Goal: Task Accomplishment & Management: Manage account settings

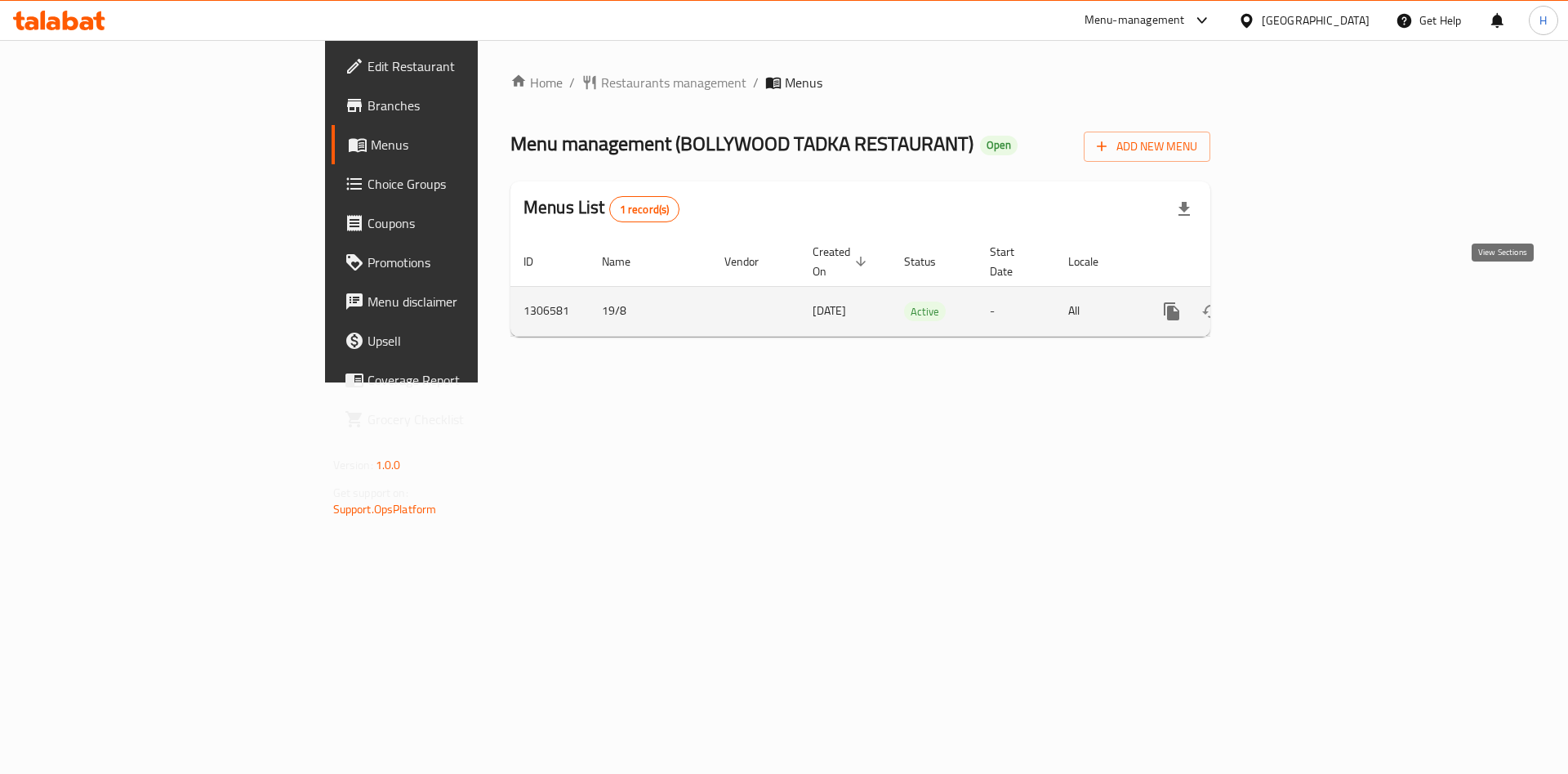
click at [1299, 301] on icon "enhanced table" at bounding box center [1290, 311] width 20 height 20
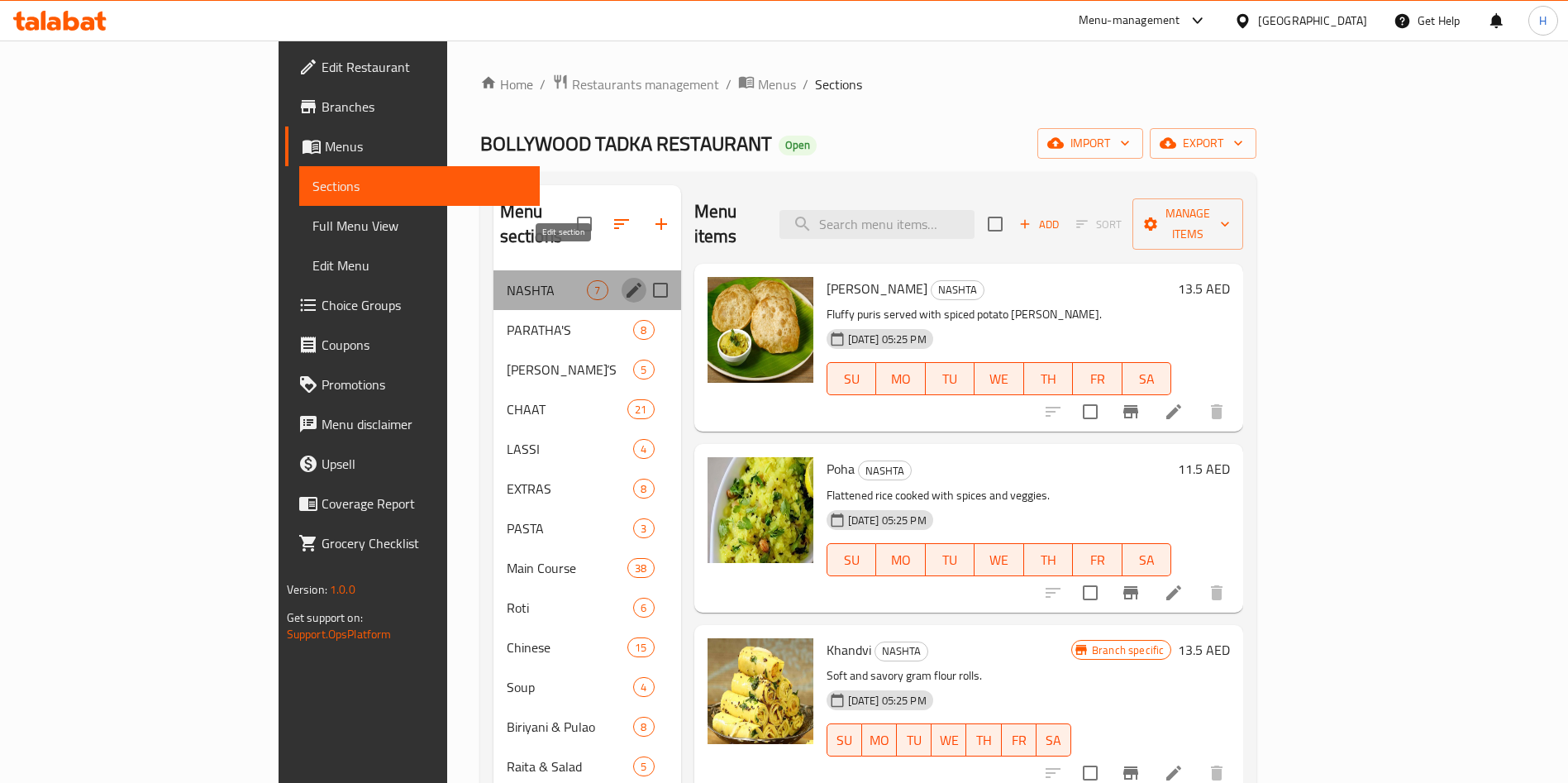
click at [626, 283] on icon "edit" at bounding box center [633, 290] width 14 height 14
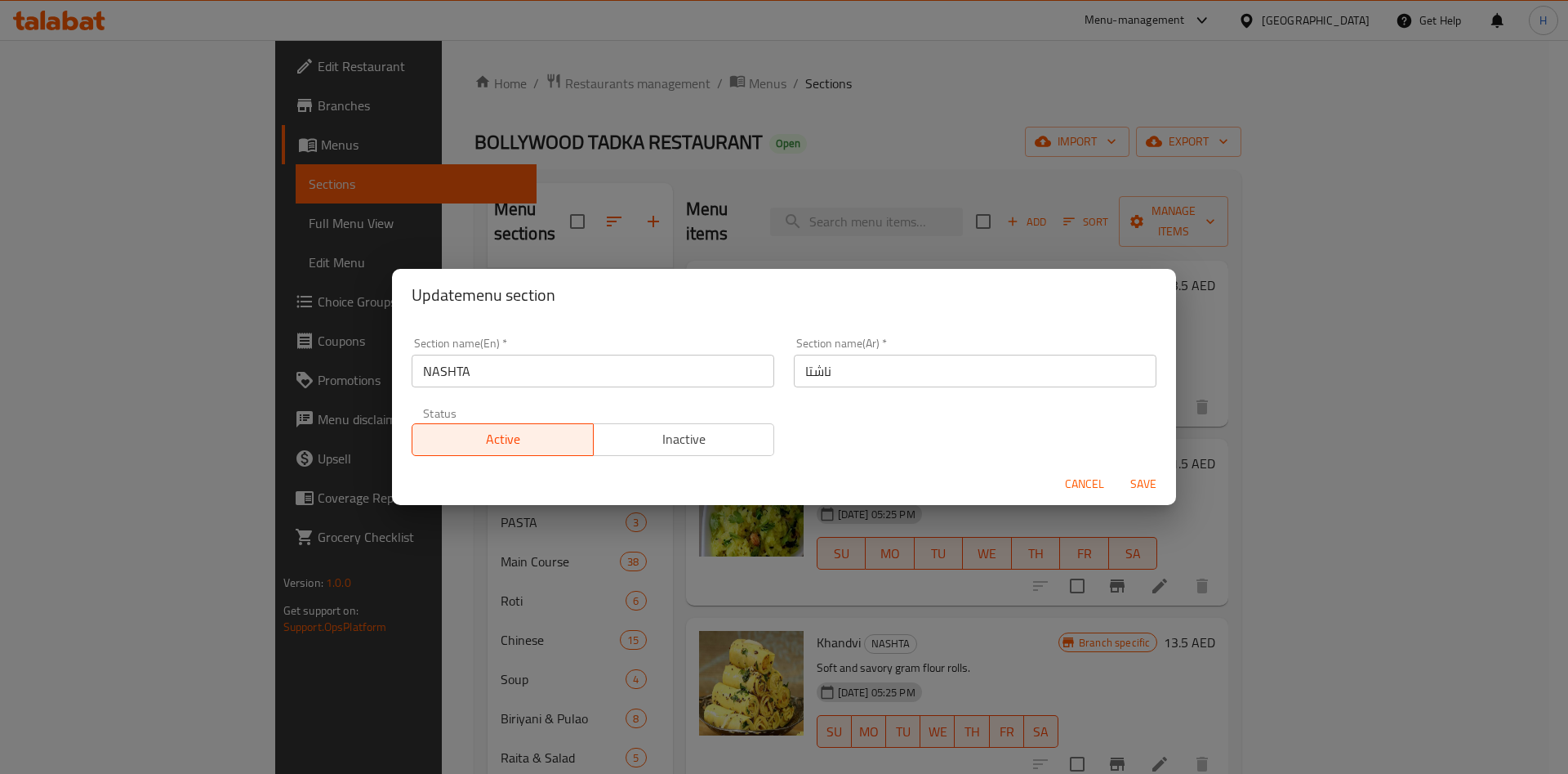
click at [1094, 496] on button "Cancel" at bounding box center [1084, 484] width 52 height 30
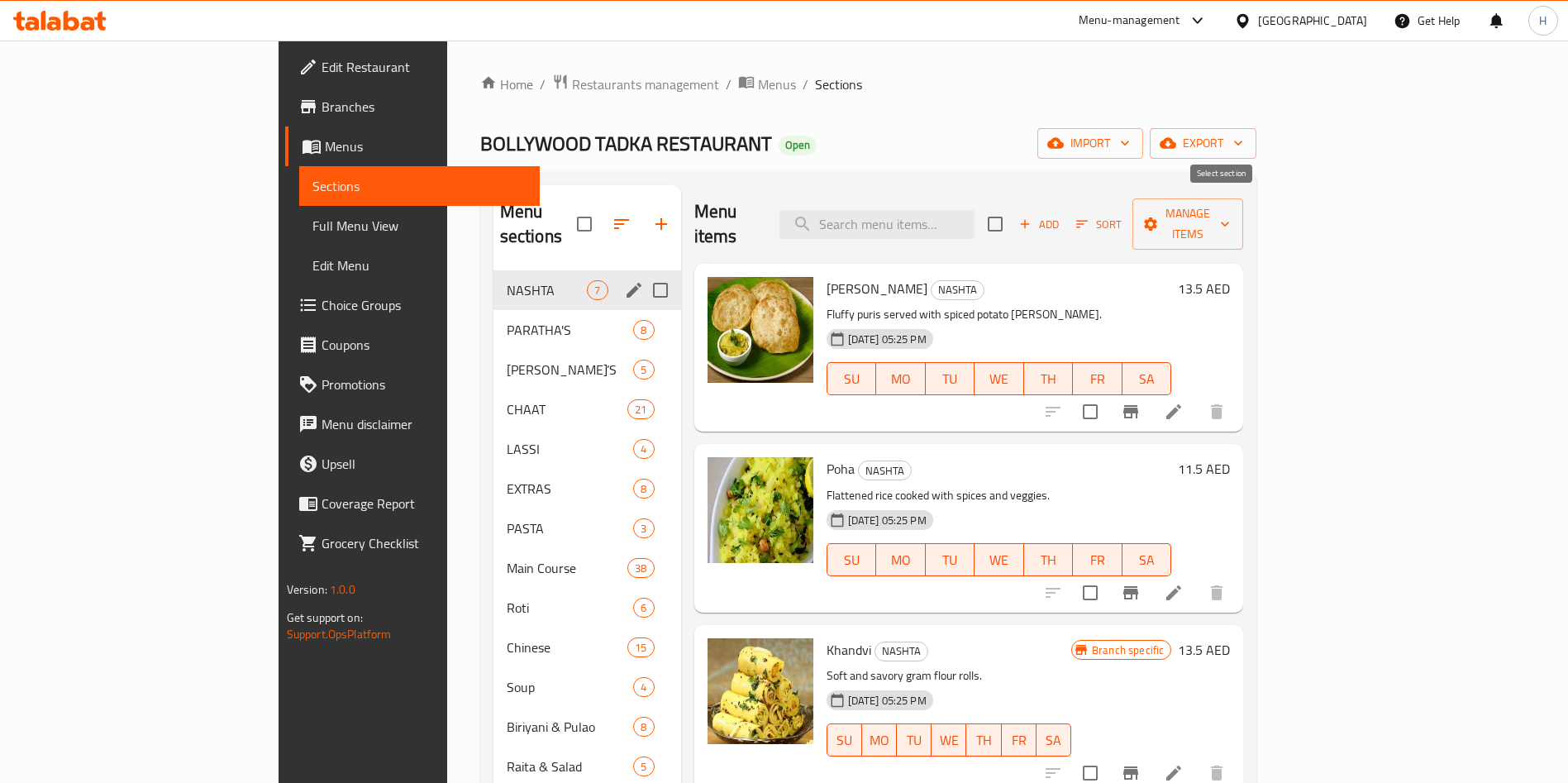
click at [1013, 214] on input "checkbox" at bounding box center [996, 224] width 35 height 35
checkbox input "true"
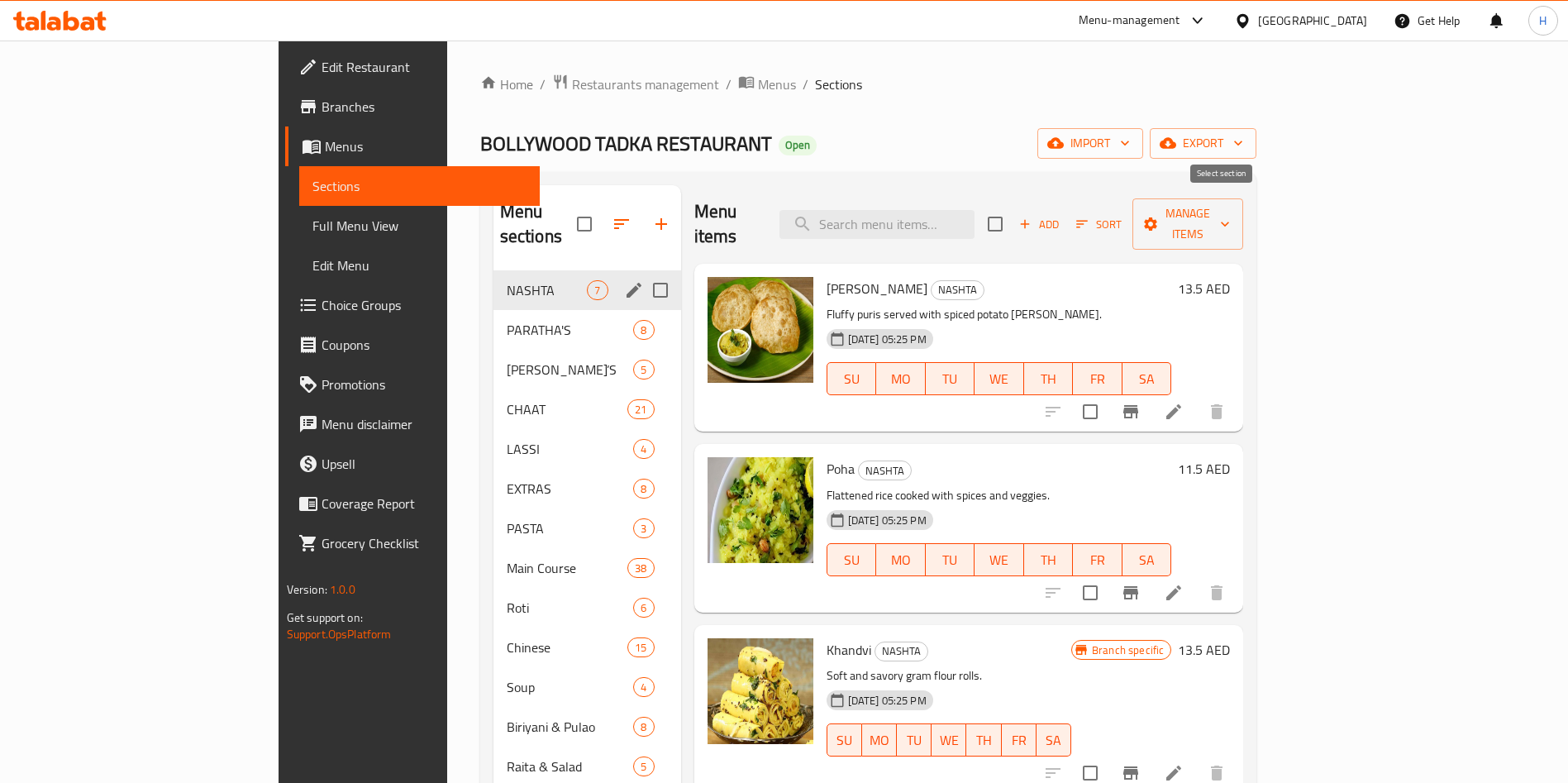
checkbox input "true"
click at [1230, 203] on span "Manage items" at bounding box center [1188, 223] width 85 height 41
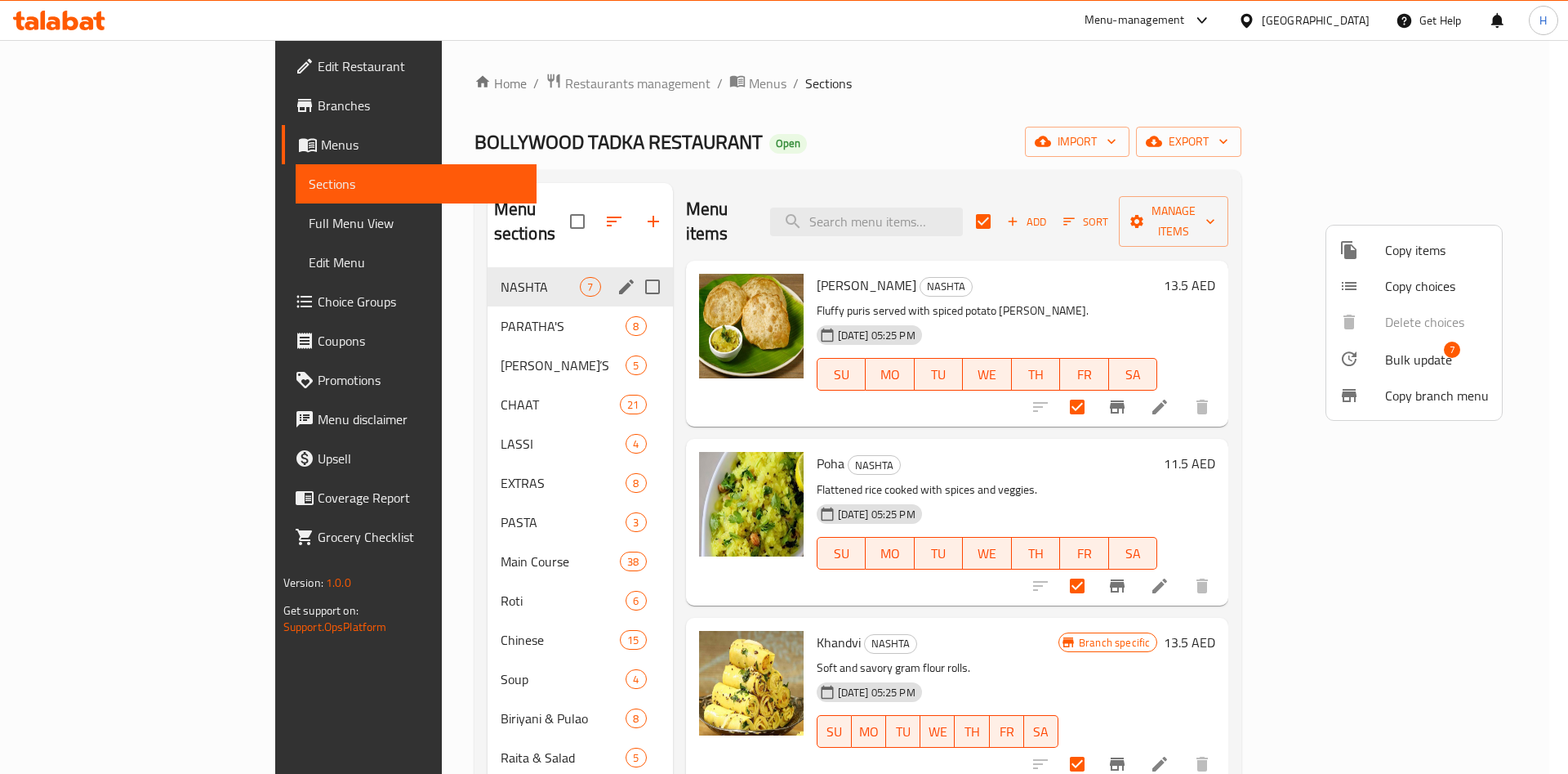
click at [1440, 361] on span "Bulk update" at bounding box center [1419, 359] width 67 height 20
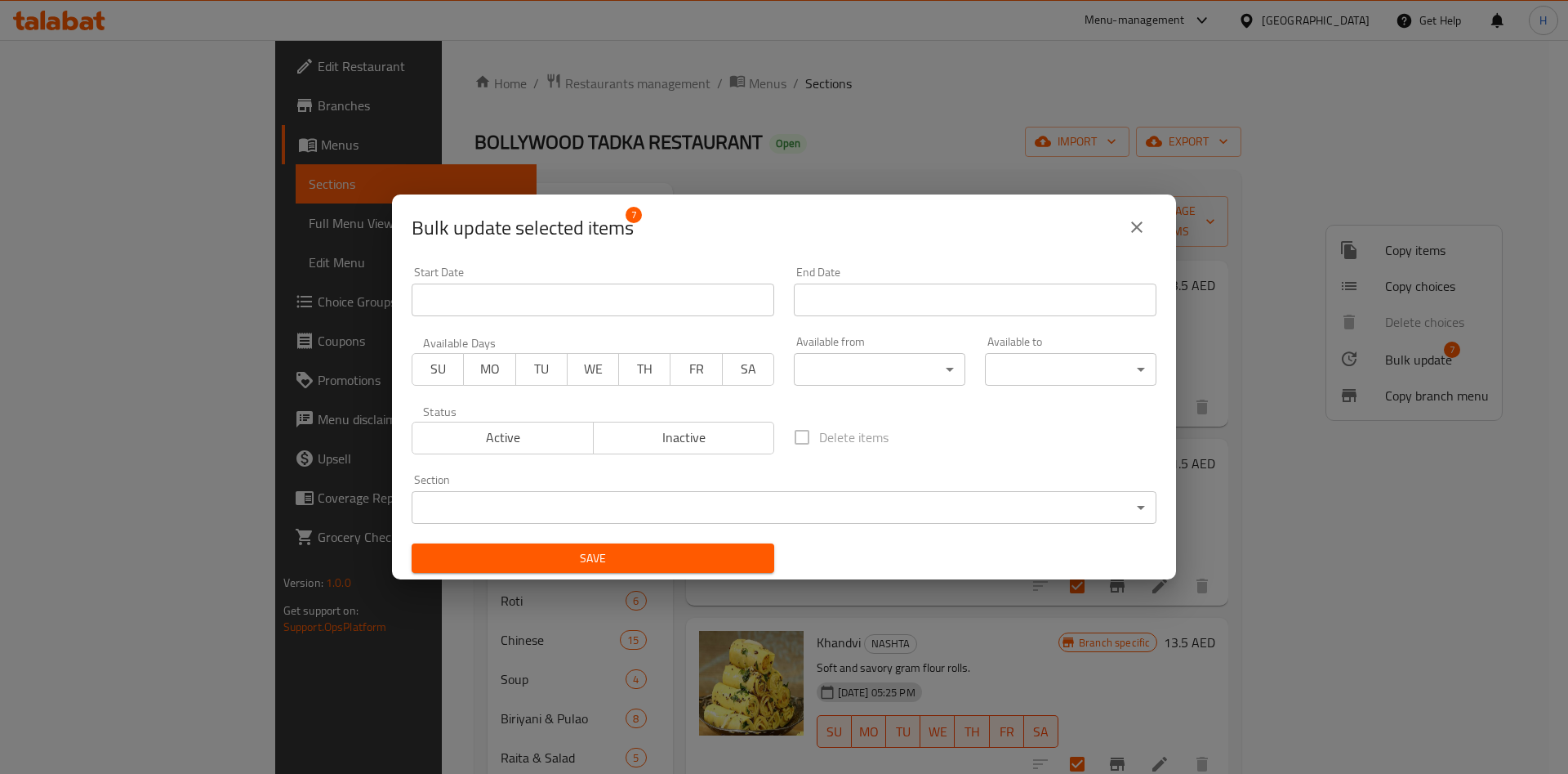
click at [843, 371] on body "​ Menu-management [GEOGRAPHIC_DATA] Get Help H Edit Restaurant Branches Menus S…" at bounding box center [784, 407] width 1568 height 734
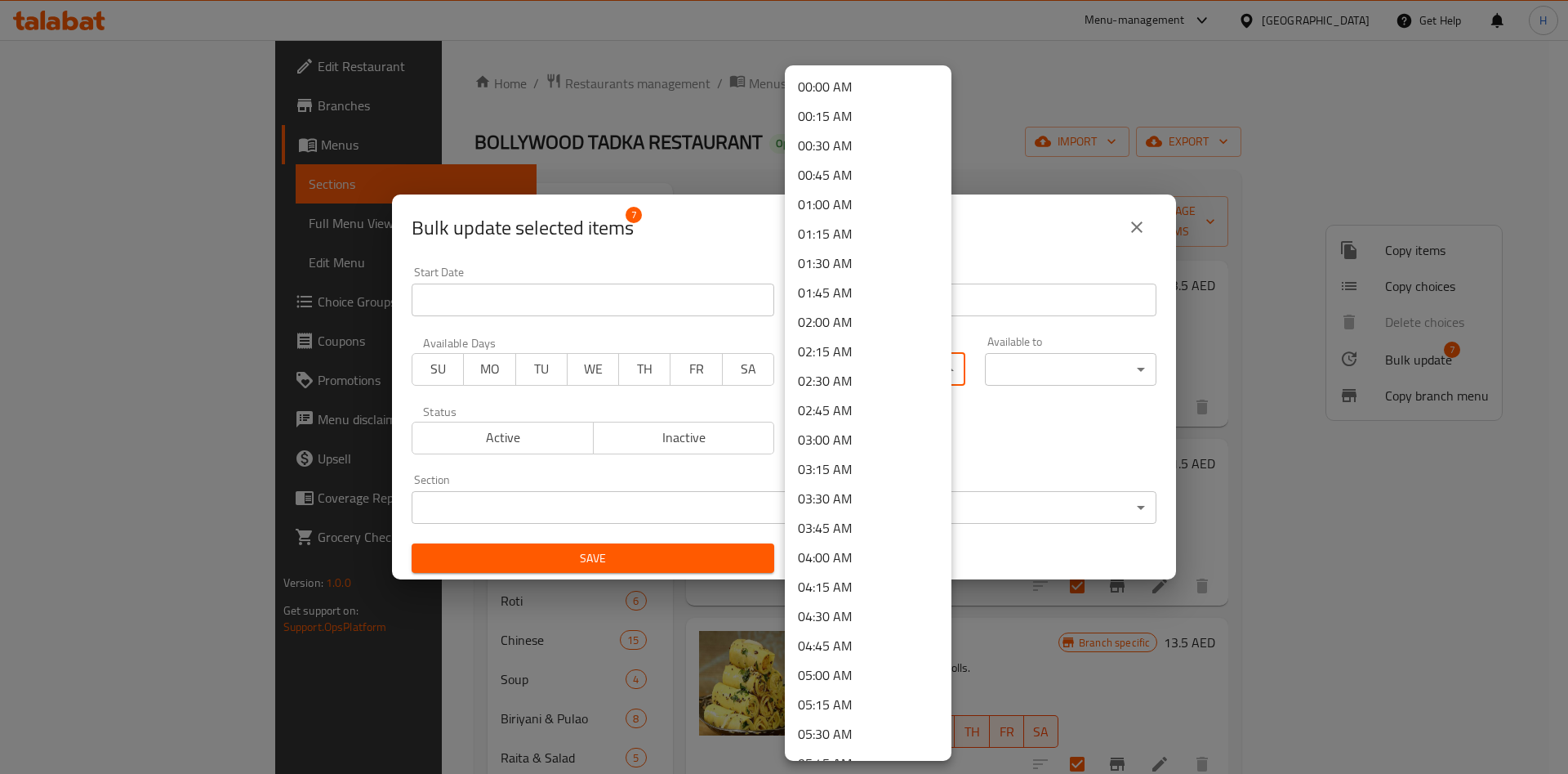
scroll to position [613, 0]
click at [860, 413] on li "08:00 AM" at bounding box center [868, 415] width 166 height 29
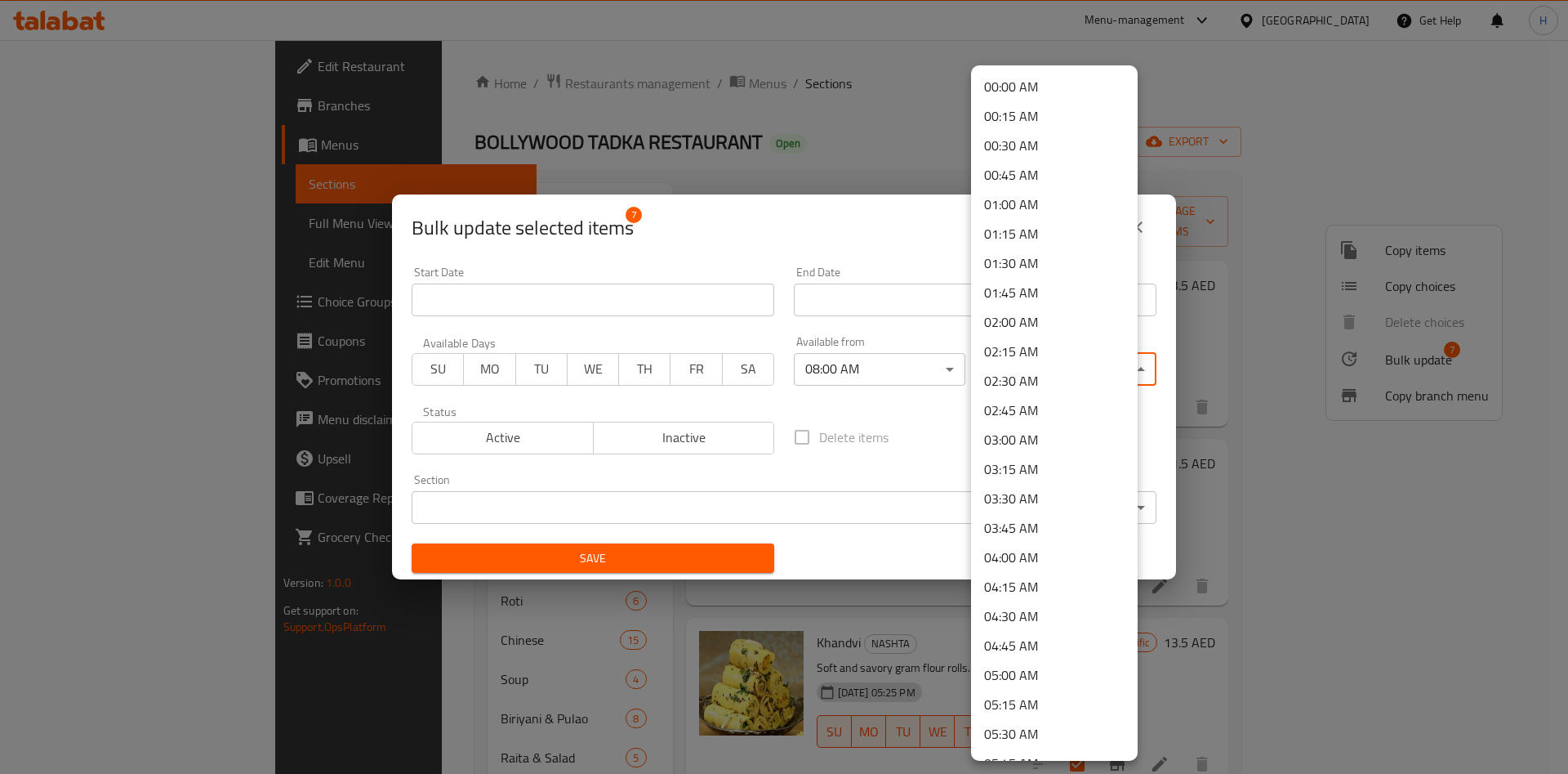
click at [1050, 361] on body "​ Menu-management [GEOGRAPHIC_DATA] Get Help H Edit Restaurant Branches Menus S…" at bounding box center [784, 407] width 1568 height 734
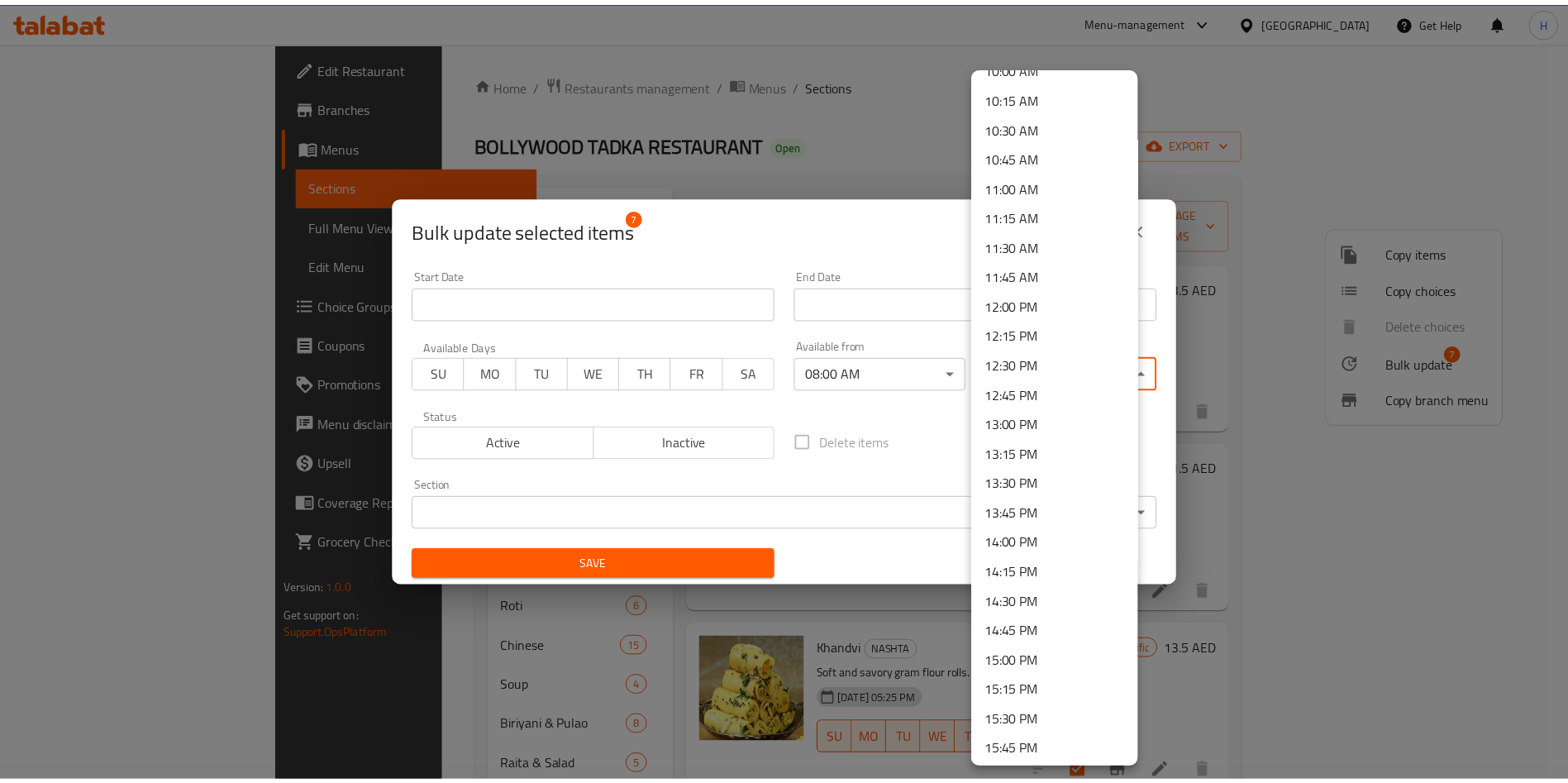
scroll to position [1364, 0]
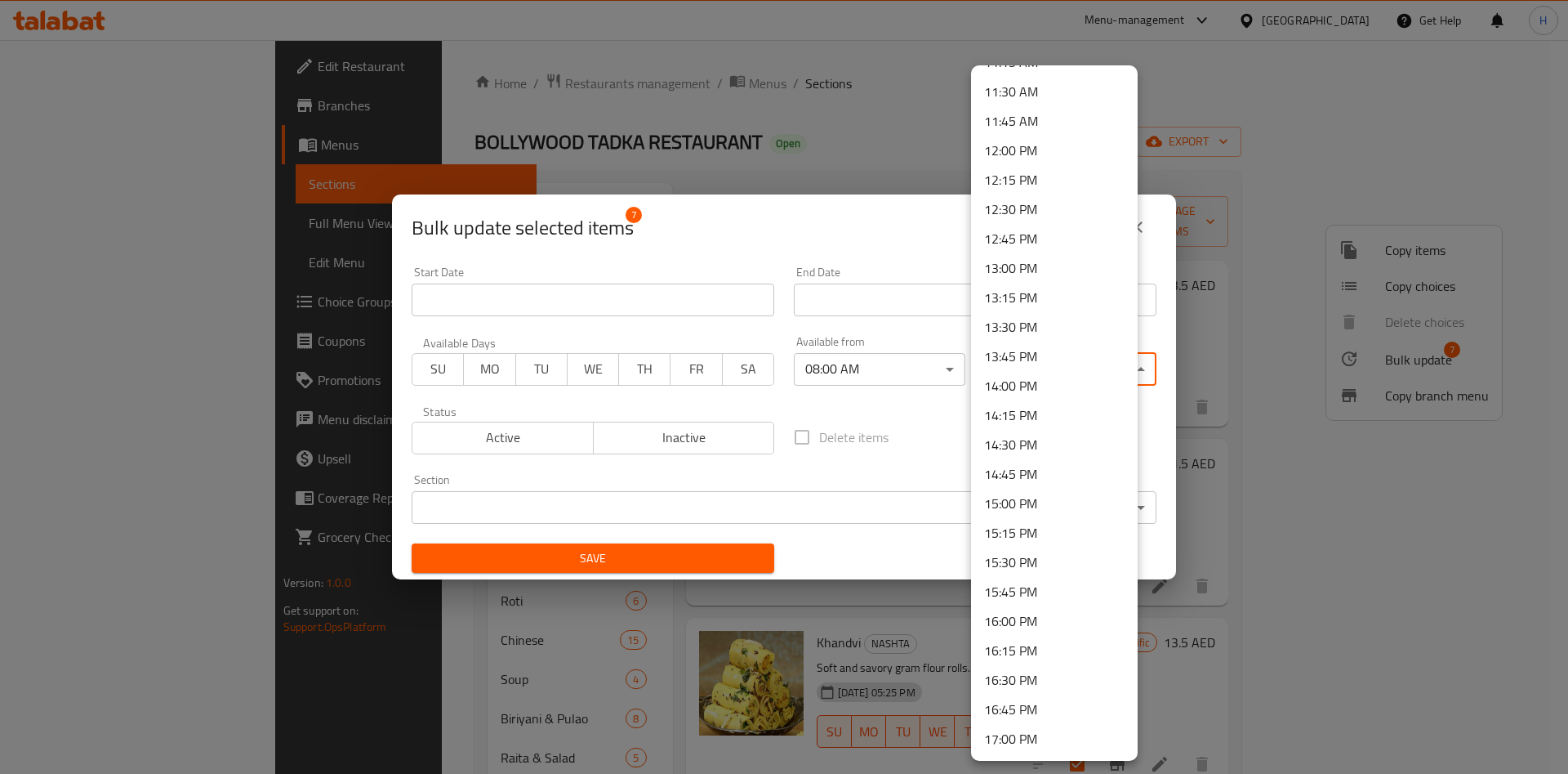
click at [1047, 439] on li "14:30 PM" at bounding box center [1054, 444] width 166 height 29
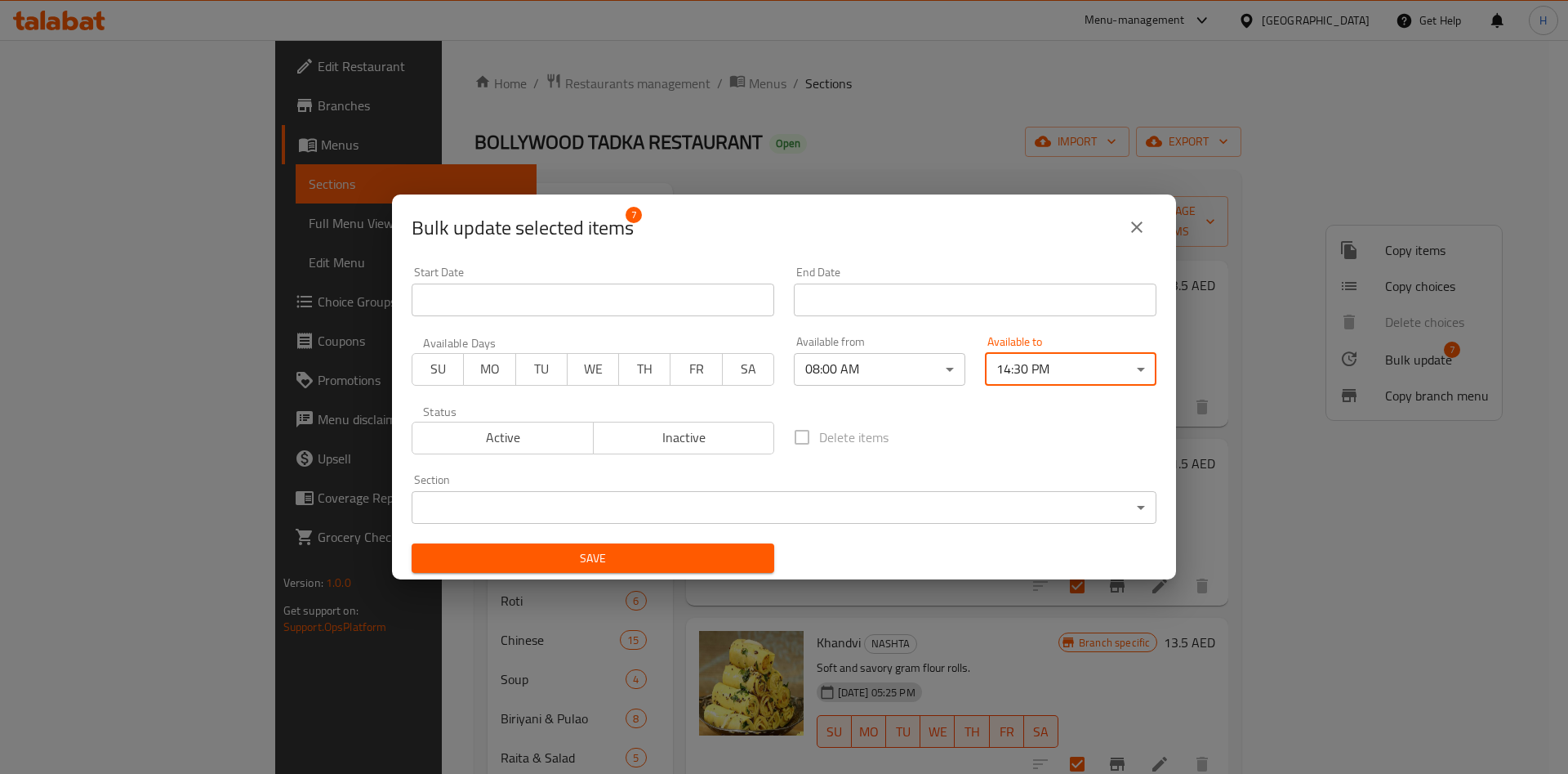
click at [679, 560] on span "Save" at bounding box center [593, 558] width 336 height 20
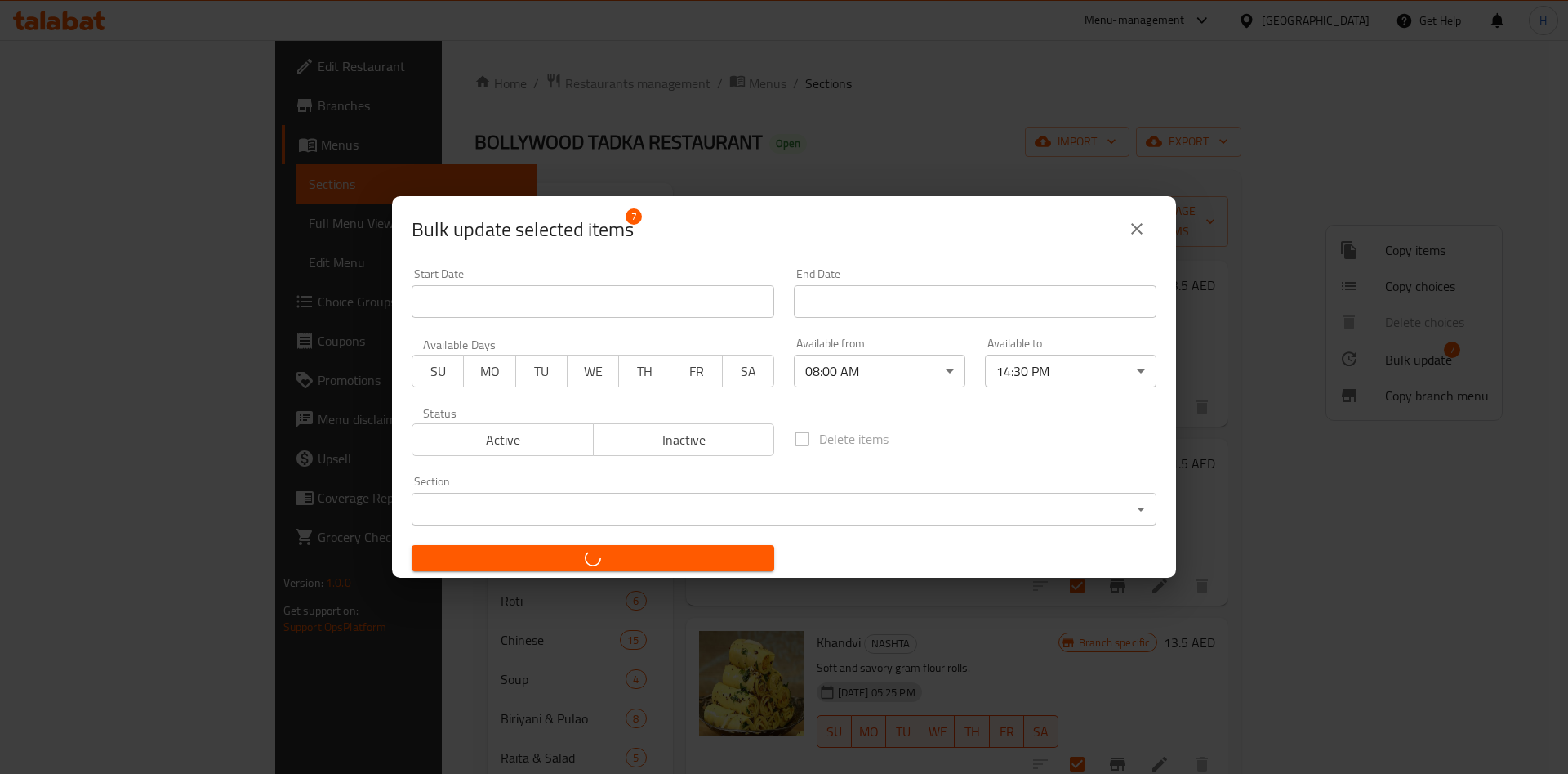
checkbox input "false"
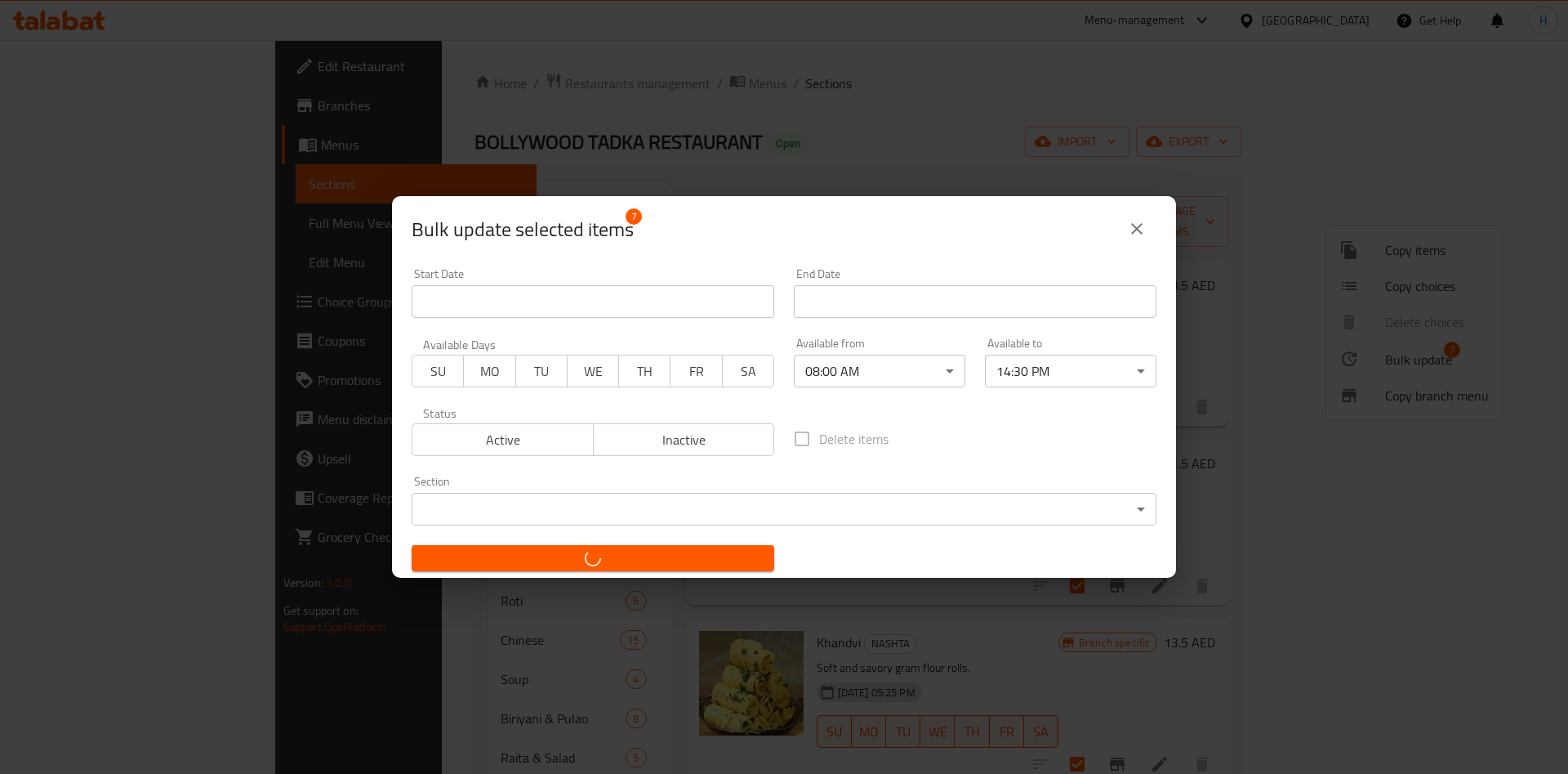
checkbox input "false"
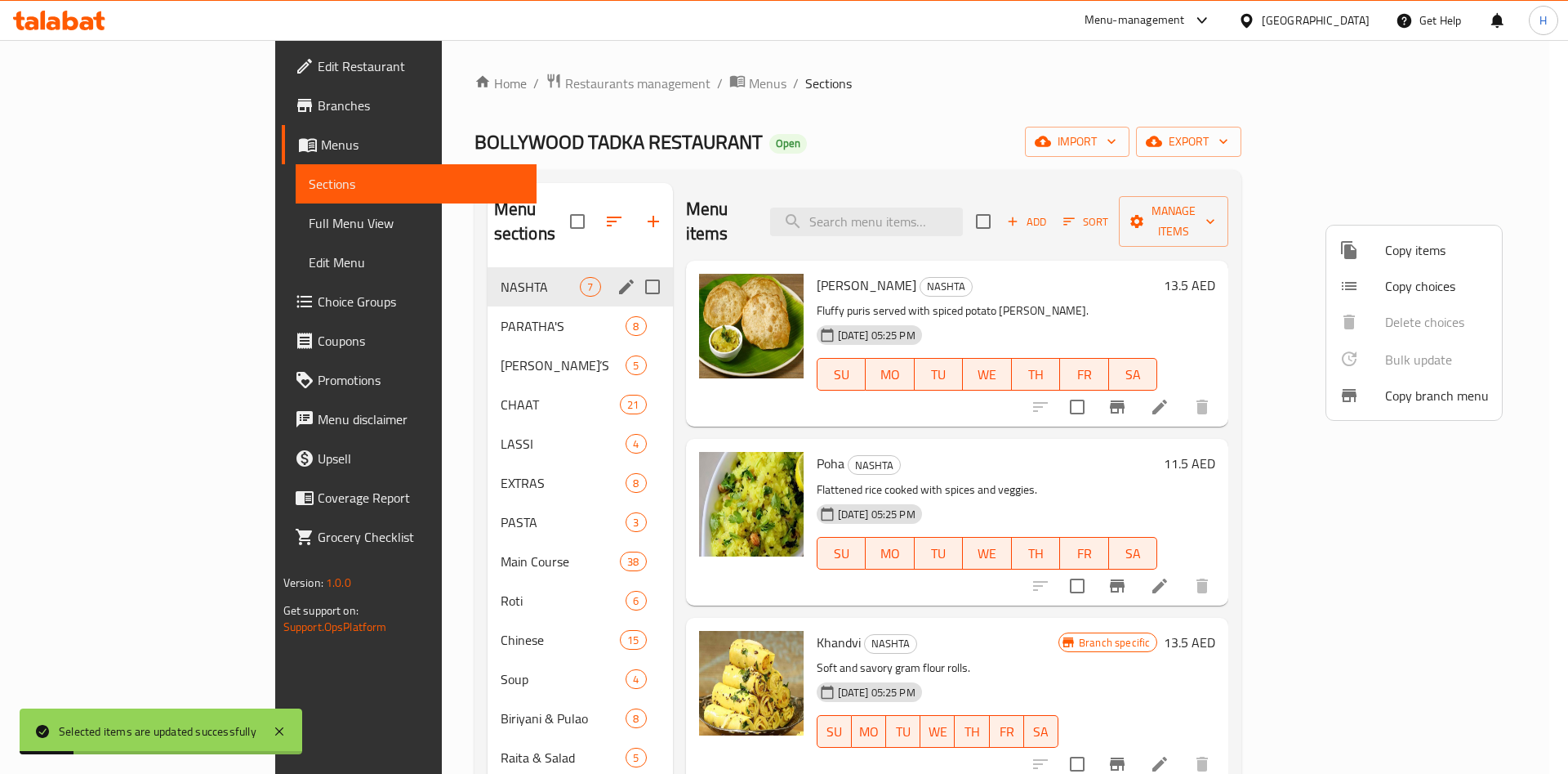
click at [1549, 429] on div at bounding box center [784, 387] width 1568 height 774
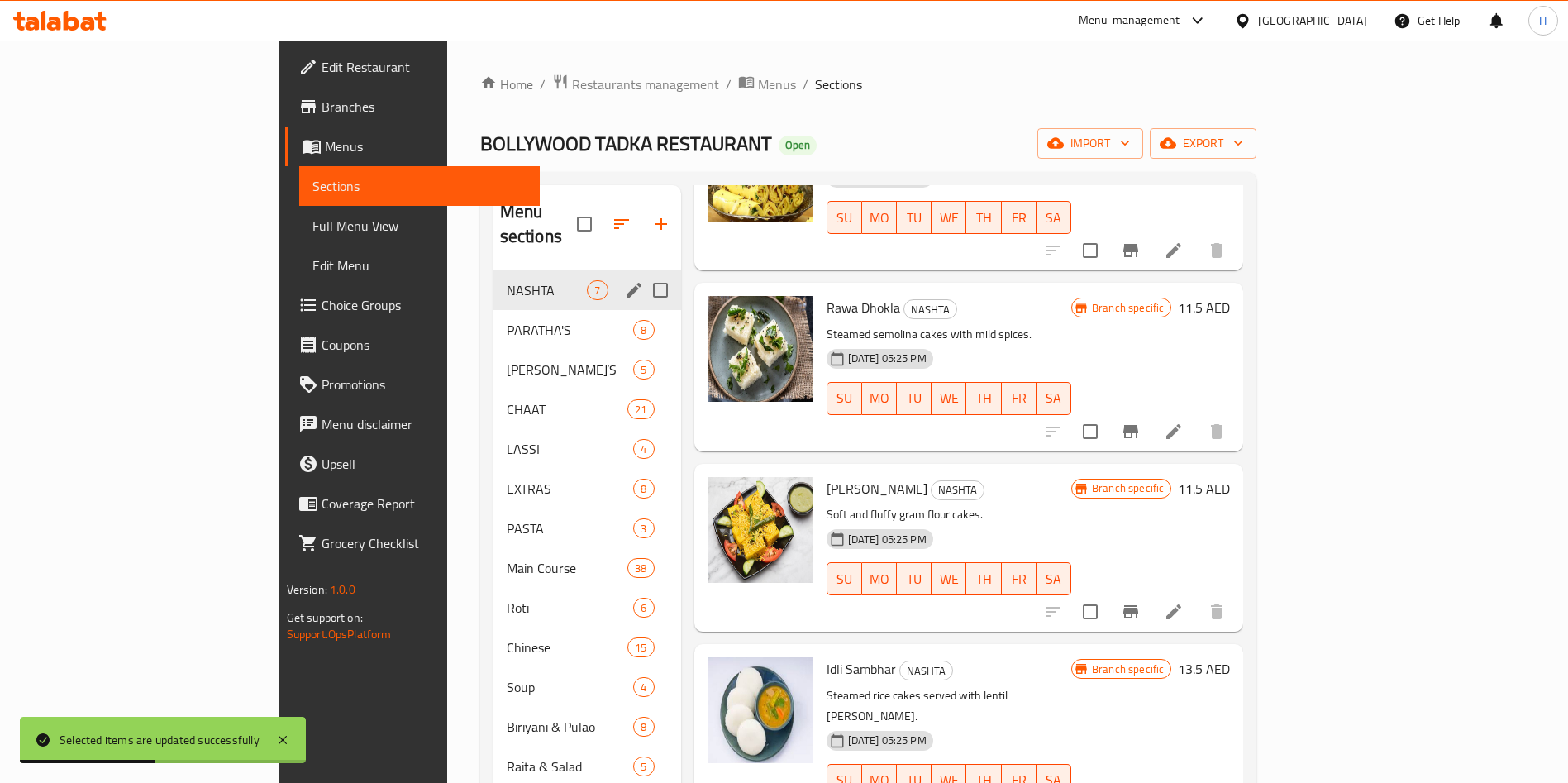
scroll to position [0, 0]
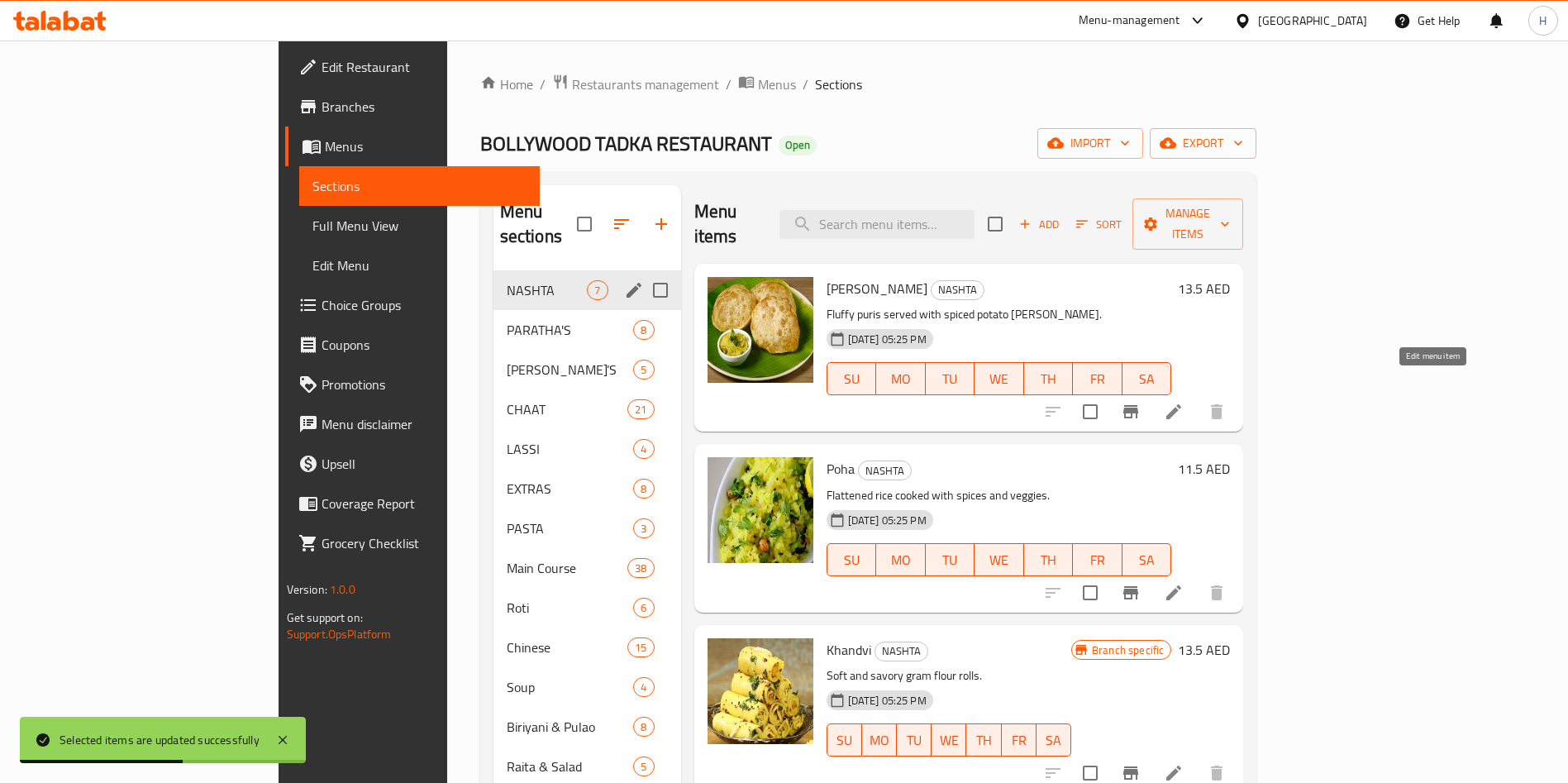
click at [1184, 402] on icon at bounding box center [1174, 412] width 20 height 20
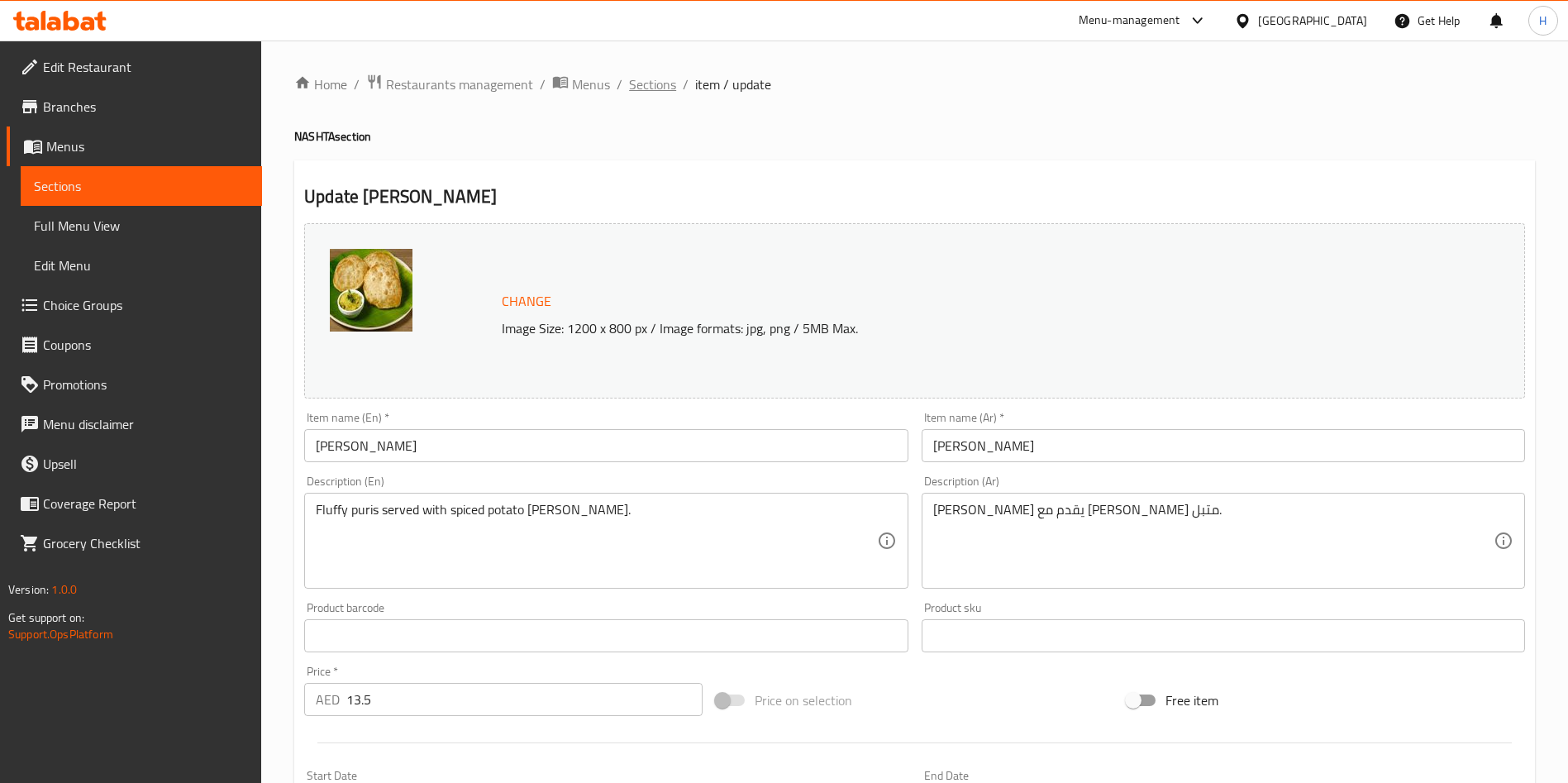
click at [656, 86] on span "Sections" at bounding box center [652, 84] width 47 height 20
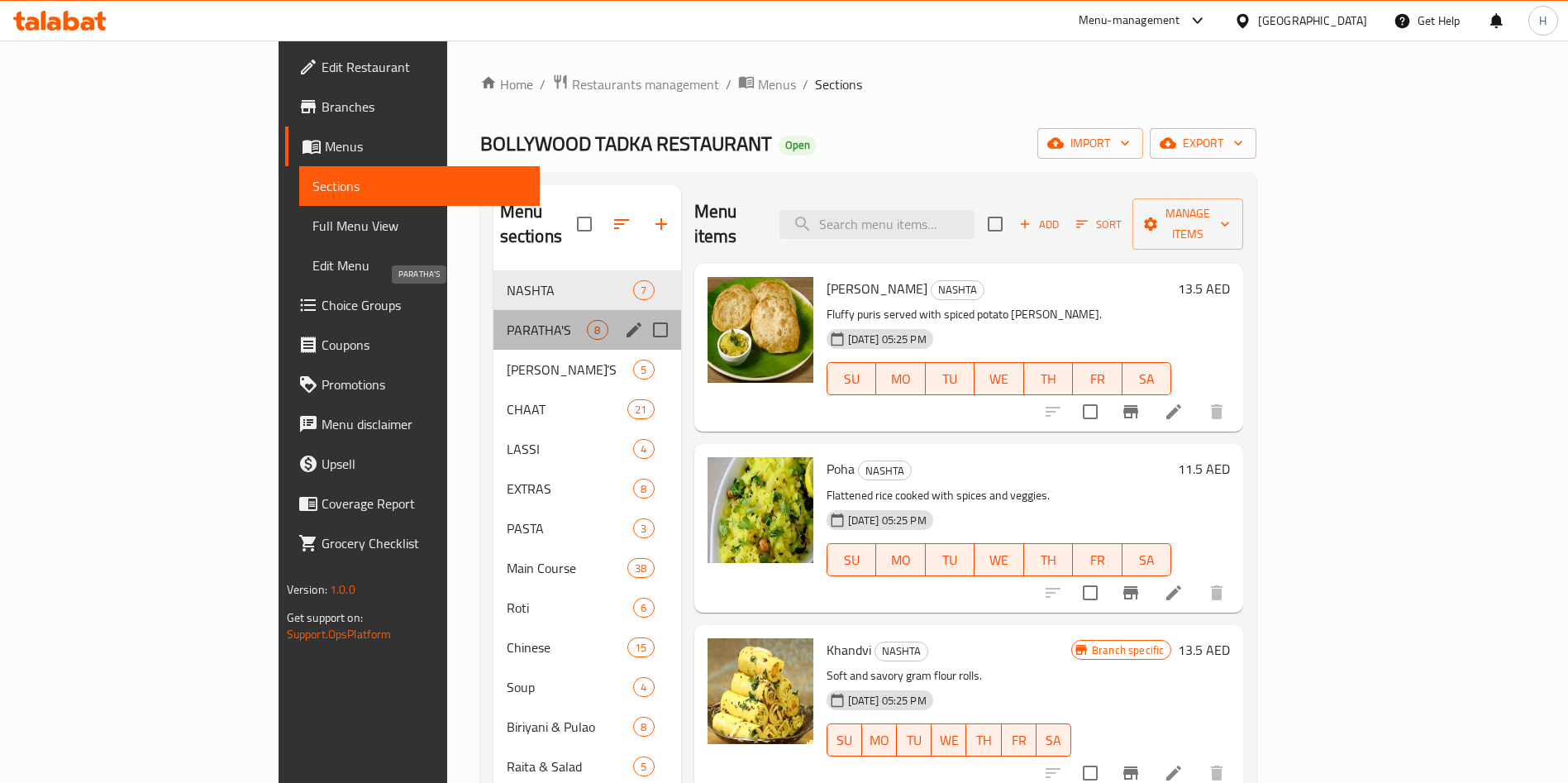
click at [507, 320] on span "PARATHA'S" at bounding box center [547, 330] width 81 height 20
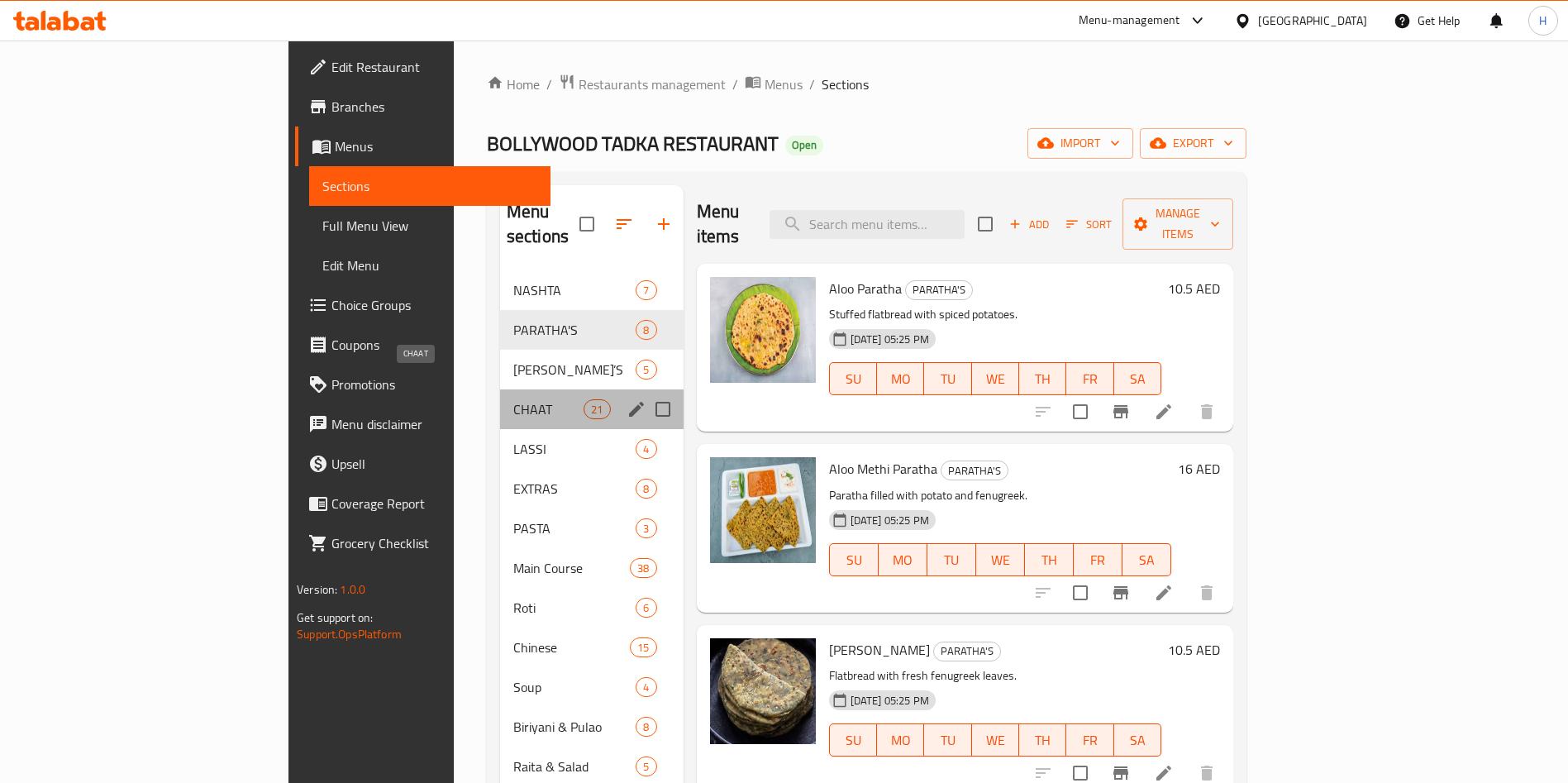
click at [514, 399] on span "CHAAT" at bounding box center [548, 409] width 70 height 20
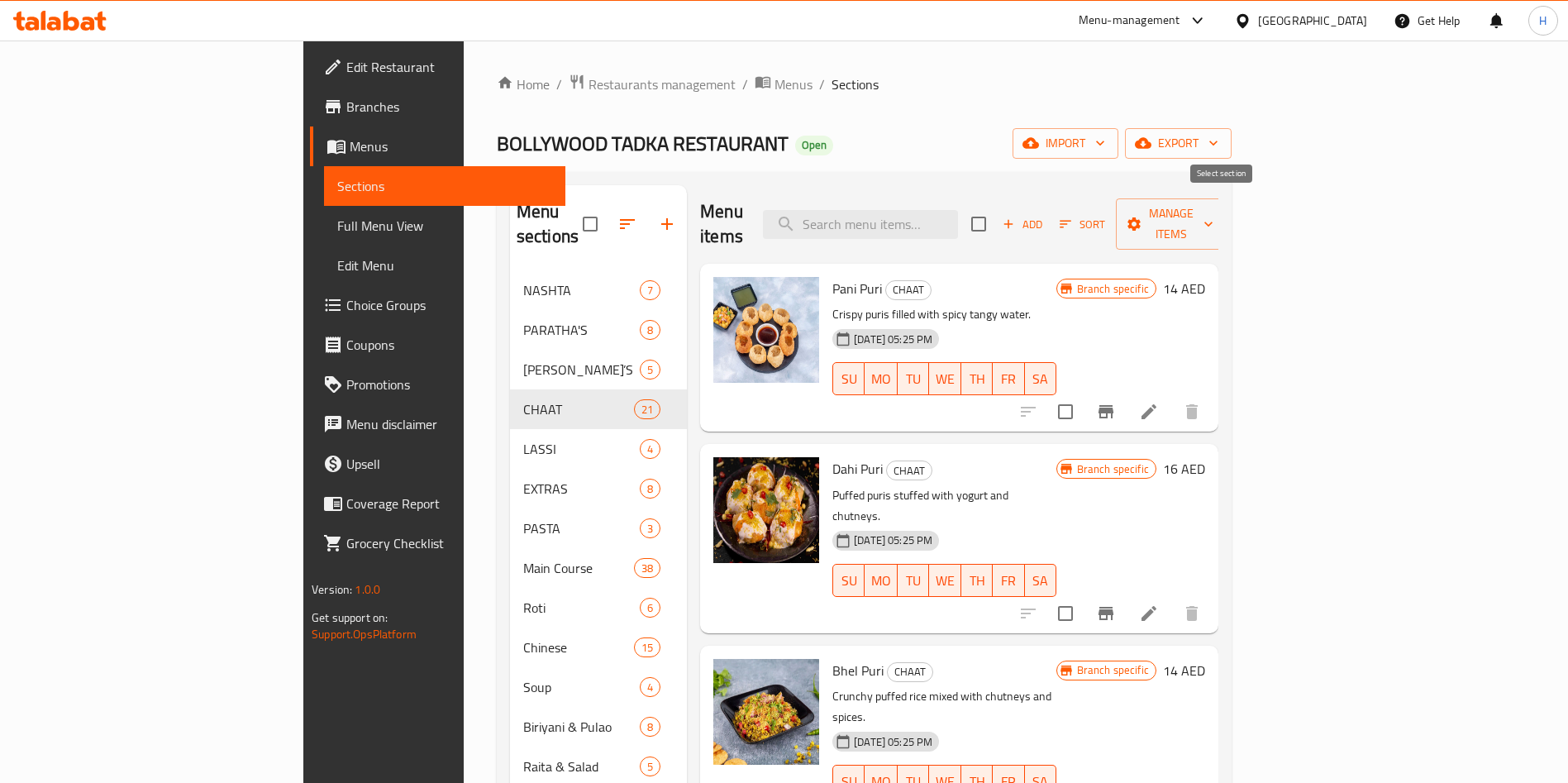
click at [997, 213] on input "checkbox" at bounding box center [979, 224] width 35 height 35
checkbox input "true"
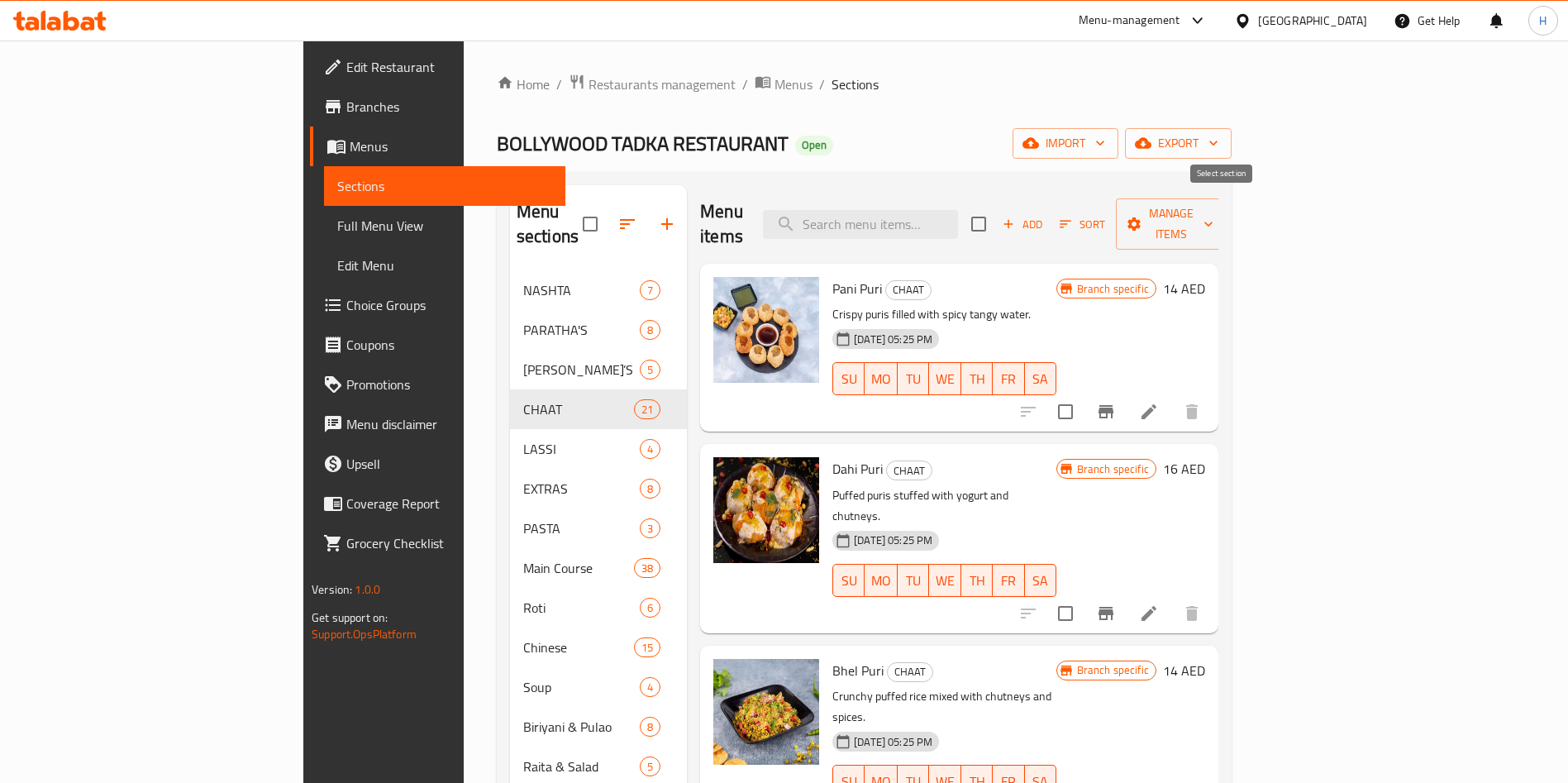
checkbox input "true"
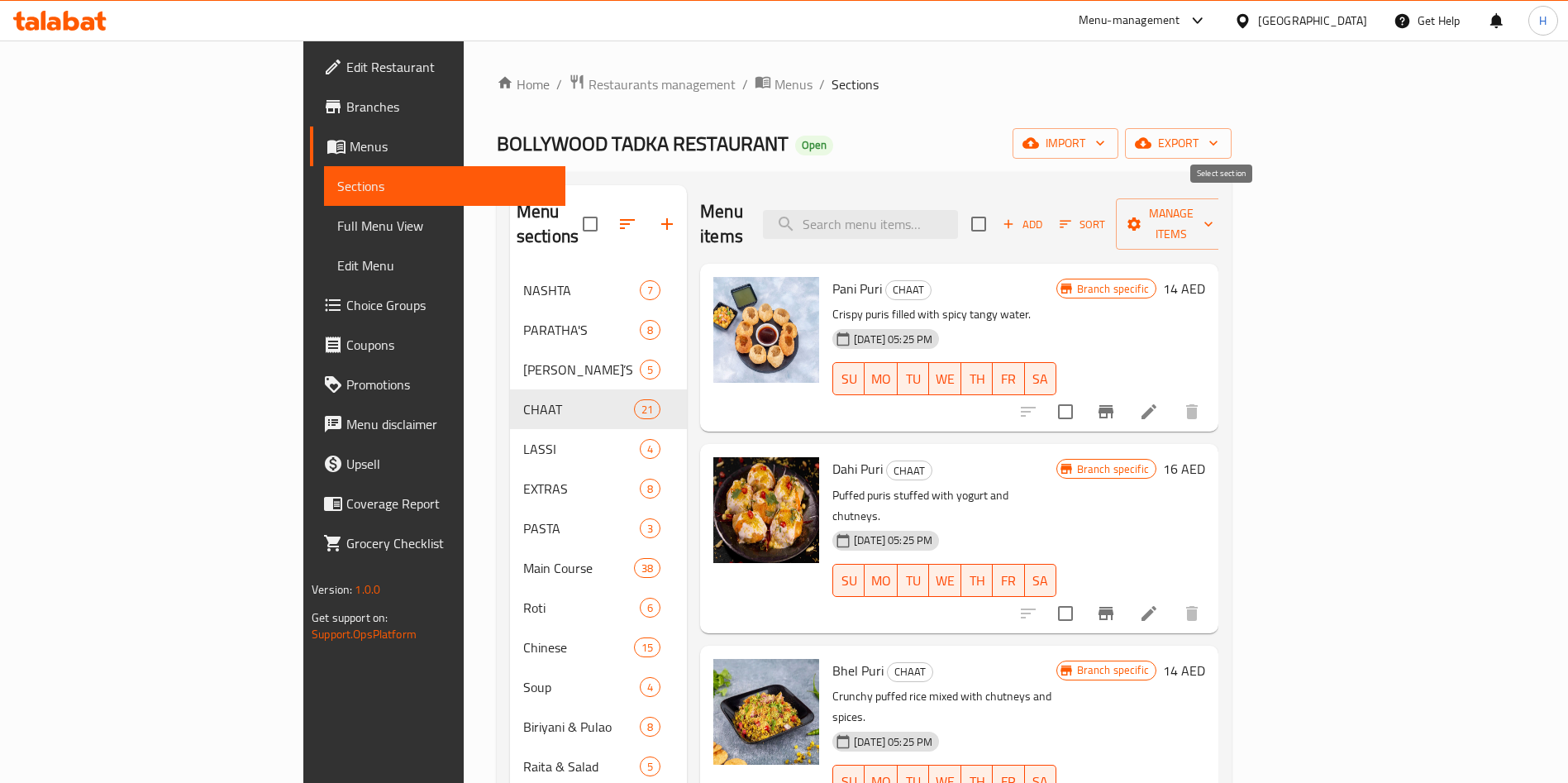
checkbox input "true"
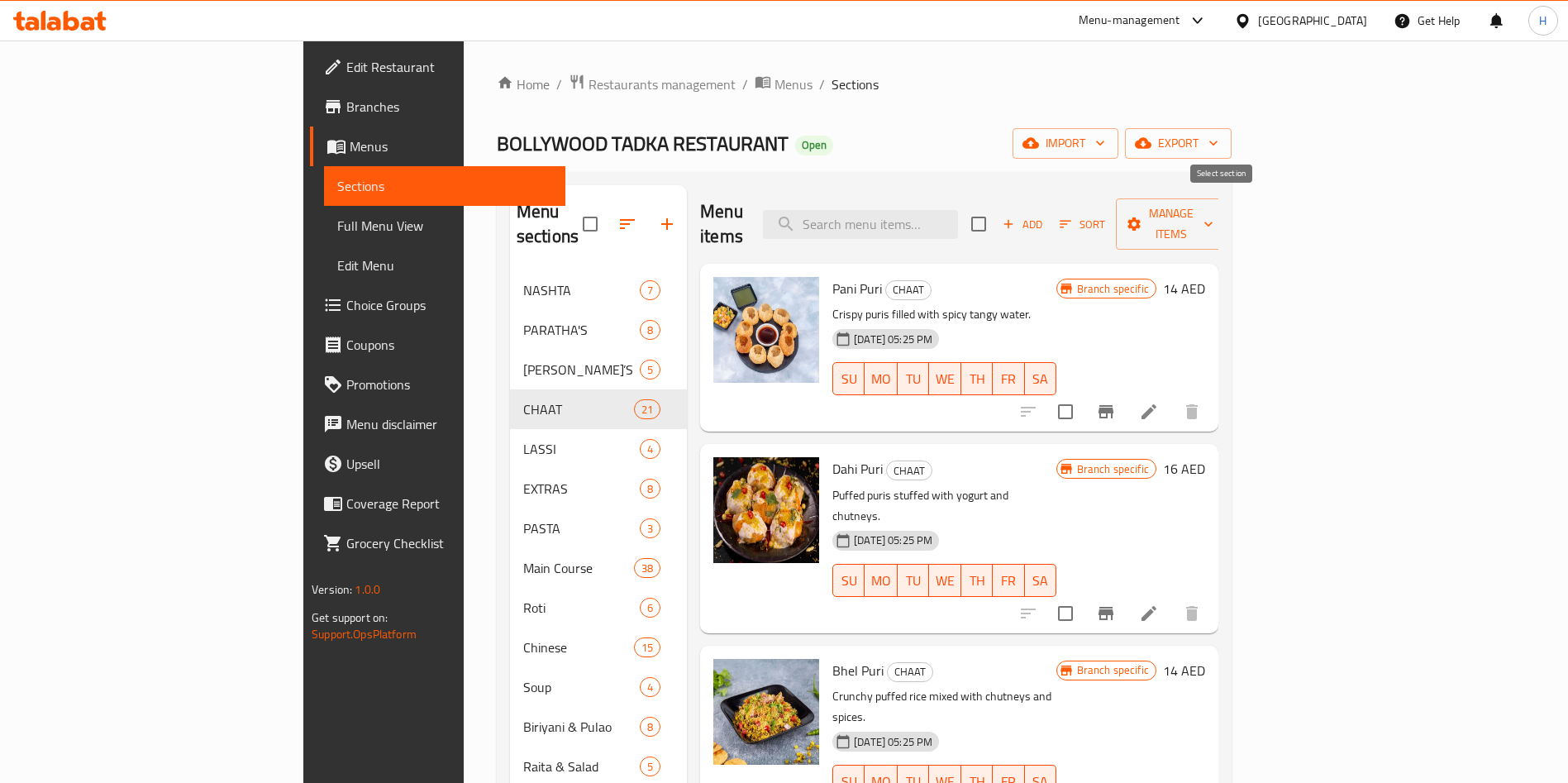
checkbox input "true"
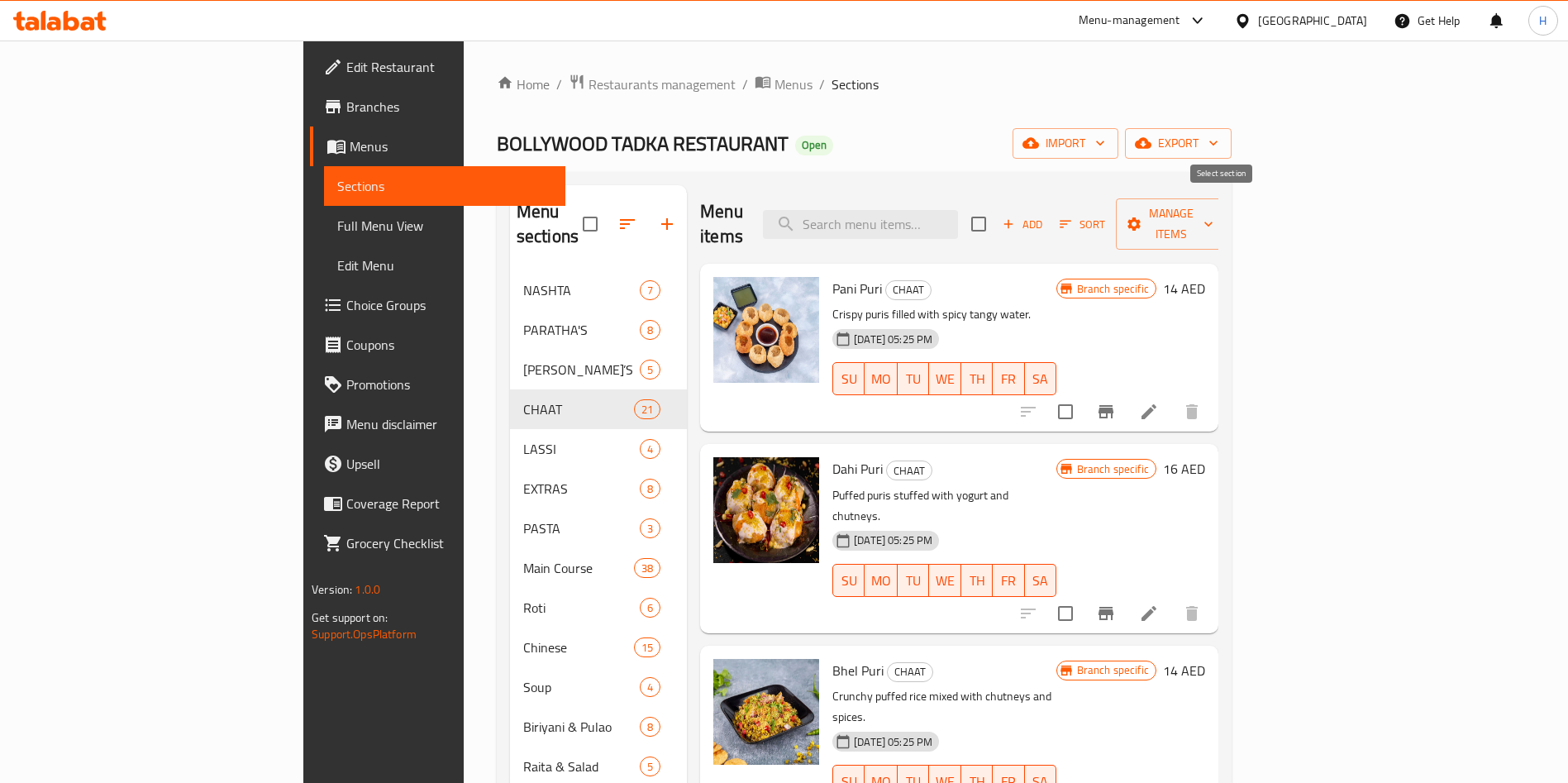
checkbox input "true"
click at [1214, 209] on span "Manage items" at bounding box center [1172, 223] width 85 height 41
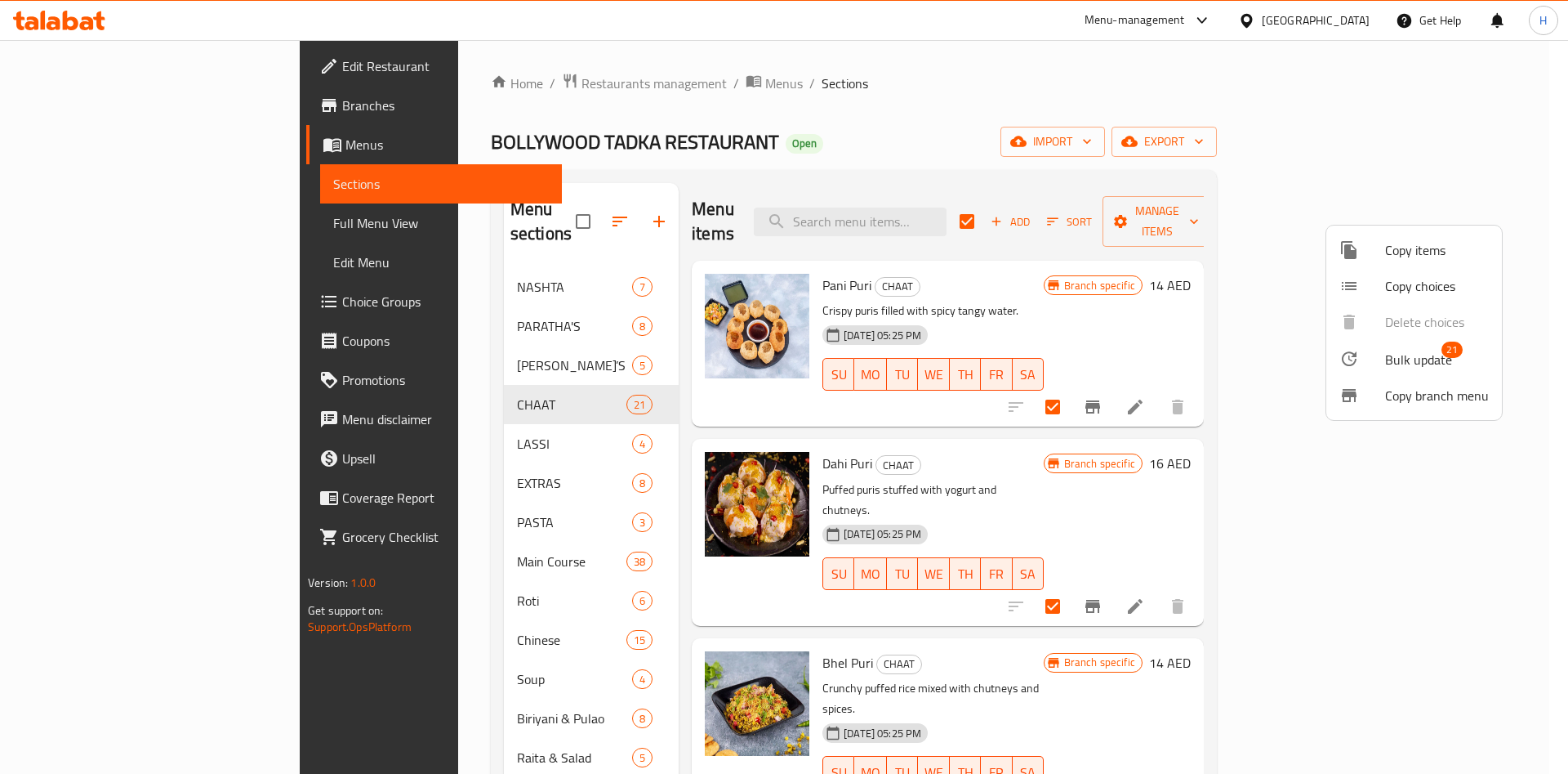
click at [1212, 290] on div at bounding box center [784, 387] width 1568 height 774
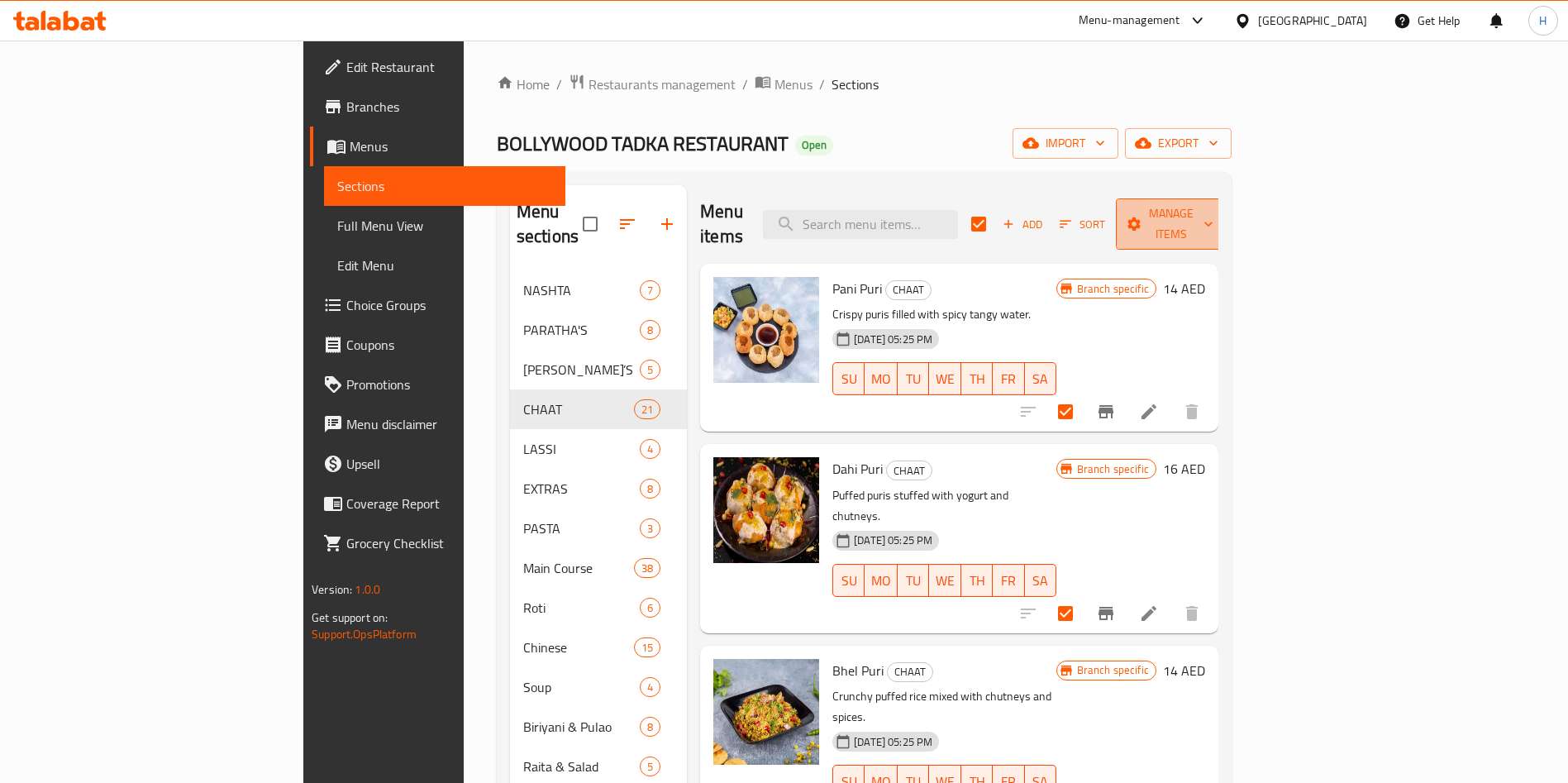
click at [1214, 216] on span "Manage items" at bounding box center [1172, 223] width 85 height 41
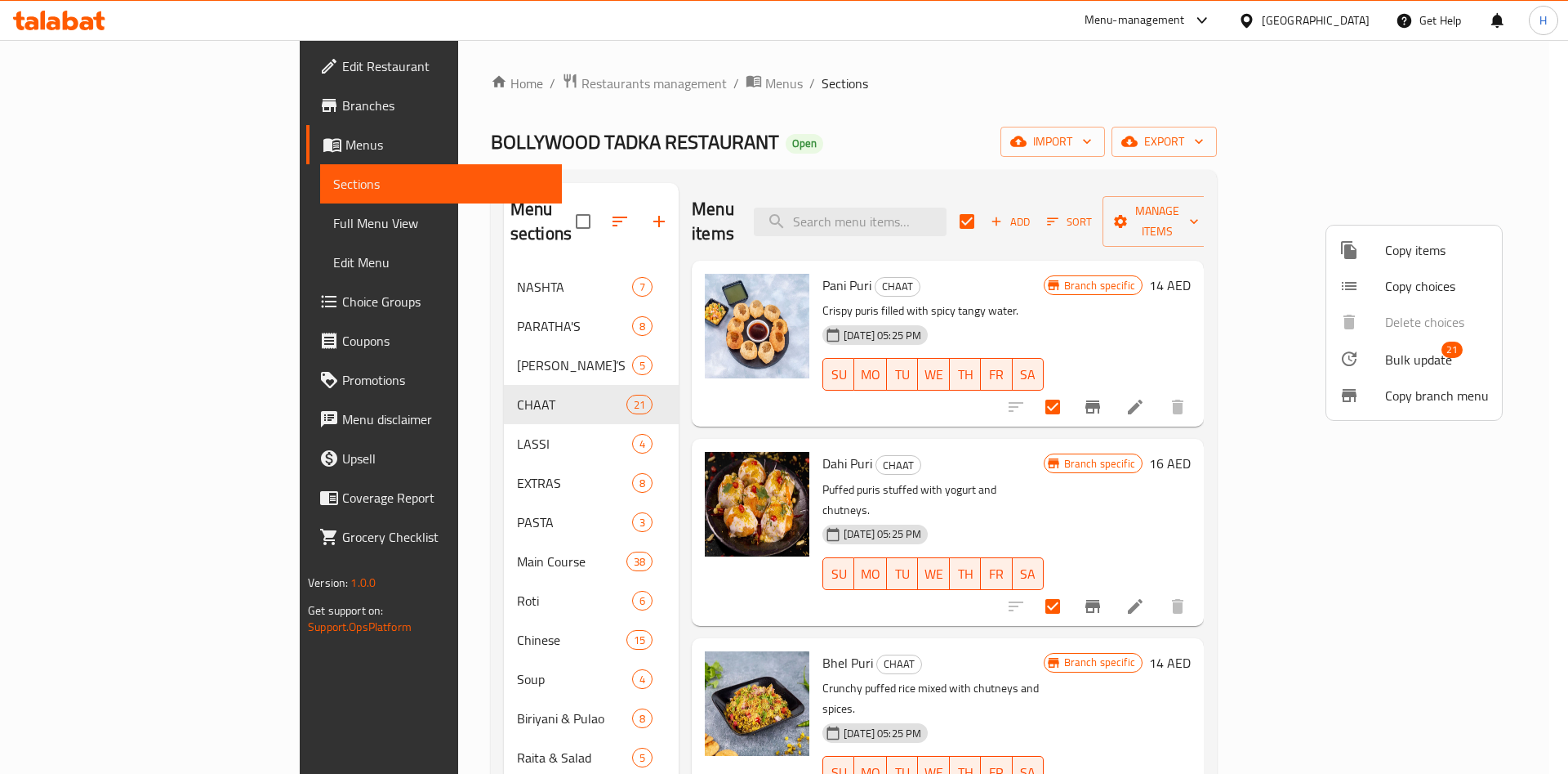
click at [1438, 358] on span "Bulk update" at bounding box center [1419, 359] width 67 height 20
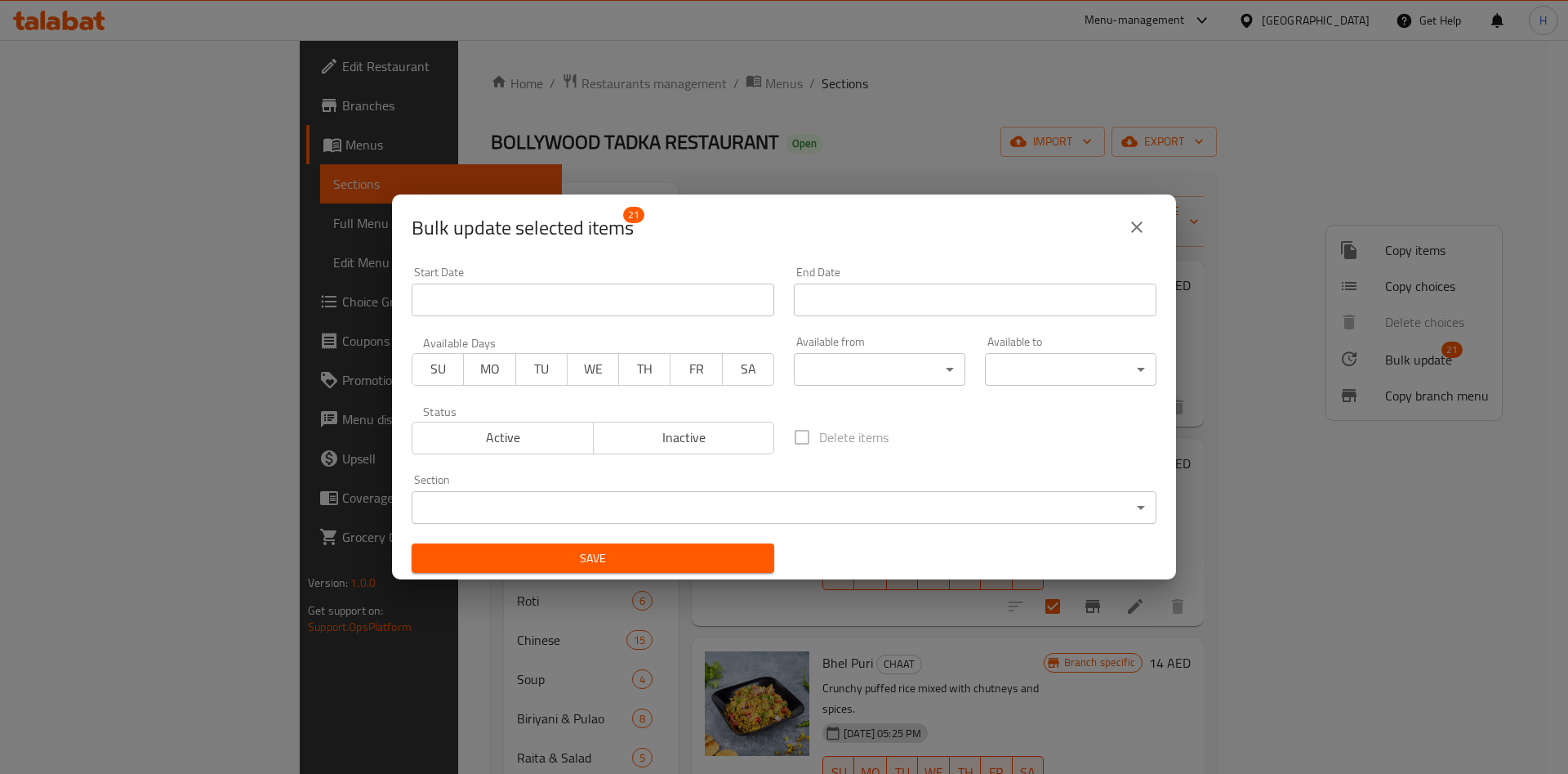
click at [869, 368] on body "​ Menu-management United Arab Emirates Get Help H Edit Restaurant Branches Menu…" at bounding box center [784, 407] width 1568 height 734
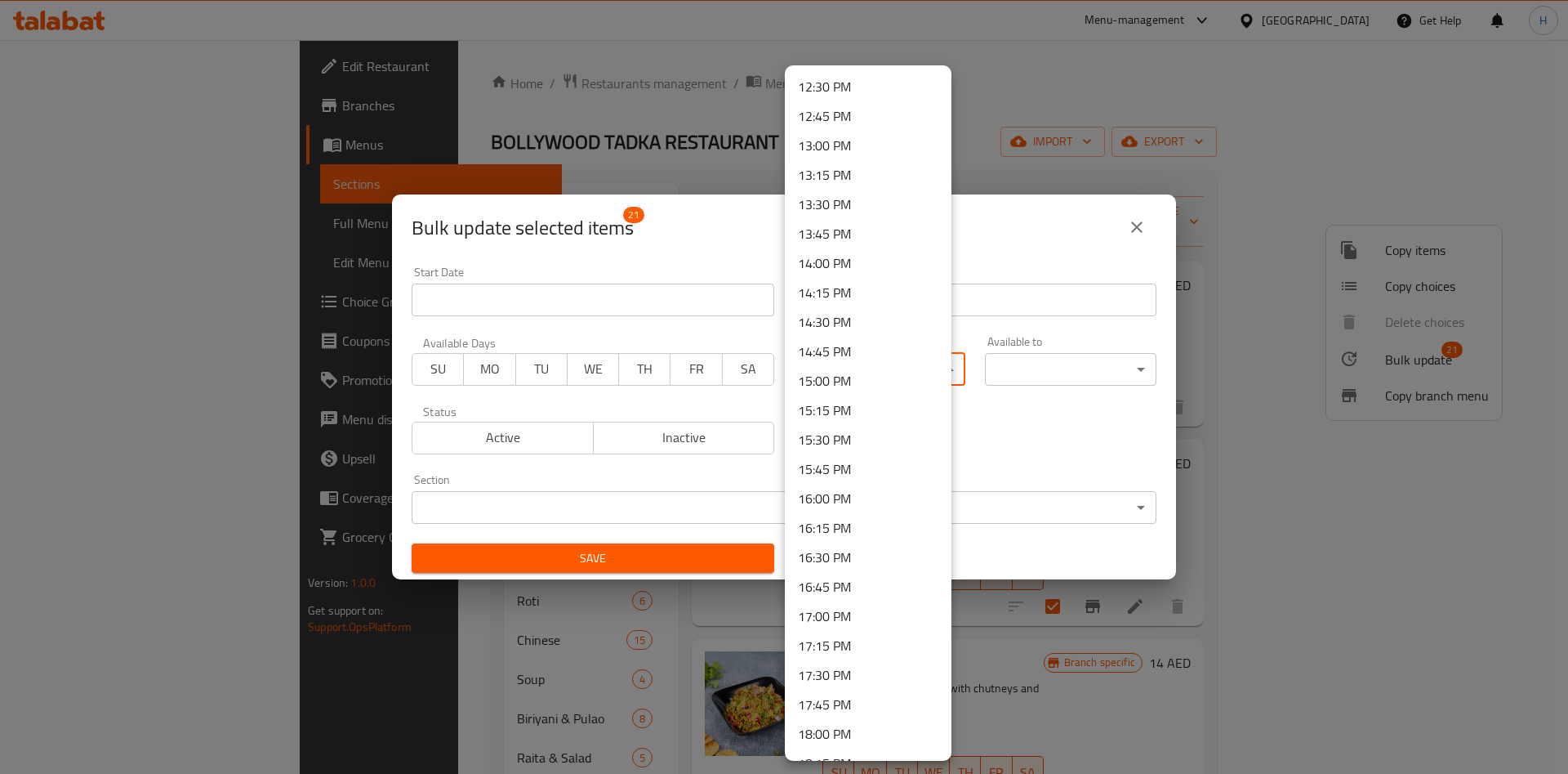
scroll to position [1226, 0]
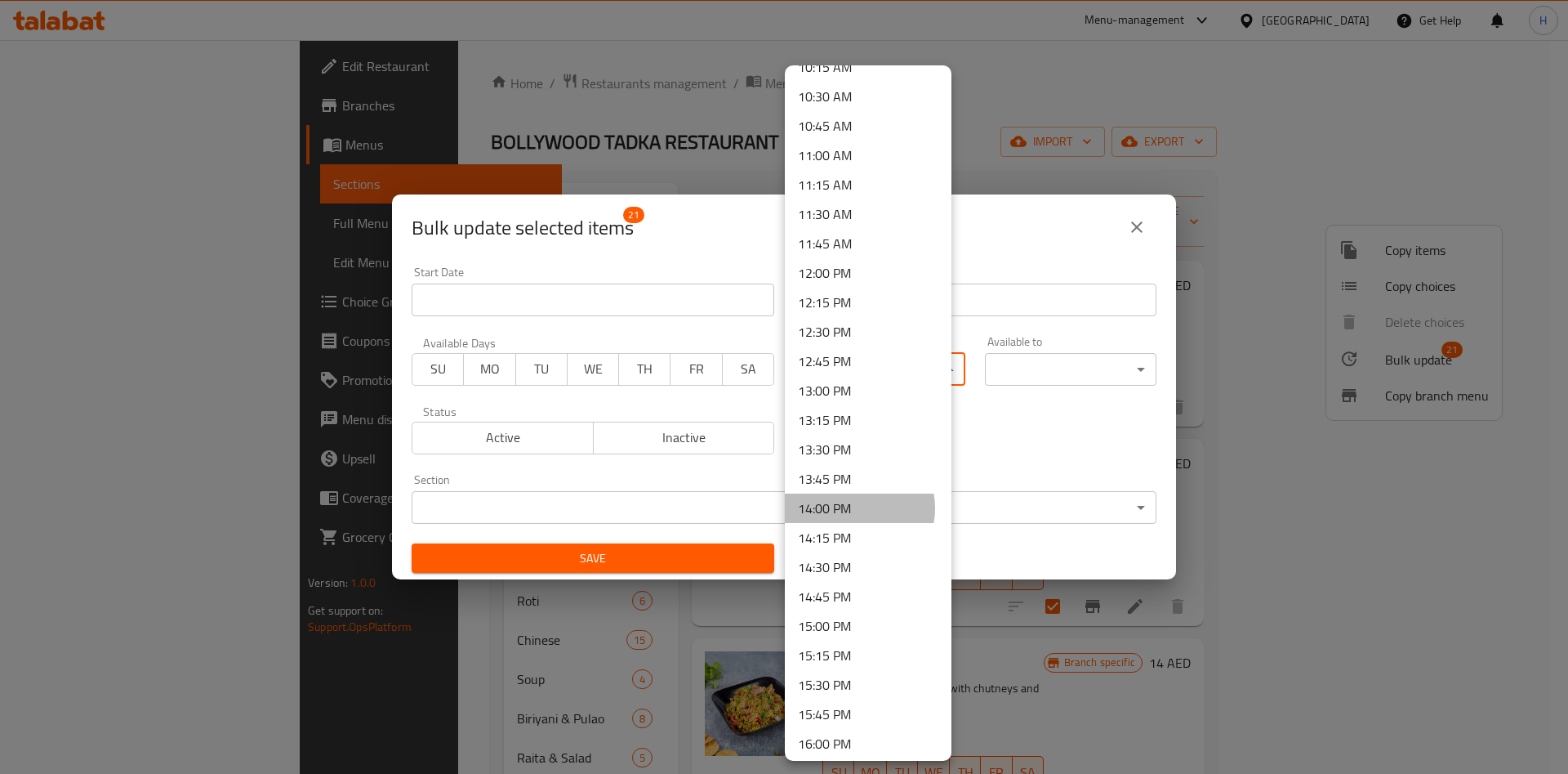
click at [851, 509] on li "14:00 PM" at bounding box center [868, 508] width 166 height 29
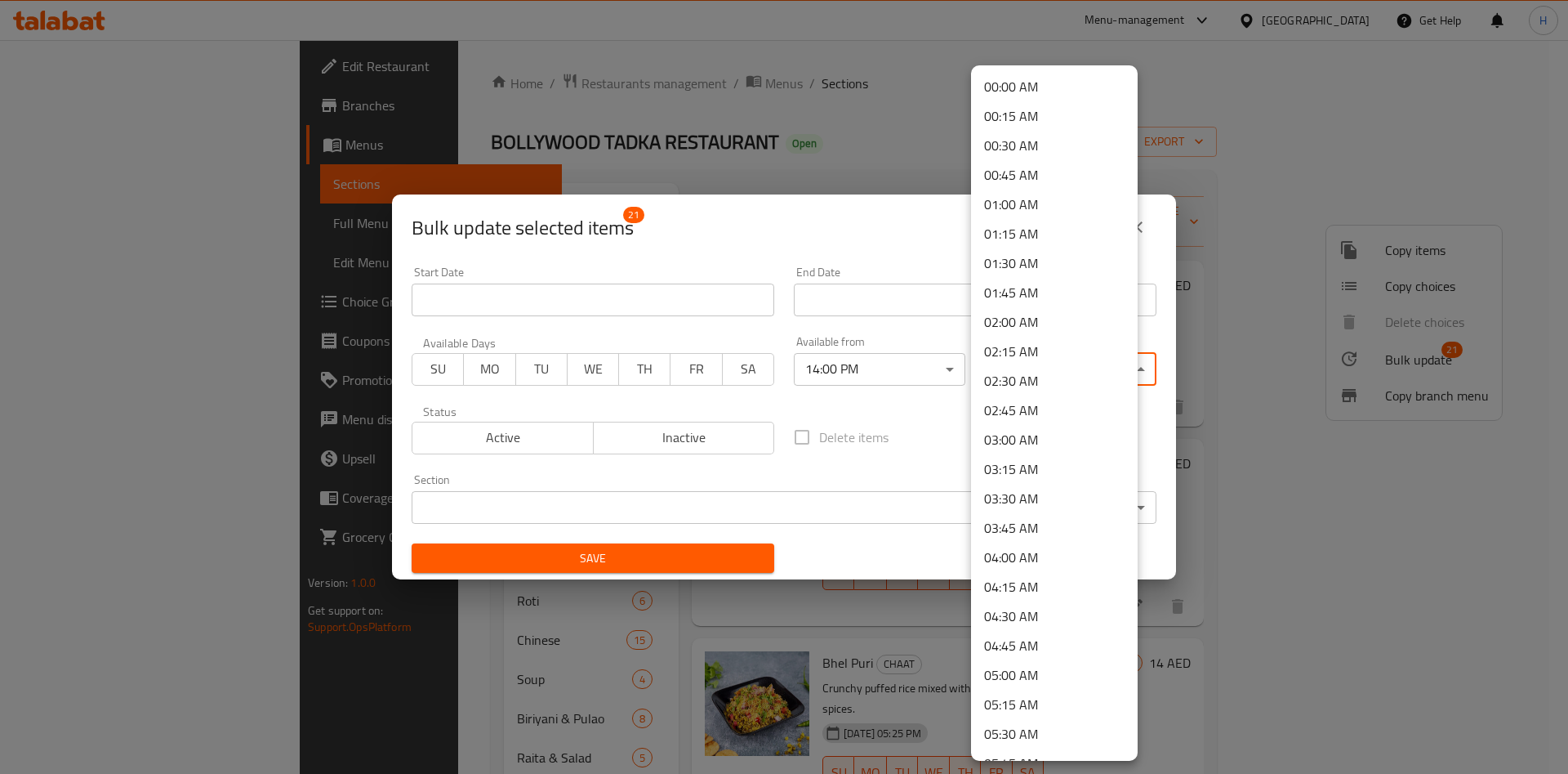
click at [1032, 371] on body "​ Menu-management United Arab Emirates Get Help H Edit Restaurant Branches Menu…" at bounding box center [784, 407] width 1568 height 734
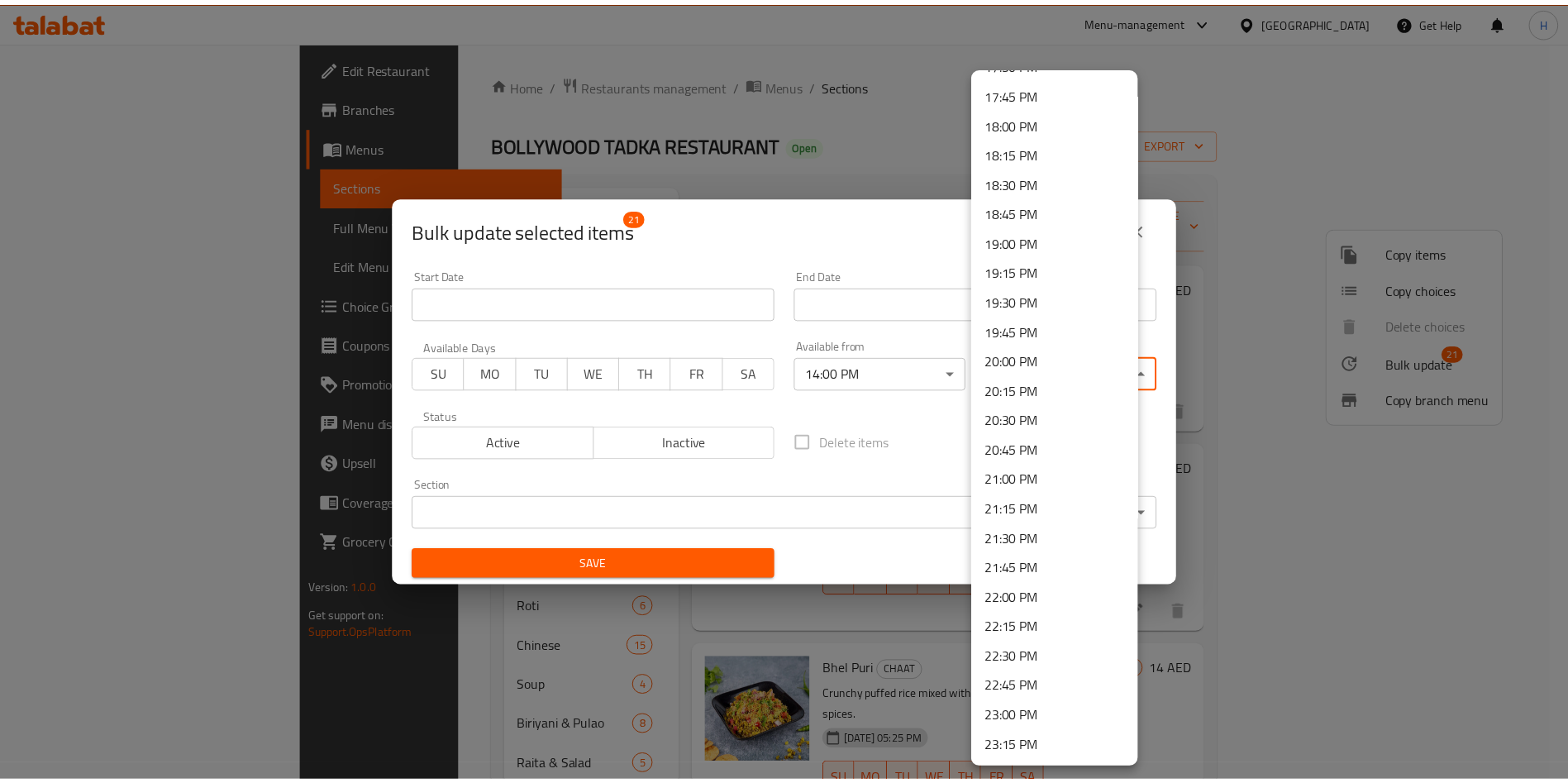
scroll to position [2197, 0]
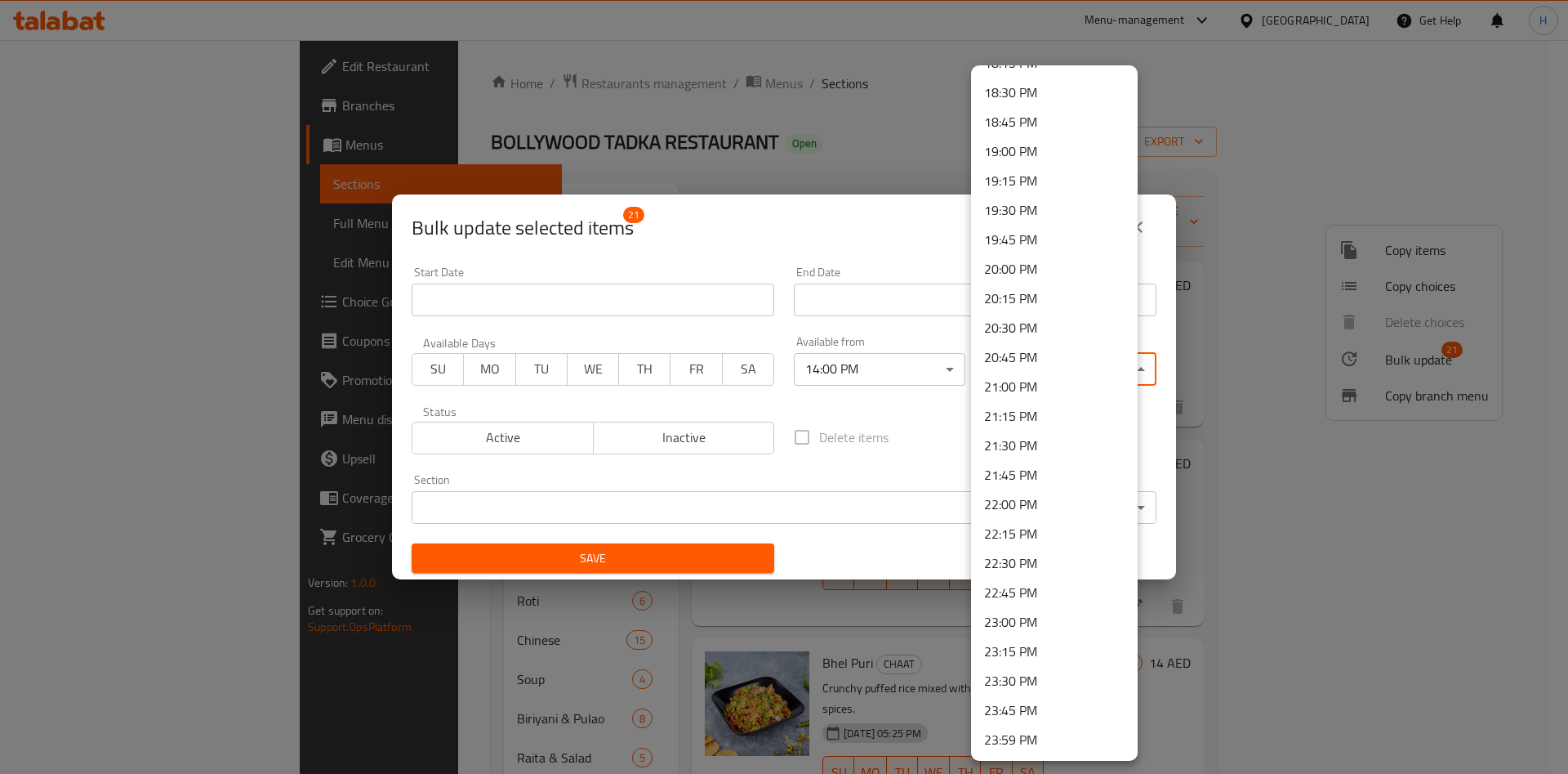
click at [1038, 561] on li "22:30 PM" at bounding box center [1054, 563] width 166 height 29
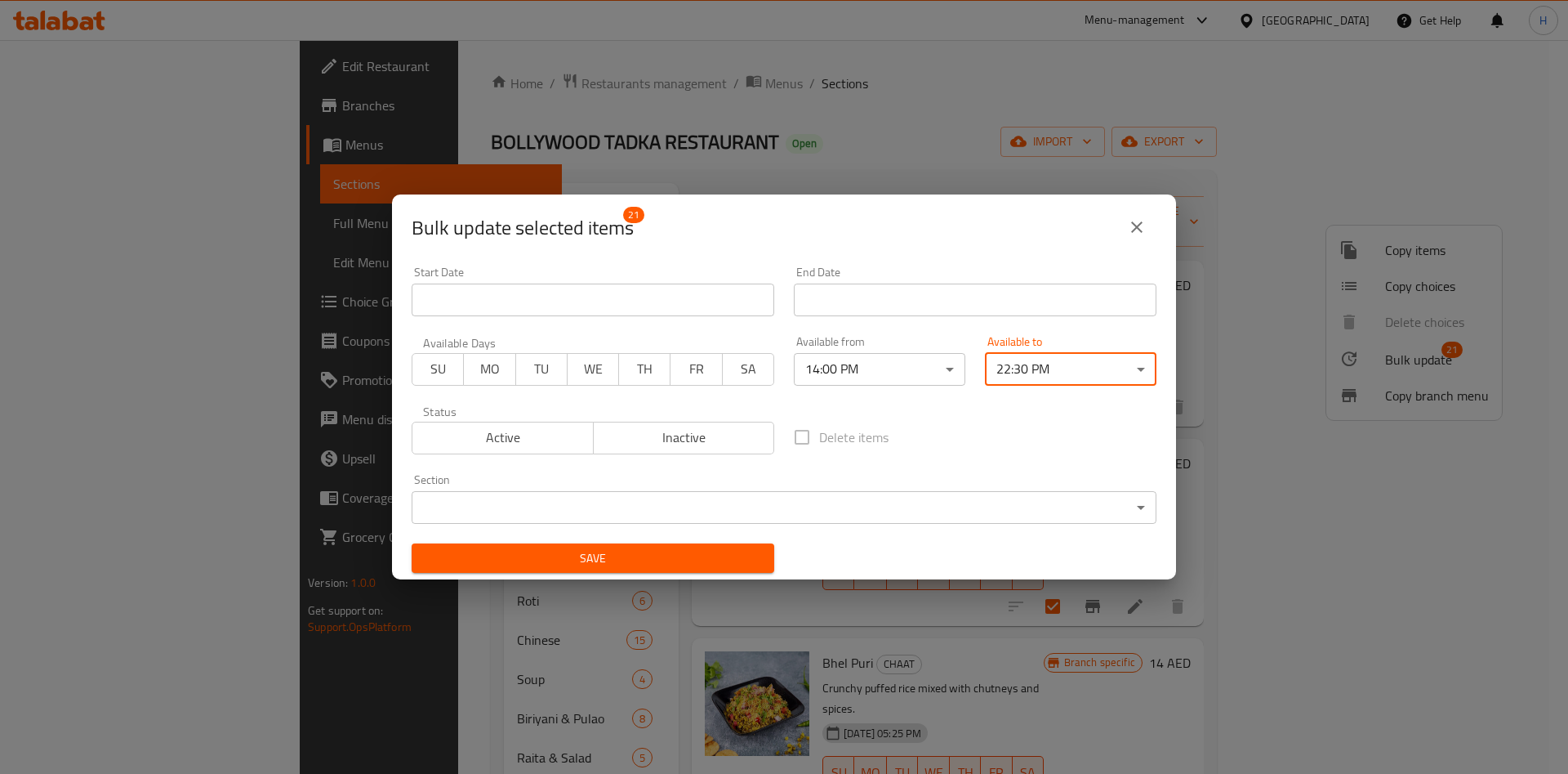
click at [678, 560] on span "Save" at bounding box center [593, 558] width 336 height 20
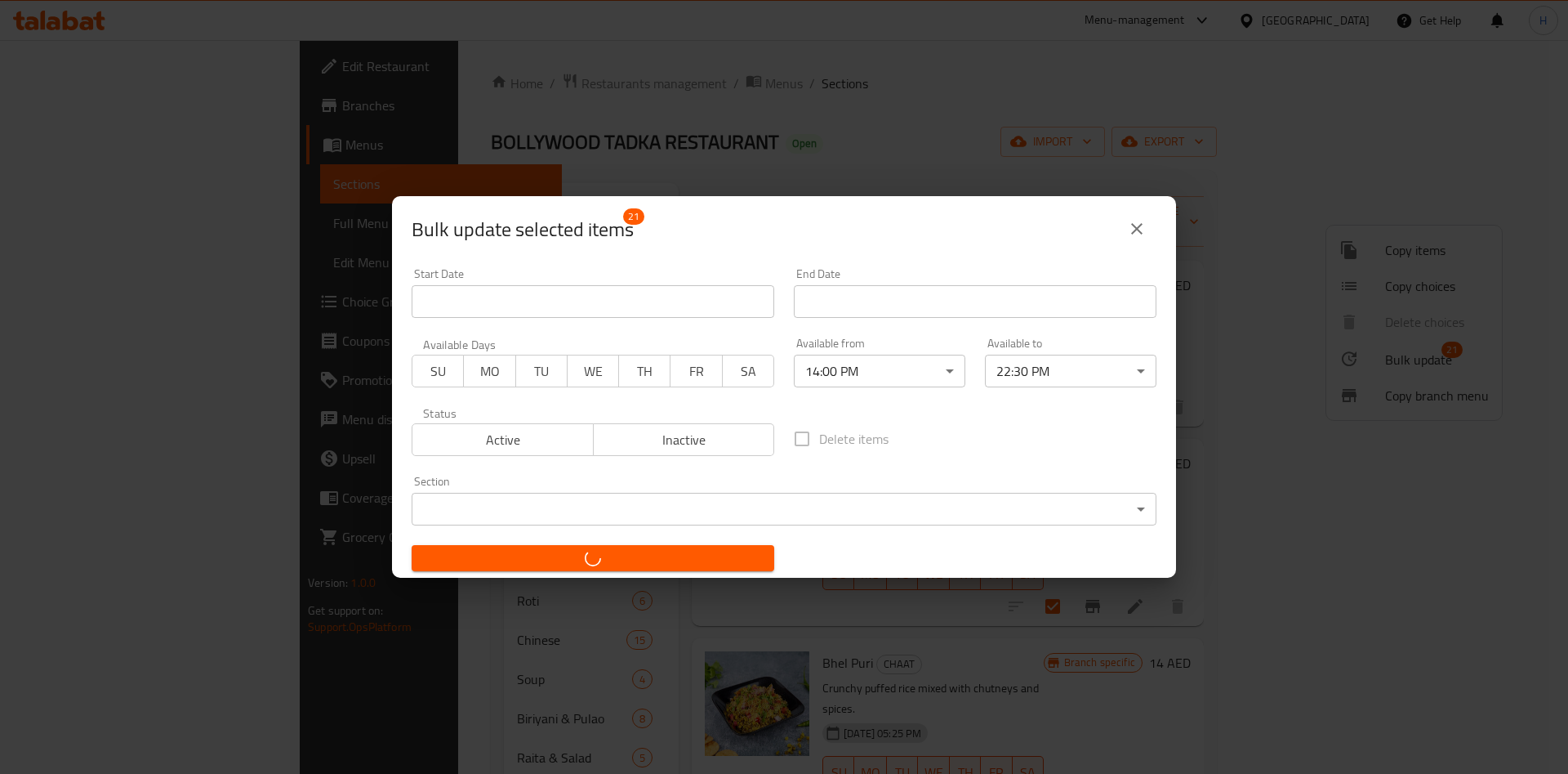
checkbox input "false"
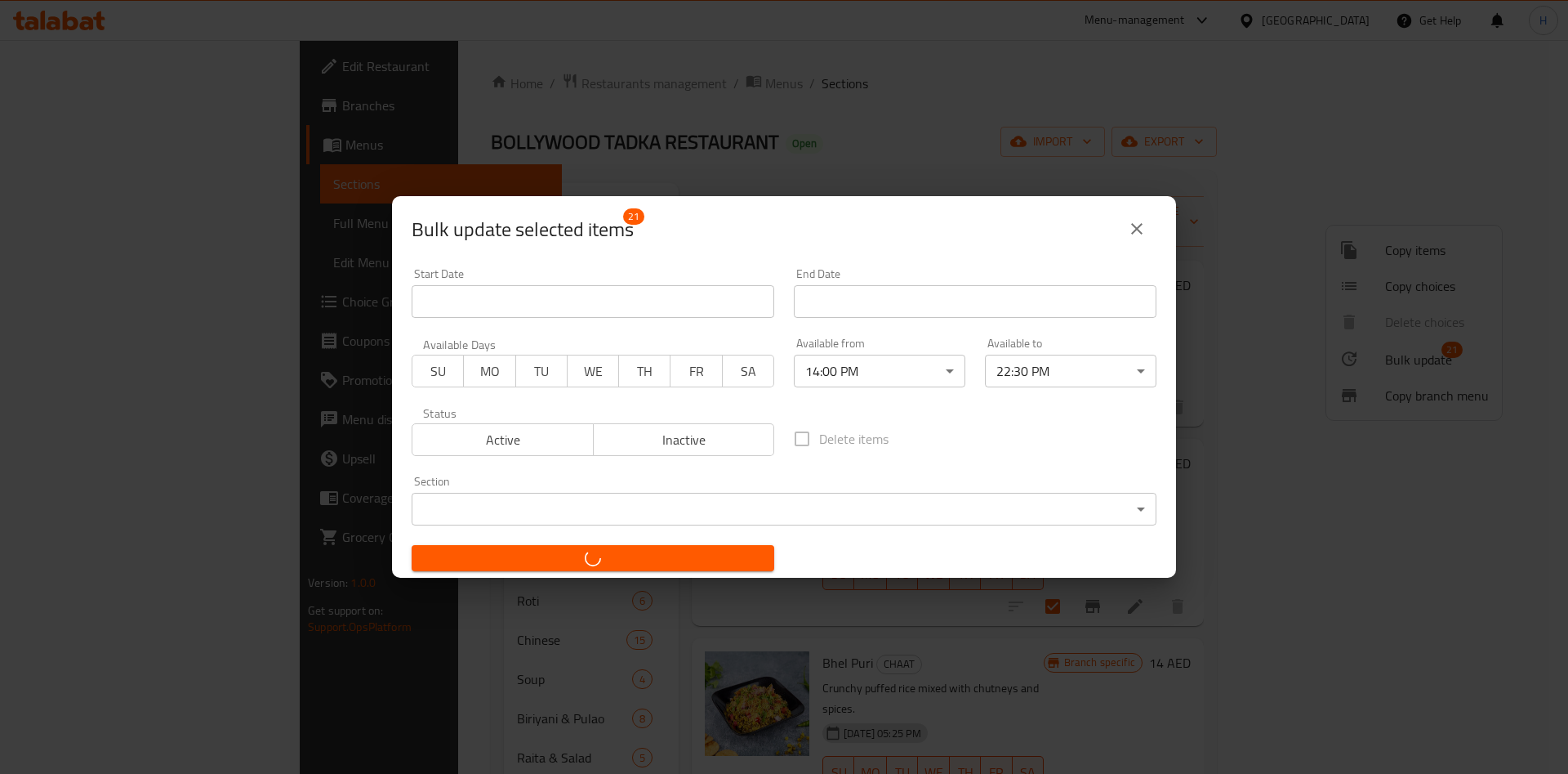
checkbox input "false"
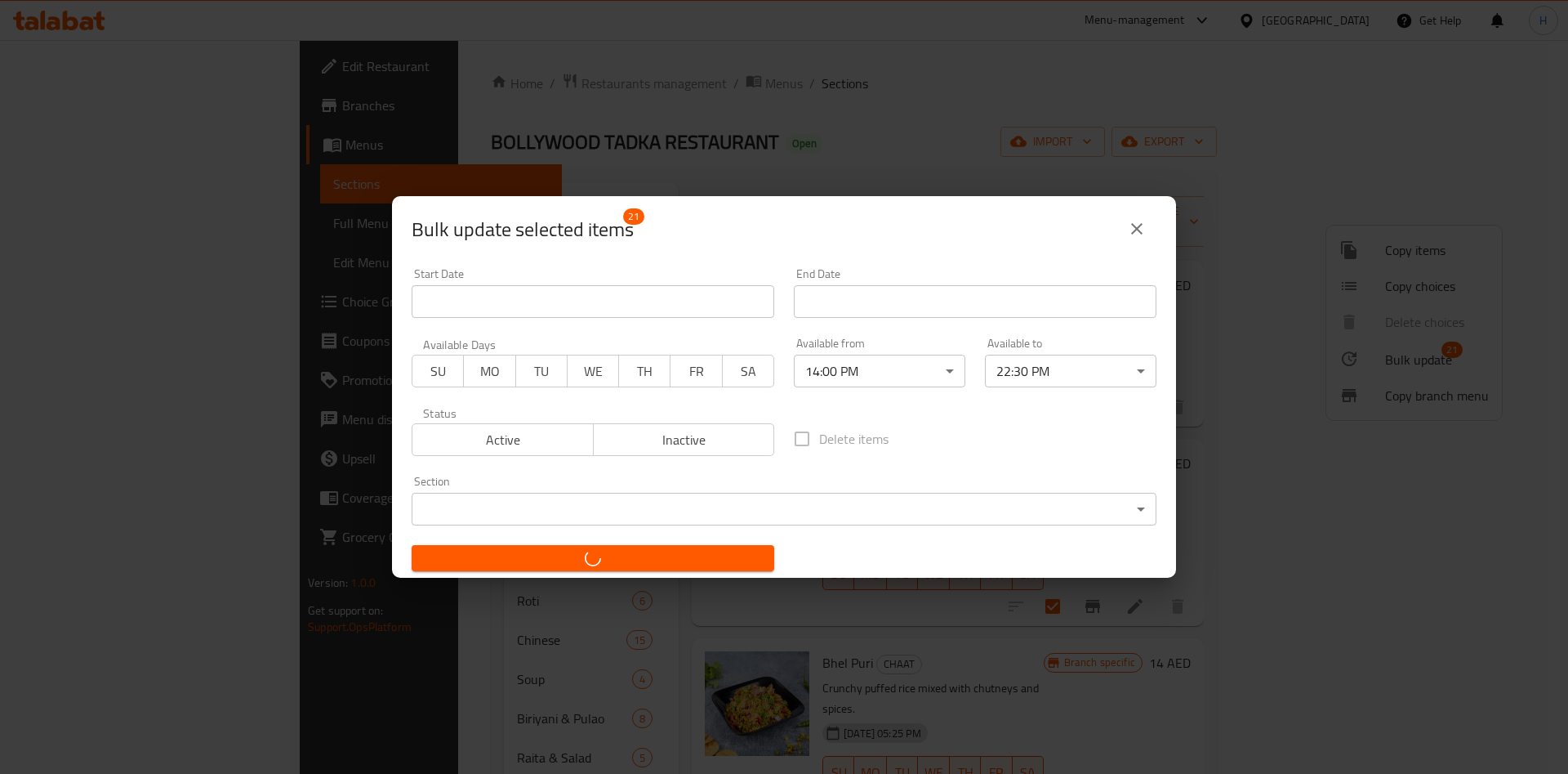
checkbox input "false"
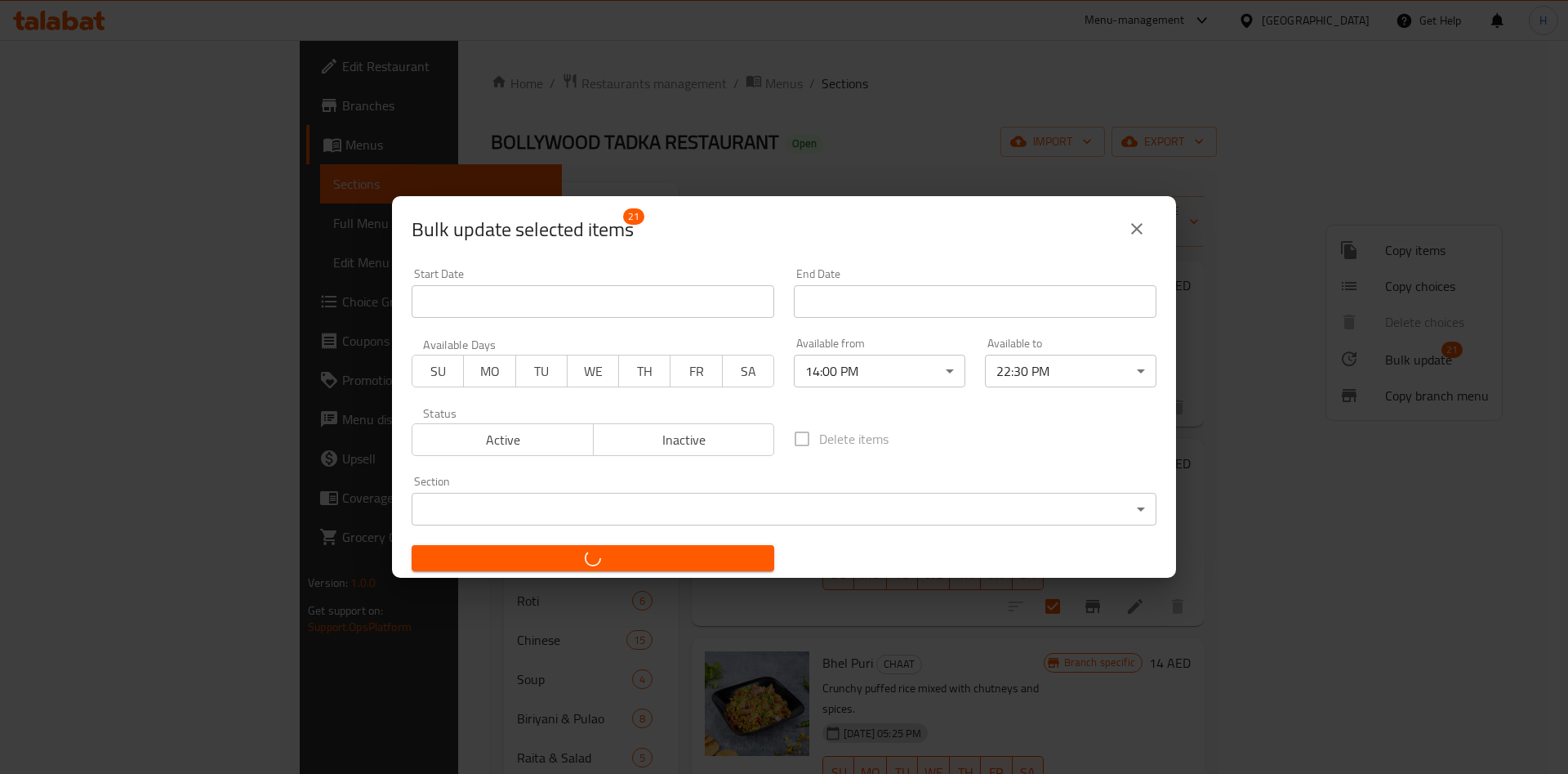
checkbox input "false"
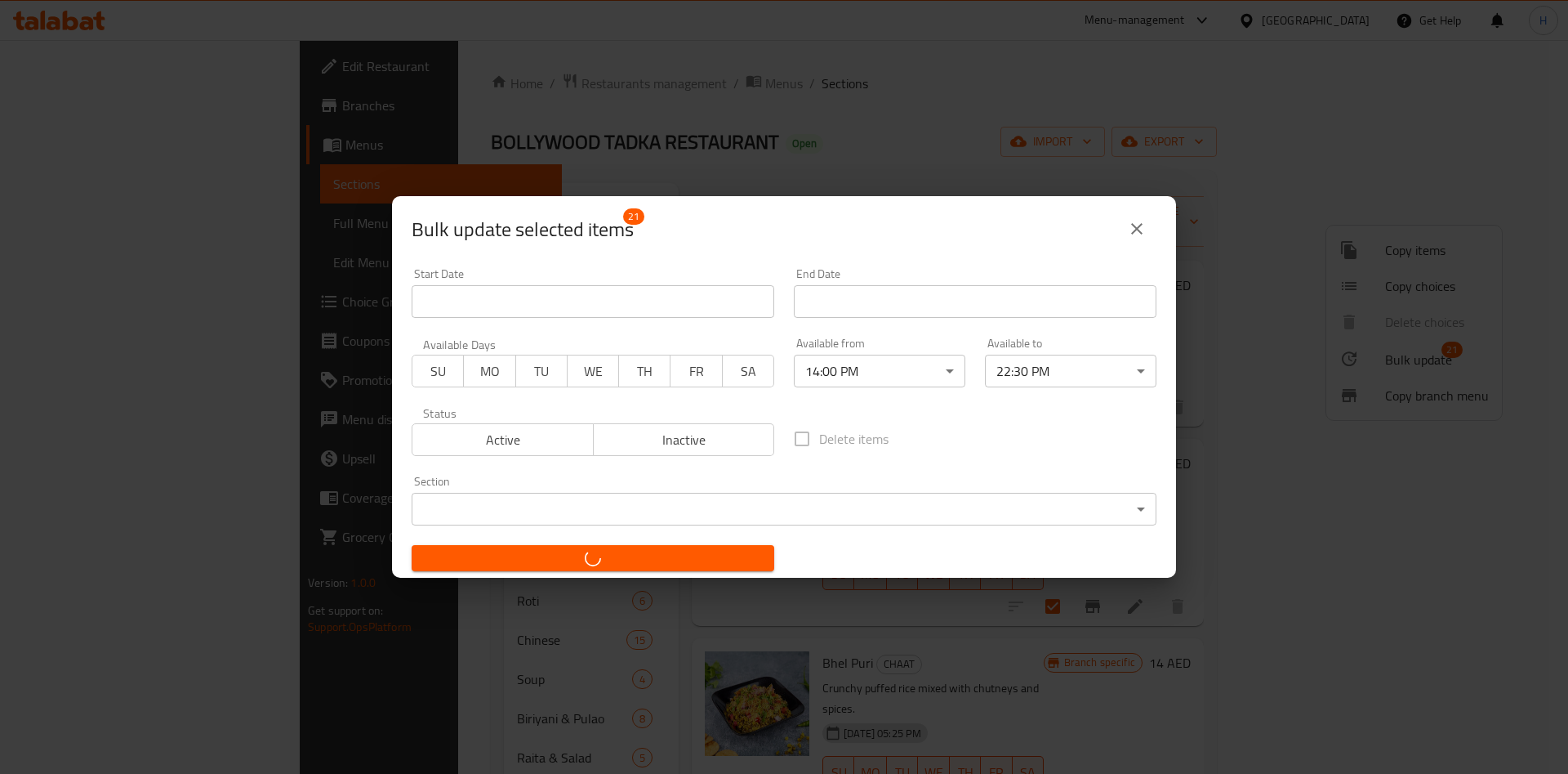
checkbox input "false"
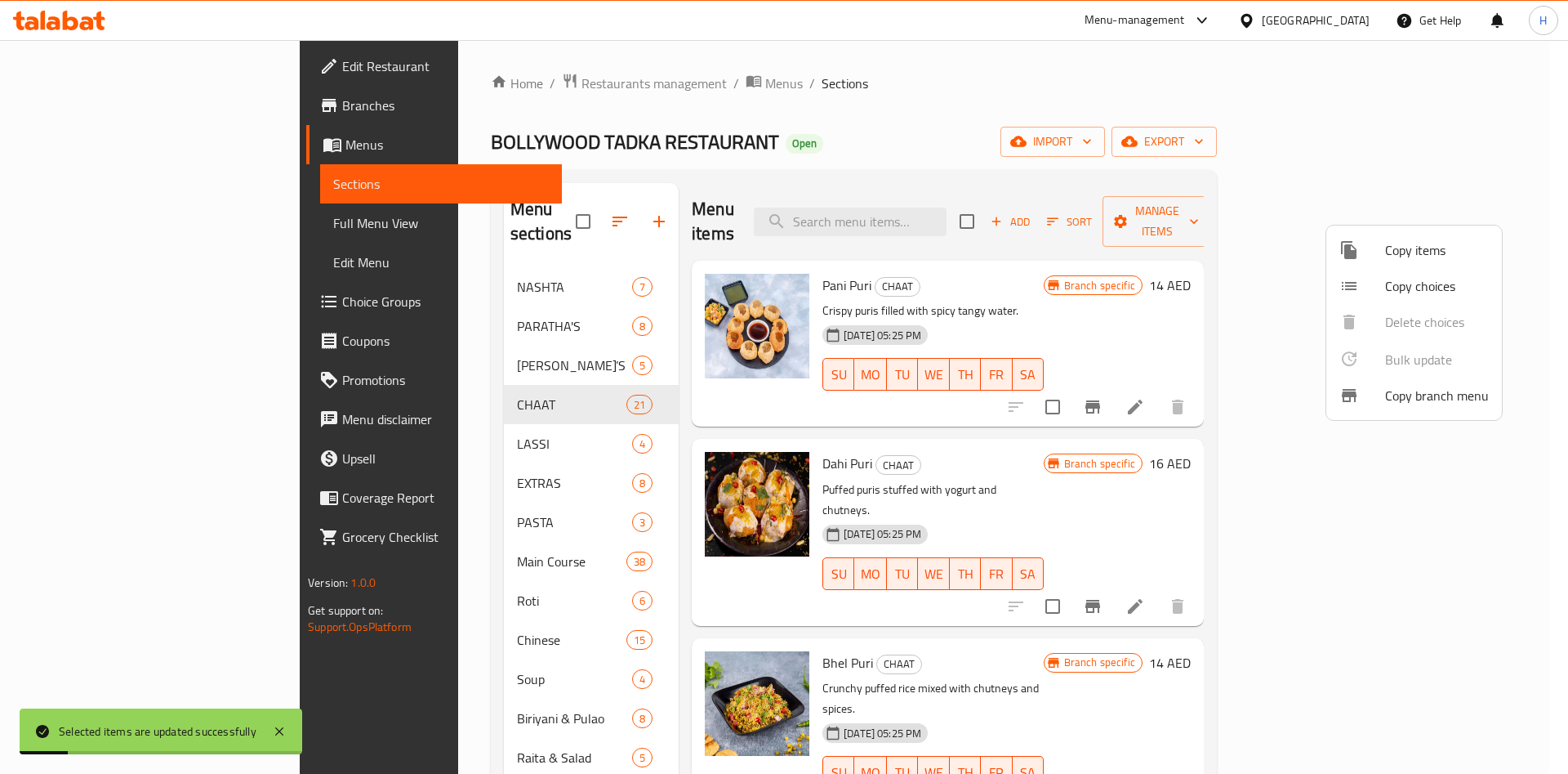
click at [1540, 282] on div at bounding box center [784, 387] width 1568 height 774
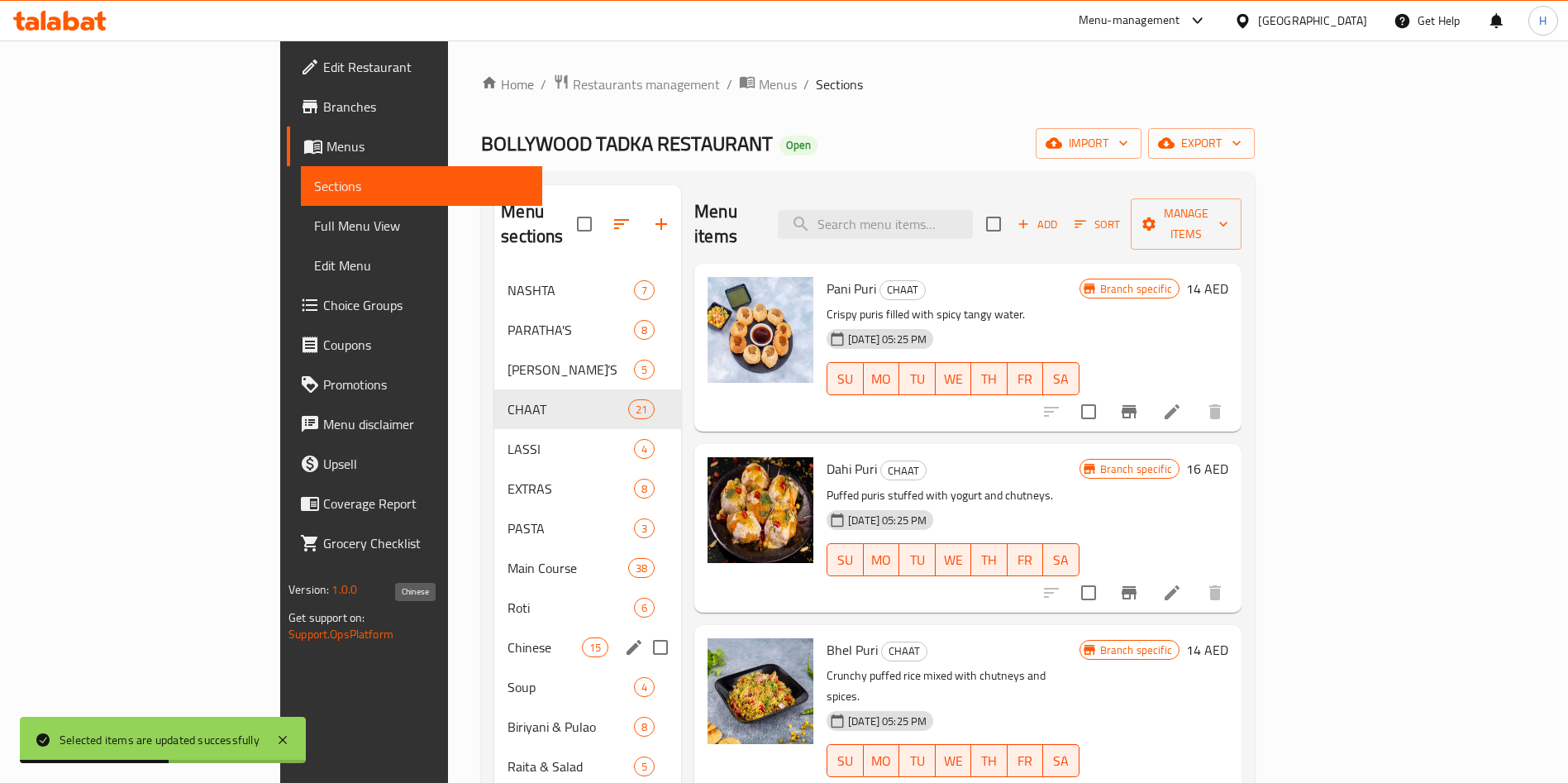
scroll to position [232, 0]
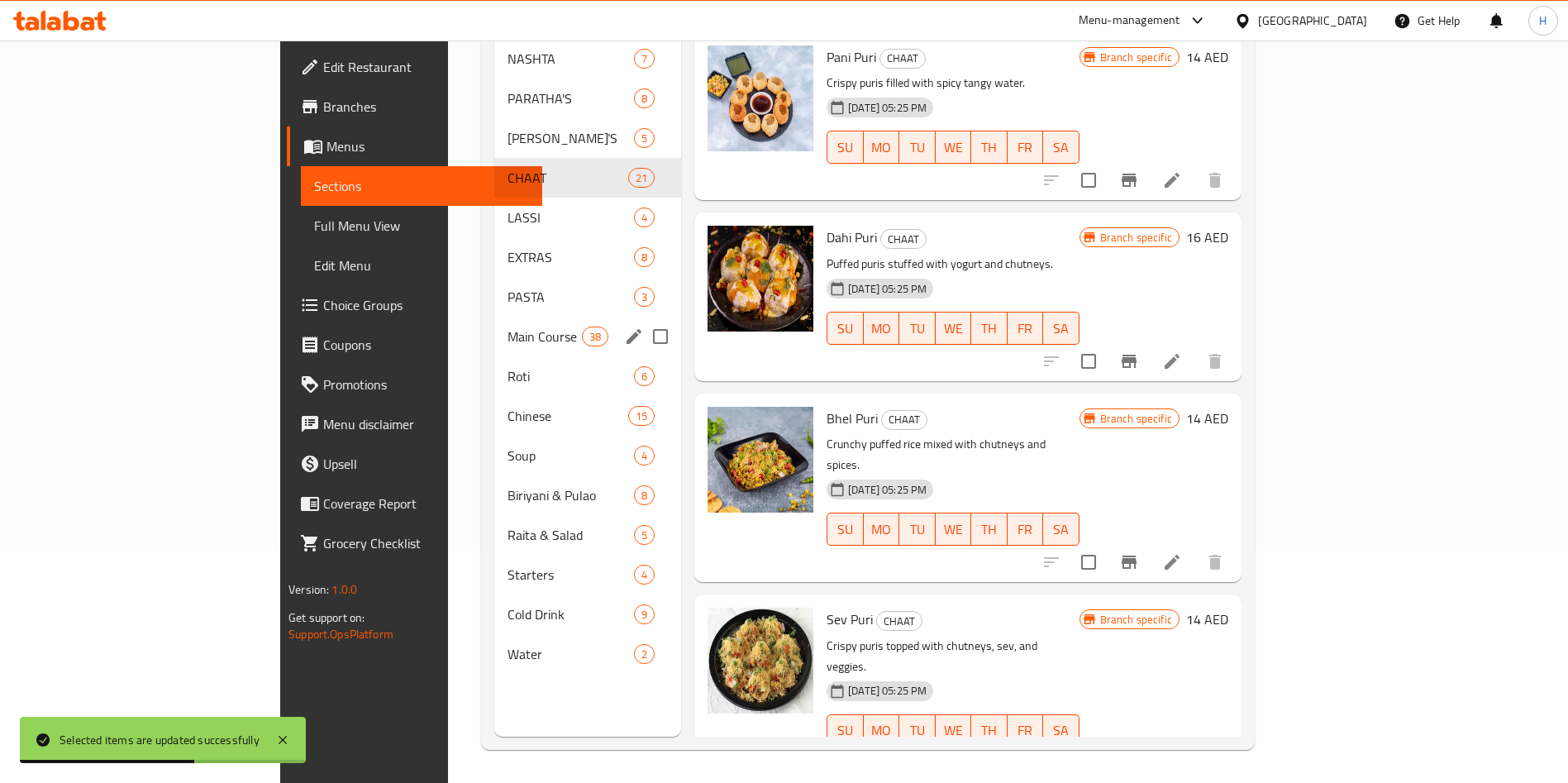
click at [508, 327] on span "Main Course" at bounding box center [544, 337] width 74 height 20
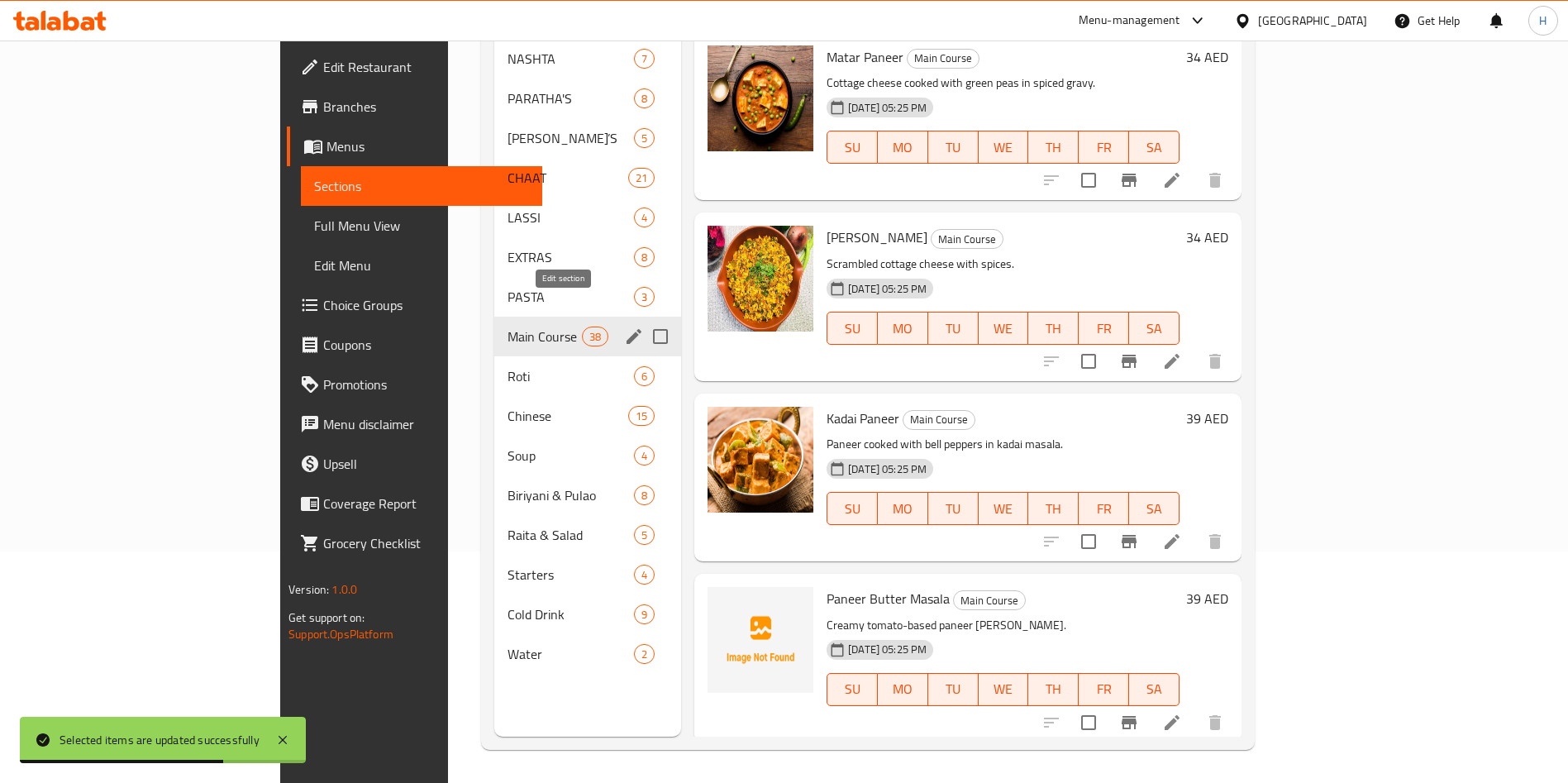
click at [626, 329] on icon "edit" at bounding box center [633, 336] width 14 height 14
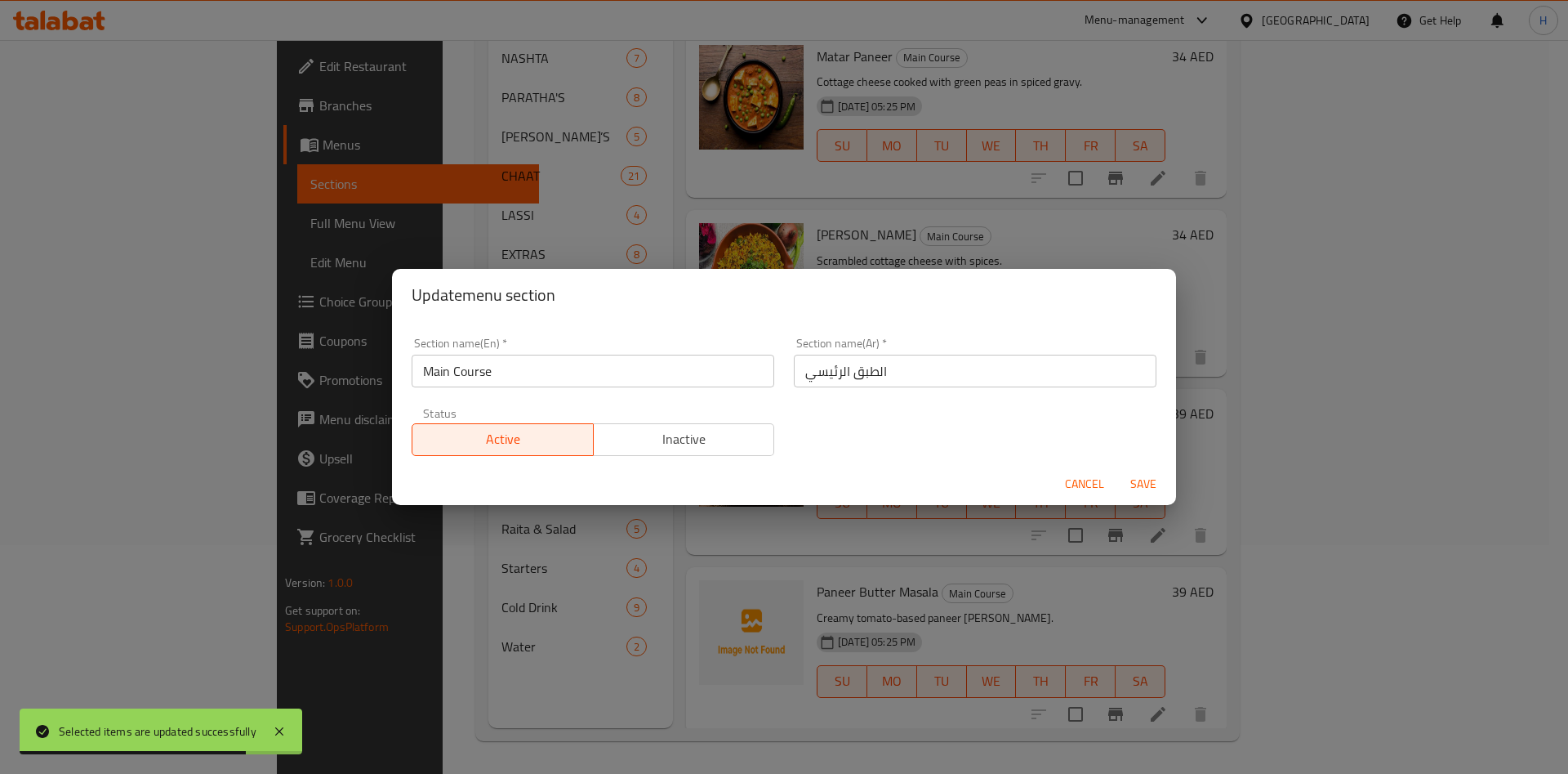
click at [1204, 295] on div "Update menu section Section name(En)   * Main Course Section name(En) * Section…" at bounding box center [784, 387] width 1568 height 774
click at [1089, 485] on span "Cancel" at bounding box center [1084, 484] width 39 height 20
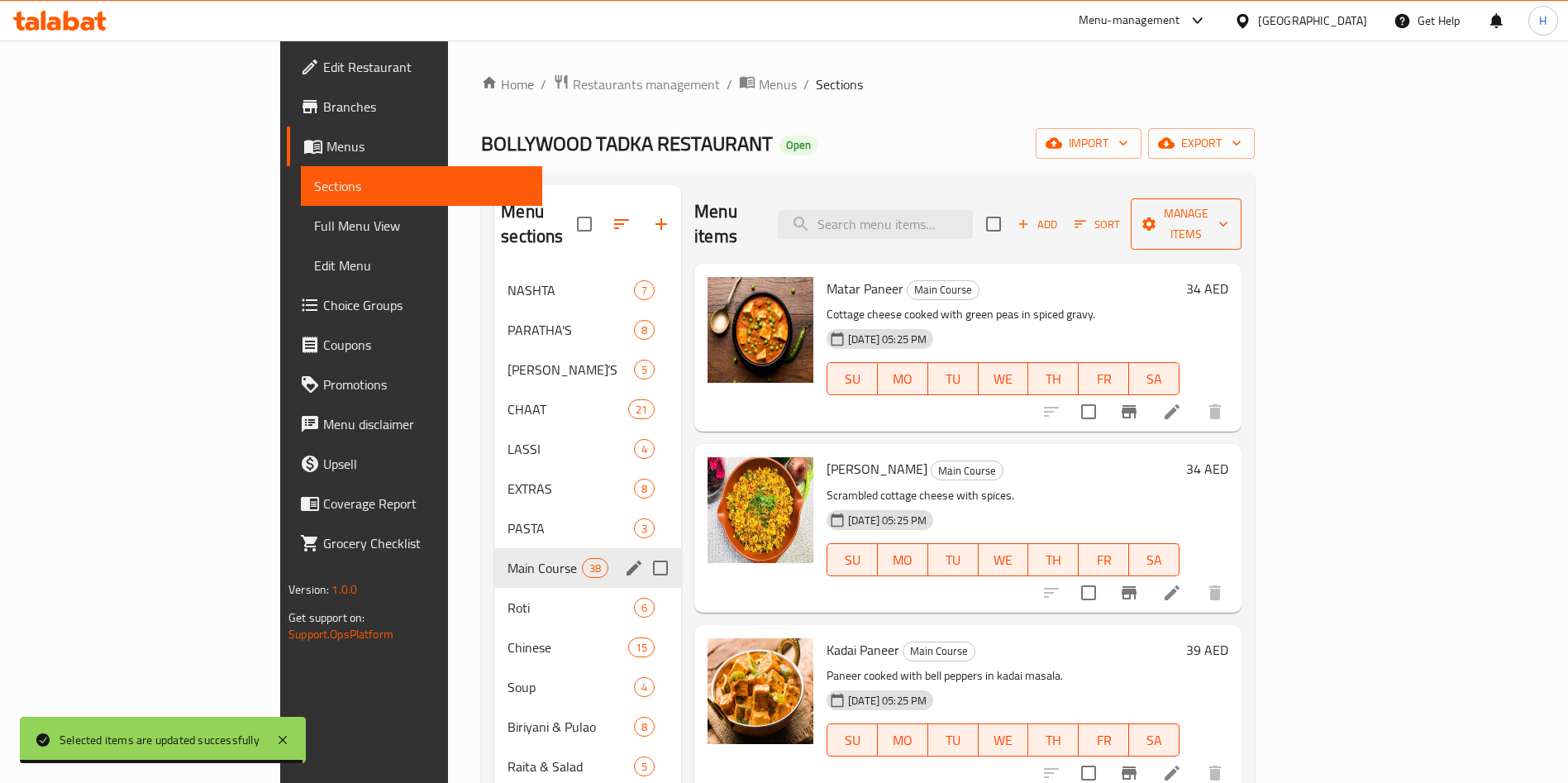
click at [1228, 210] on span "Manage items" at bounding box center [1187, 223] width 85 height 41
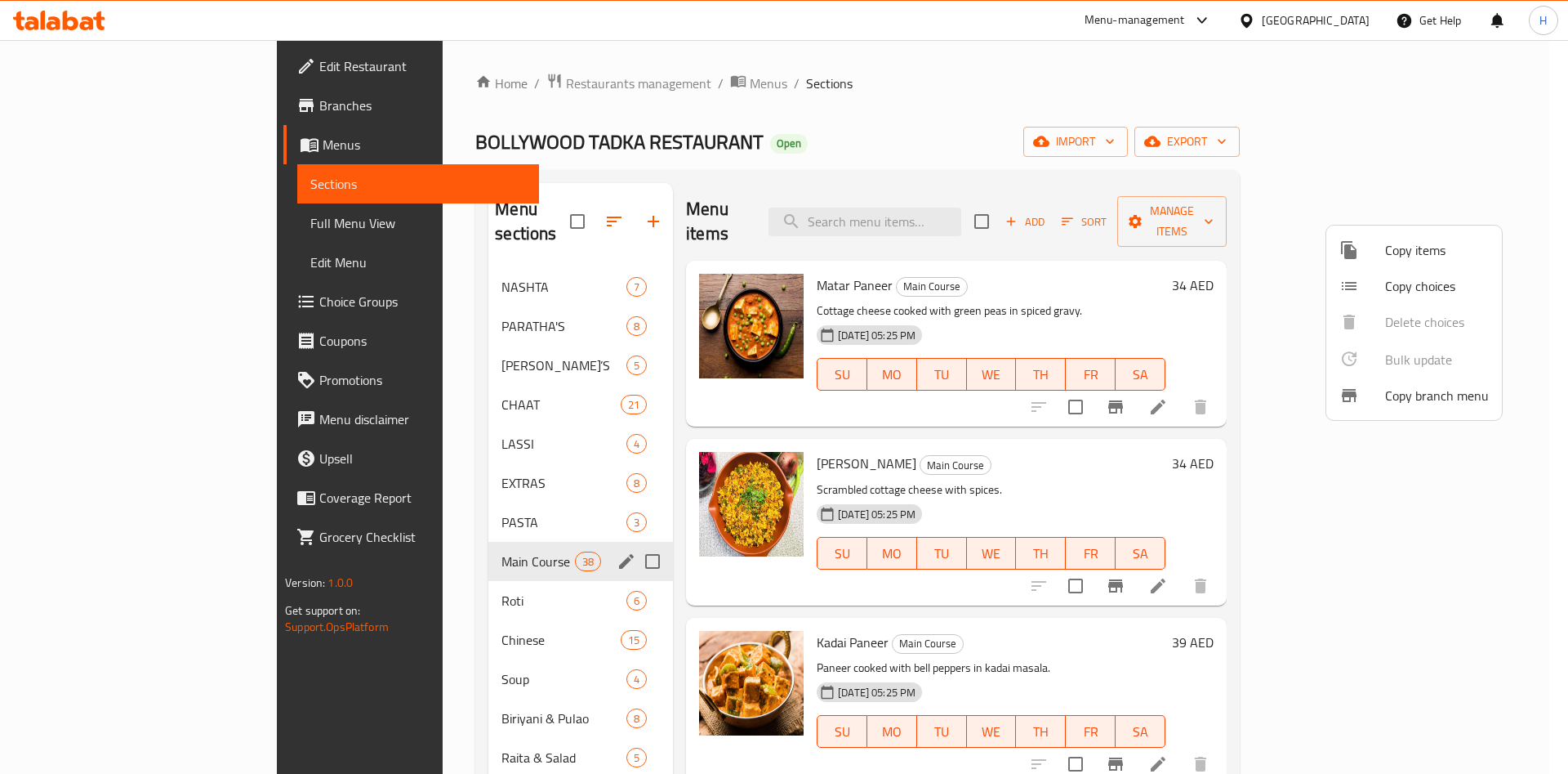
click at [1258, 258] on div at bounding box center [784, 387] width 1568 height 774
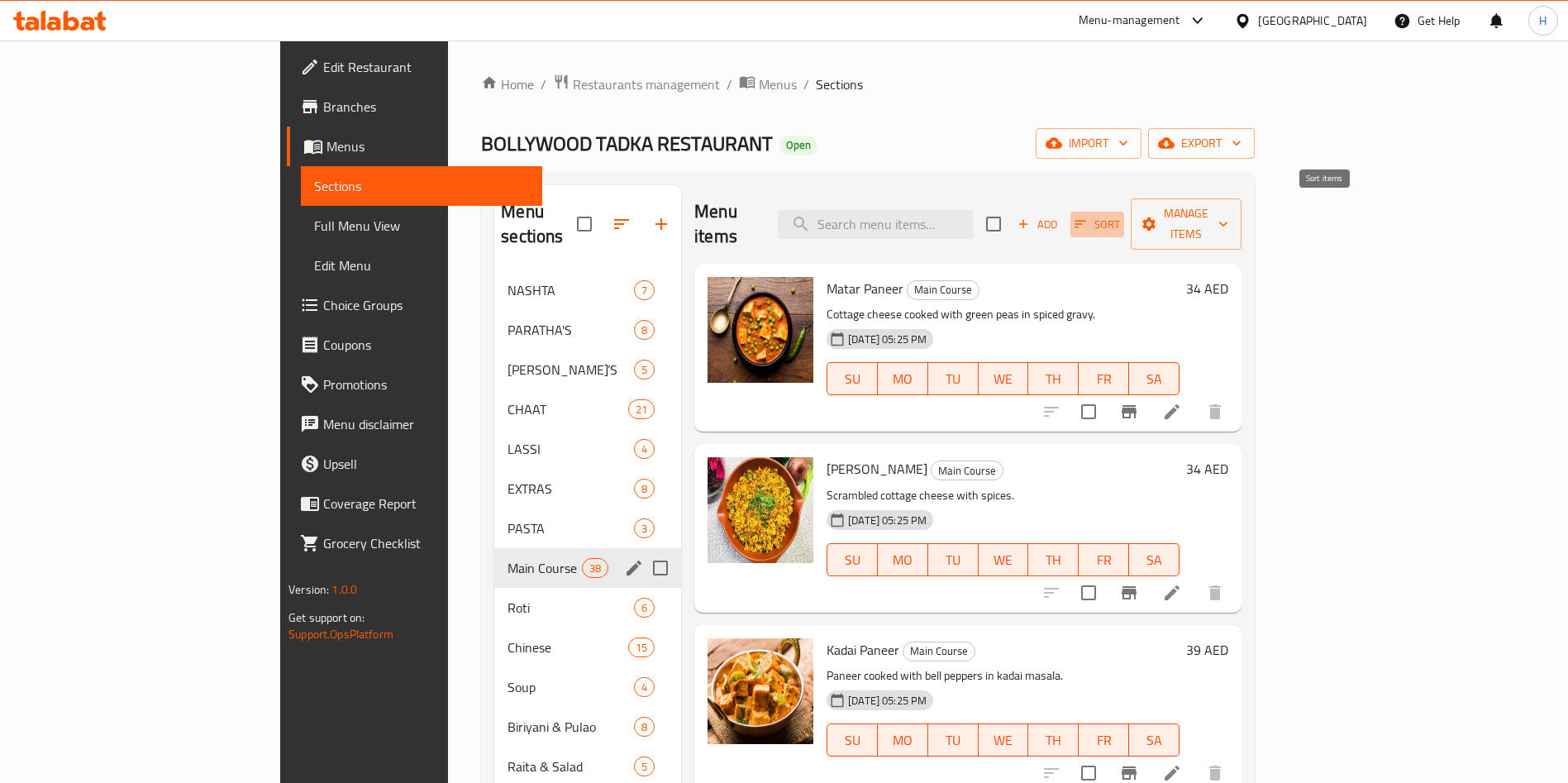
click at [1121, 215] on span "Sort" at bounding box center [1097, 224] width 45 height 19
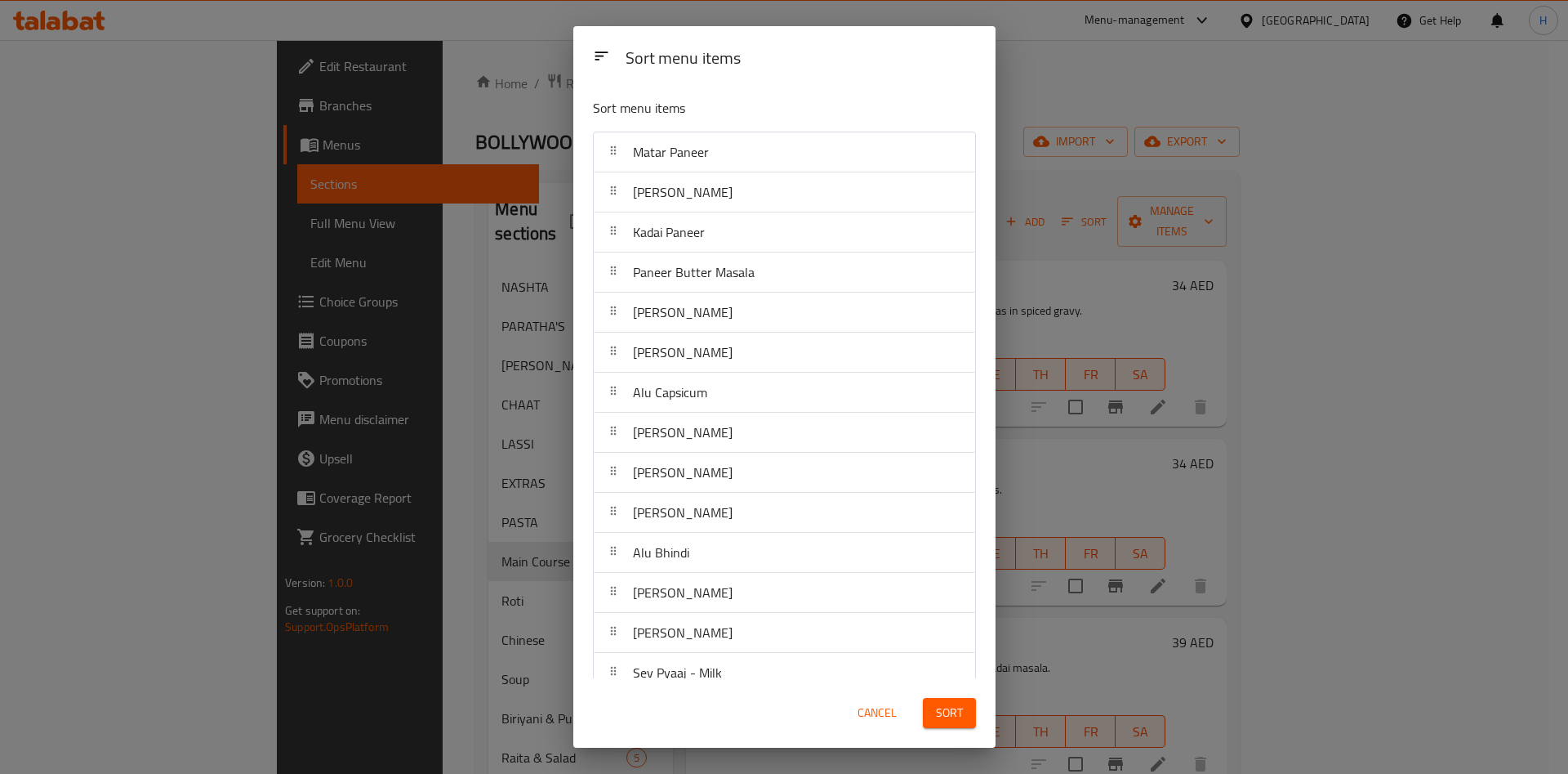
click at [1316, 210] on div "Sort menu items Sort menu items Matar Paneer Paneer Bhurji Kadai Paneer Paneer …" at bounding box center [784, 387] width 1568 height 774
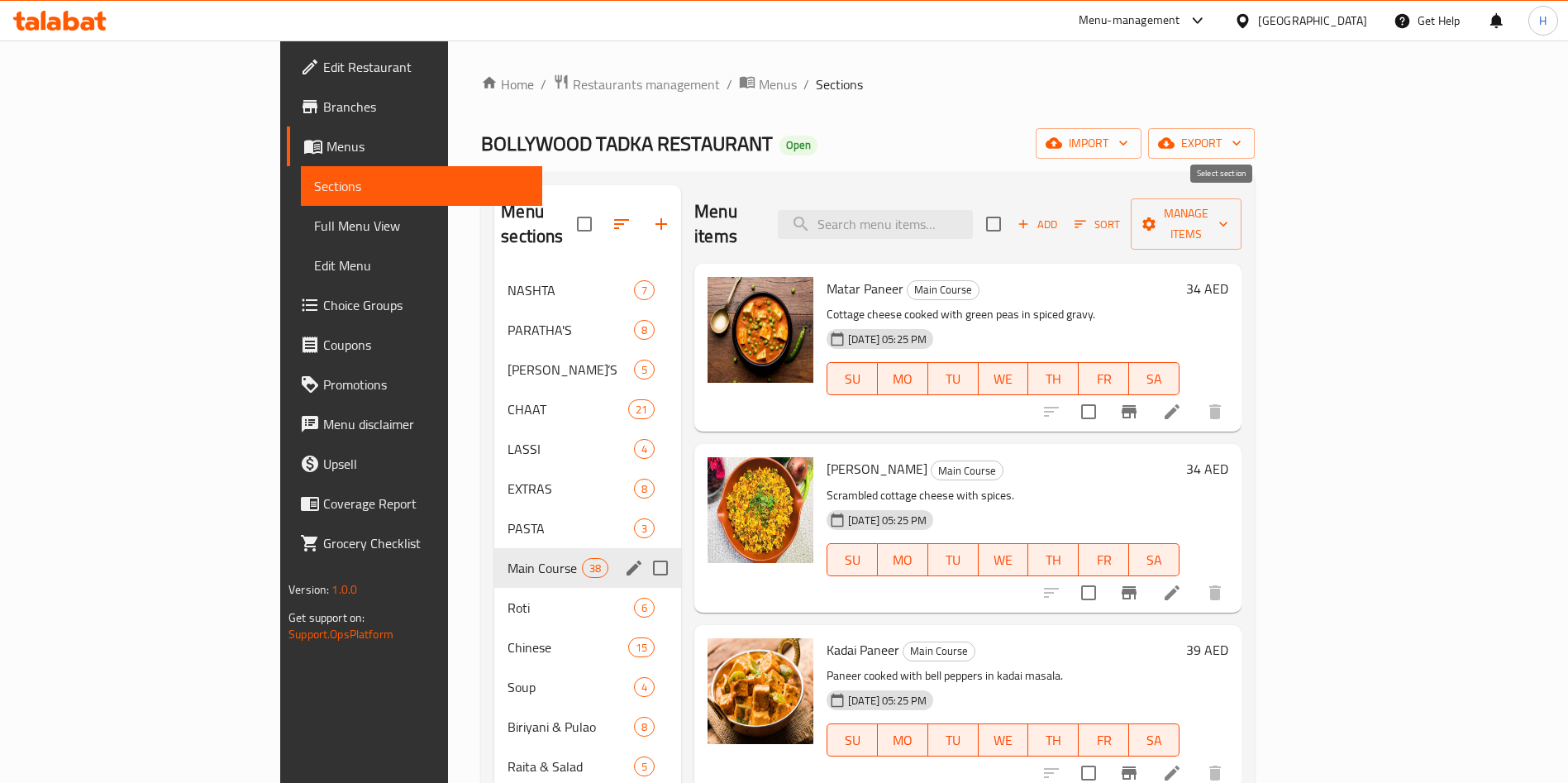
click at [1011, 211] on input "checkbox" at bounding box center [994, 224] width 35 height 35
checkbox input "true"
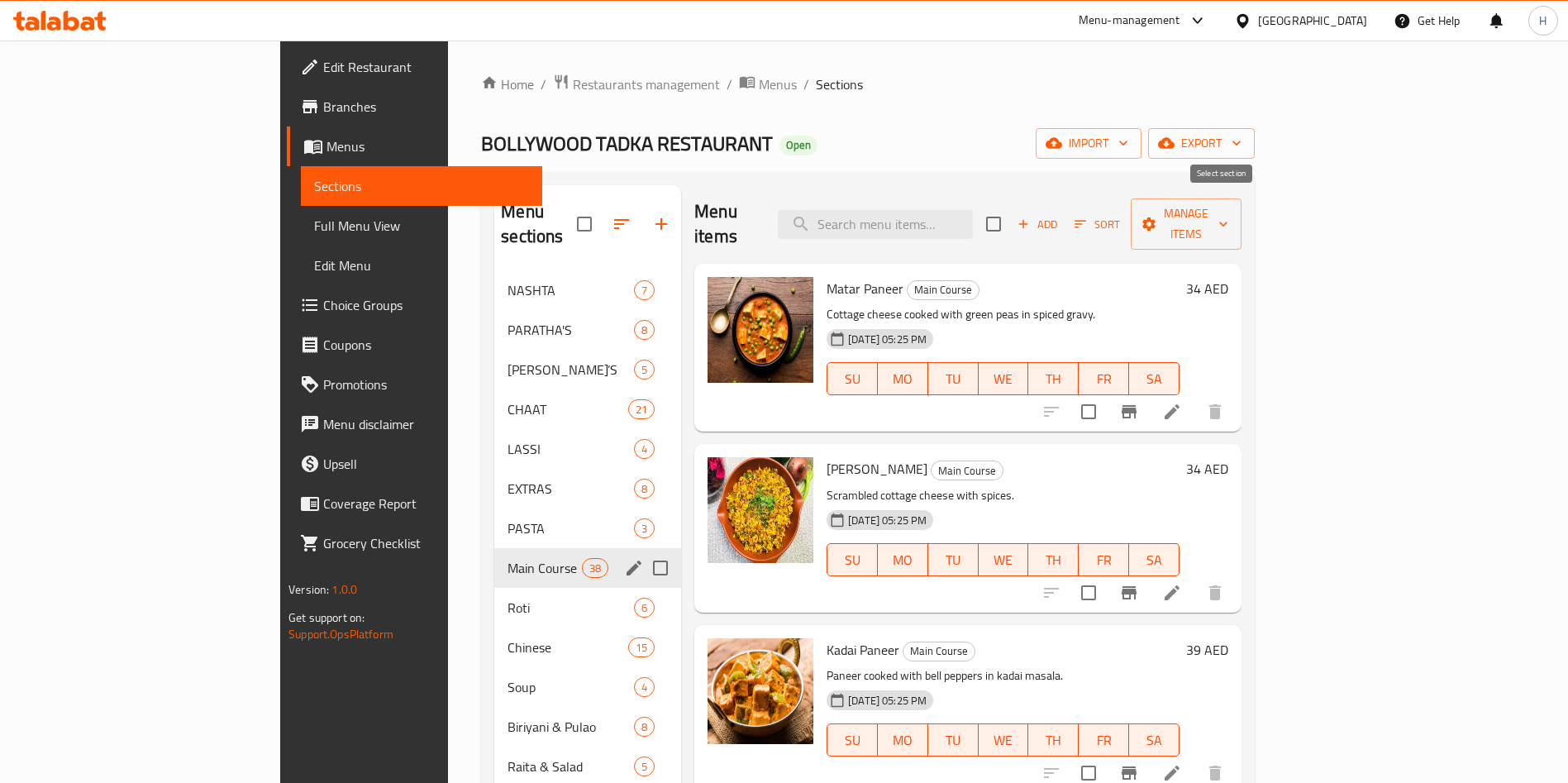
checkbox input "true"
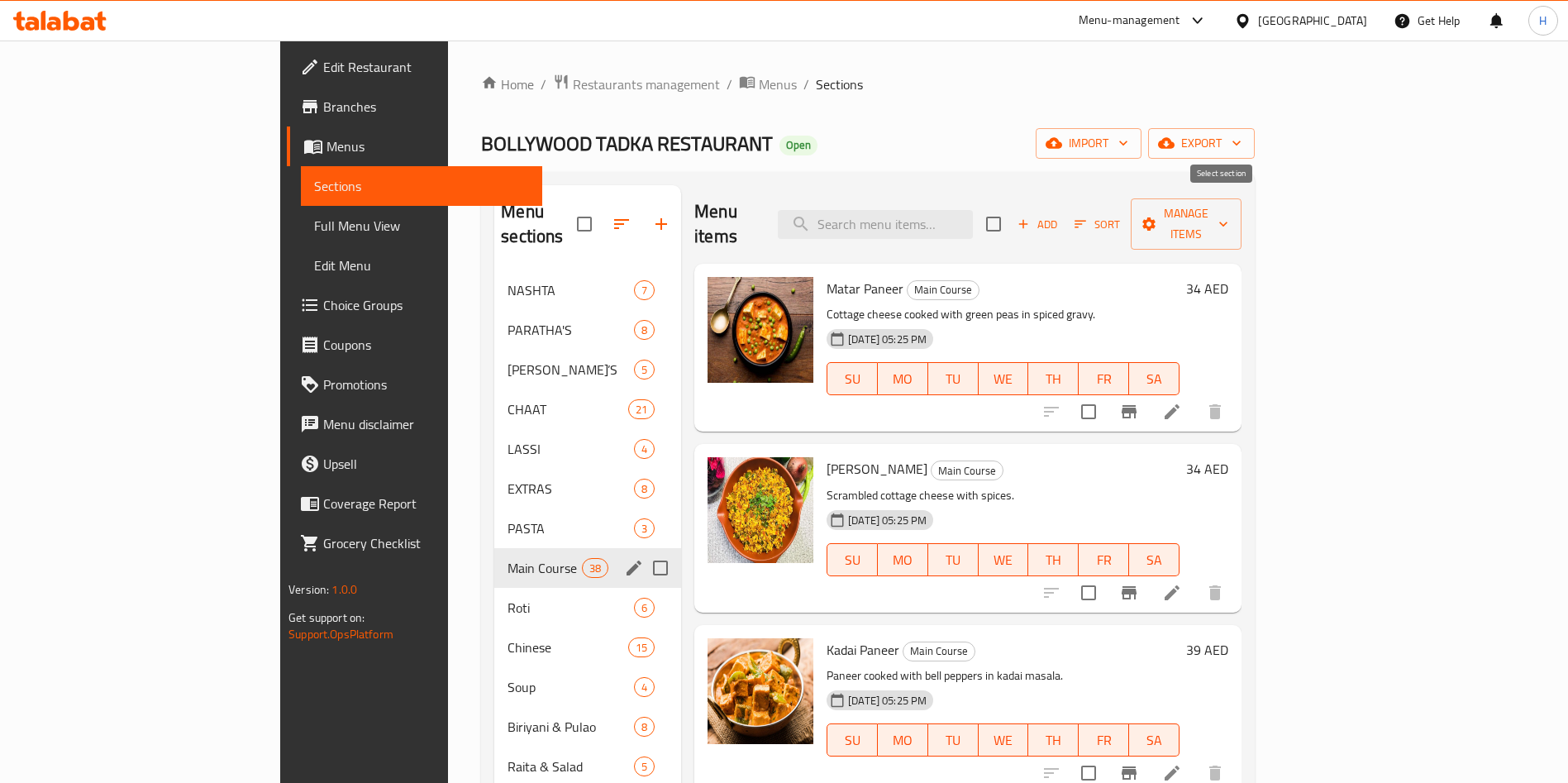
checkbox input "true"
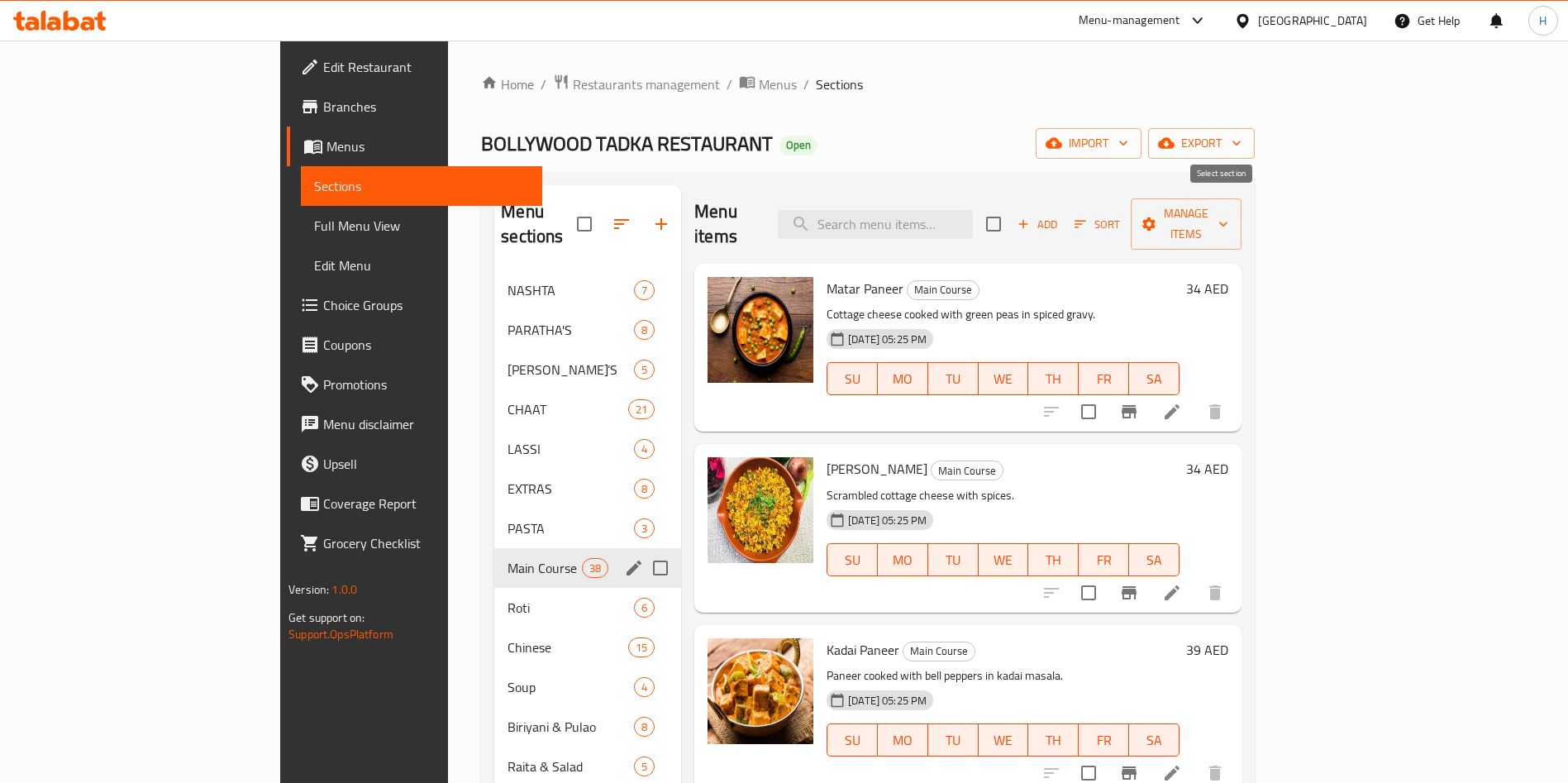
checkbox input "true"
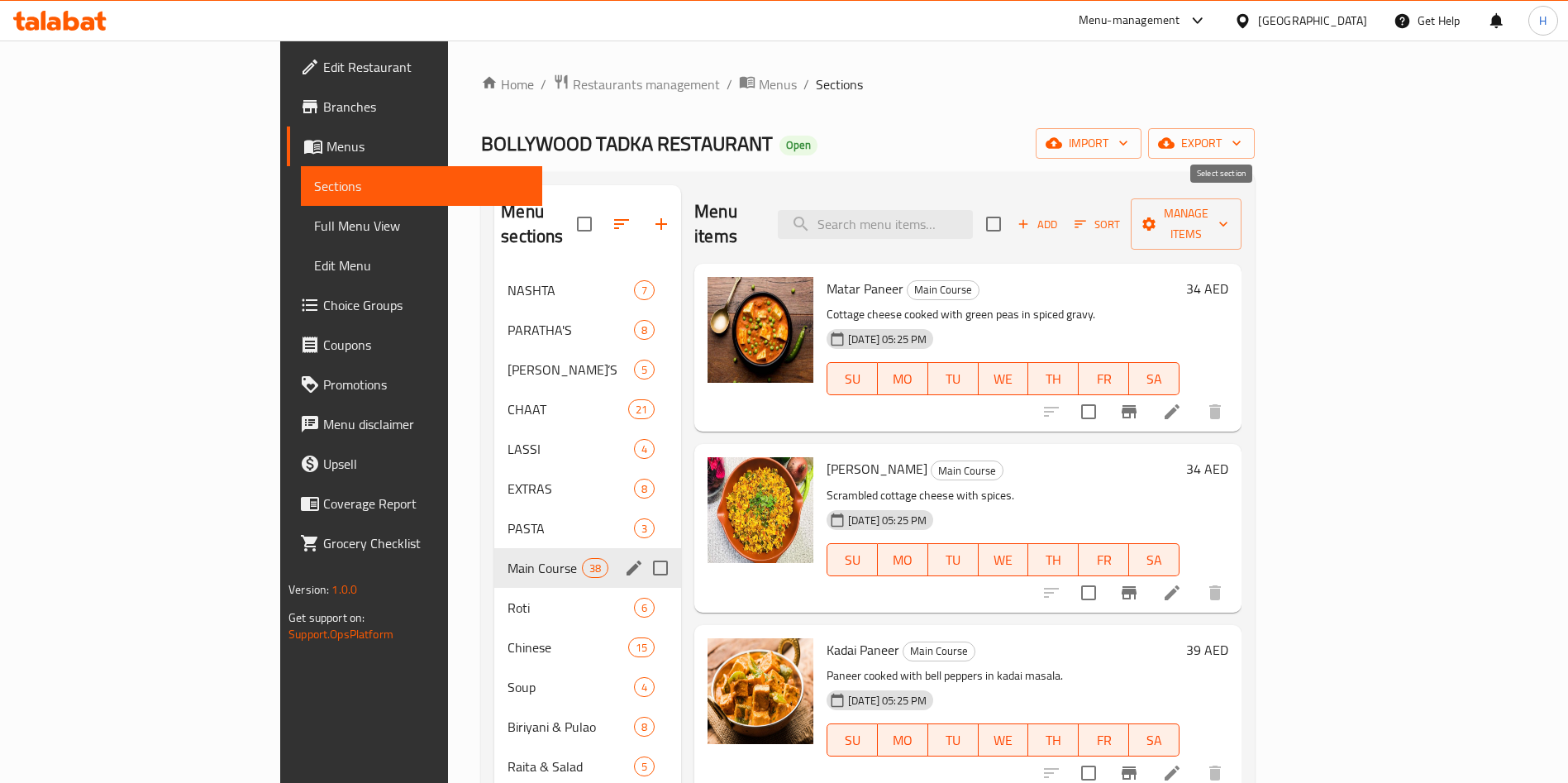
checkbox input "true"
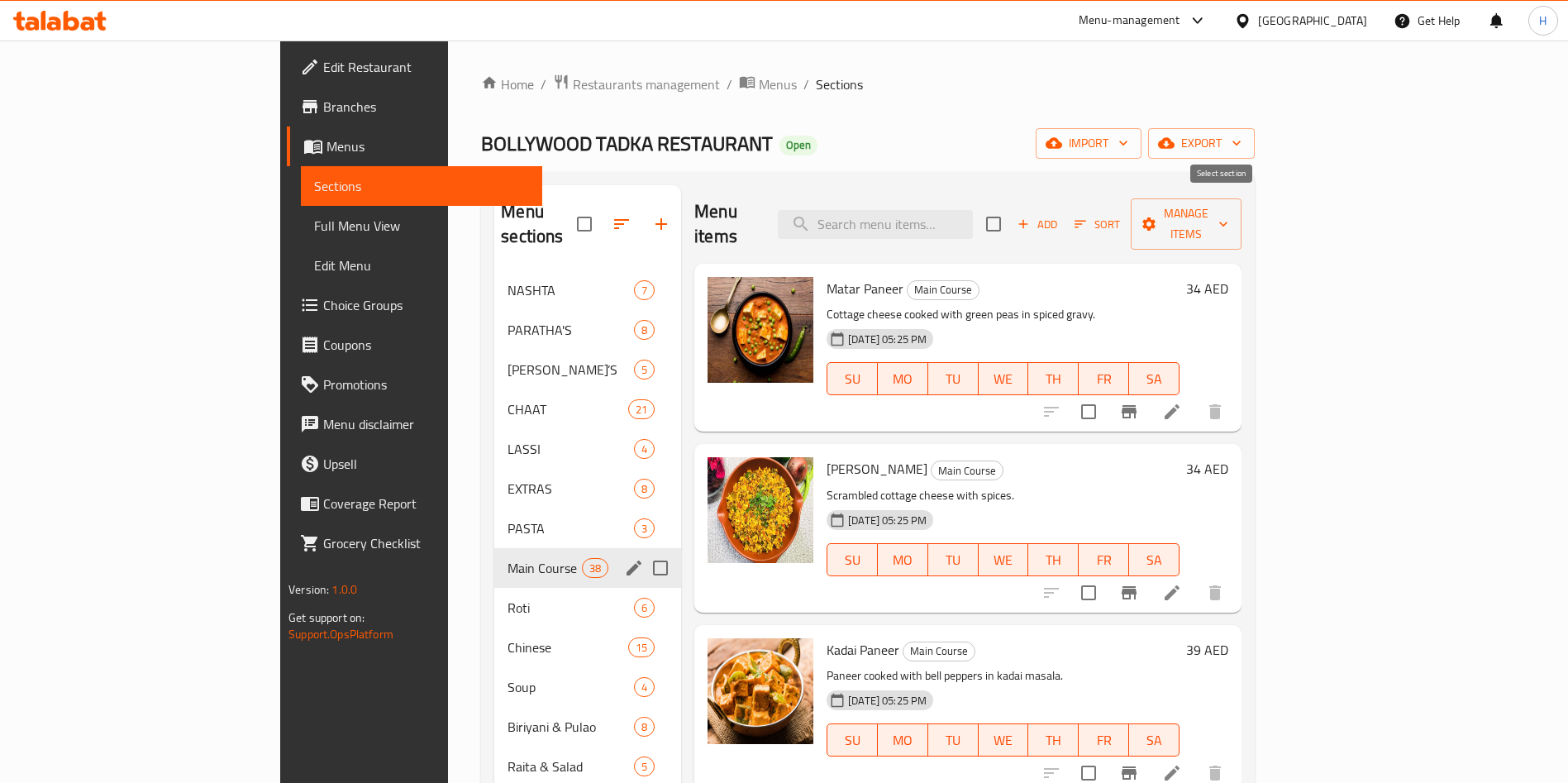
checkbox input "true"
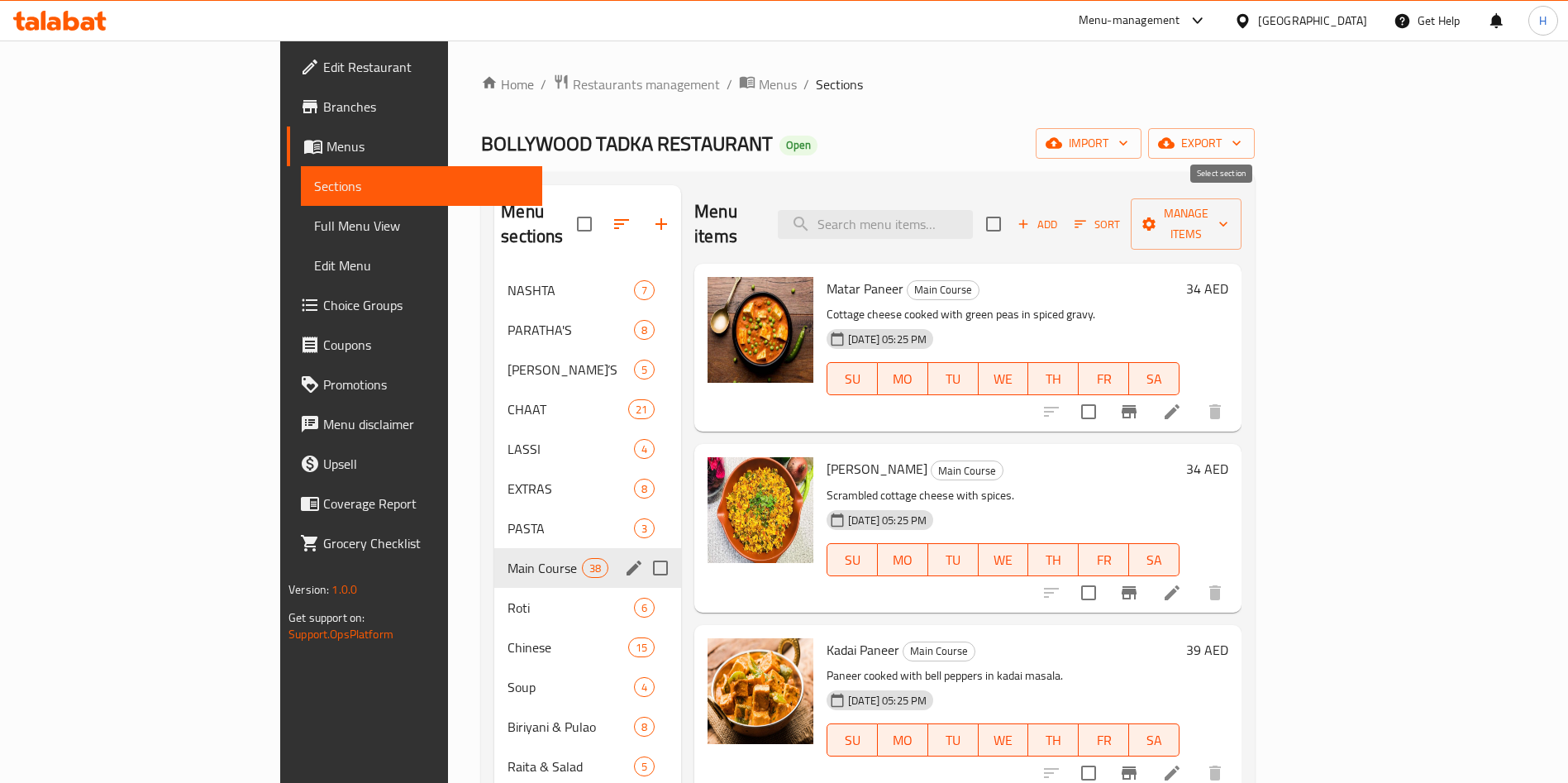
checkbox input "true"
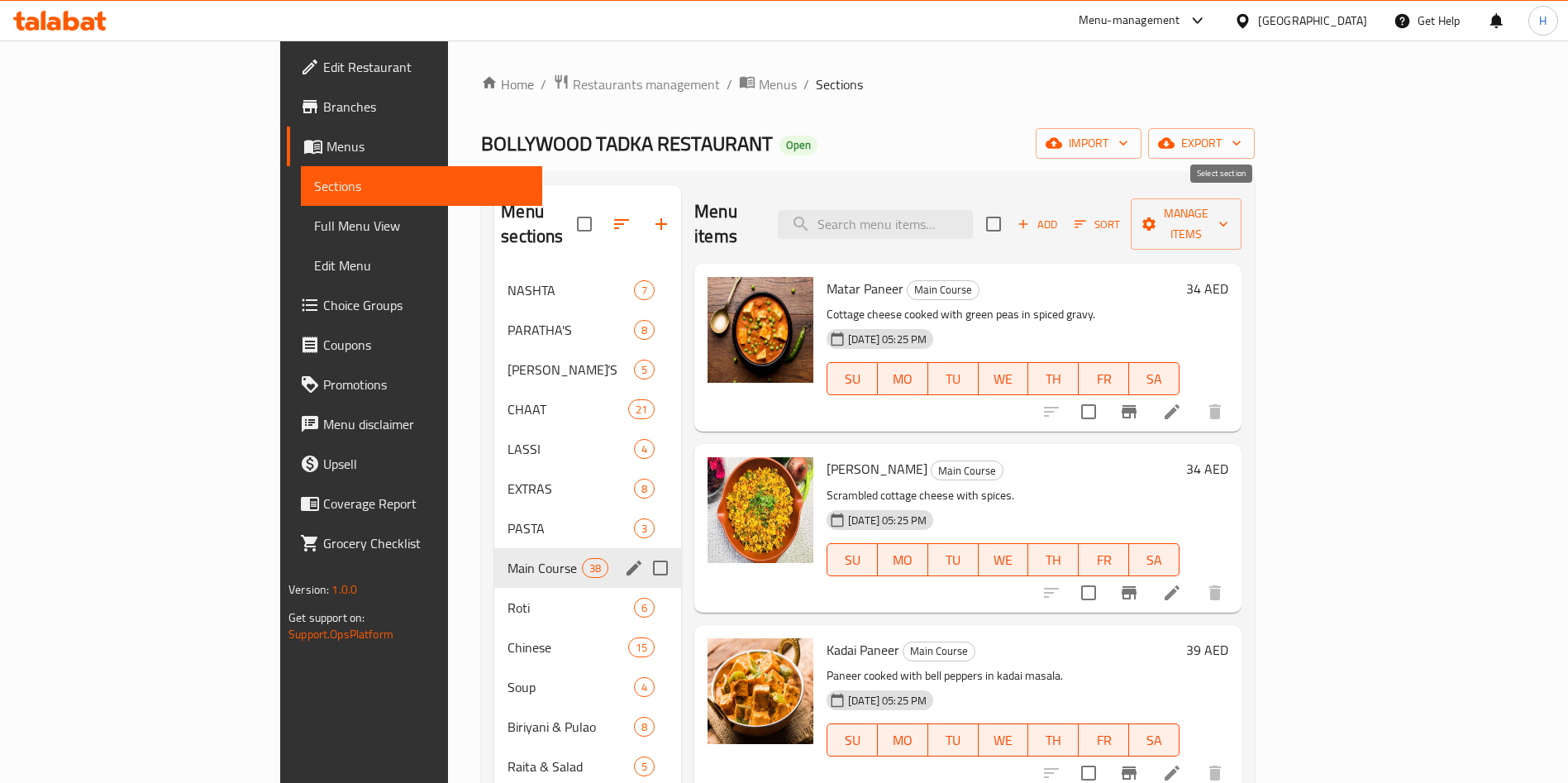
checkbox input "true"
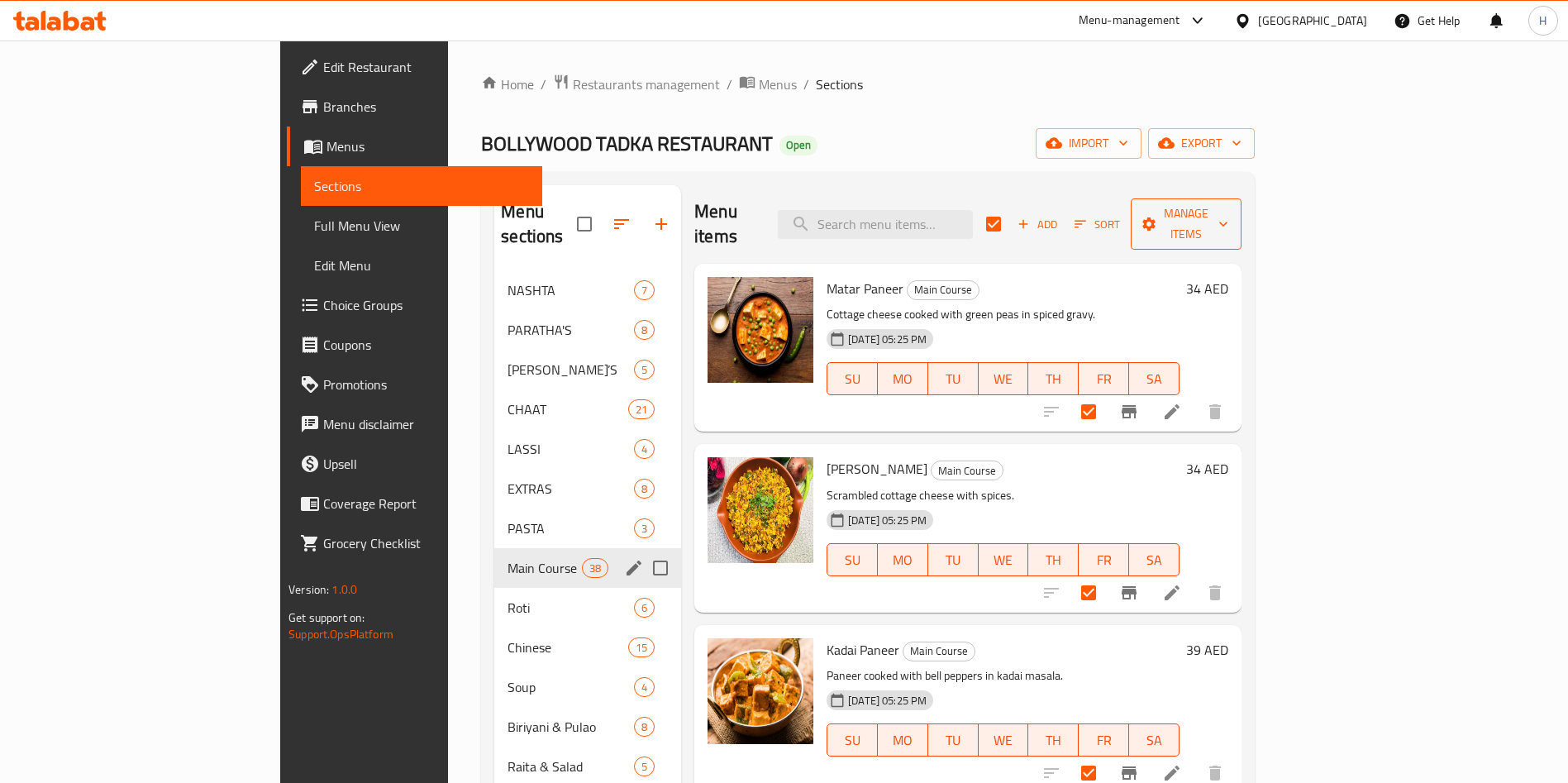
click at [1228, 218] on span "Manage items" at bounding box center [1187, 223] width 85 height 41
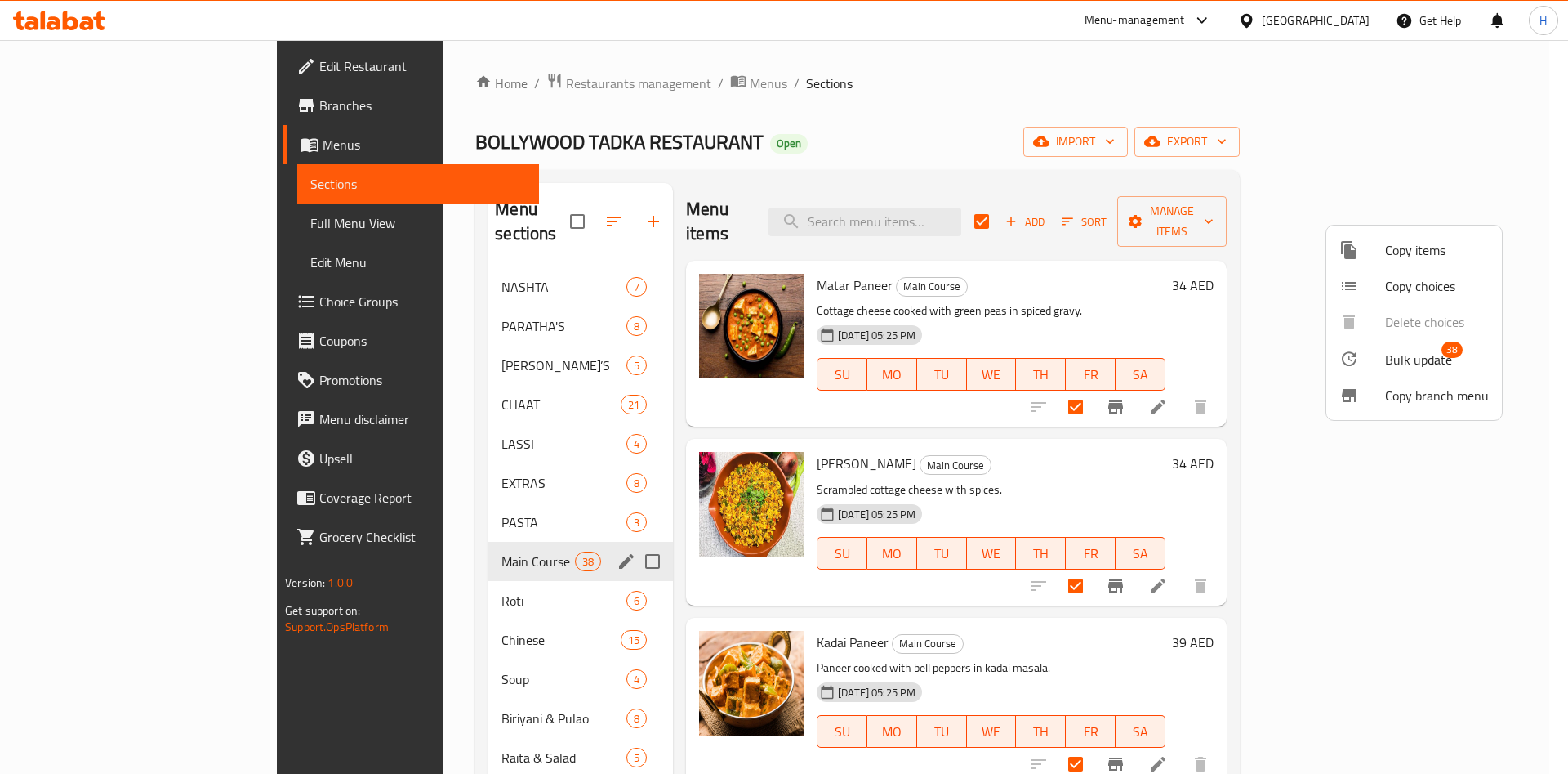
click at [1442, 357] on span "Bulk update" at bounding box center [1419, 359] width 67 height 20
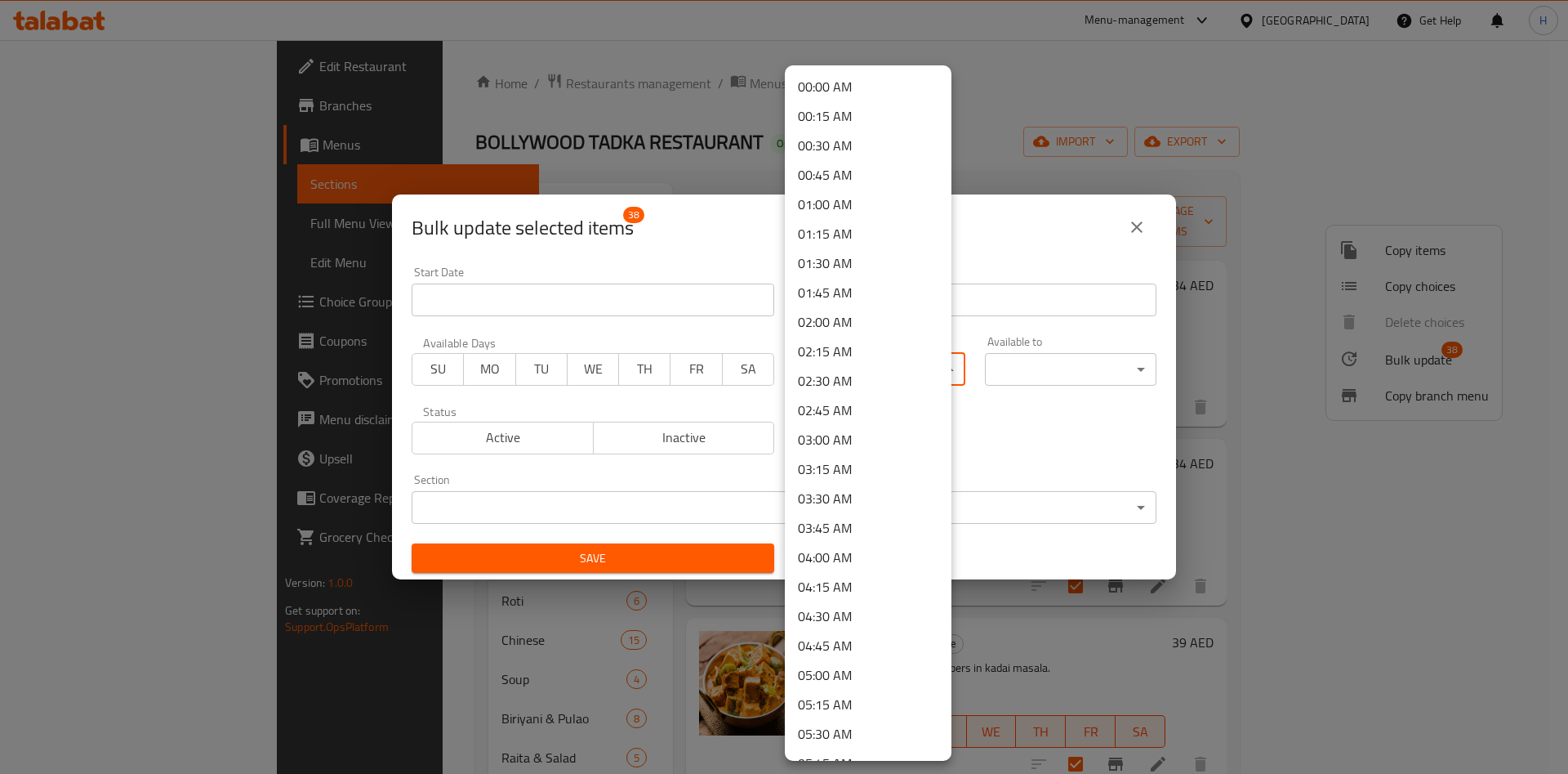
click at [895, 379] on body "​ Menu-management United Arab Emirates Get Help H Edit Restaurant Branches Menu…" at bounding box center [784, 407] width 1568 height 734
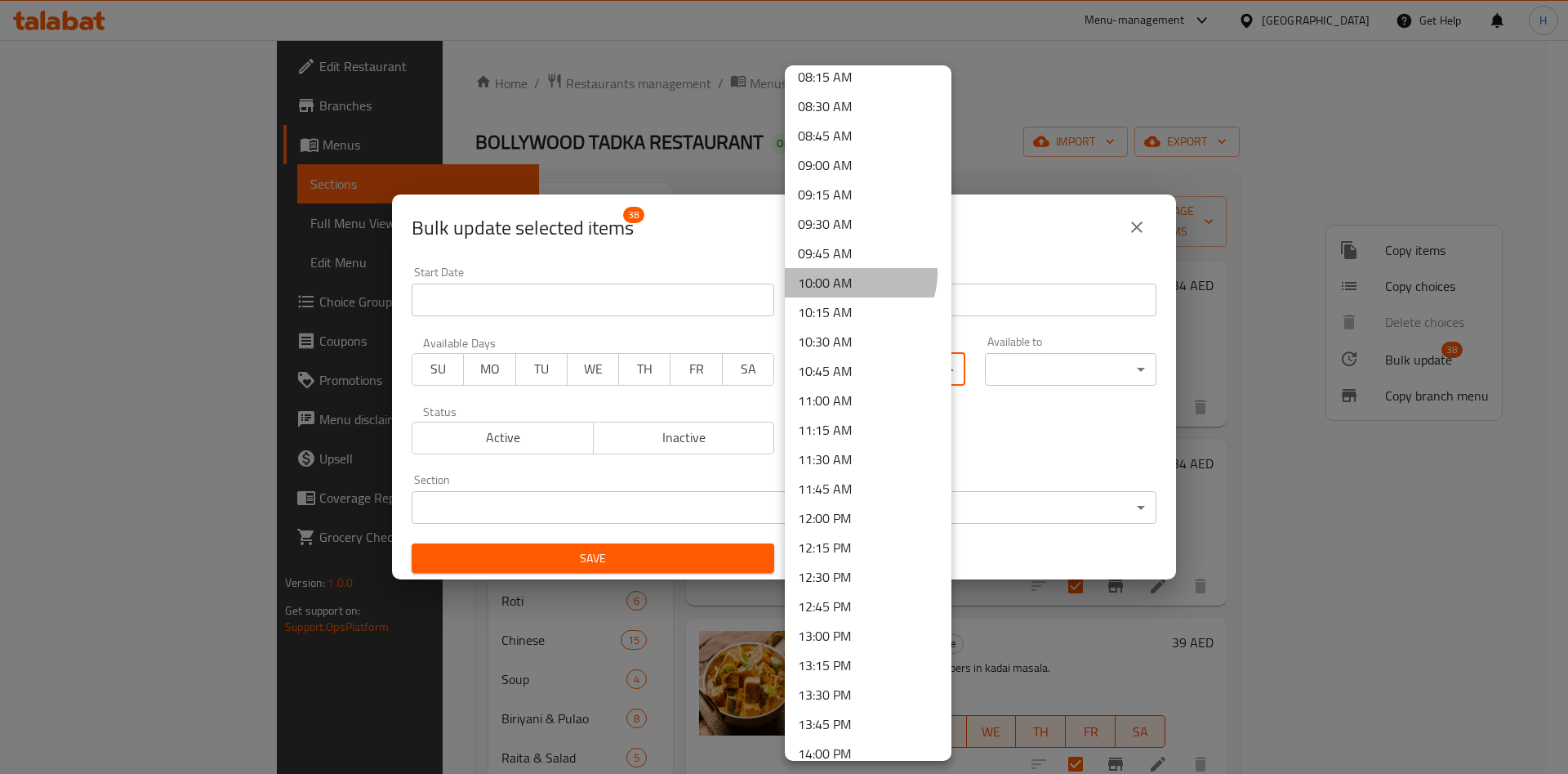
click at [857, 274] on li "10:00 AM" at bounding box center [868, 282] width 166 height 29
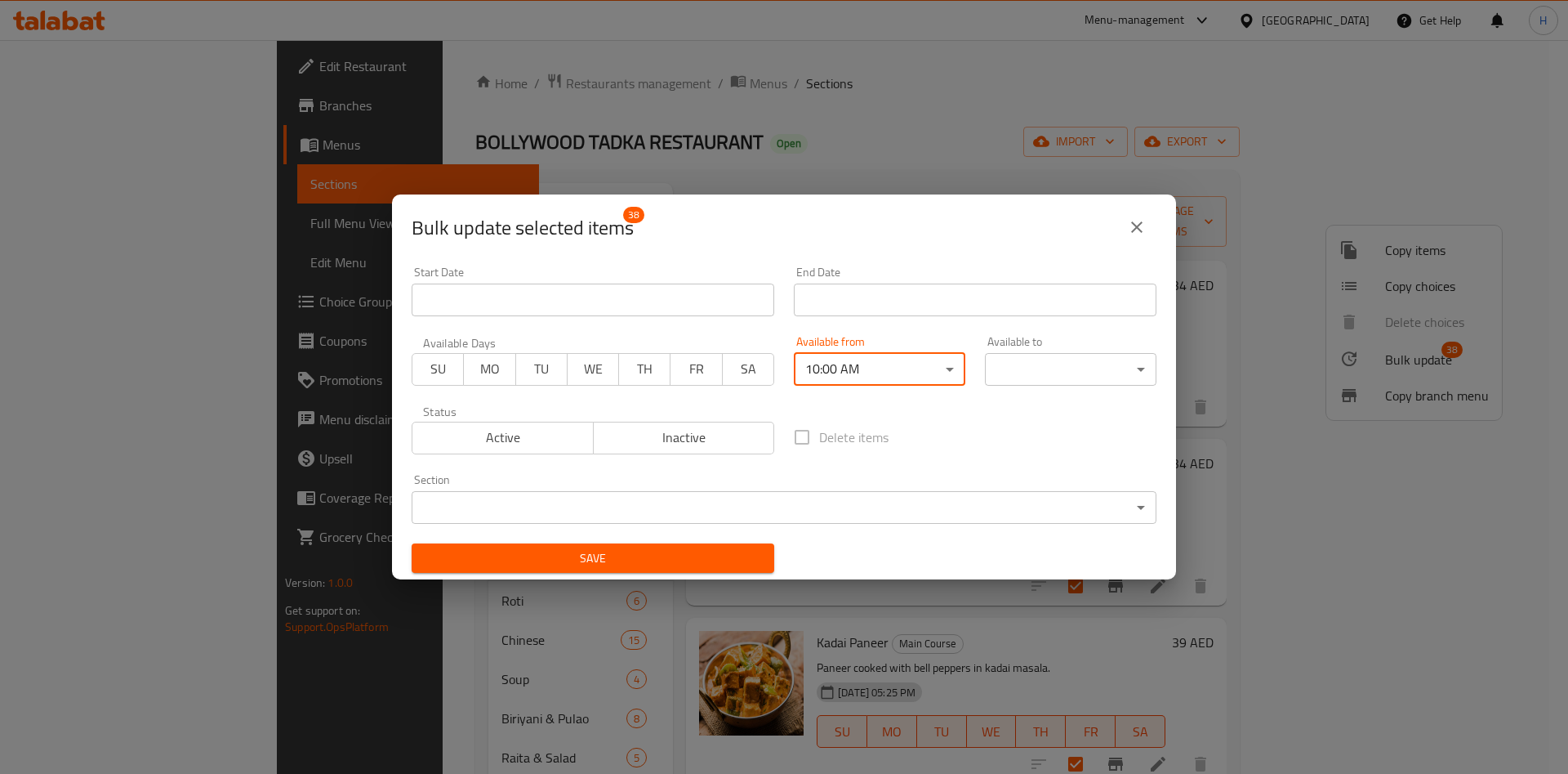
click at [1044, 369] on body "​ Menu-management United Arab Emirates Get Help H Edit Restaurant Branches Menu…" at bounding box center [784, 407] width 1568 height 734
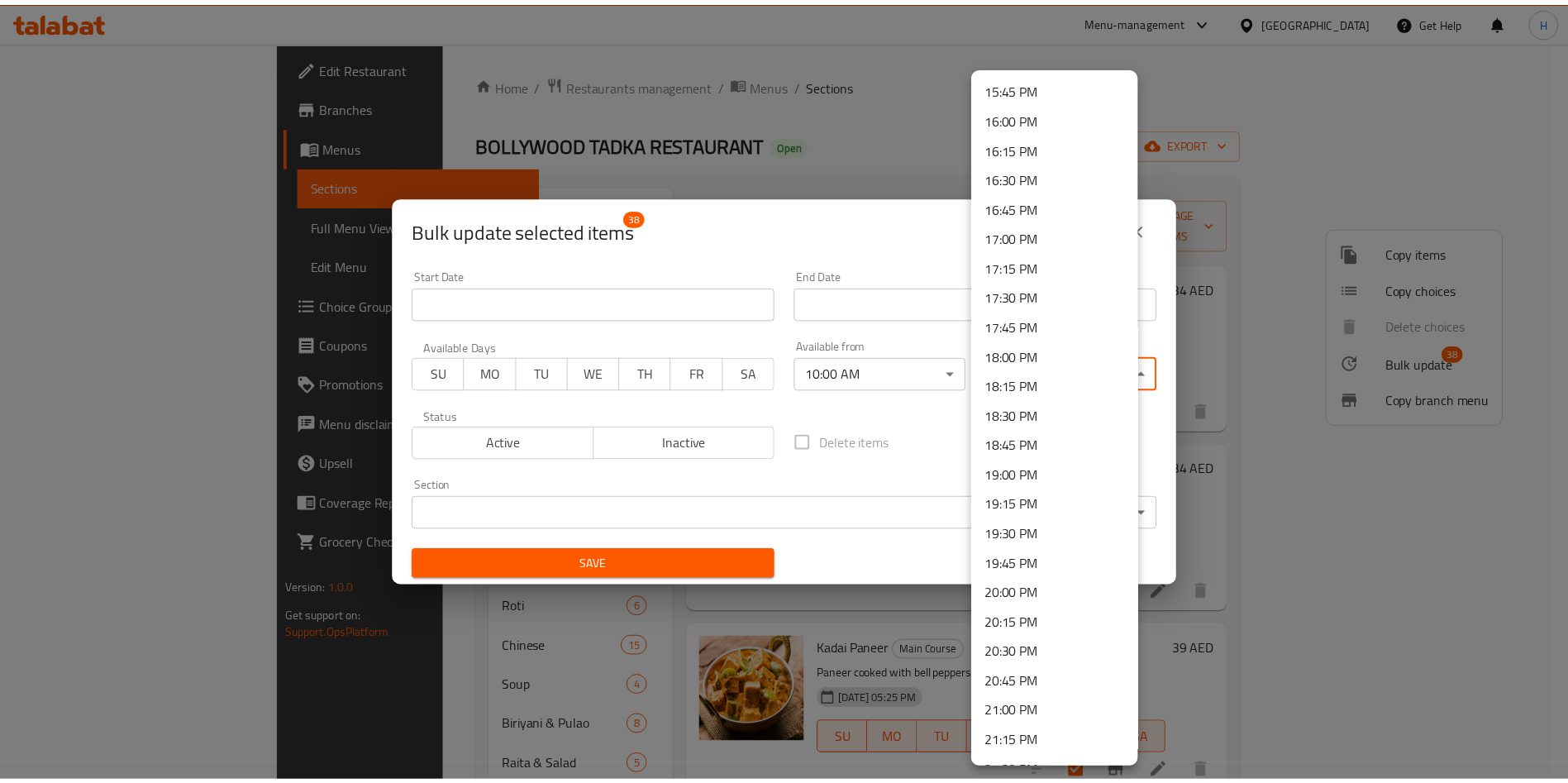
scroll to position [2197, 0]
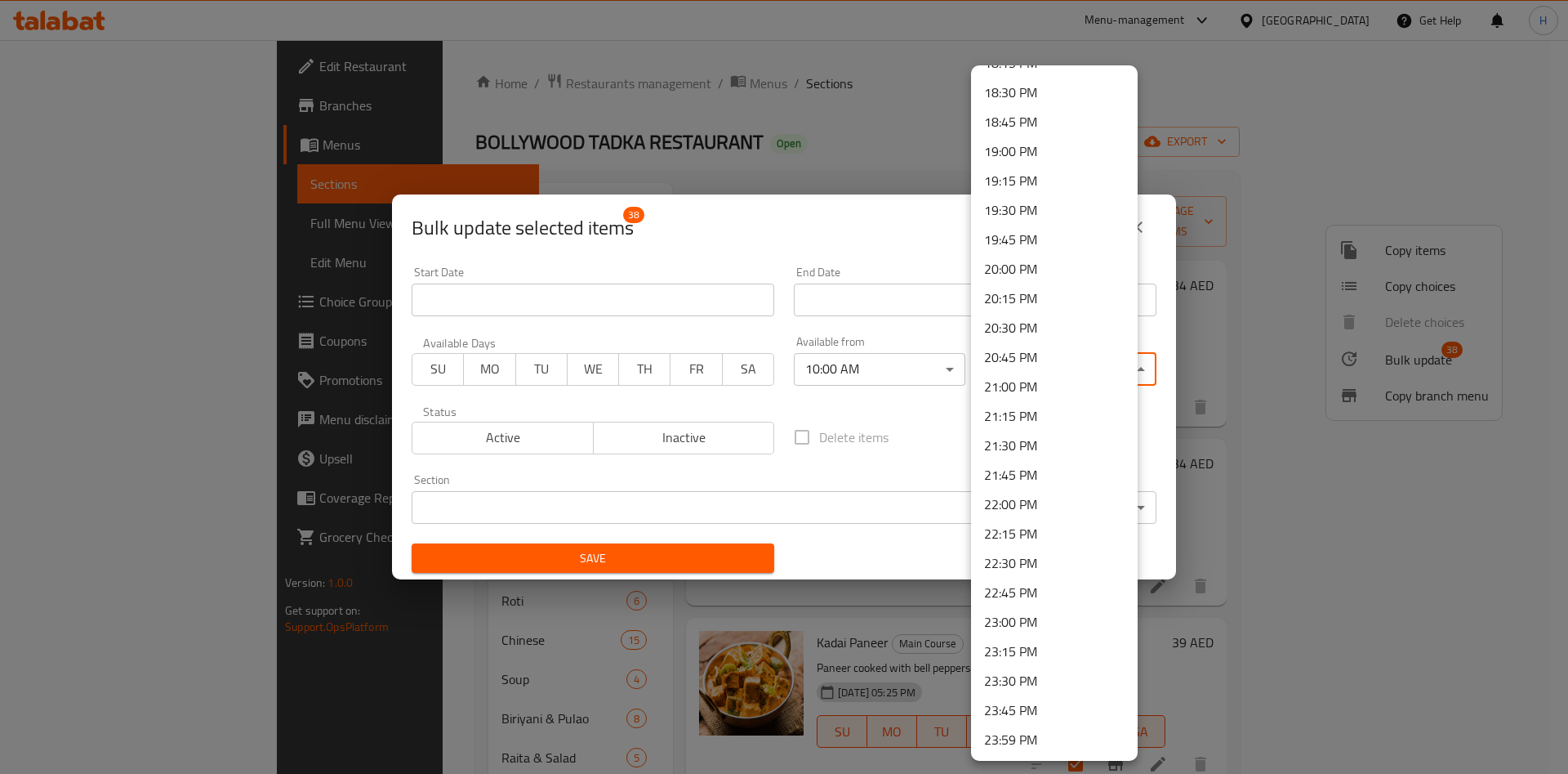
click at [1039, 569] on li "22:30 PM" at bounding box center [1054, 563] width 166 height 29
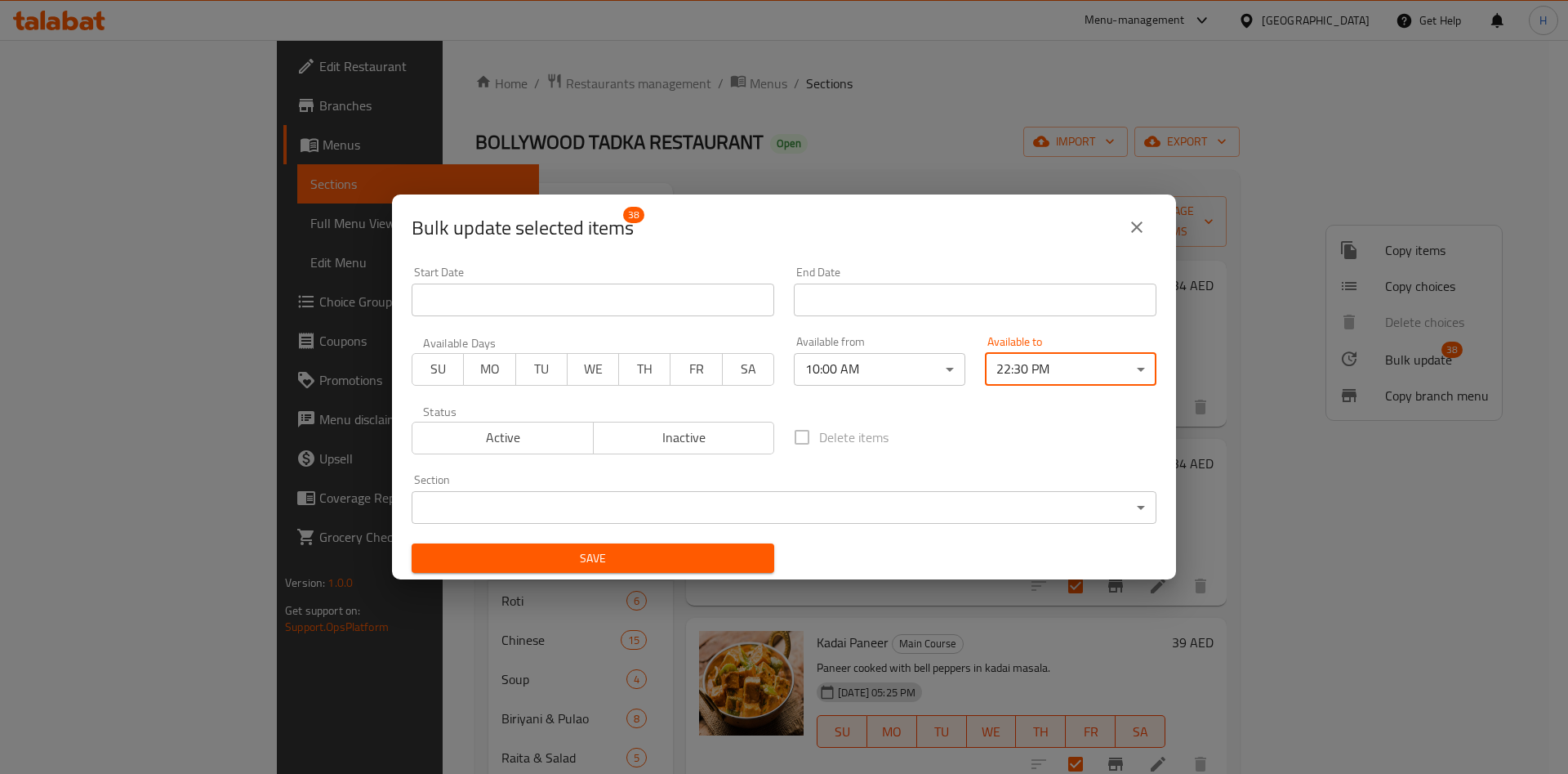
click at [732, 554] on span "Save" at bounding box center [593, 558] width 336 height 20
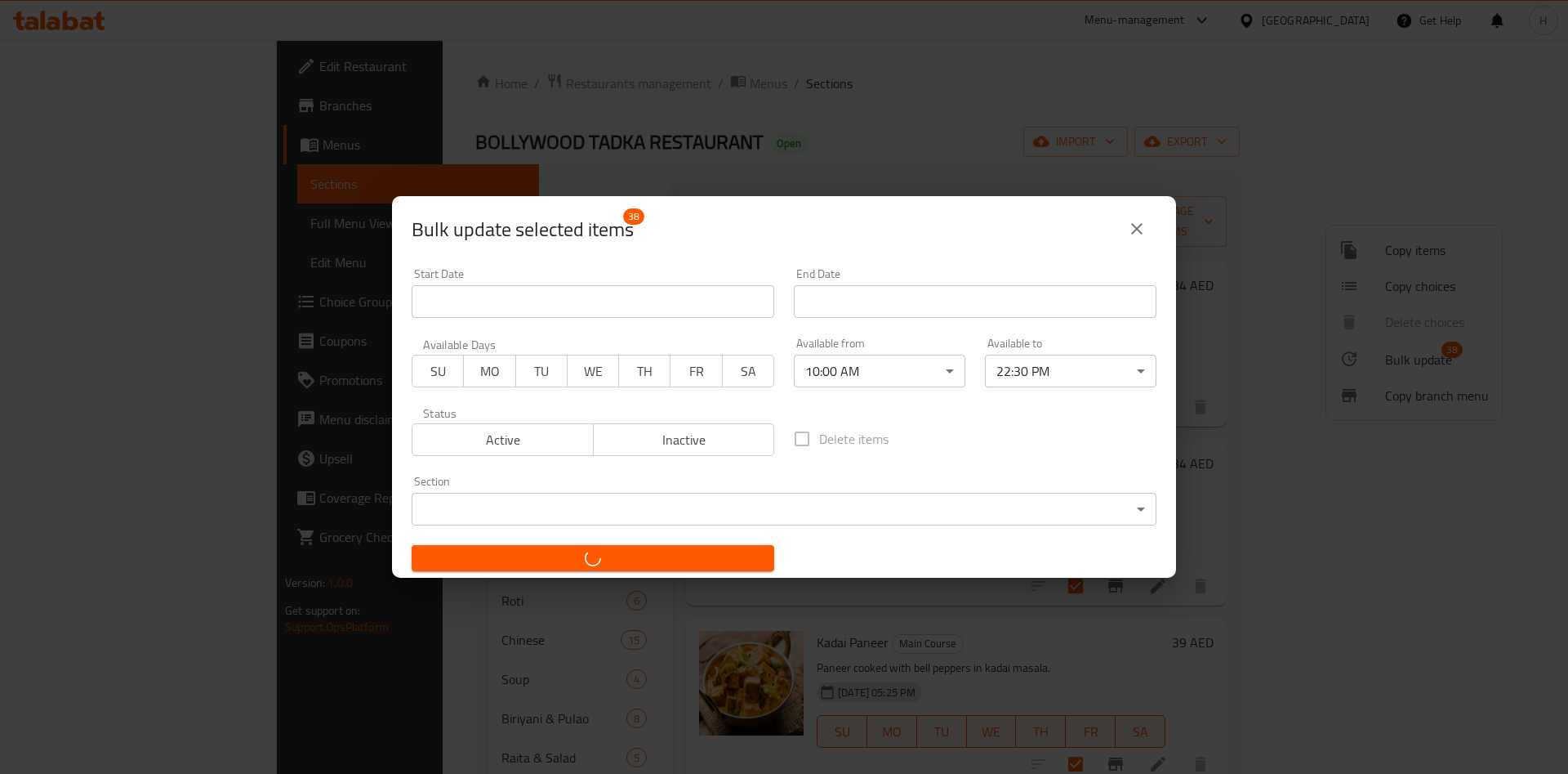
checkbox input "false"
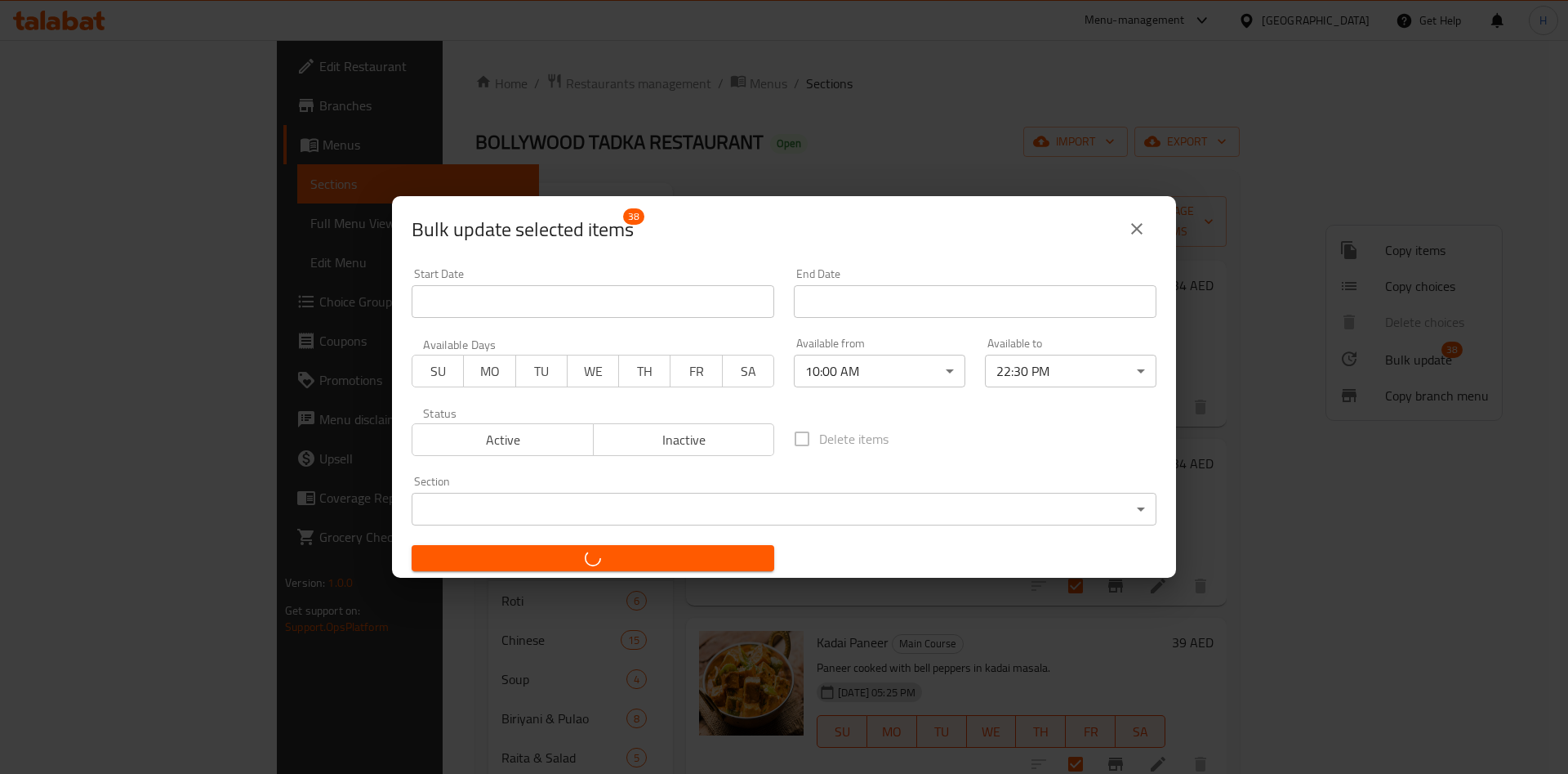
checkbox input "false"
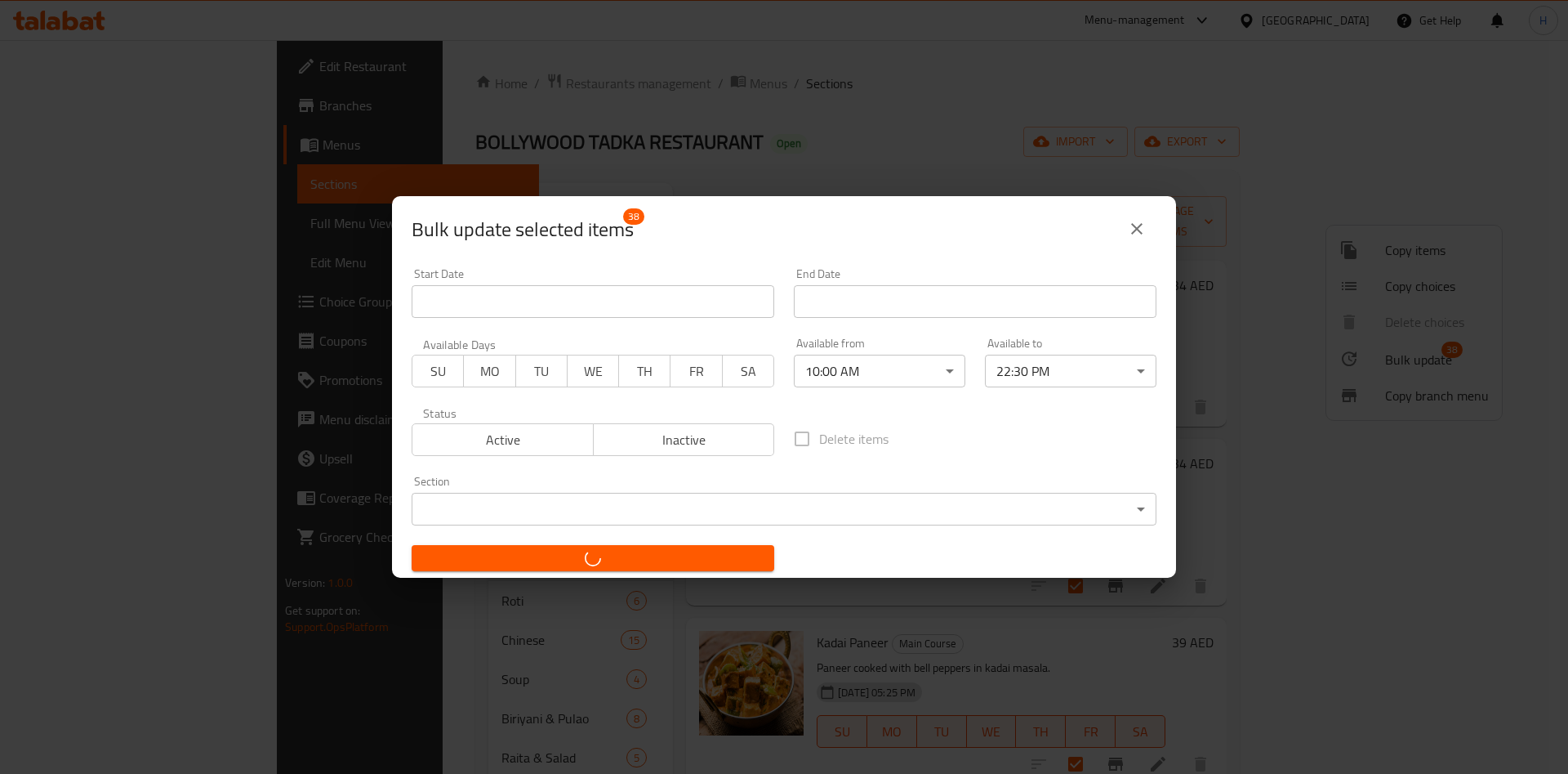
checkbox input "false"
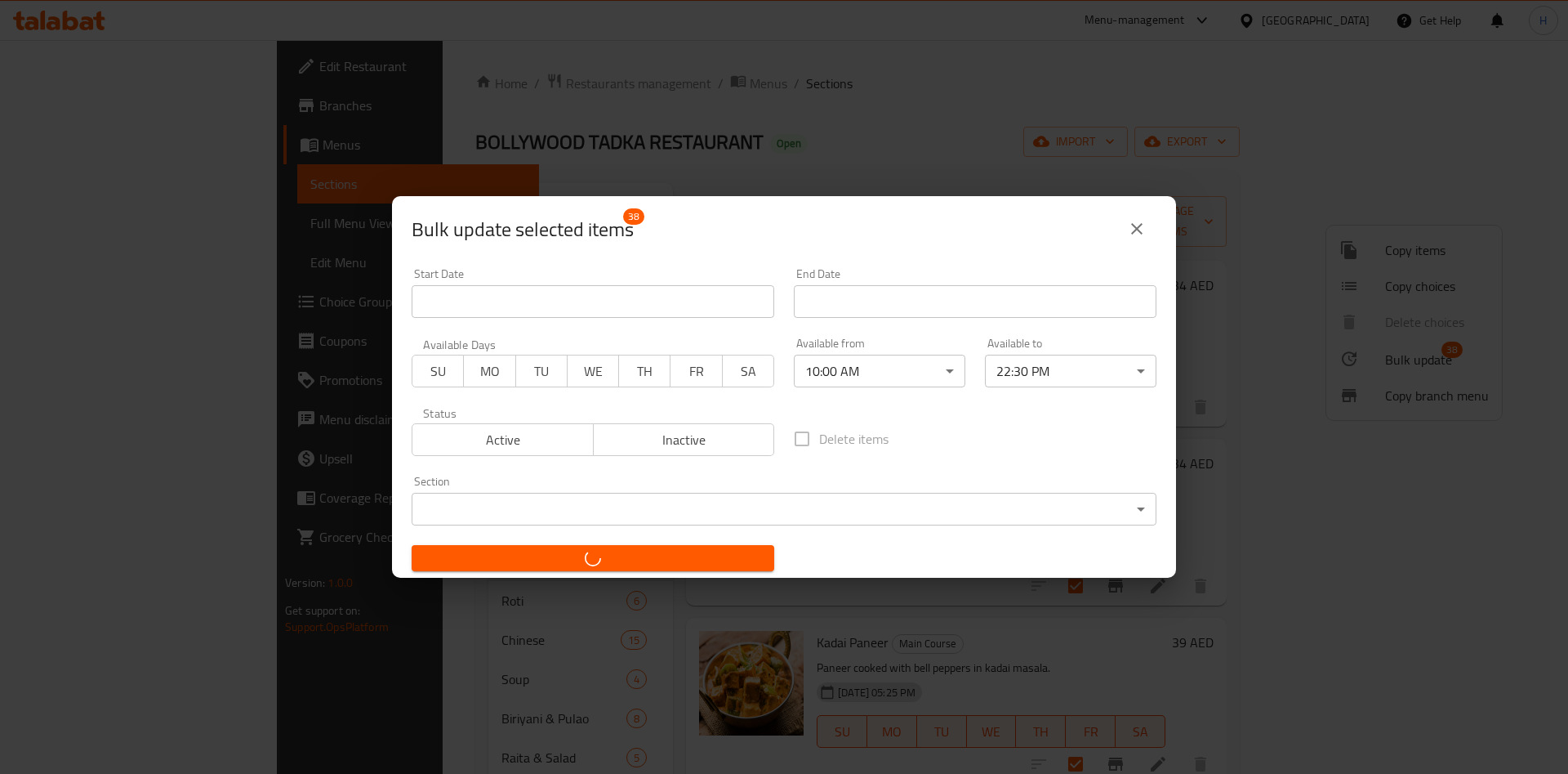
checkbox input "false"
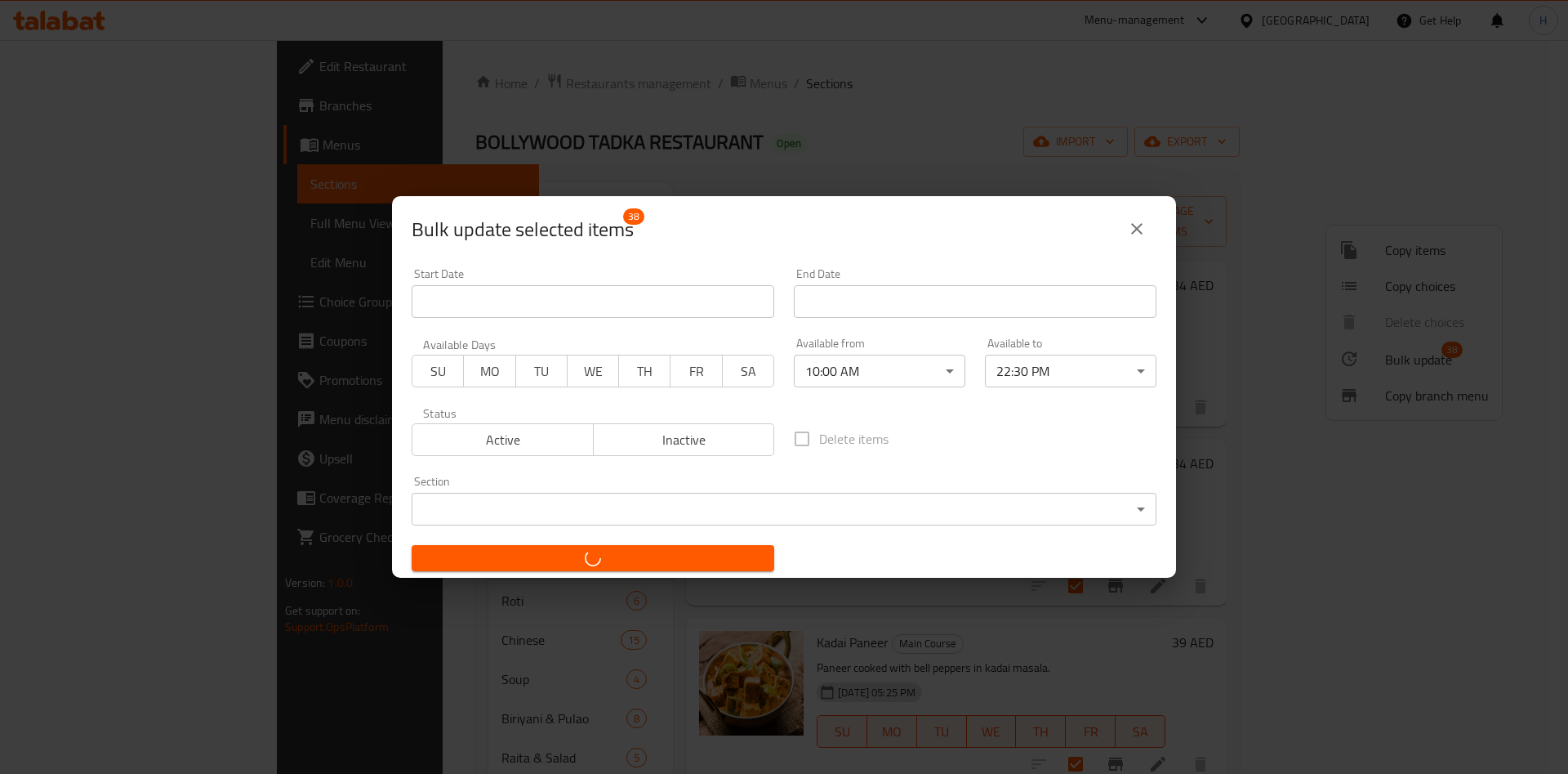
checkbox input "false"
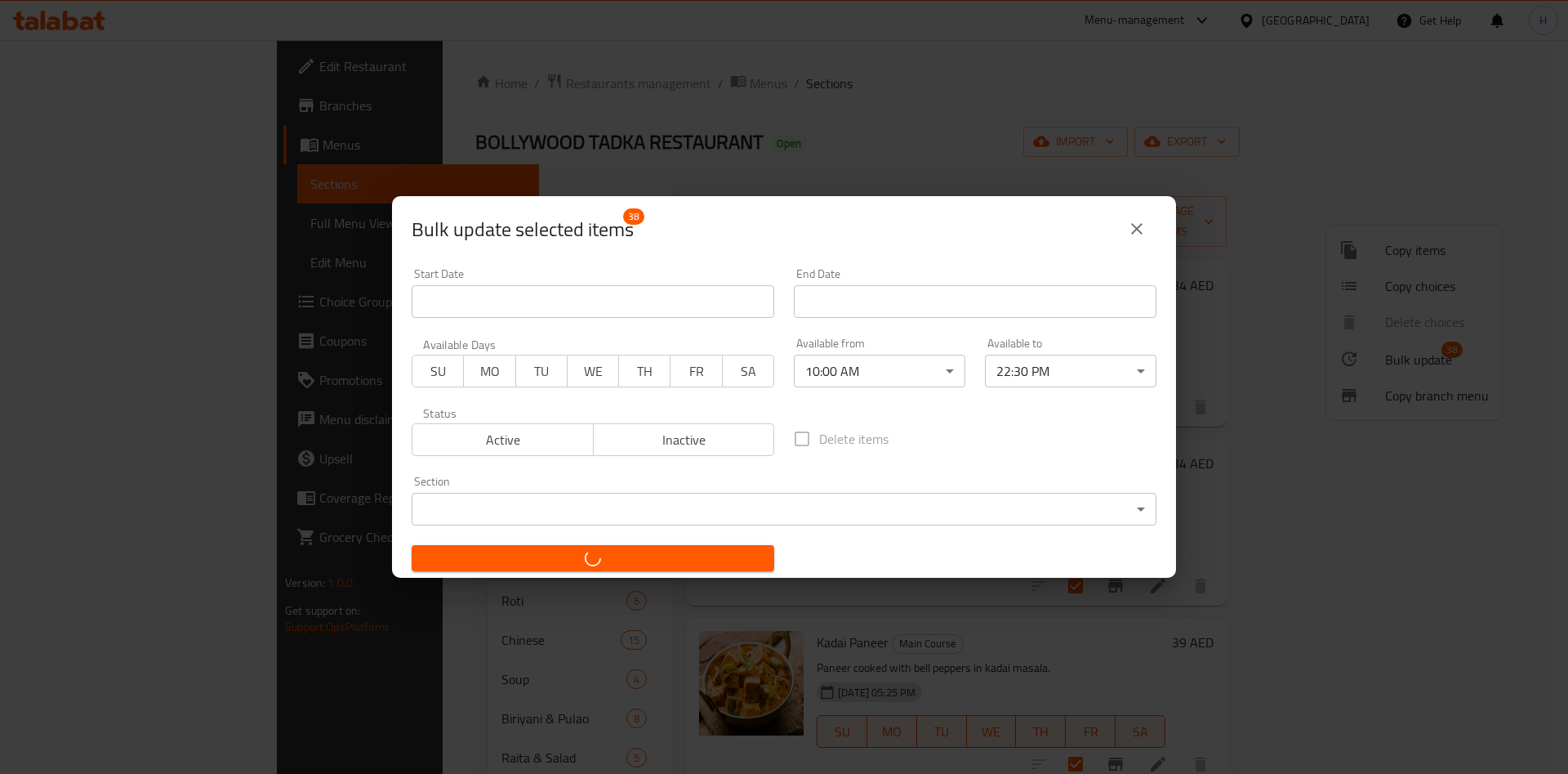
checkbox input "false"
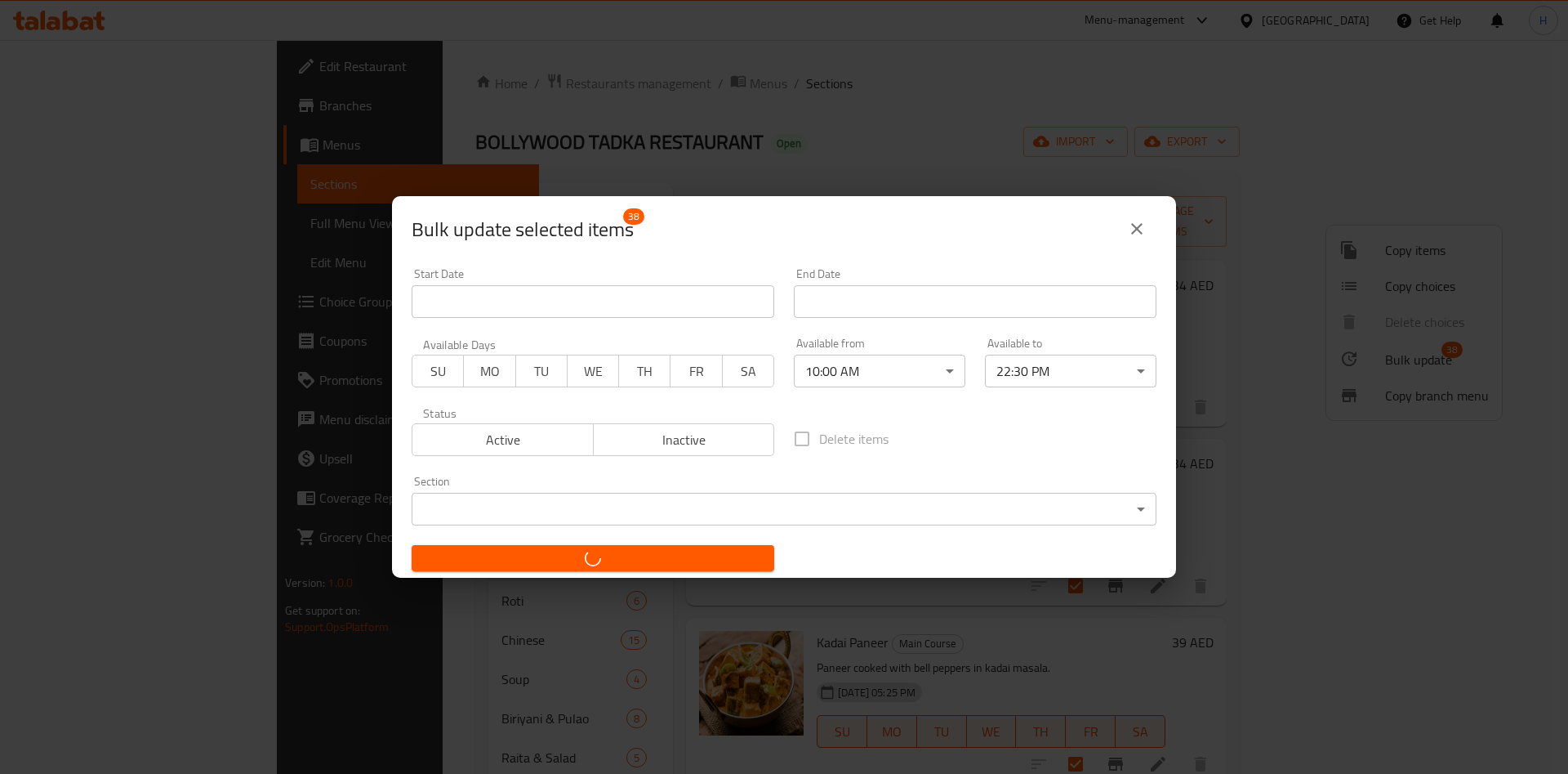
checkbox input "false"
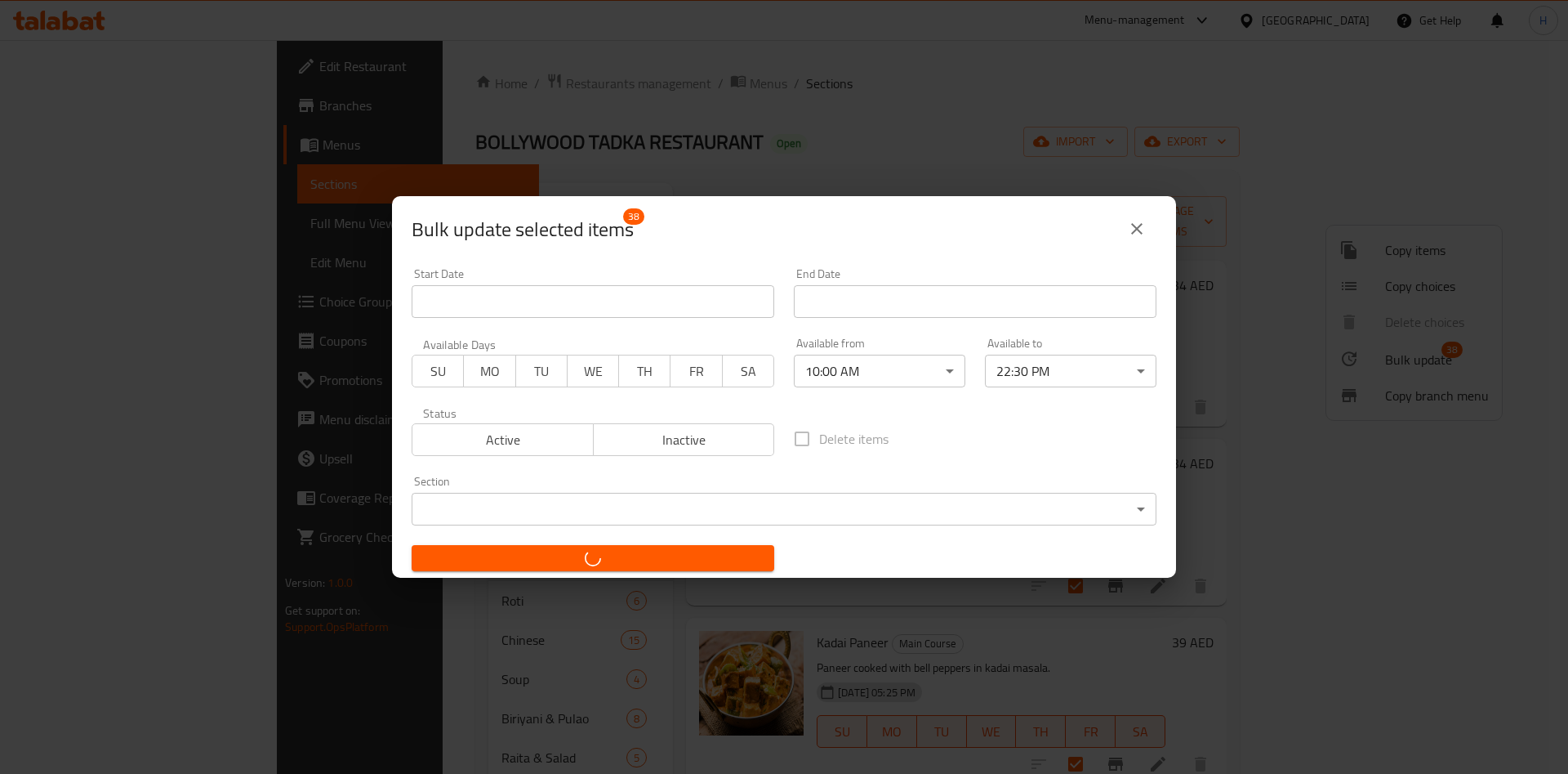
checkbox input "false"
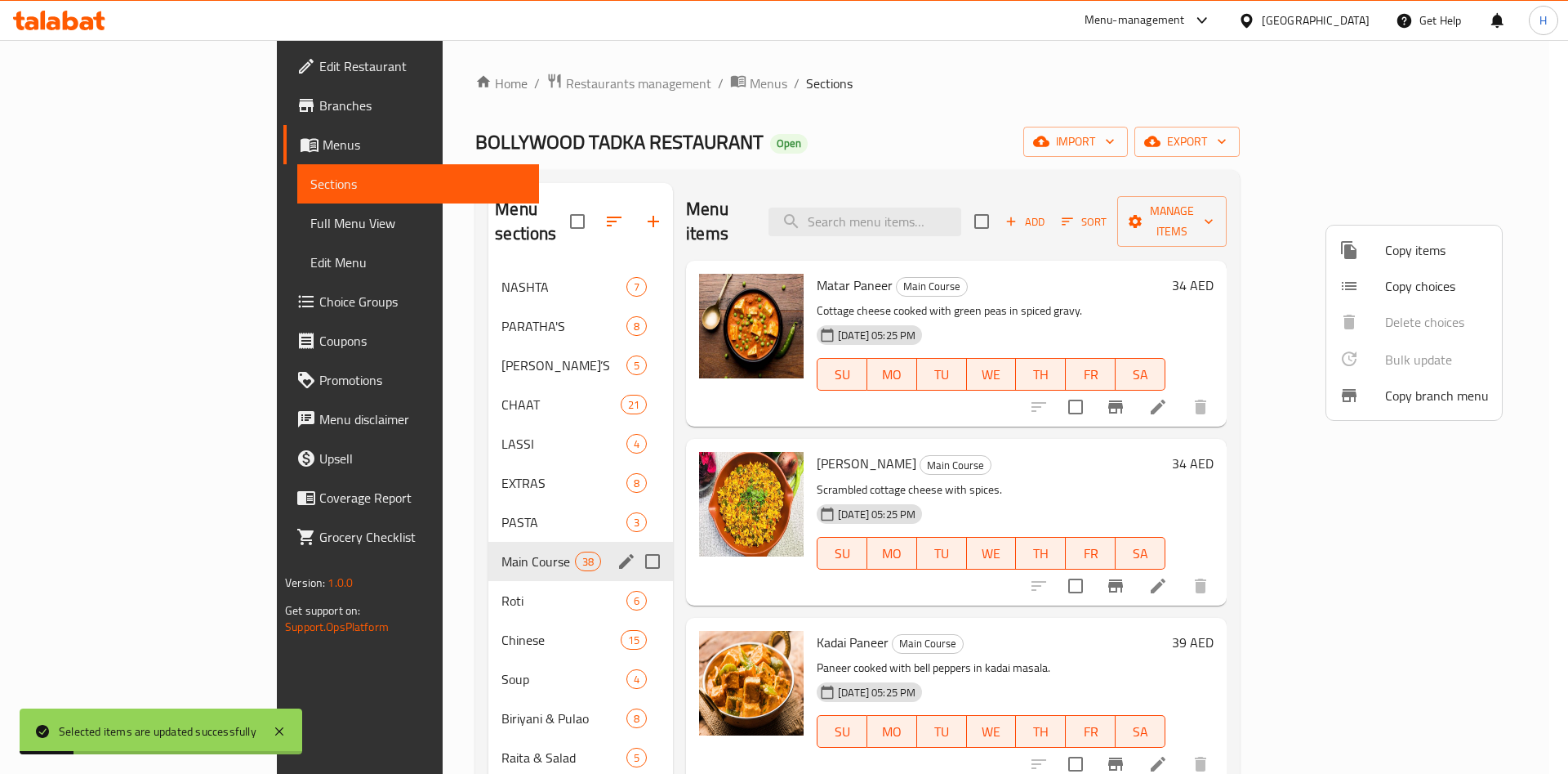
click at [1181, 428] on div at bounding box center [784, 387] width 1568 height 774
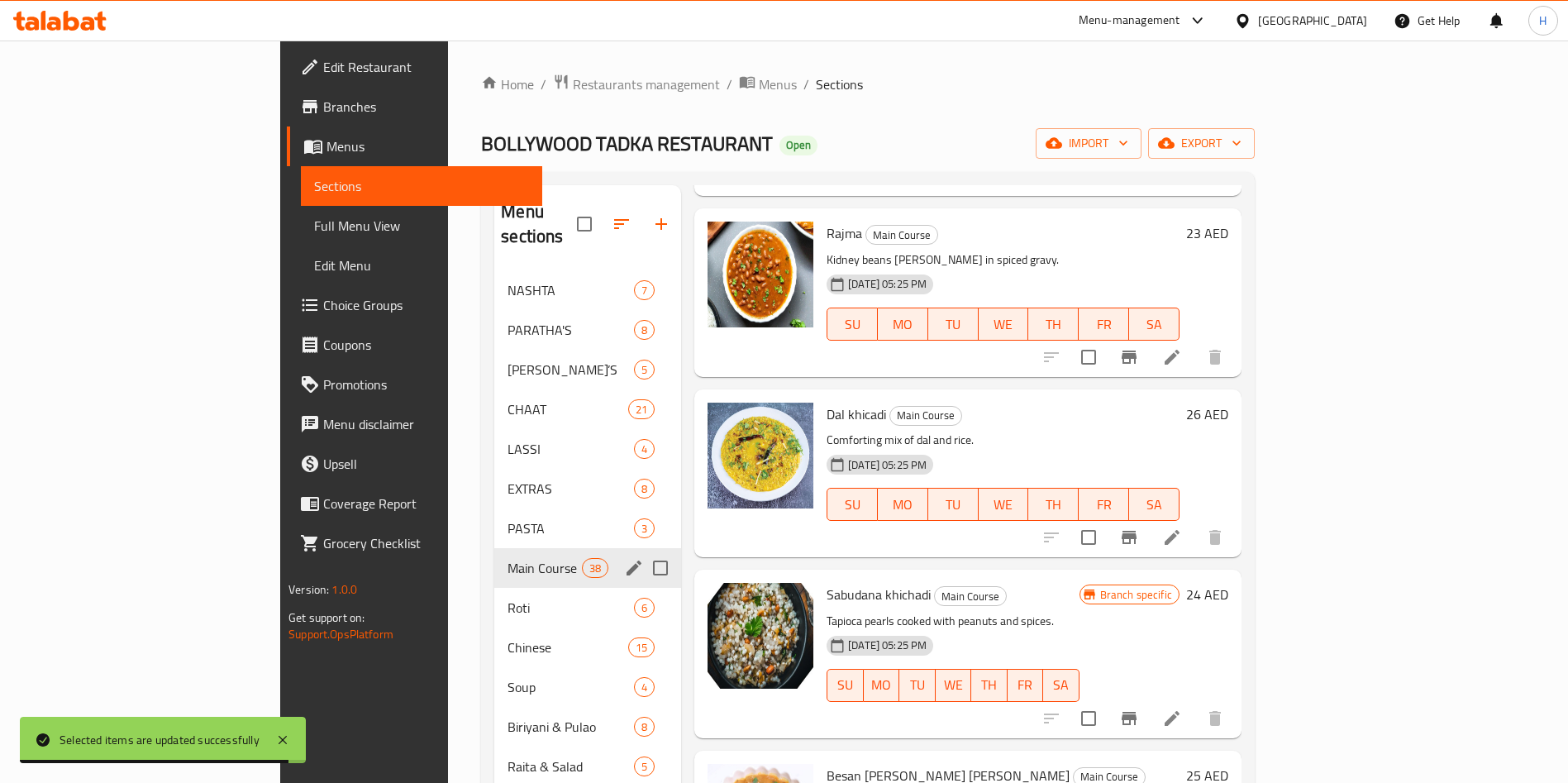
scroll to position [6123, 0]
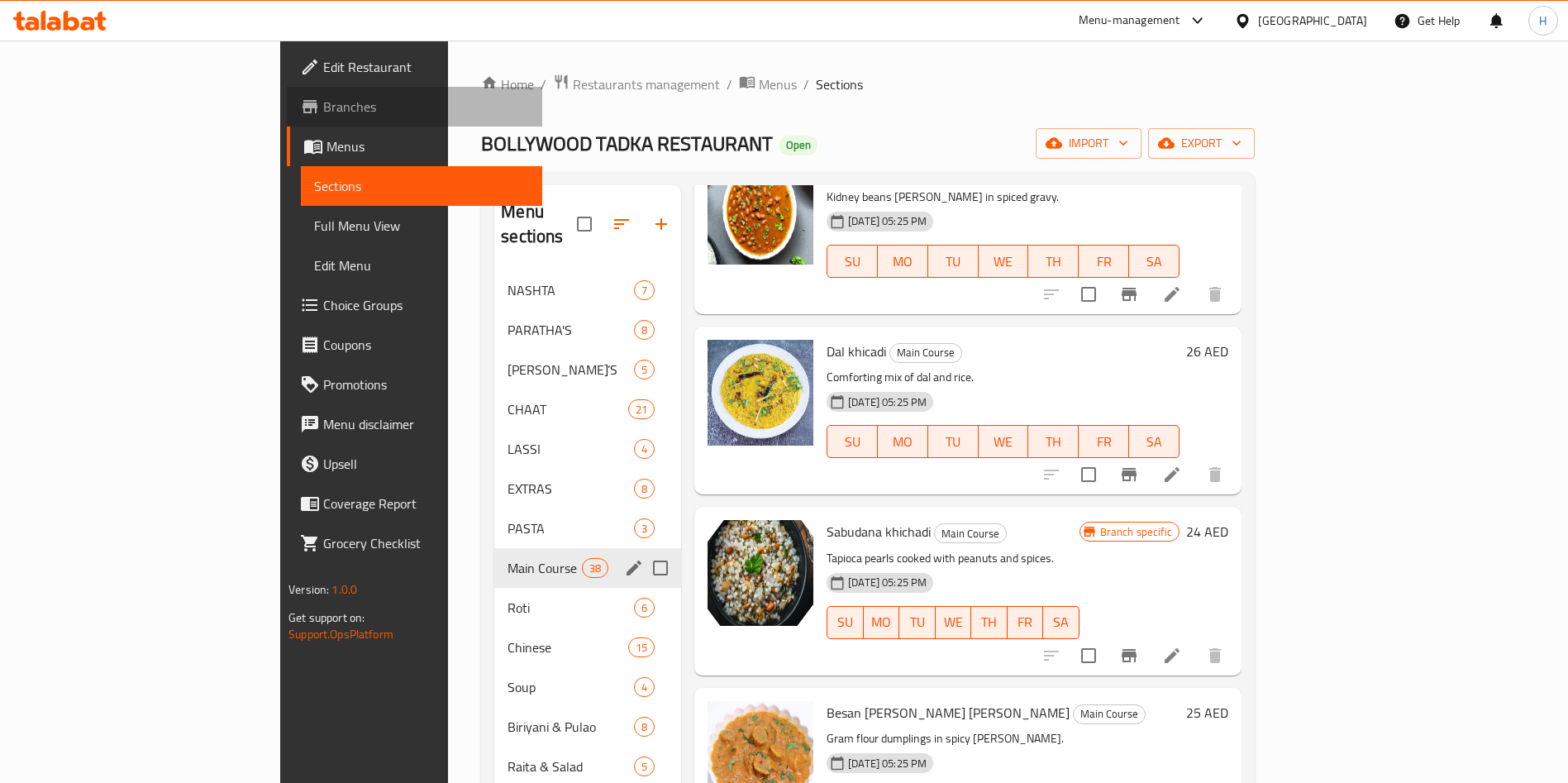
click at [323, 97] on span "Branches" at bounding box center [426, 107] width 206 height 20
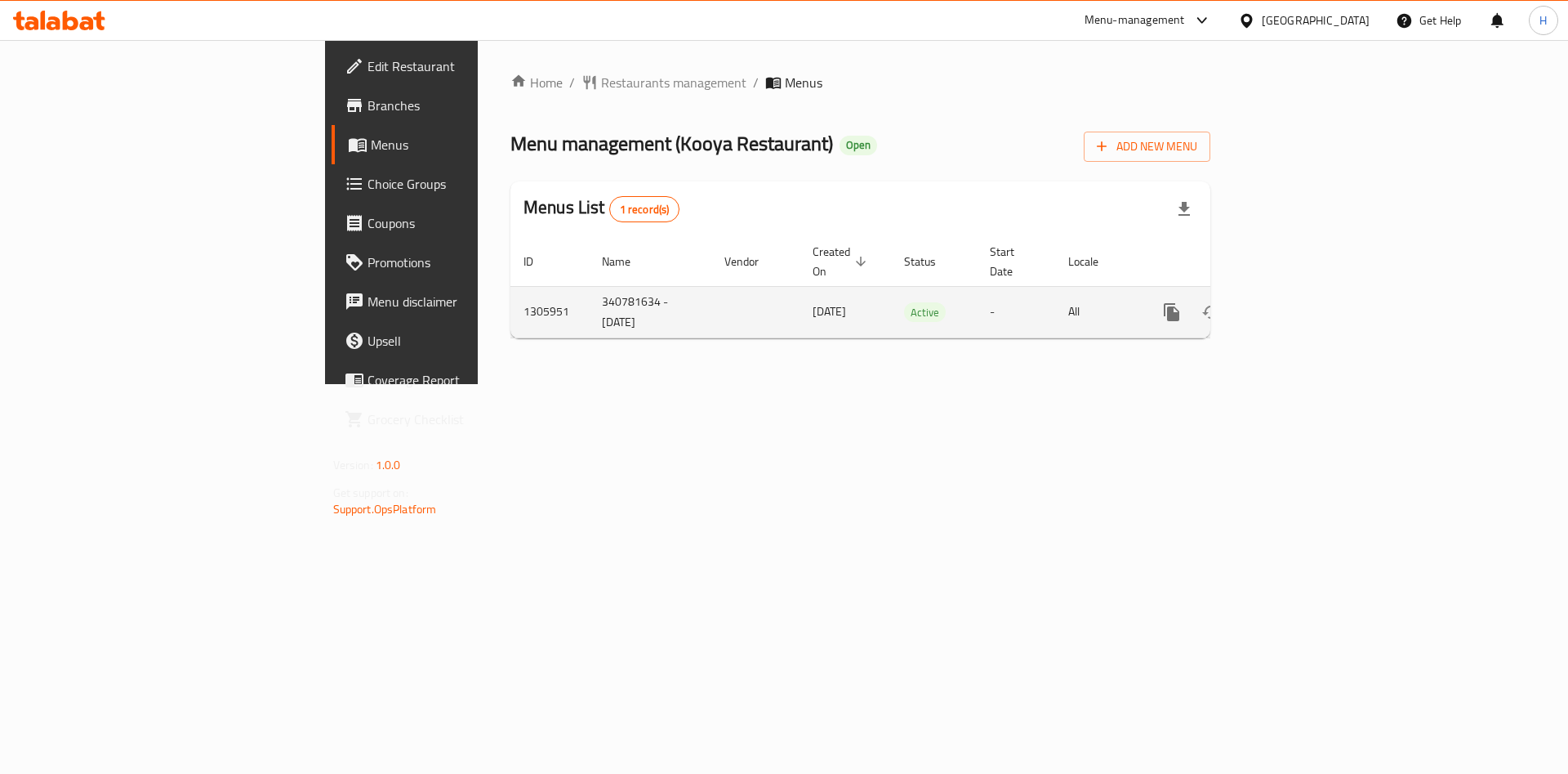
click at [1297, 305] on icon "enhanced table" at bounding box center [1289, 312] width 14 height 14
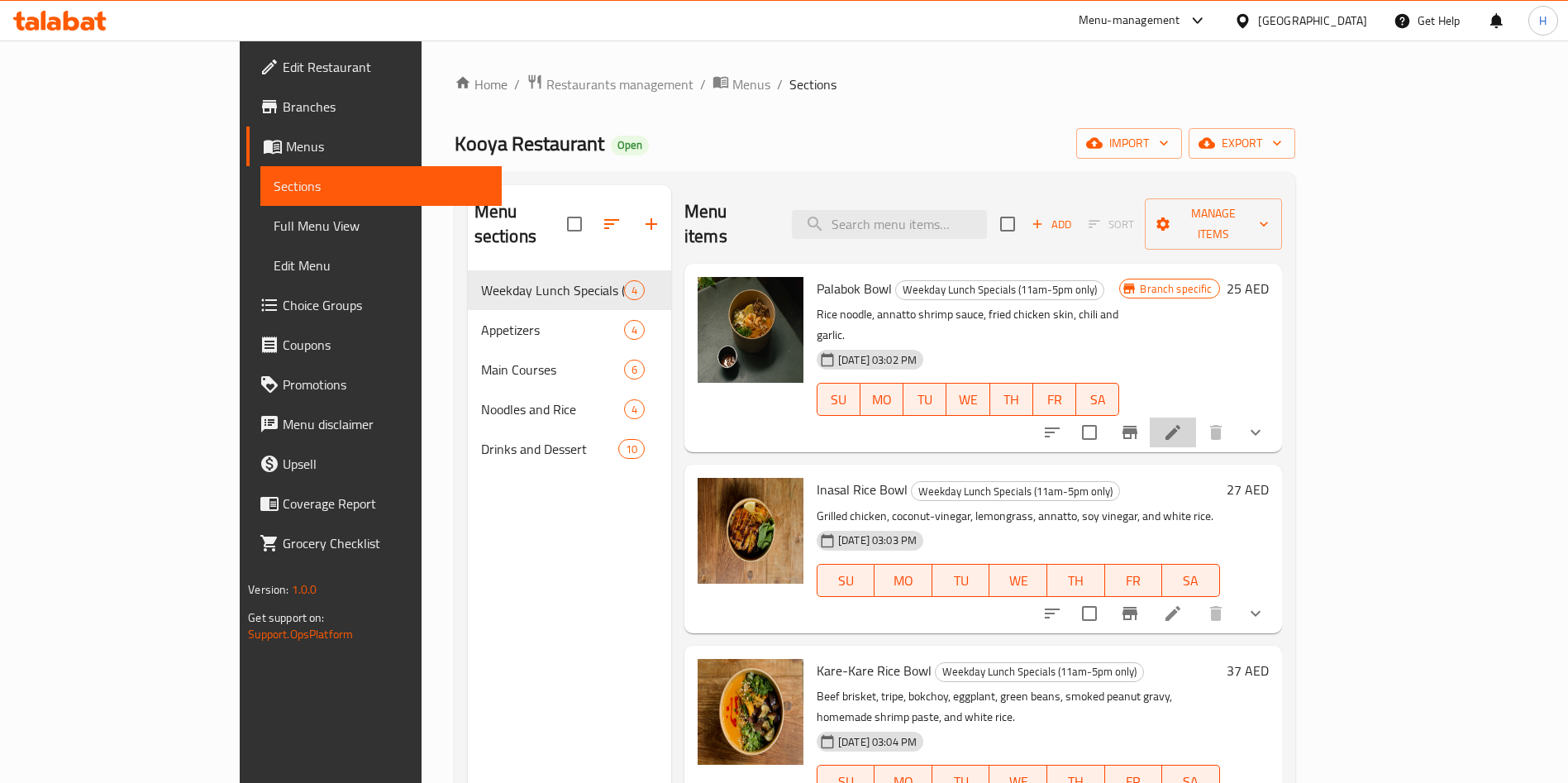
click at [1197, 417] on li at bounding box center [1174, 432] width 46 height 30
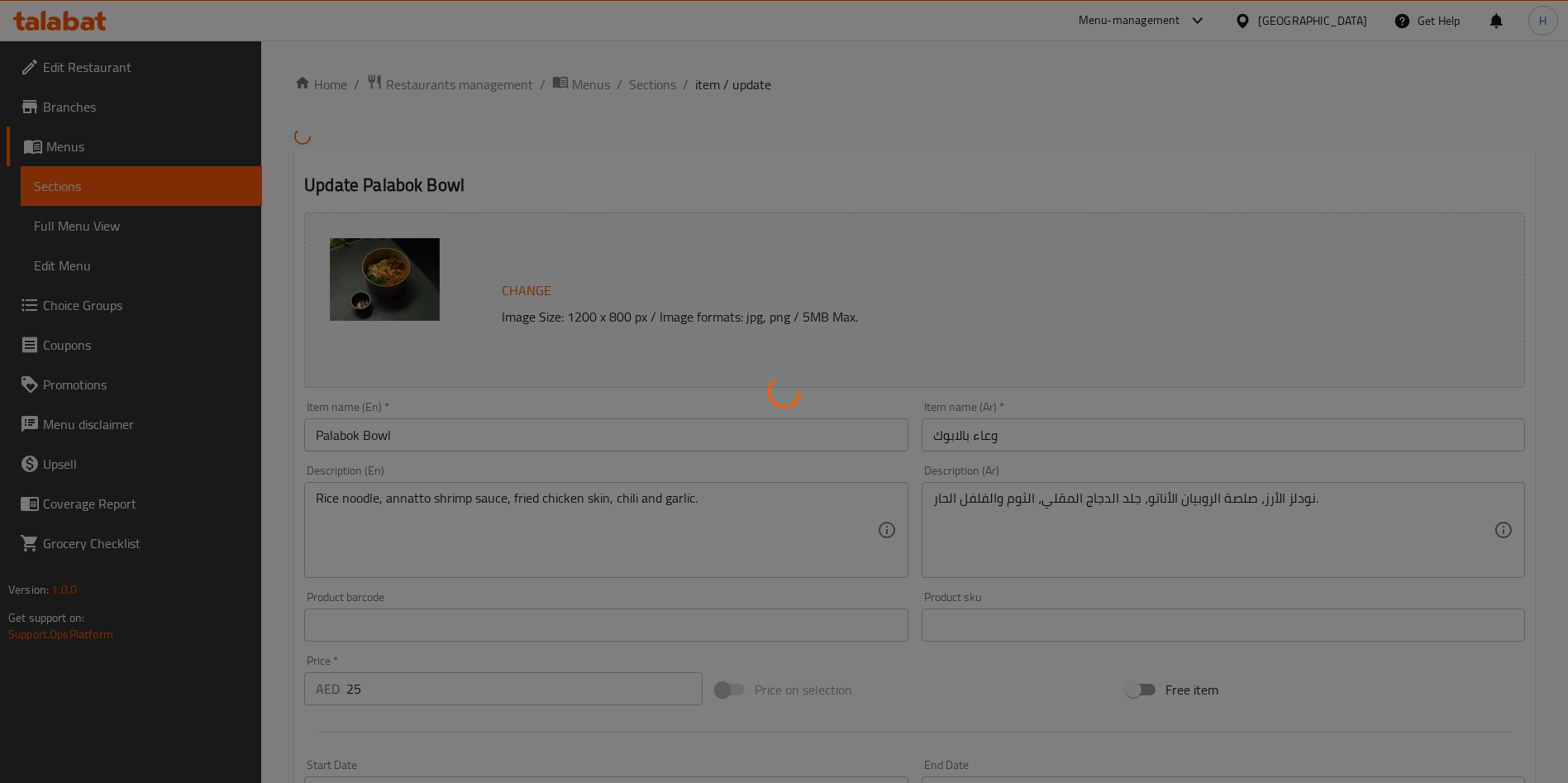
type input "إضافات خاصة بعروض الغداء في أيام الأسبوع"
type input "0"
type input "6"
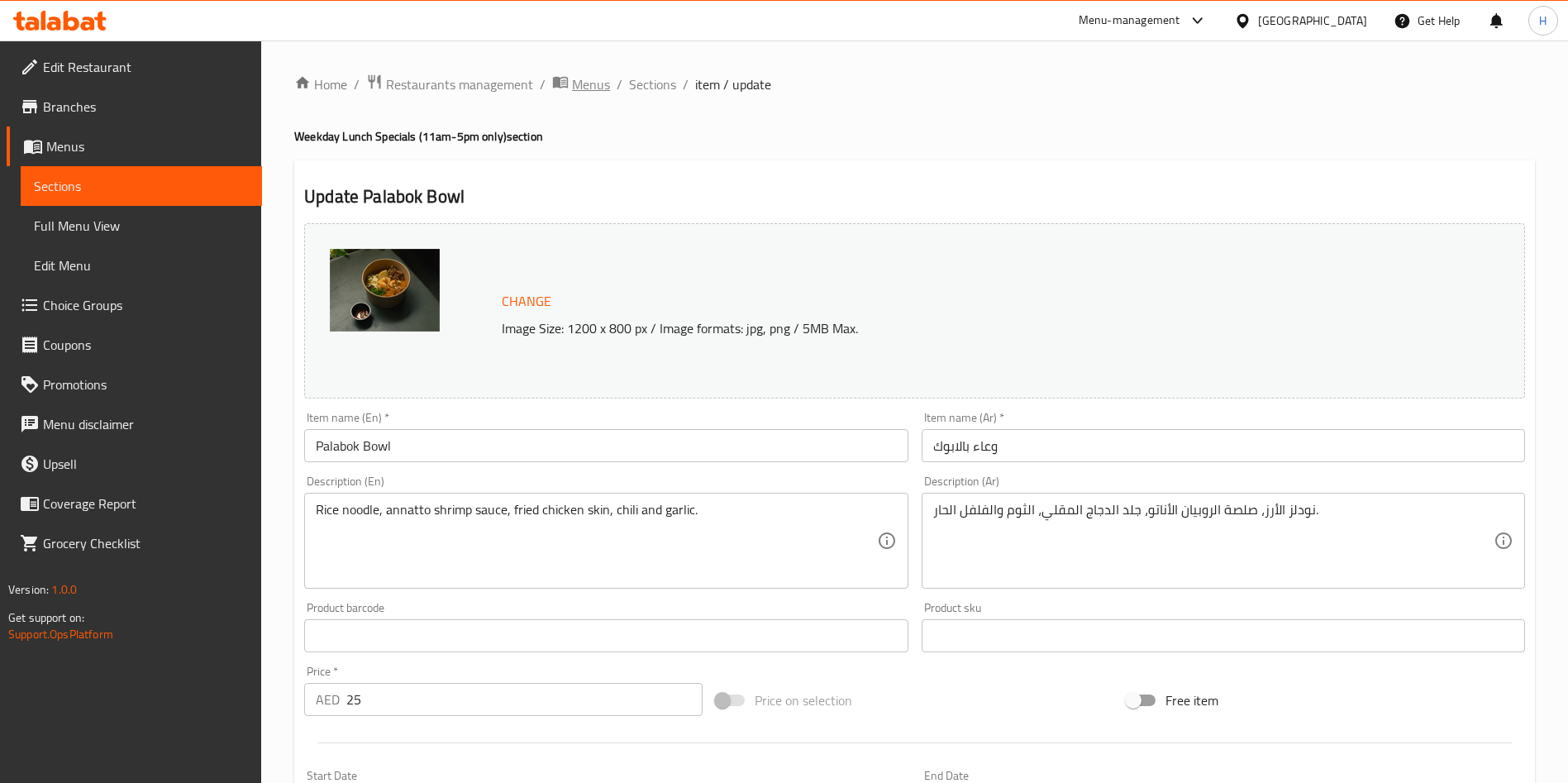
click at [601, 86] on span "Menus" at bounding box center [592, 84] width 38 height 20
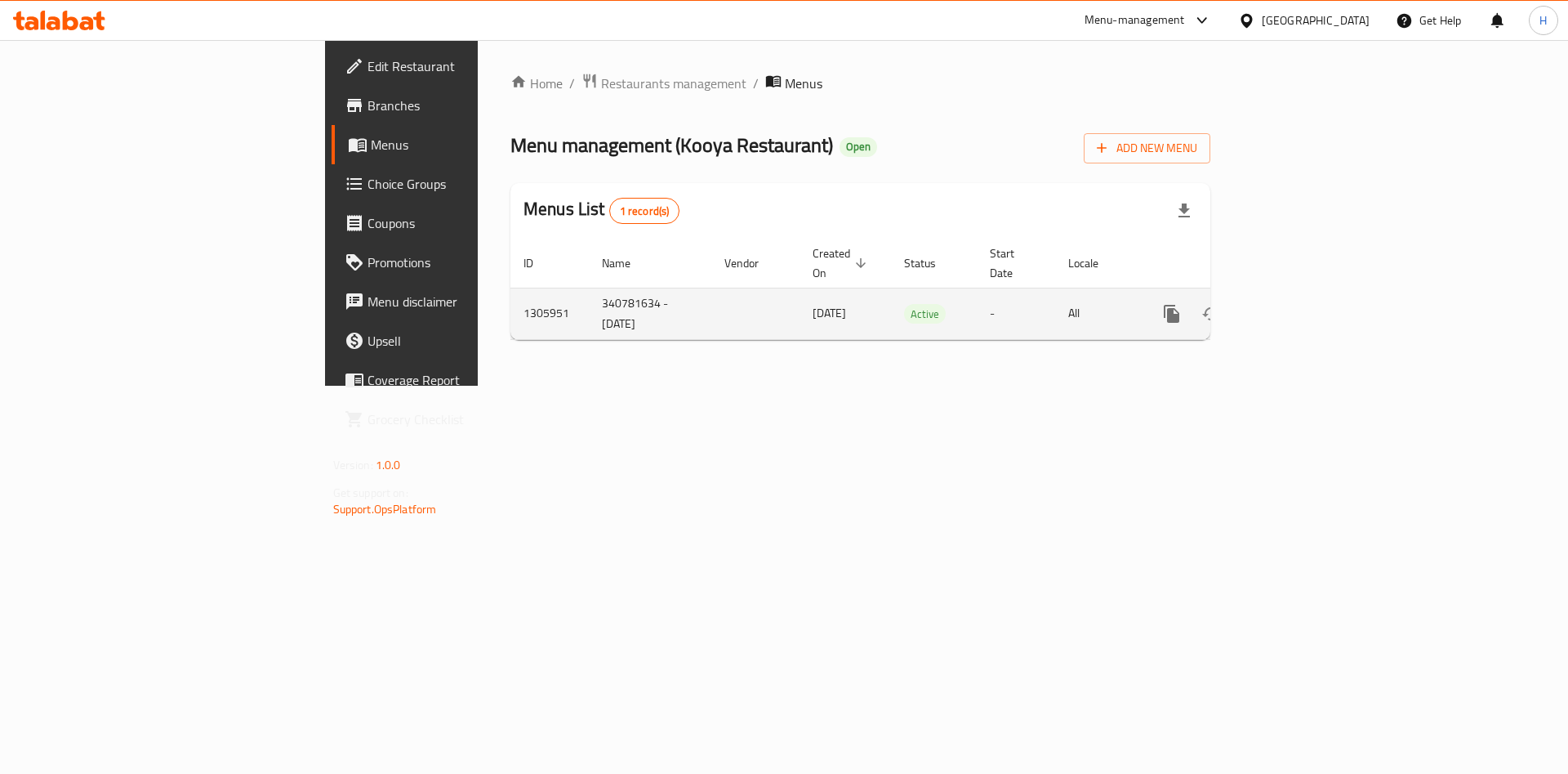
click at [712, 300] on td "enhanced table" at bounding box center [755, 314] width 88 height 51
click at [1299, 304] on icon "enhanced table" at bounding box center [1290, 314] width 20 height 20
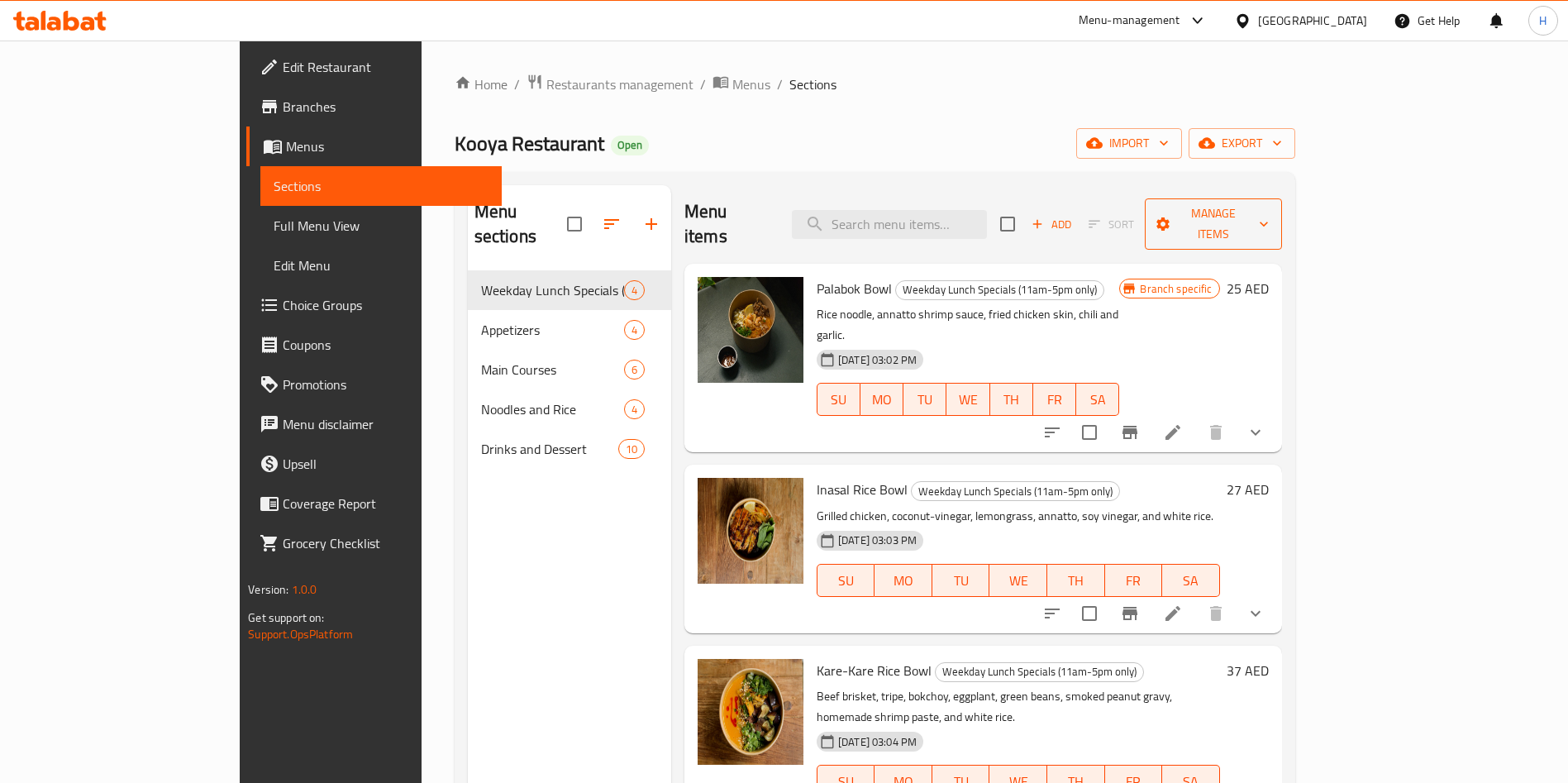
click at [1269, 203] on span "Manage items" at bounding box center [1213, 223] width 111 height 41
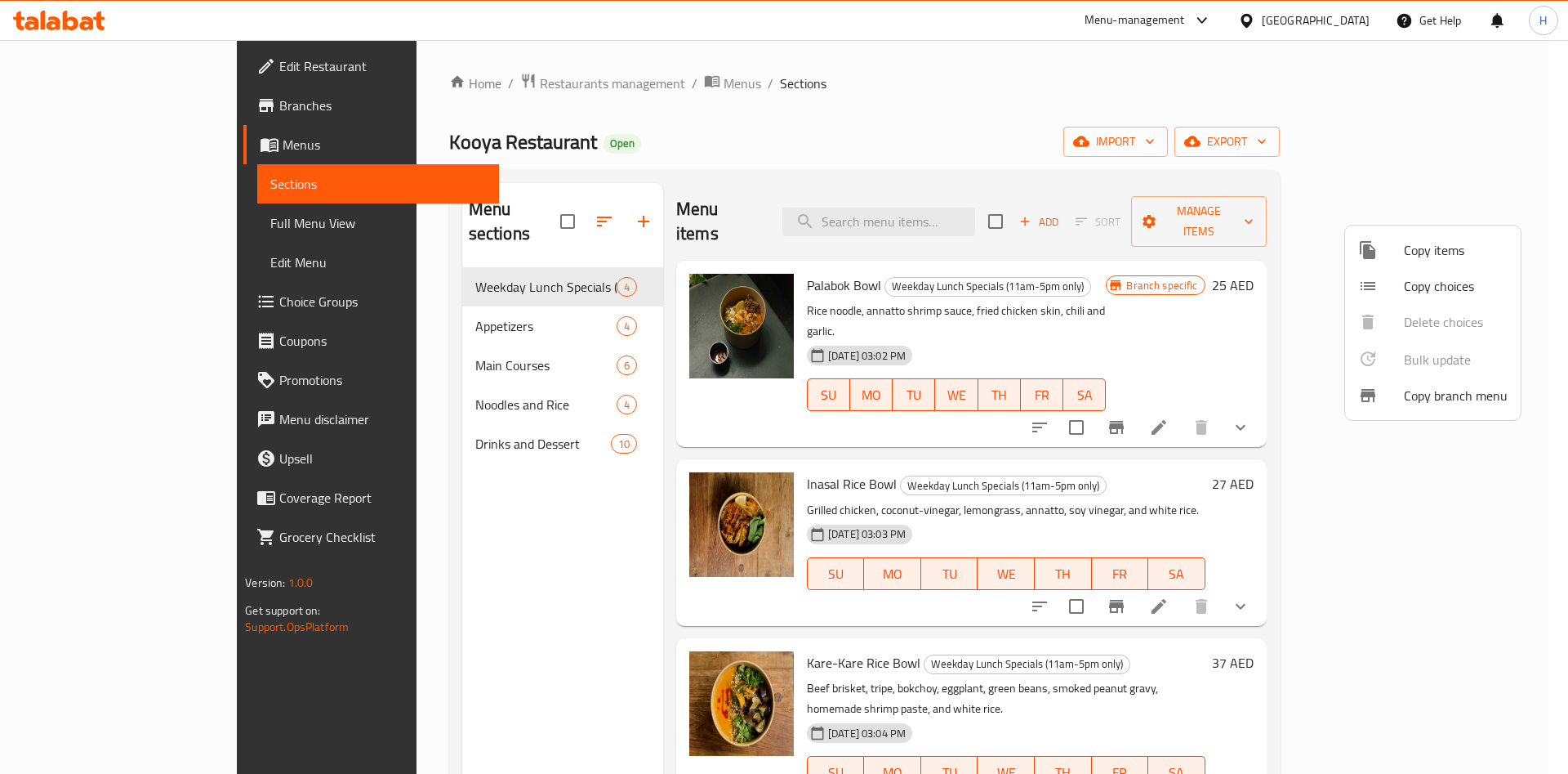
click at [1282, 230] on div at bounding box center [784, 387] width 1568 height 774
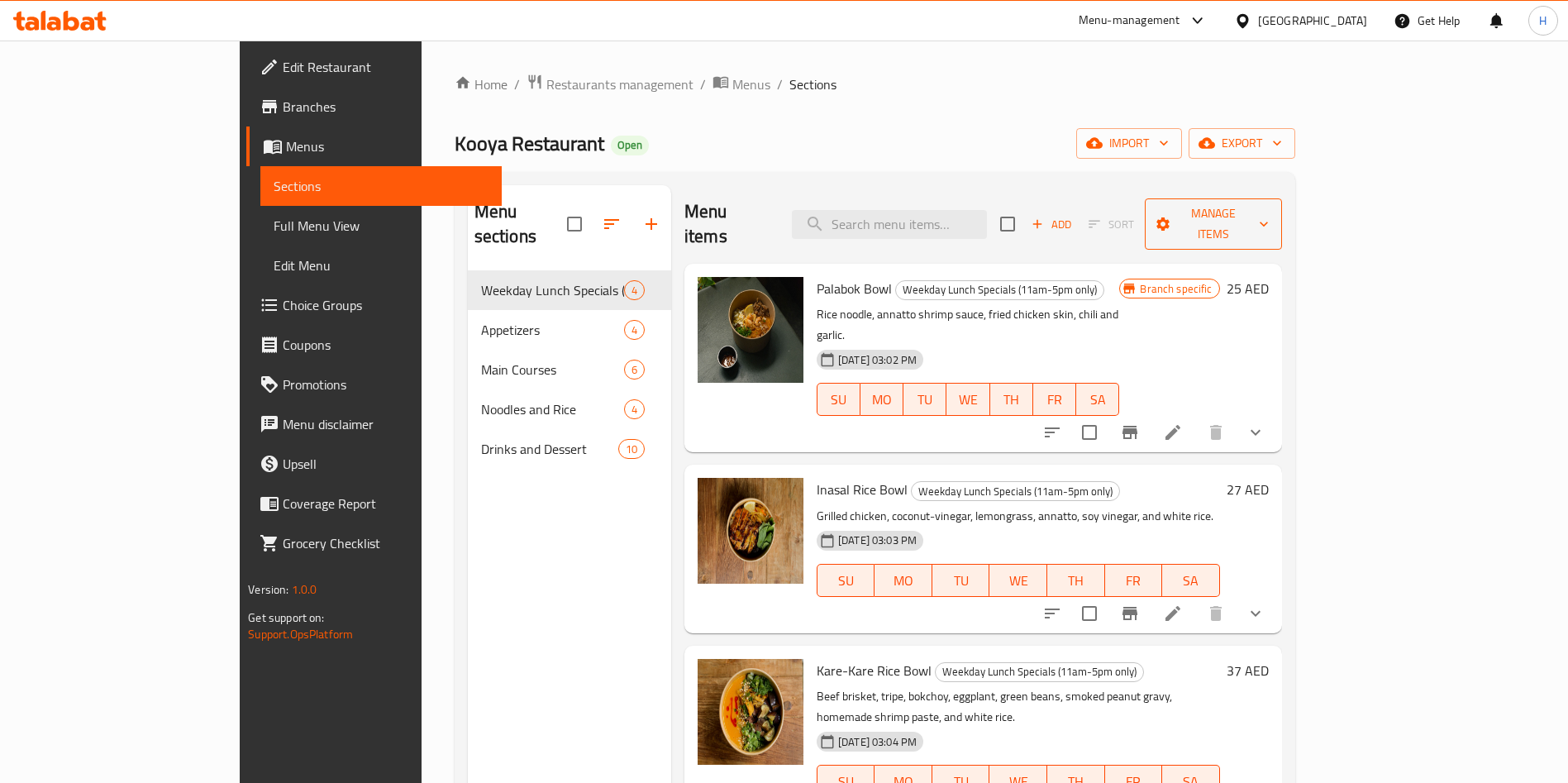
click at [1269, 209] on span "Manage items" at bounding box center [1213, 223] width 111 height 41
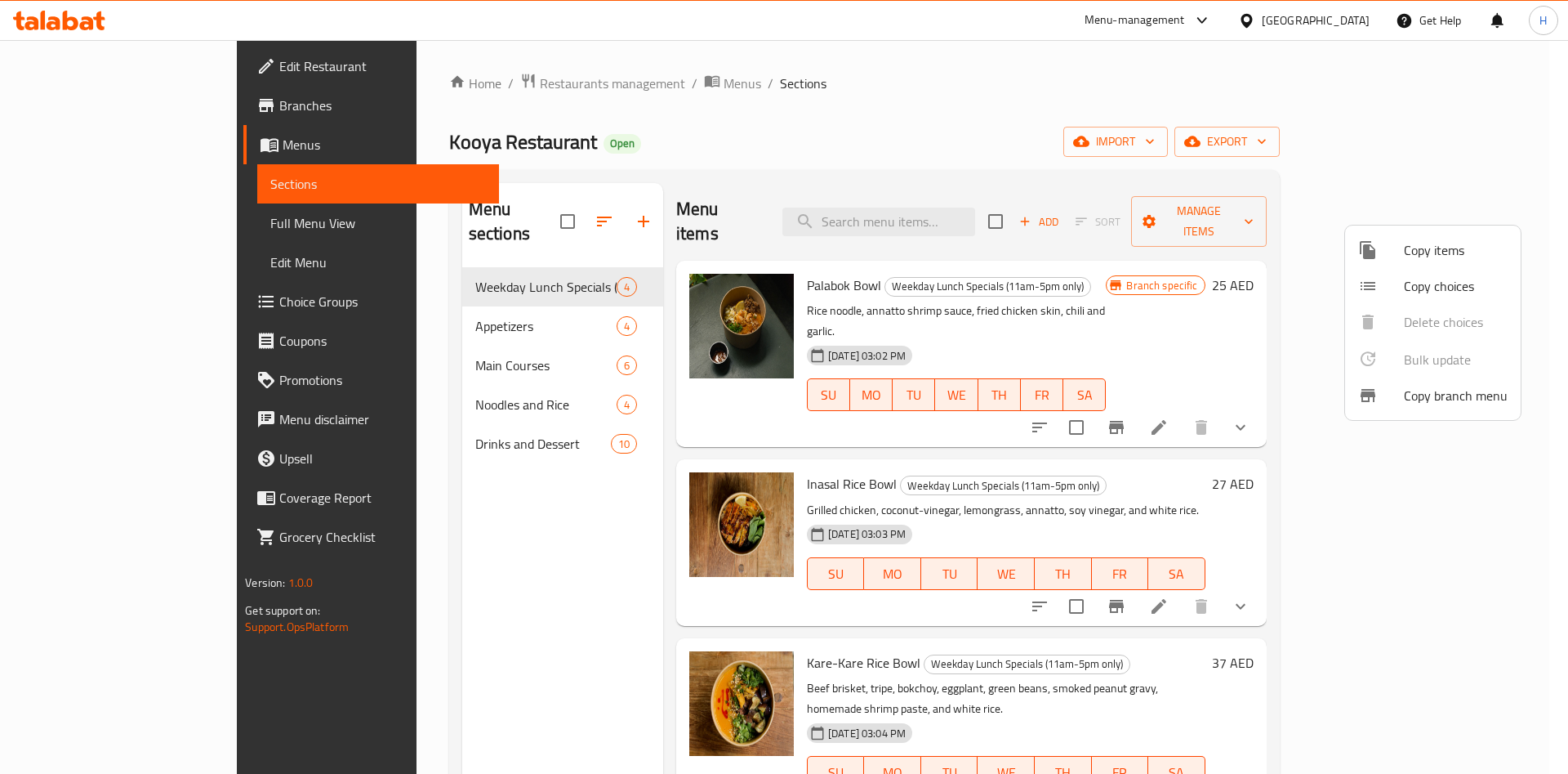
click at [1272, 254] on div at bounding box center [784, 387] width 1568 height 774
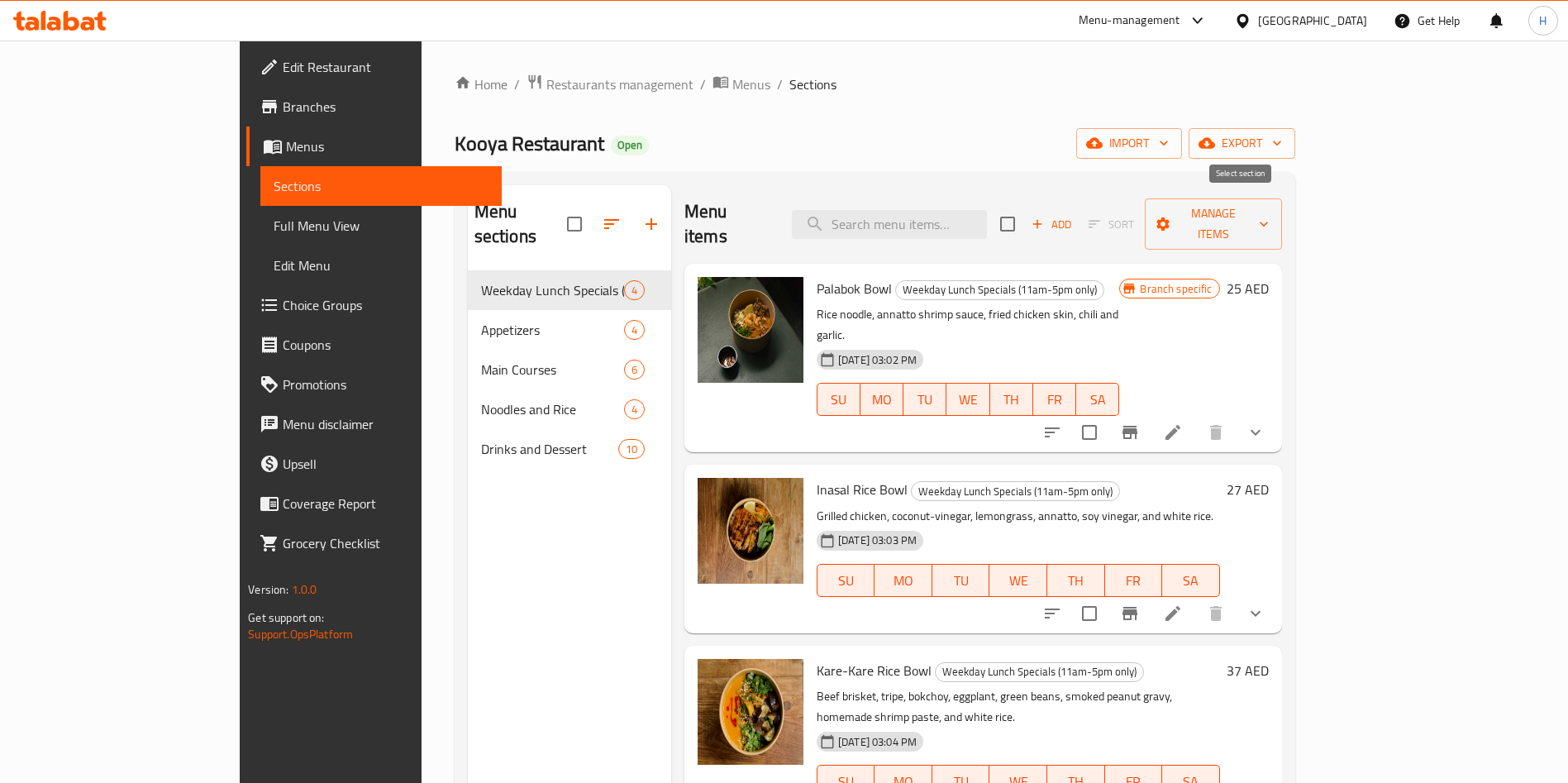
click at [1025, 209] on input "checkbox" at bounding box center [1008, 224] width 35 height 35
checkbox input "true"
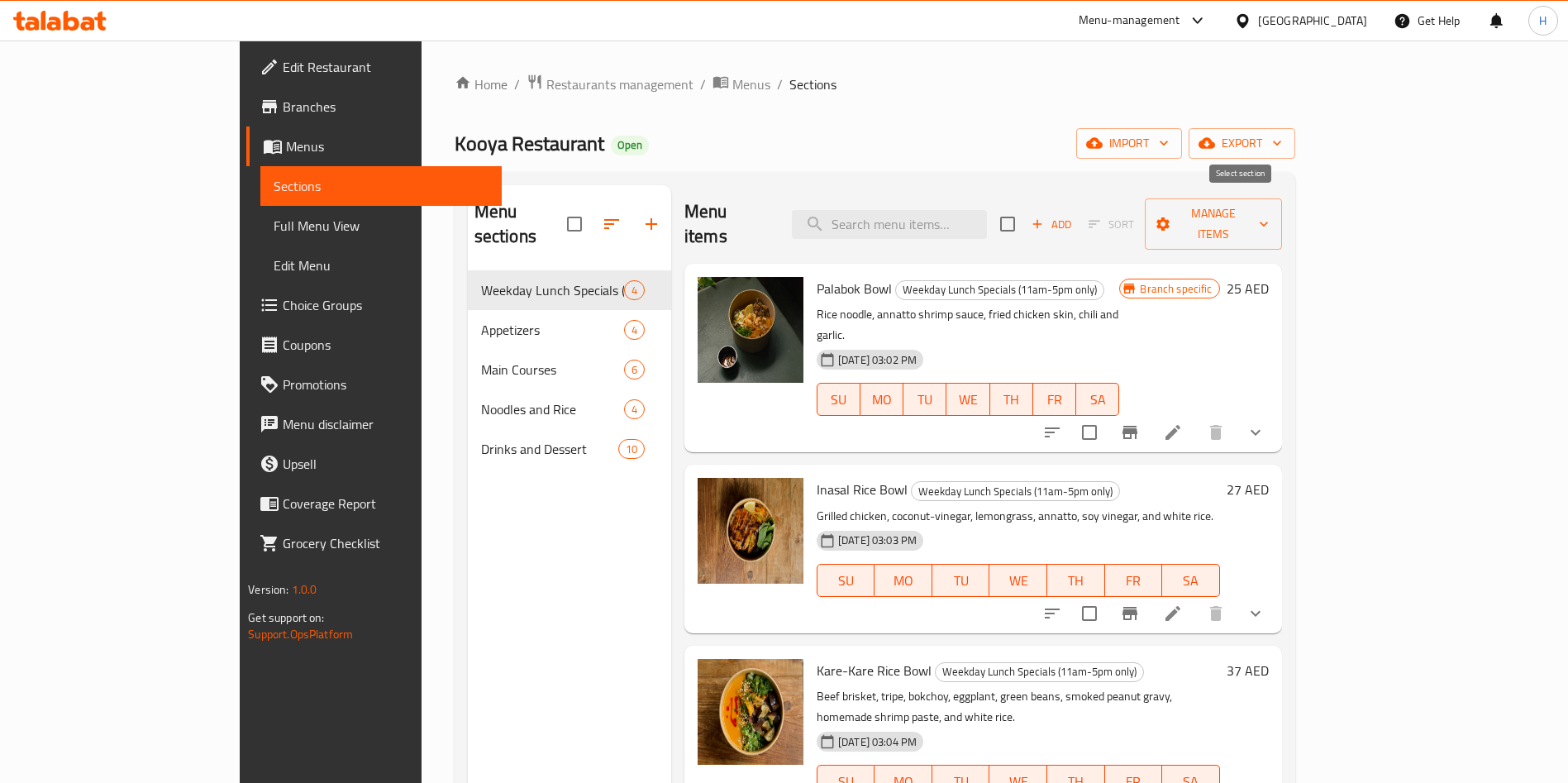
checkbox input "true"
click at [1269, 207] on span "Manage items" at bounding box center [1213, 223] width 111 height 41
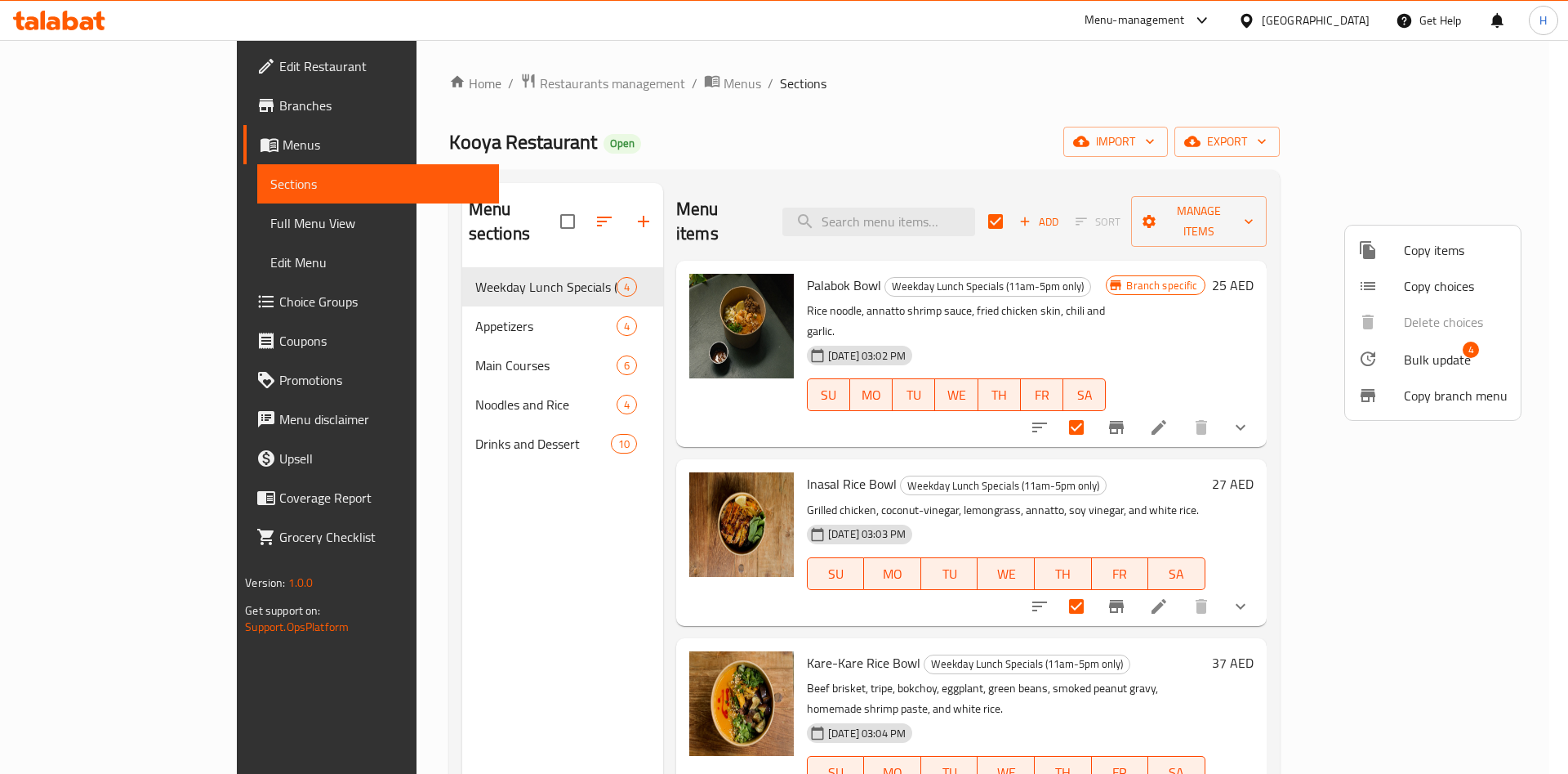
click at [1462, 359] on span "Bulk update" at bounding box center [1437, 359] width 67 height 20
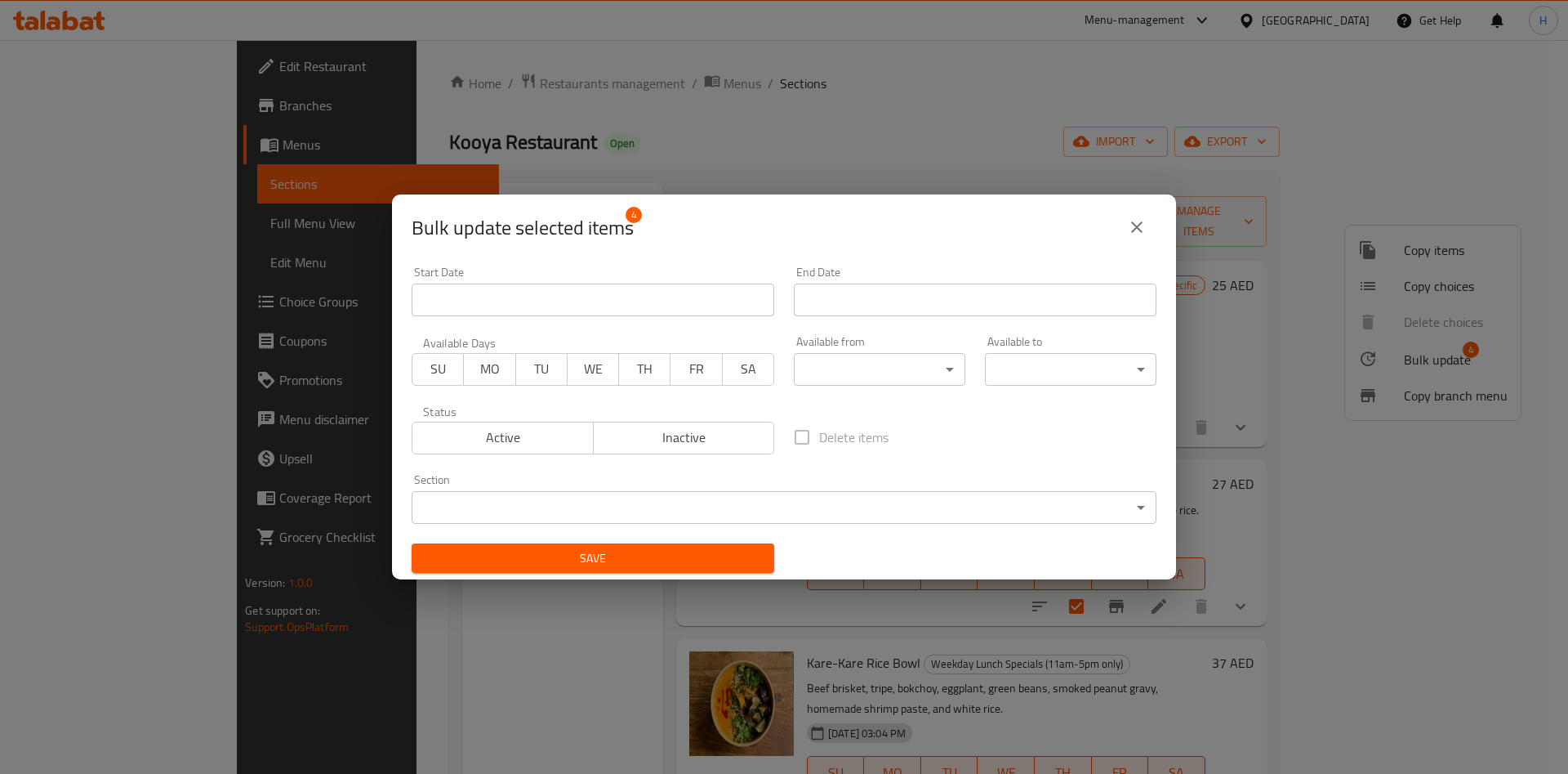
click at [1276, 455] on div "Bulk update selected items 4 Start Date Start Date End Date End Date Available …" at bounding box center [784, 387] width 1568 height 774
click at [1128, 221] on icon "close" at bounding box center [1137, 227] width 20 height 20
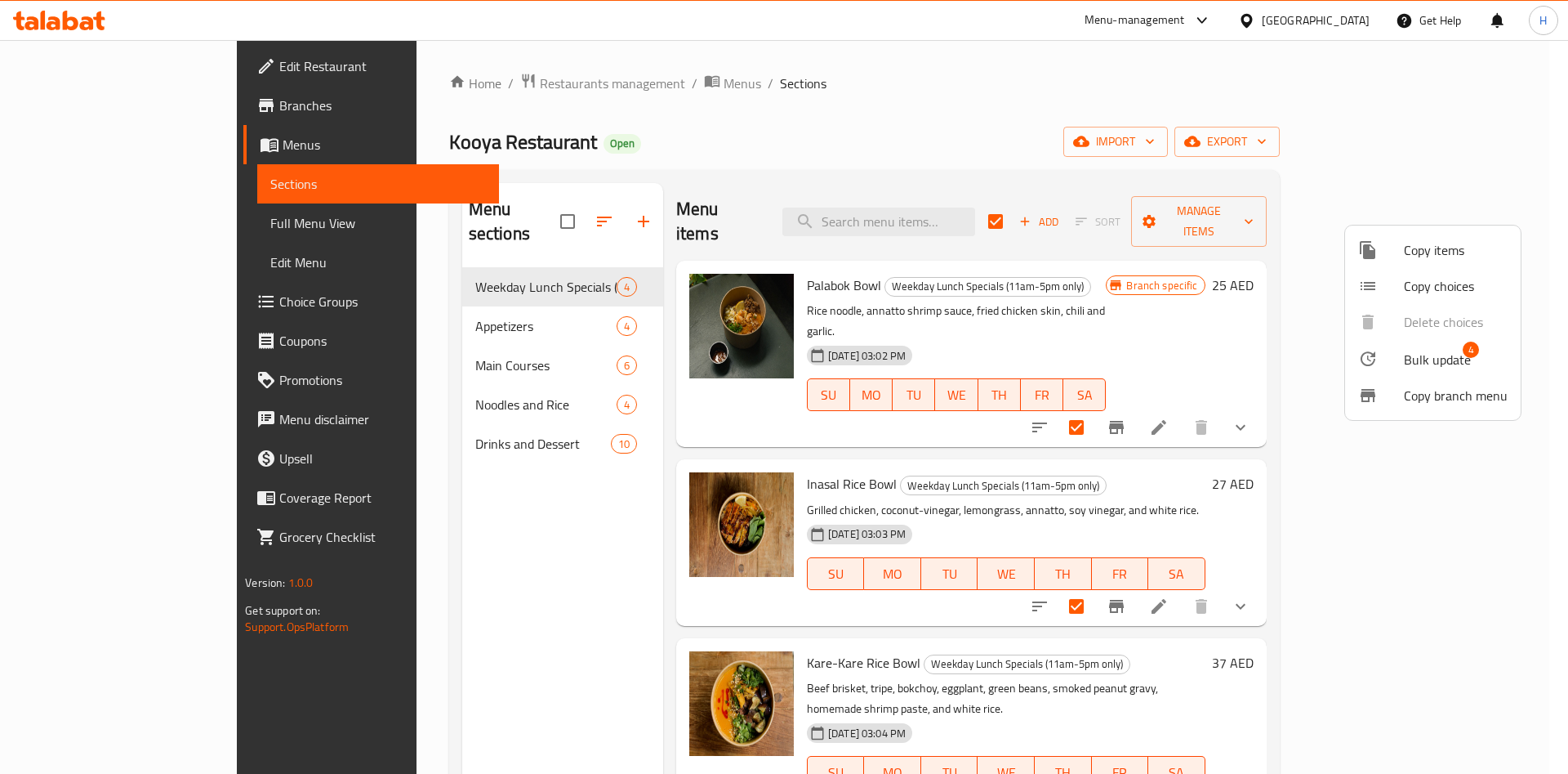
click at [1186, 246] on div at bounding box center [784, 387] width 1568 height 774
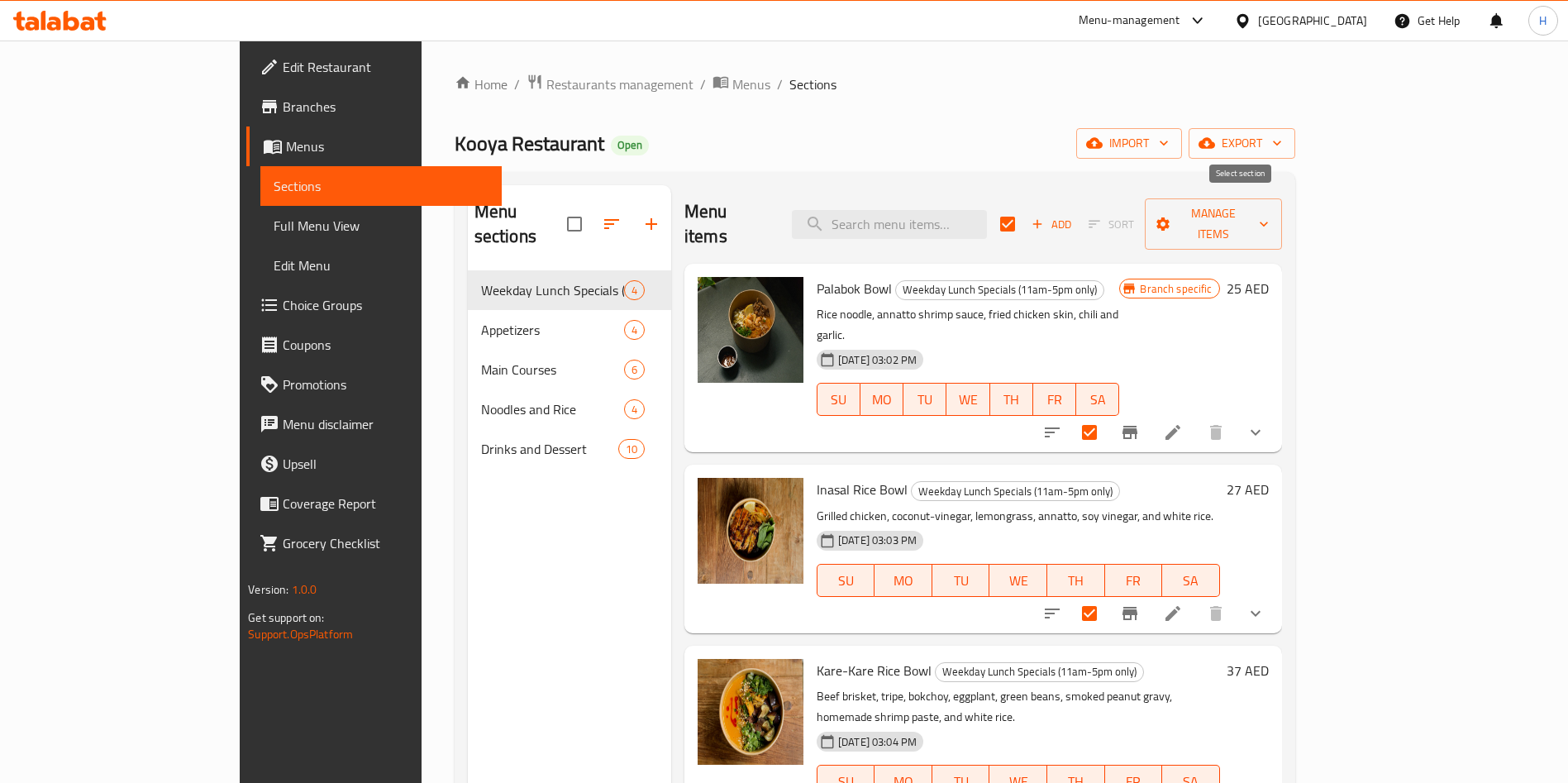
click at [1025, 207] on input "checkbox" at bounding box center [1008, 224] width 35 height 35
checkbox input "false"
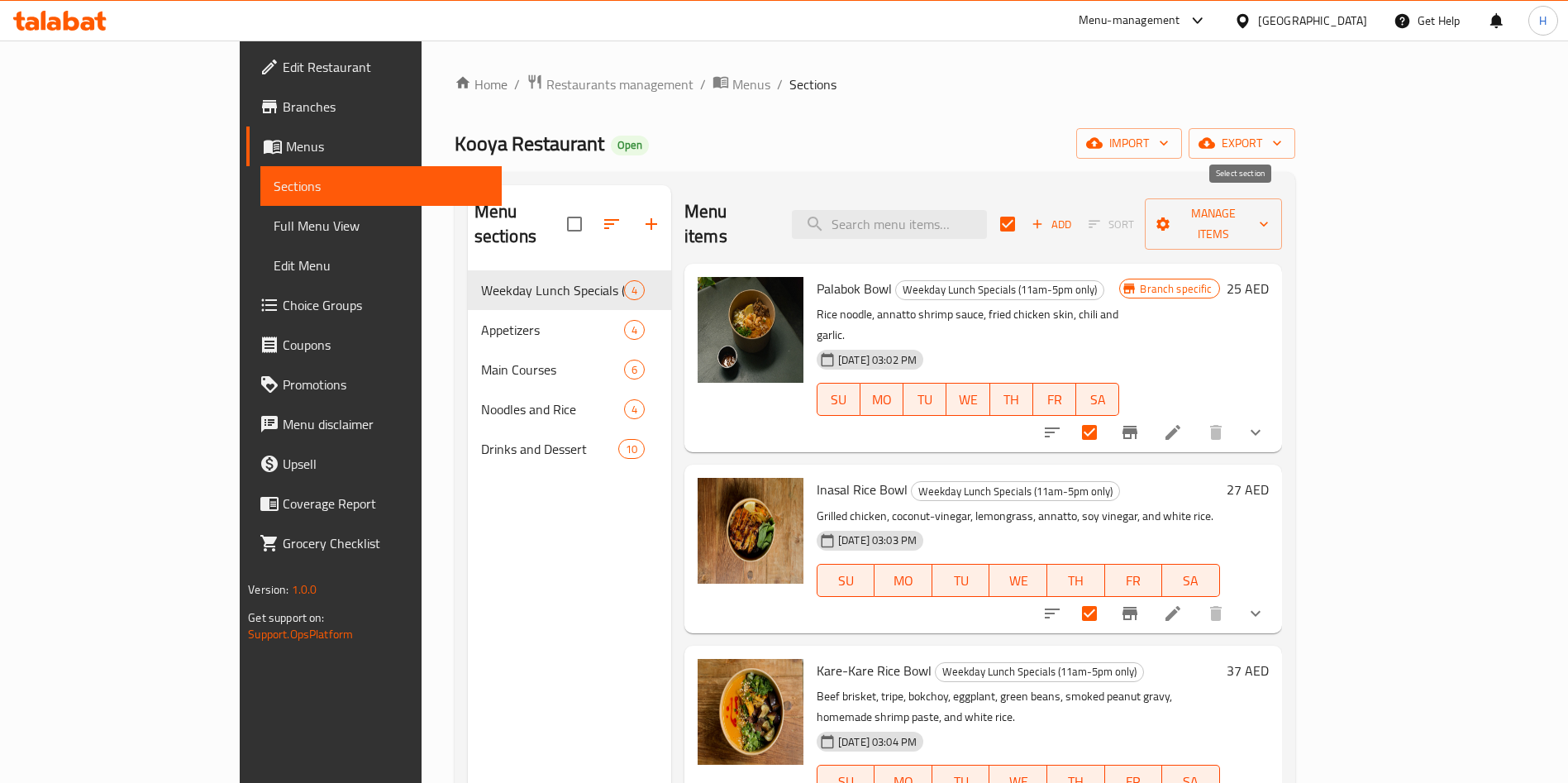
checkbox input "false"
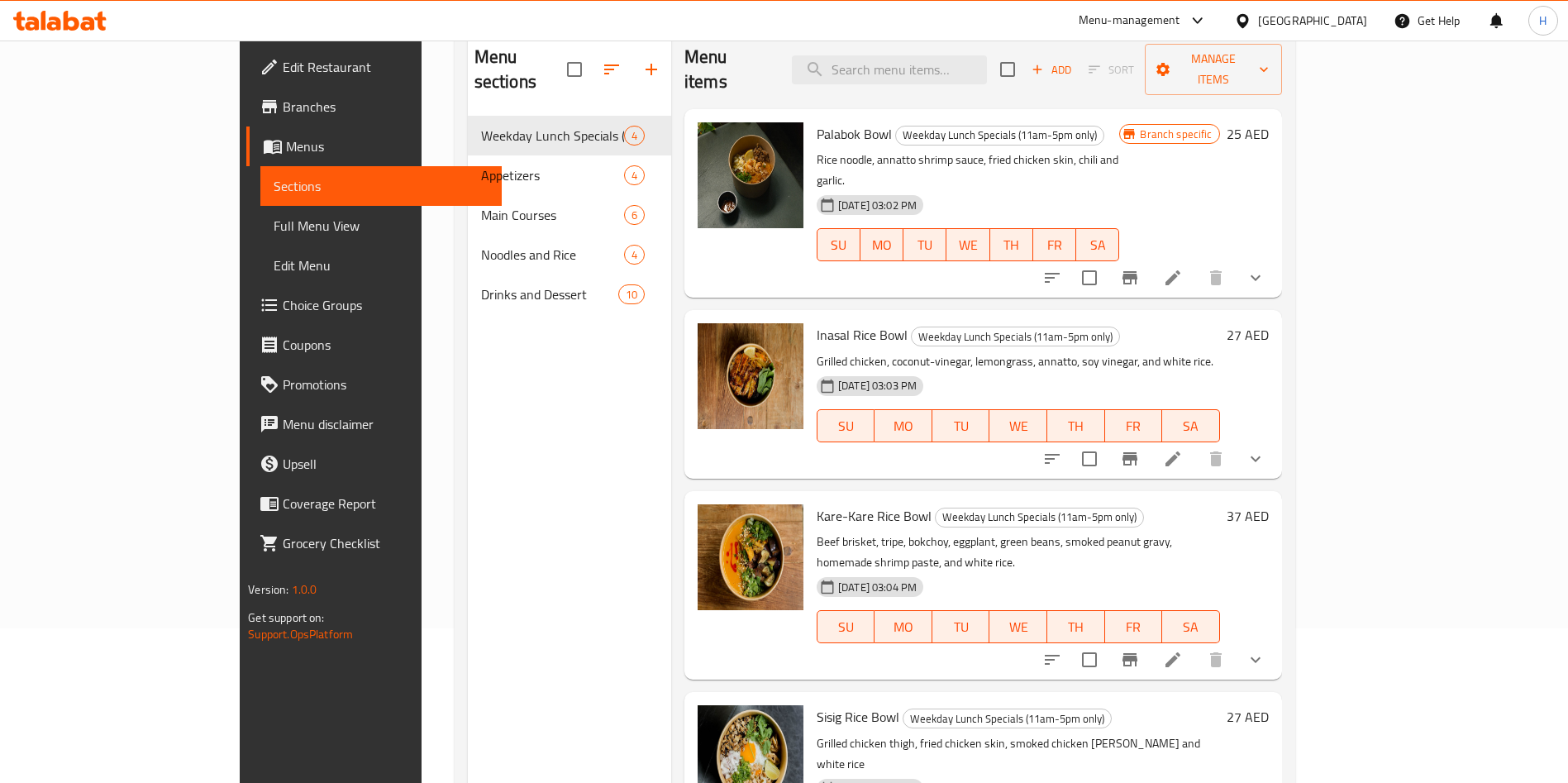
scroll to position [232, 0]
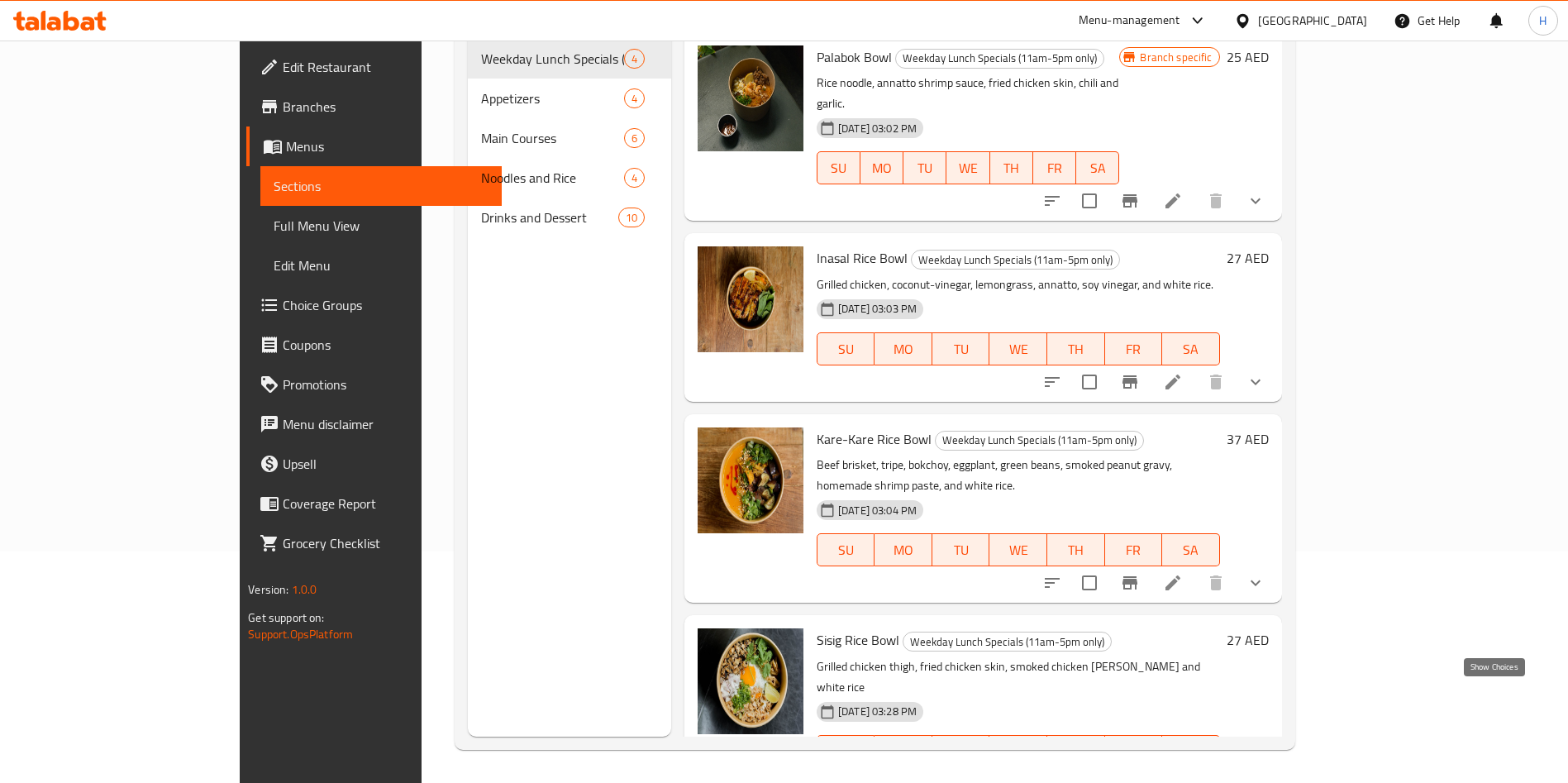
click at [1266, 774] on icon "show more" at bounding box center [1255, 784] width 20 height 20
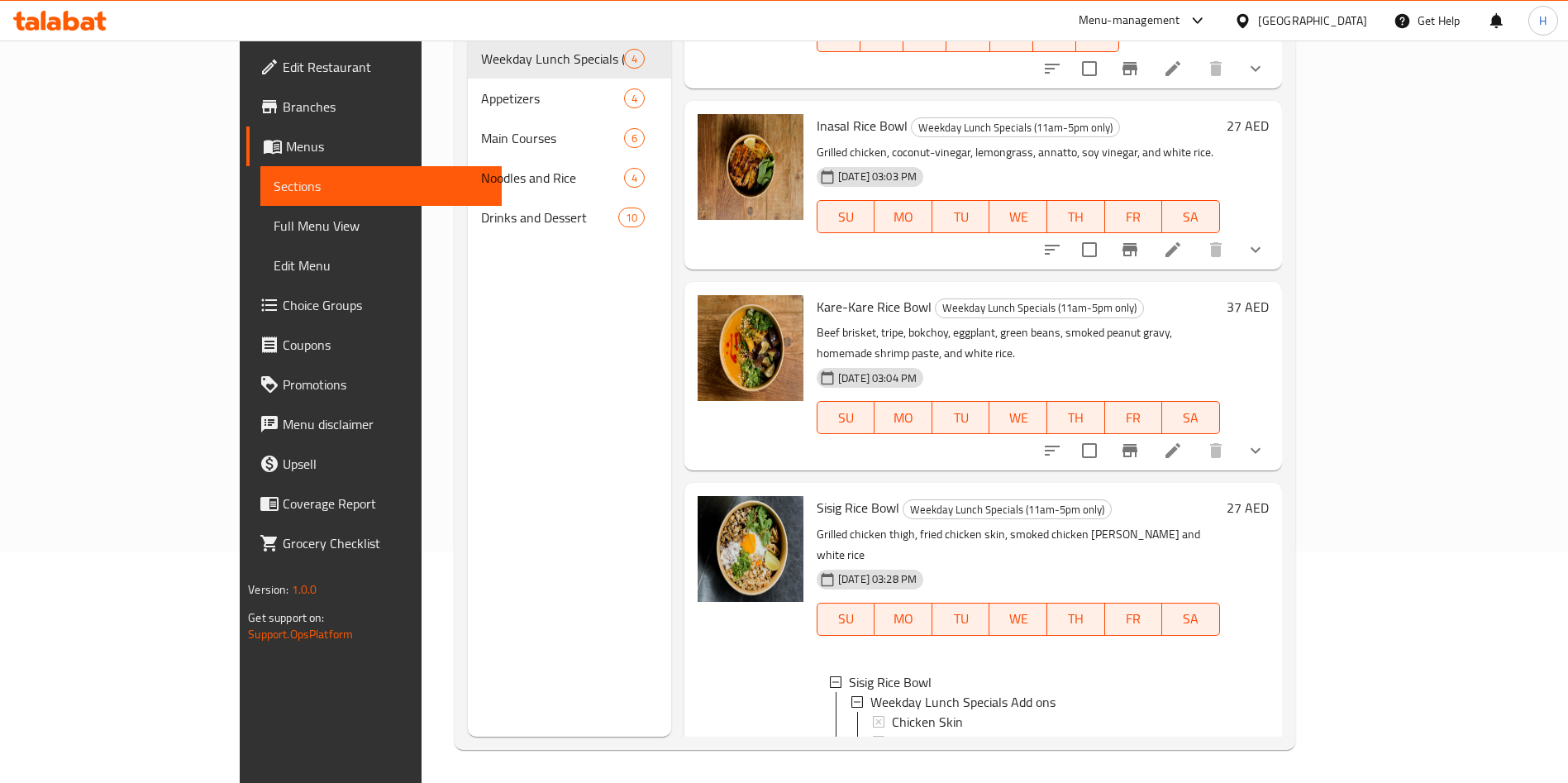
scroll to position [205, 0]
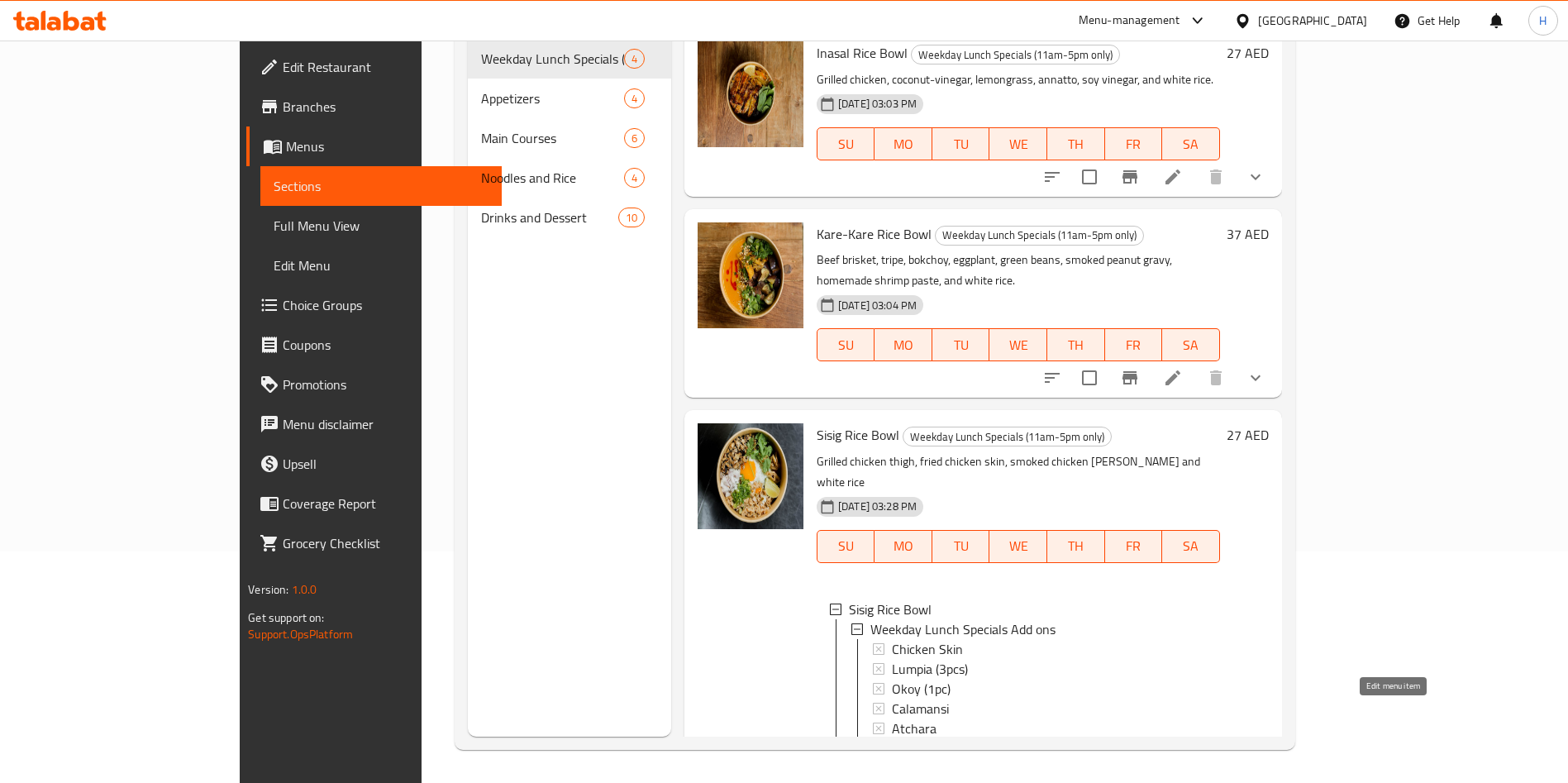
click at [1183, 774] on icon at bounding box center [1173, 784] width 20 height 20
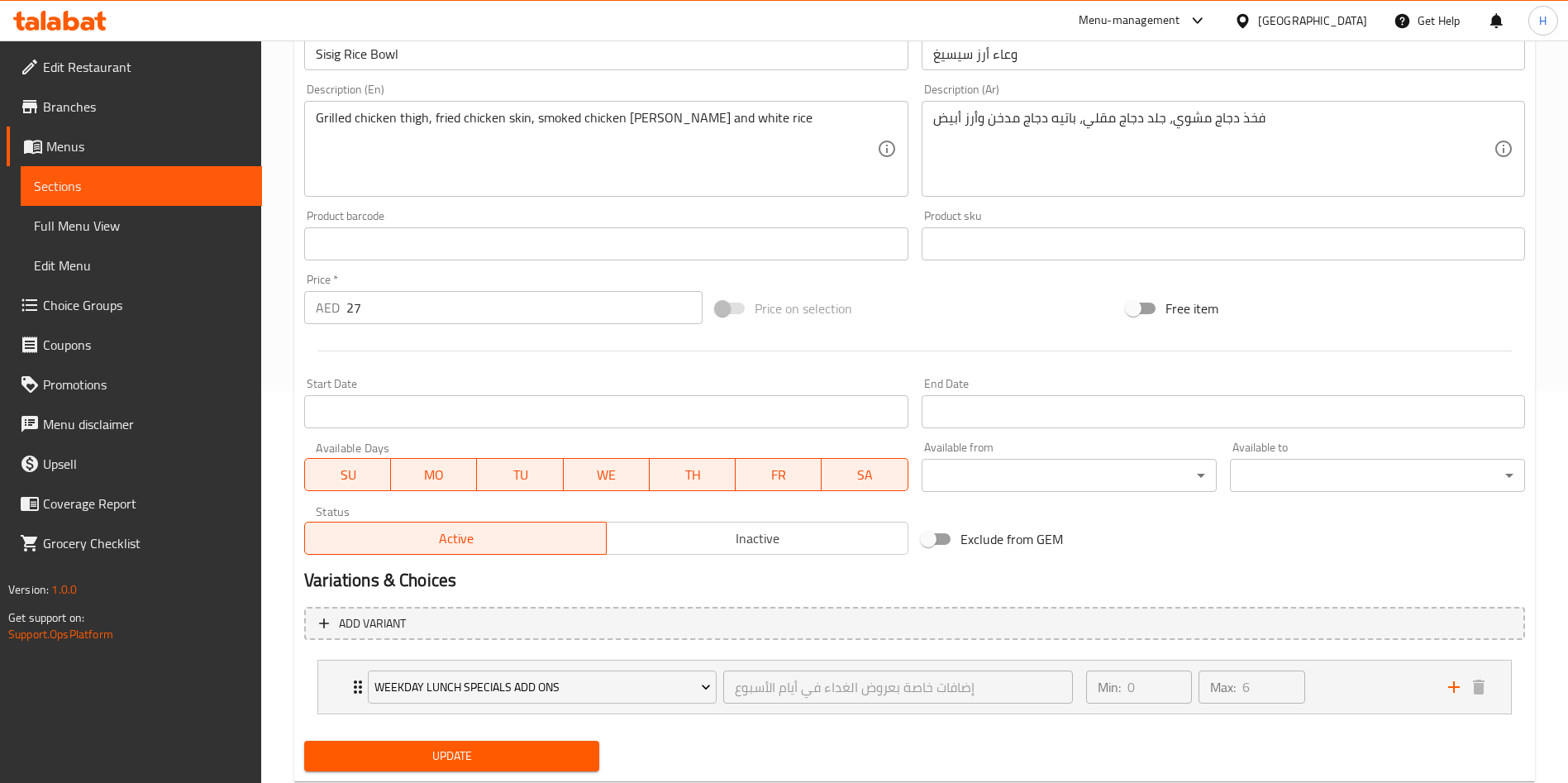
scroll to position [437, 0]
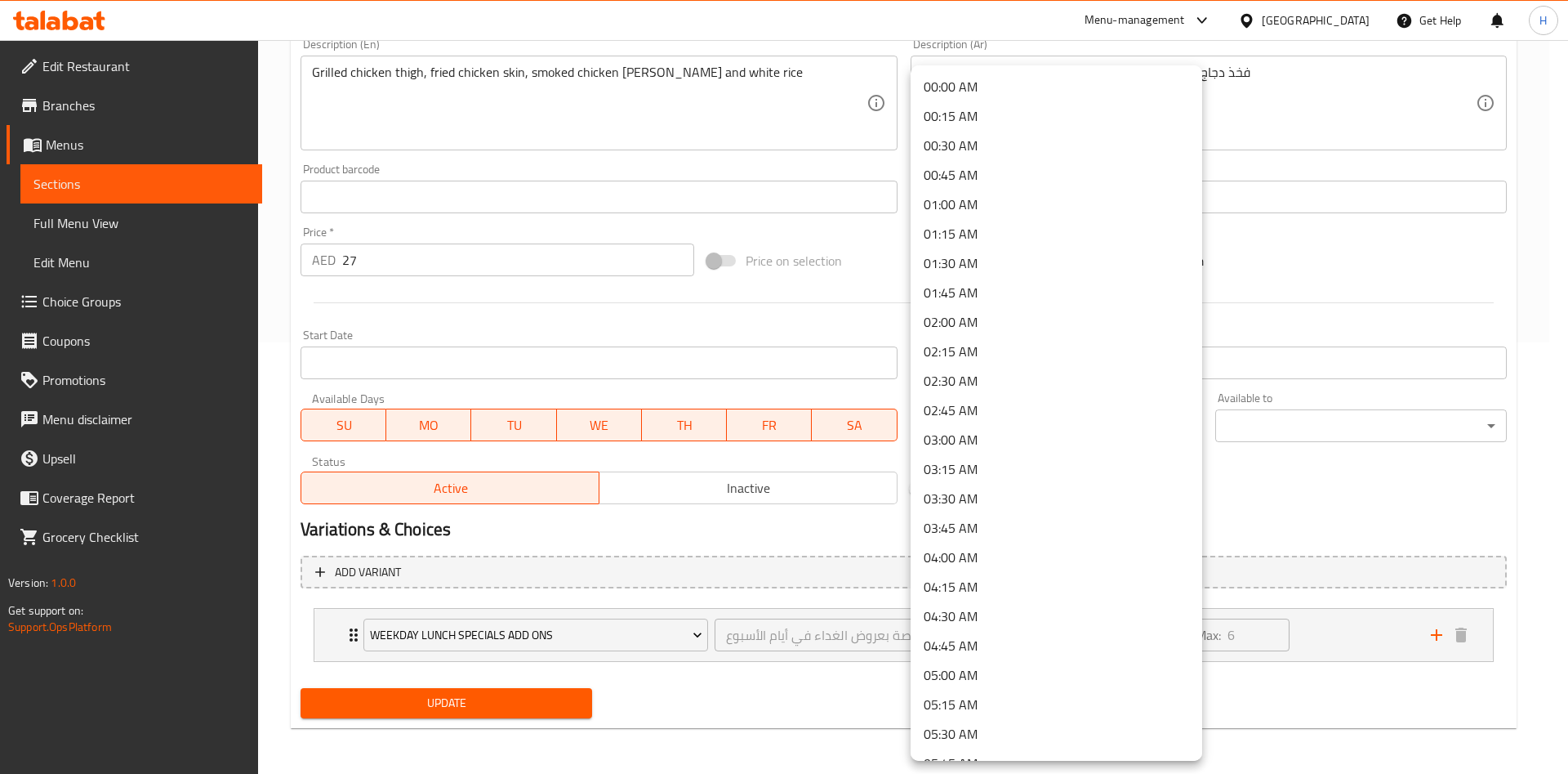
click at [1425, 449] on div at bounding box center [784, 387] width 1568 height 774
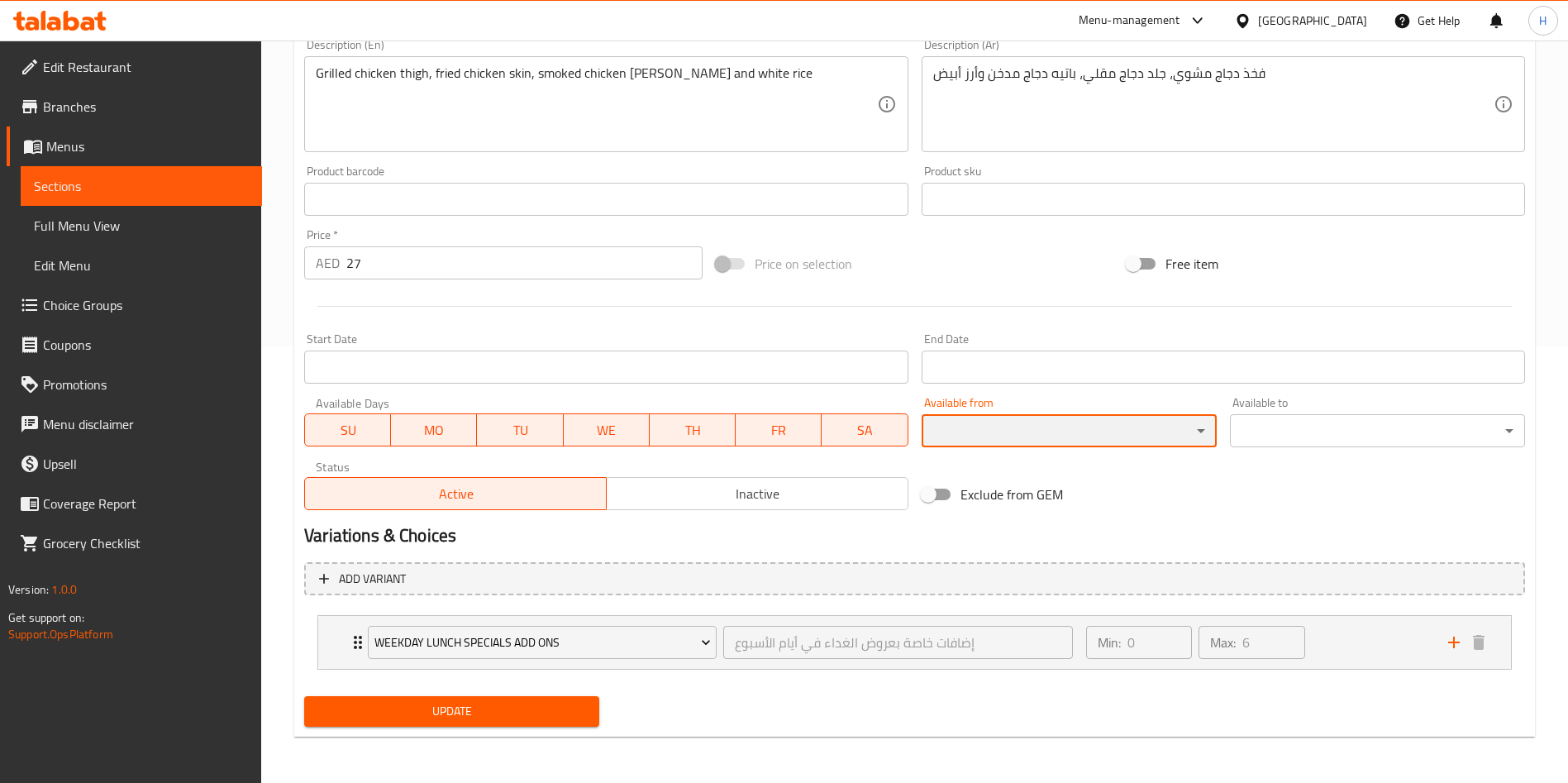
scroll to position [0, 0]
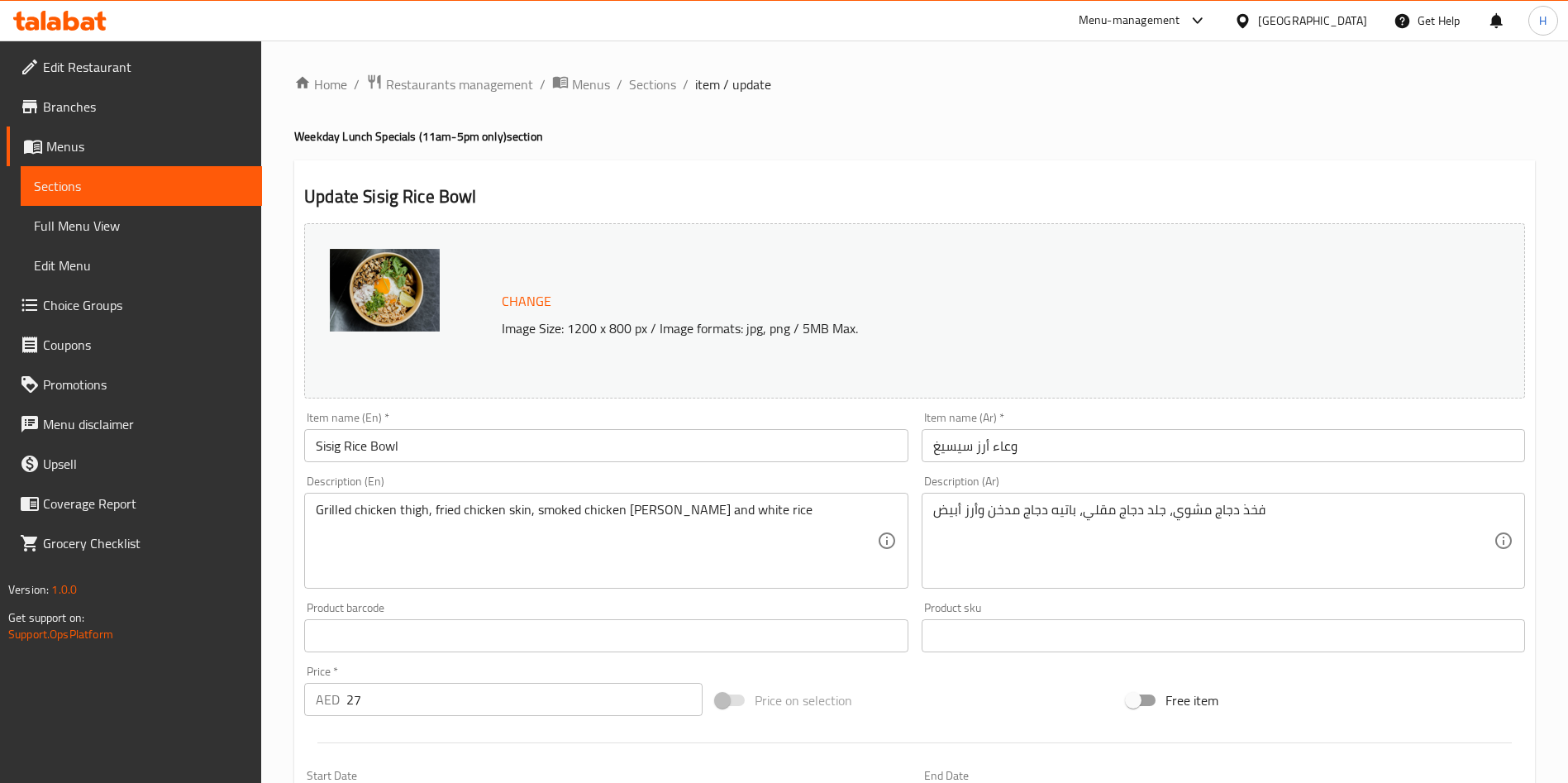
click at [157, 104] on span "Branches" at bounding box center [146, 107] width 206 height 20
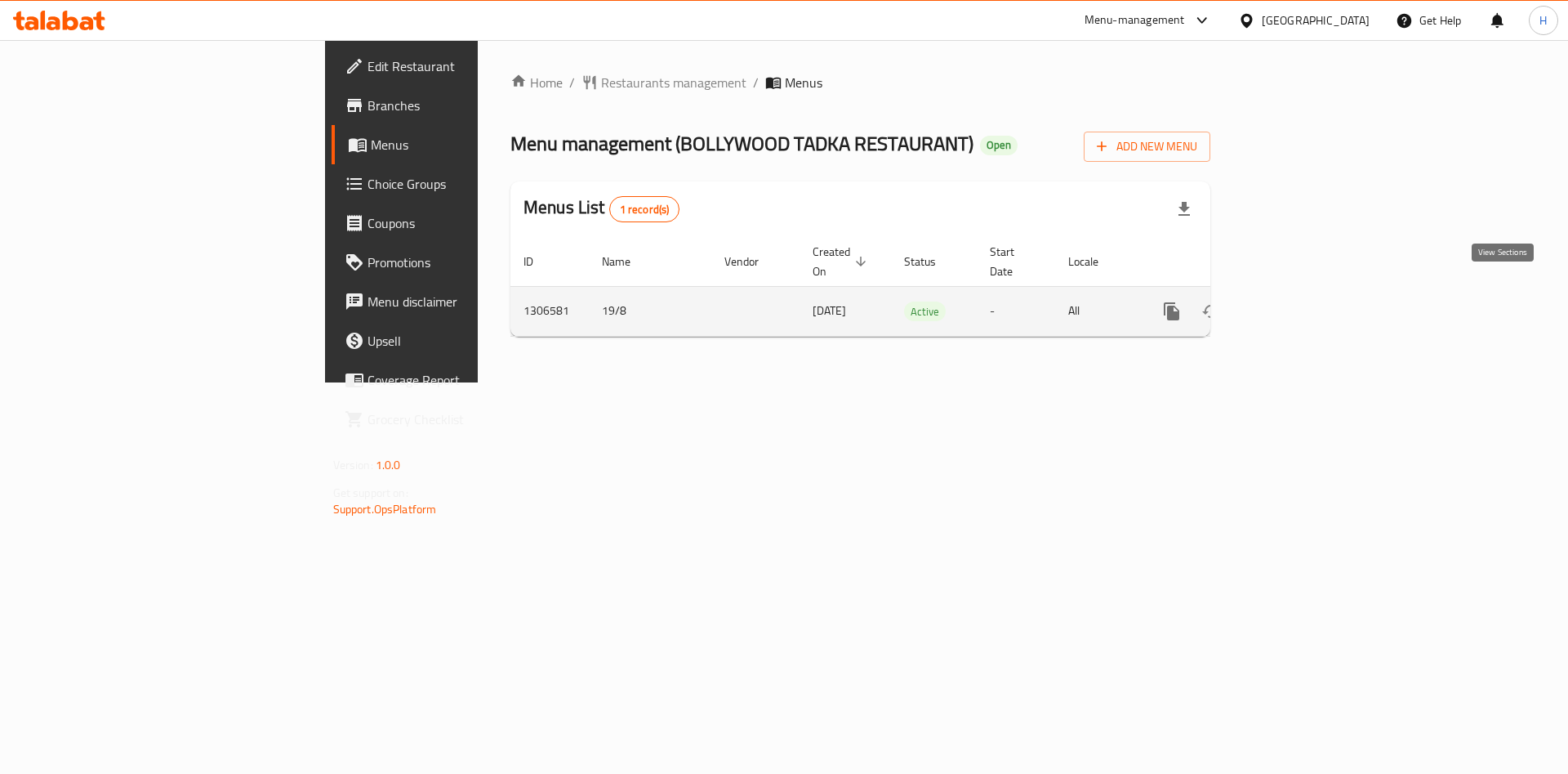
click at [1310, 292] on link "enhanced table" at bounding box center [1290, 311] width 39 height 39
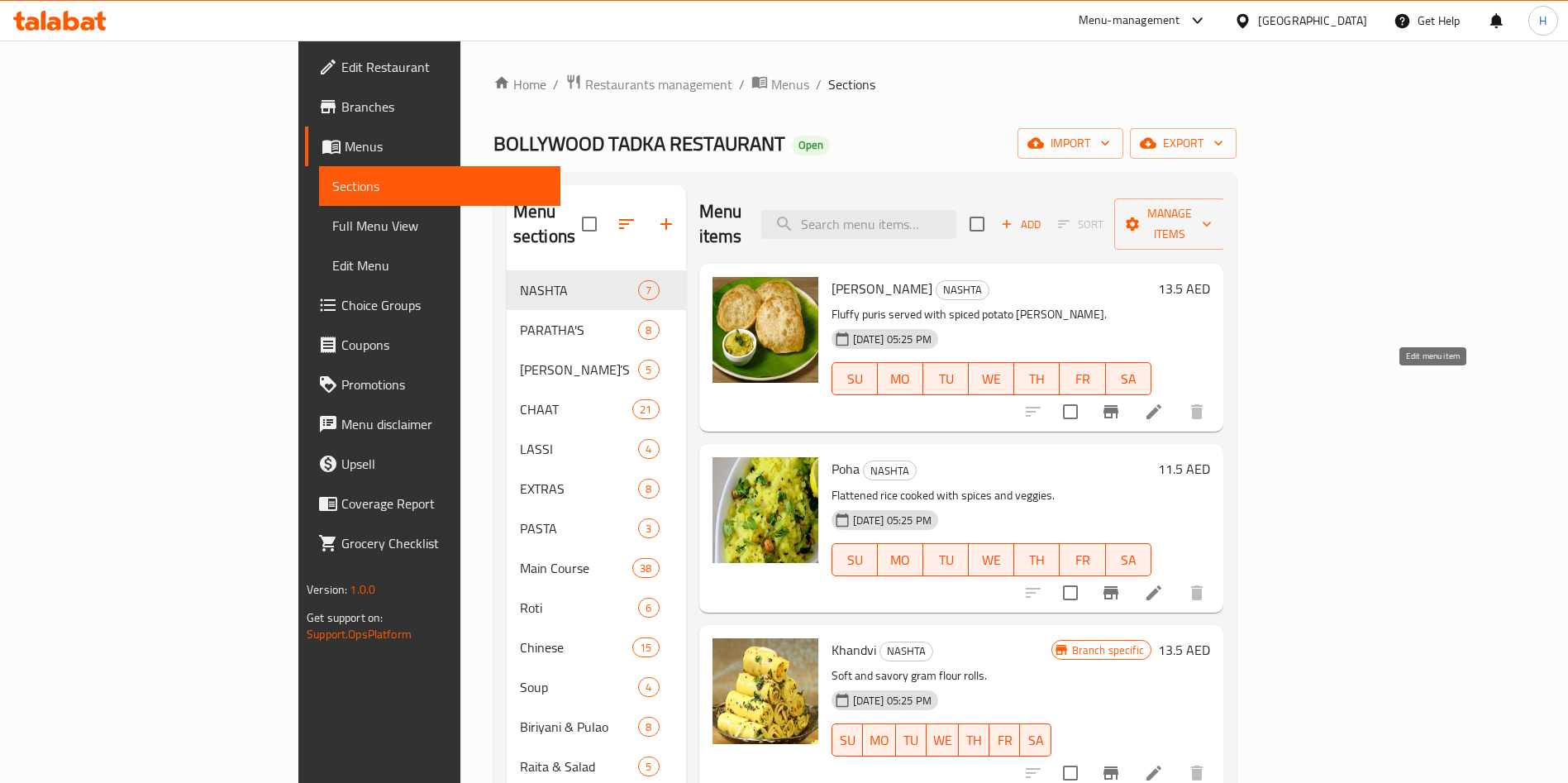
click at [1162, 404] on icon at bounding box center [1153, 411] width 14 height 14
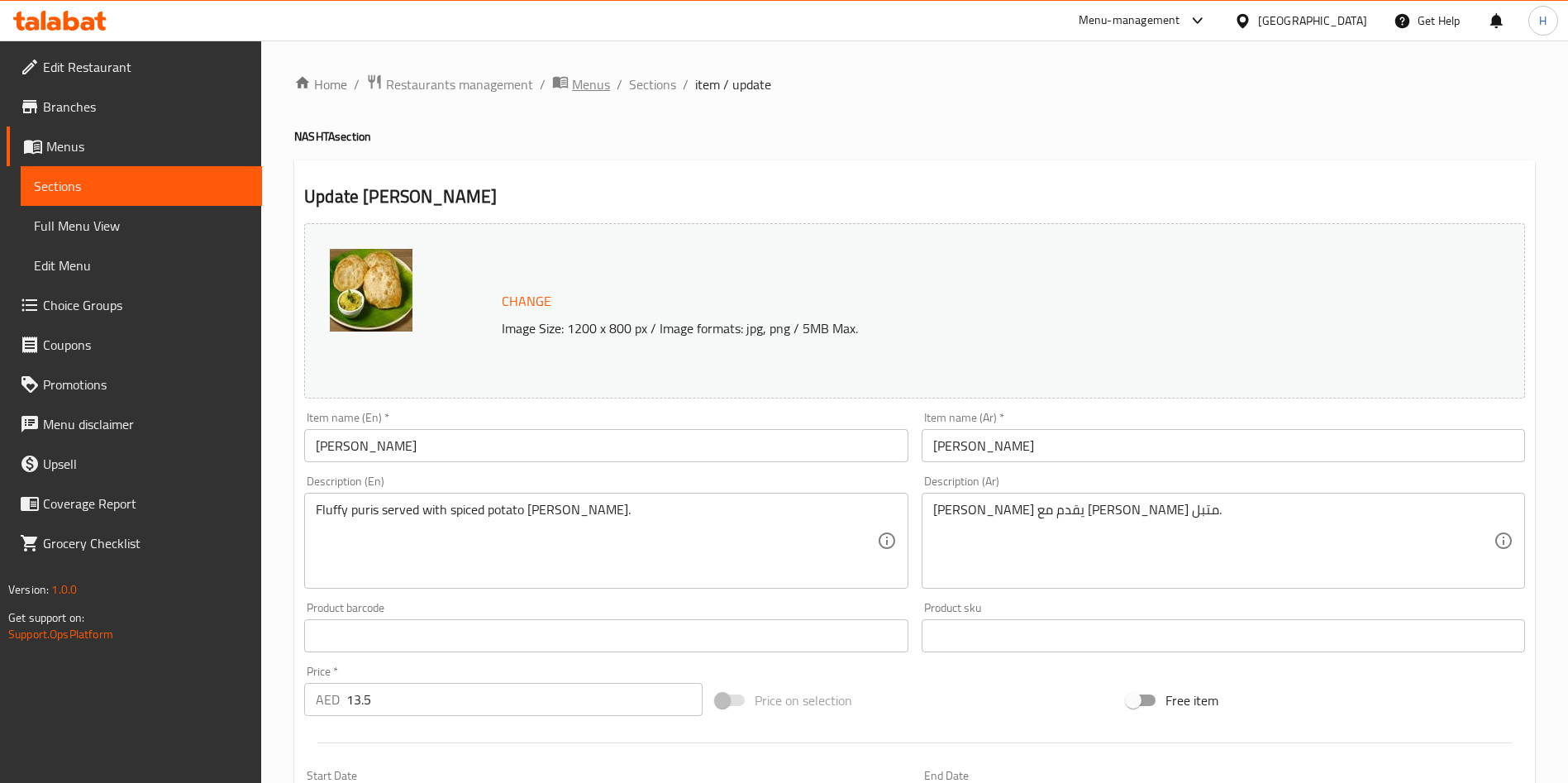
click at [606, 88] on span "Menus" at bounding box center [592, 84] width 38 height 20
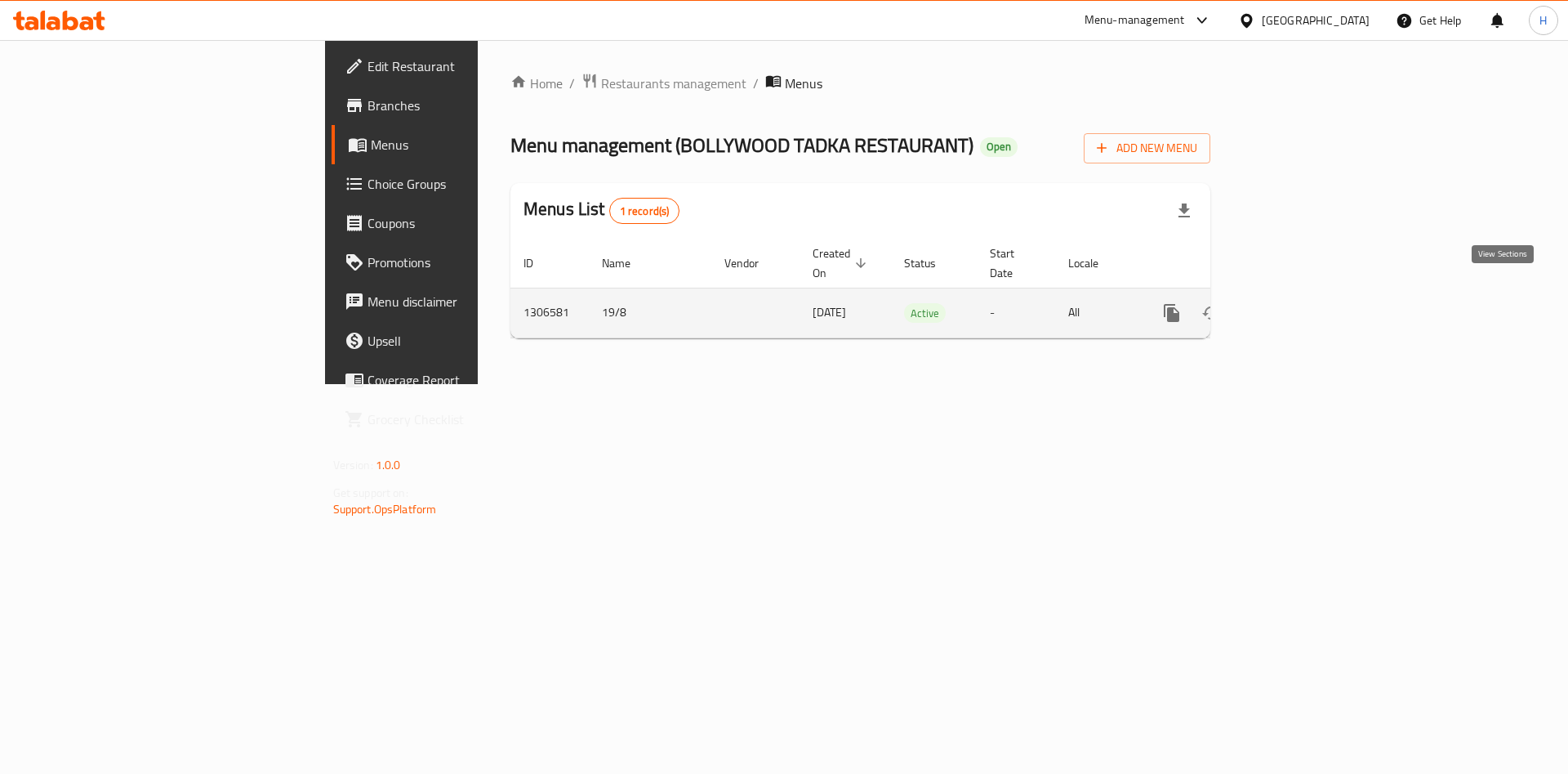
click at [1310, 304] on link "enhanced table" at bounding box center [1290, 313] width 39 height 39
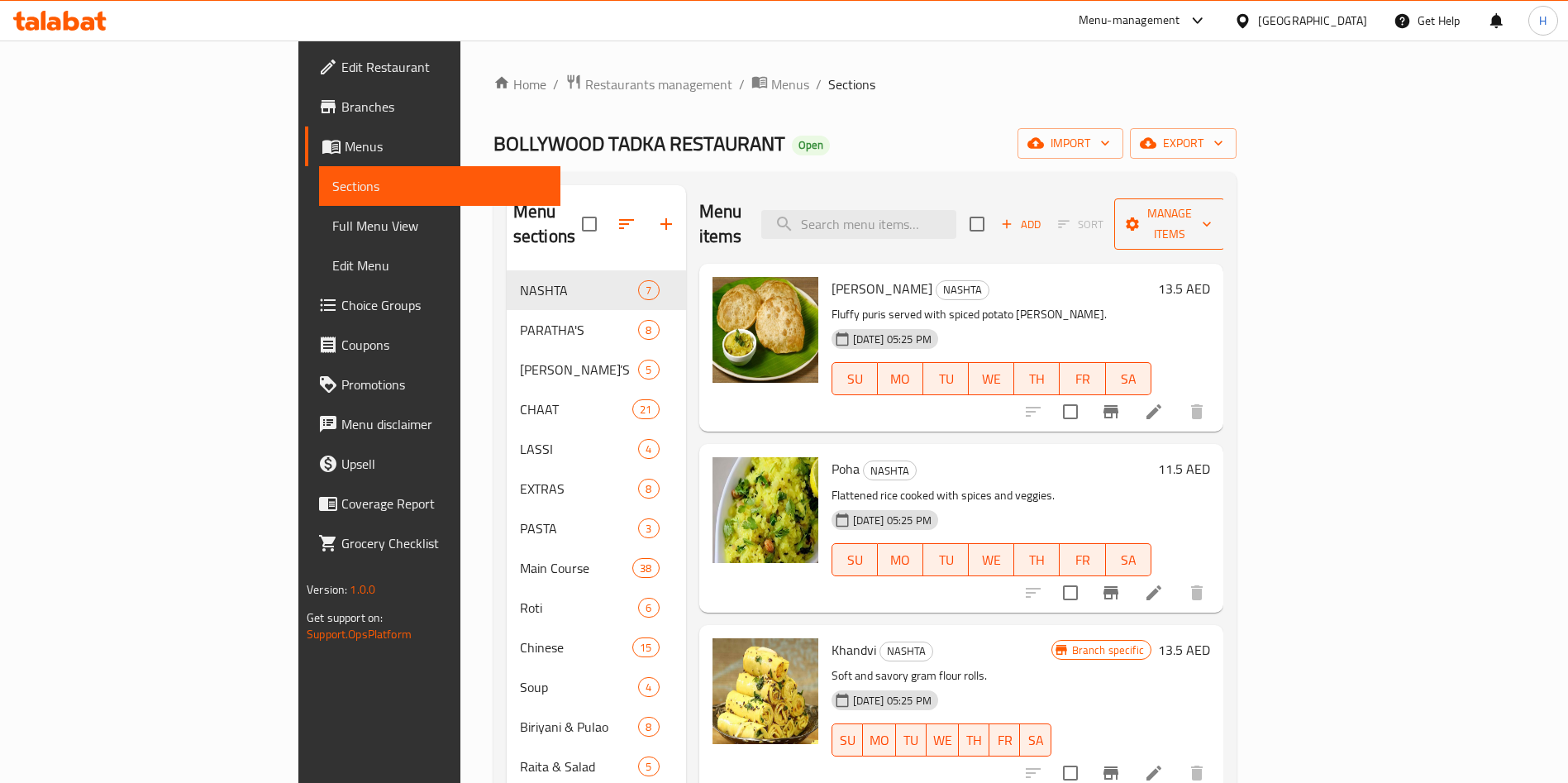
click at [1212, 203] on span "Manage items" at bounding box center [1170, 223] width 85 height 41
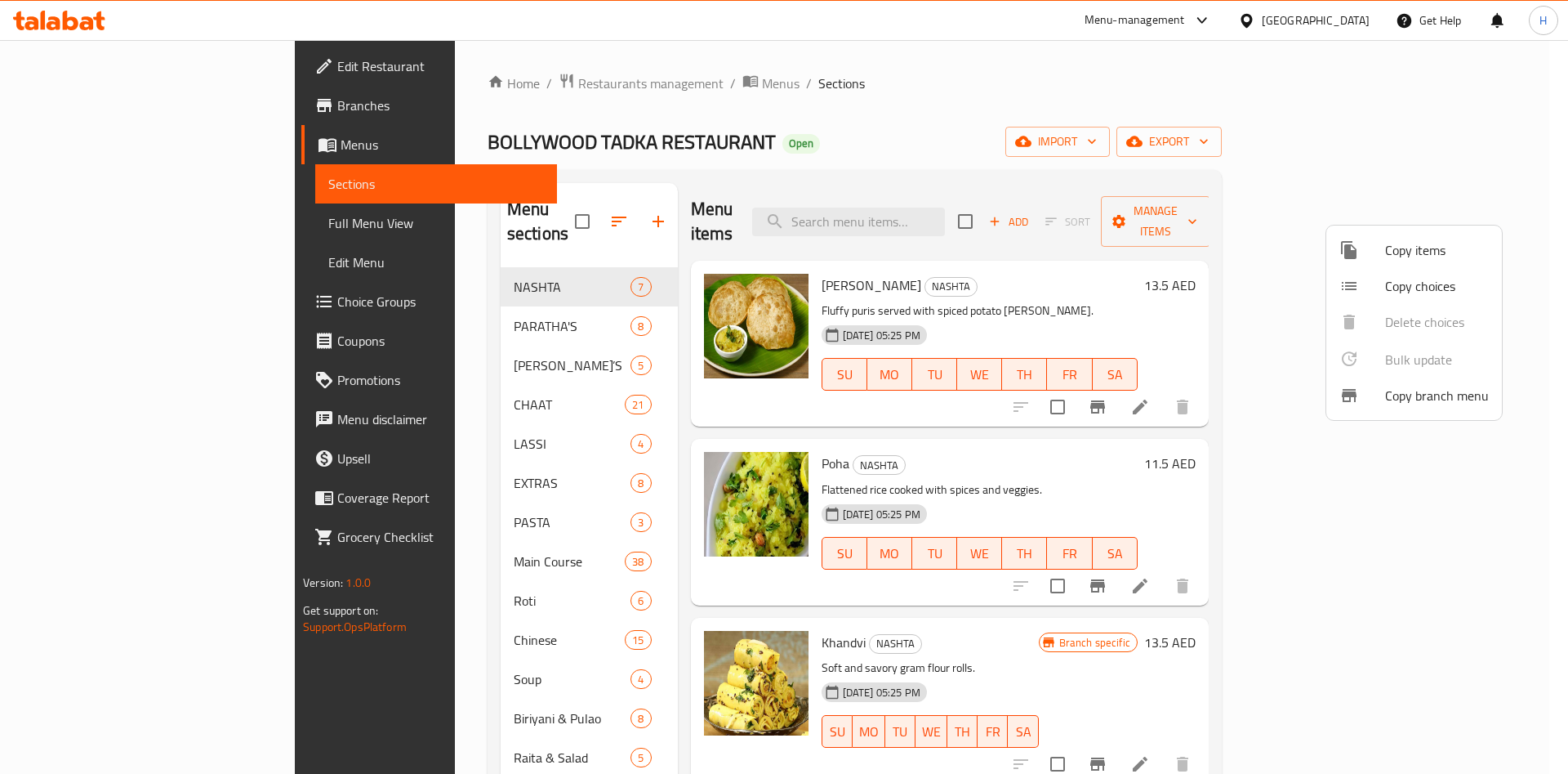
click at [1281, 275] on div at bounding box center [784, 387] width 1568 height 774
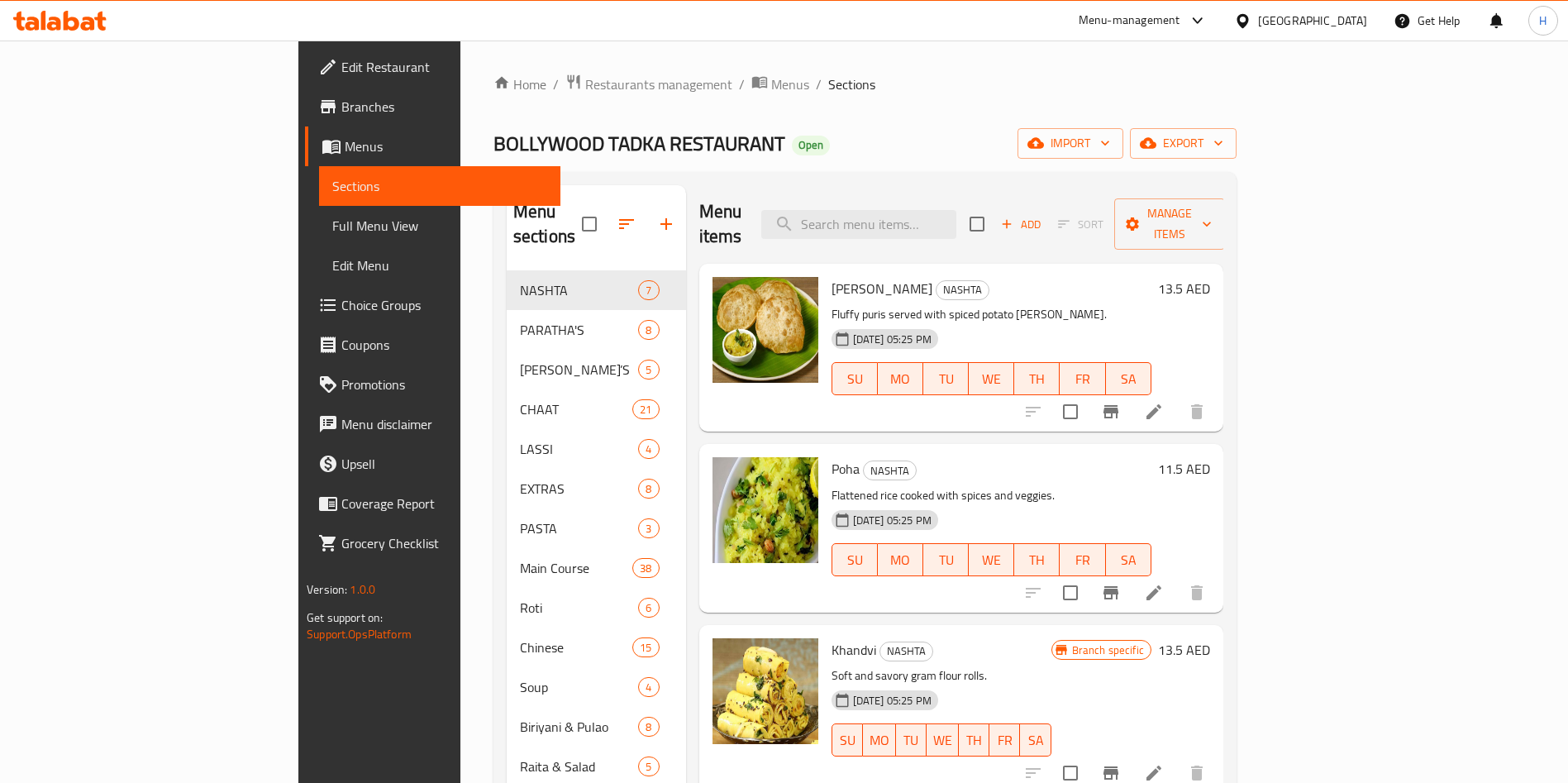
click at [995, 207] on input "checkbox" at bounding box center [977, 224] width 35 height 35
checkbox input "true"
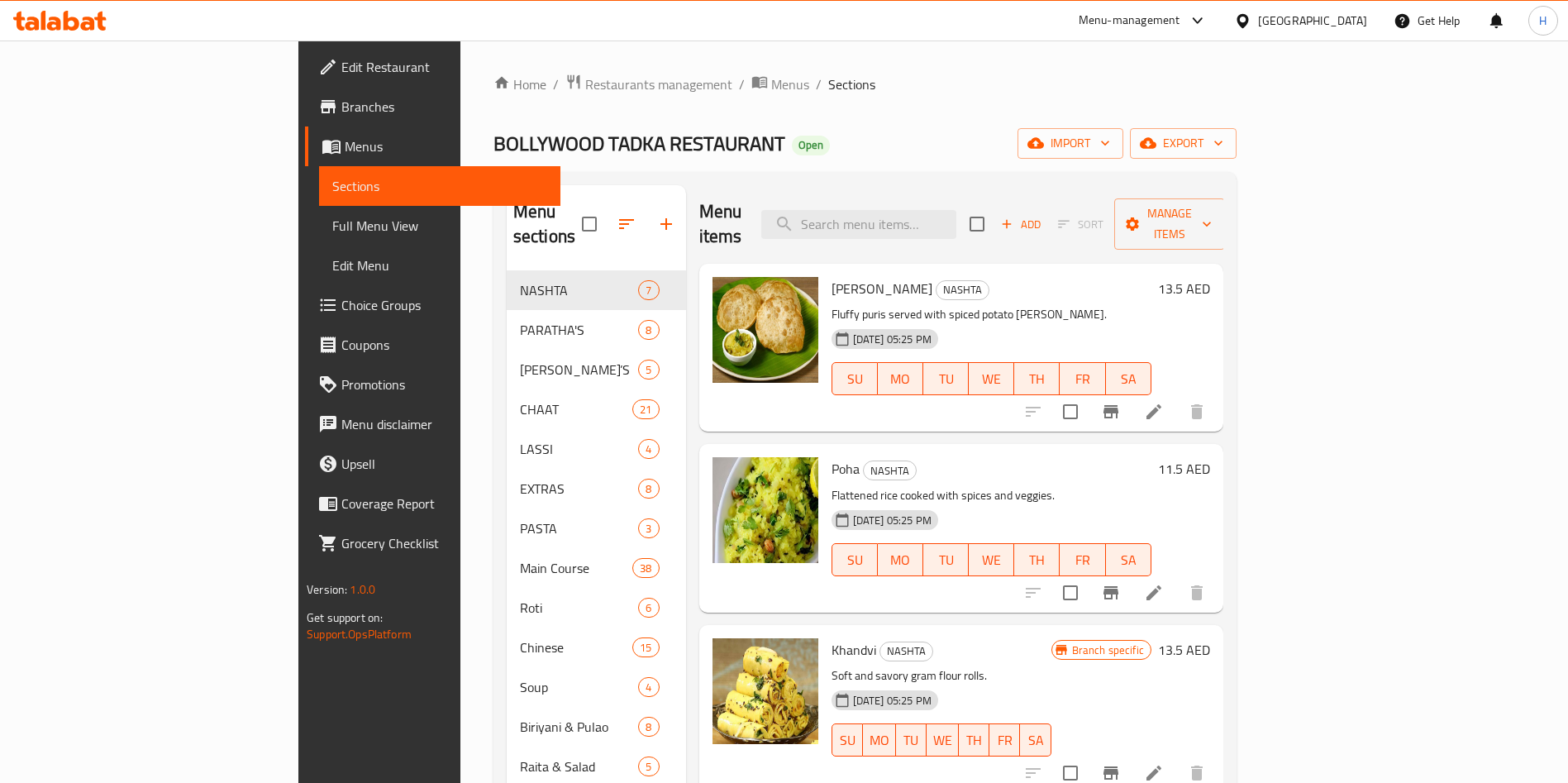
checkbox input "true"
click at [1212, 203] on span "Manage items" at bounding box center [1170, 223] width 85 height 41
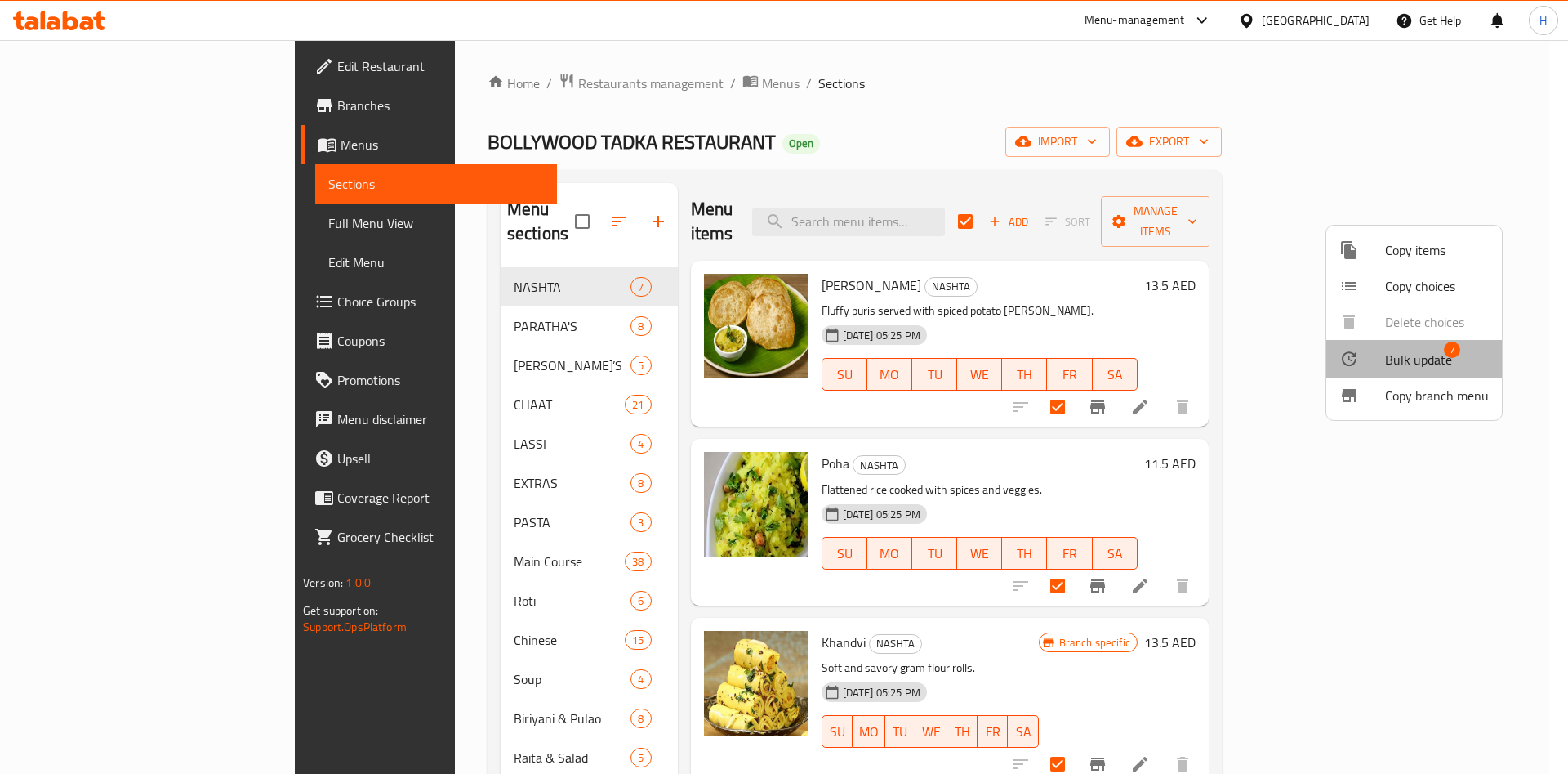
click at [1414, 361] on span "Bulk update" at bounding box center [1419, 359] width 67 height 20
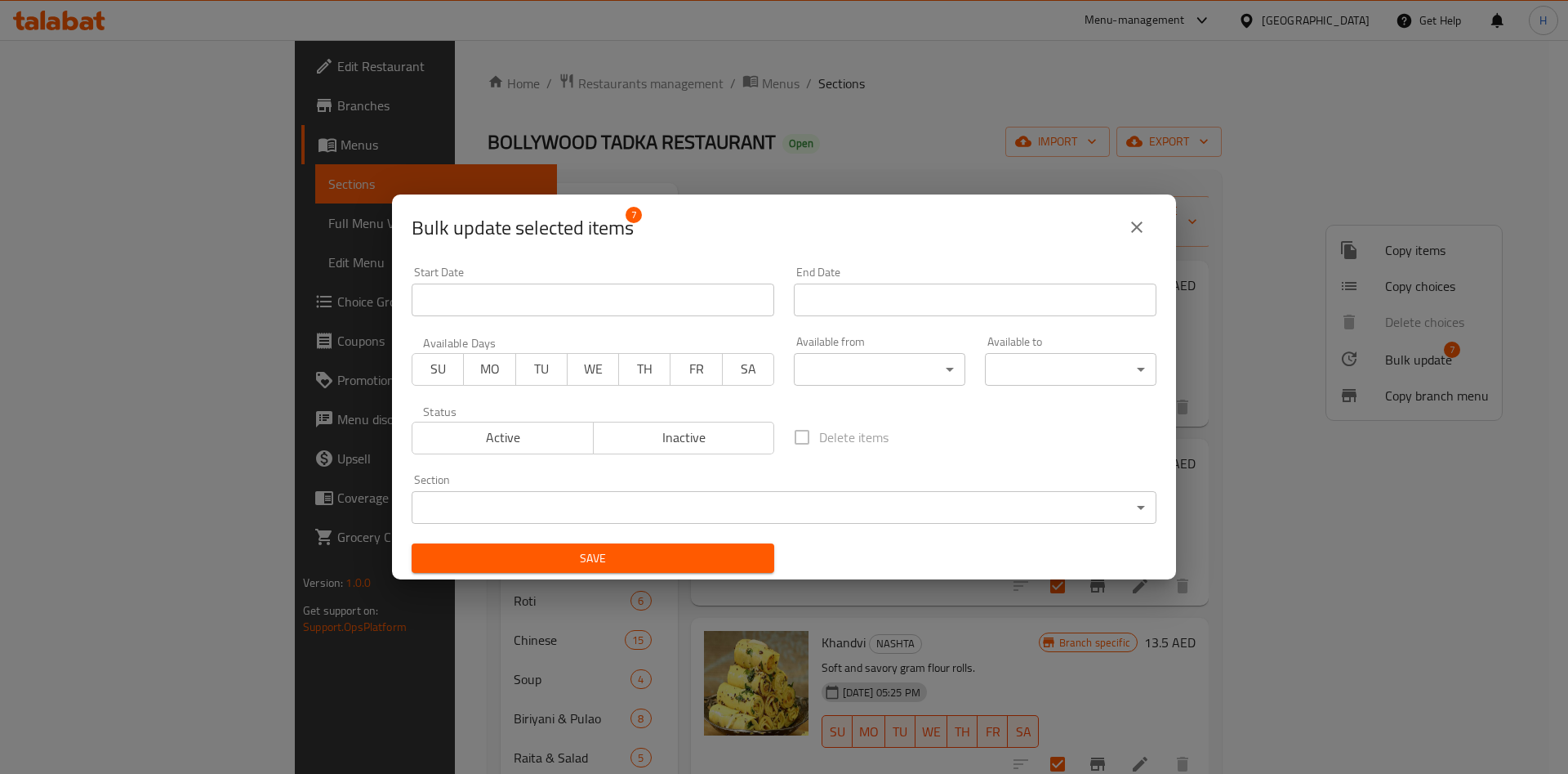
click at [1348, 382] on div "Bulk update selected items 7 Start Date Start Date End Date End Date Available …" at bounding box center [784, 387] width 1568 height 774
click at [1136, 224] on icon "close" at bounding box center [1137, 227] width 11 height 11
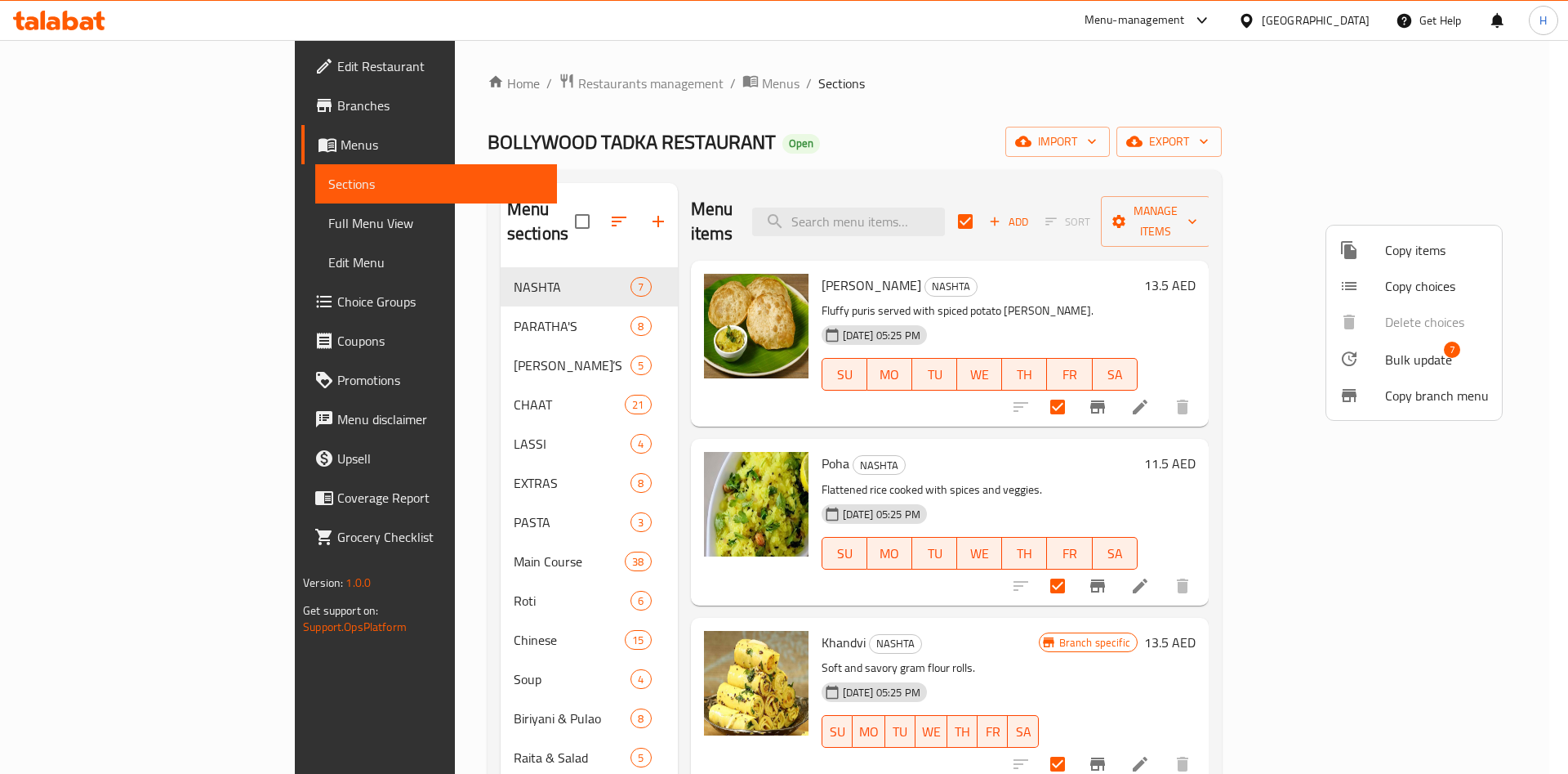
click at [1416, 350] on span "Bulk update" at bounding box center [1419, 359] width 67 height 20
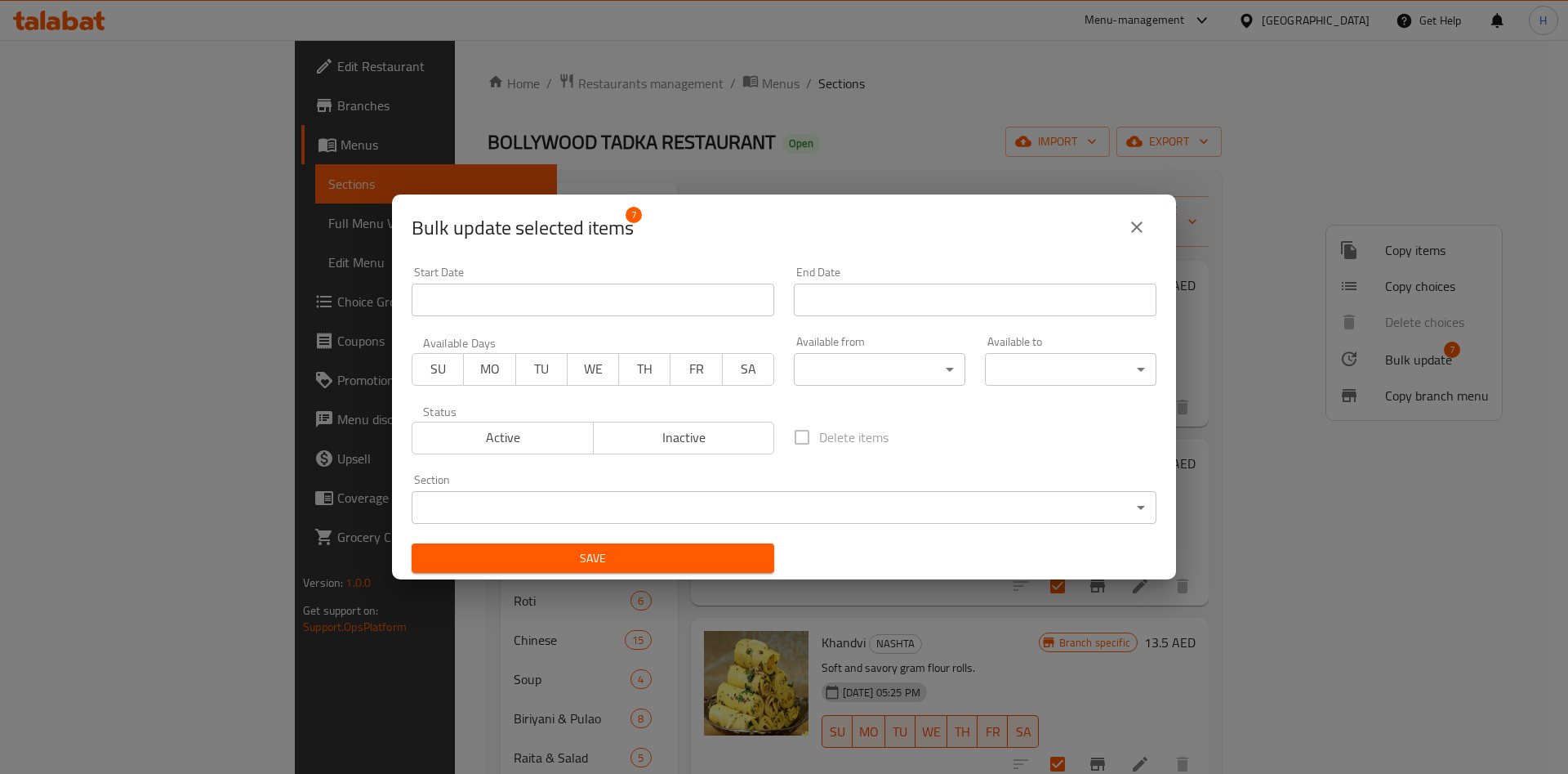
click at [1019, 363] on body "​ Menu-management [GEOGRAPHIC_DATA] Get Help H Edit Restaurant Branches Menus S…" at bounding box center [784, 407] width 1568 height 734
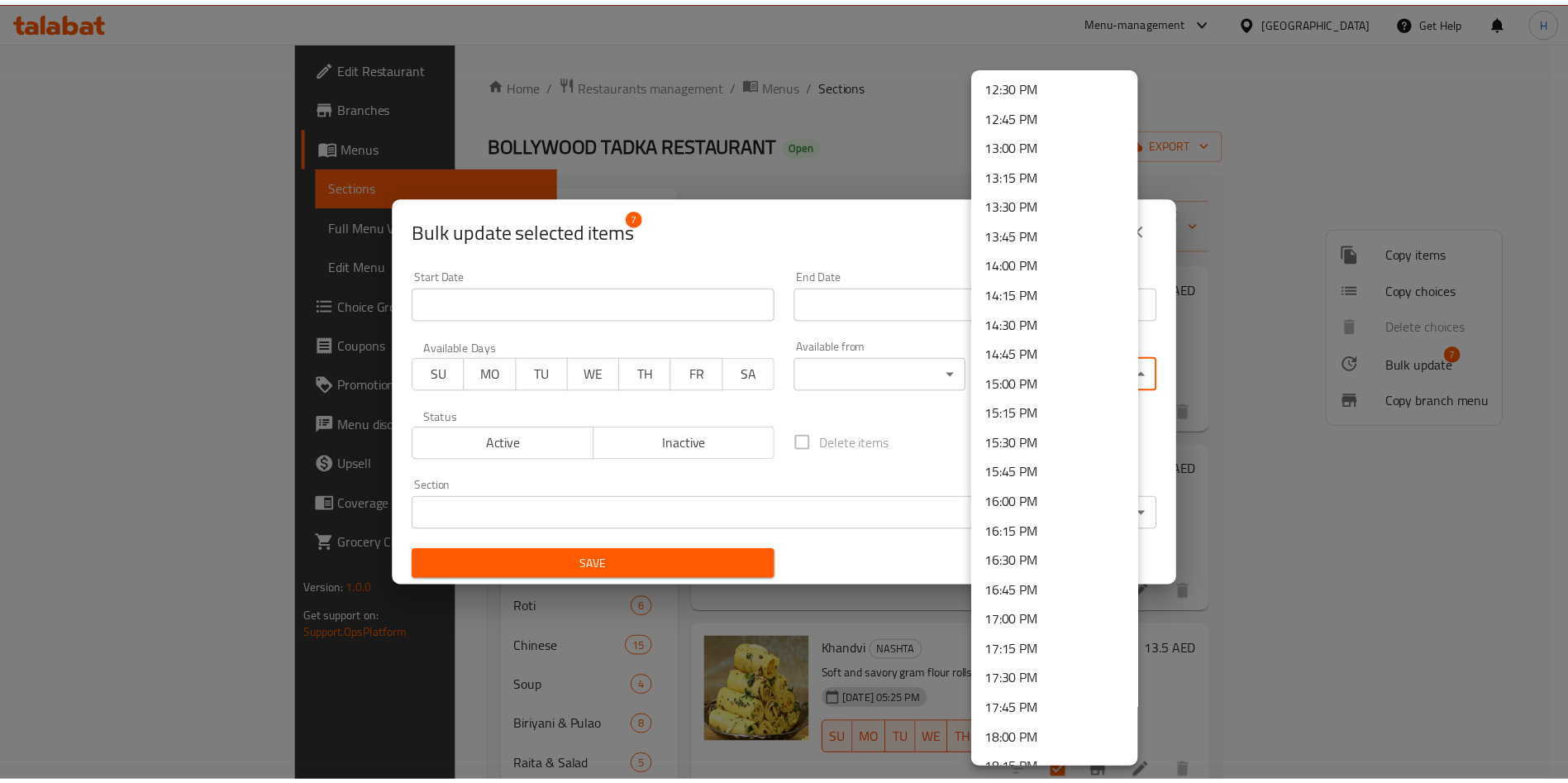
scroll to position [1612, 0]
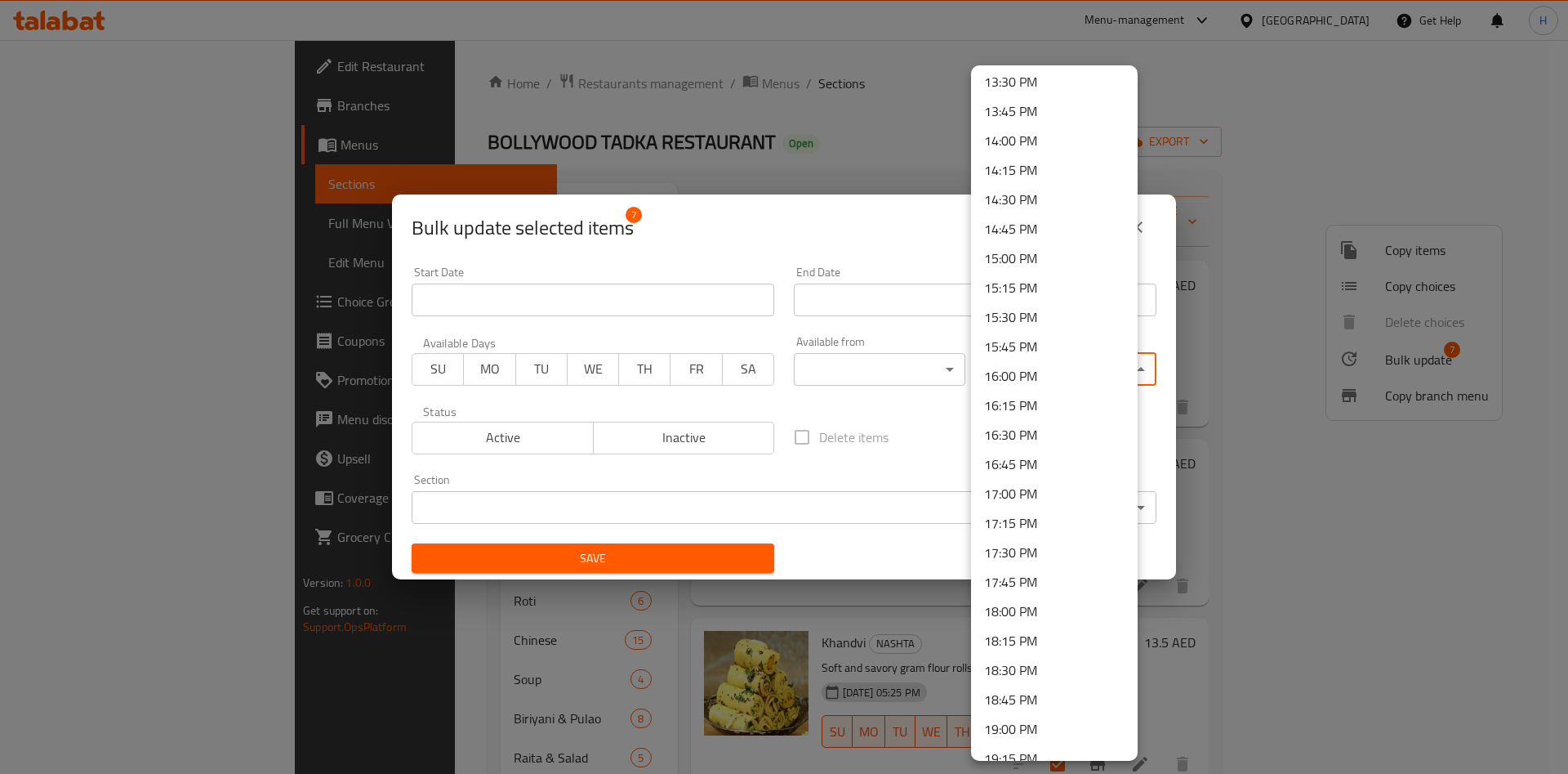
click at [1053, 319] on li "15:30 PM" at bounding box center [1054, 317] width 166 height 29
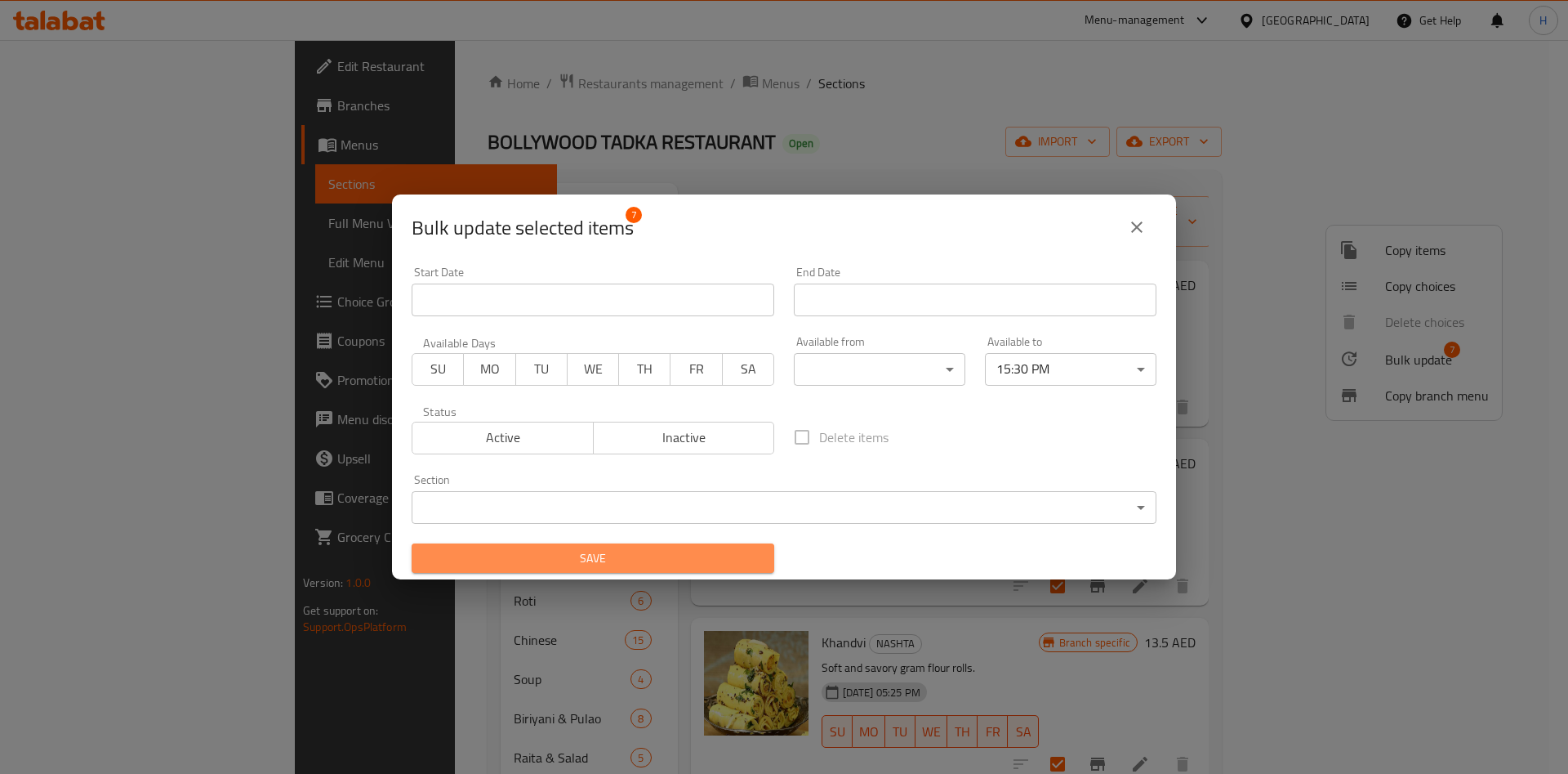
click at [678, 567] on span "Save" at bounding box center [593, 558] width 336 height 20
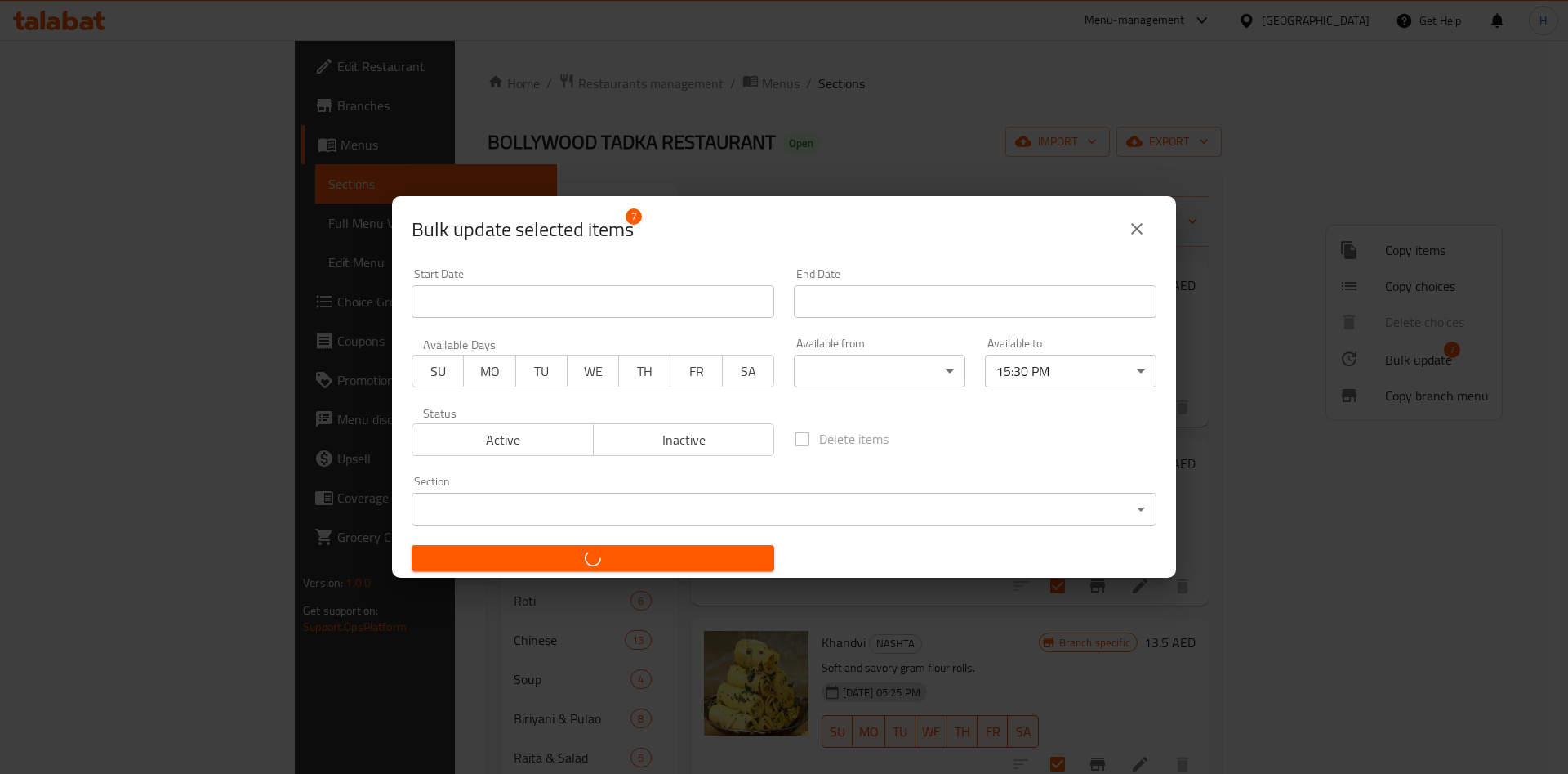
checkbox input "false"
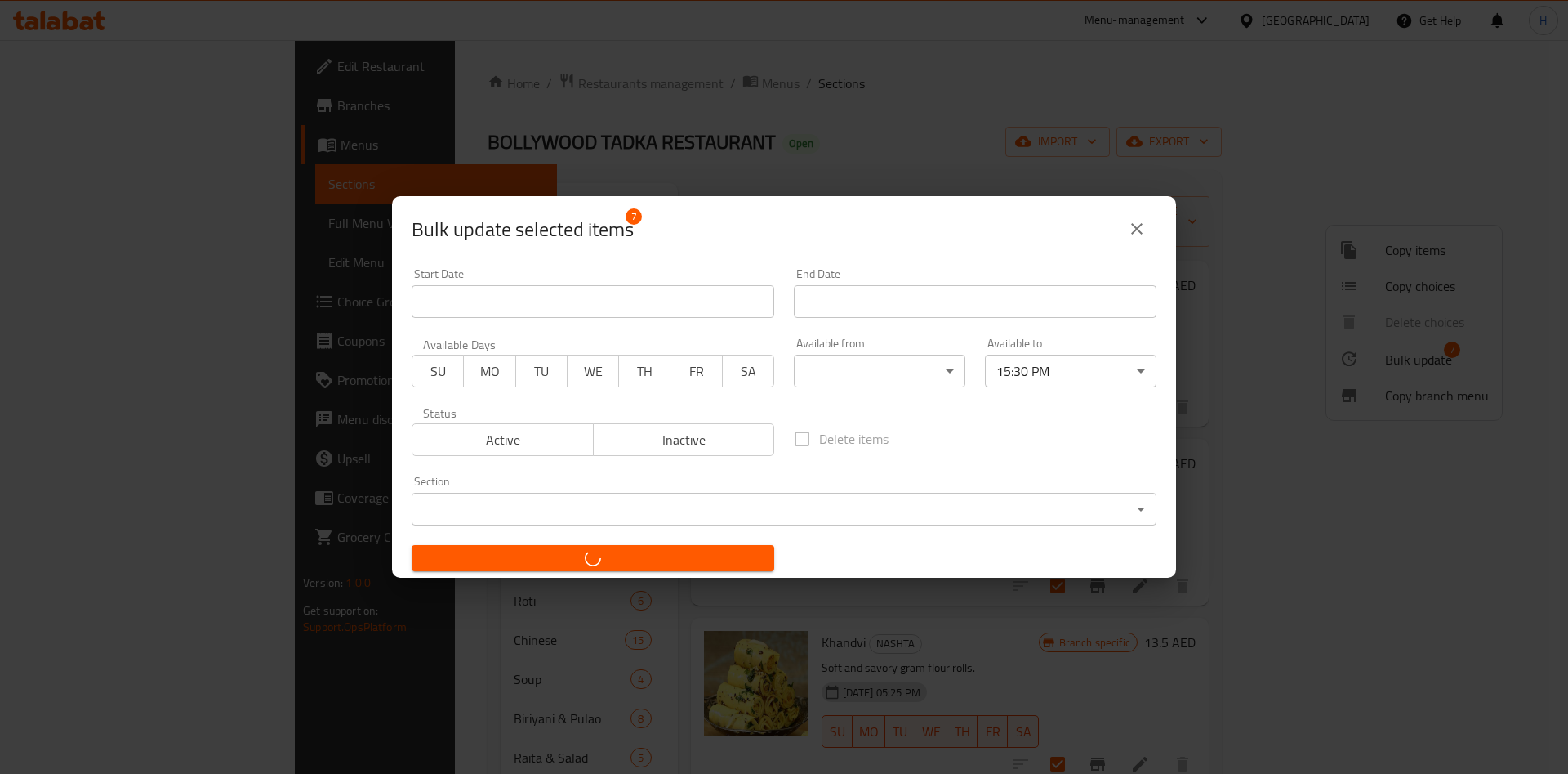
checkbox input "false"
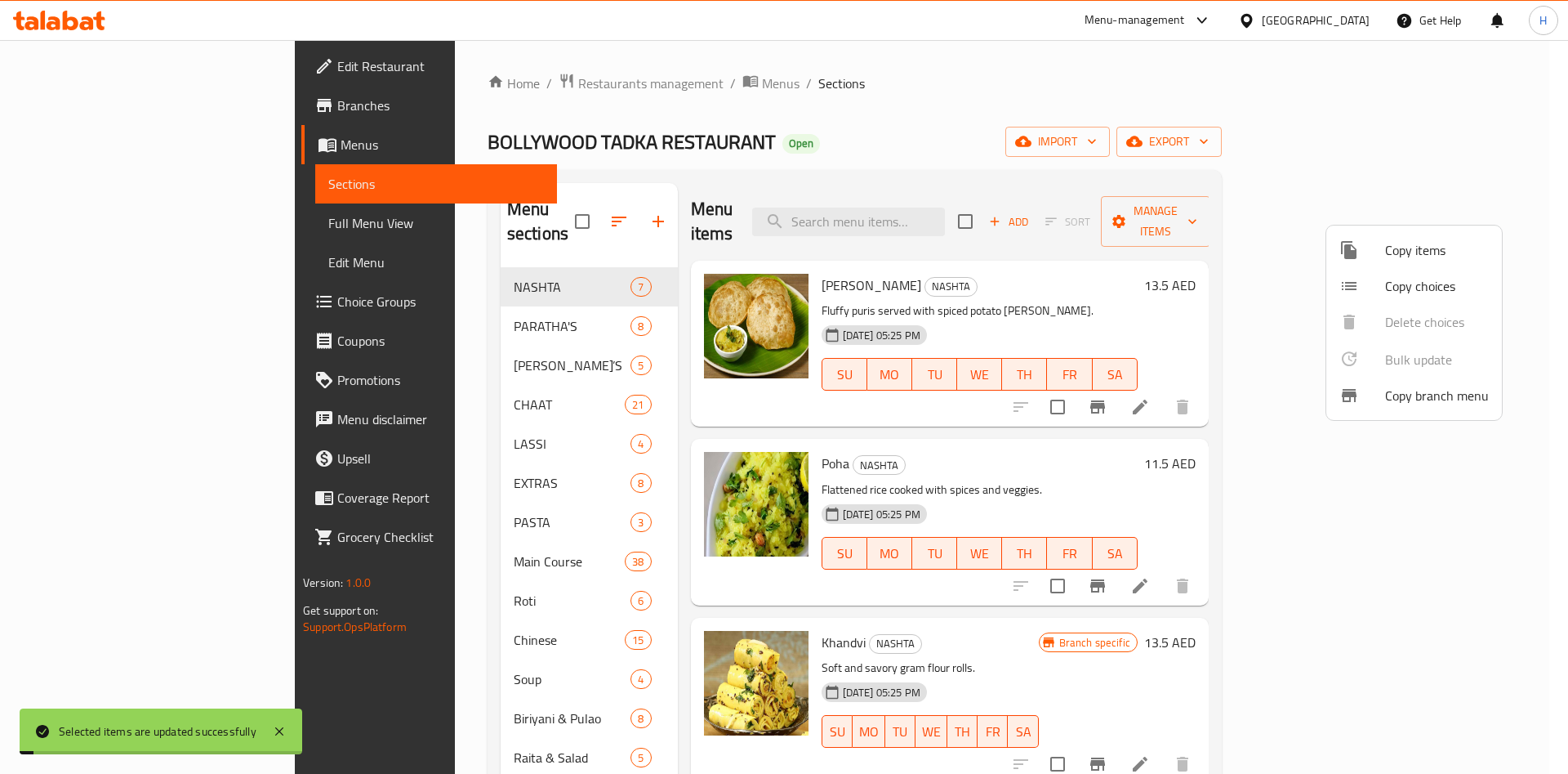
click at [1531, 261] on div at bounding box center [784, 387] width 1568 height 774
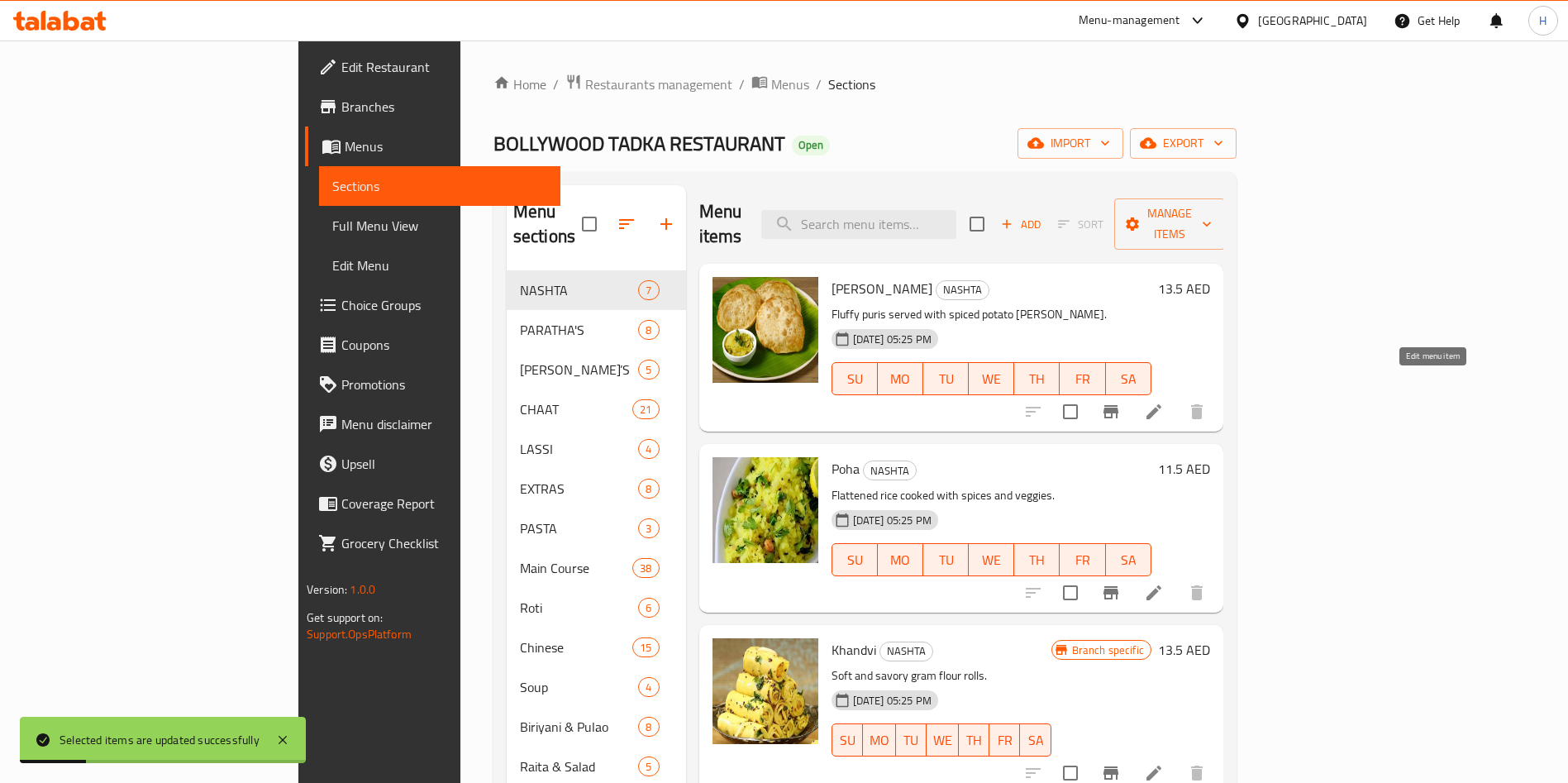
click at [1162, 404] on icon at bounding box center [1153, 411] width 14 height 14
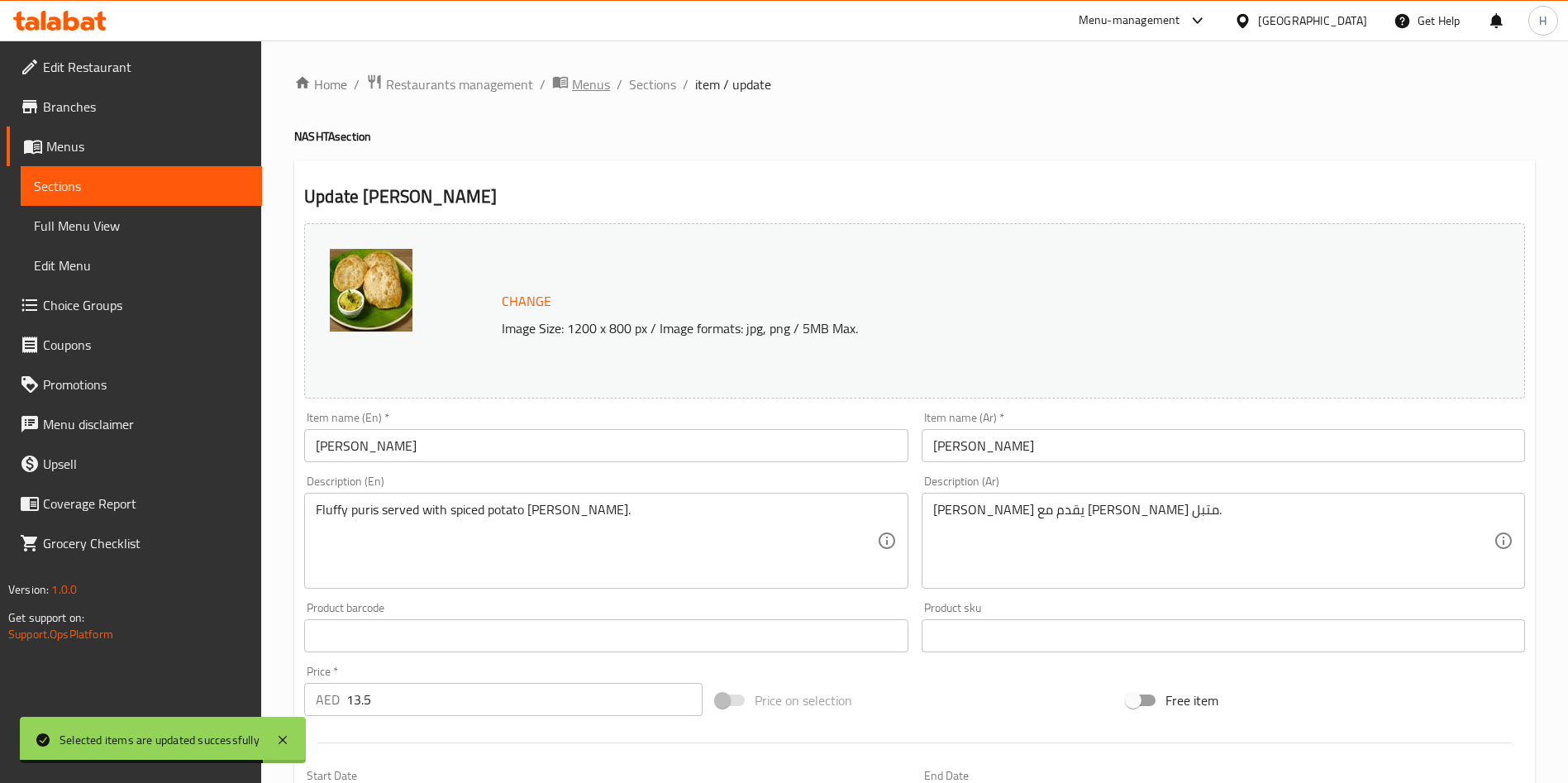
click at [586, 88] on span "Menus" at bounding box center [592, 84] width 38 height 20
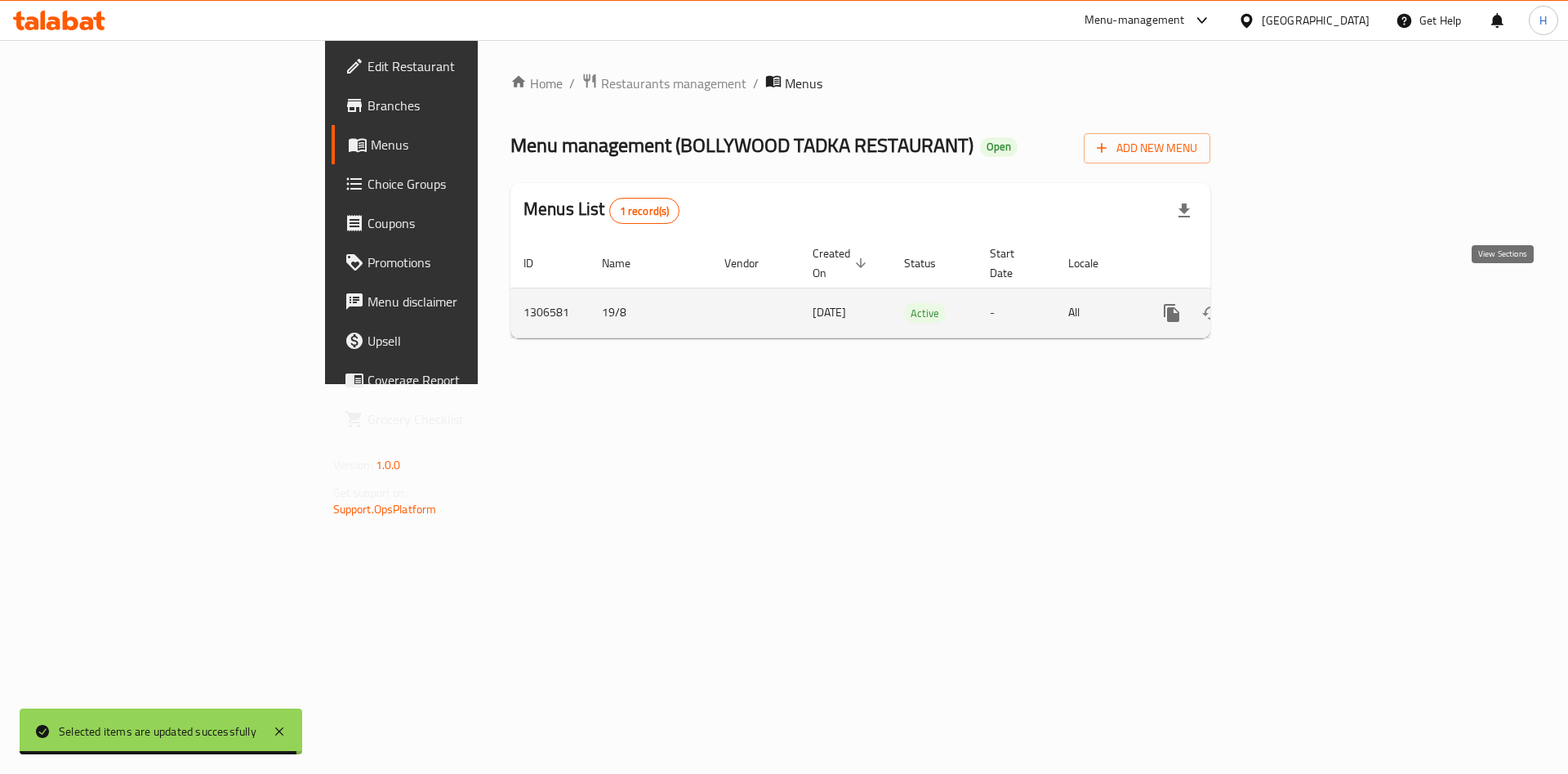
click at [1297, 305] on icon "enhanced table" at bounding box center [1289, 312] width 14 height 14
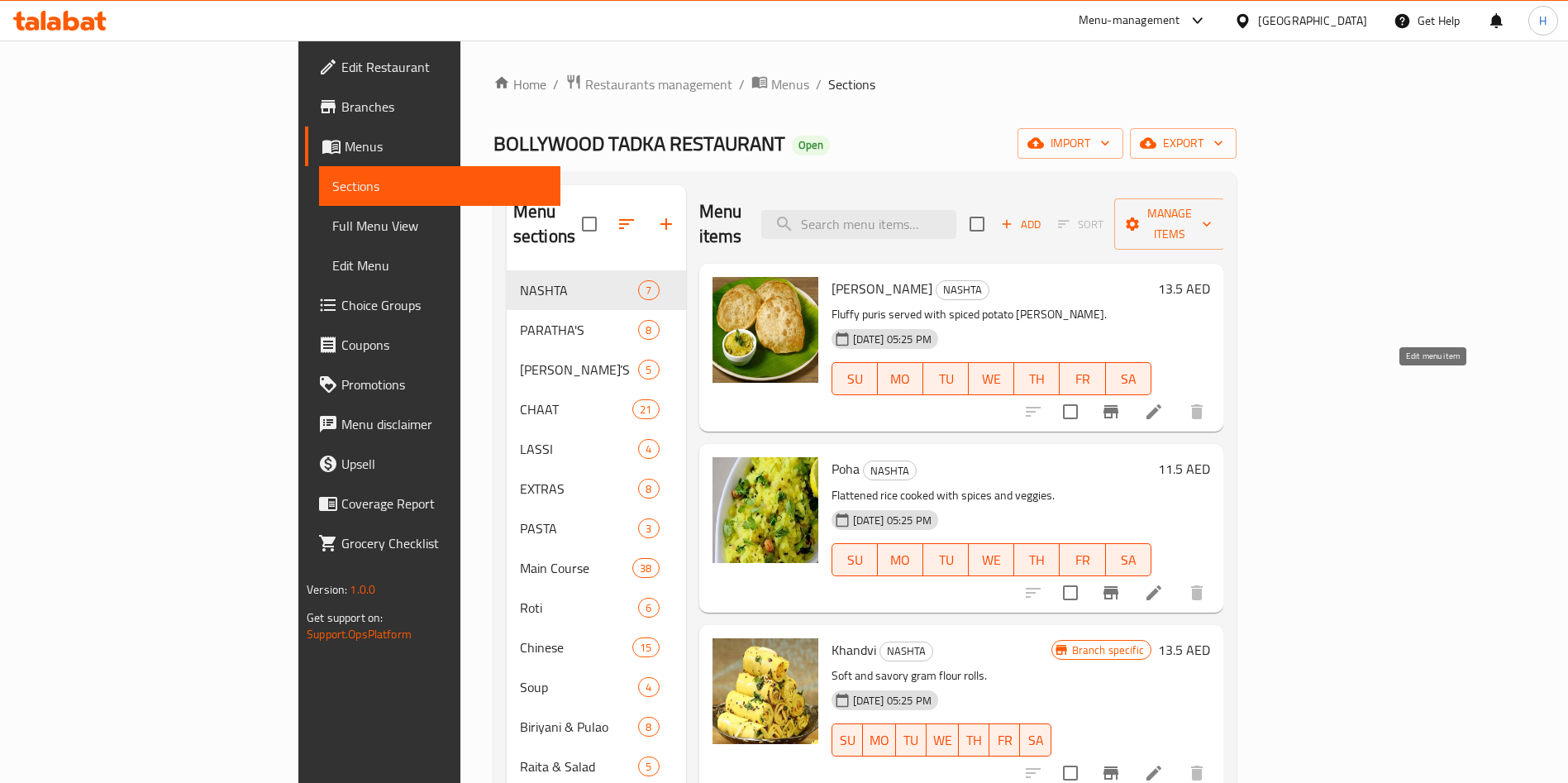
click at [1164, 402] on icon at bounding box center [1154, 412] width 20 height 20
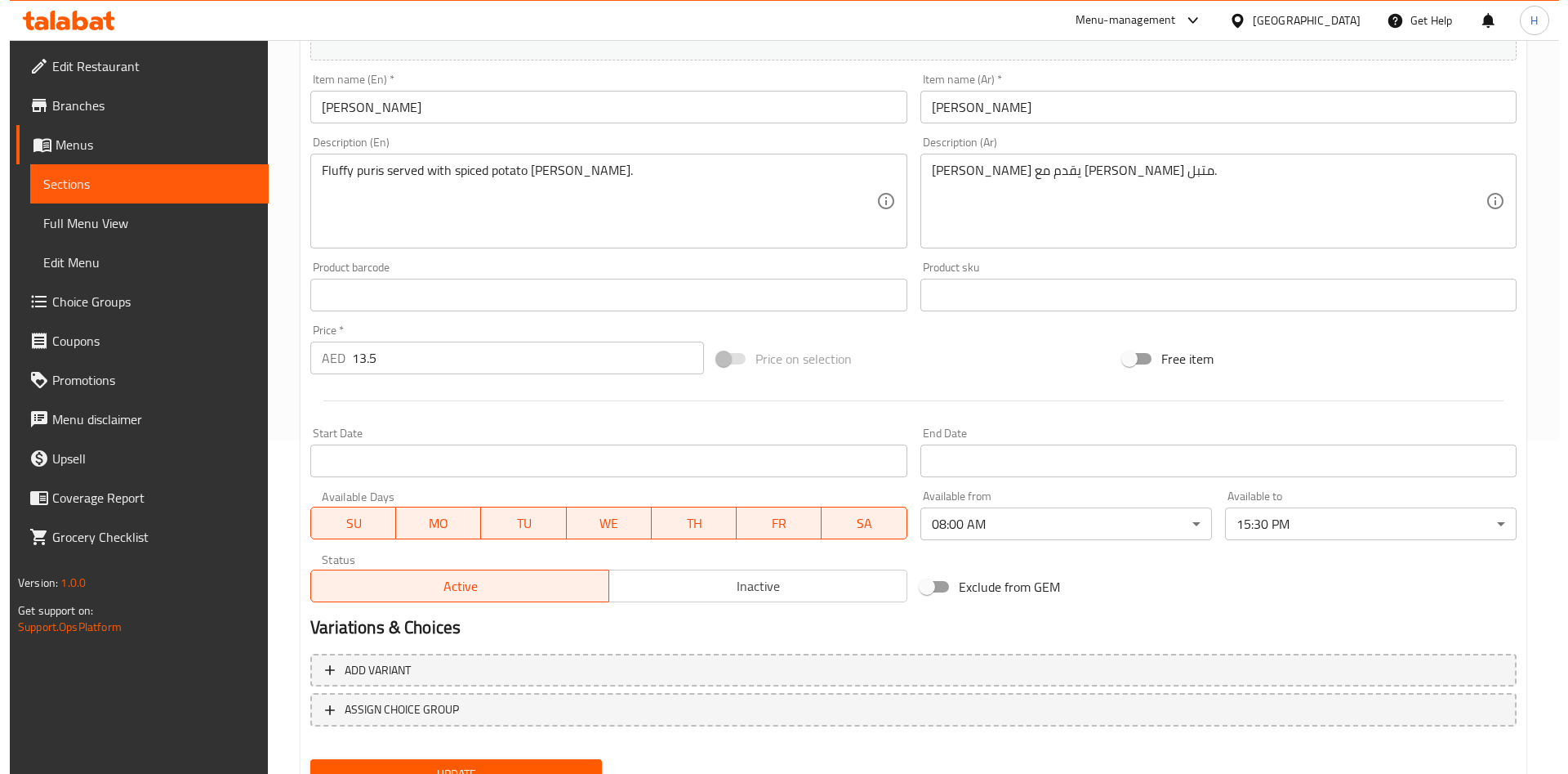
scroll to position [368, 0]
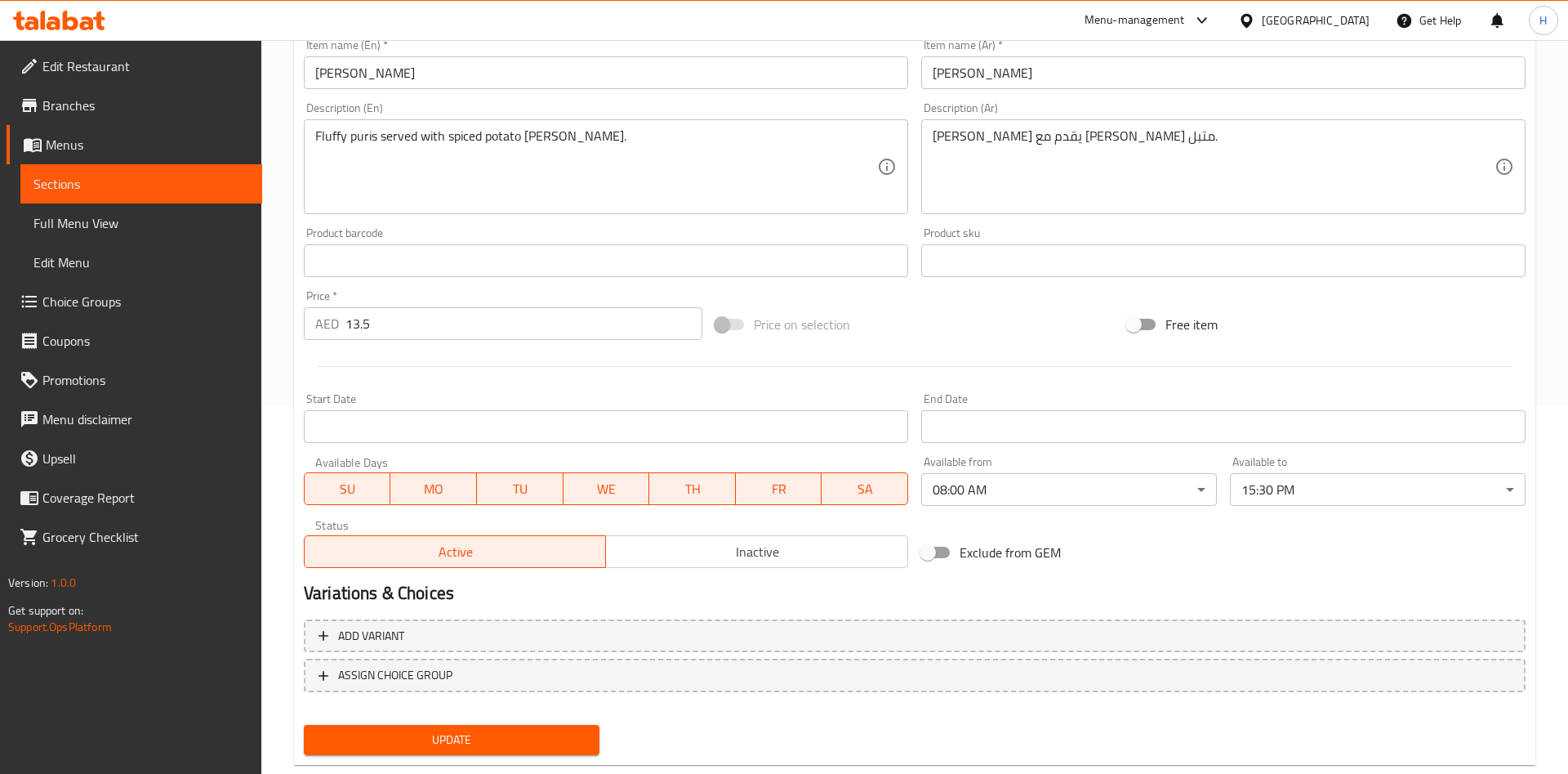
click at [1101, 406] on body "​ Menu-management [GEOGRAPHIC_DATA] Get Help H Edit Restaurant Branches Menus S…" at bounding box center [784, 39] width 1568 height 734
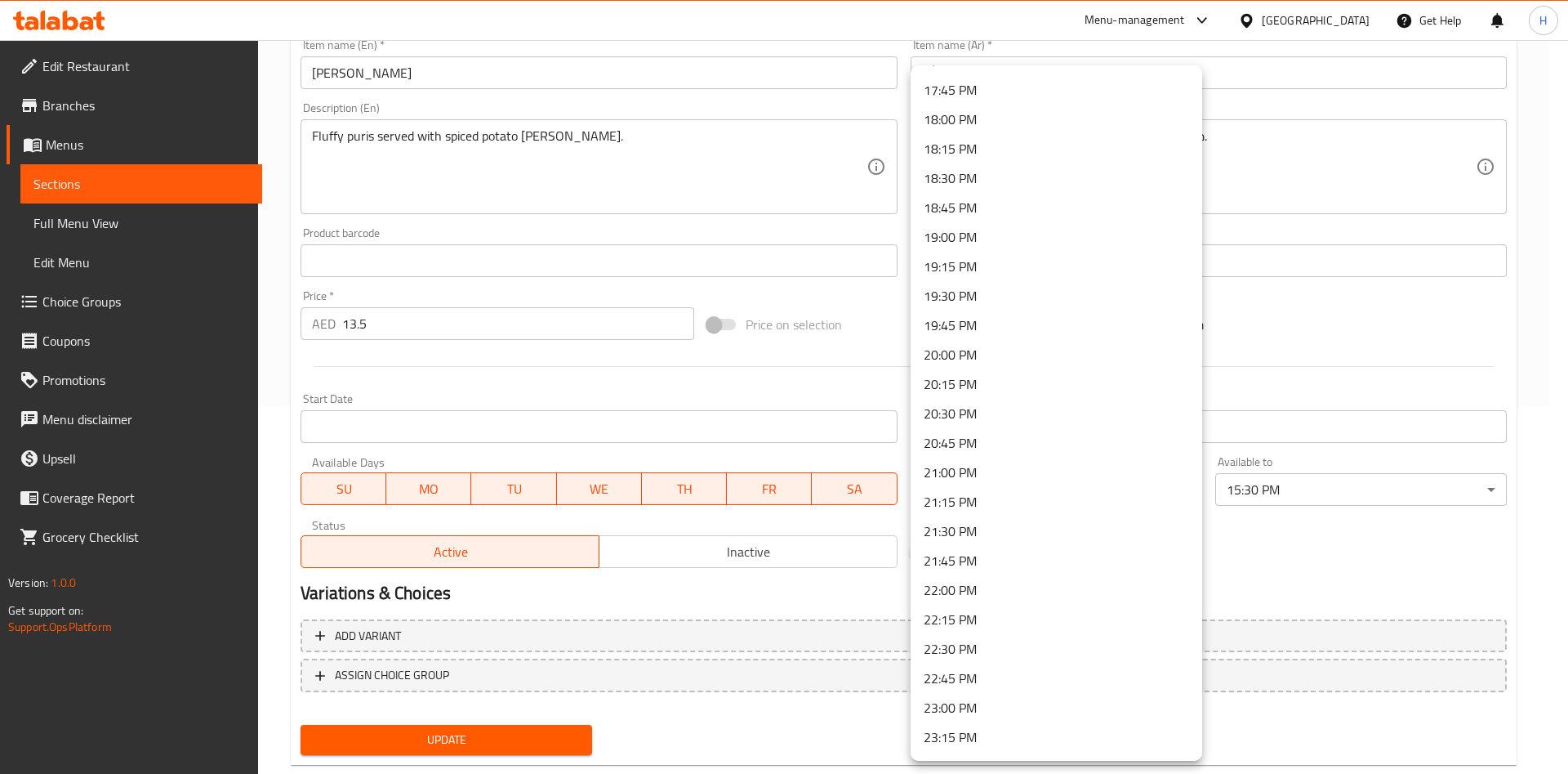
scroll to position [2172, 0]
click at [840, 720] on div at bounding box center [784, 387] width 1568 height 774
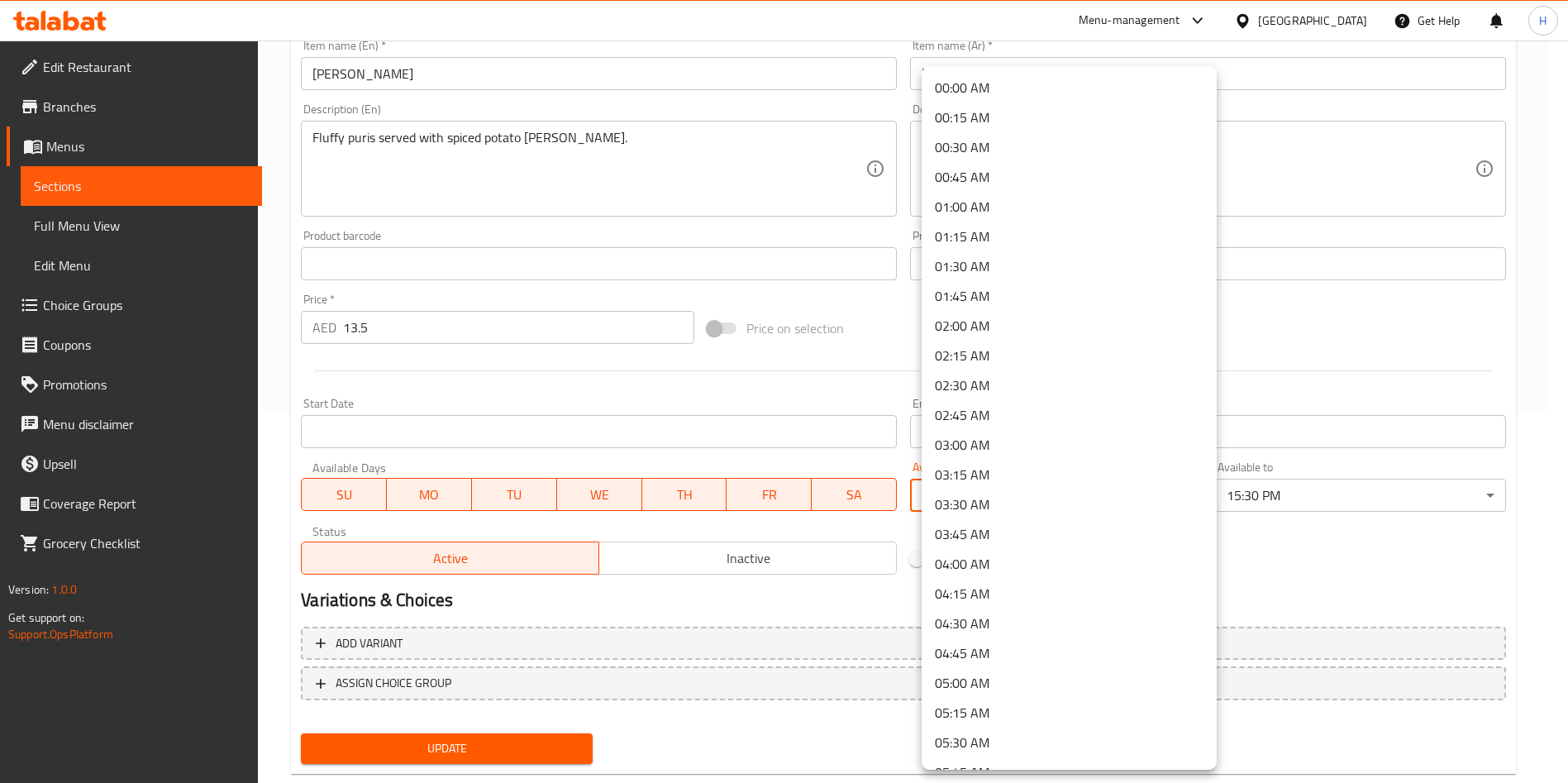
click at [1030, 411] on body "​ Menu-management [GEOGRAPHIC_DATA] Get Help H Edit Restaurant Branches Menus S…" at bounding box center [784, 39] width 1568 height 743
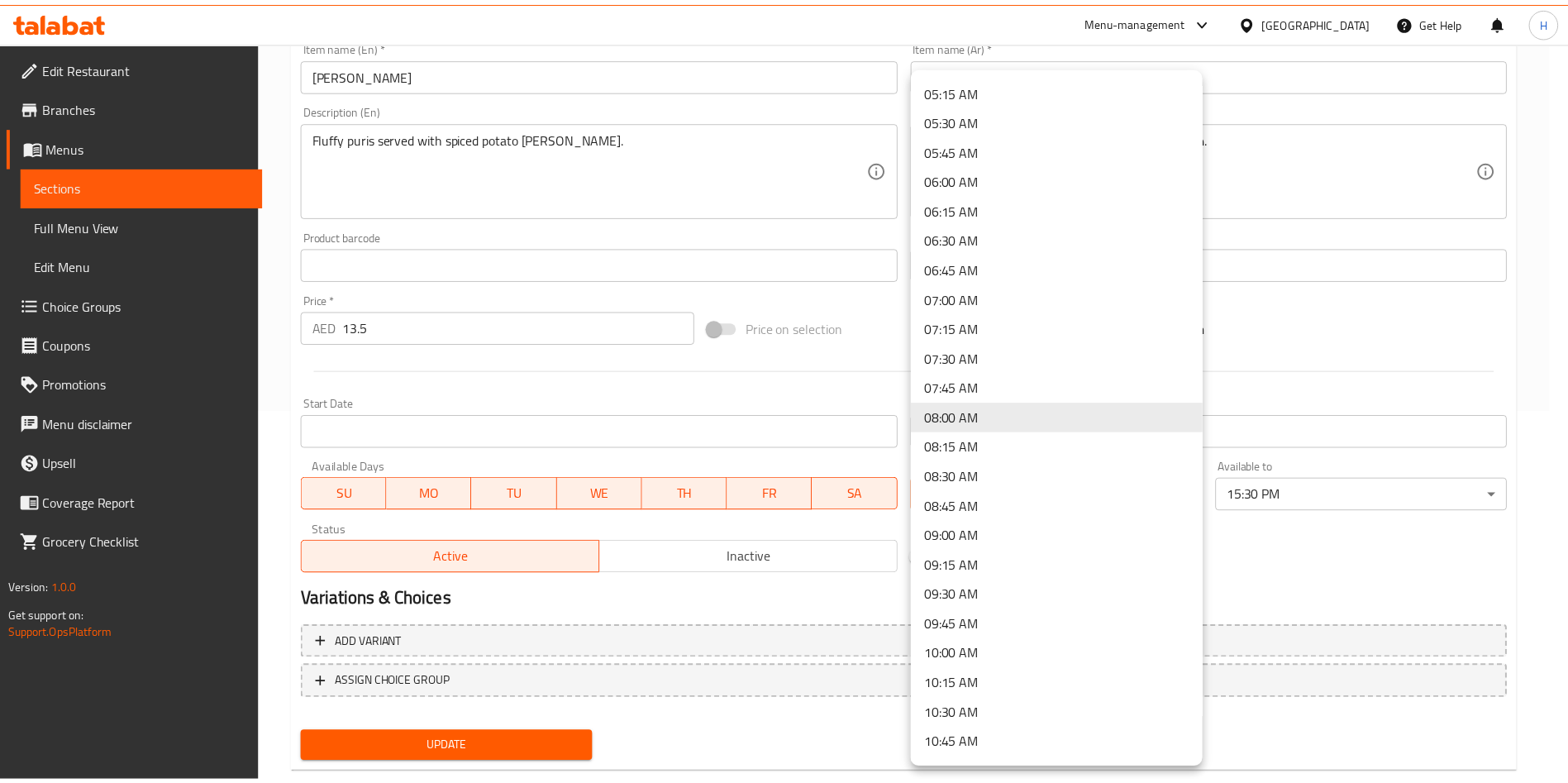
scroll to position [0, 0]
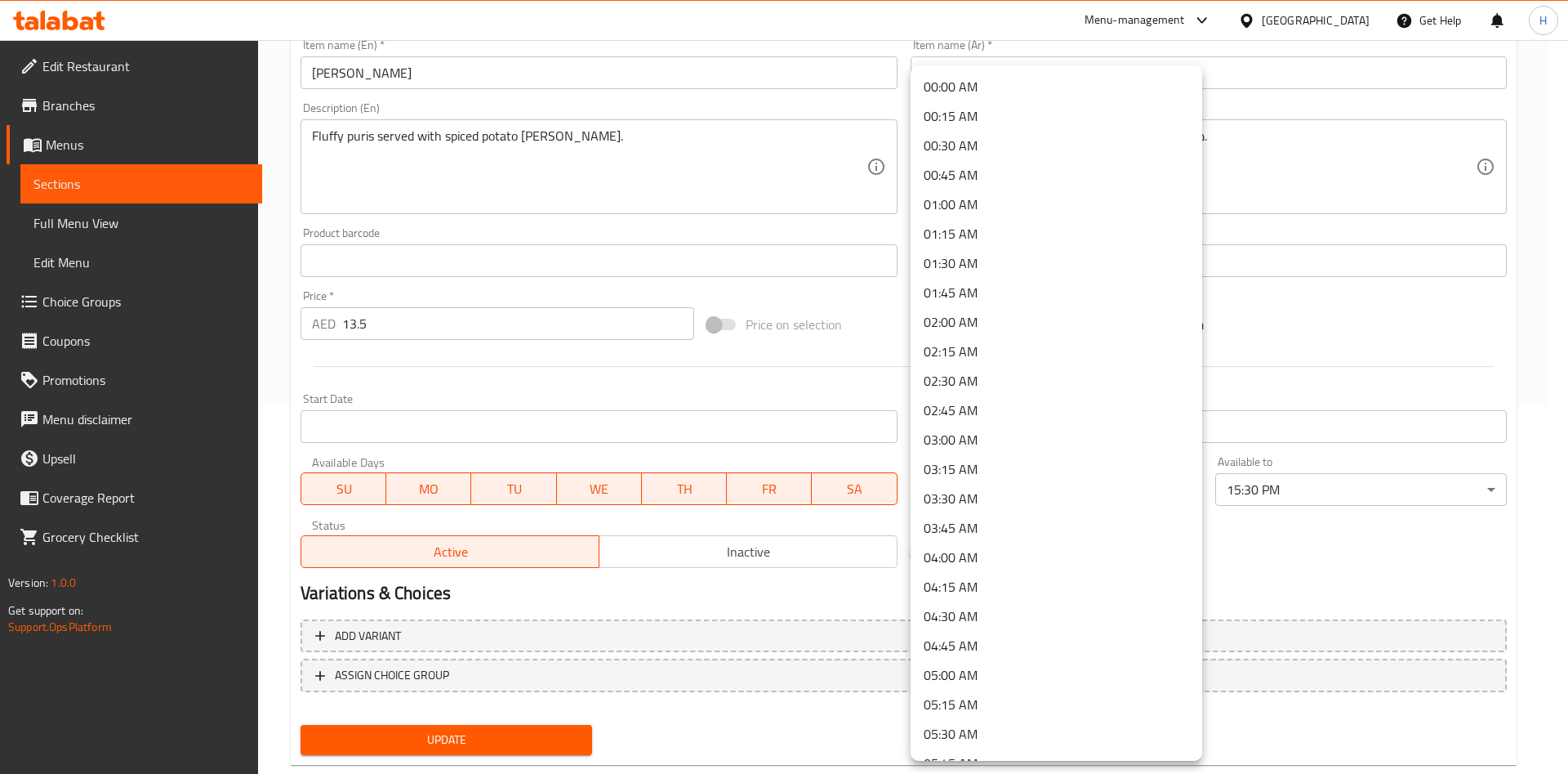
click at [1351, 362] on div at bounding box center [784, 387] width 1568 height 774
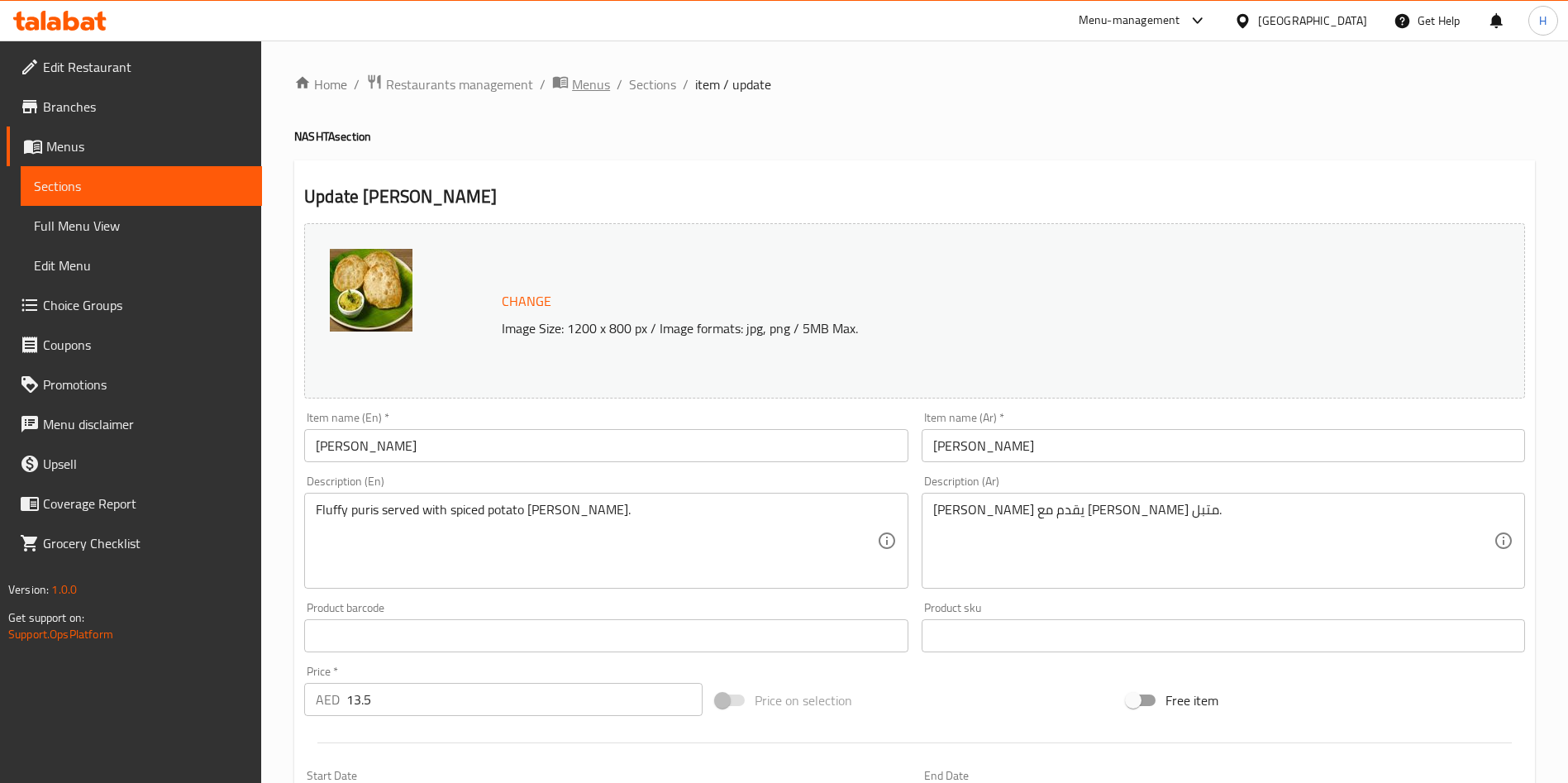
click at [599, 85] on span "Menus" at bounding box center [592, 84] width 38 height 20
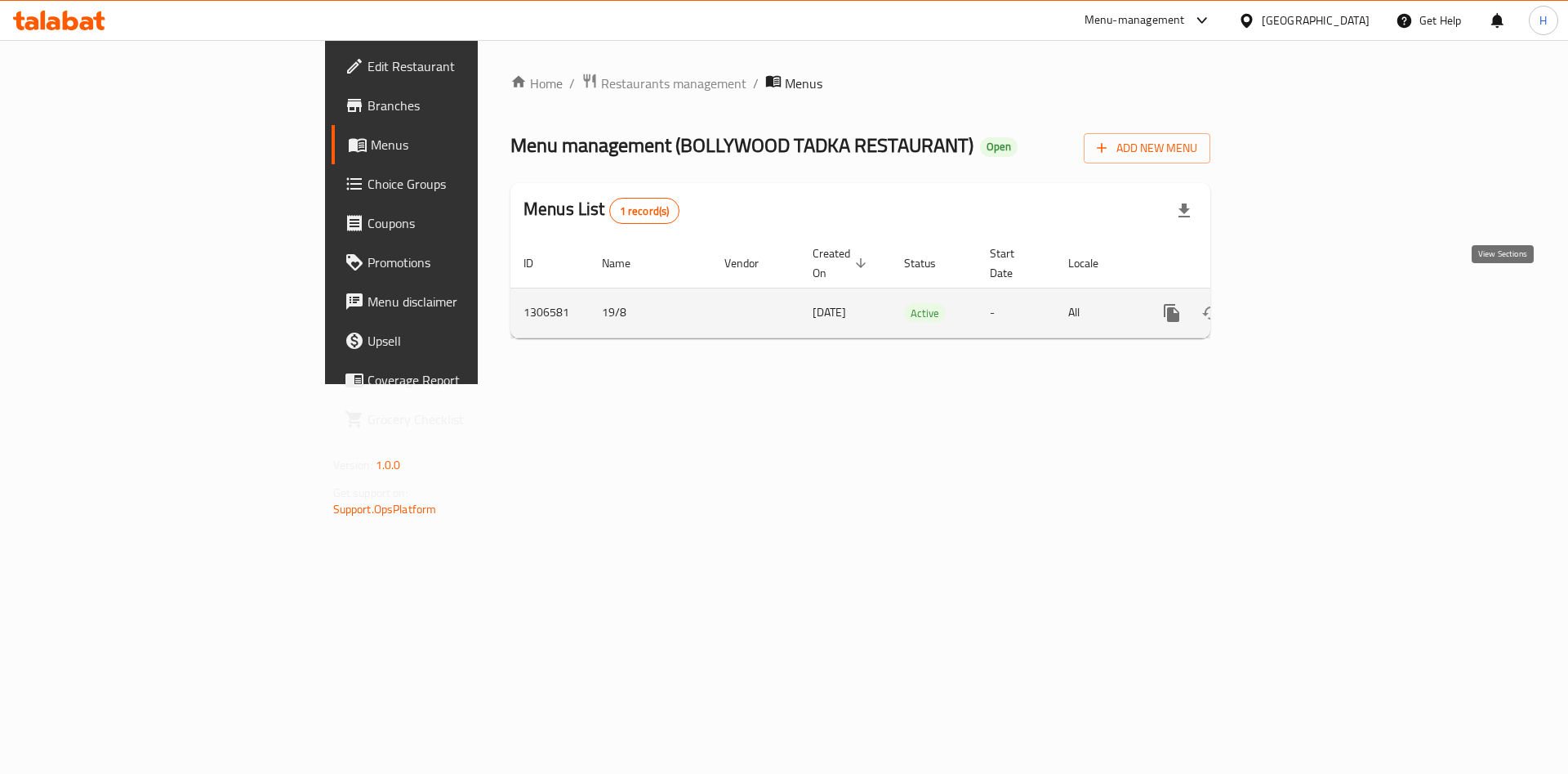
click at [1299, 303] on icon "enhanced table" at bounding box center [1290, 313] width 20 height 20
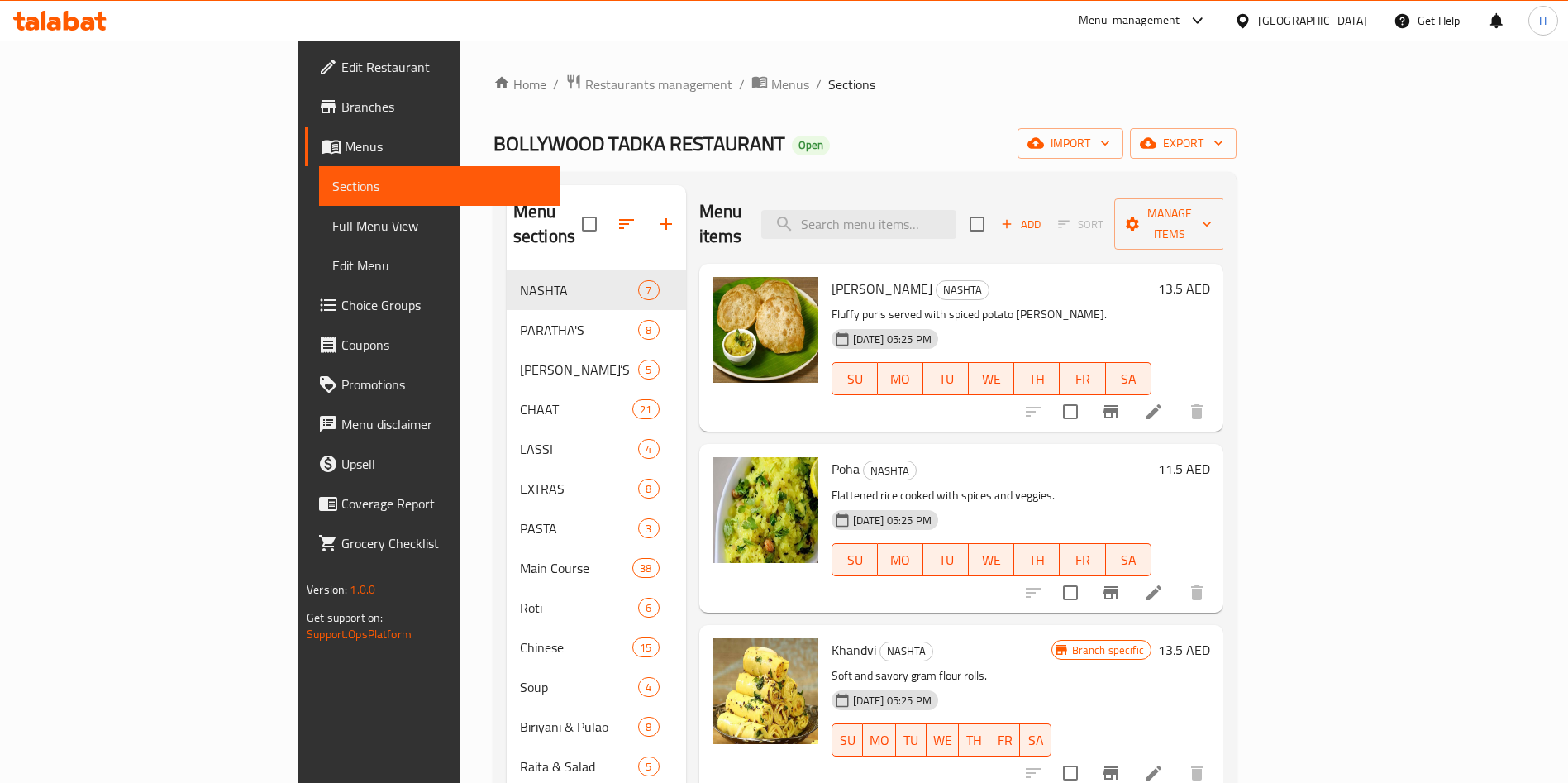
click at [1177, 578] on li at bounding box center [1154, 593] width 46 height 30
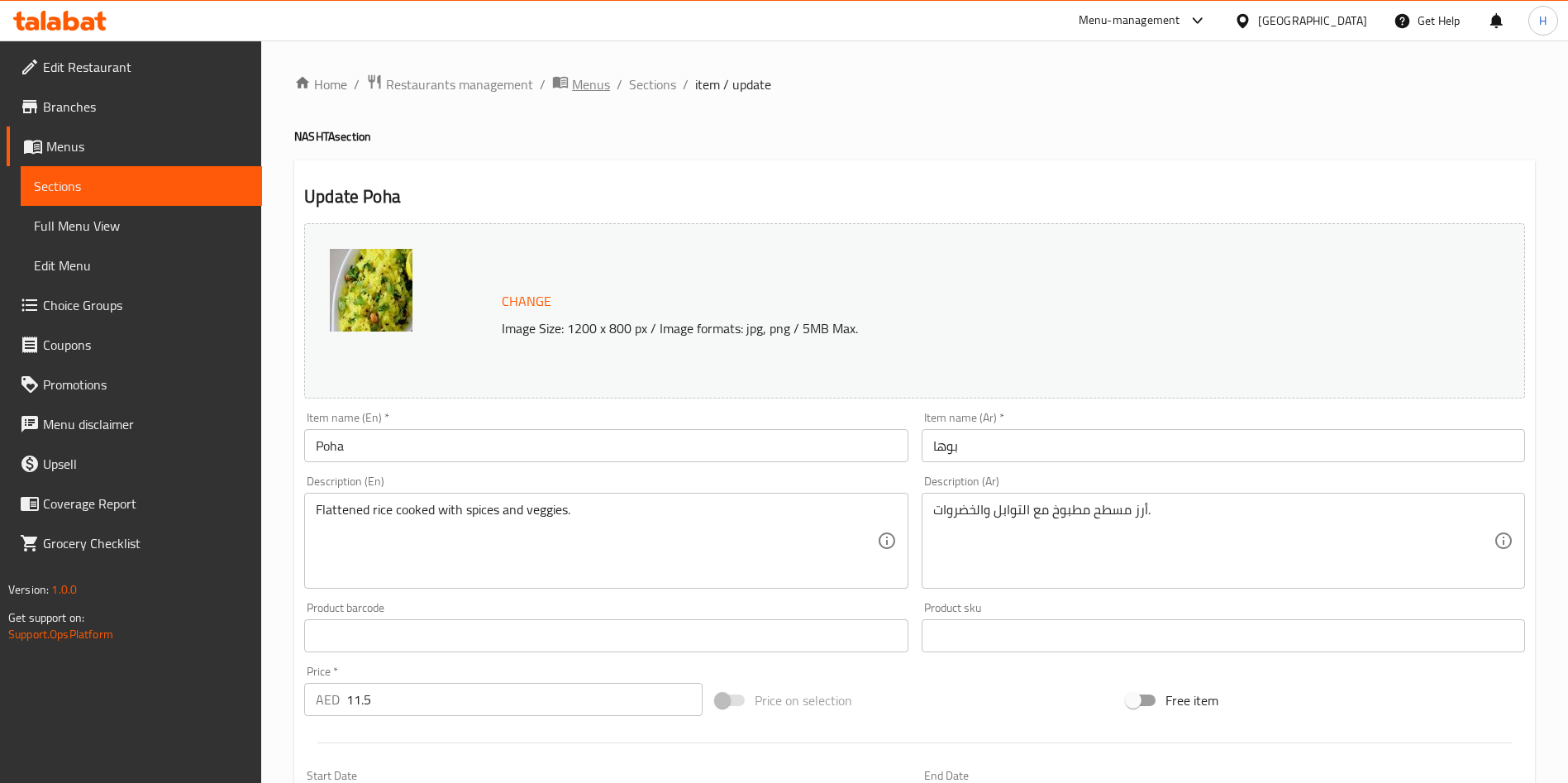
click at [603, 83] on span "Menus" at bounding box center [592, 84] width 38 height 20
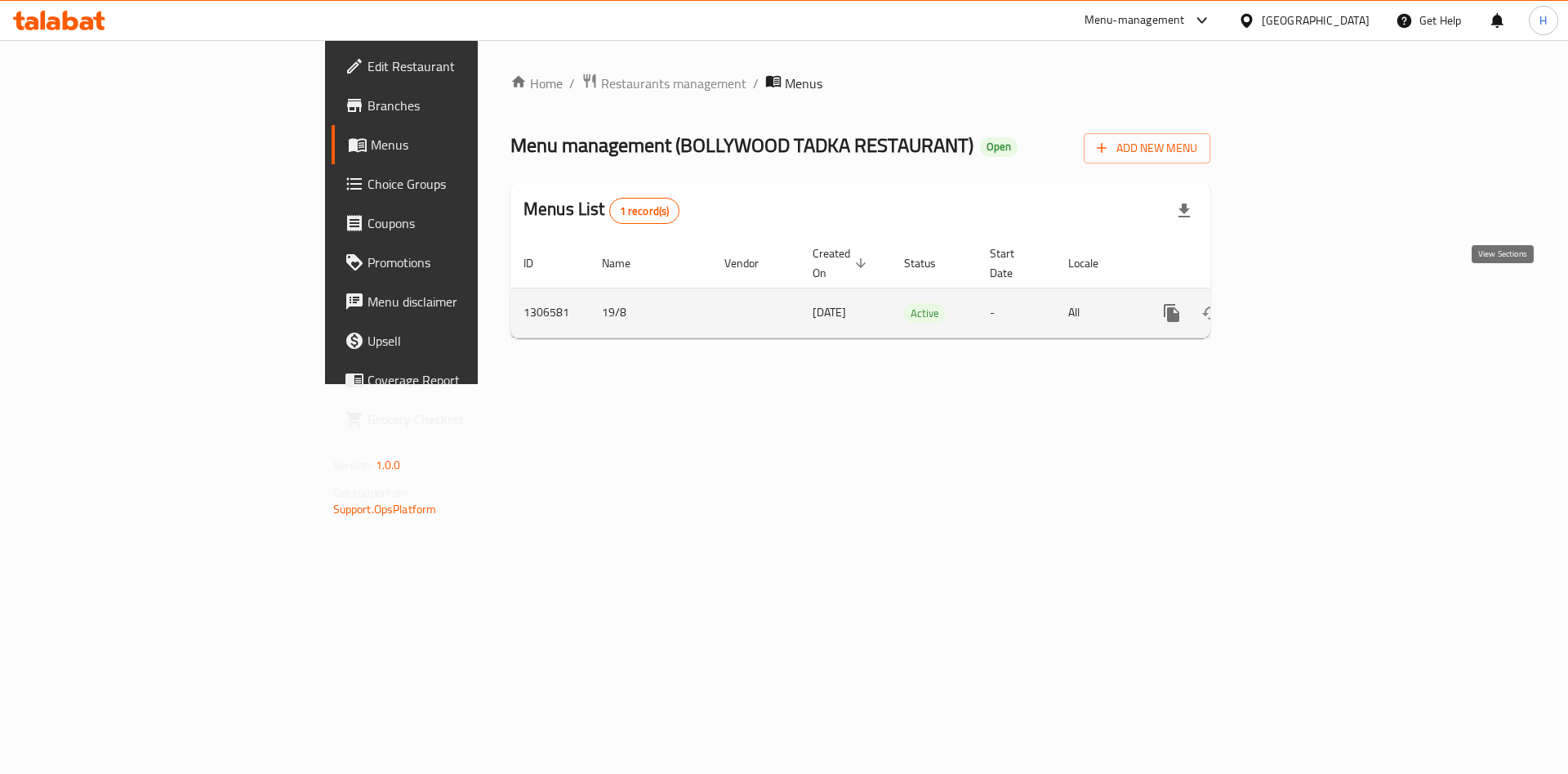
click at [1299, 303] on icon "enhanced table" at bounding box center [1290, 313] width 20 height 20
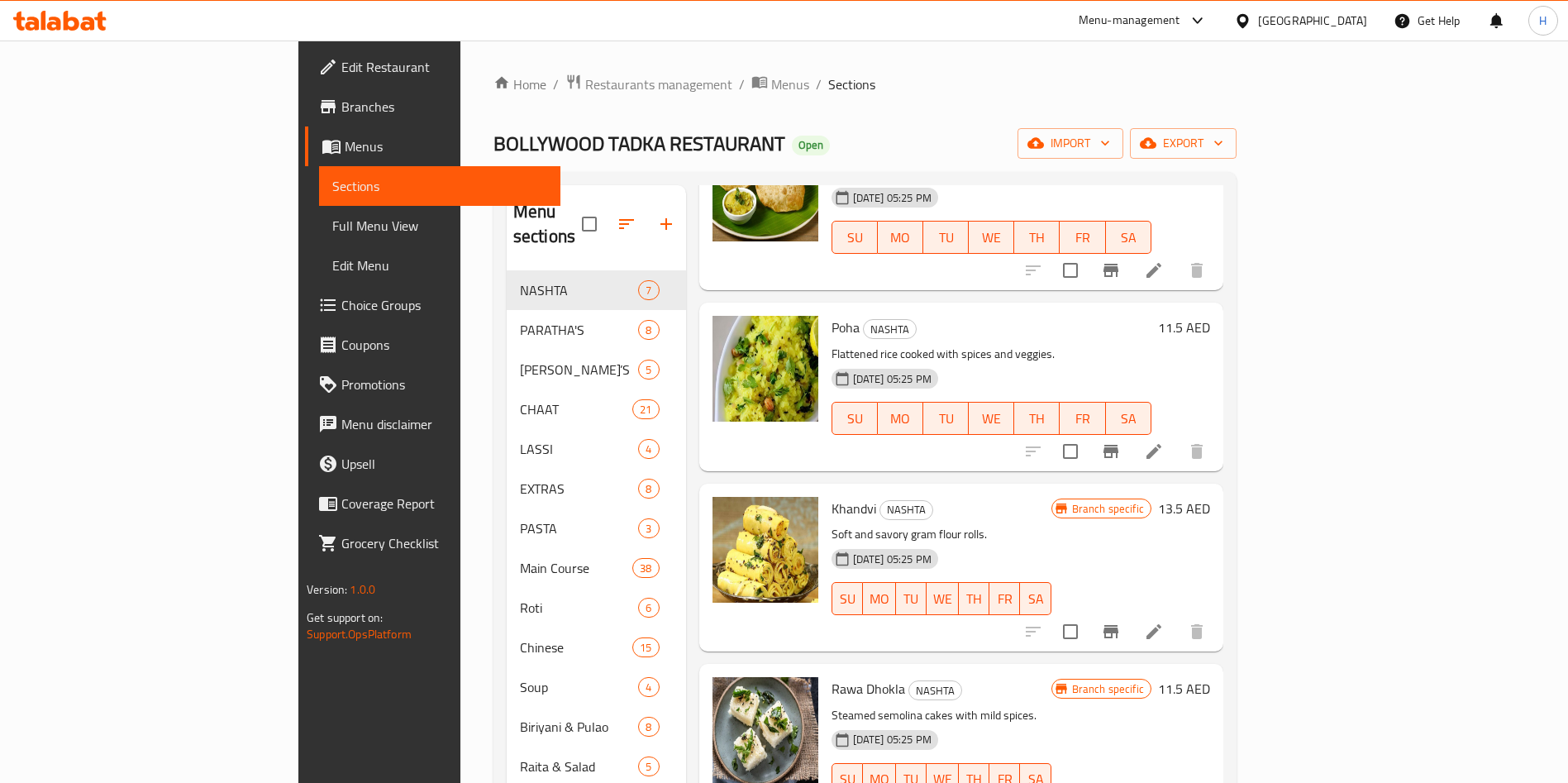
scroll to position [248, 0]
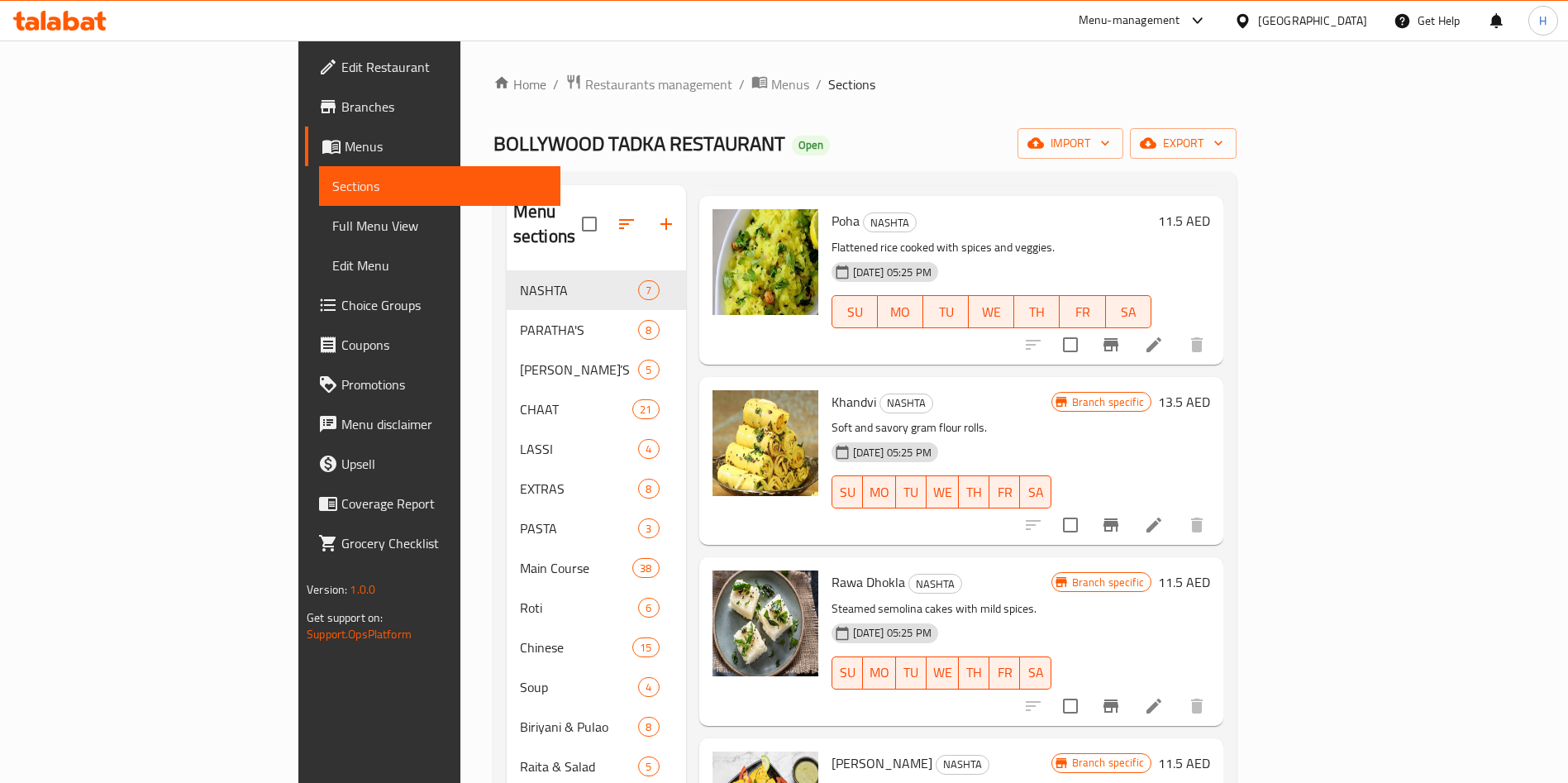
click at [1177, 510] on li at bounding box center [1154, 524] width 46 height 30
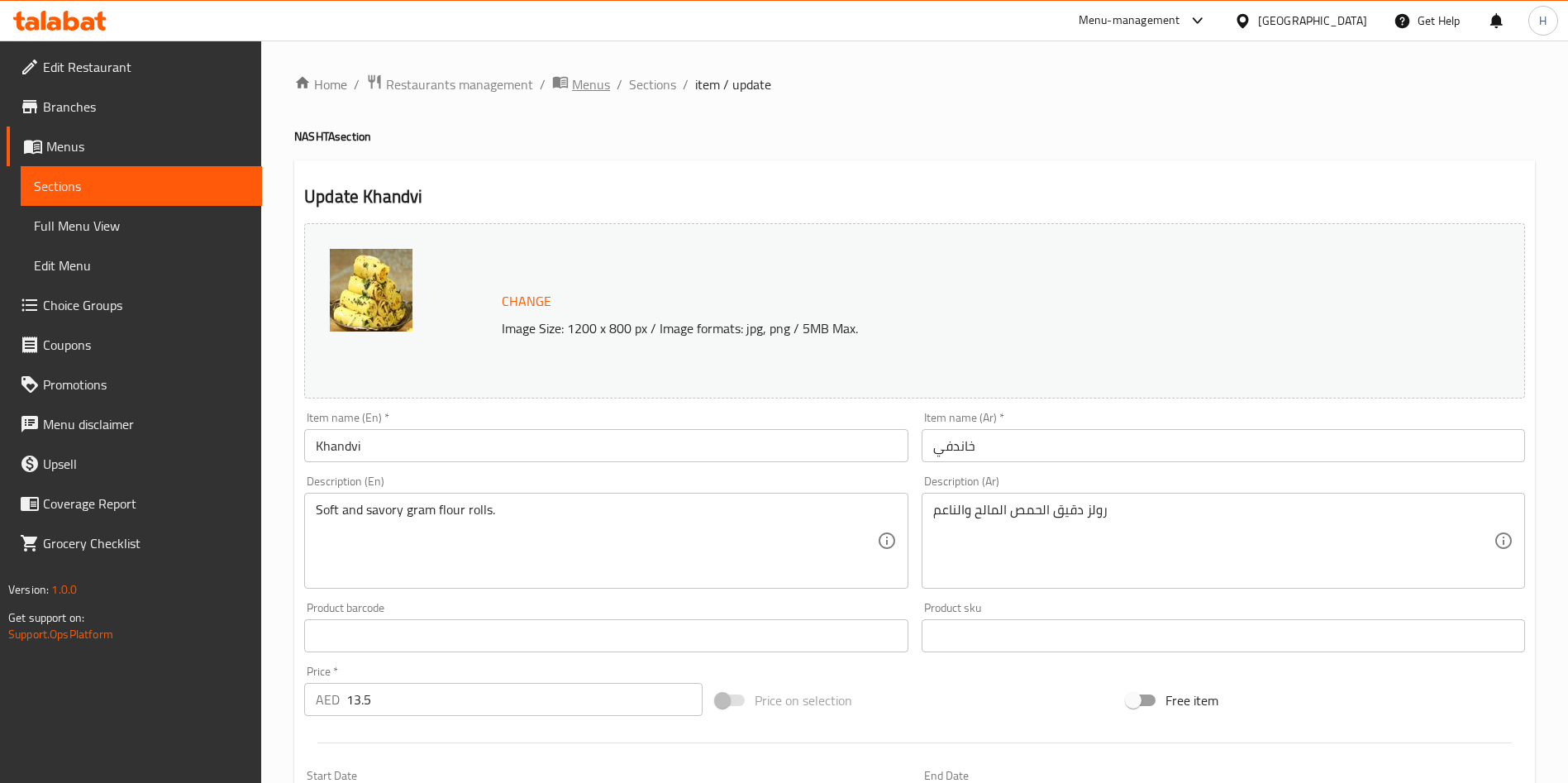
click at [592, 81] on span "Menus" at bounding box center [592, 84] width 38 height 20
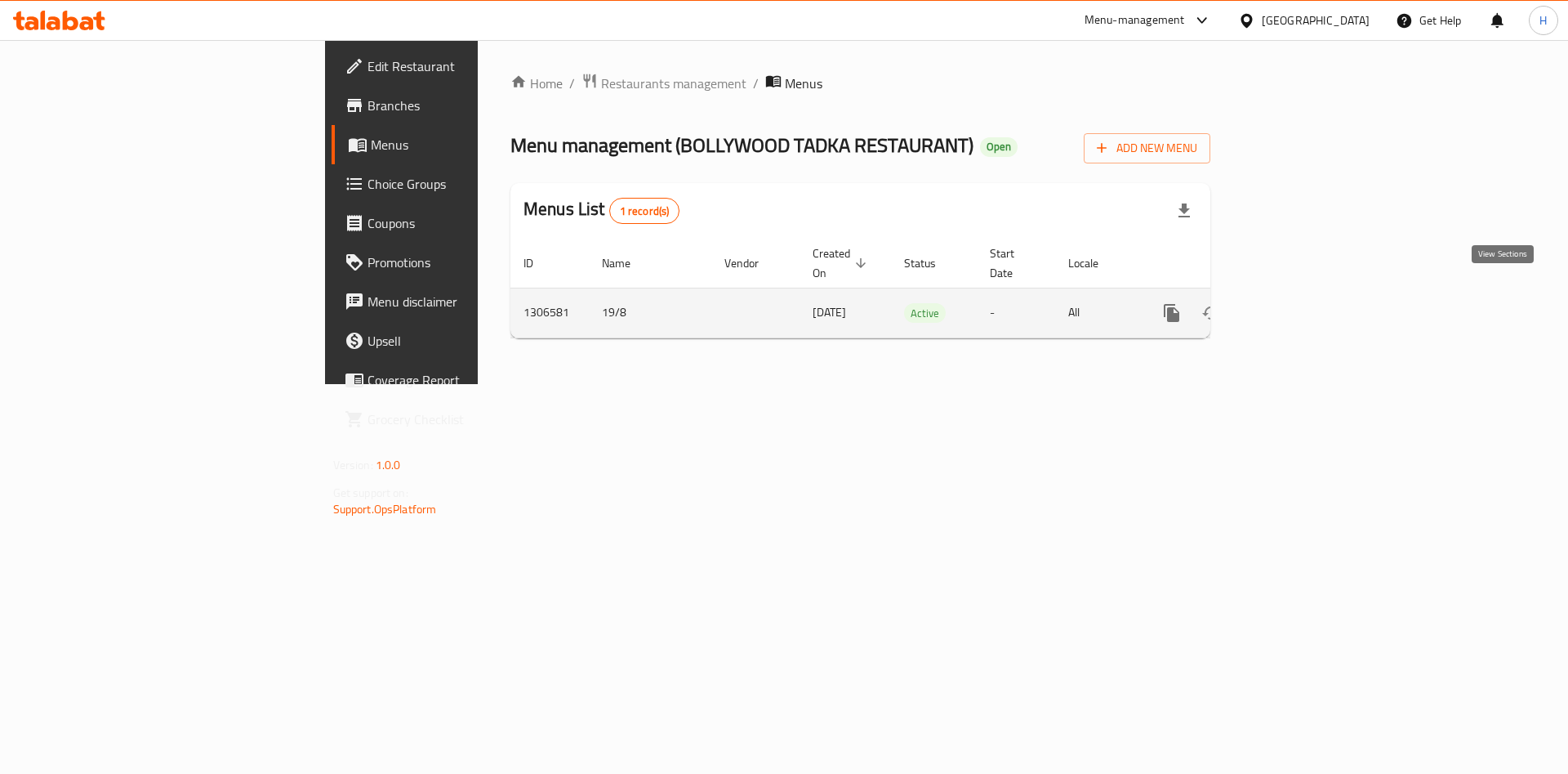
click at [1310, 297] on link "enhanced table" at bounding box center [1290, 313] width 39 height 39
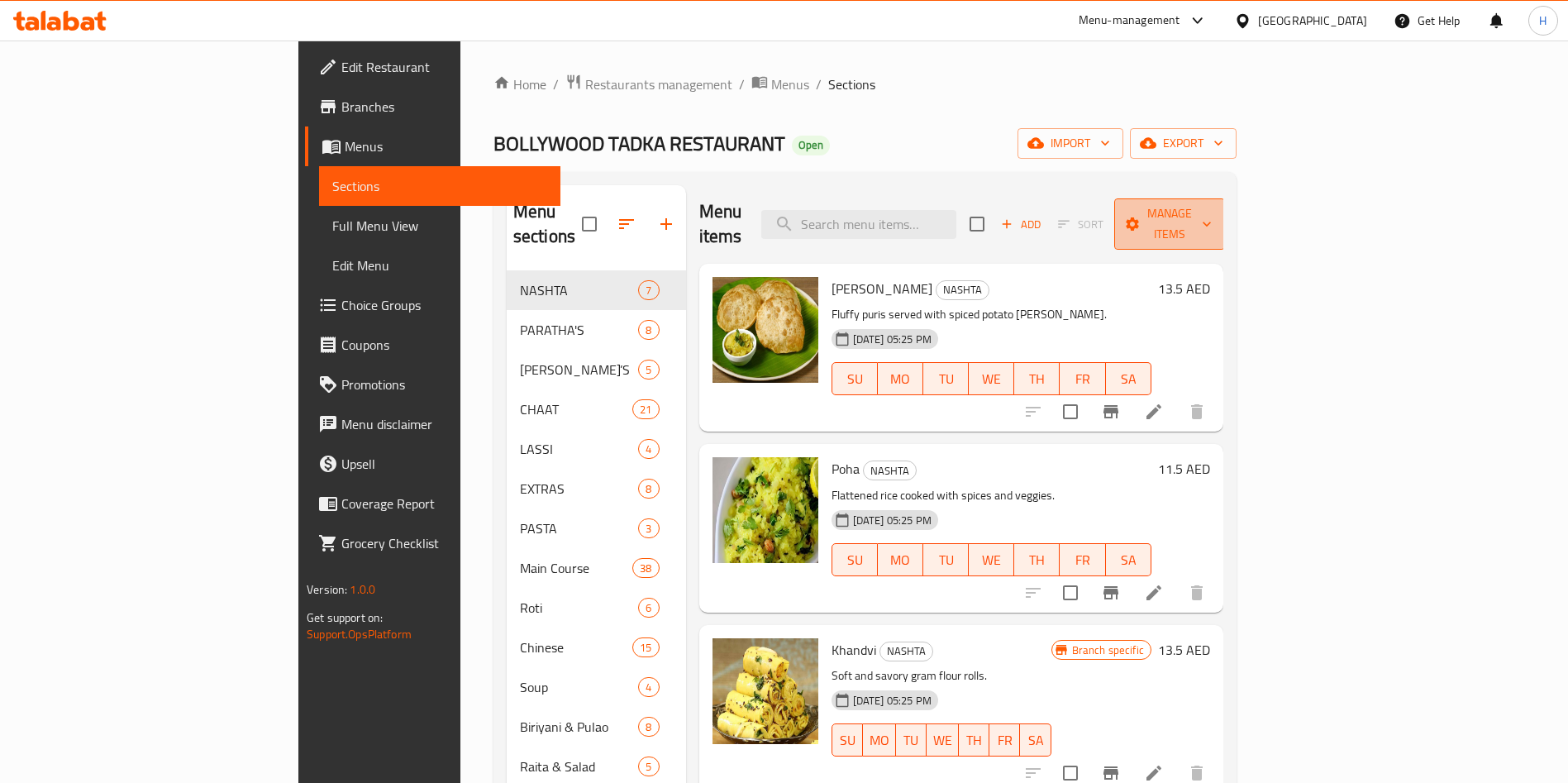
click at [1212, 207] on span "Manage items" at bounding box center [1170, 223] width 85 height 41
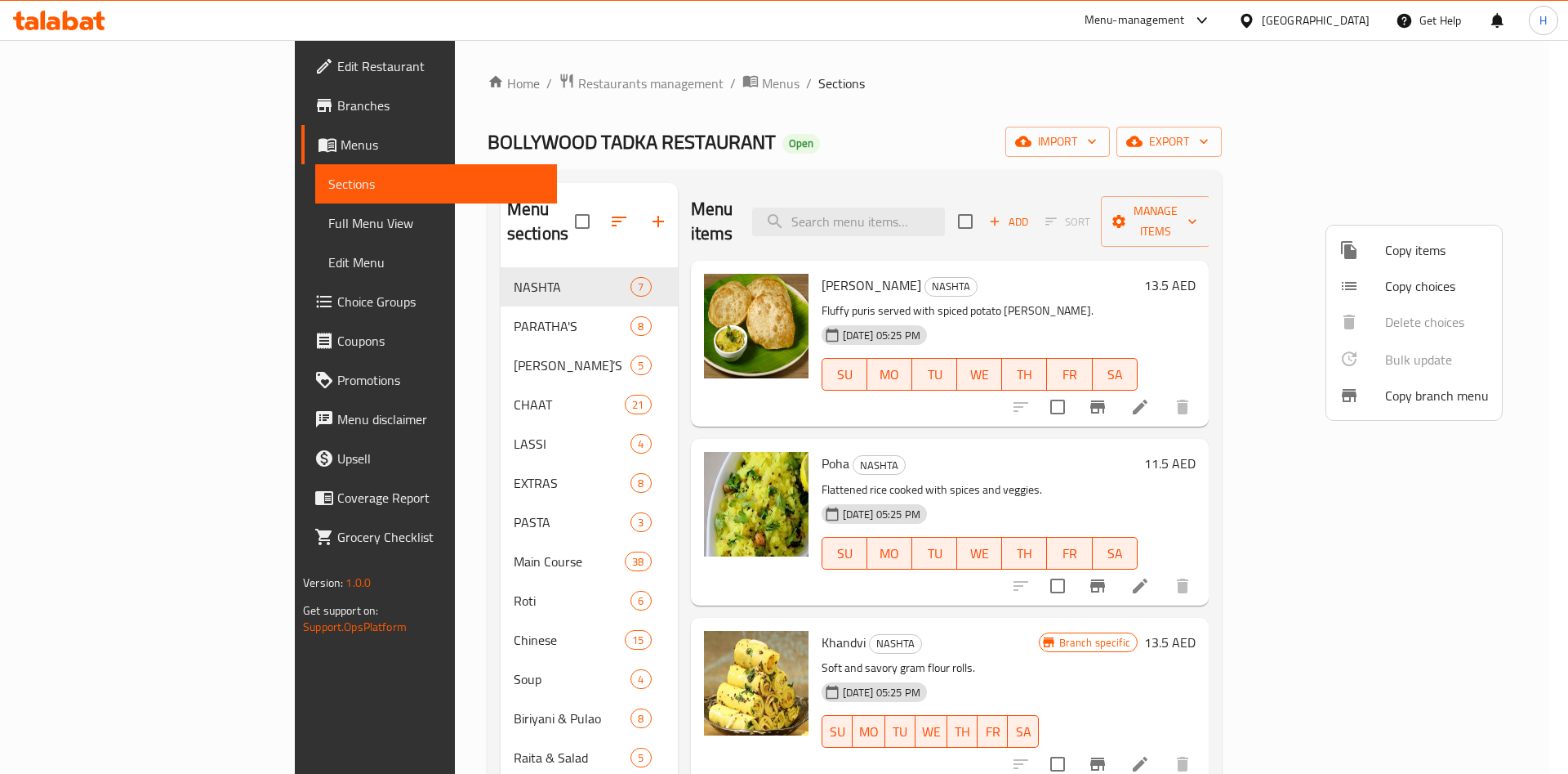
click at [1204, 201] on div at bounding box center [784, 387] width 1568 height 774
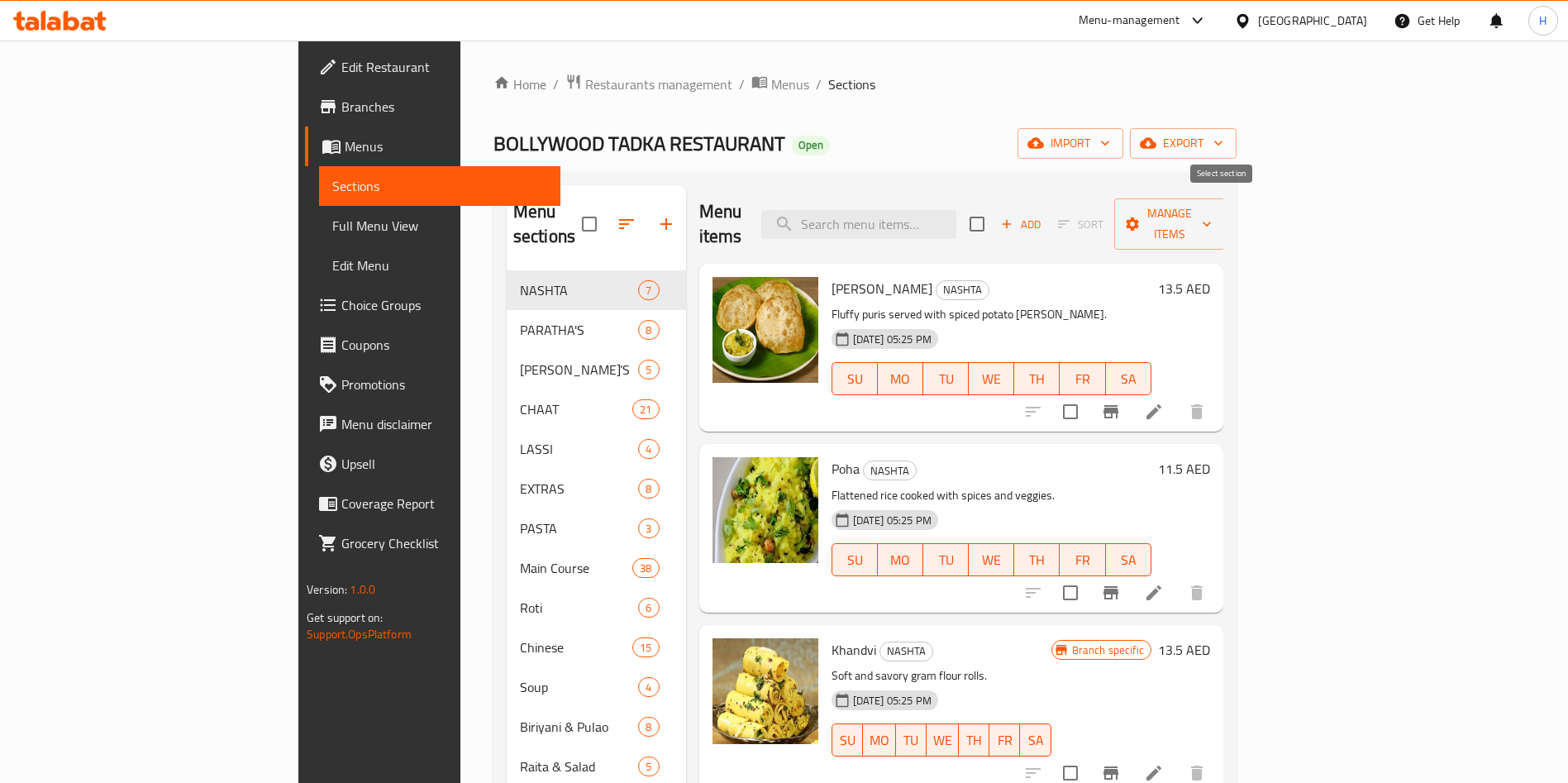
click at [995, 214] on input "checkbox" at bounding box center [977, 224] width 35 height 35
checkbox input "true"
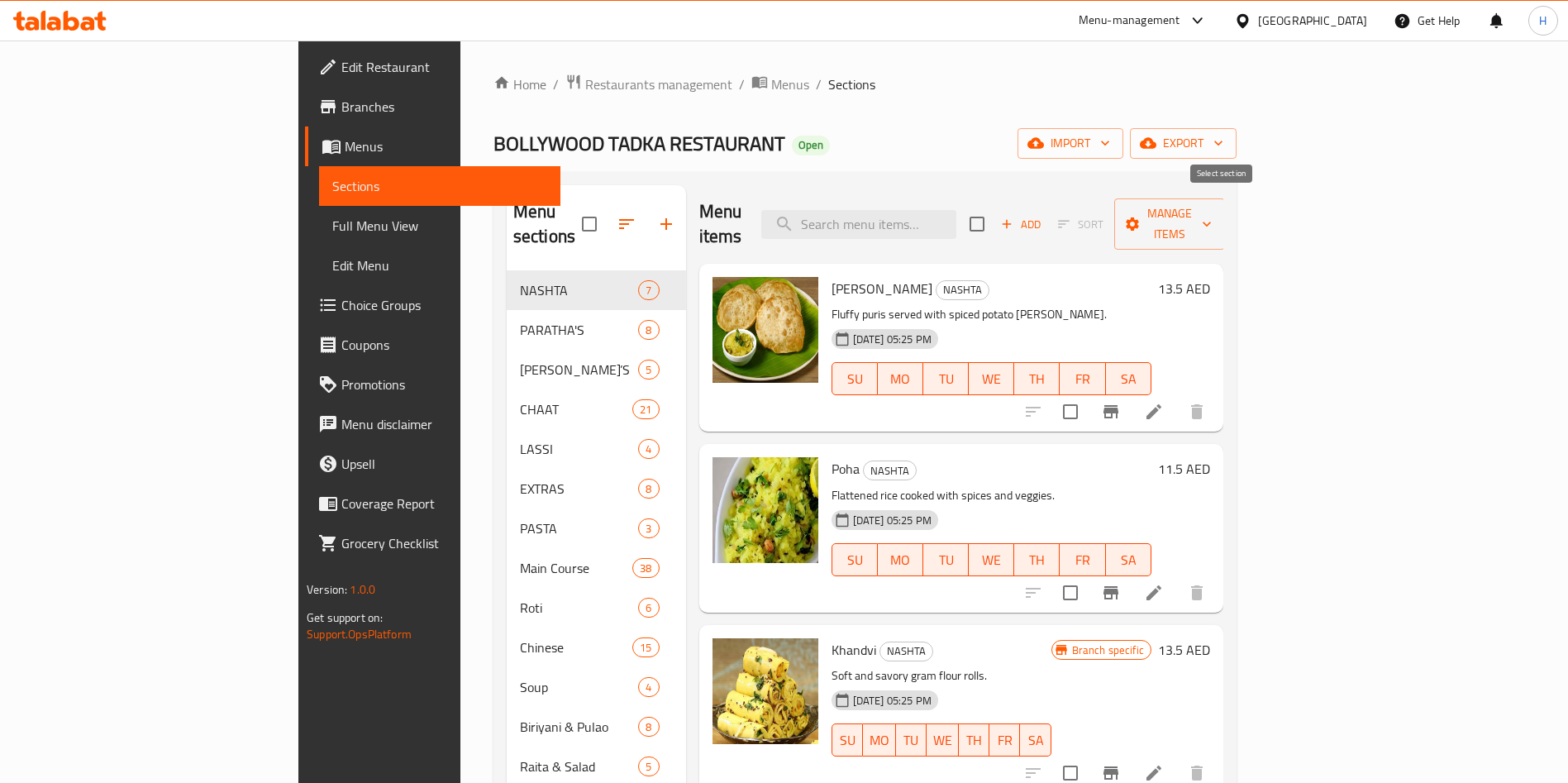
checkbox input "true"
click at [1212, 203] on span "Manage items" at bounding box center [1170, 223] width 85 height 41
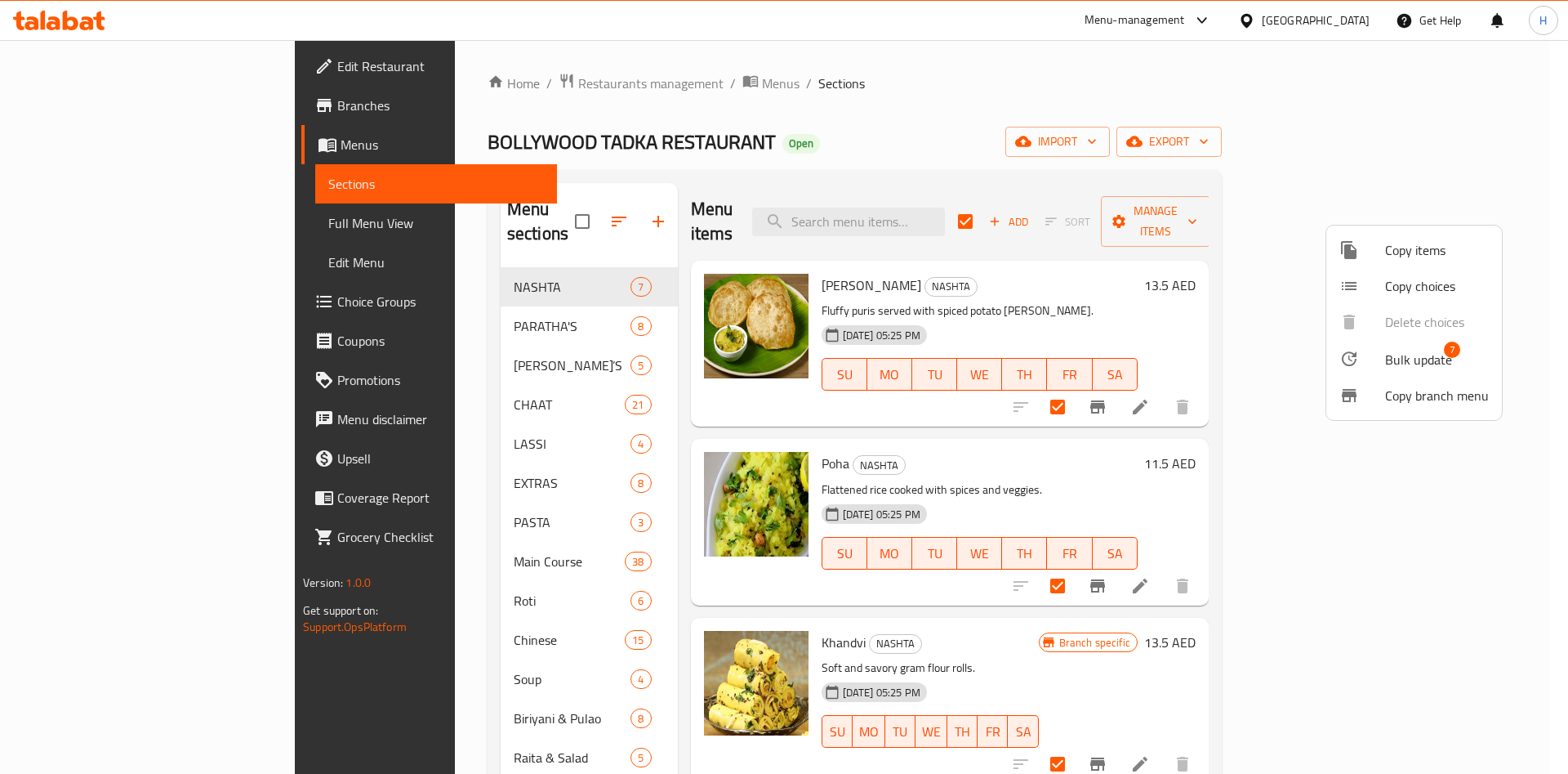
click at [1407, 364] on span "Bulk update" at bounding box center [1419, 359] width 67 height 20
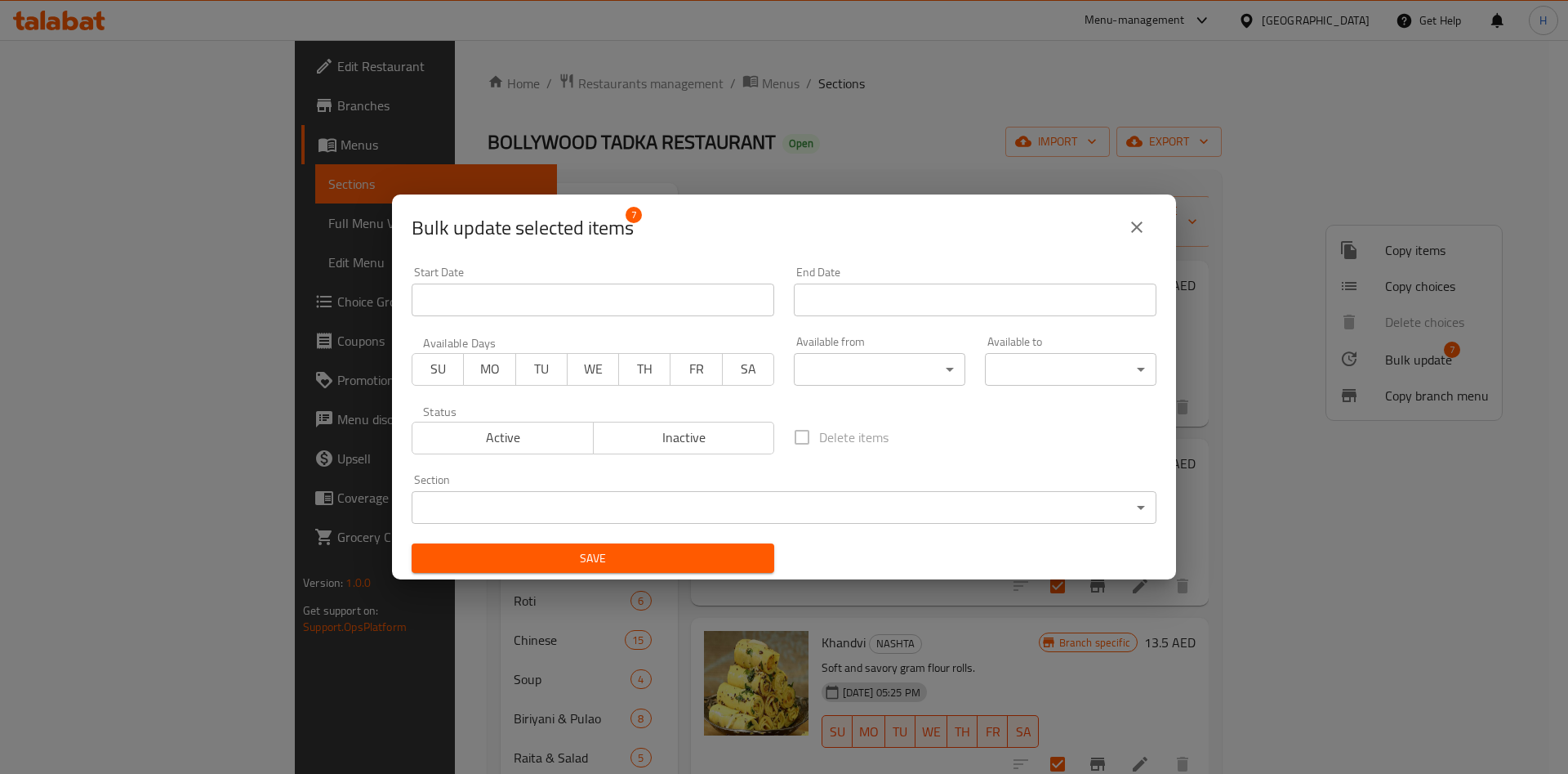
click at [883, 372] on body "​ Menu-management [GEOGRAPHIC_DATA] Get Help H Edit Restaurant Branches Menus S…" at bounding box center [784, 407] width 1568 height 734
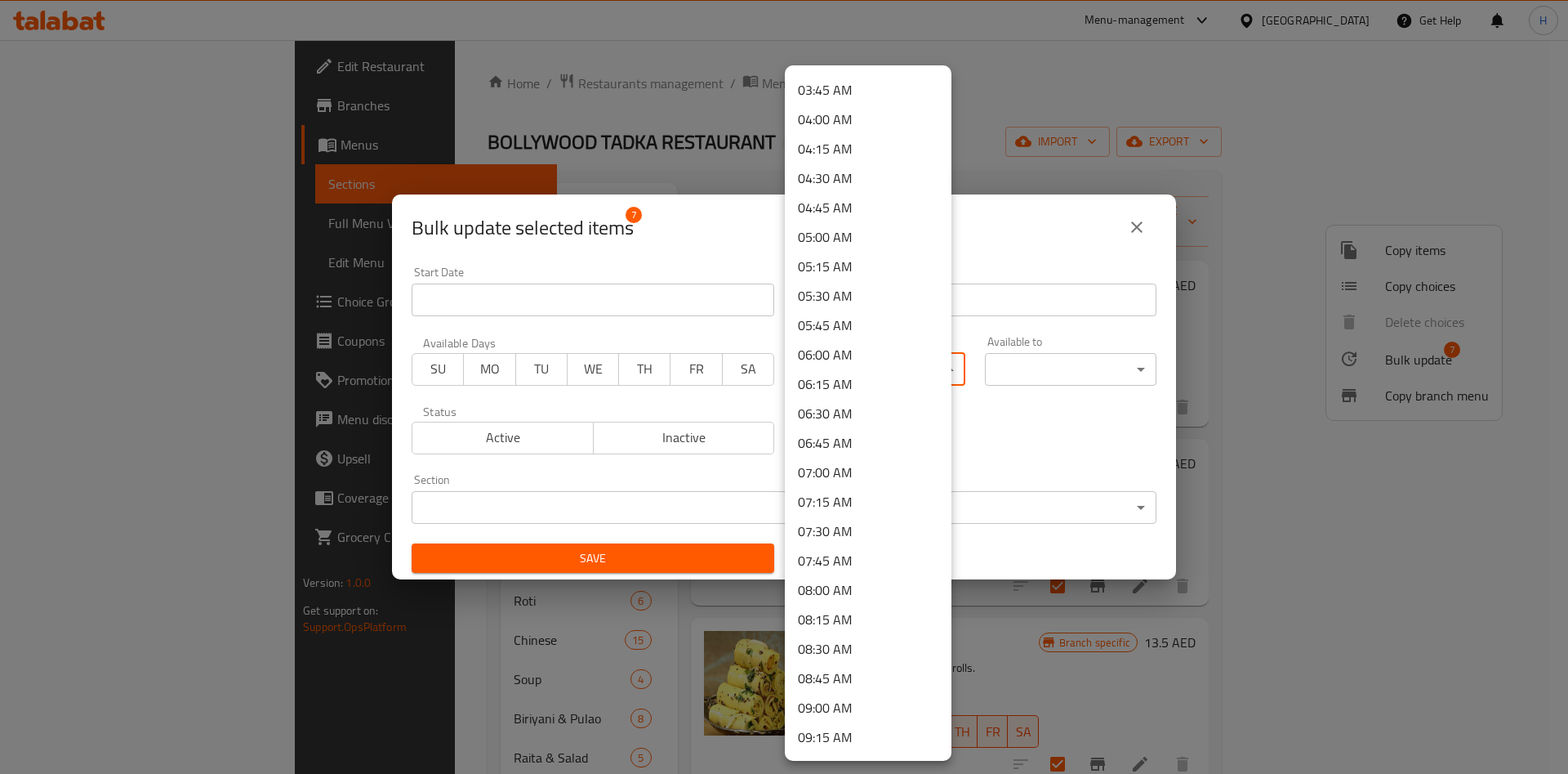
scroll to position [491, 0]
click at [845, 541] on li "08:00 AM" at bounding box center [868, 537] width 166 height 29
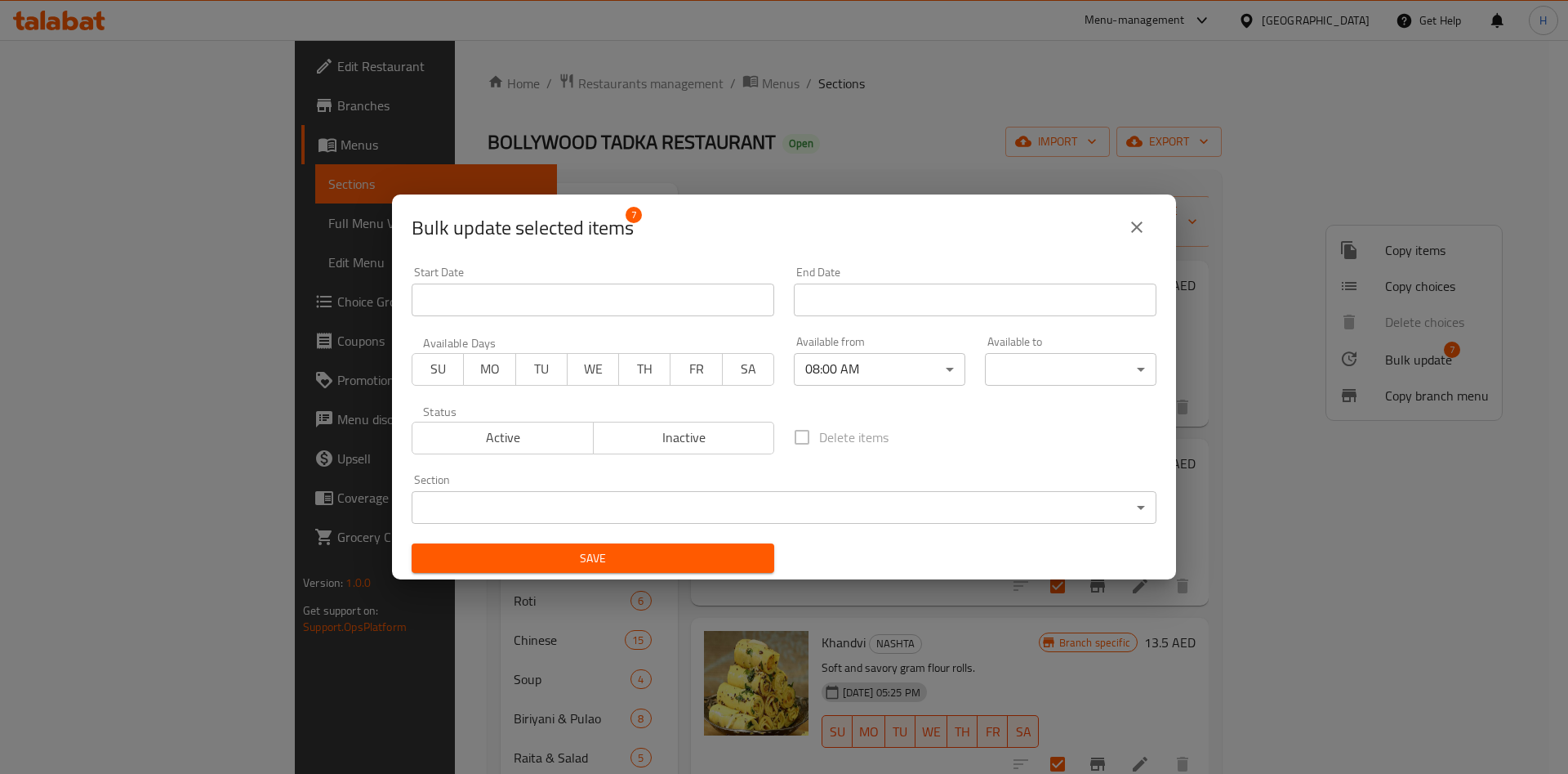
click at [1080, 376] on body "​ Menu-management [GEOGRAPHIC_DATA] Get Help H Edit Restaurant Branches Menus S…" at bounding box center [784, 407] width 1568 height 734
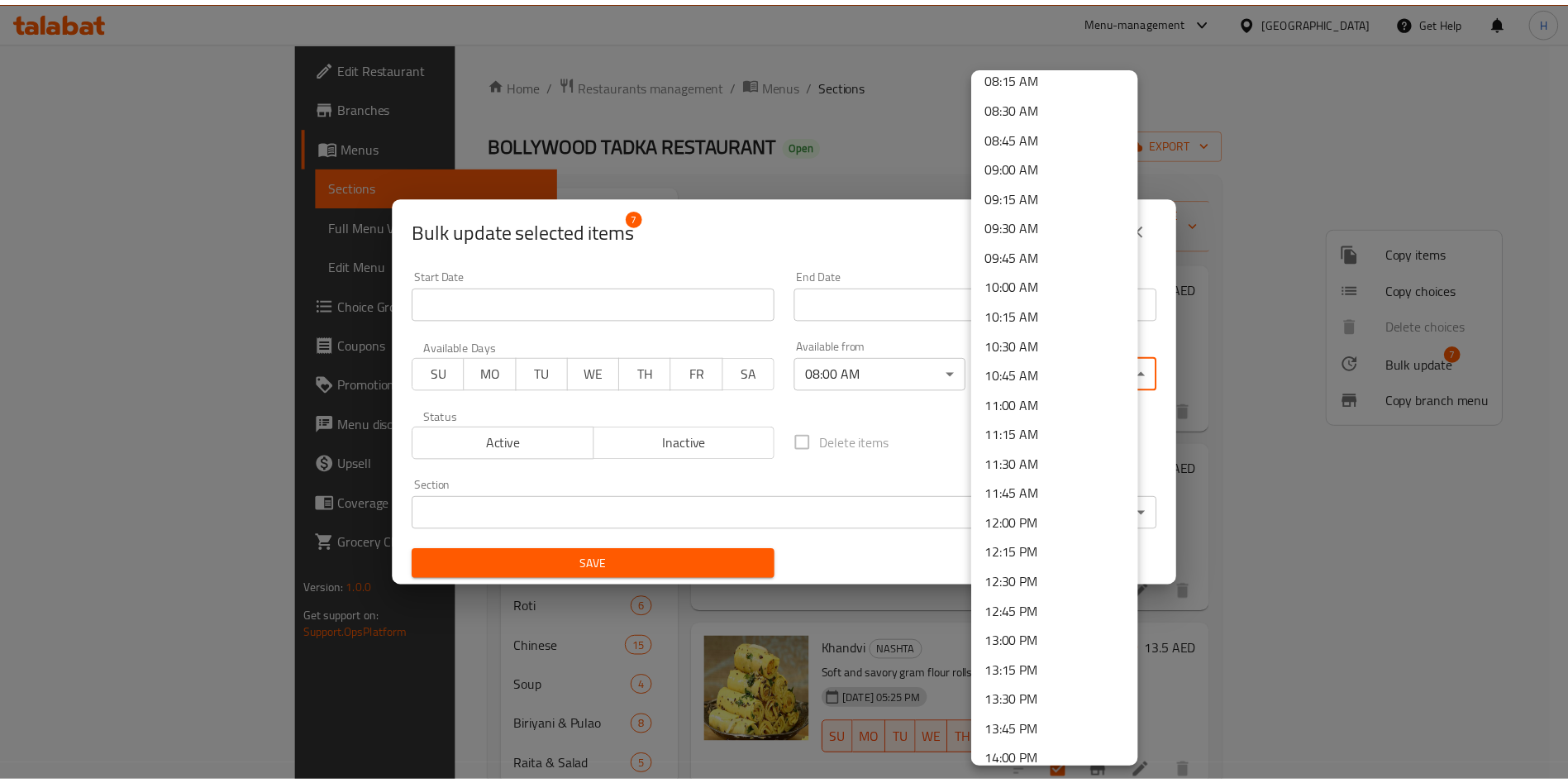
scroll to position [1364, 0]
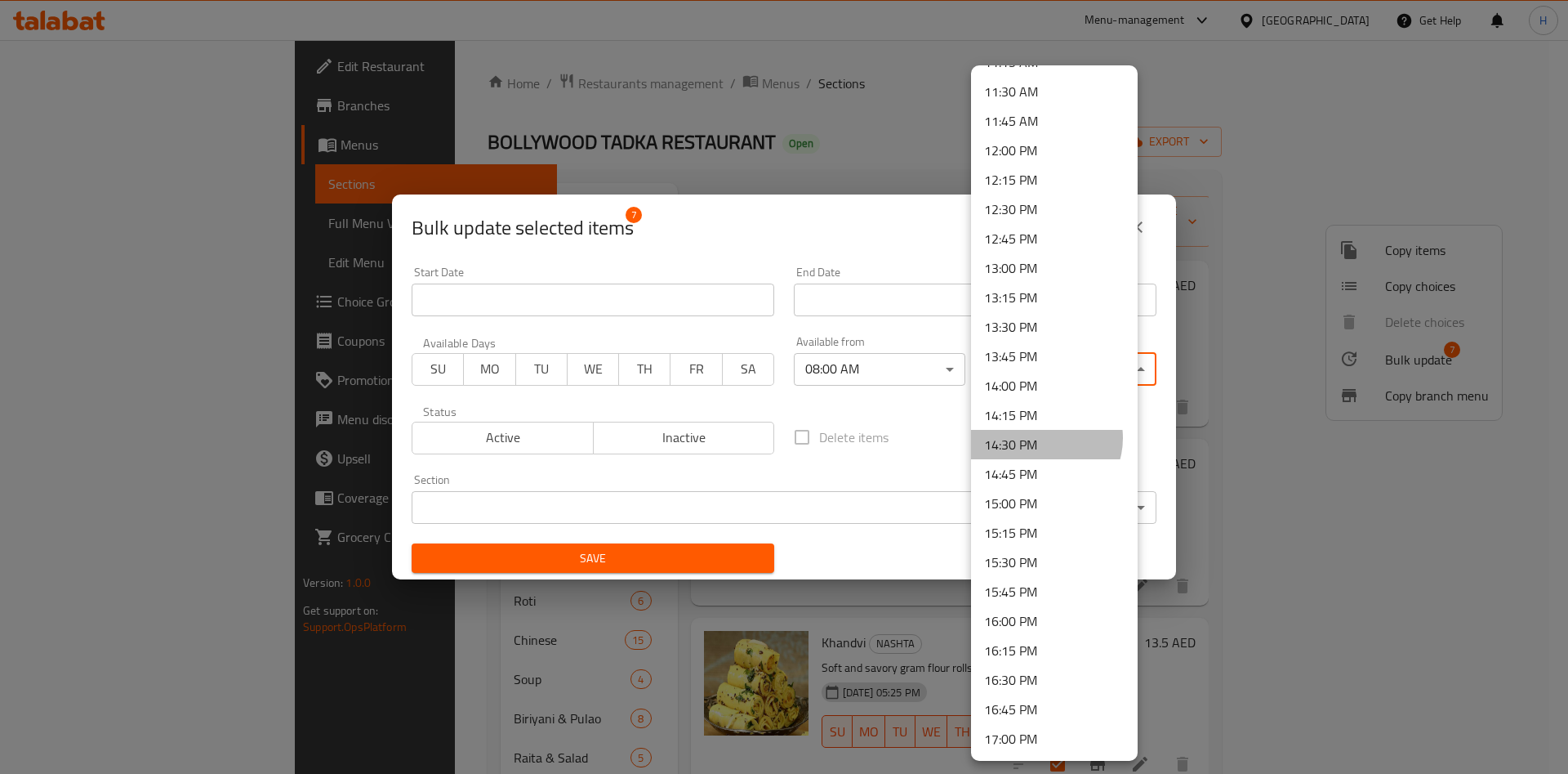
click at [1042, 438] on li "14:30 PM" at bounding box center [1054, 444] width 166 height 29
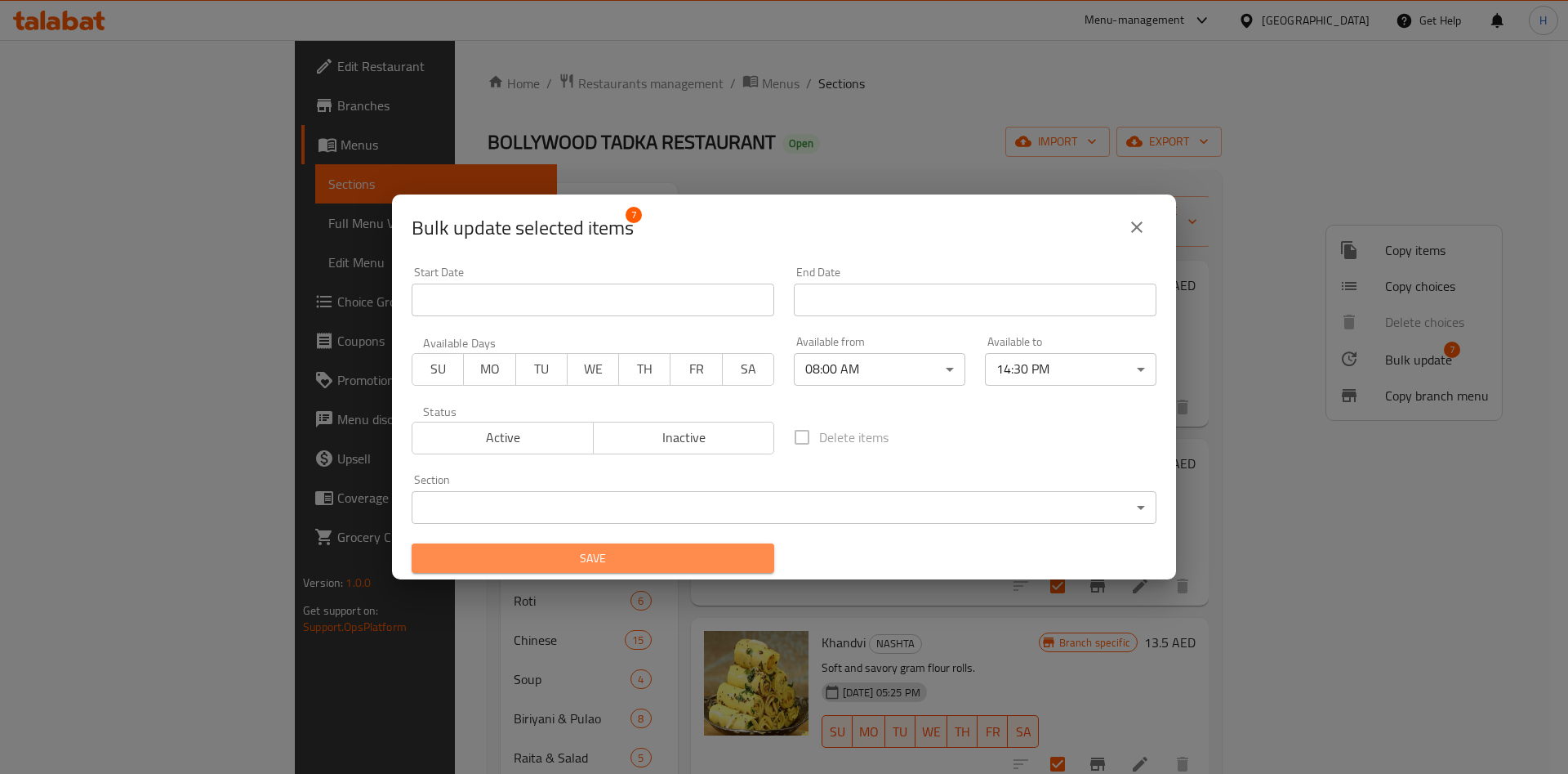
click at [681, 557] on span "Save" at bounding box center [593, 558] width 336 height 20
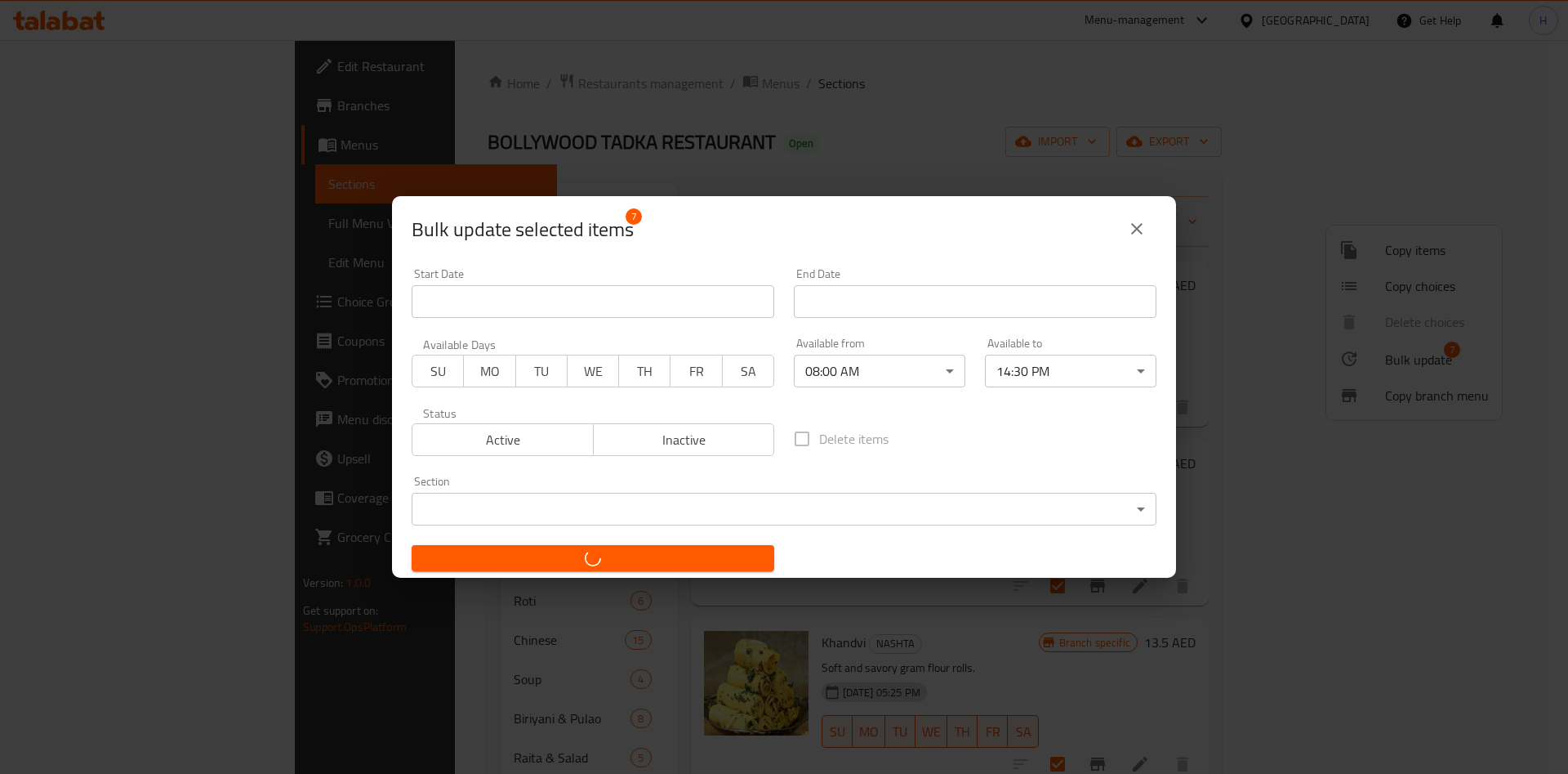
checkbox input "false"
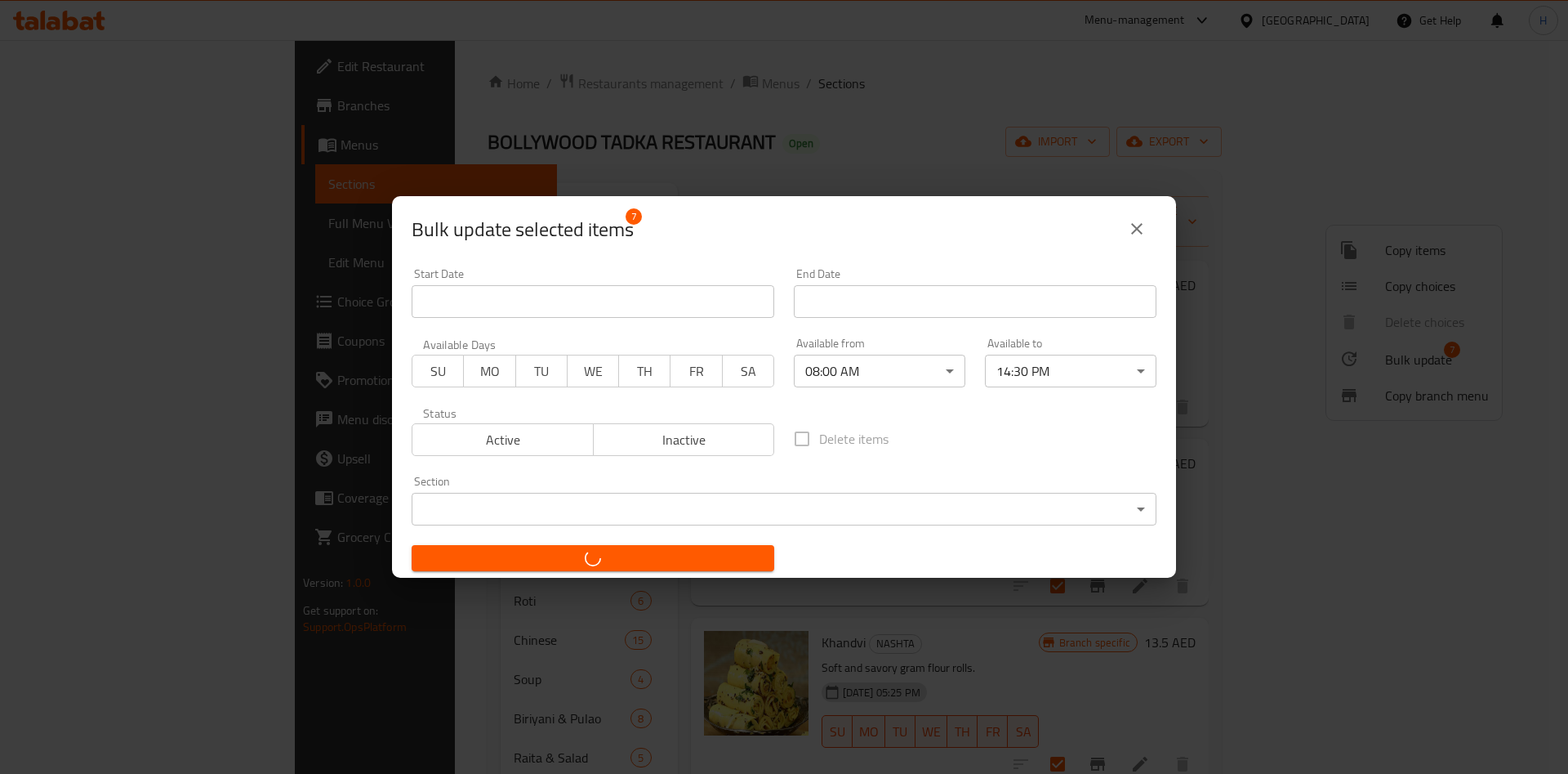
checkbox input "false"
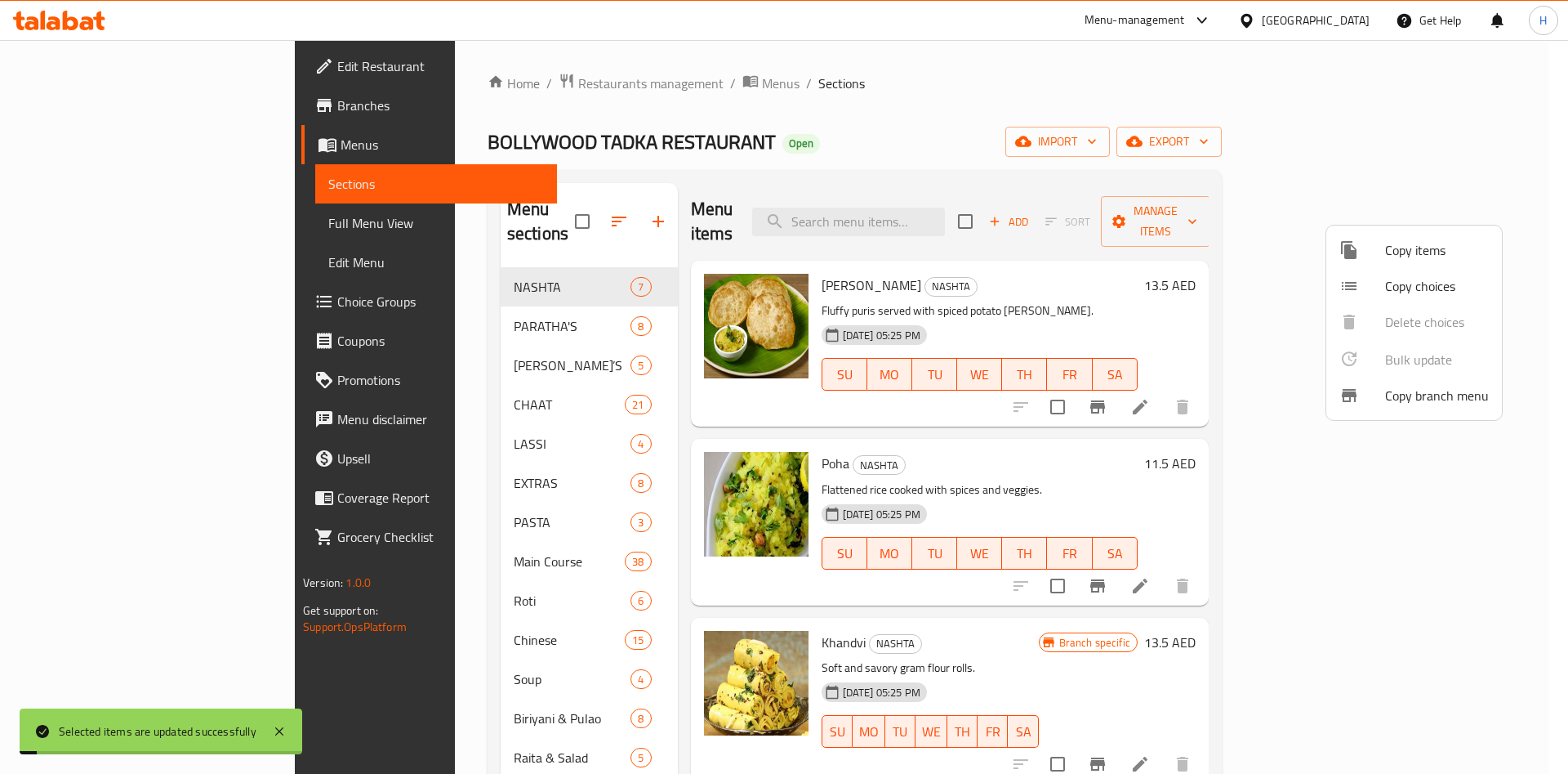
click at [1344, 445] on div at bounding box center [784, 387] width 1568 height 774
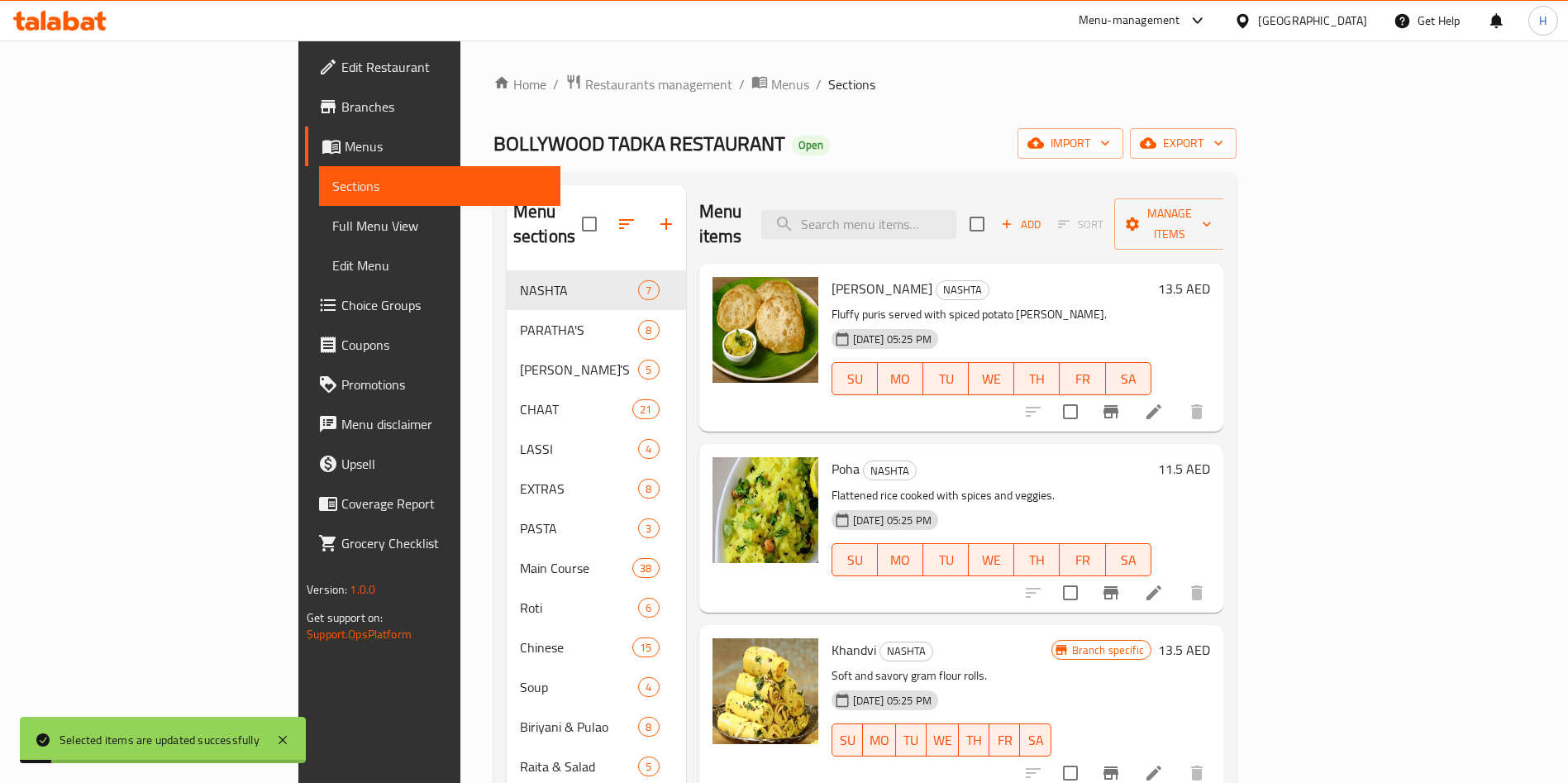
click at [1162, 404] on icon at bounding box center [1153, 411] width 14 height 14
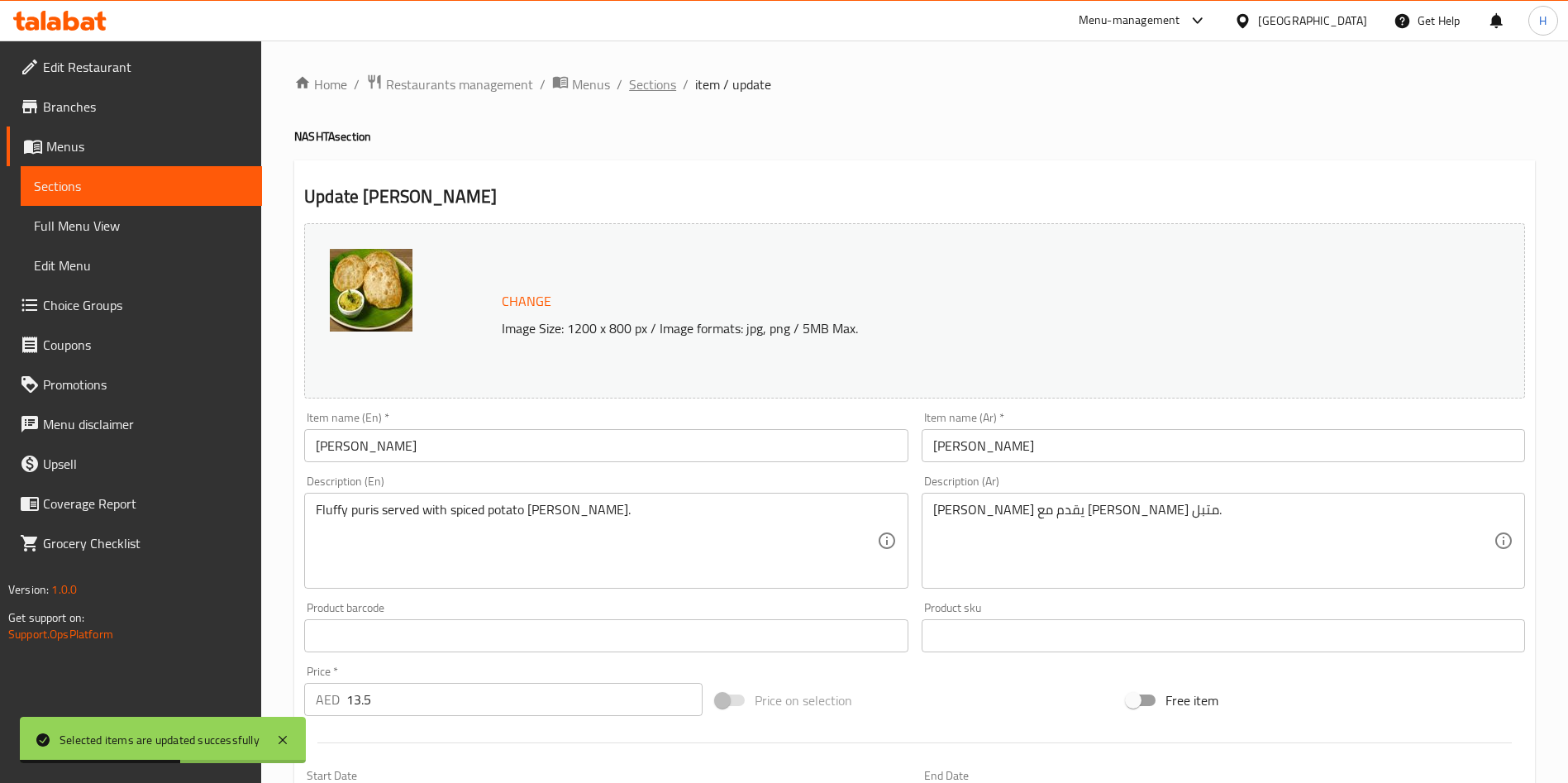
click at [651, 88] on span "Sections" at bounding box center [652, 84] width 47 height 20
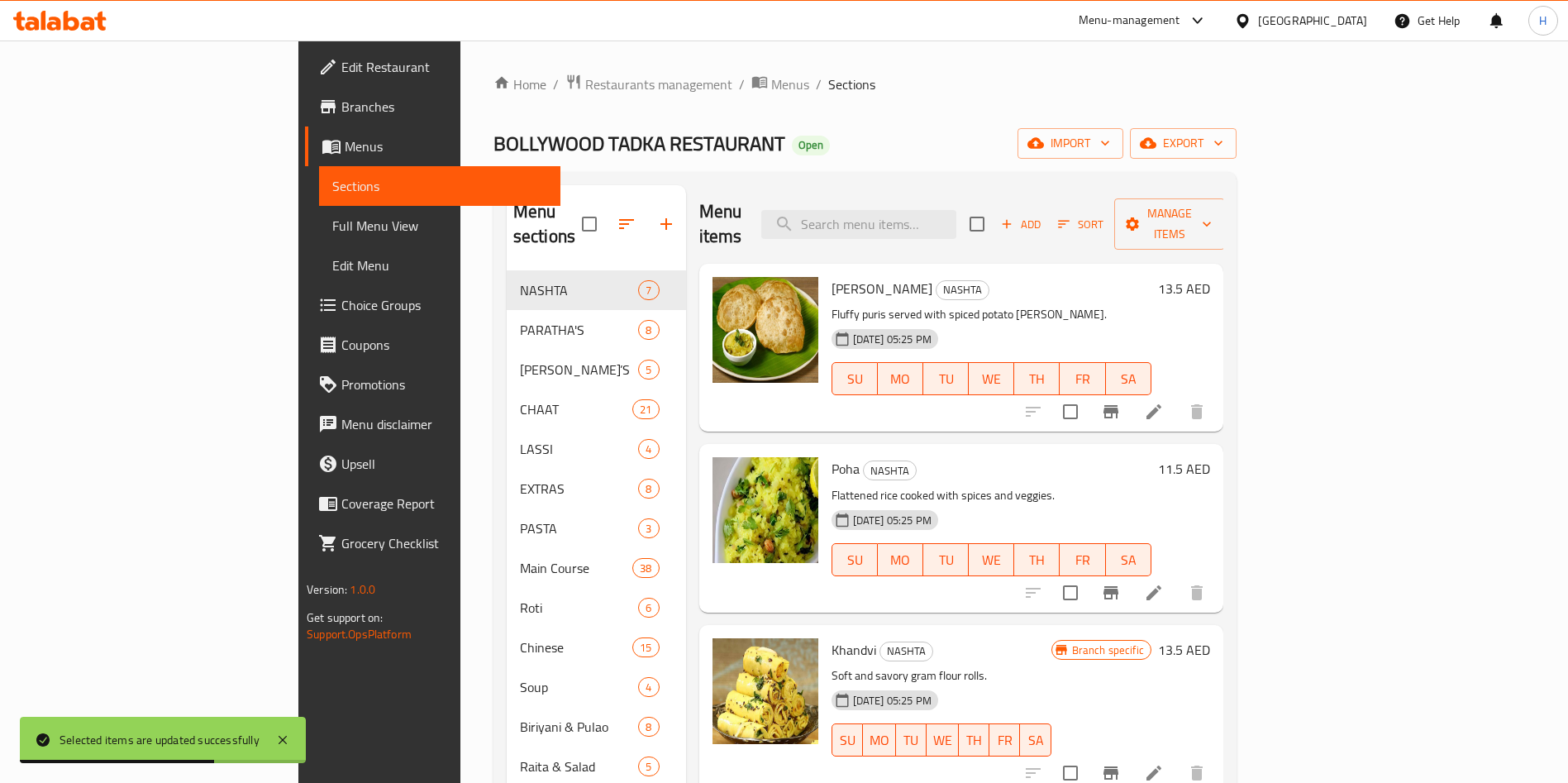
click at [1164, 583] on icon at bounding box center [1154, 593] width 20 height 20
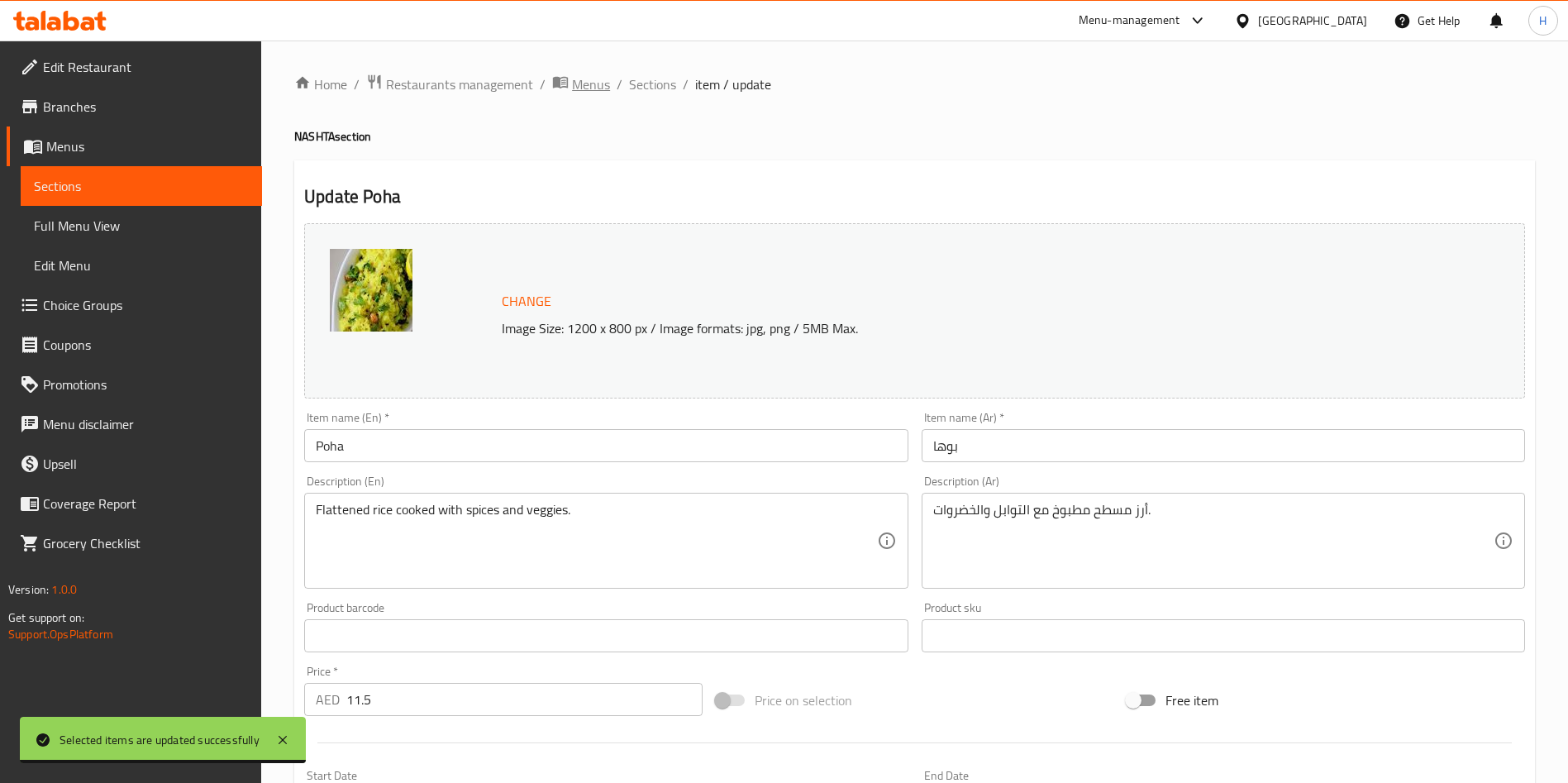
click at [580, 80] on span "Menus" at bounding box center [592, 84] width 38 height 20
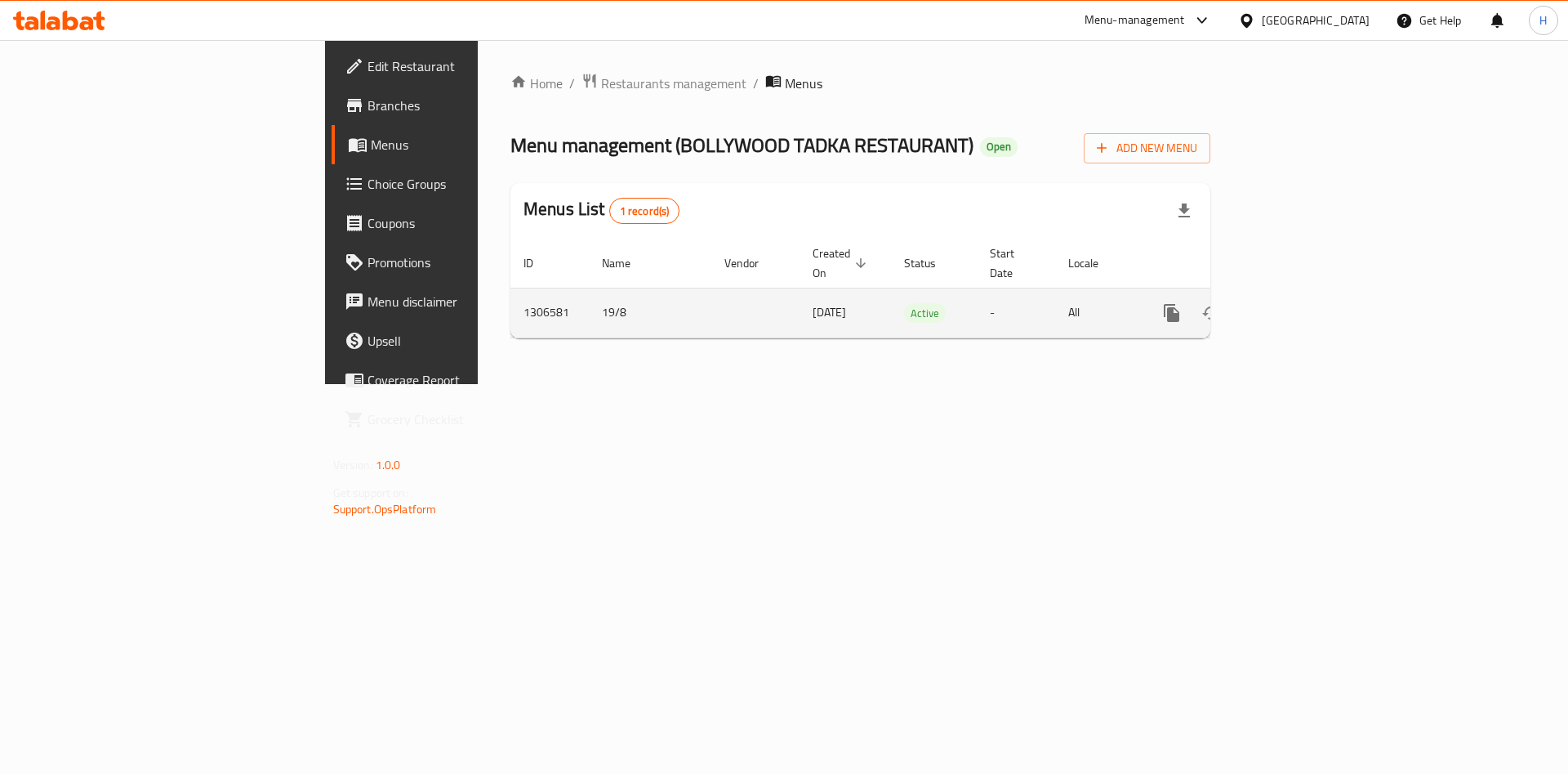
click at [1310, 308] on link "enhanced table" at bounding box center [1290, 313] width 39 height 39
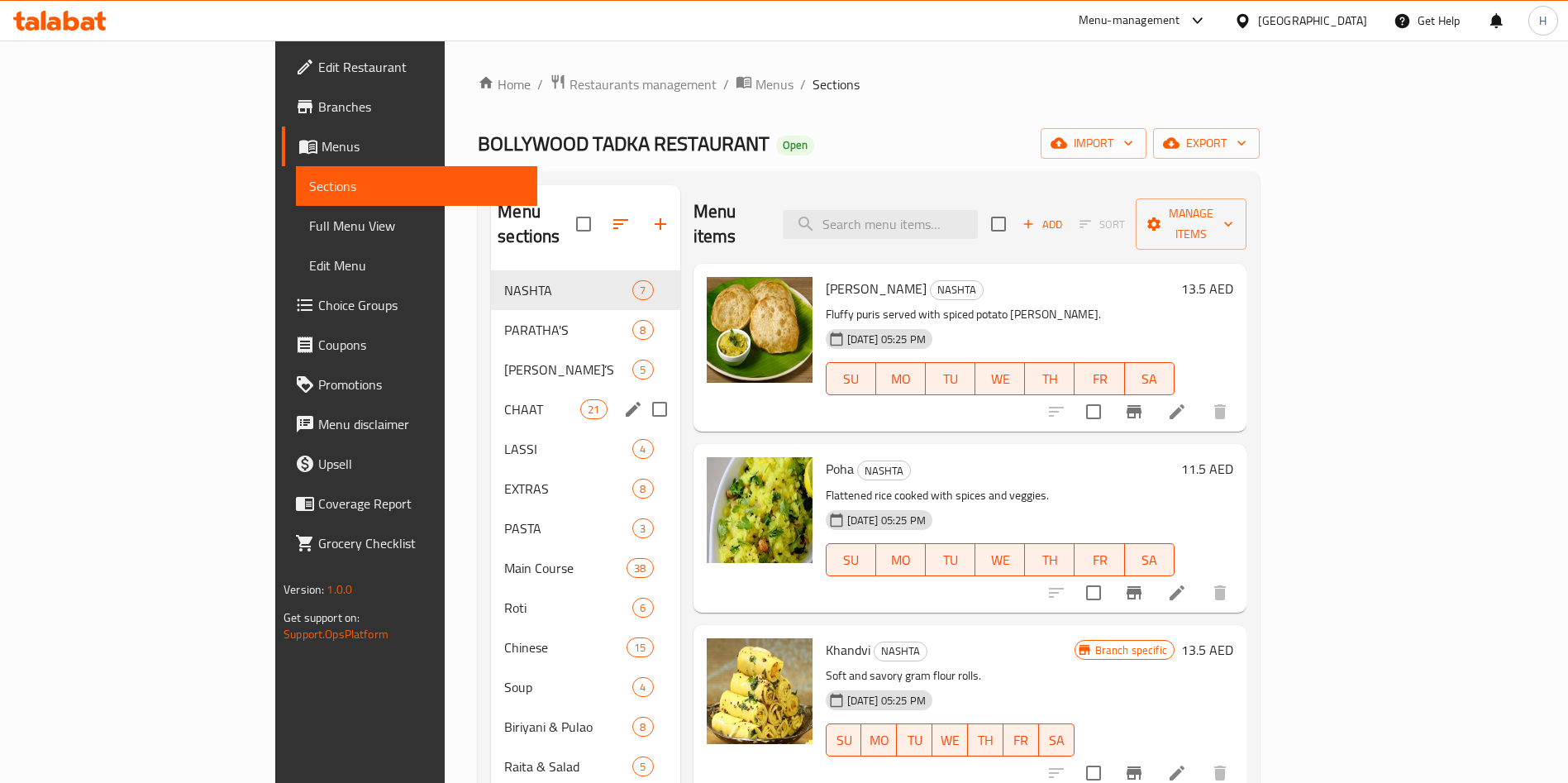
click at [504, 360] on span "[PERSON_NAME]’S" at bounding box center [568, 369] width 128 height 20
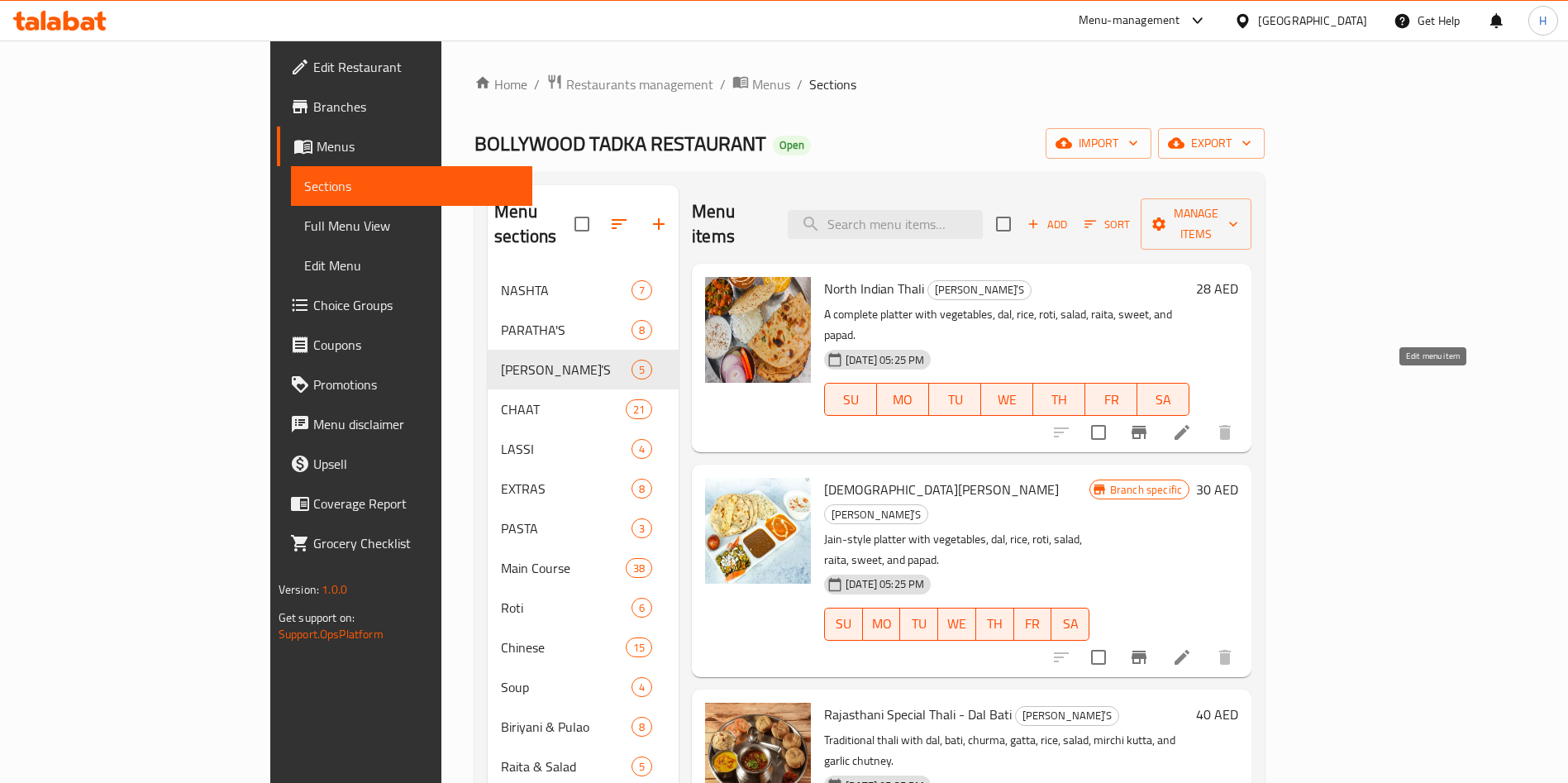
click at [1192, 422] on icon at bounding box center [1182, 432] width 20 height 20
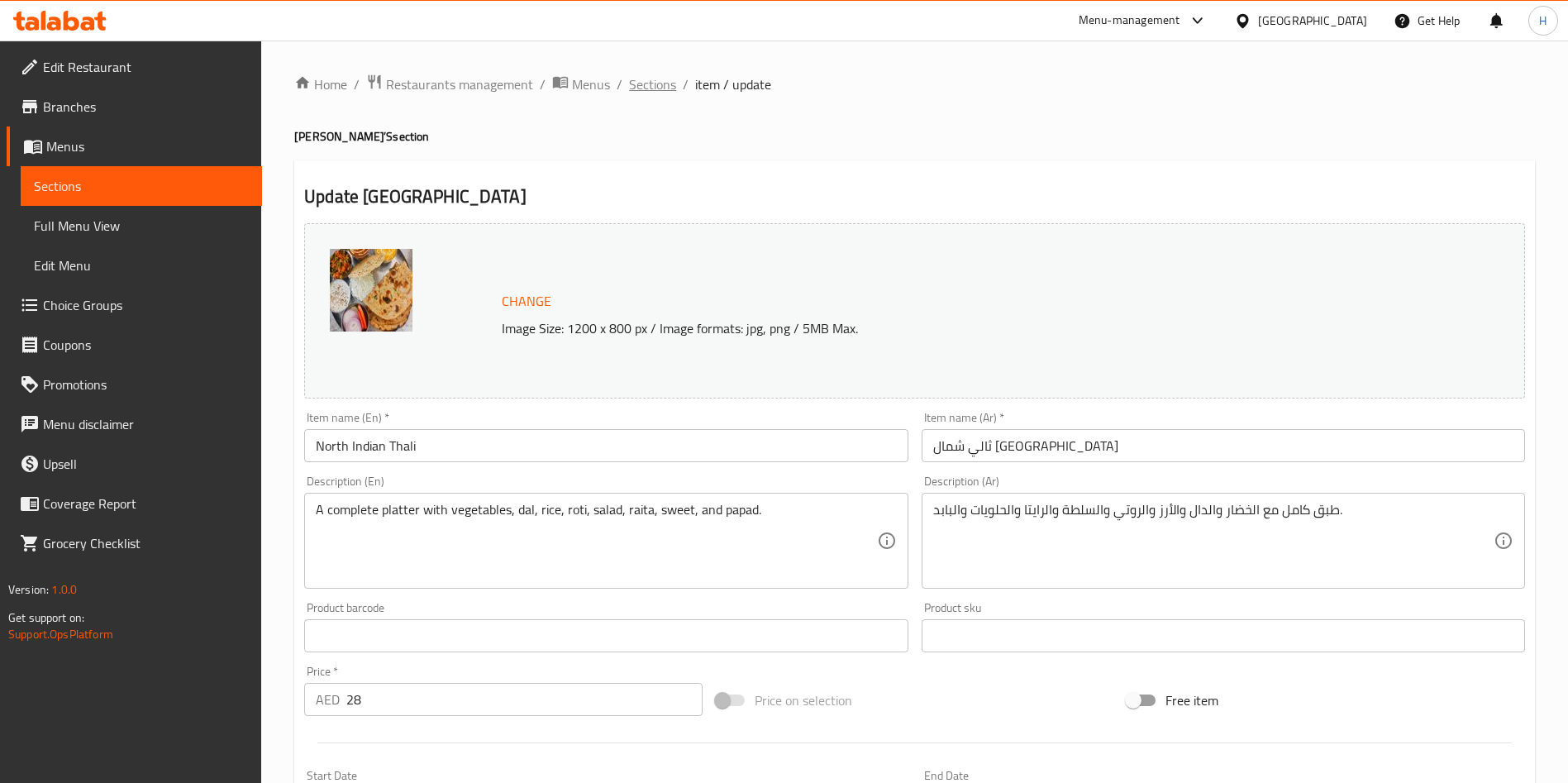
click at [639, 86] on span "Sections" at bounding box center [652, 84] width 47 height 20
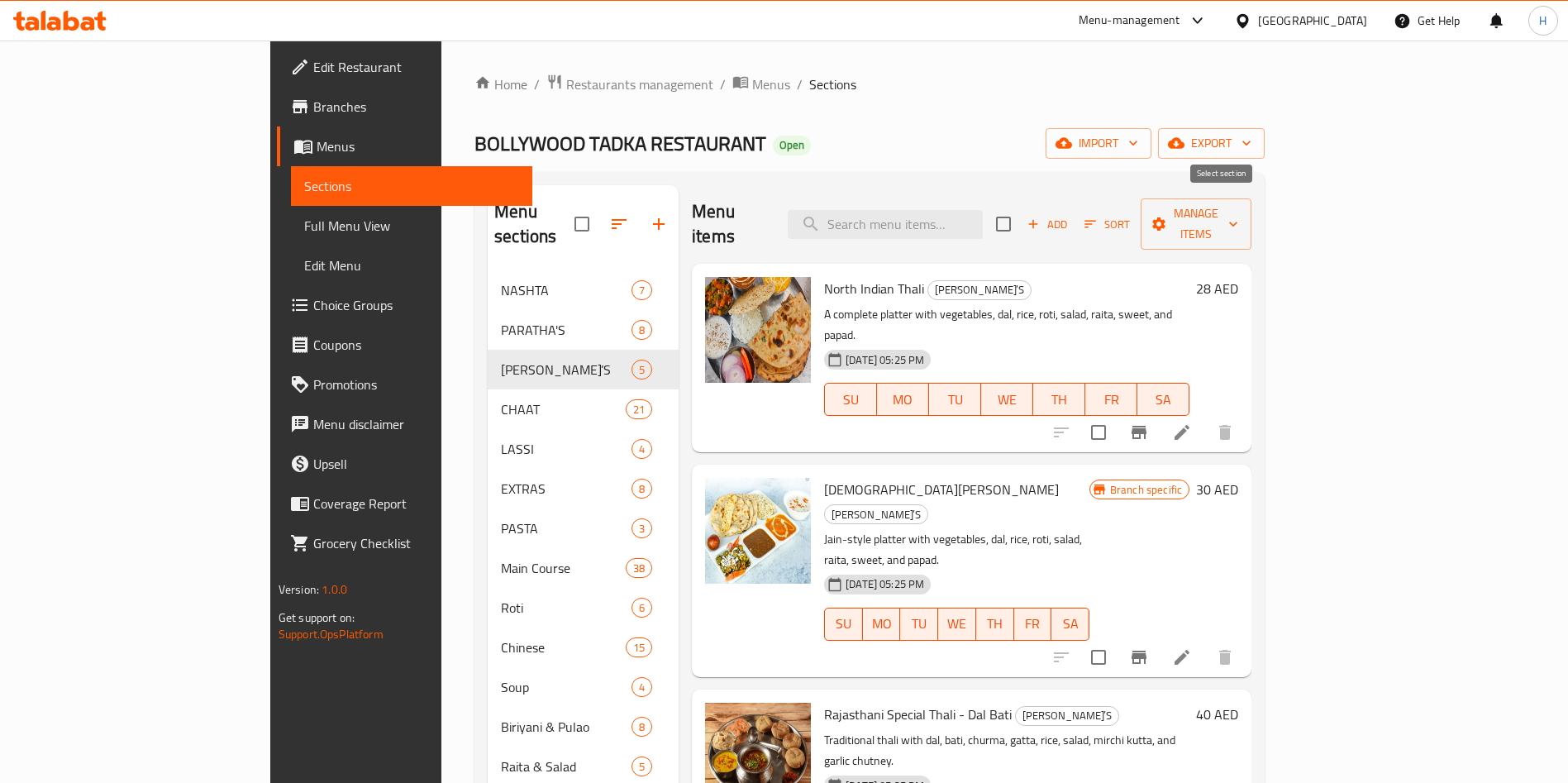
click at [1021, 213] on input "checkbox" at bounding box center [1003, 224] width 35 height 35
checkbox input "true"
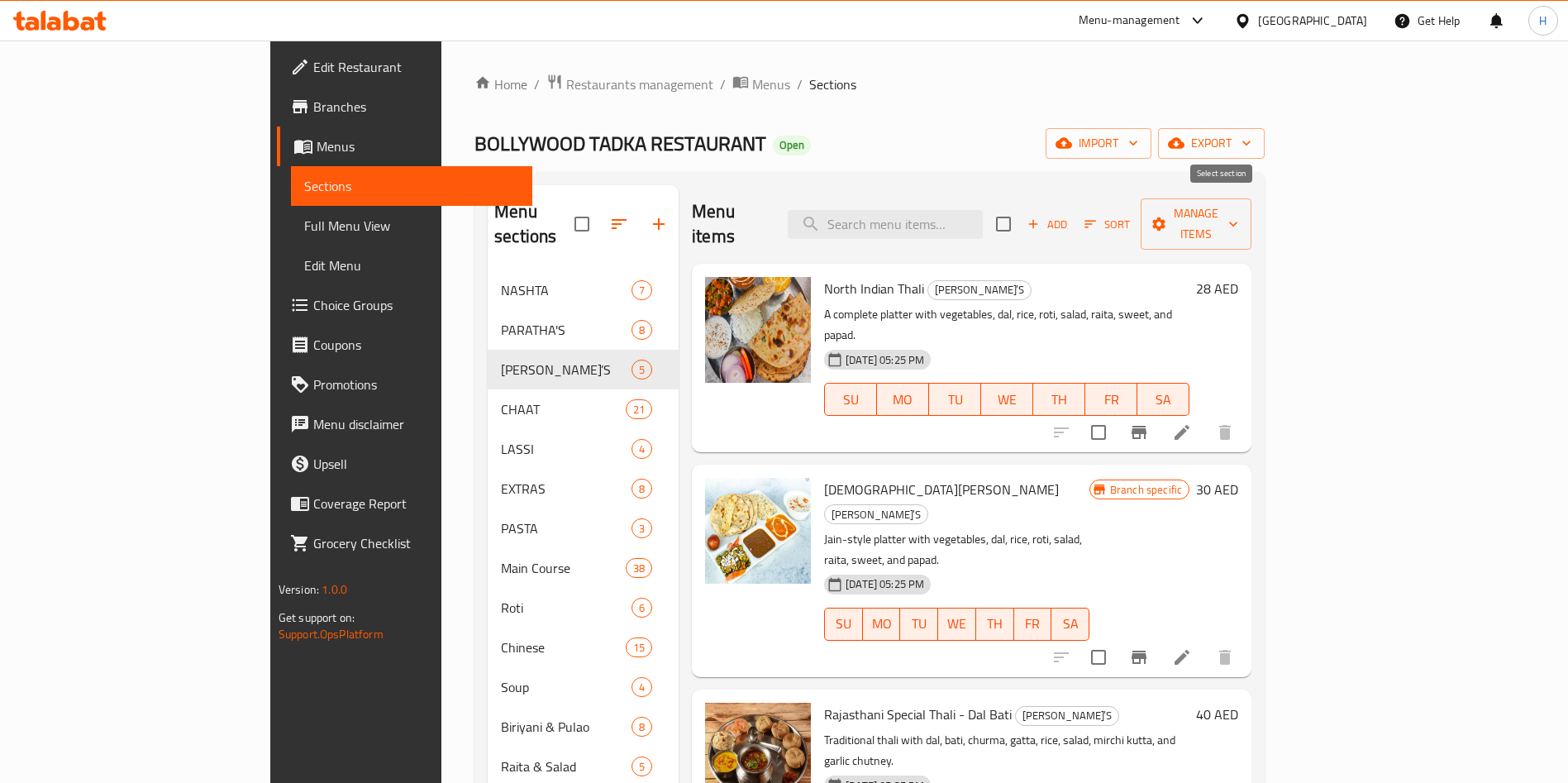
checkbox input "true"
click at [1239, 217] on span "Manage items" at bounding box center [1197, 223] width 85 height 41
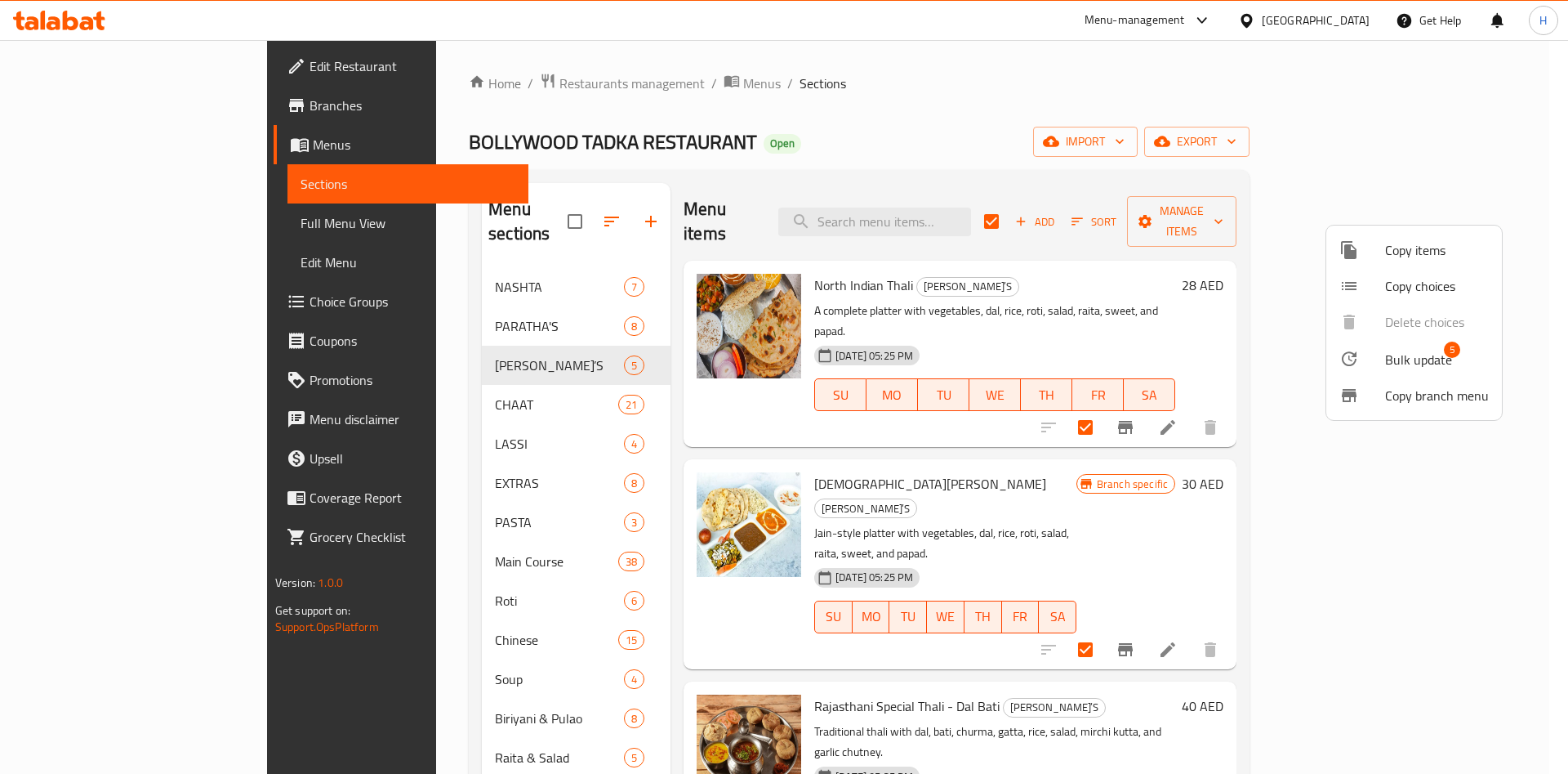
click at [1432, 358] on span "Bulk update" at bounding box center [1419, 359] width 67 height 20
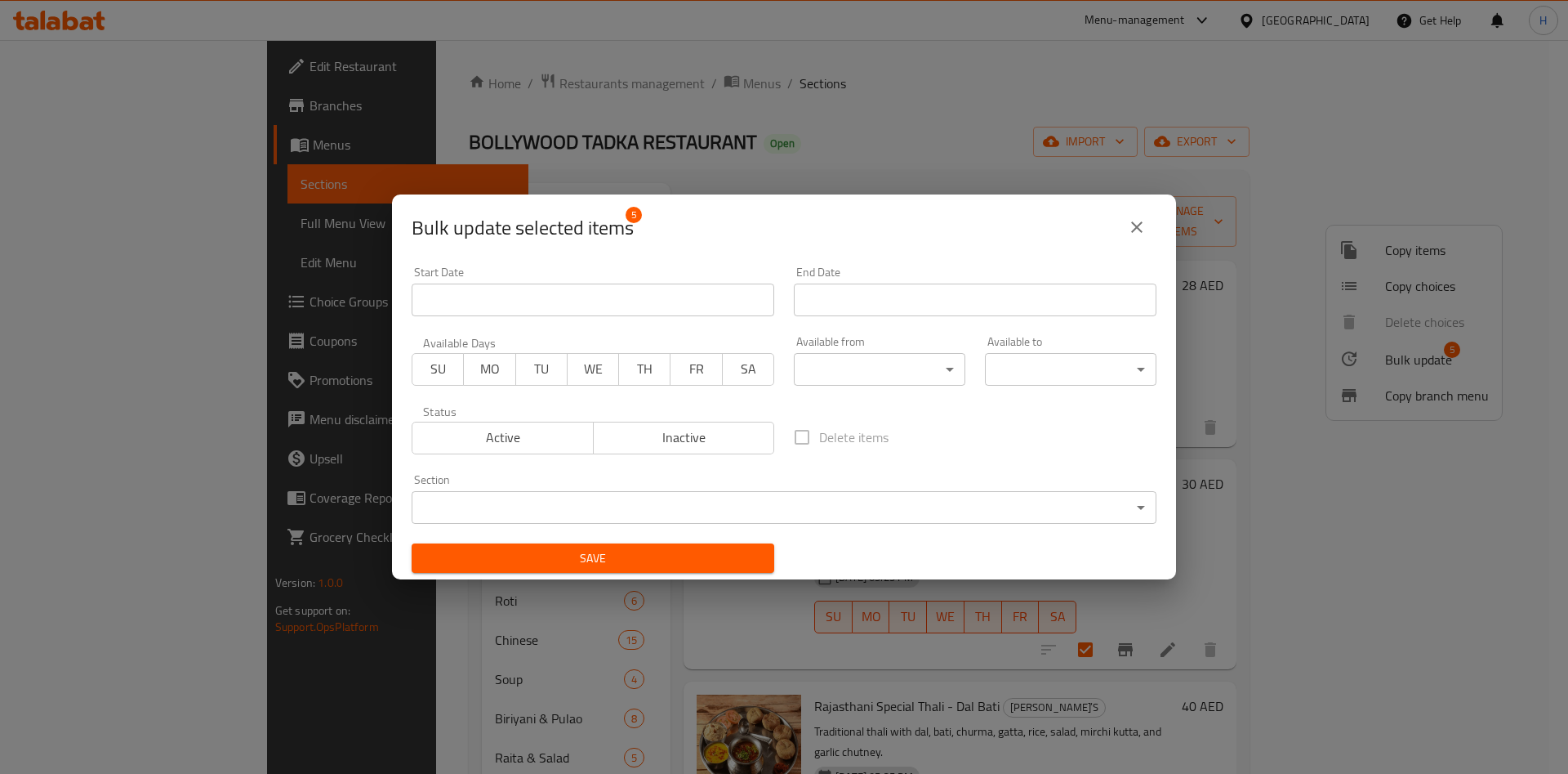
click at [836, 368] on body "​ Menu-management [GEOGRAPHIC_DATA] Get Help H Edit Restaurant Branches Menus S…" at bounding box center [784, 407] width 1568 height 734
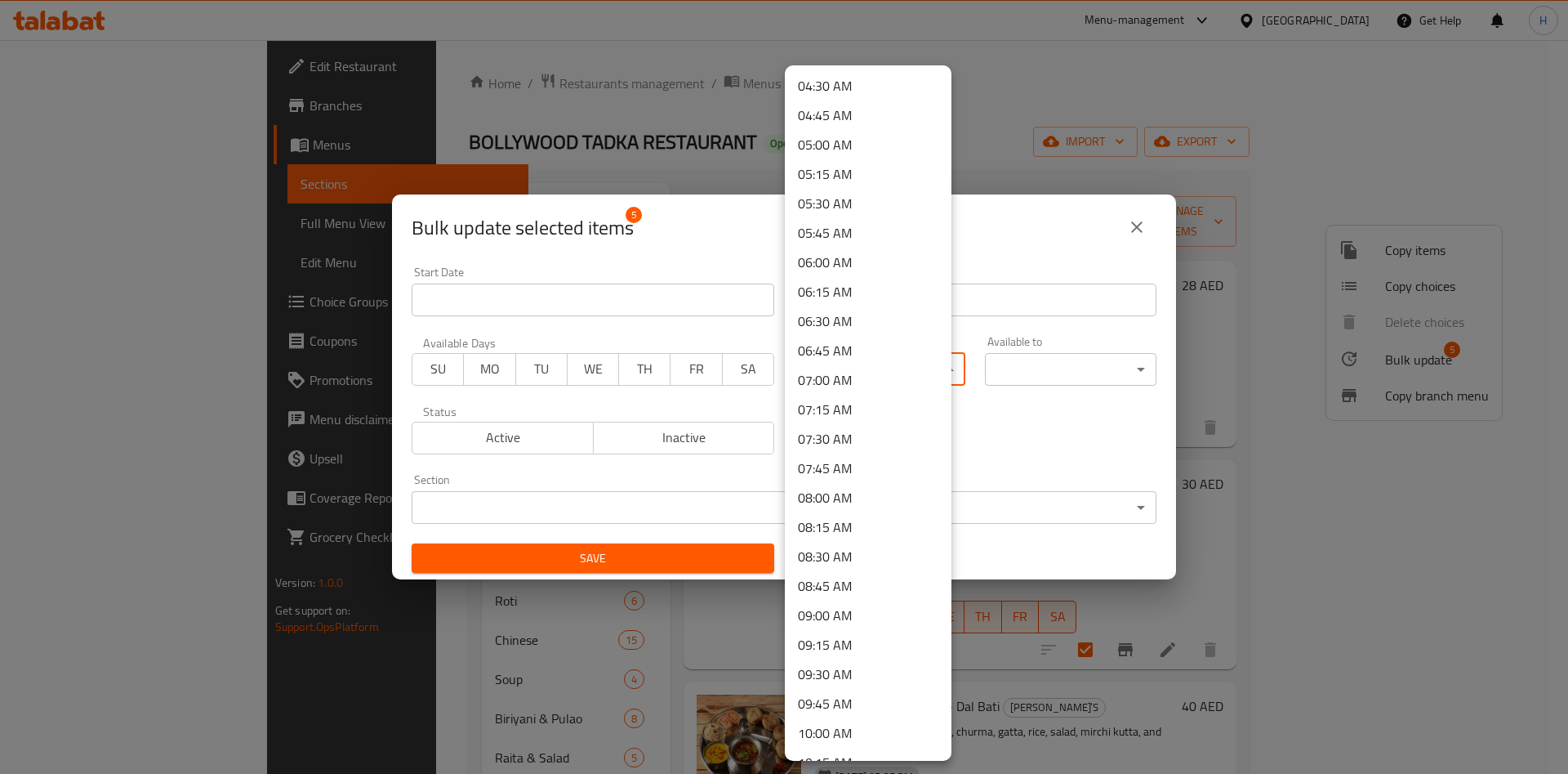
scroll to position [736, 0]
click at [857, 531] on li "10:00 AM" at bounding box center [868, 528] width 166 height 29
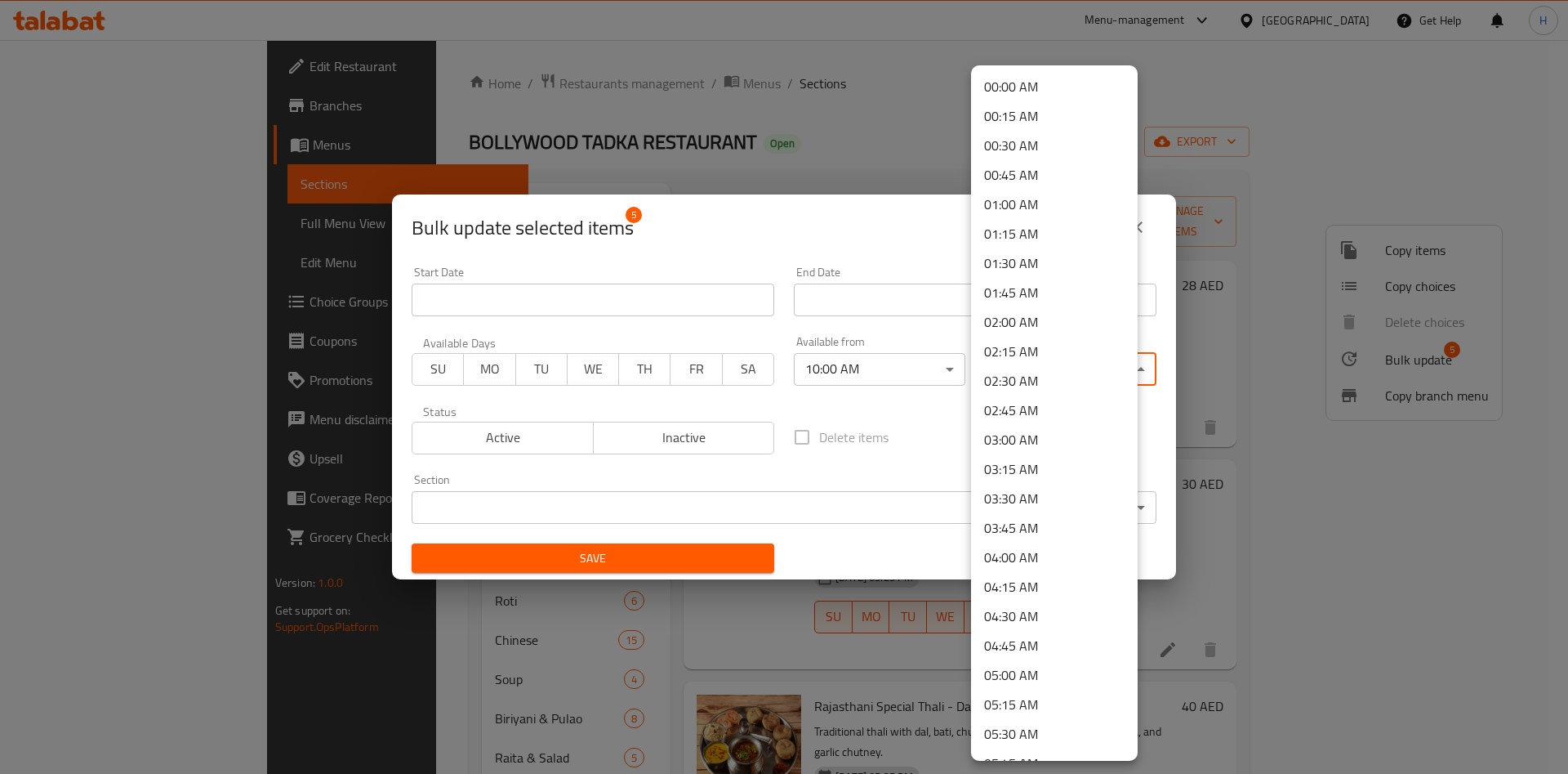
click at [1055, 358] on body "​ Menu-management [GEOGRAPHIC_DATA] Get Help H Edit Restaurant Branches Menus S…" at bounding box center [784, 407] width 1568 height 734
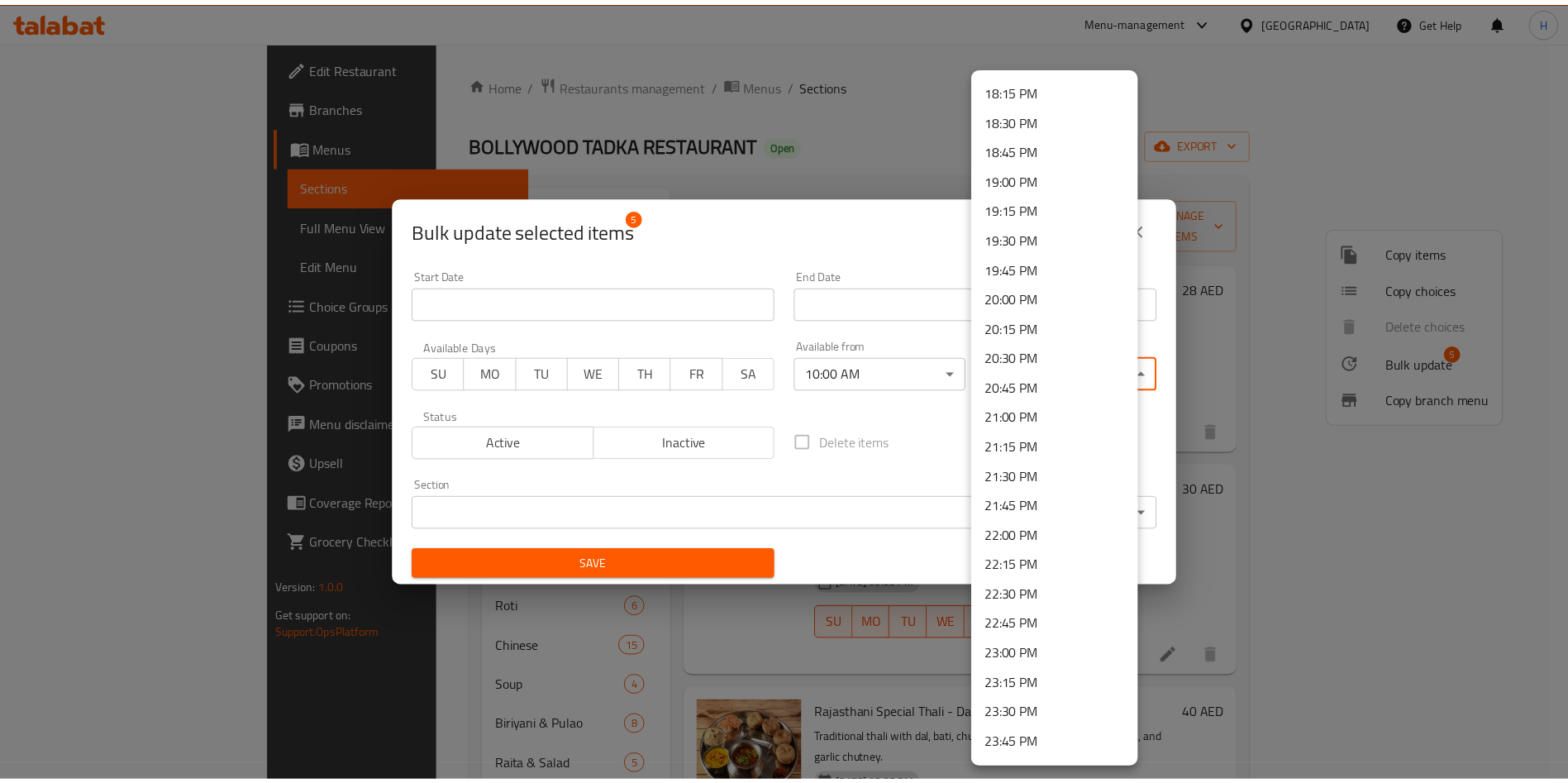
scroll to position [2197, 0]
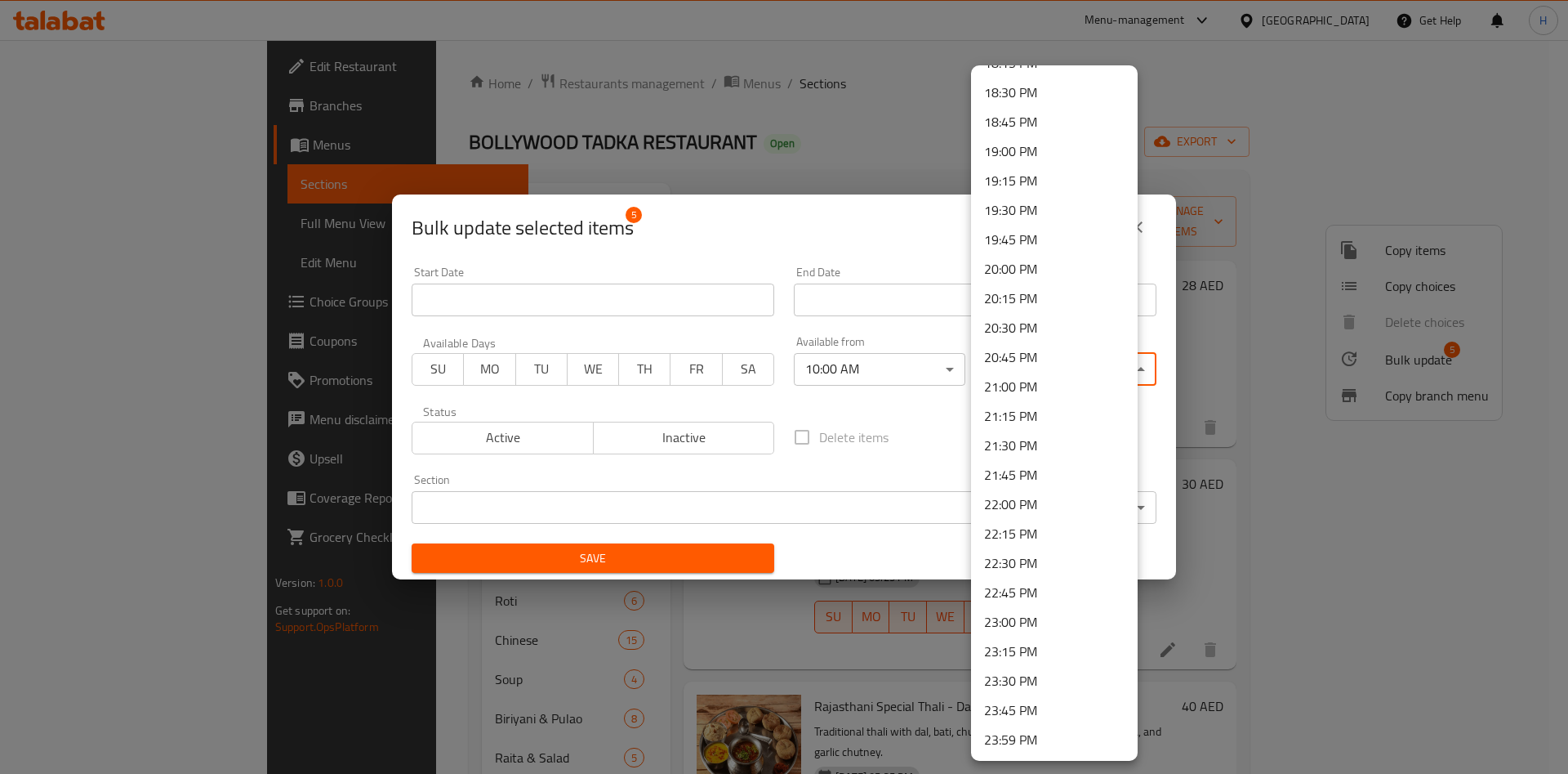
click at [1047, 554] on li "22:30 PM" at bounding box center [1054, 563] width 166 height 29
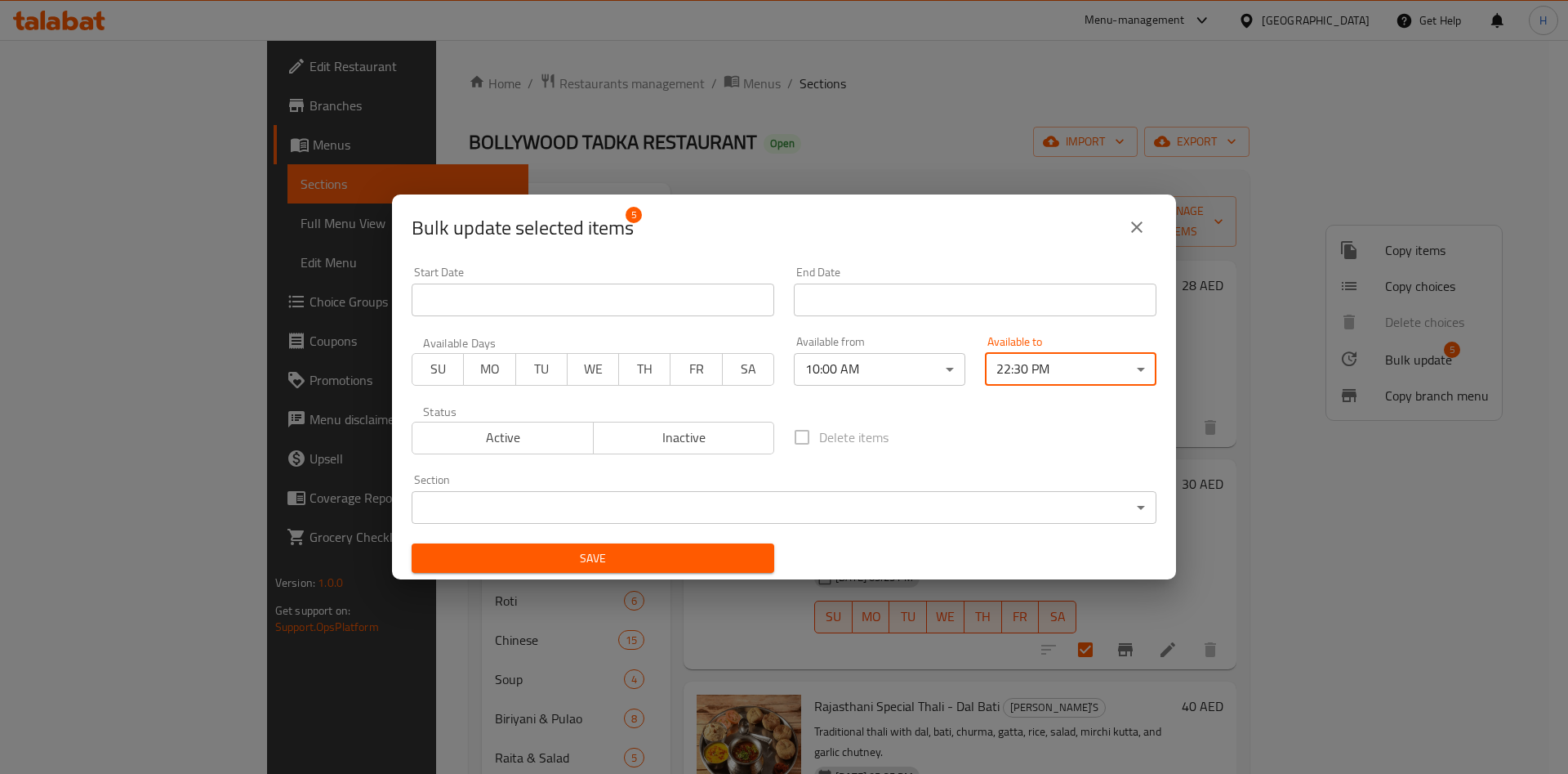
click at [683, 555] on span "Save" at bounding box center [593, 558] width 336 height 20
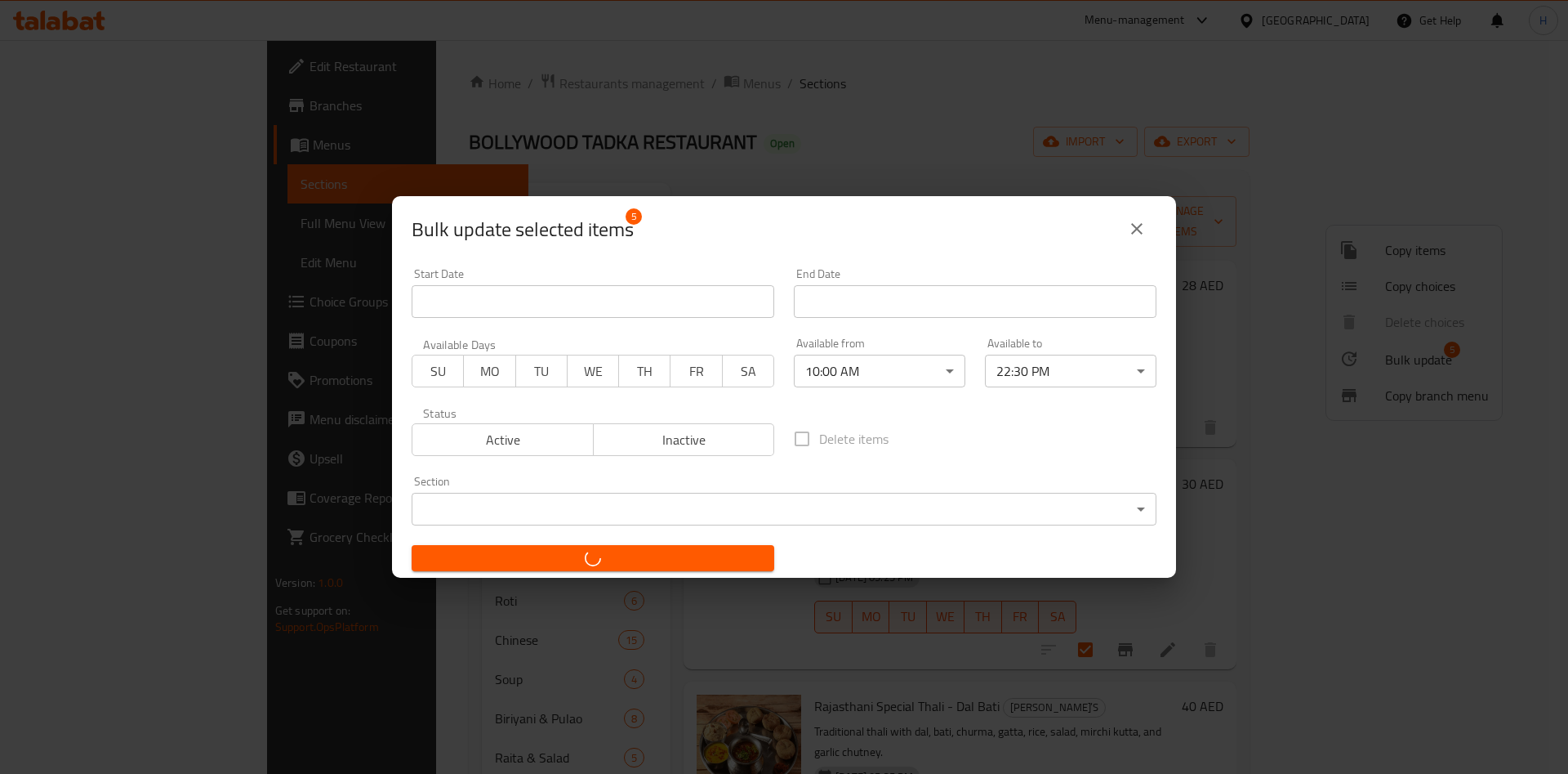
checkbox input "false"
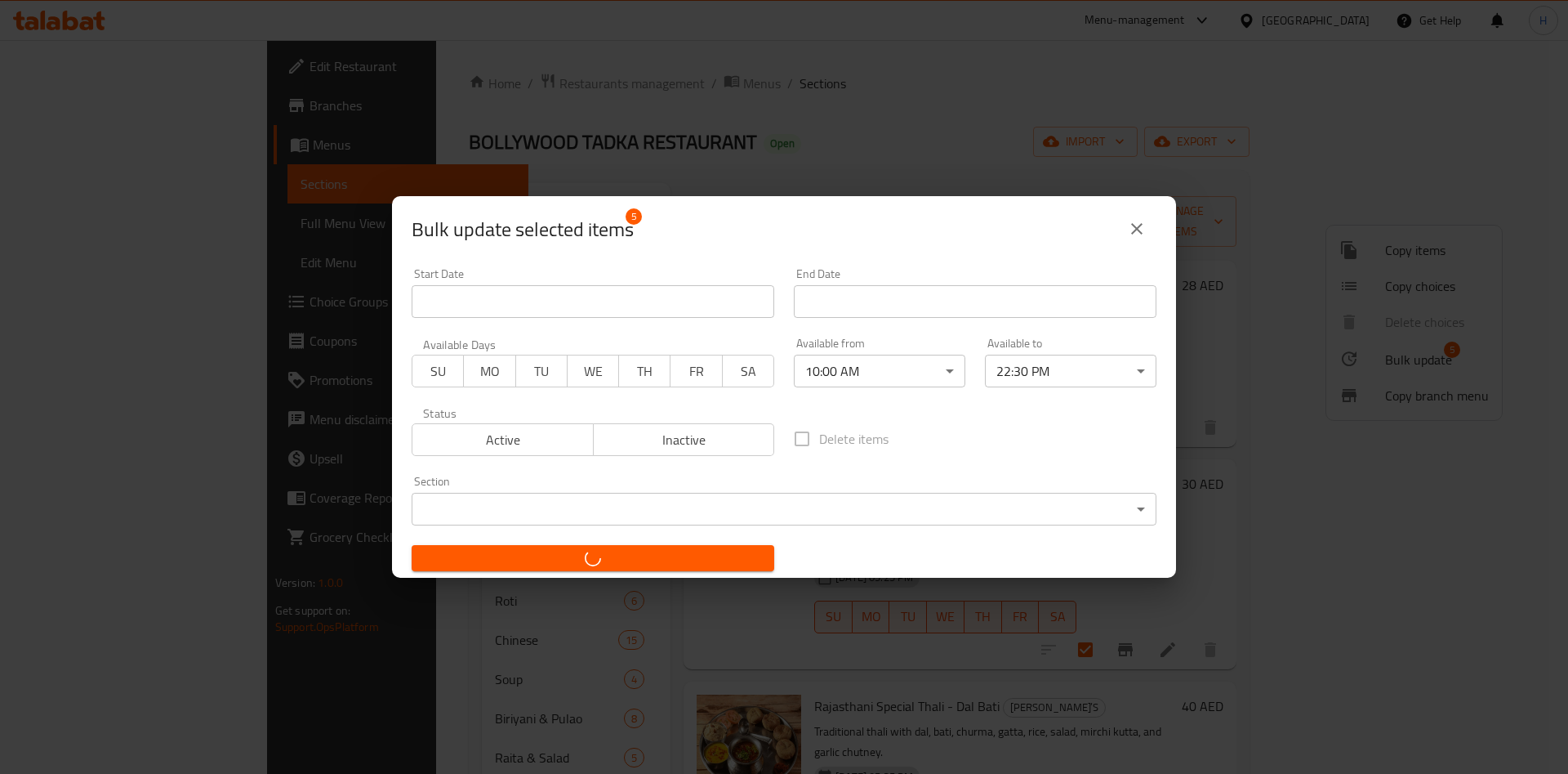
checkbox input "false"
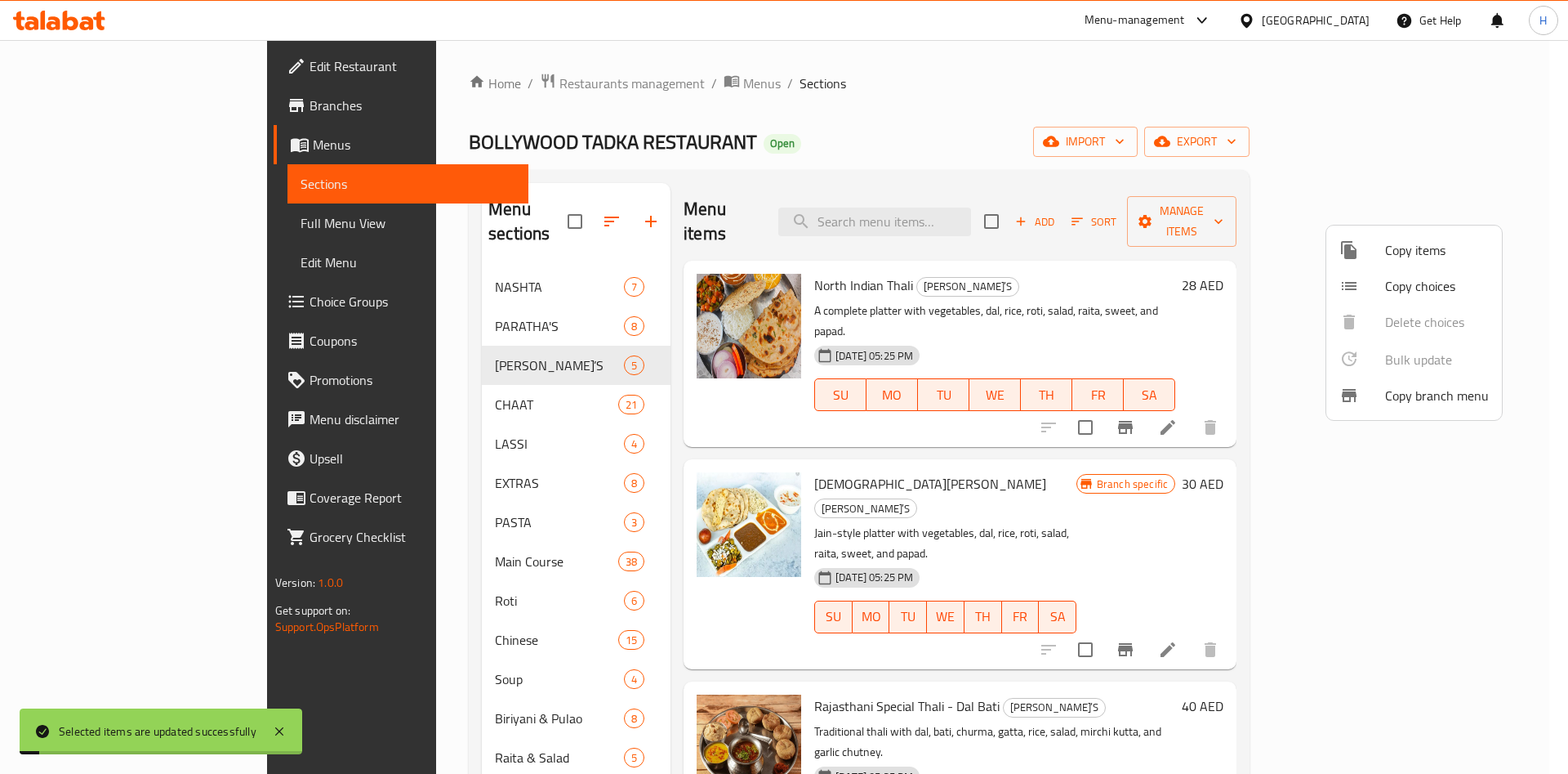
click at [1244, 468] on div at bounding box center [784, 387] width 1568 height 774
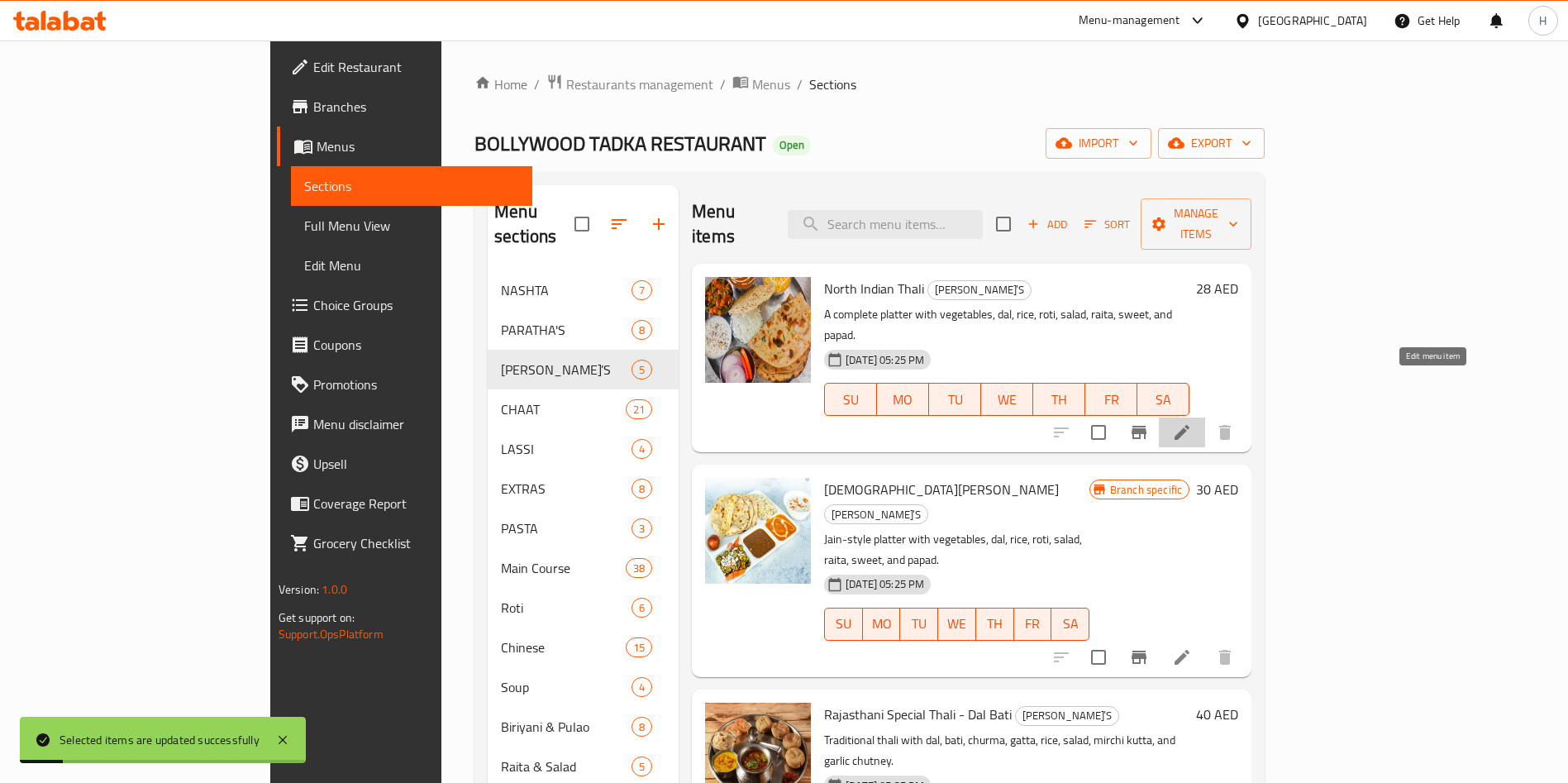
click at [1192, 422] on icon at bounding box center [1182, 432] width 20 height 20
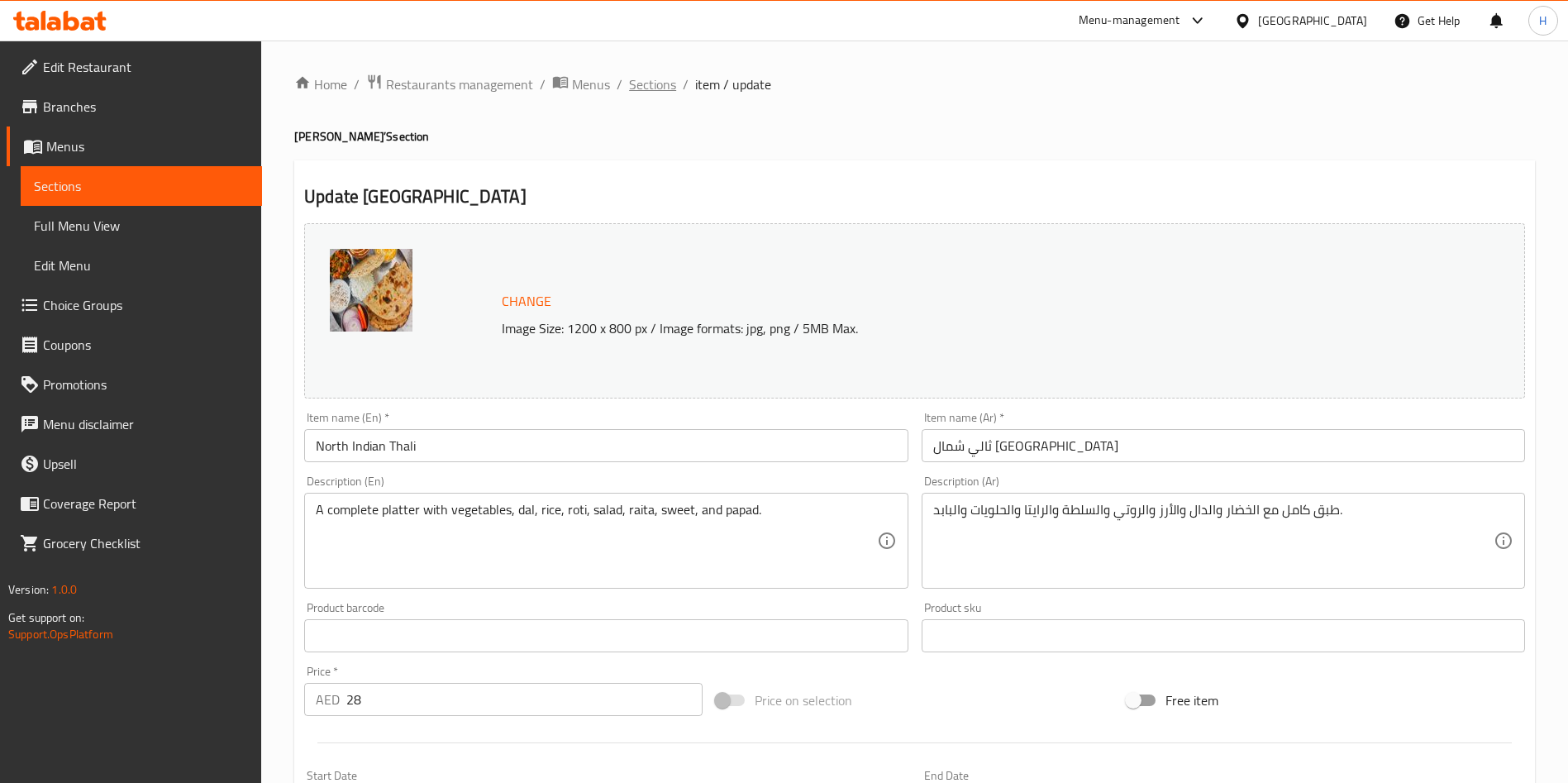
click at [658, 80] on span "Sections" at bounding box center [652, 84] width 47 height 20
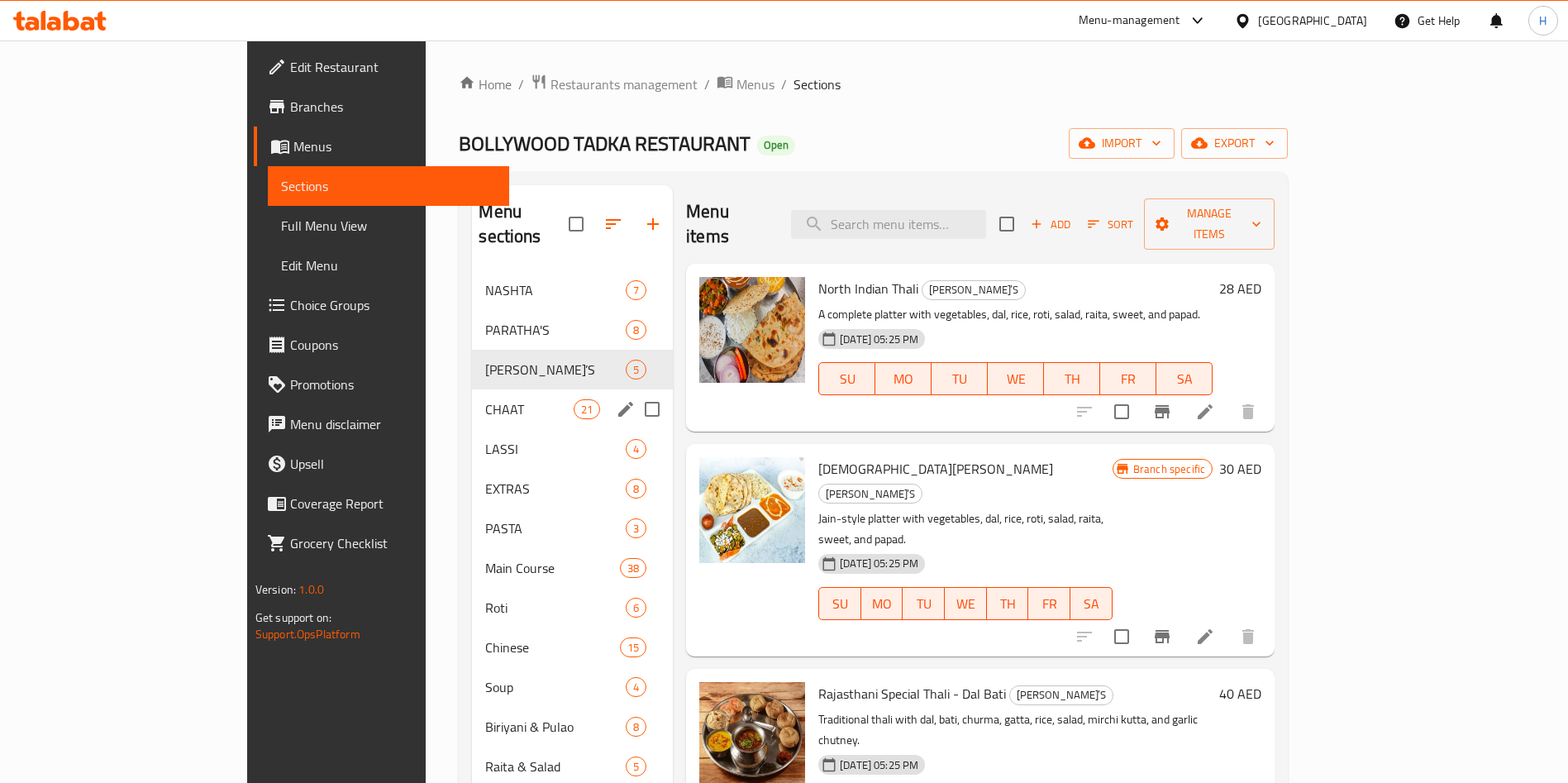
click at [486, 399] on span "CHAAT" at bounding box center [529, 409] width 88 height 20
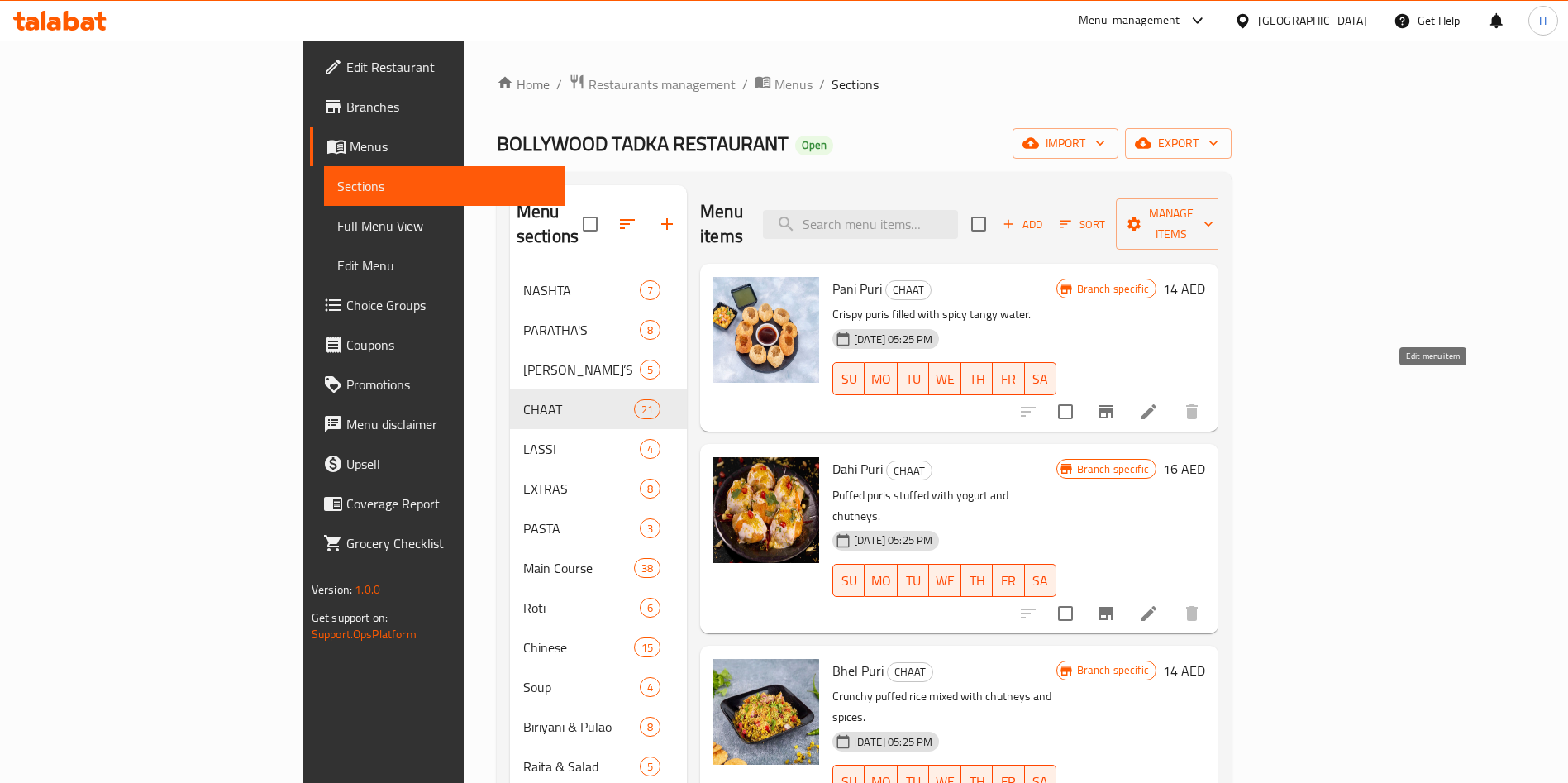
click at [1156, 404] on icon at bounding box center [1149, 411] width 14 height 14
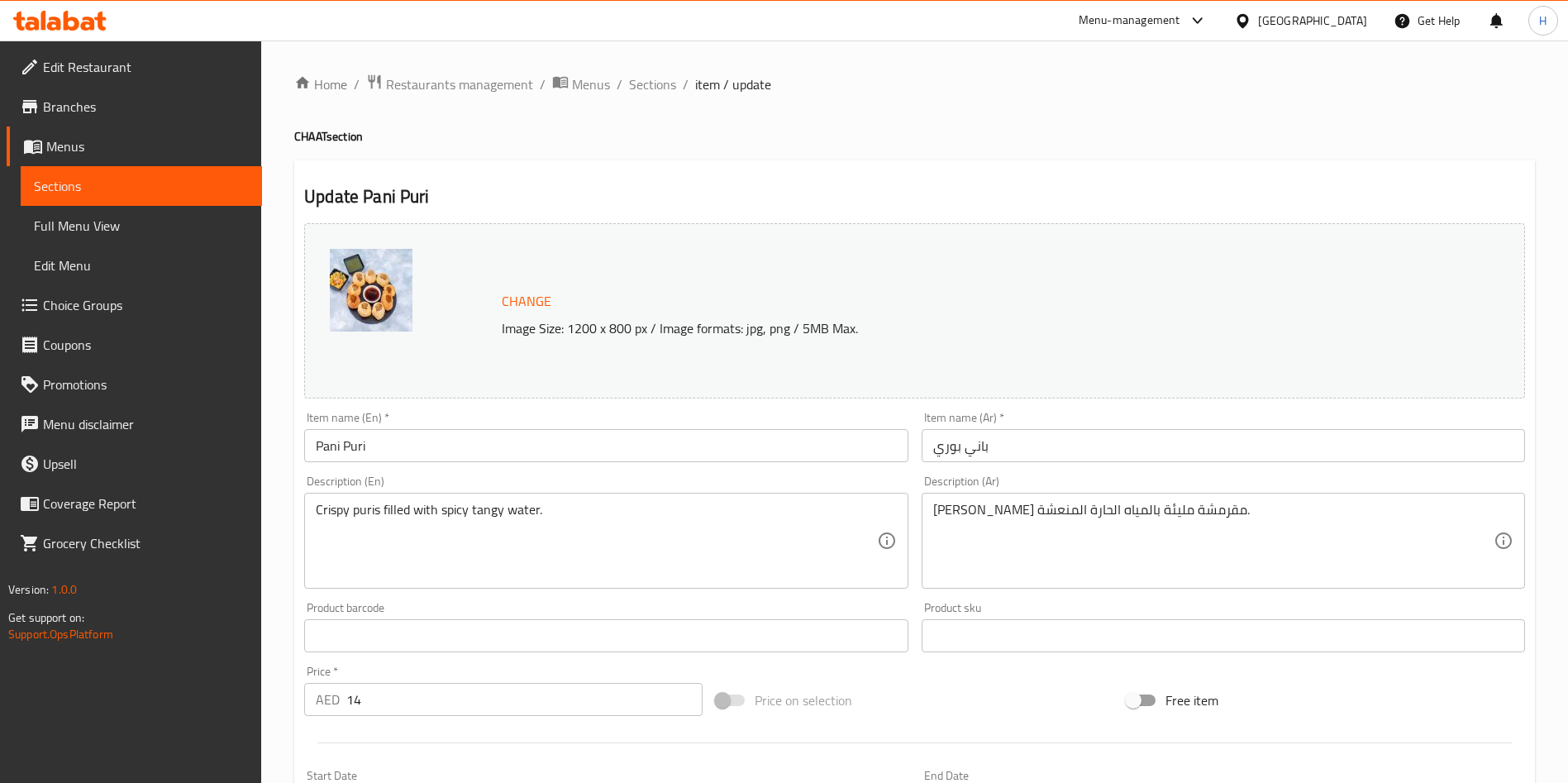
click at [619, 84] on li "/" at bounding box center [620, 84] width 6 height 20
click at [601, 84] on span "Menus" at bounding box center [592, 84] width 38 height 20
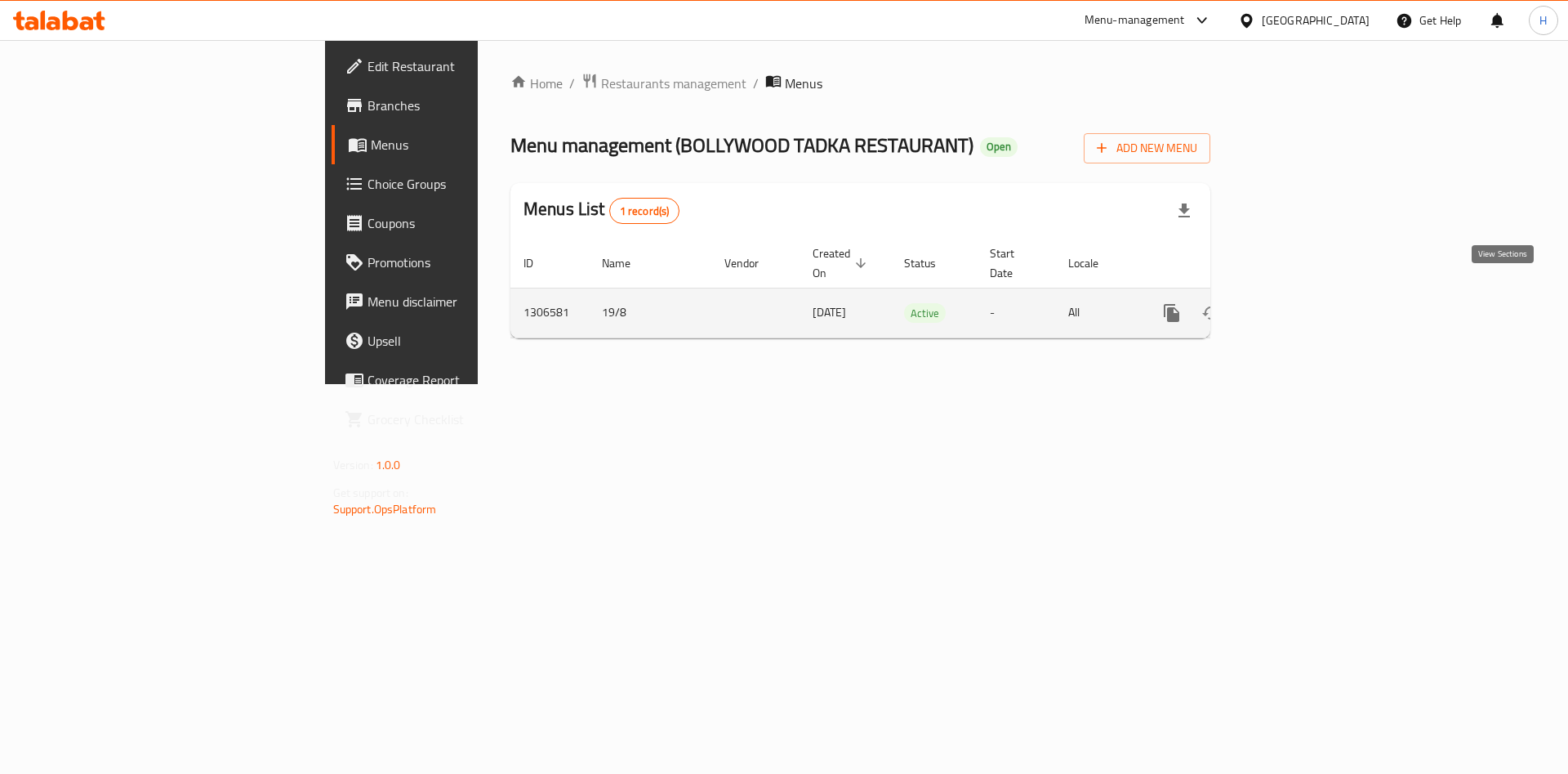
click at [1310, 296] on link "enhanced table" at bounding box center [1290, 313] width 39 height 39
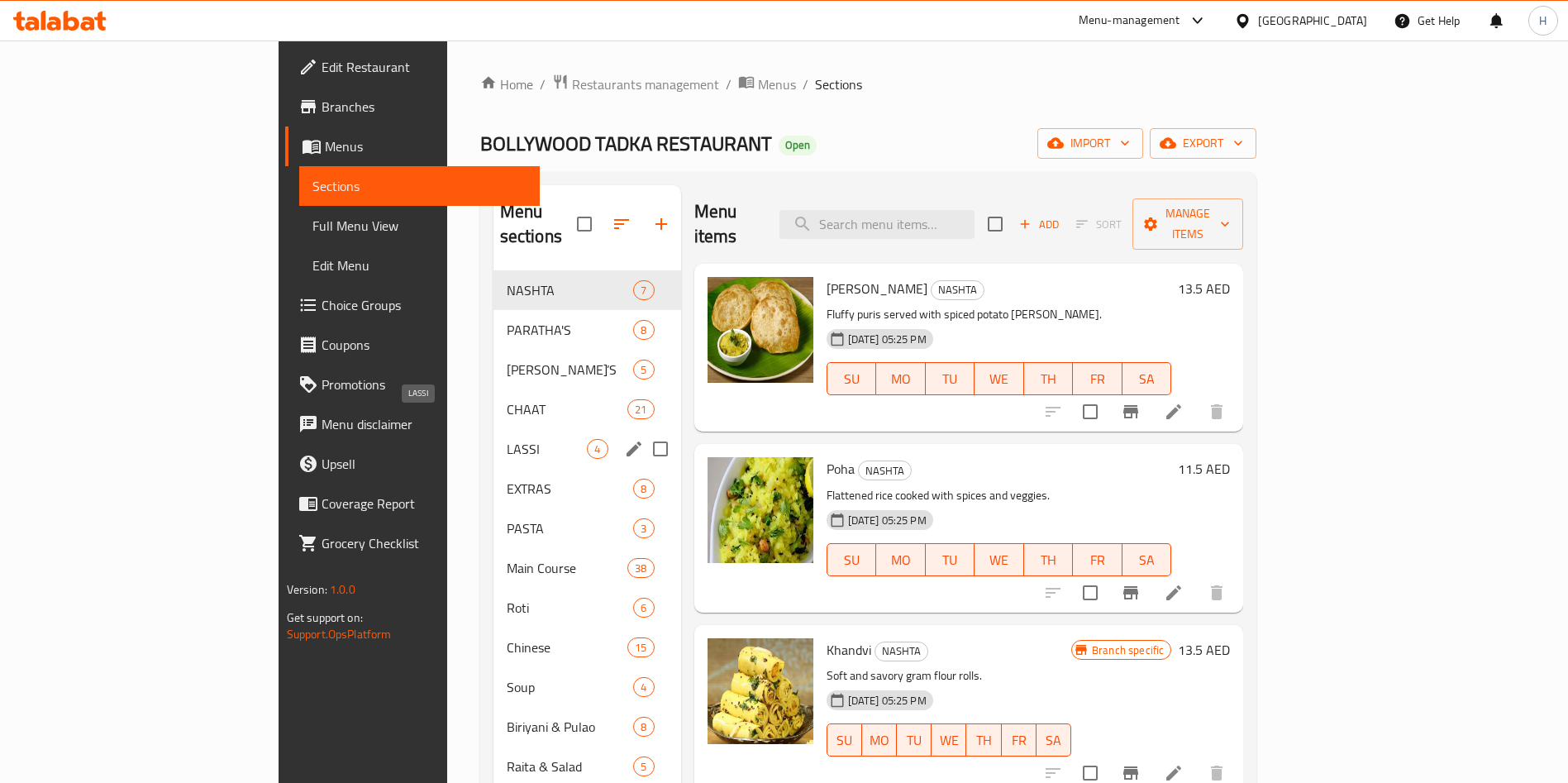
click at [507, 439] on span "LASSI" at bounding box center [547, 448] width 81 height 20
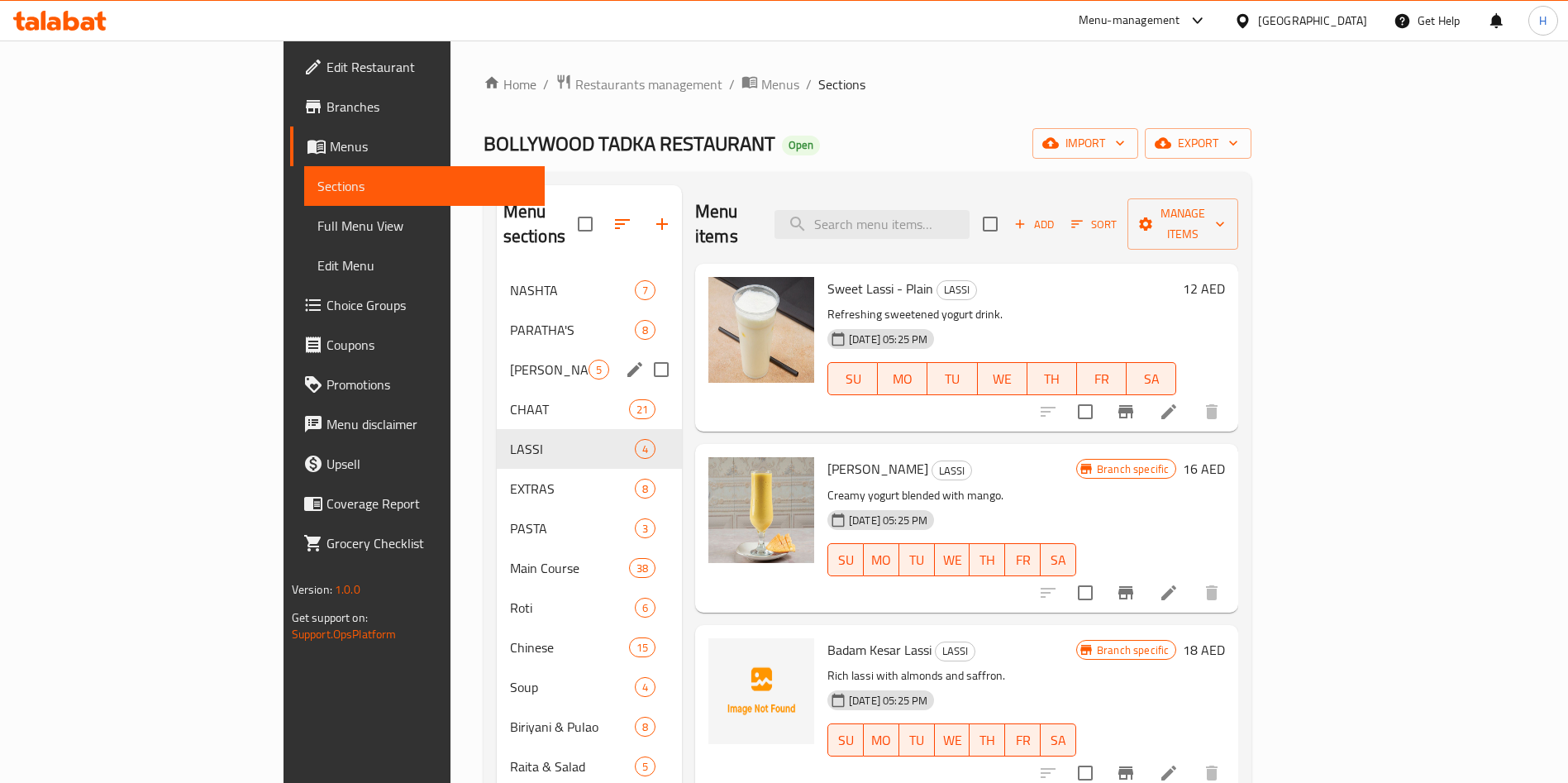
click at [510, 320] on span "PARATHA'S" at bounding box center [572, 330] width 125 height 20
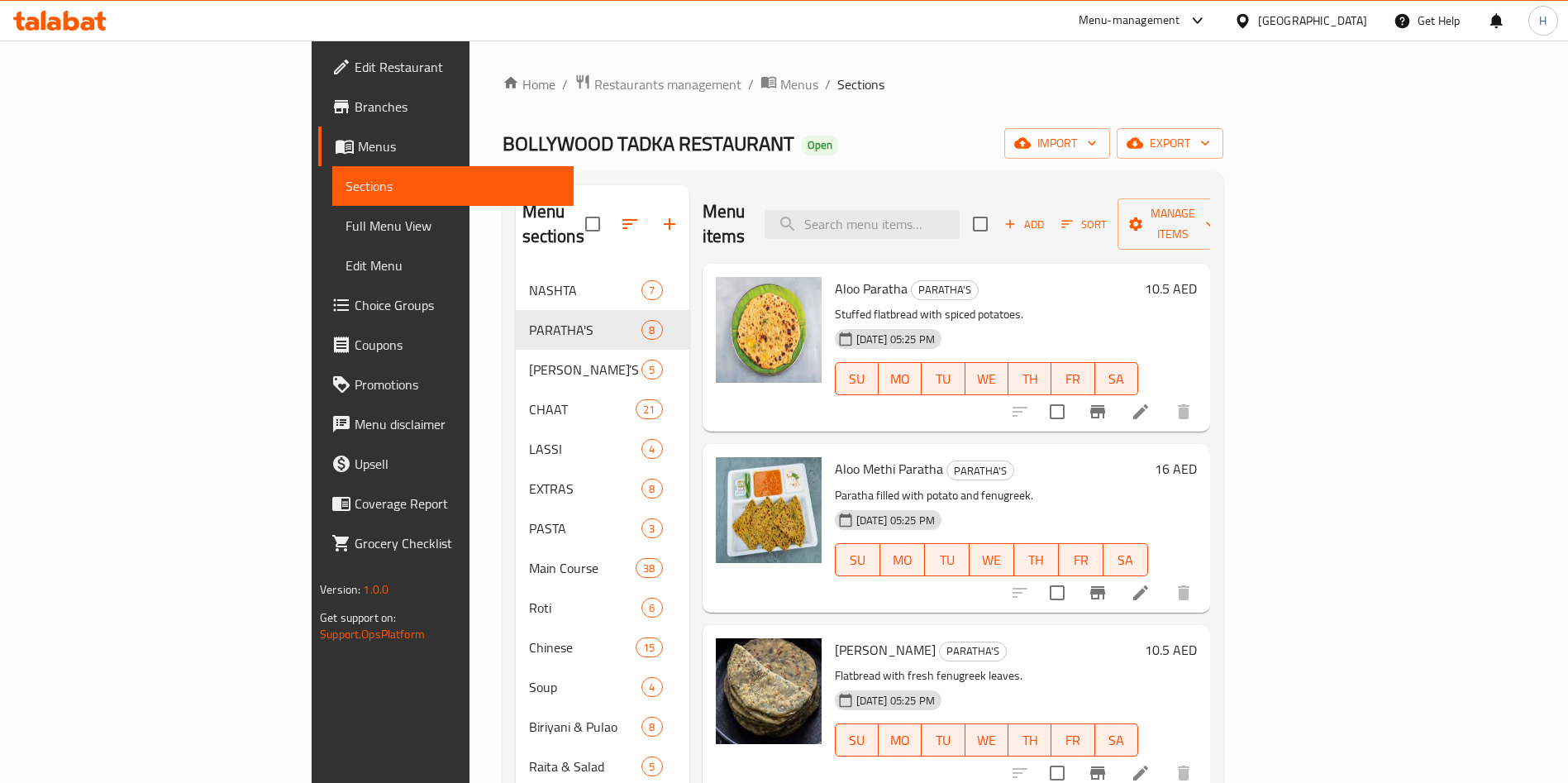
click at [1151, 402] on icon at bounding box center [1141, 412] width 20 height 20
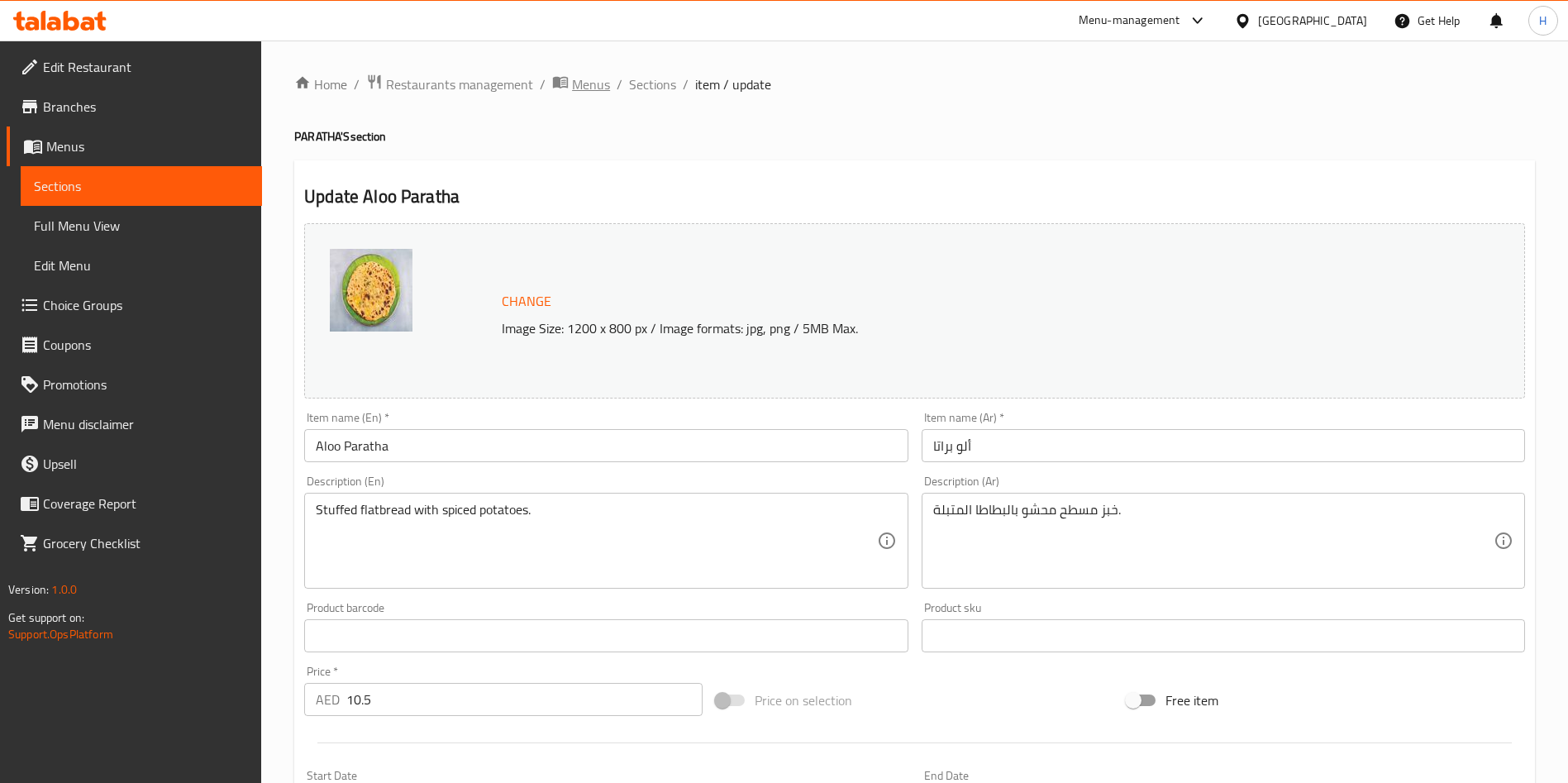
click at [596, 87] on span "Menus" at bounding box center [592, 84] width 38 height 20
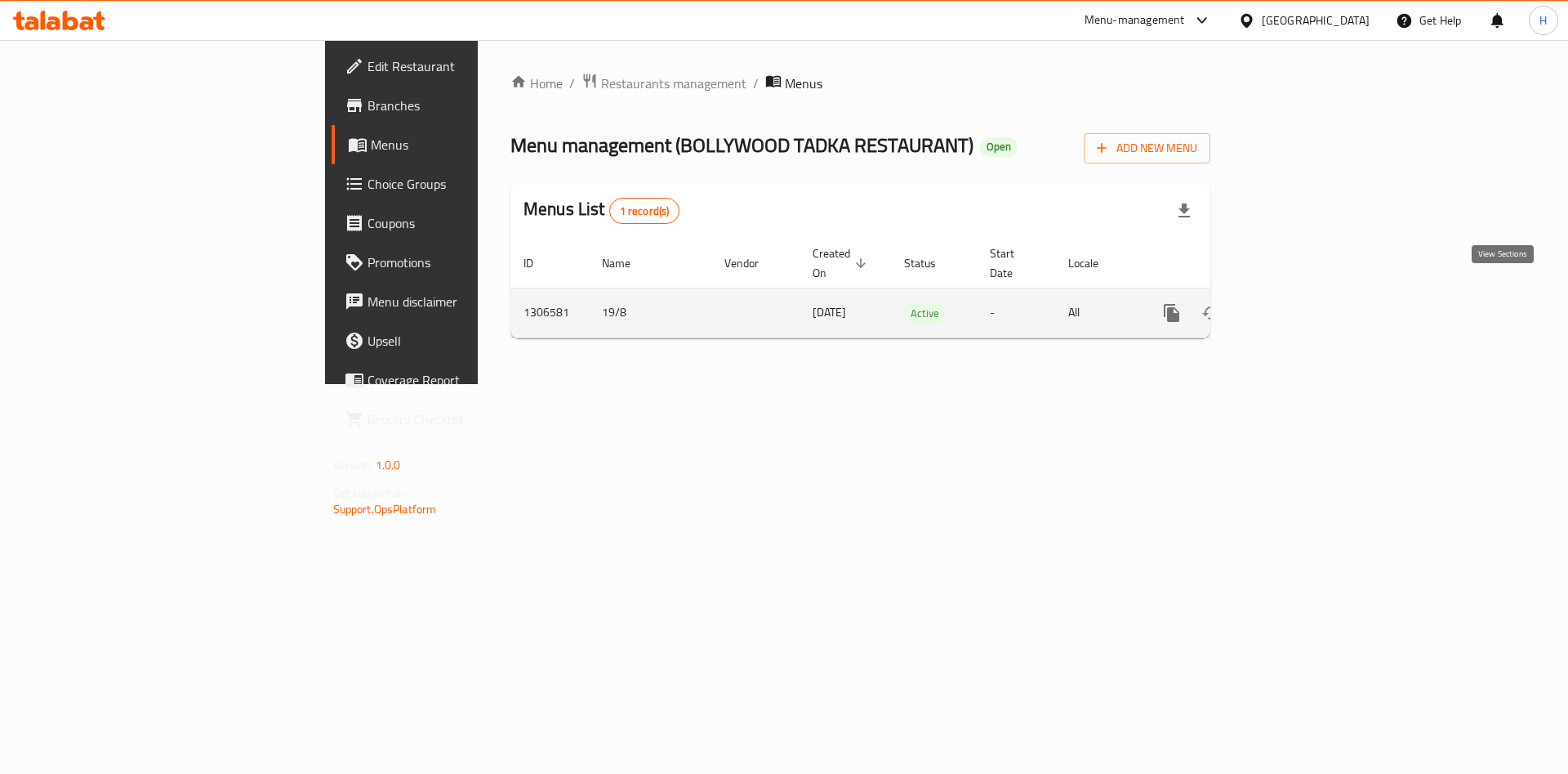
click at [1299, 303] on icon "enhanced table" at bounding box center [1290, 313] width 20 height 20
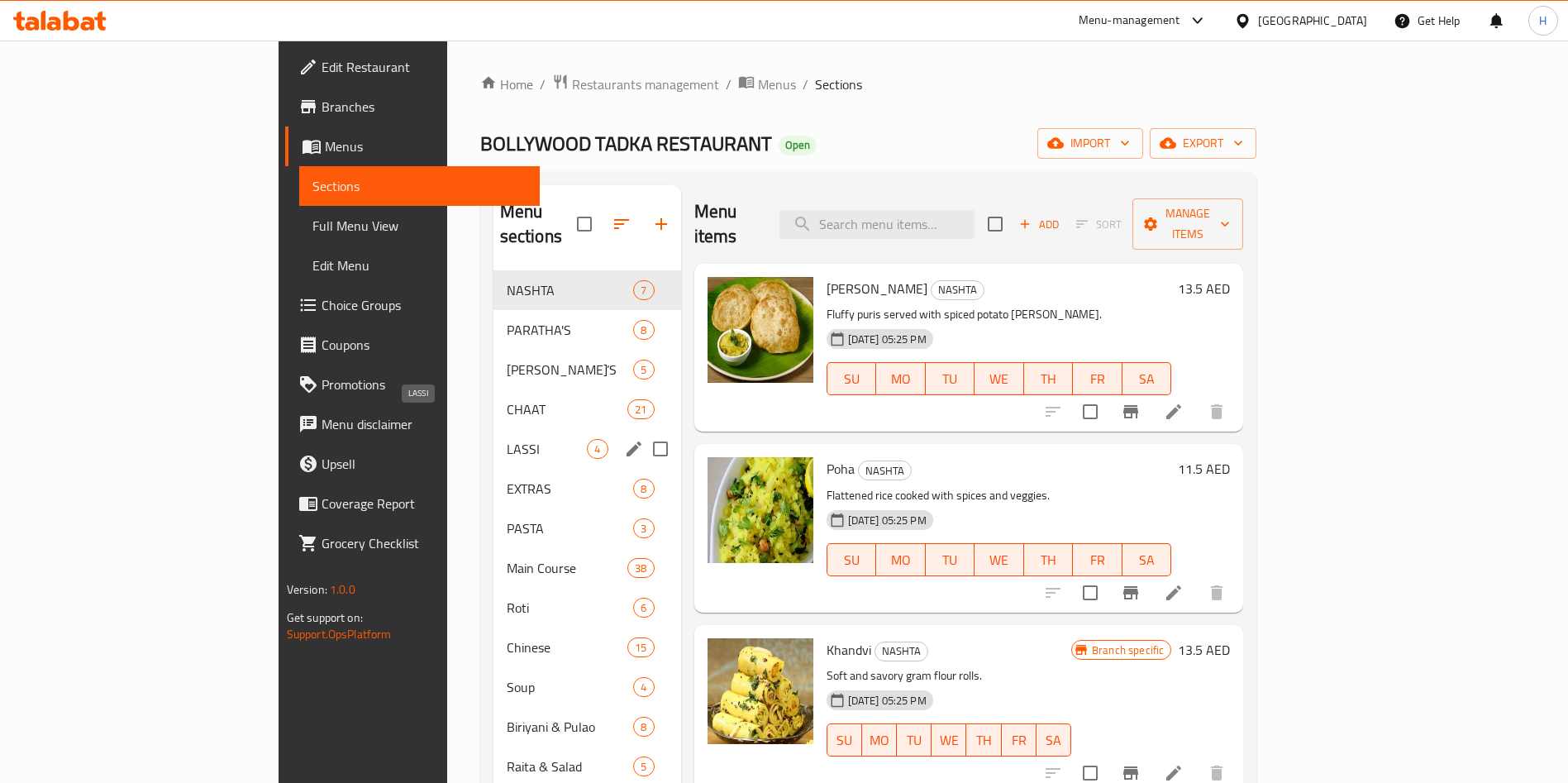
click at [507, 439] on span "LASSI" at bounding box center [547, 448] width 81 height 20
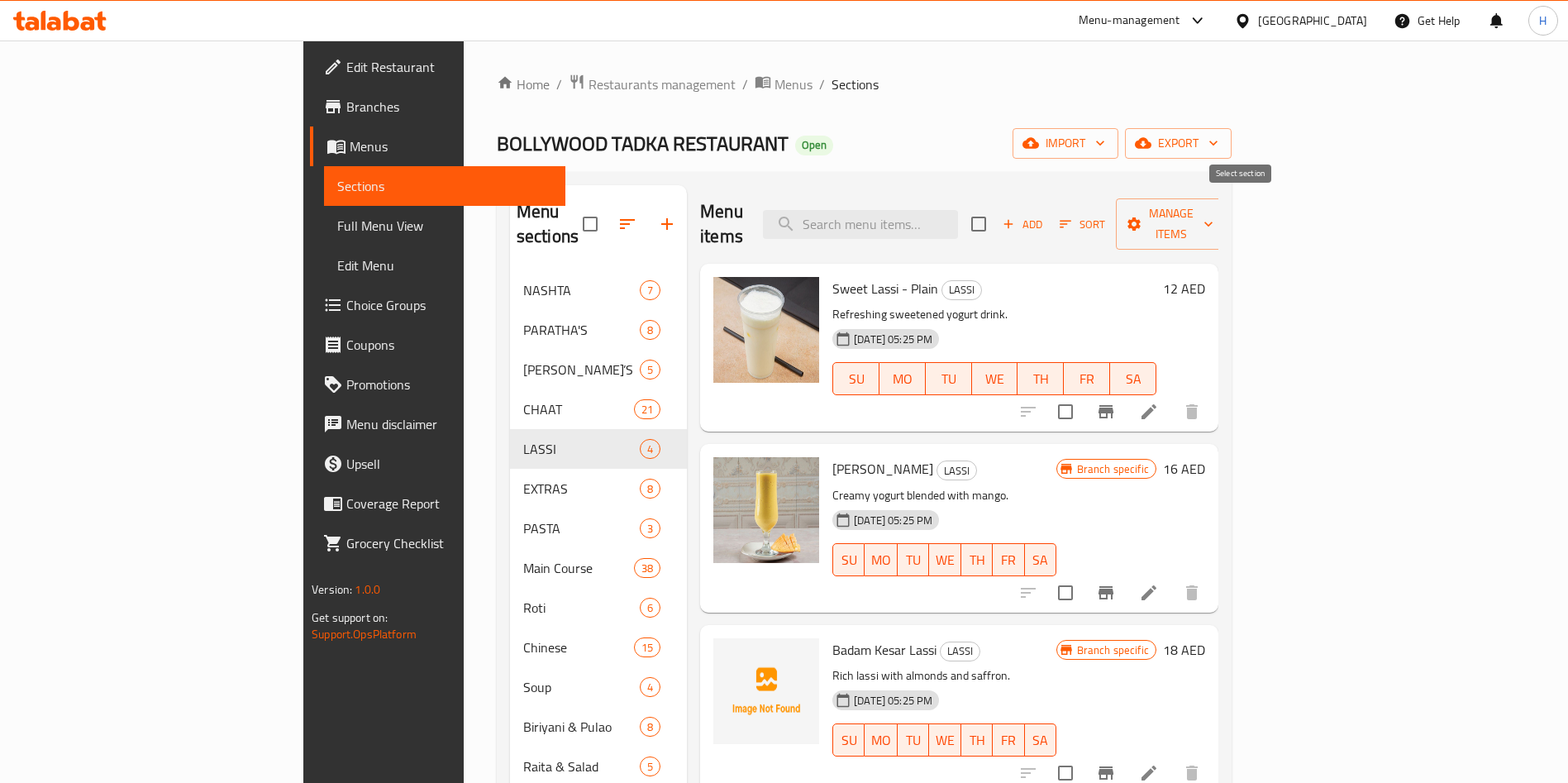
click at [997, 213] on input "checkbox" at bounding box center [979, 224] width 35 height 35
checkbox input "true"
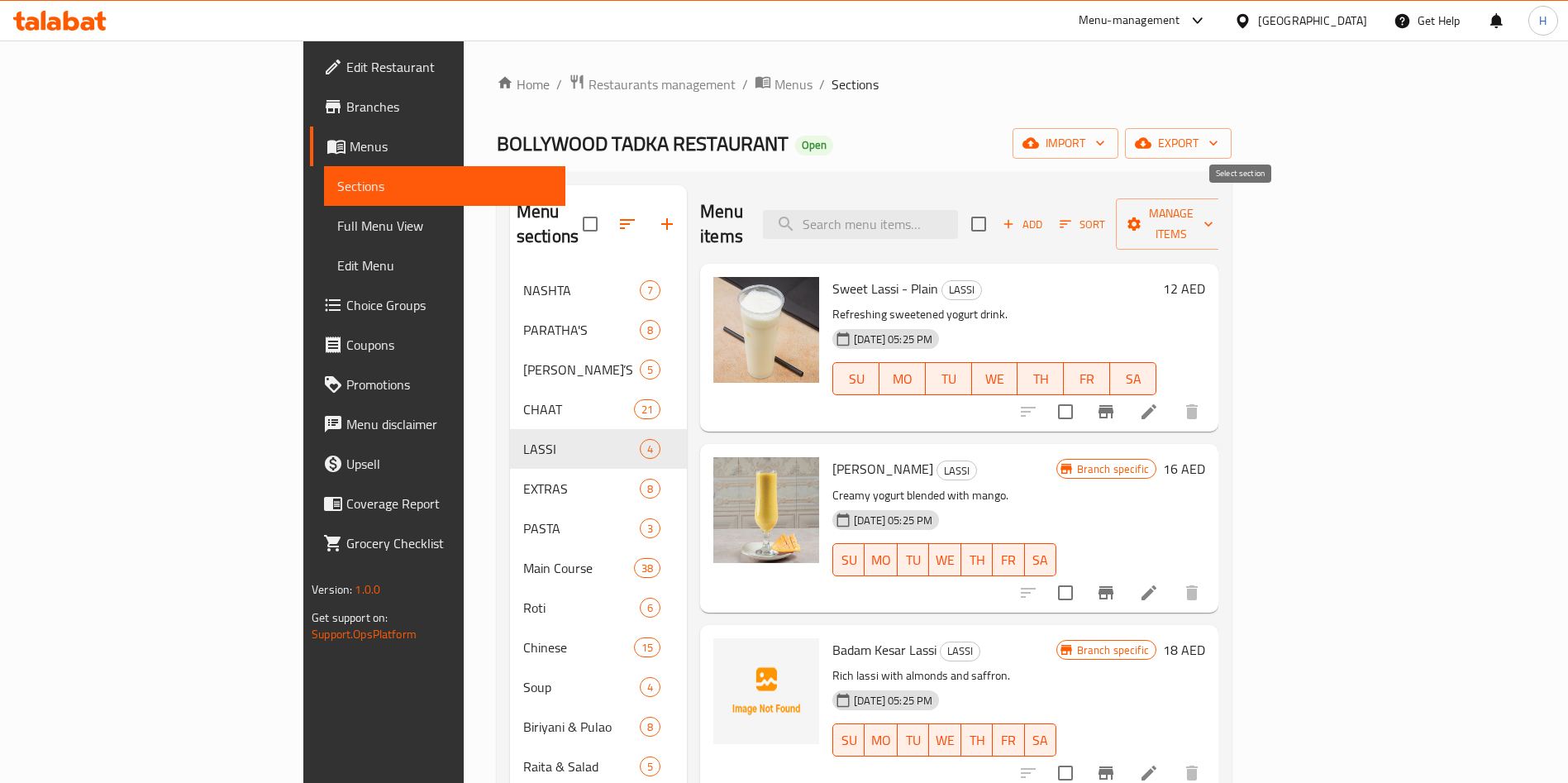
checkbox input "true"
click at [1214, 219] on span "Manage items" at bounding box center [1172, 223] width 85 height 41
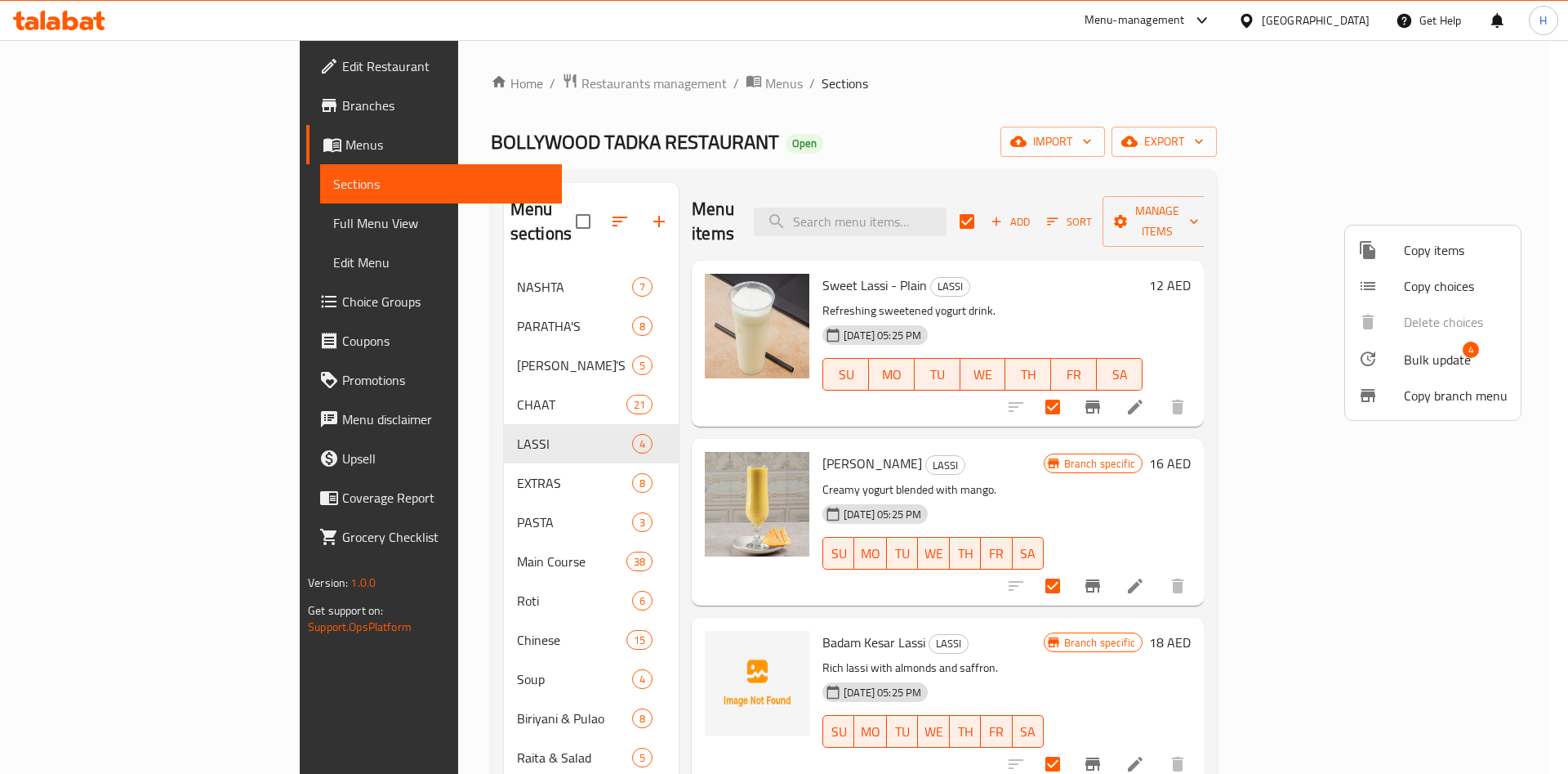
click at [1449, 363] on span "Bulk update" at bounding box center [1437, 359] width 67 height 20
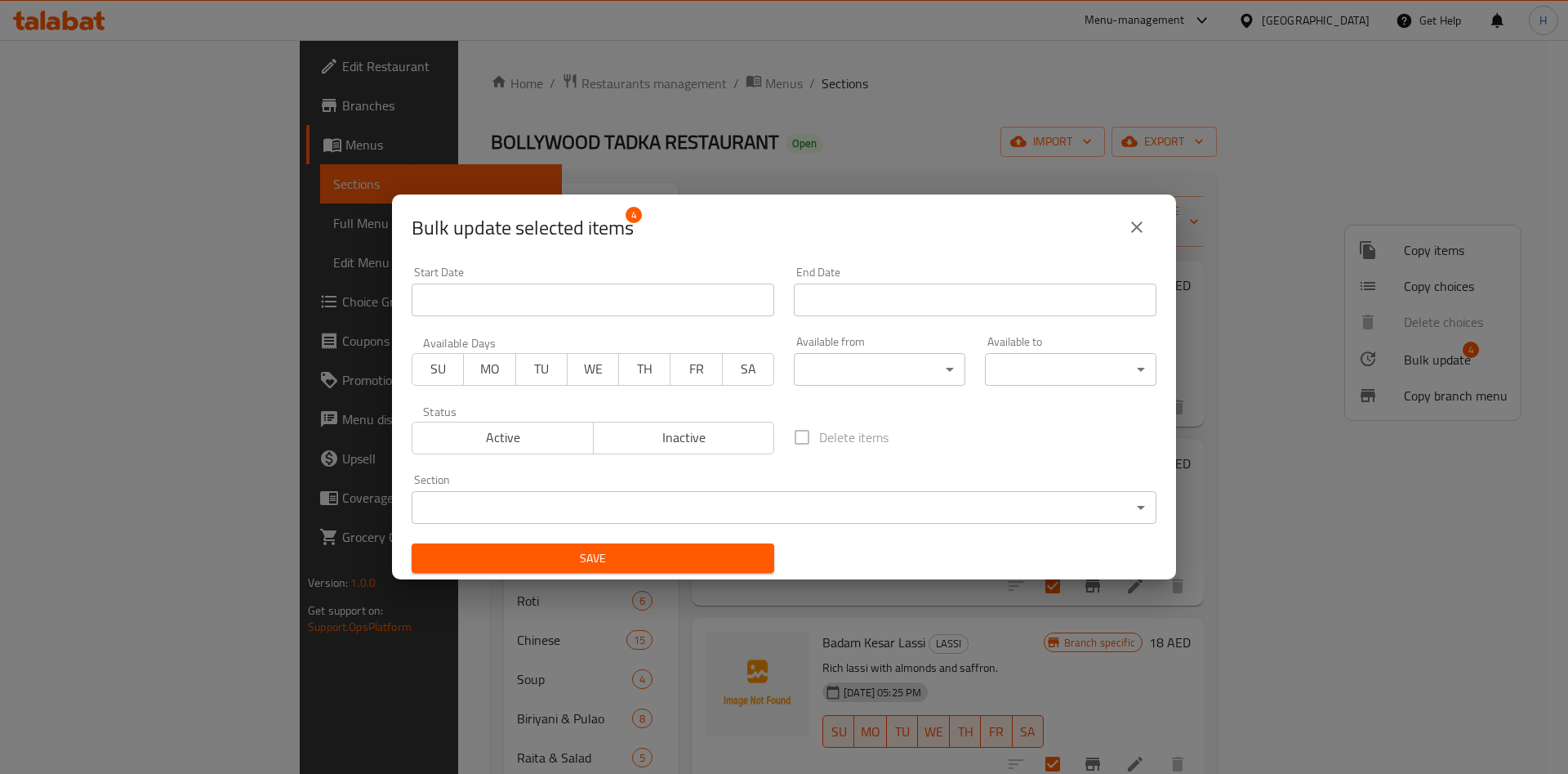
click at [882, 376] on body "​ Menu-management [GEOGRAPHIC_DATA] Get Help H Edit Restaurant Branches Menus S…" at bounding box center [784, 407] width 1568 height 734
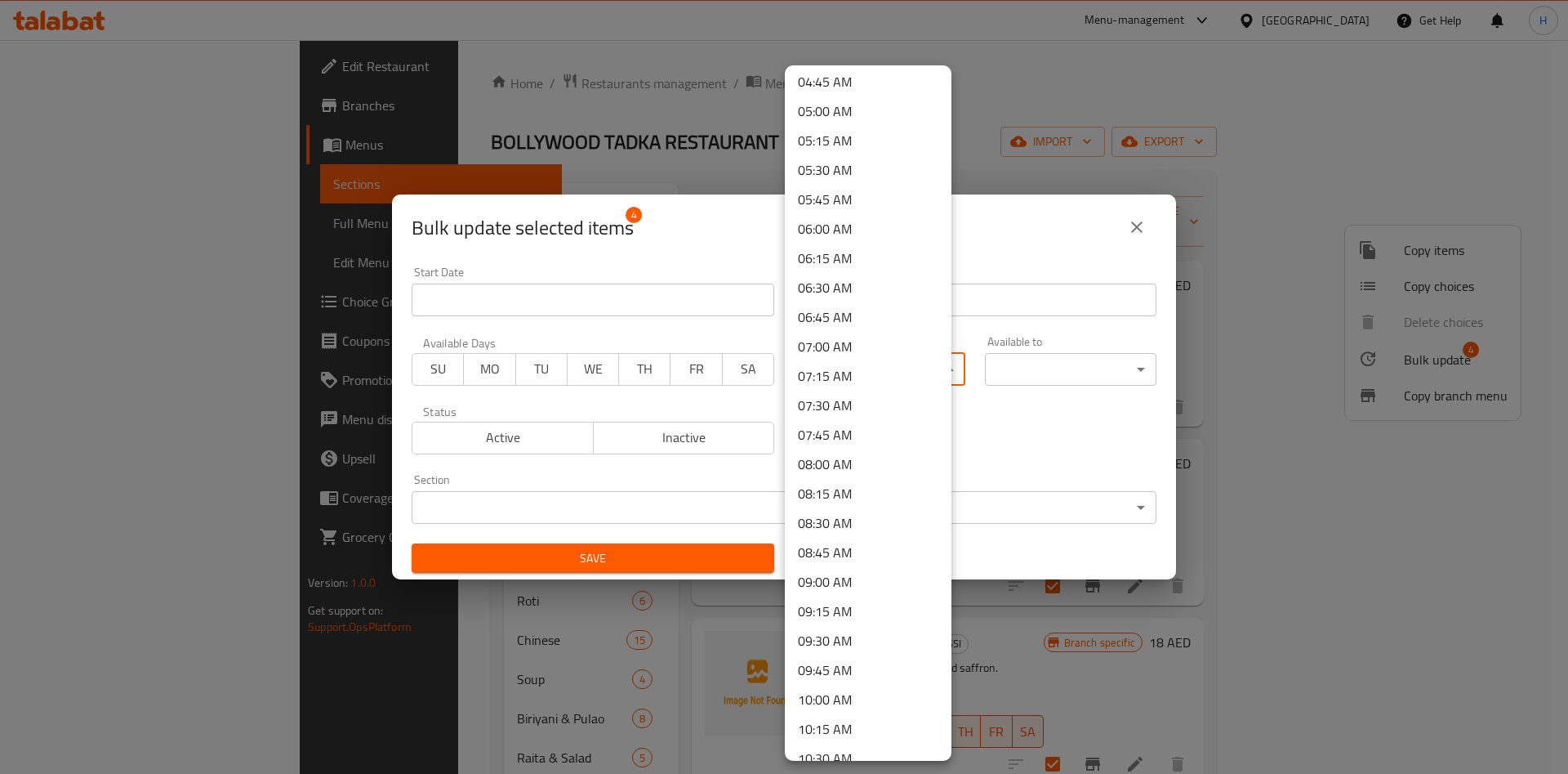
scroll to position [613, 0]
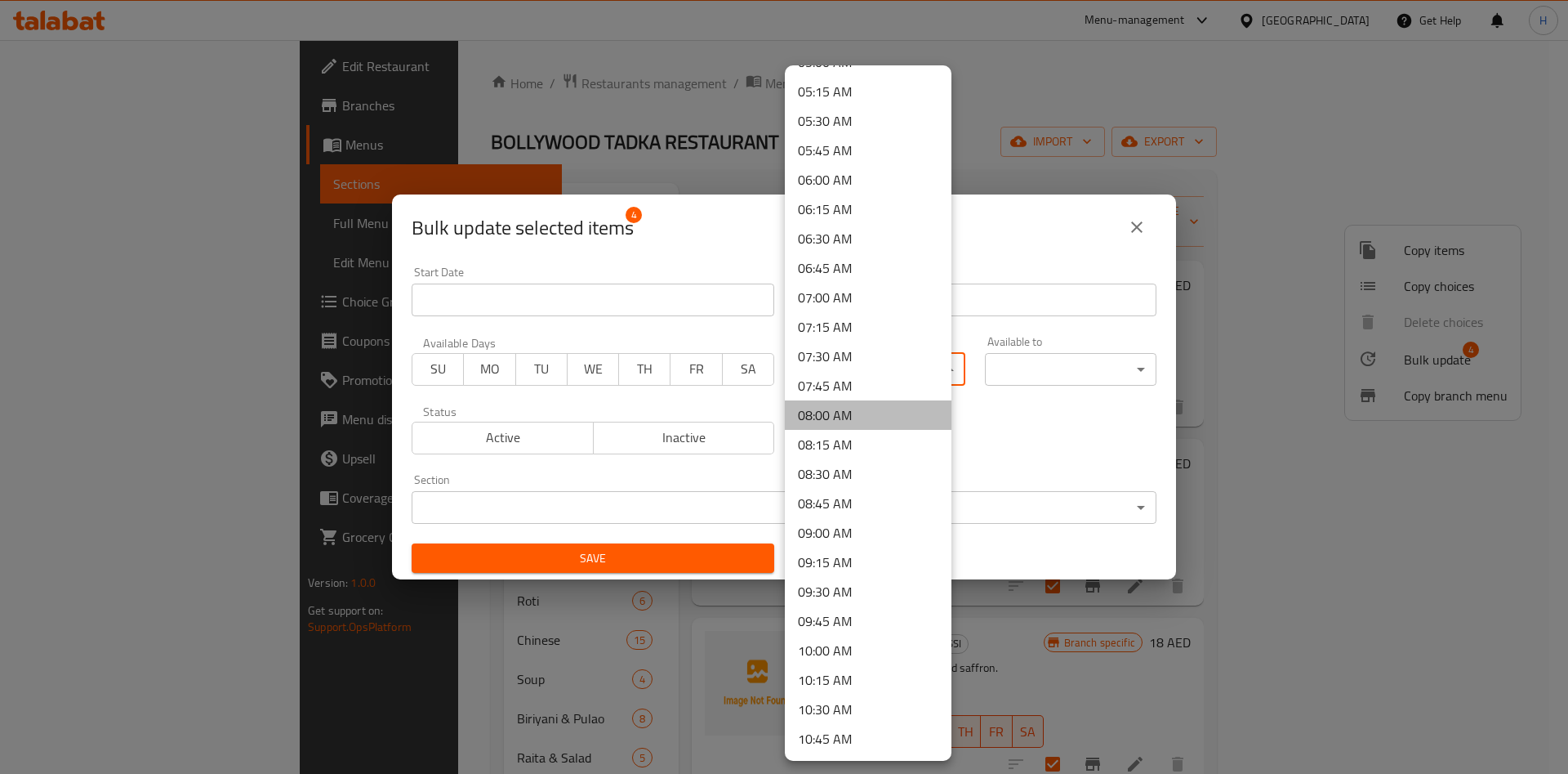
click at [872, 404] on li "08:00 AM" at bounding box center [868, 415] width 166 height 29
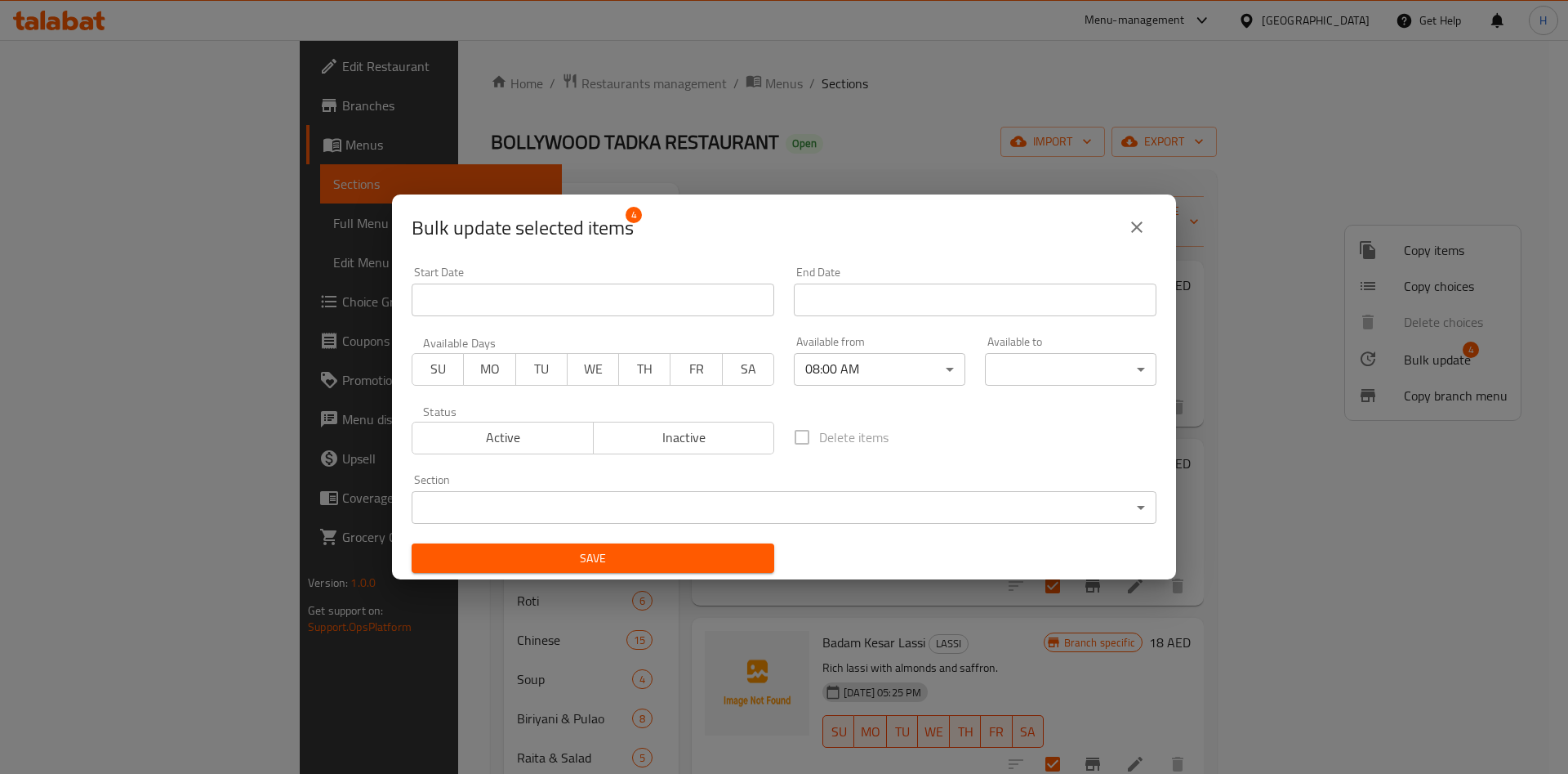
click at [1055, 379] on body "​ Menu-management [GEOGRAPHIC_DATA] Get Help H Edit Restaurant Branches Menus S…" at bounding box center [784, 407] width 1568 height 734
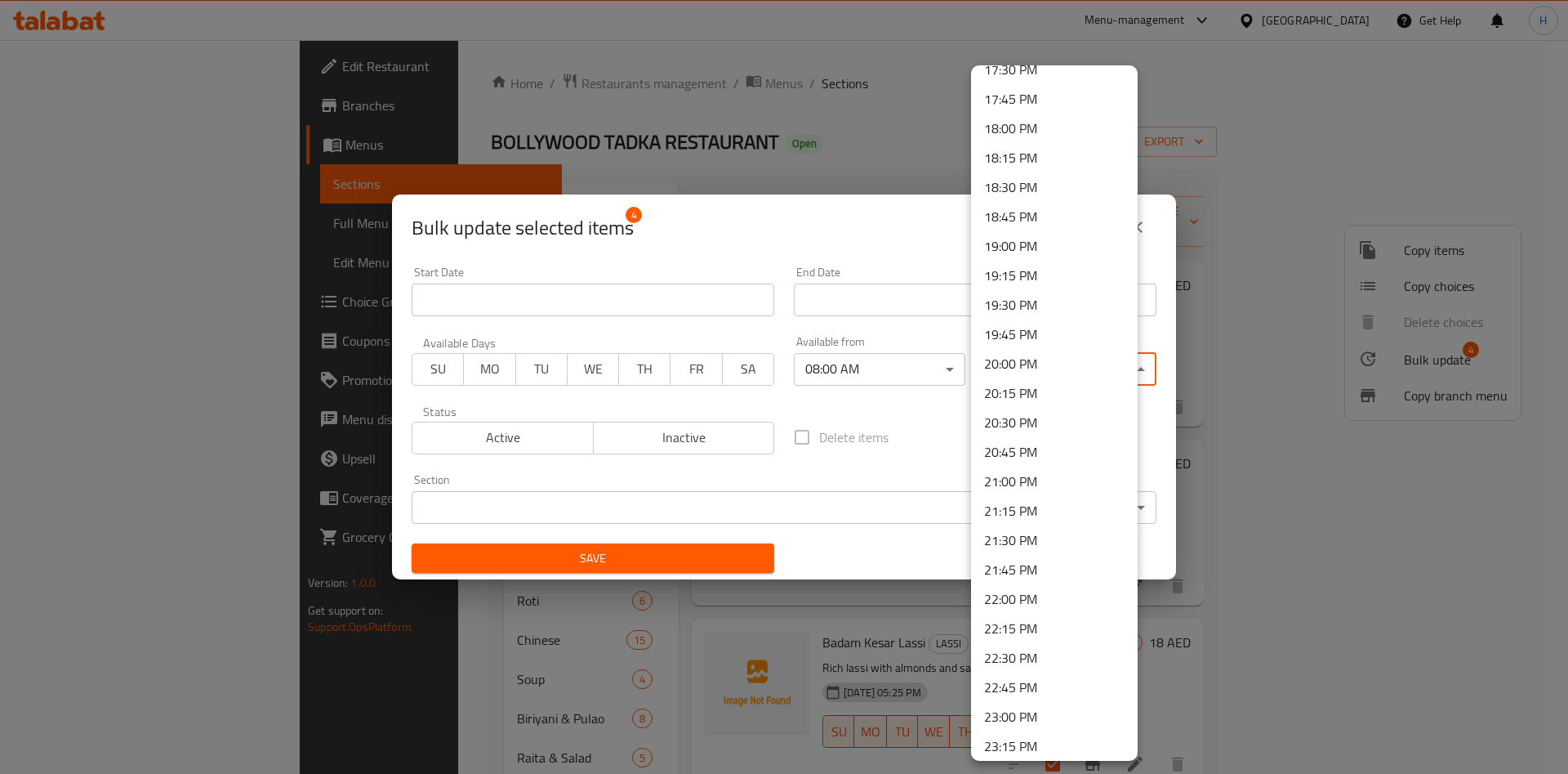
scroll to position [2084, 0]
click at [1040, 645] on li "22:30 PM" at bounding box center [1054, 650] width 166 height 29
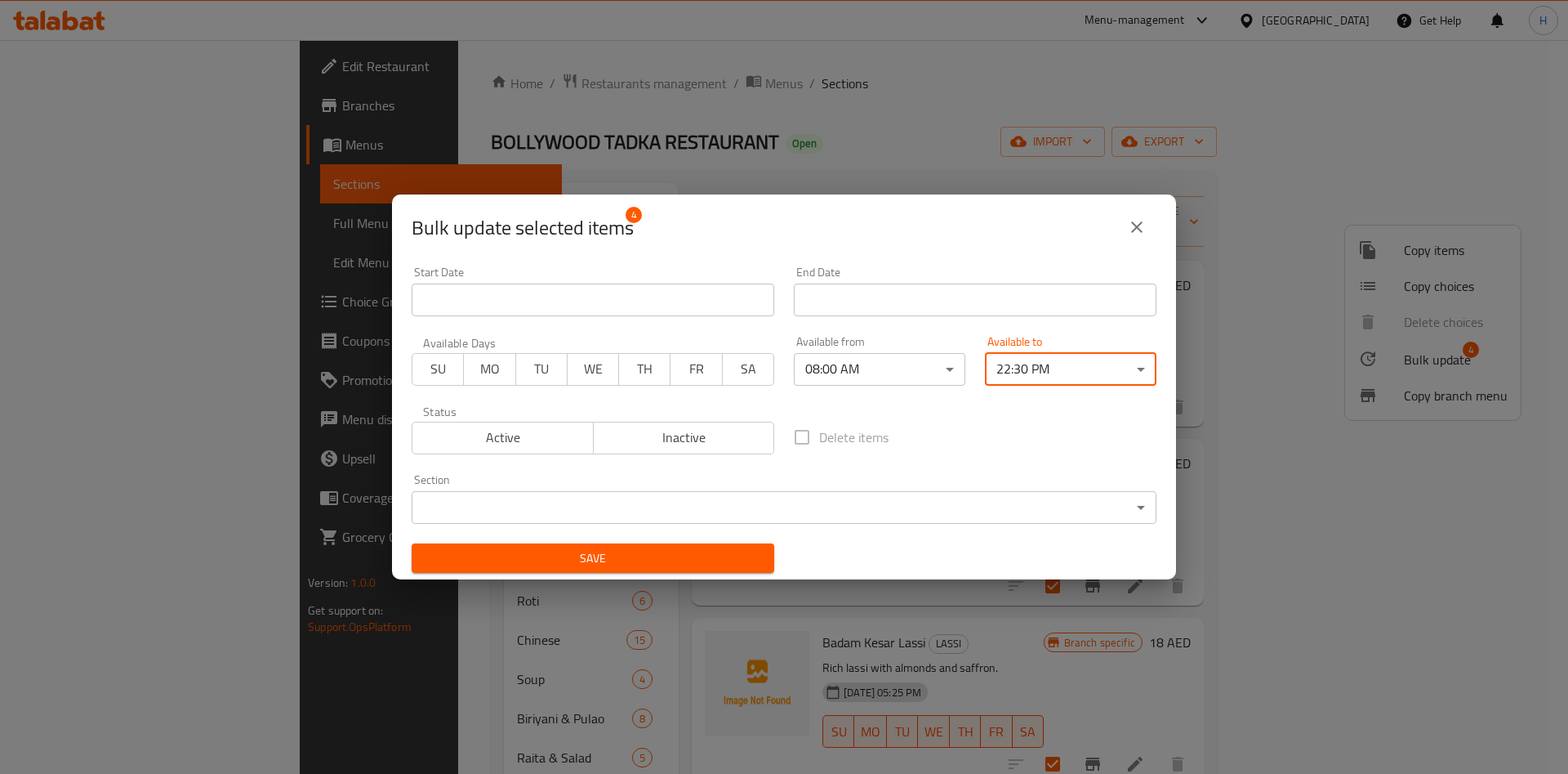
click at [665, 554] on span "Save" at bounding box center [593, 558] width 336 height 20
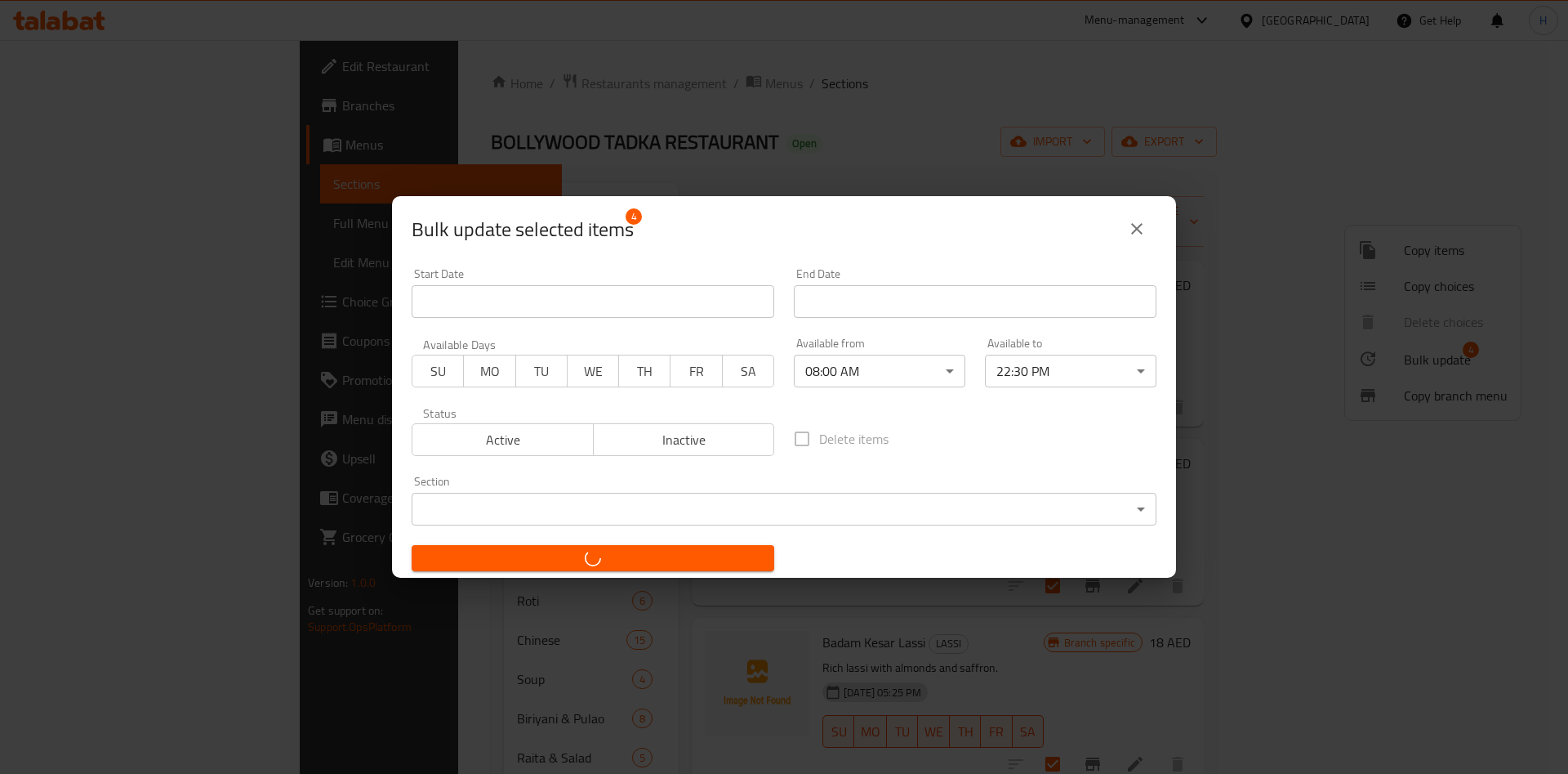
checkbox input "false"
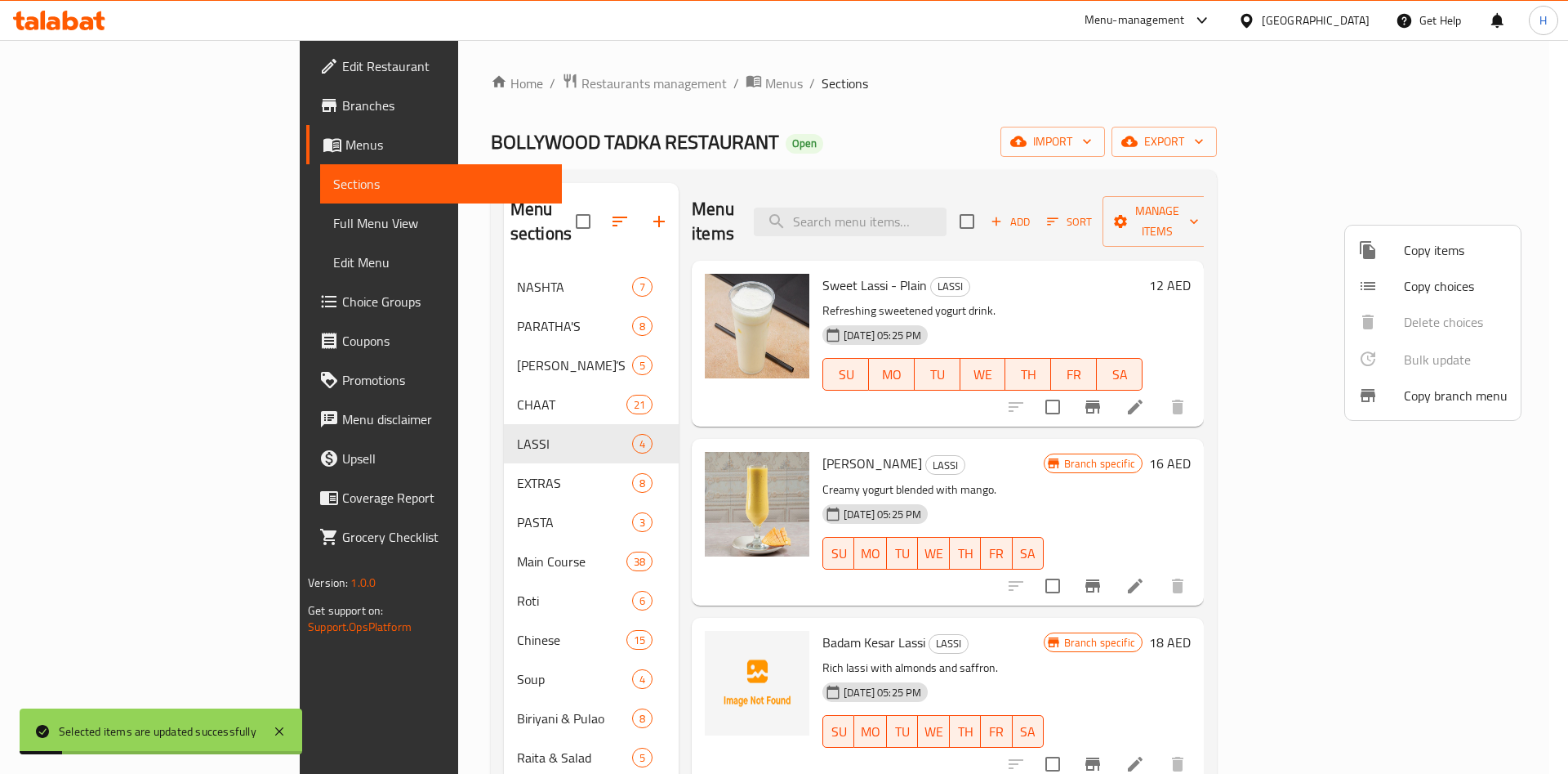
click at [449, 305] on div at bounding box center [784, 387] width 1568 height 774
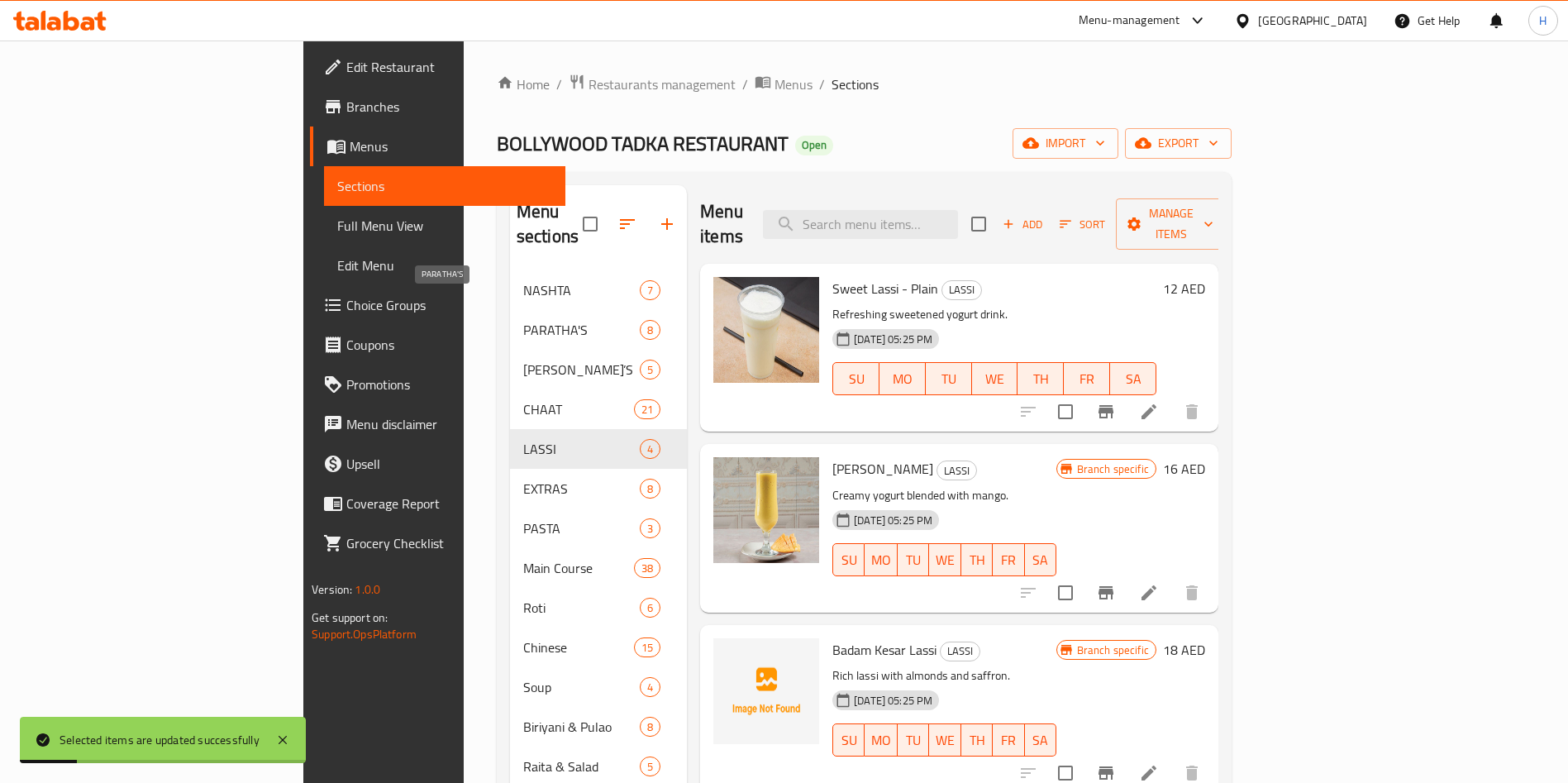
click at [523, 320] on span "PARATHA'S" at bounding box center [581, 330] width 116 height 20
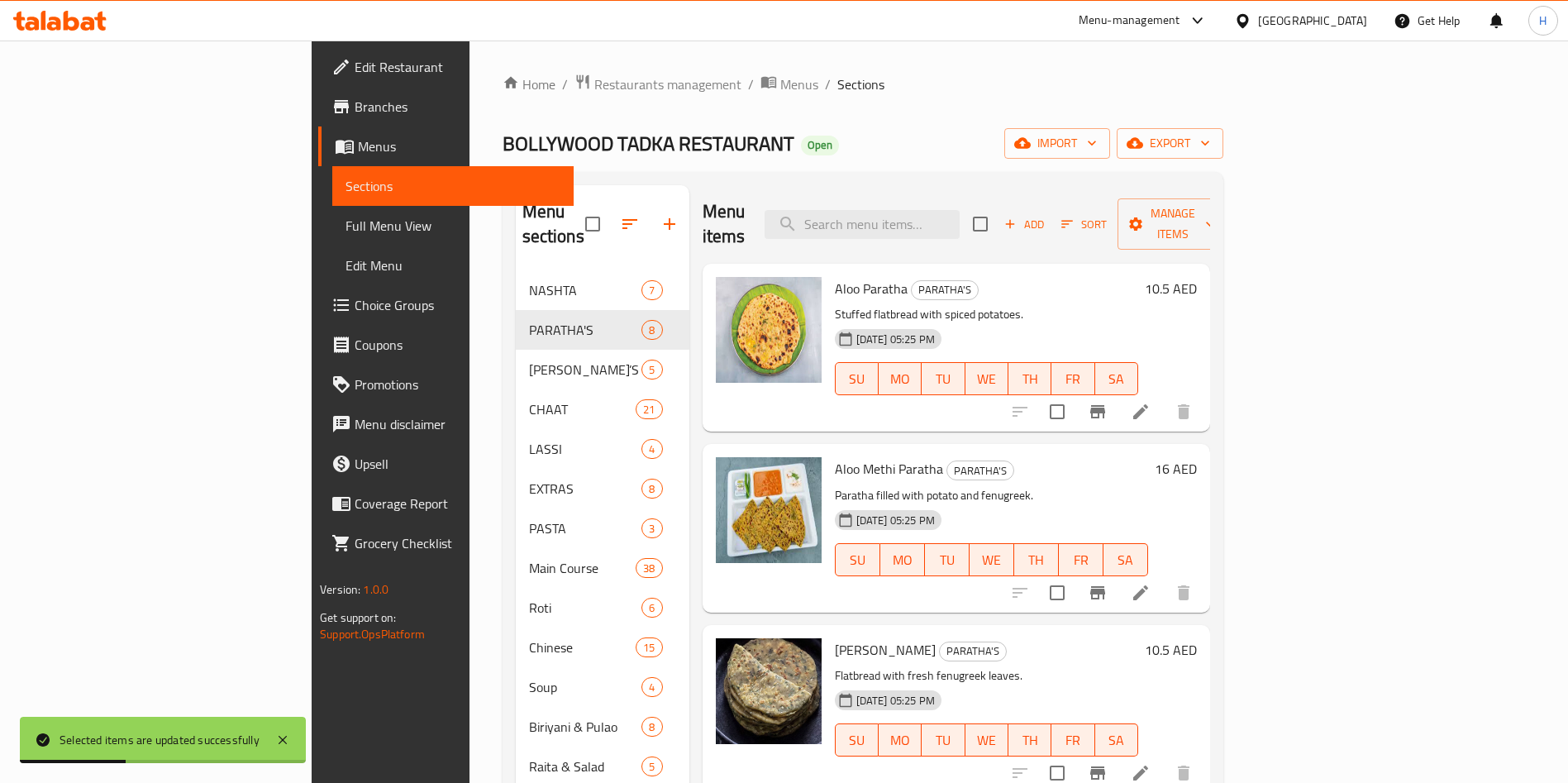
click at [998, 215] on input "checkbox" at bounding box center [980, 224] width 35 height 35
checkbox input "true"
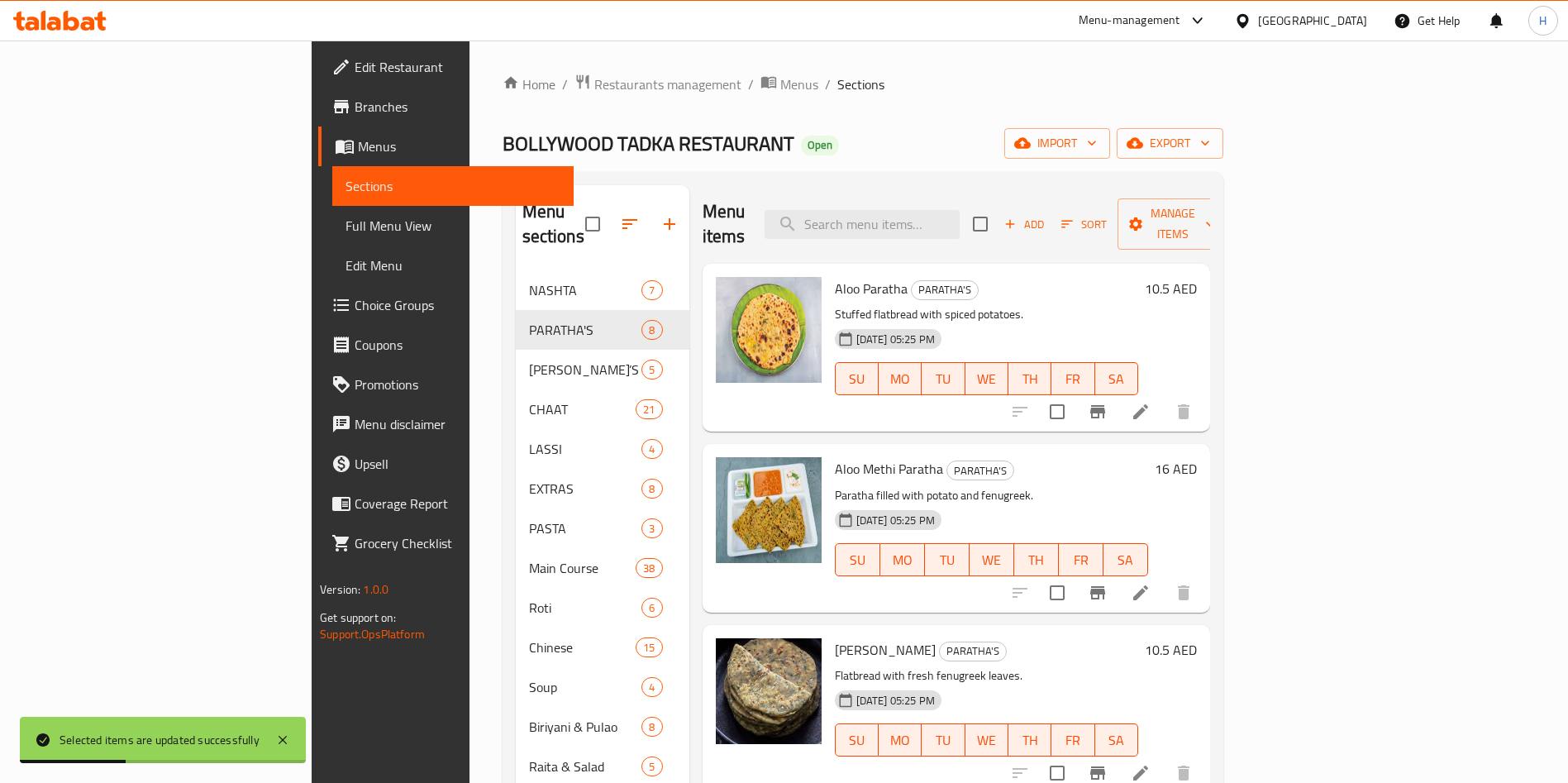
checkbox input "true"
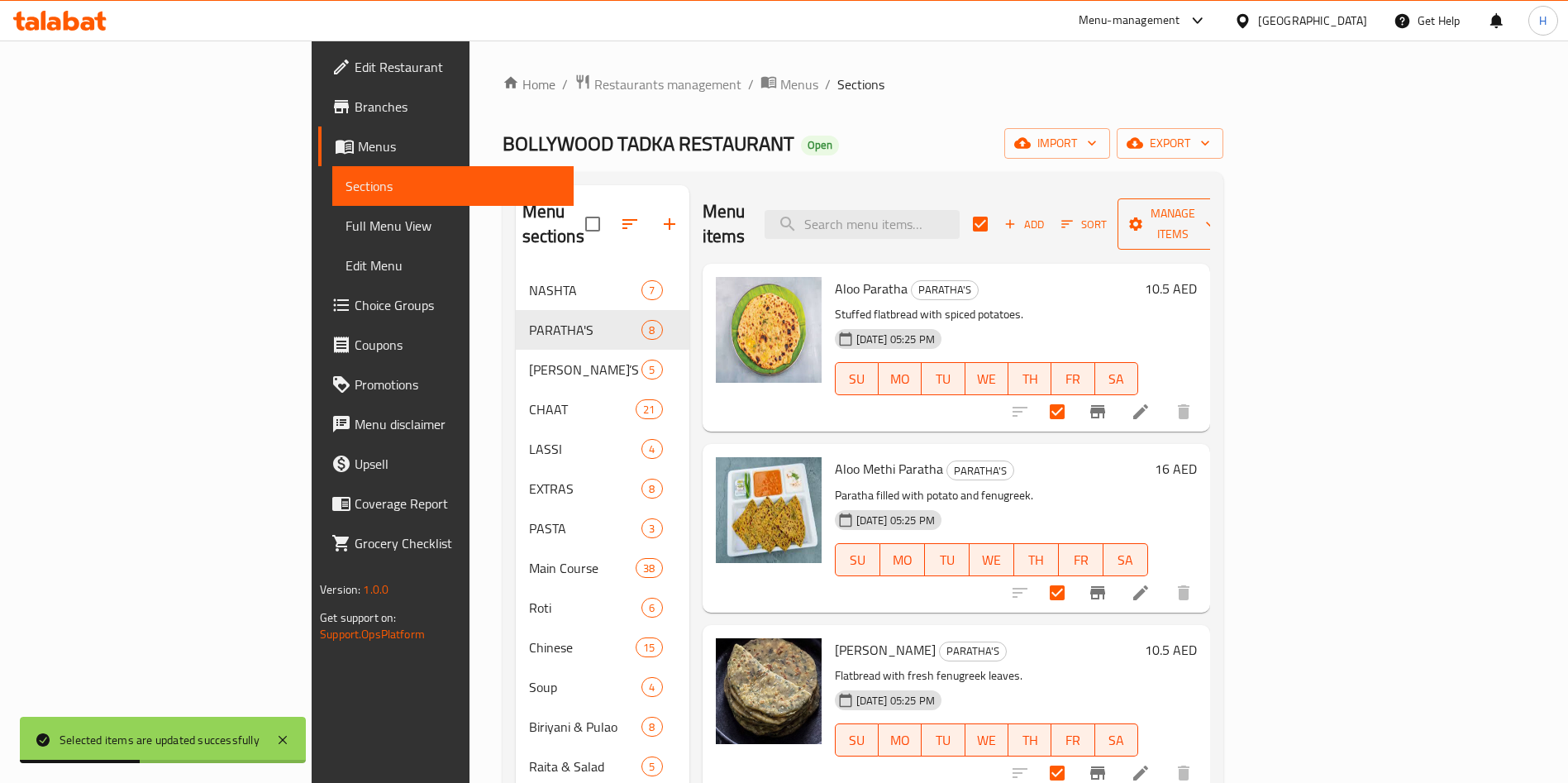
click at [1228, 199] on button "Manage items" at bounding box center [1173, 223] width 111 height 51
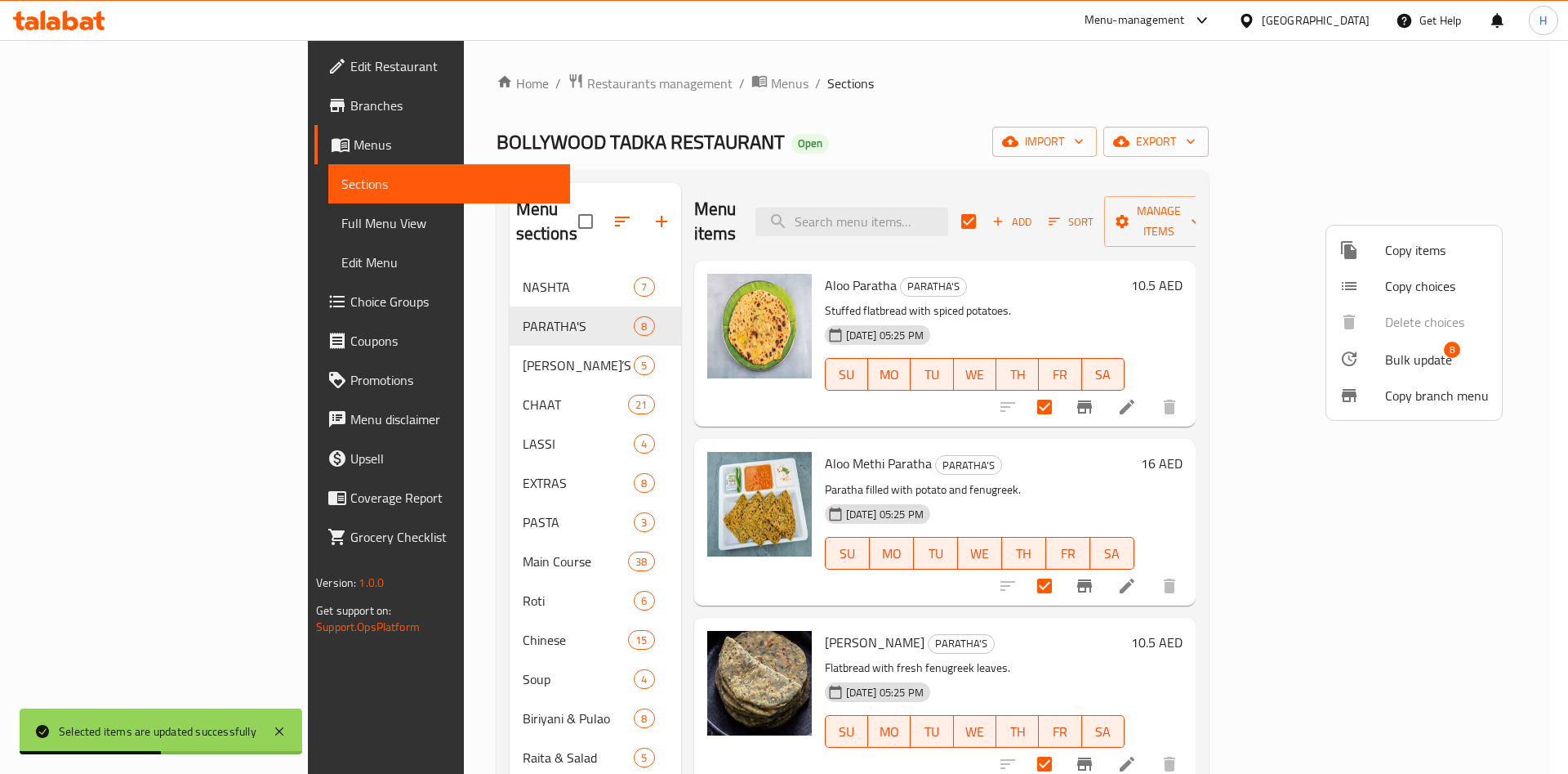
click at [1409, 355] on span "Bulk update" at bounding box center [1419, 359] width 67 height 20
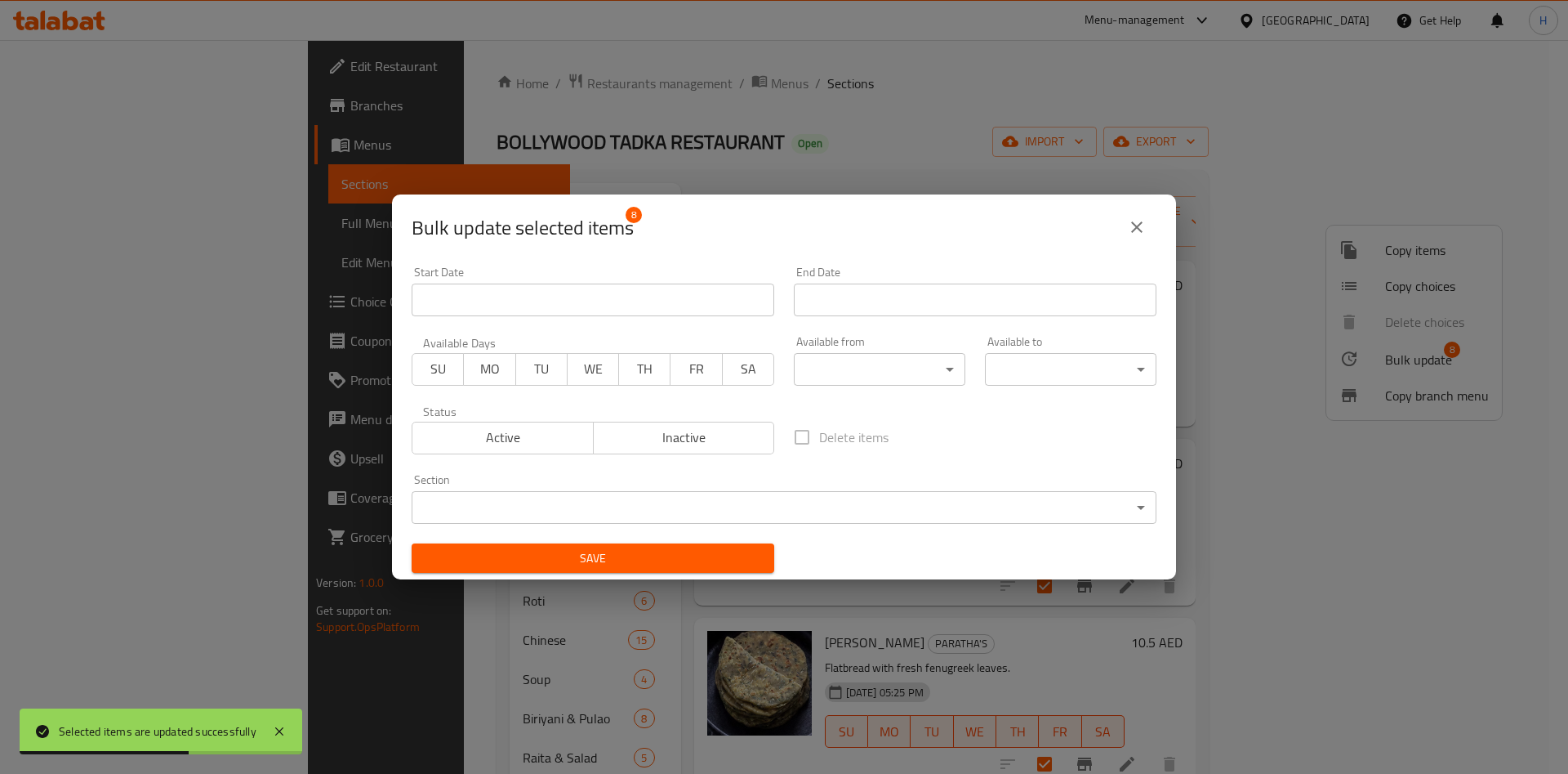
click at [944, 369] on body "Selected items are updated successfully ​ Menu-management [GEOGRAPHIC_DATA] Get…" at bounding box center [784, 407] width 1568 height 734
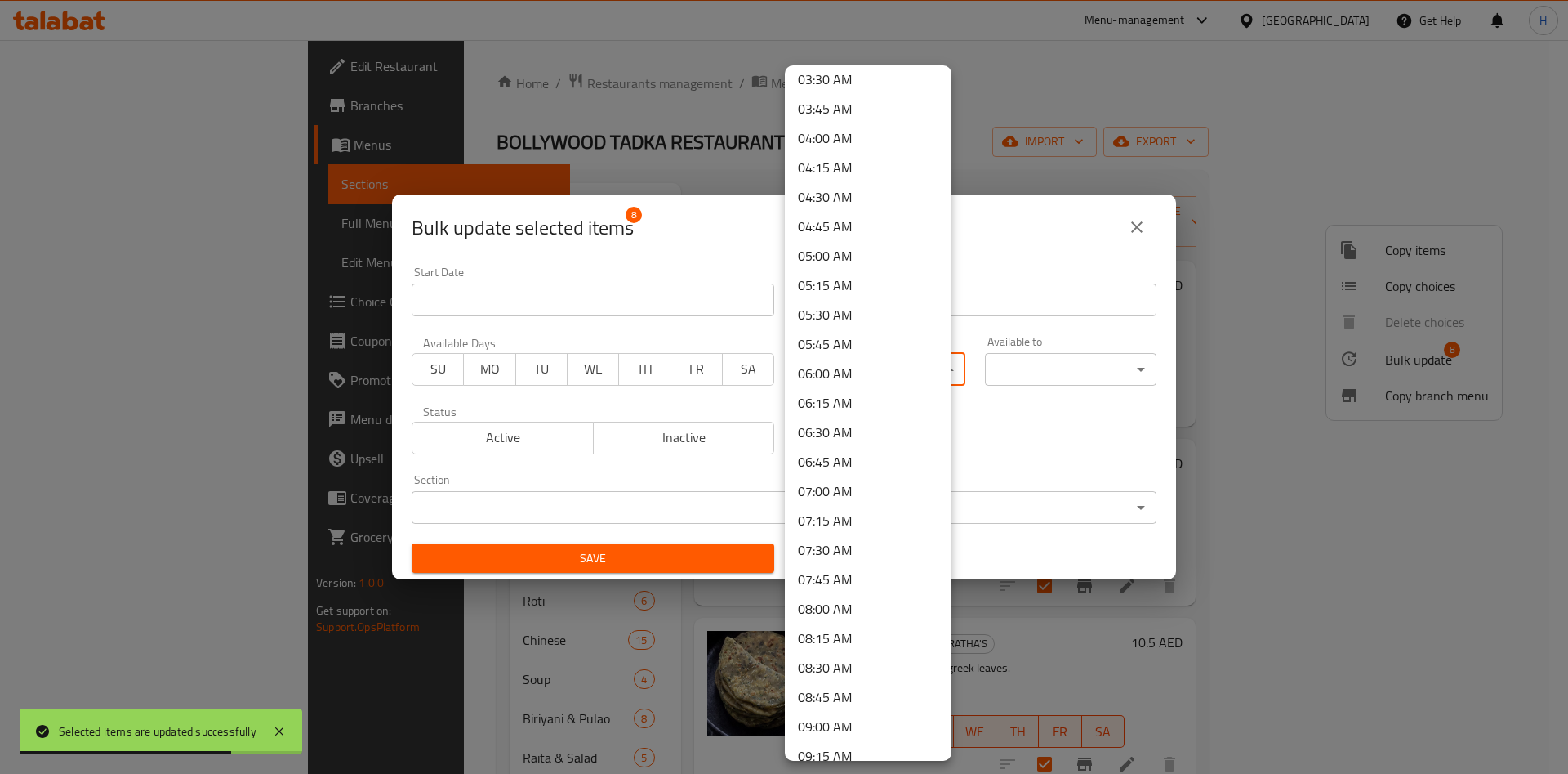
scroll to position [491, 0]
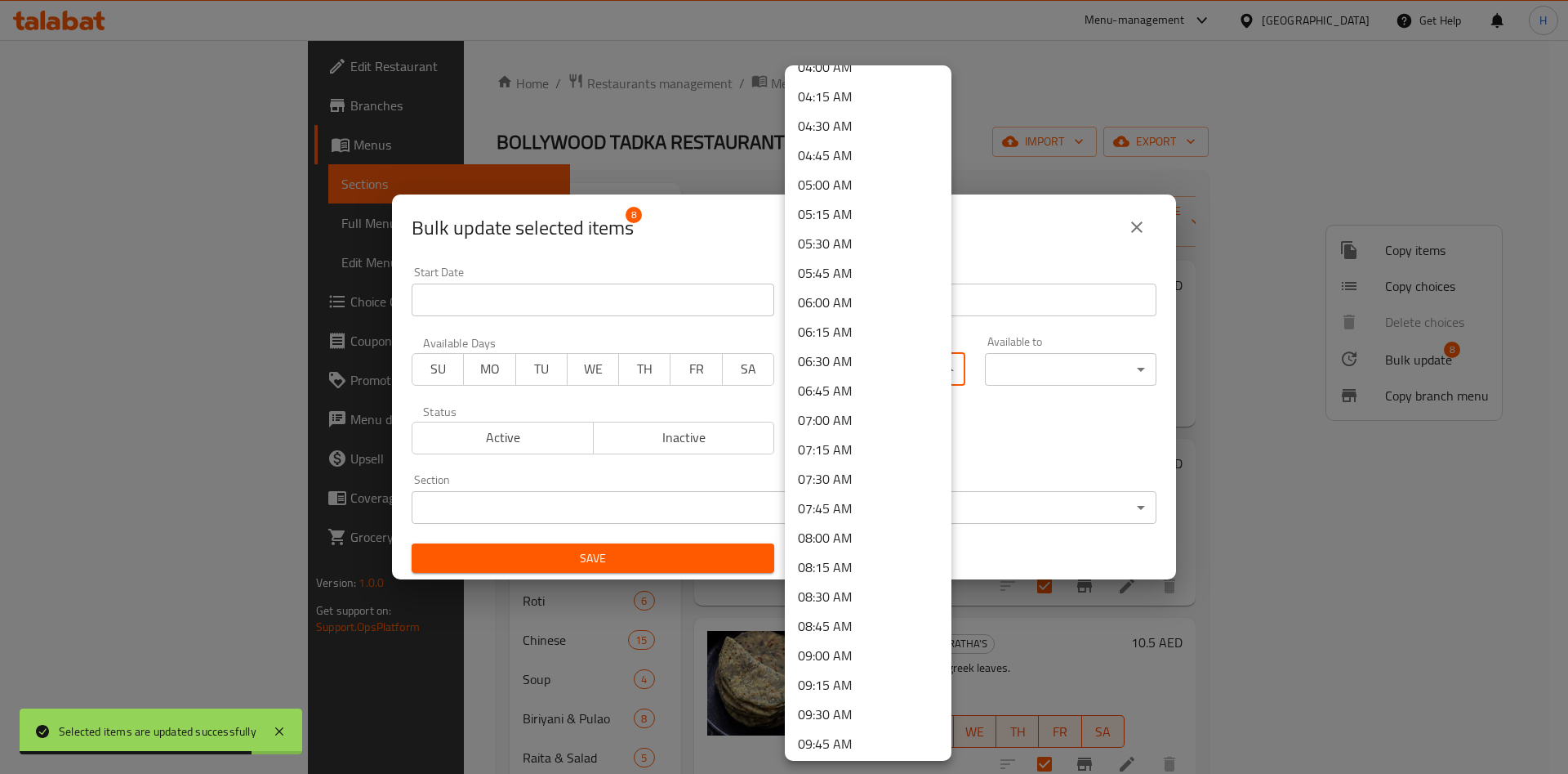
click at [859, 533] on li "08:00 AM" at bounding box center [868, 537] width 166 height 29
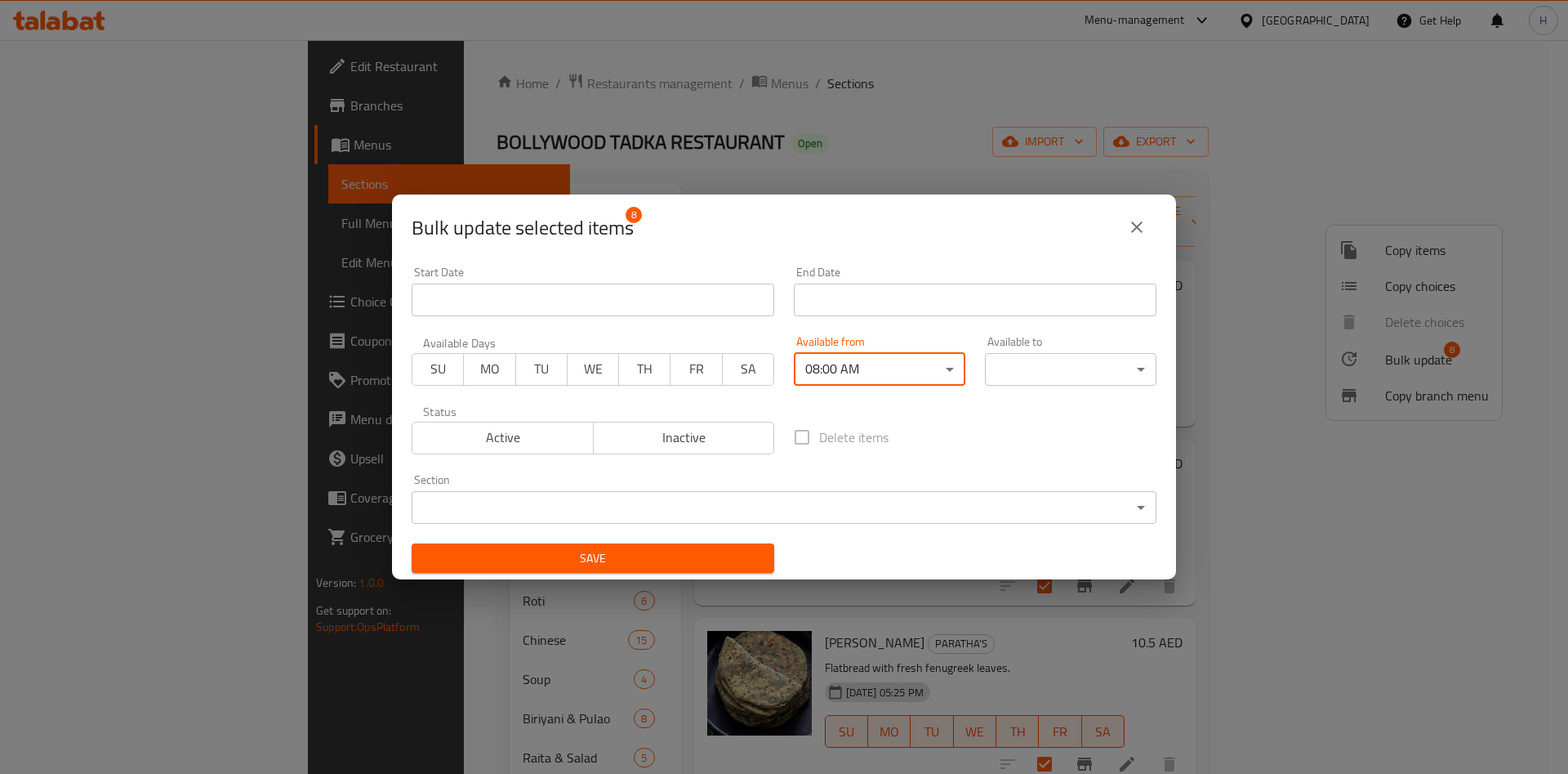
click at [1027, 380] on body "​ Menu-management [GEOGRAPHIC_DATA] Get Help H Edit Restaurant Branches Menus S…" at bounding box center [784, 407] width 1568 height 734
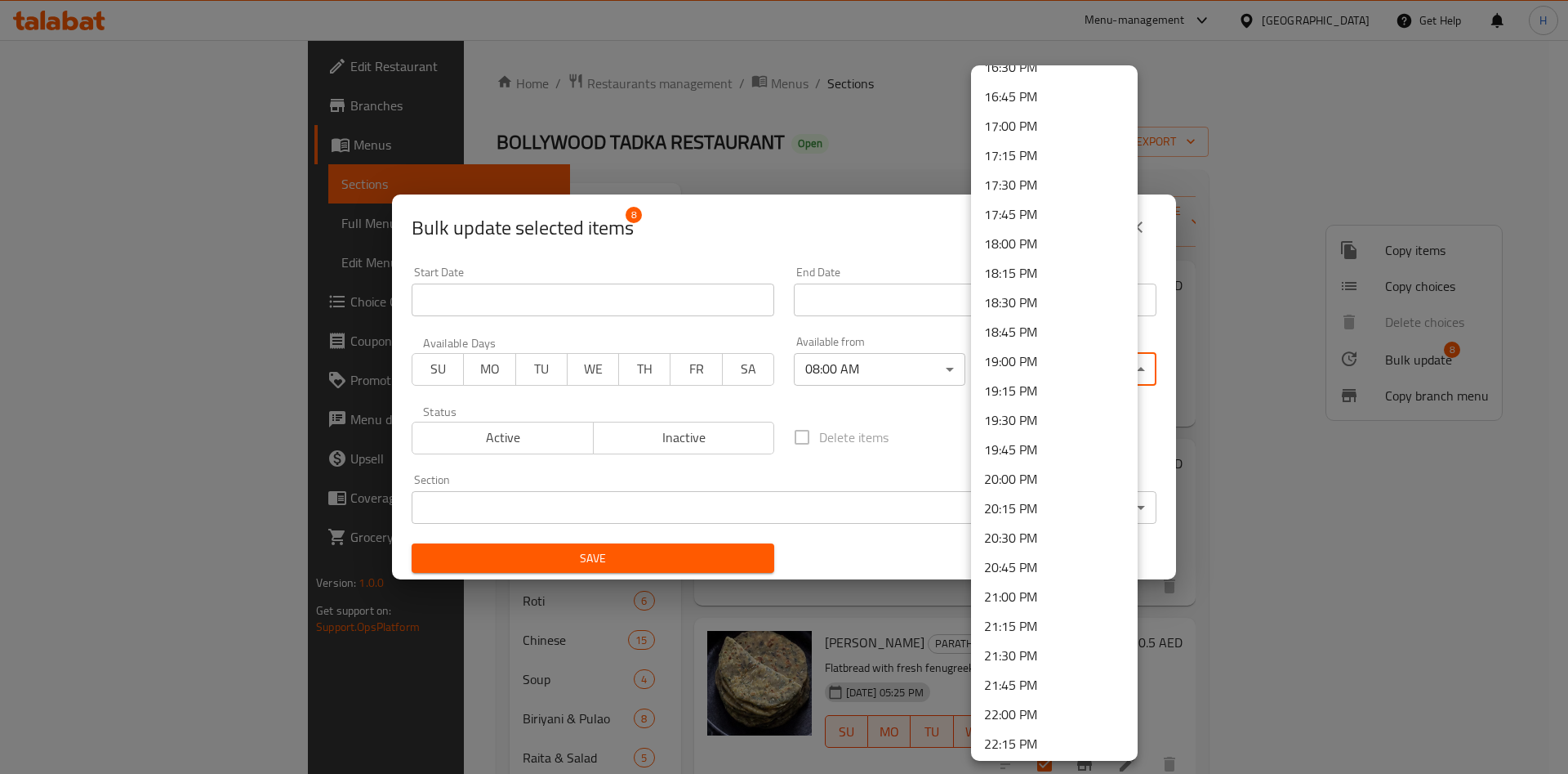
scroll to position [2084, 0]
click at [1035, 643] on li "22:30 PM" at bounding box center [1054, 650] width 166 height 29
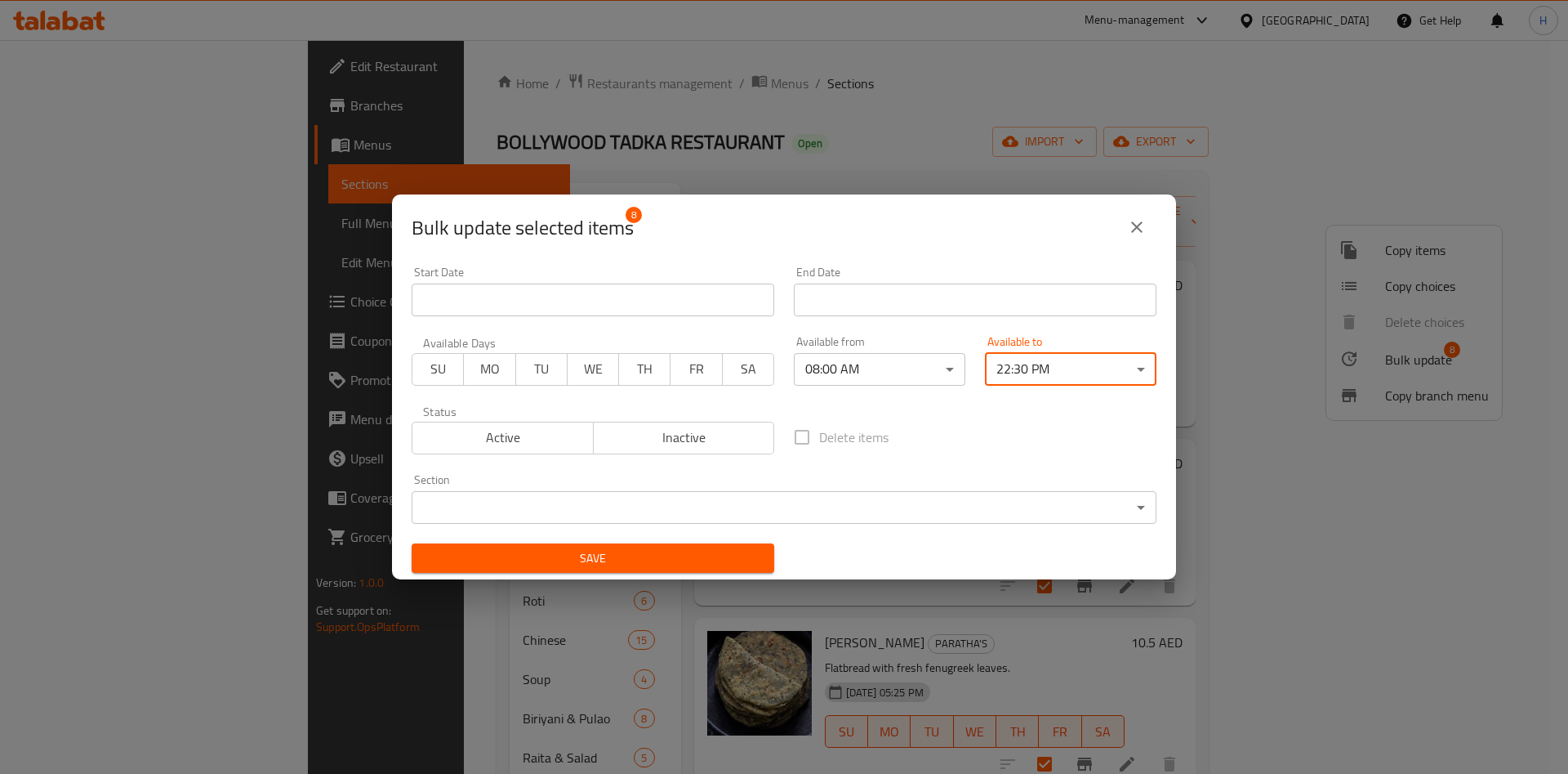
click at [678, 566] on span "Save" at bounding box center [593, 558] width 336 height 20
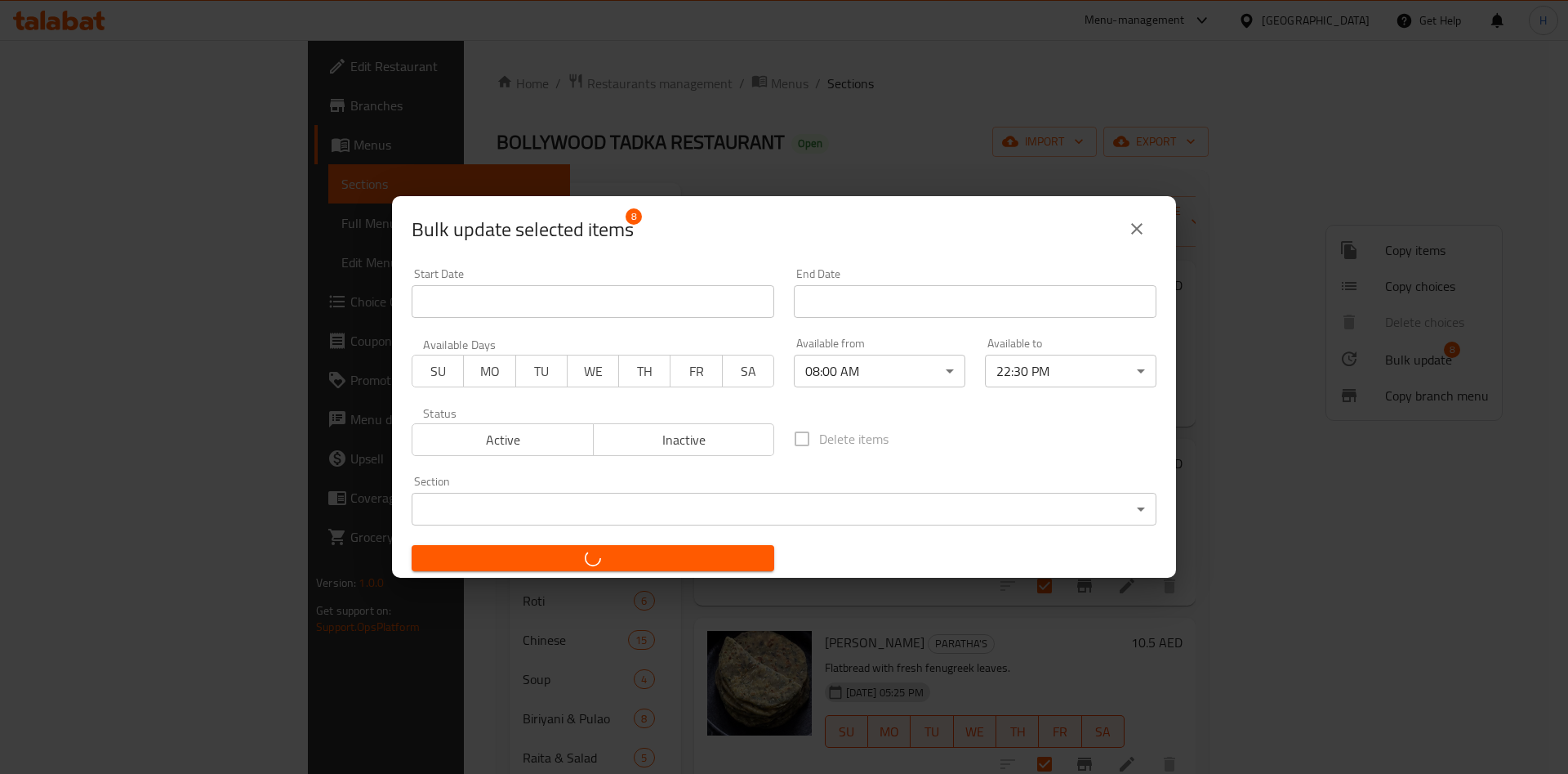
checkbox input "false"
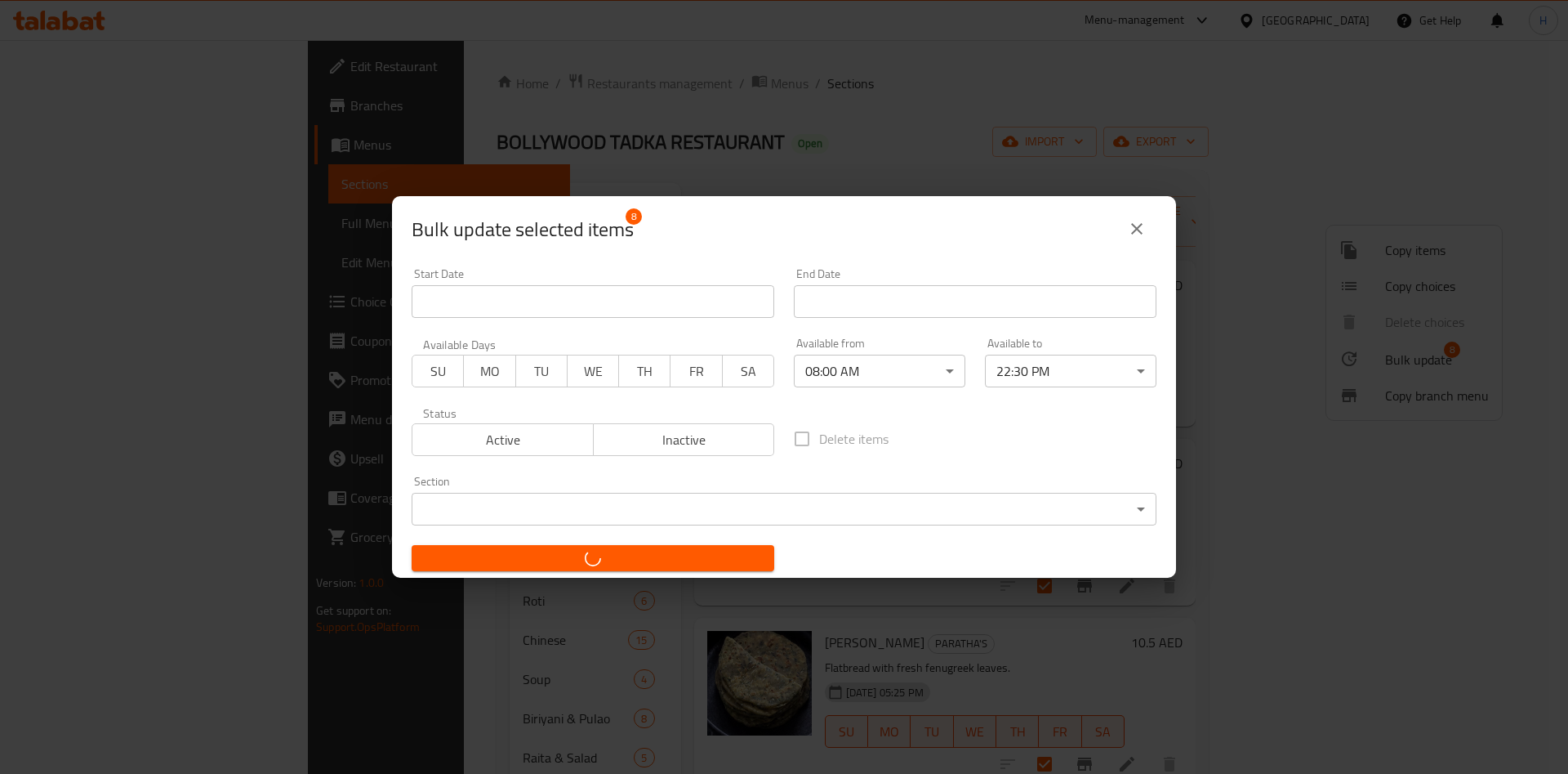
checkbox input "false"
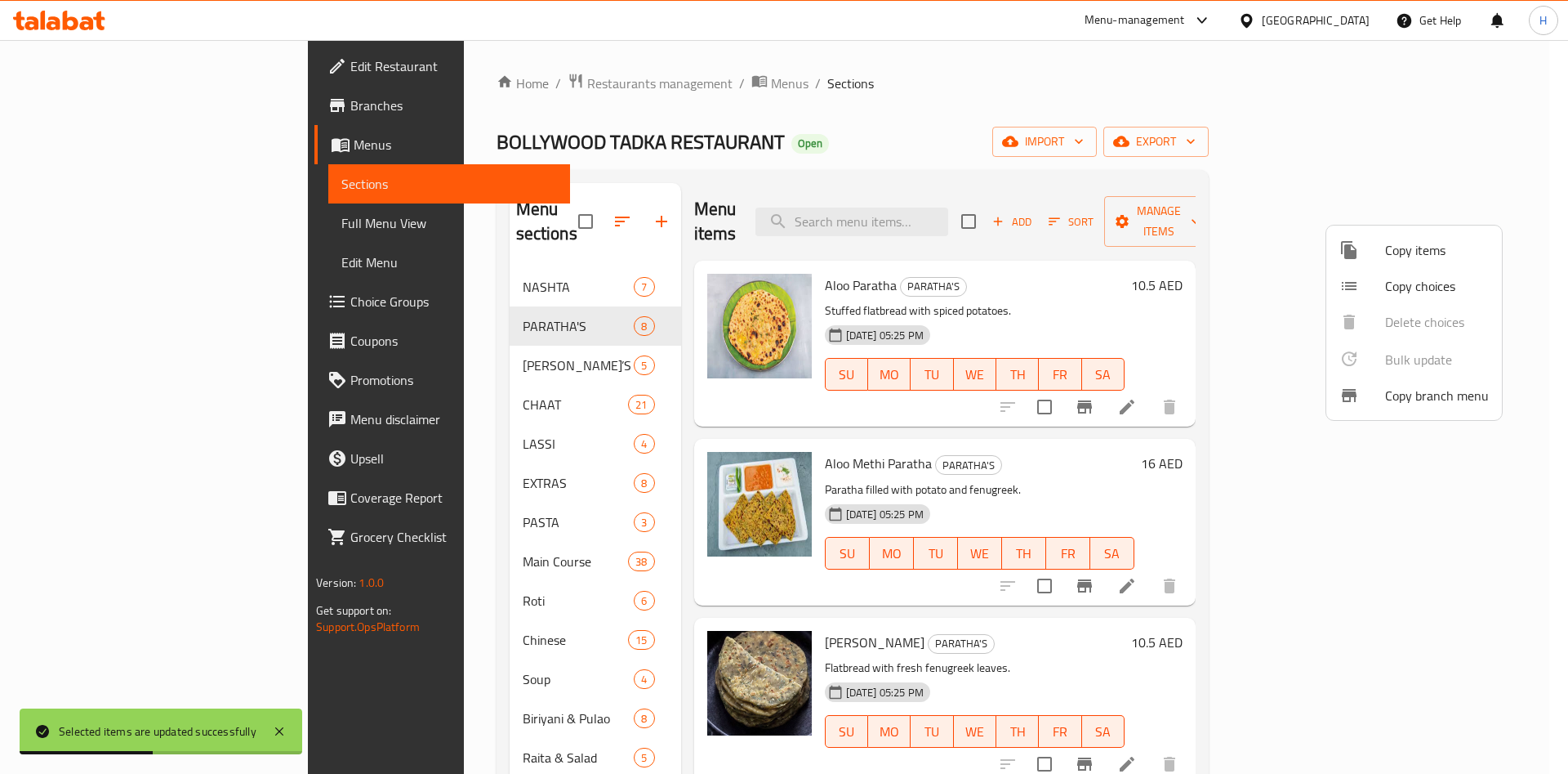
click at [381, 487] on div at bounding box center [784, 387] width 1568 height 774
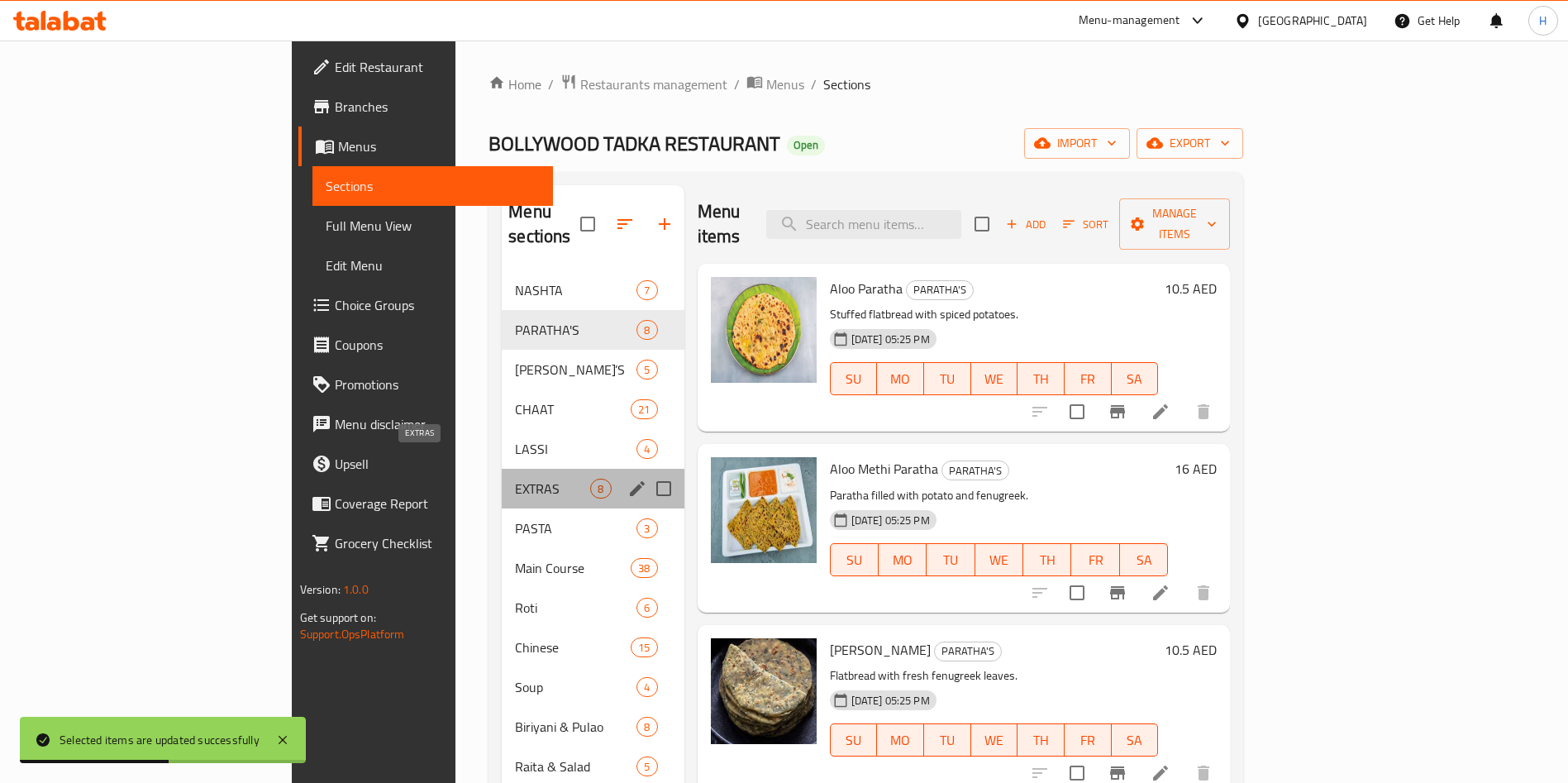
click at [515, 479] on span "EXTRAS" at bounding box center [552, 489] width 75 height 20
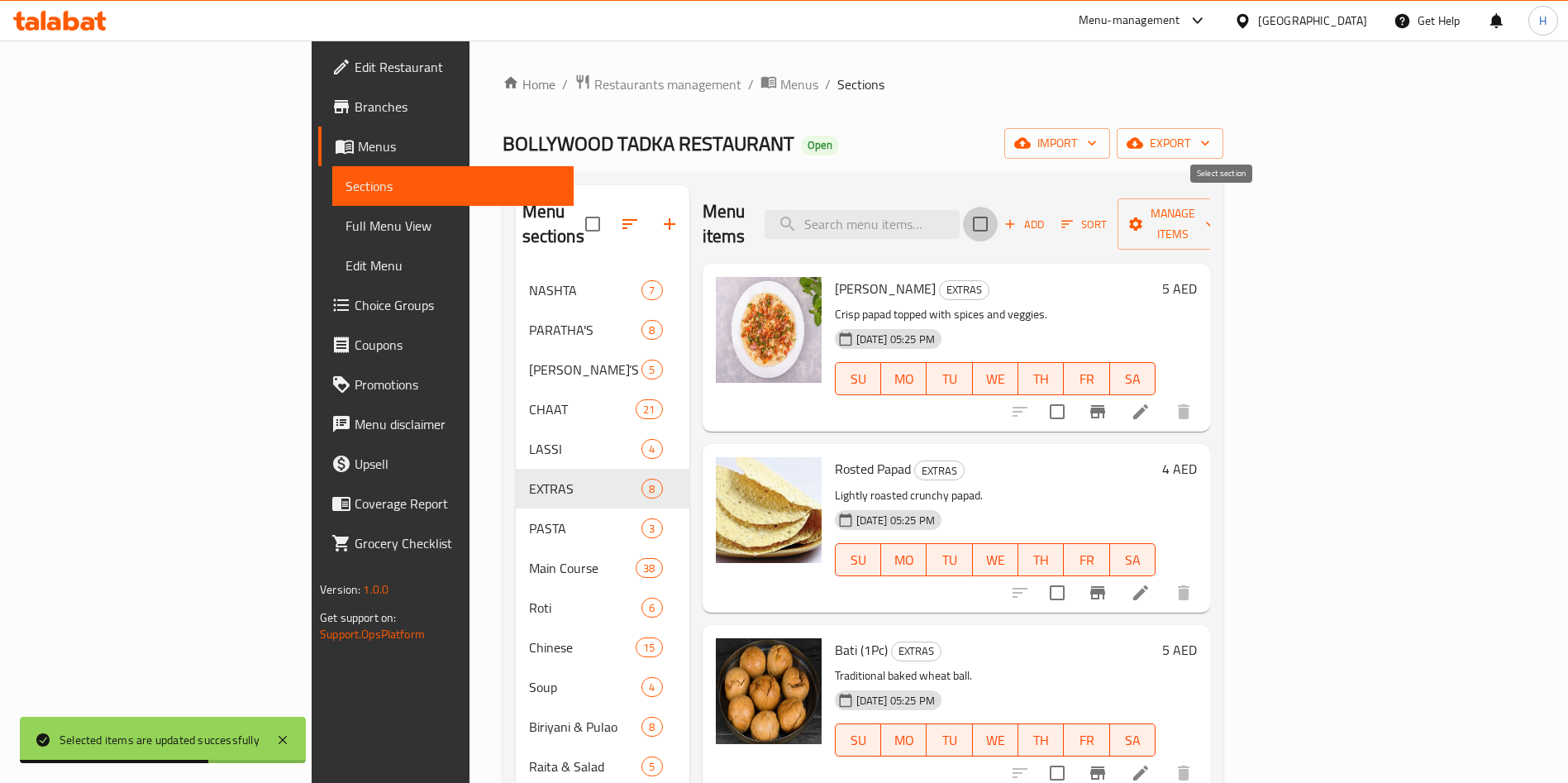
click at [998, 208] on input "checkbox" at bounding box center [980, 224] width 35 height 35
checkbox input "true"
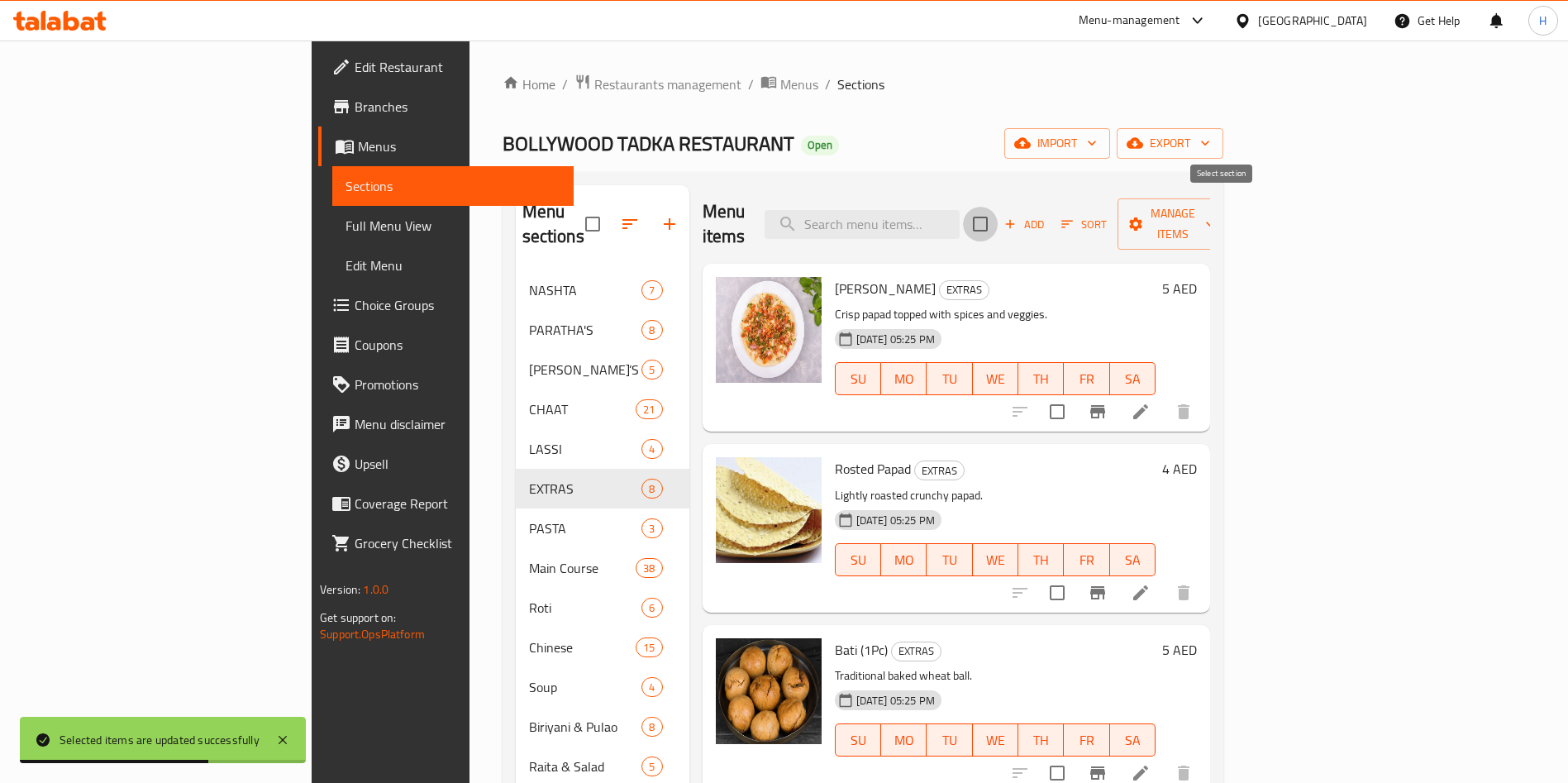
checkbox input "true"
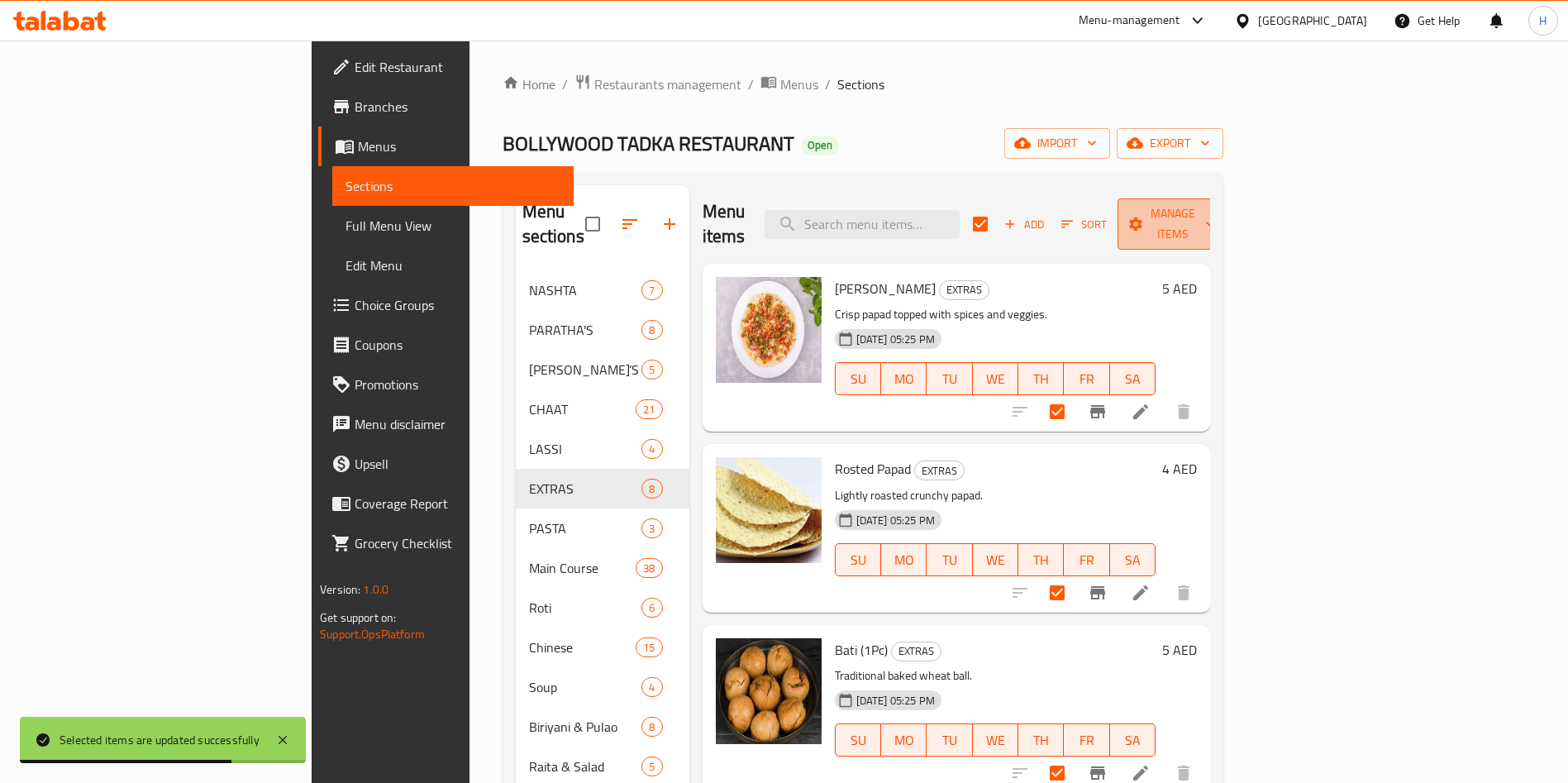
click at [1215, 210] on span "Manage items" at bounding box center [1174, 223] width 85 height 41
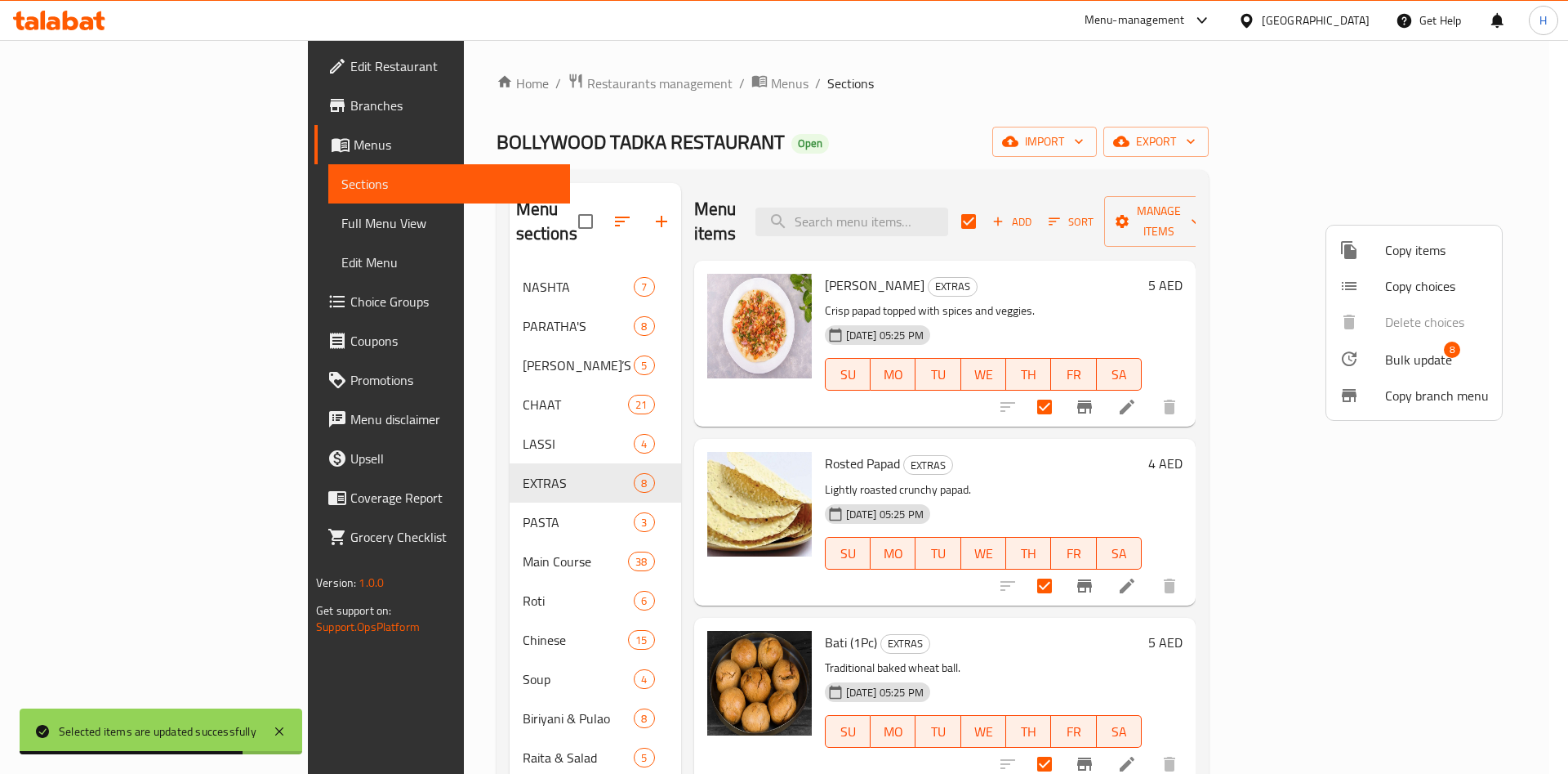
click at [1416, 364] on span "Bulk update" at bounding box center [1419, 359] width 67 height 20
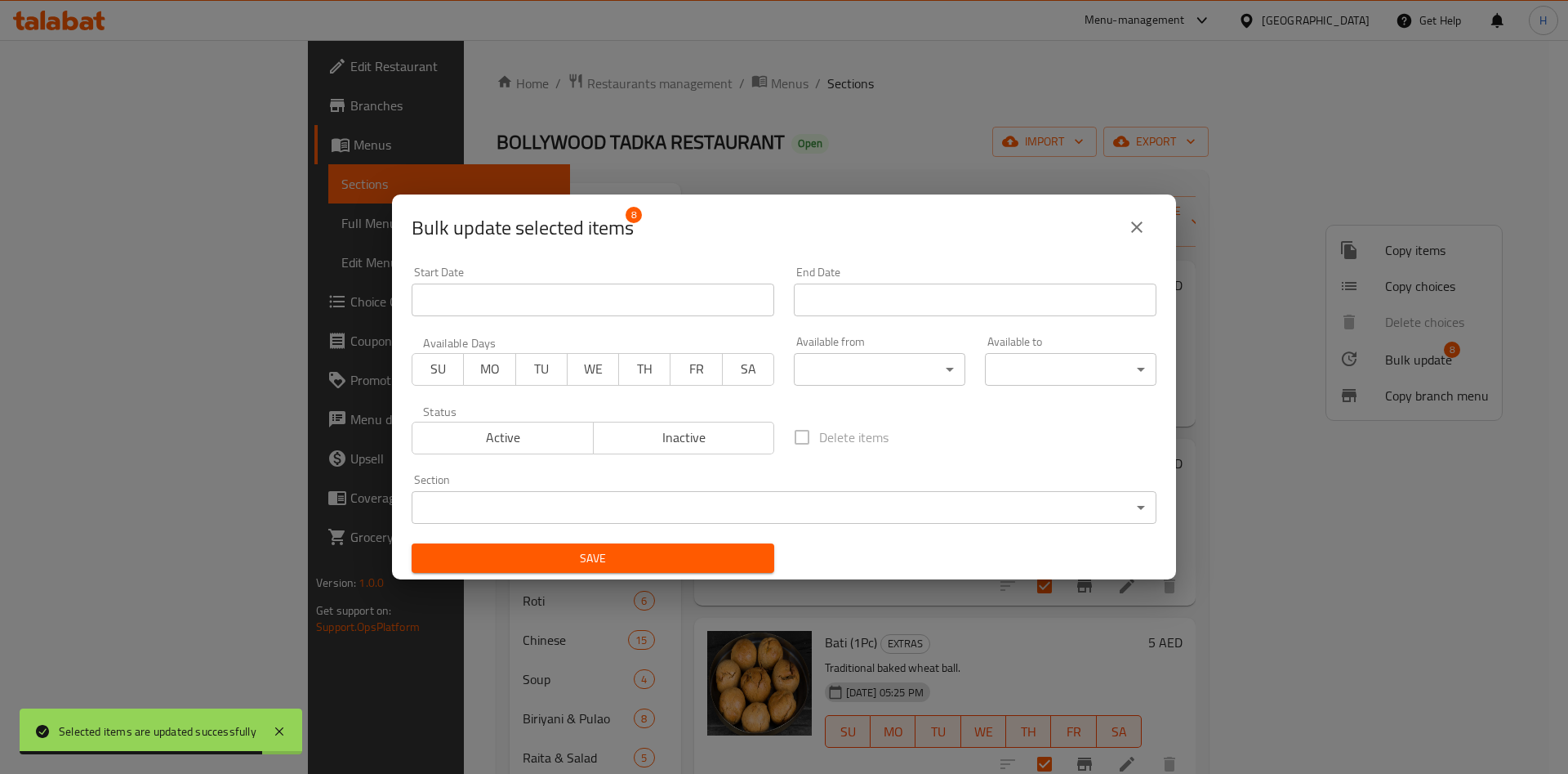
click at [899, 372] on body "Selected items are updated successfully ​ Menu-management [GEOGRAPHIC_DATA] Get…" at bounding box center [784, 407] width 1568 height 734
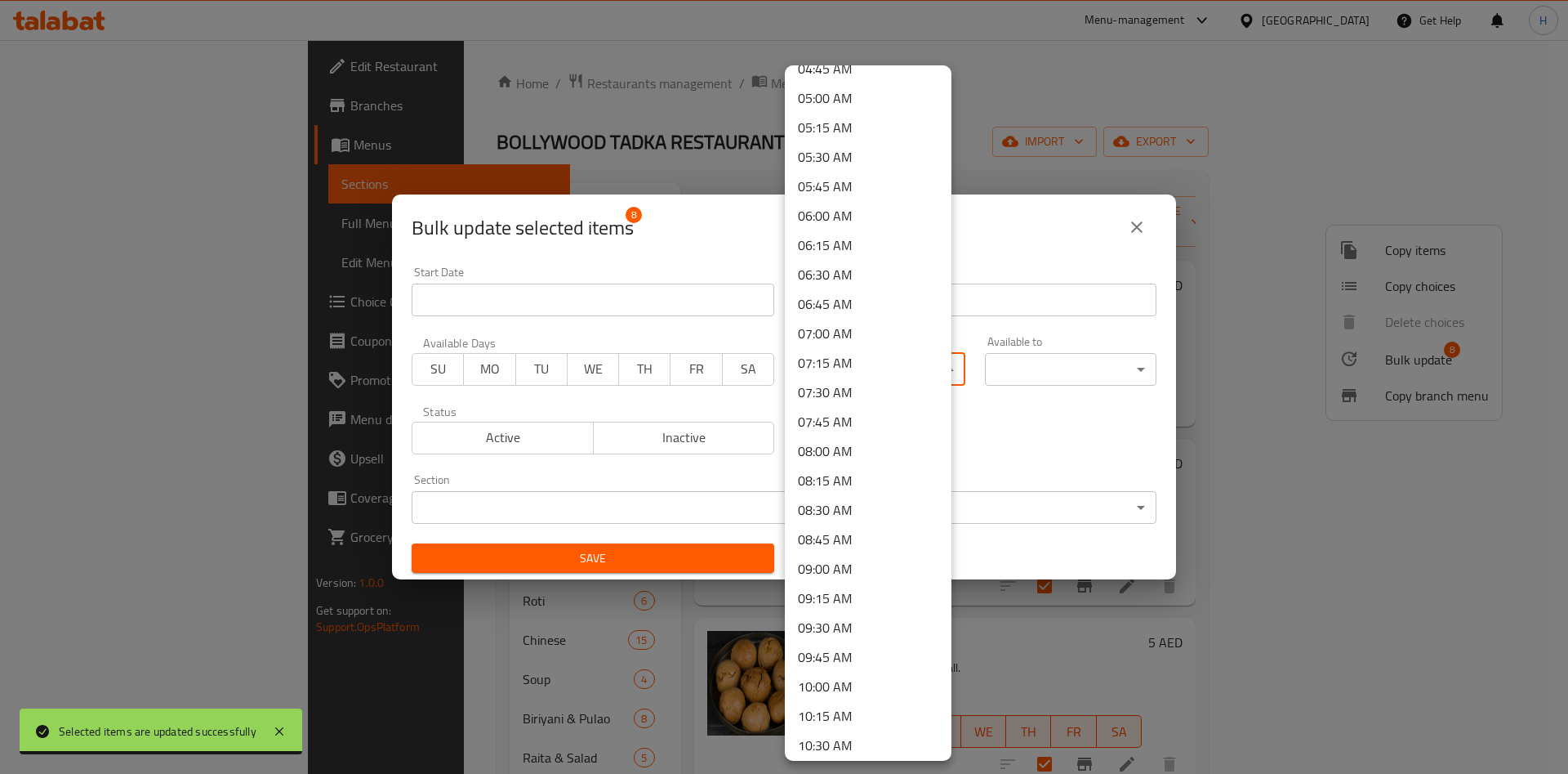
scroll to position [613, 0]
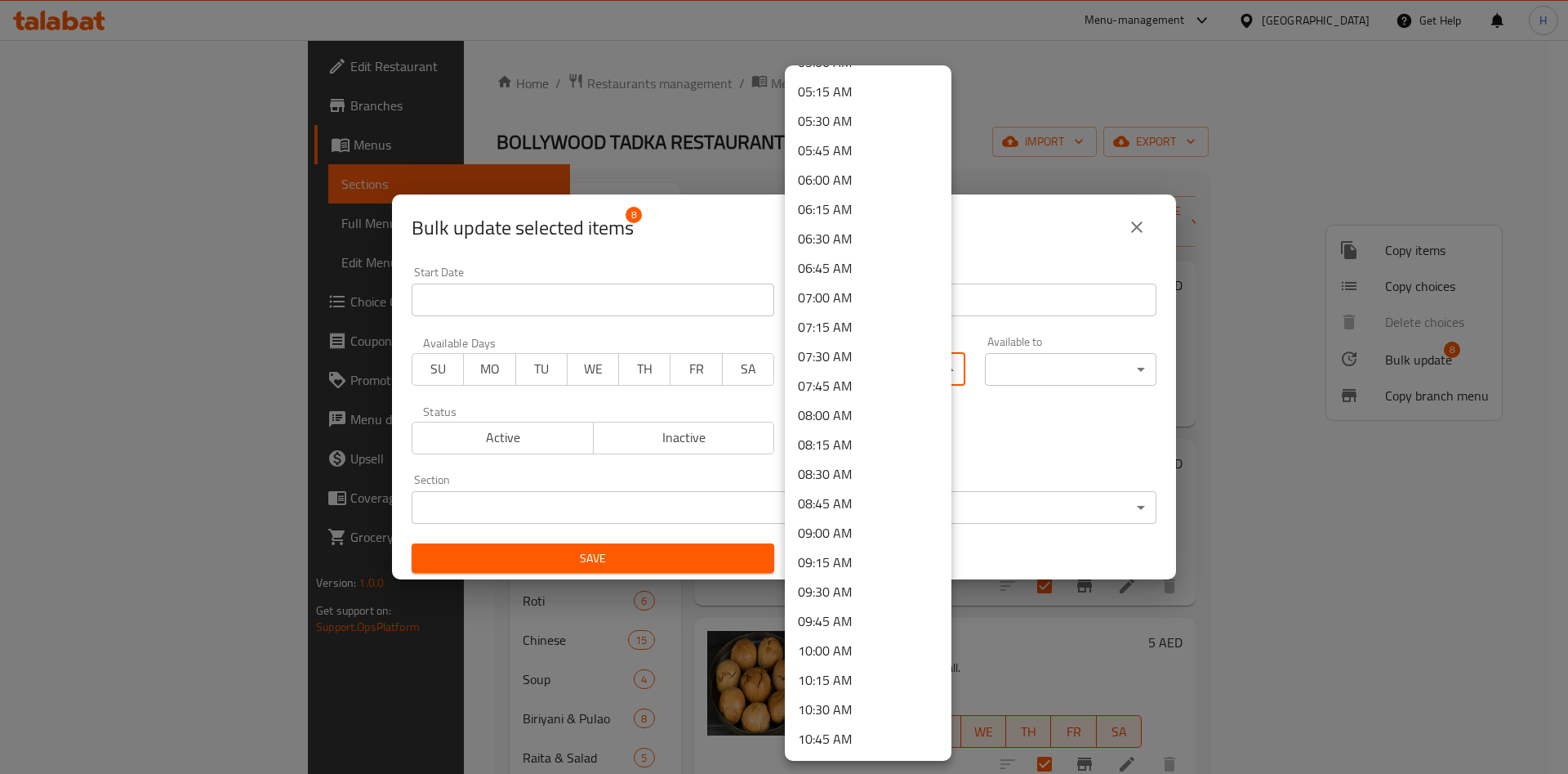
click at [840, 641] on li "10:00 AM" at bounding box center [868, 650] width 166 height 29
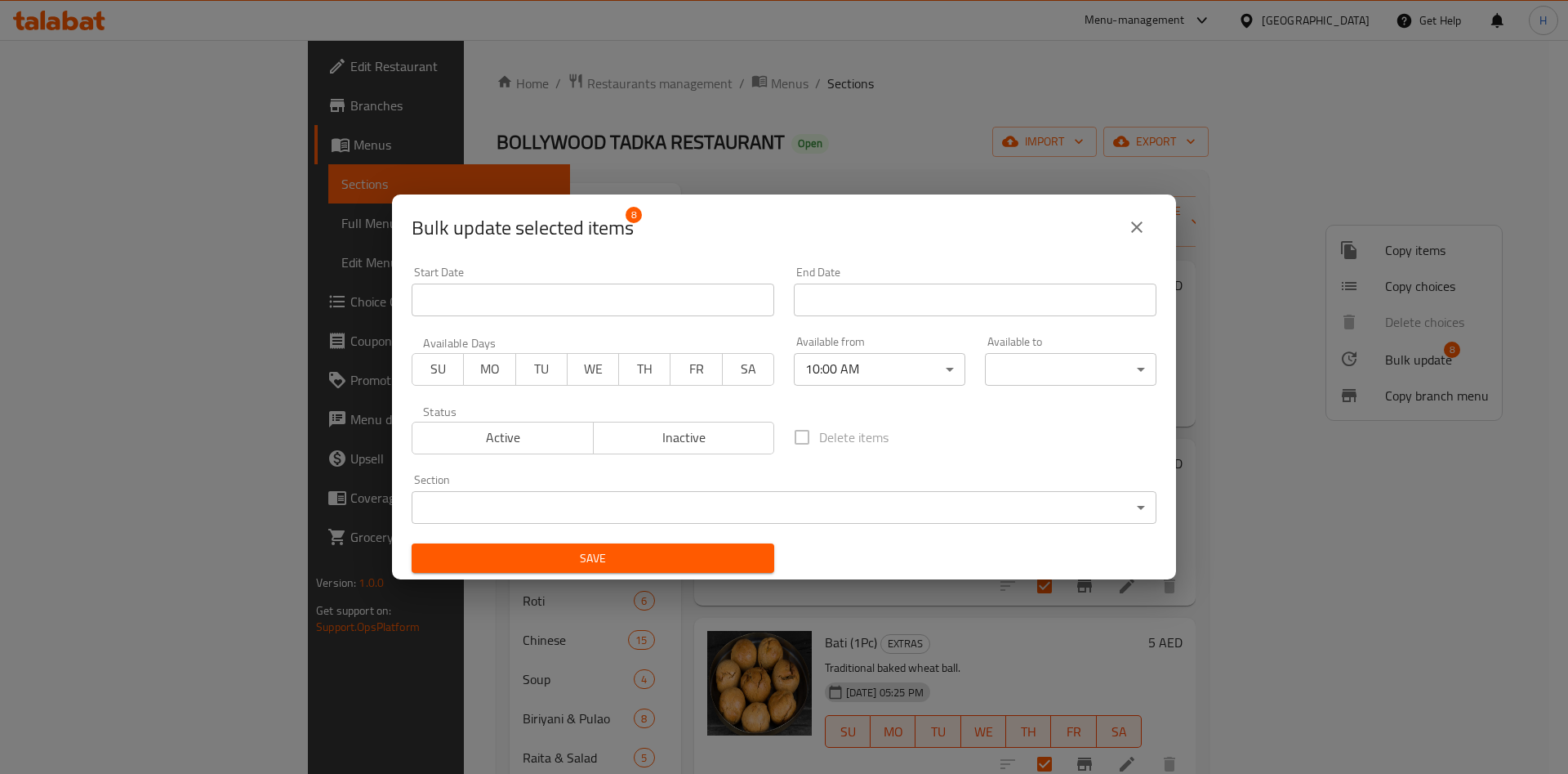
click at [1069, 373] on body "​ Menu-management [GEOGRAPHIC_DATA] Get Help H Edit Restaurant Branches Menus S…" at bounding box center [784, 407] width 1568 height 734
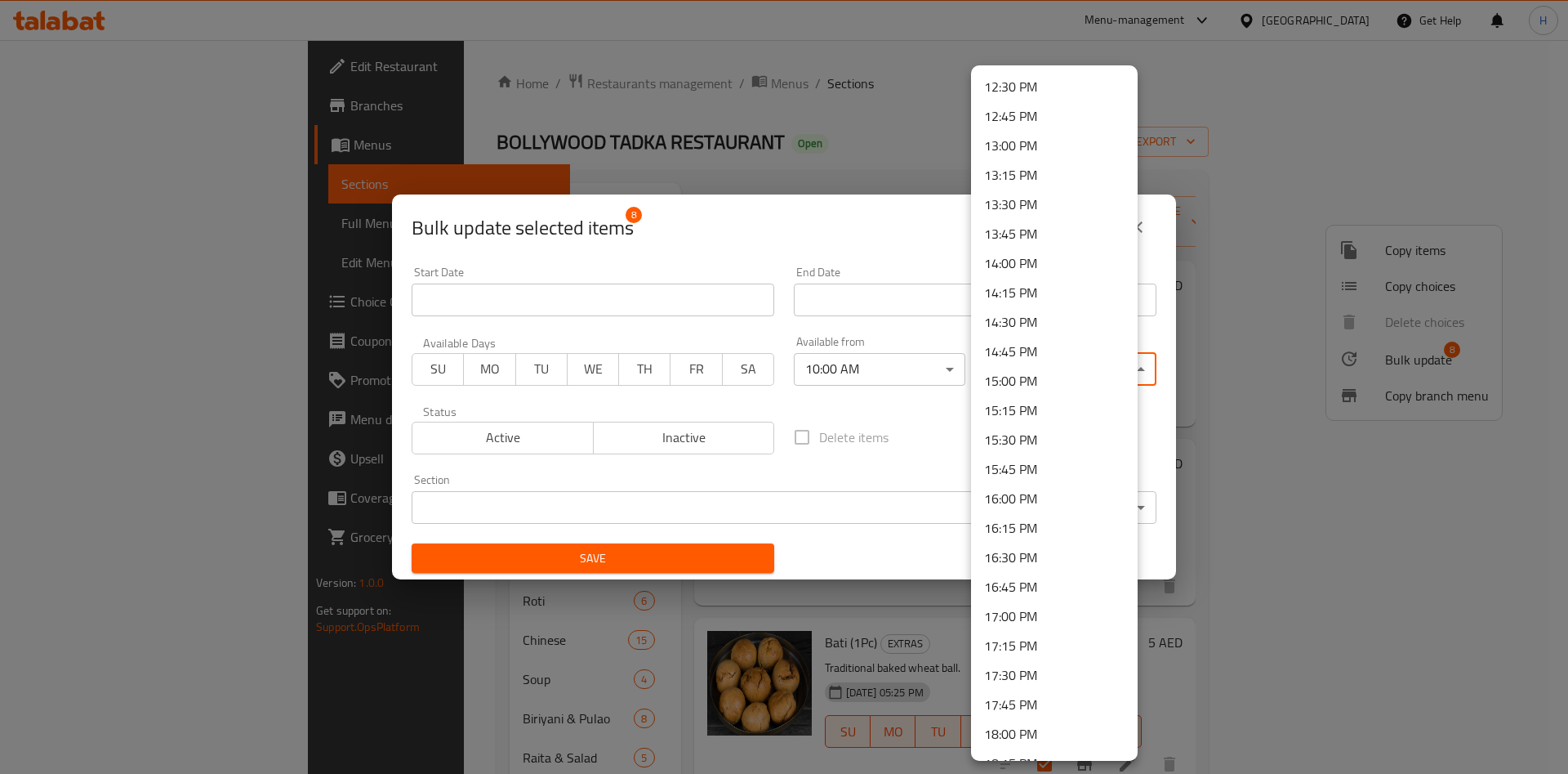
scroll to position [2172, 0]
click at [1037, 551] on li "22:30 PM" at bounding box center [1054, 563] width 166 height 29
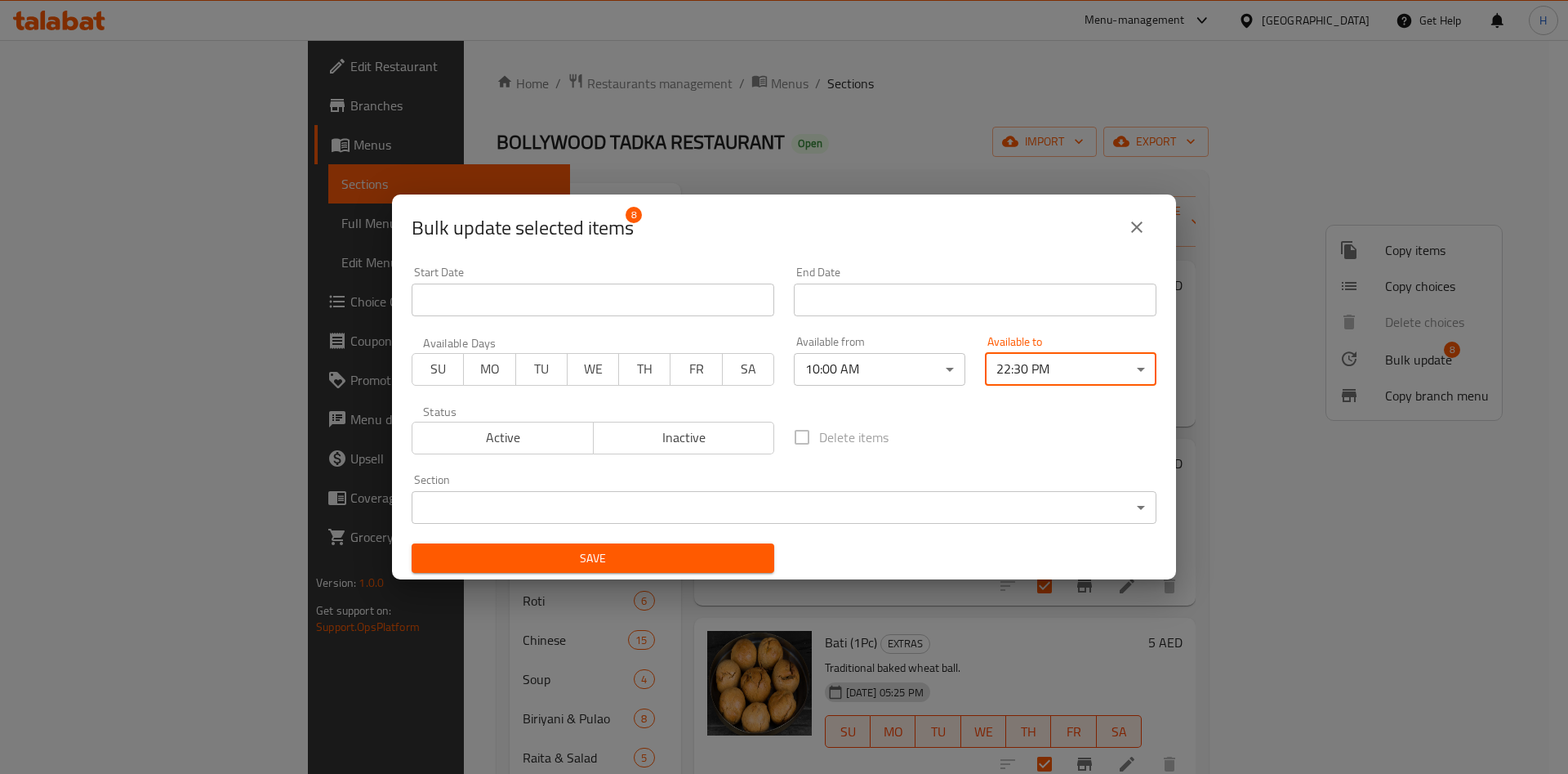
click at [705, 561] on span "Save" at bounding box center [593, 558] width 336 height 20
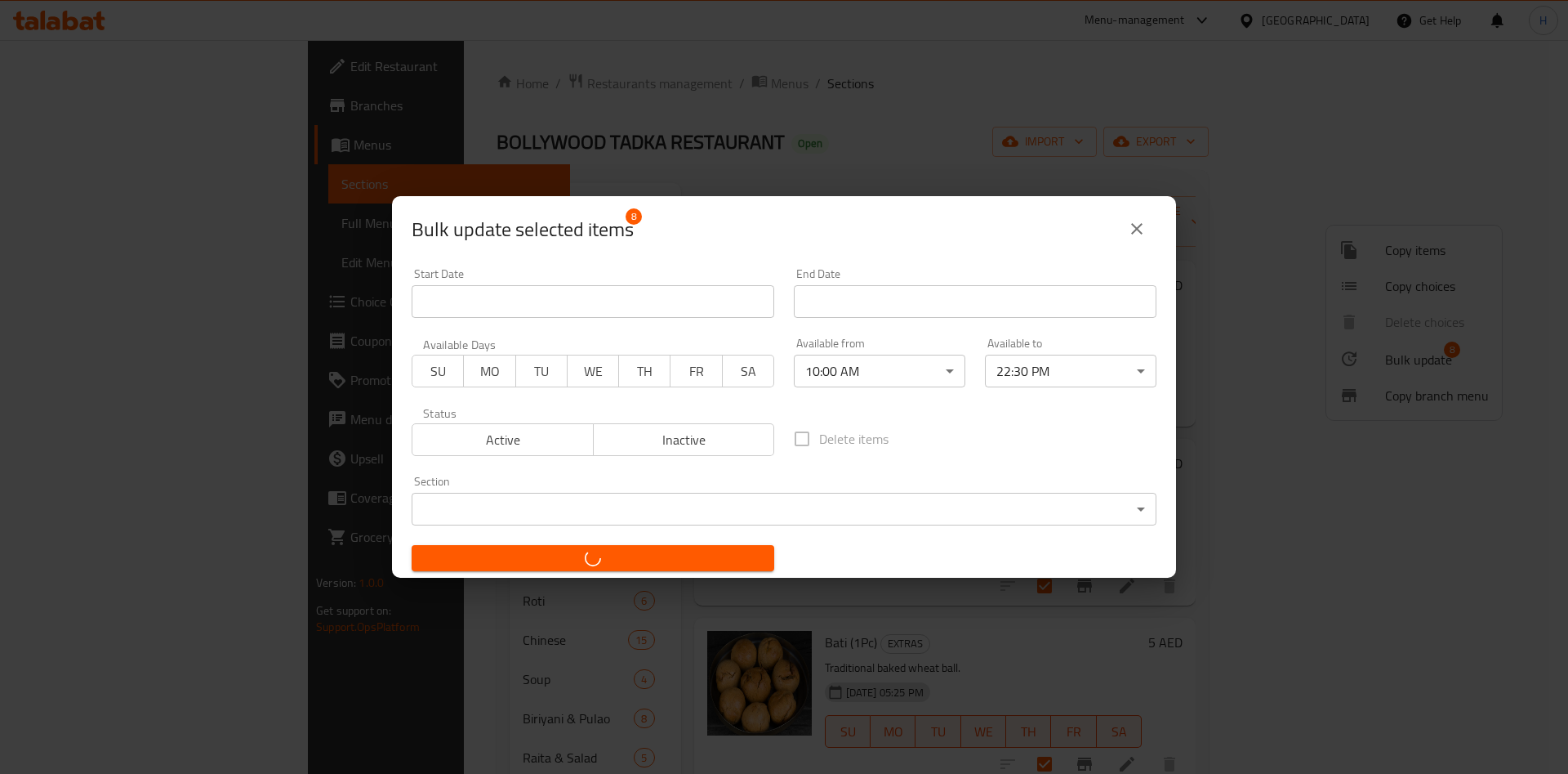
checkbox input "false"
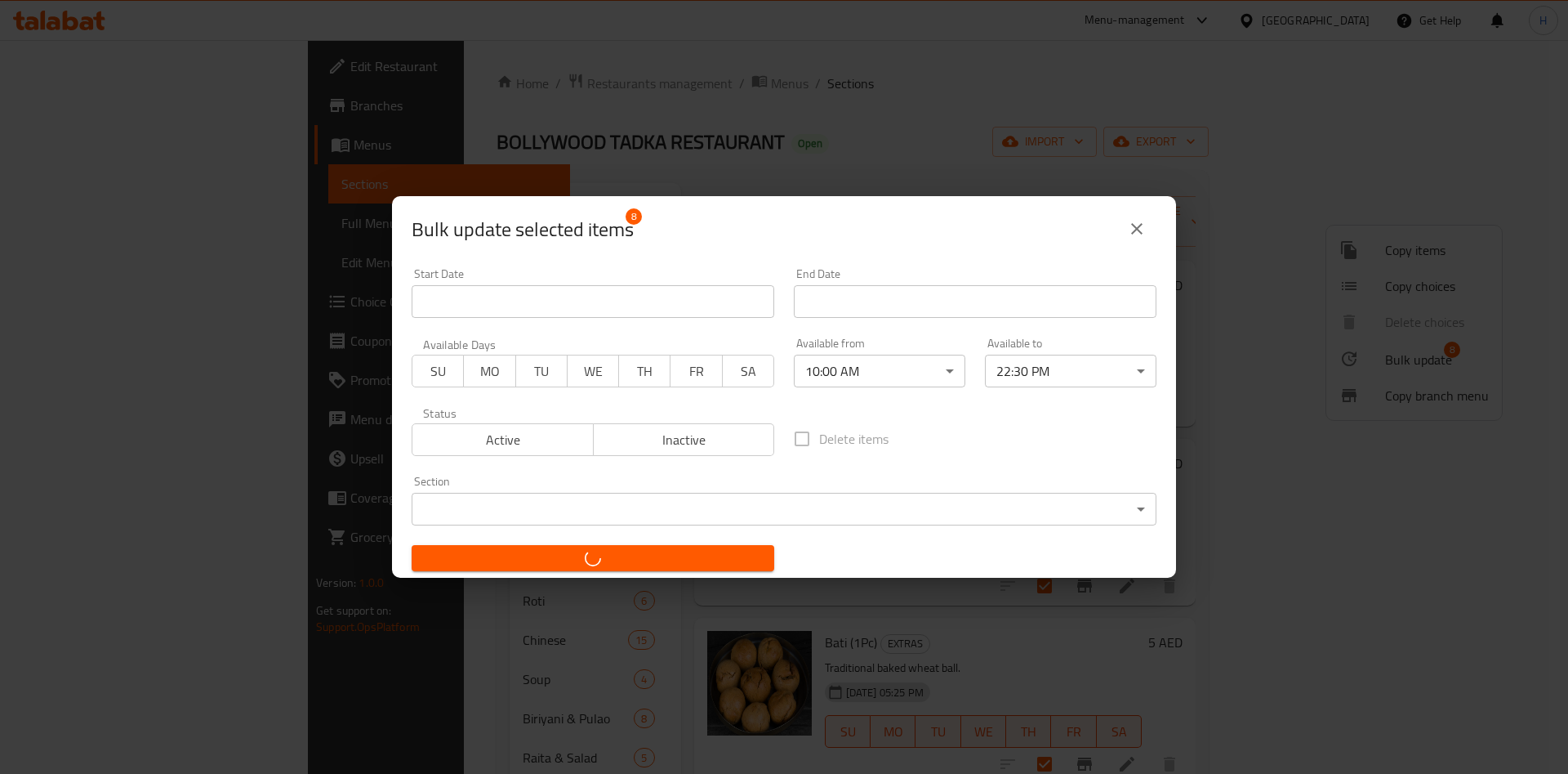
checkbox input "false"
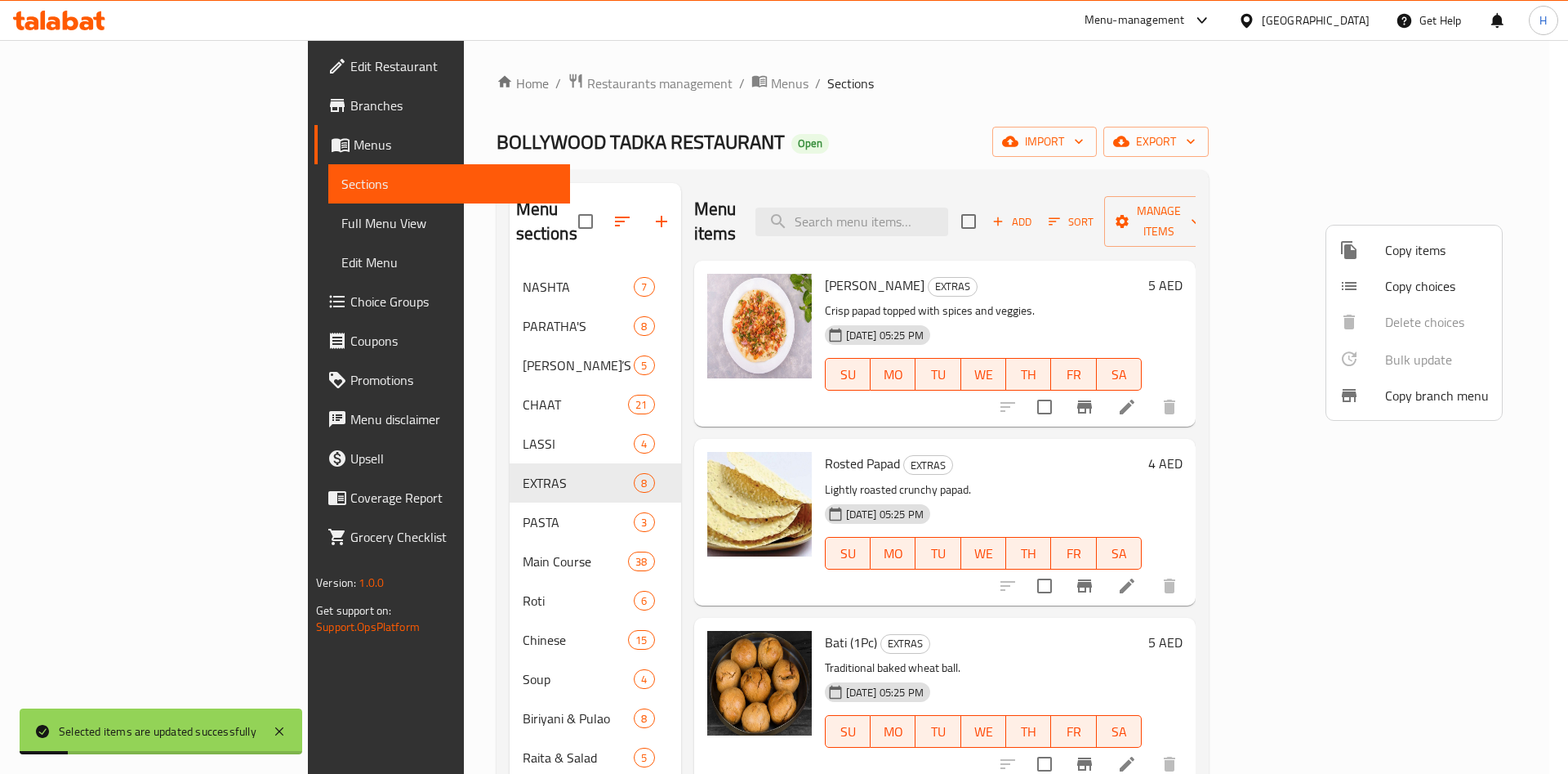
click at [464, 495] on div at bounding box center [784, 387] width 1568 height 774
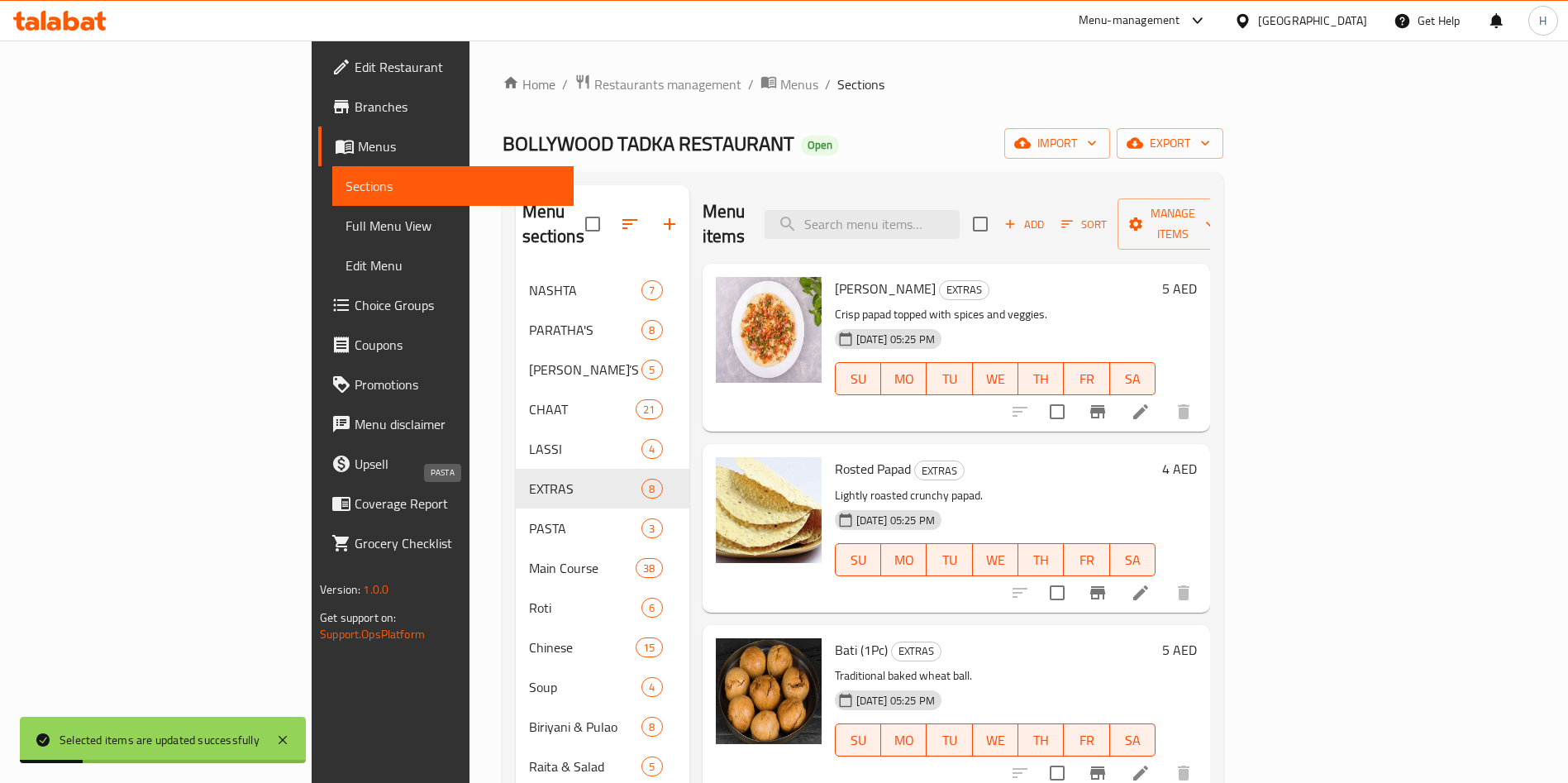
click at [529, 518] on span "PASTA" at bounding box center [586, 528] width 114 height 20
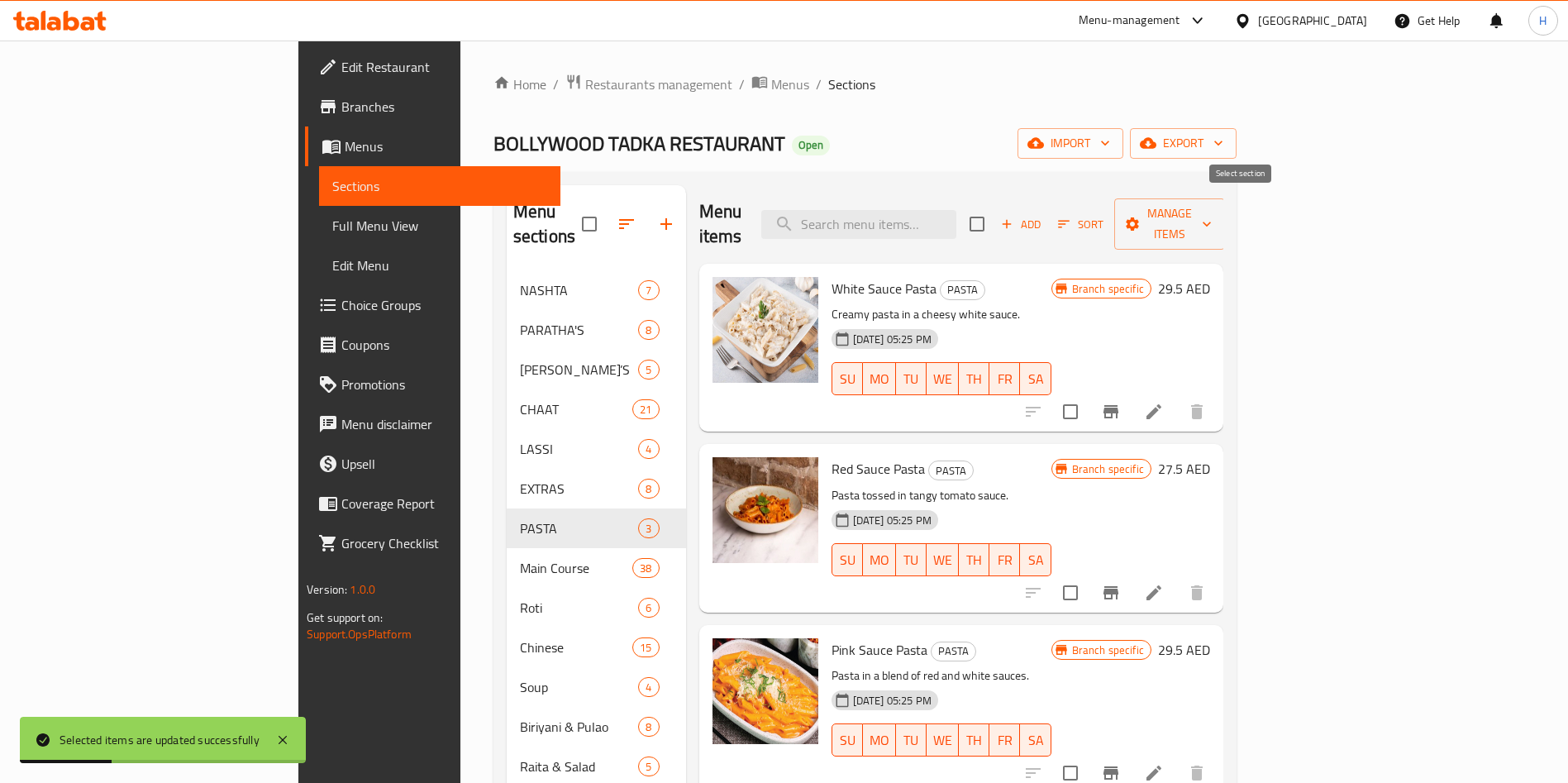
click at [995, 214] on input "checkbox" at bounding box center [977, 224] width 35 height 35
checkbox input "true"
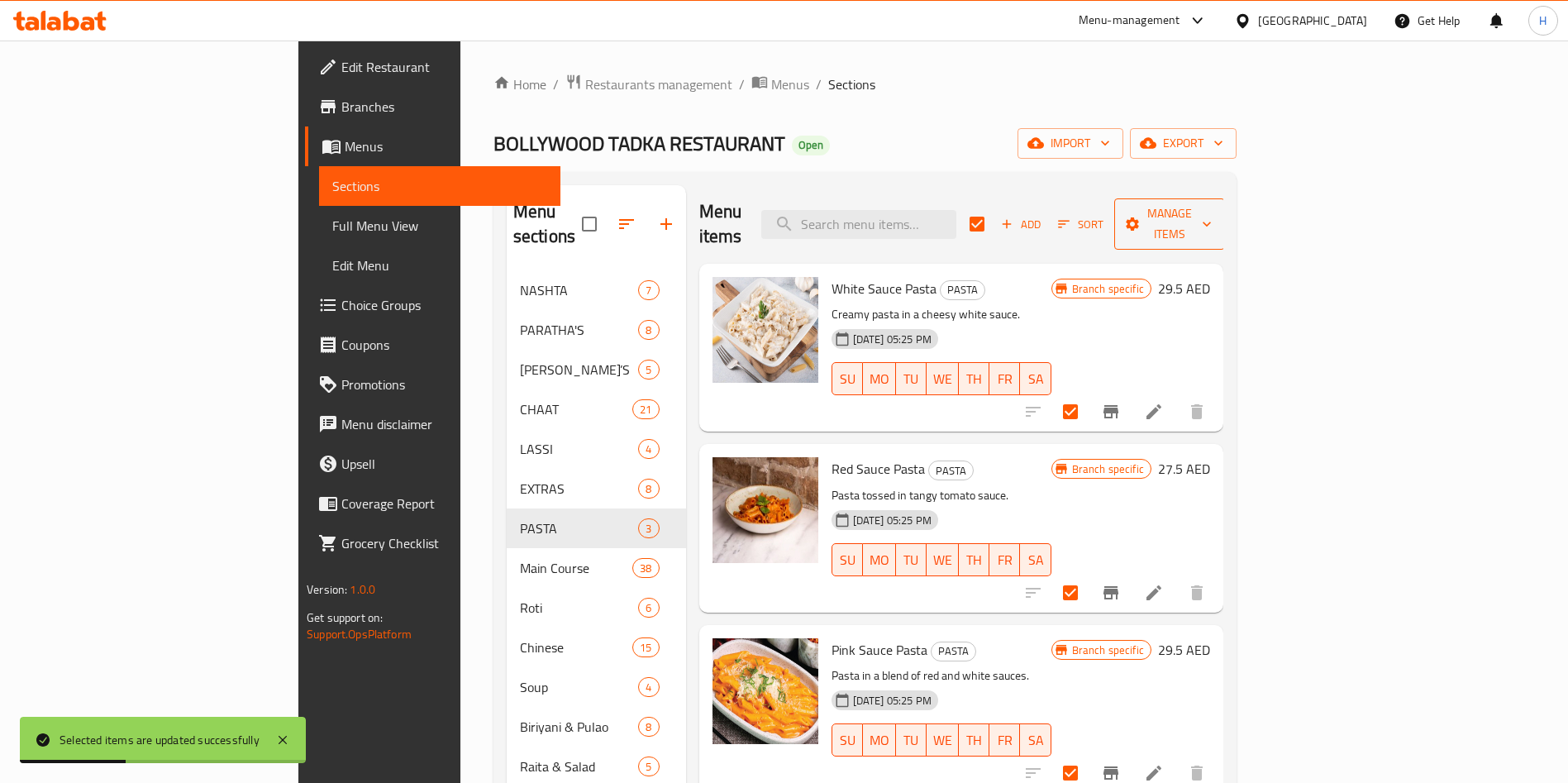
click at [1212, 209] on span "Manage items" at bounding box center [1170, 223] width 85 height 41
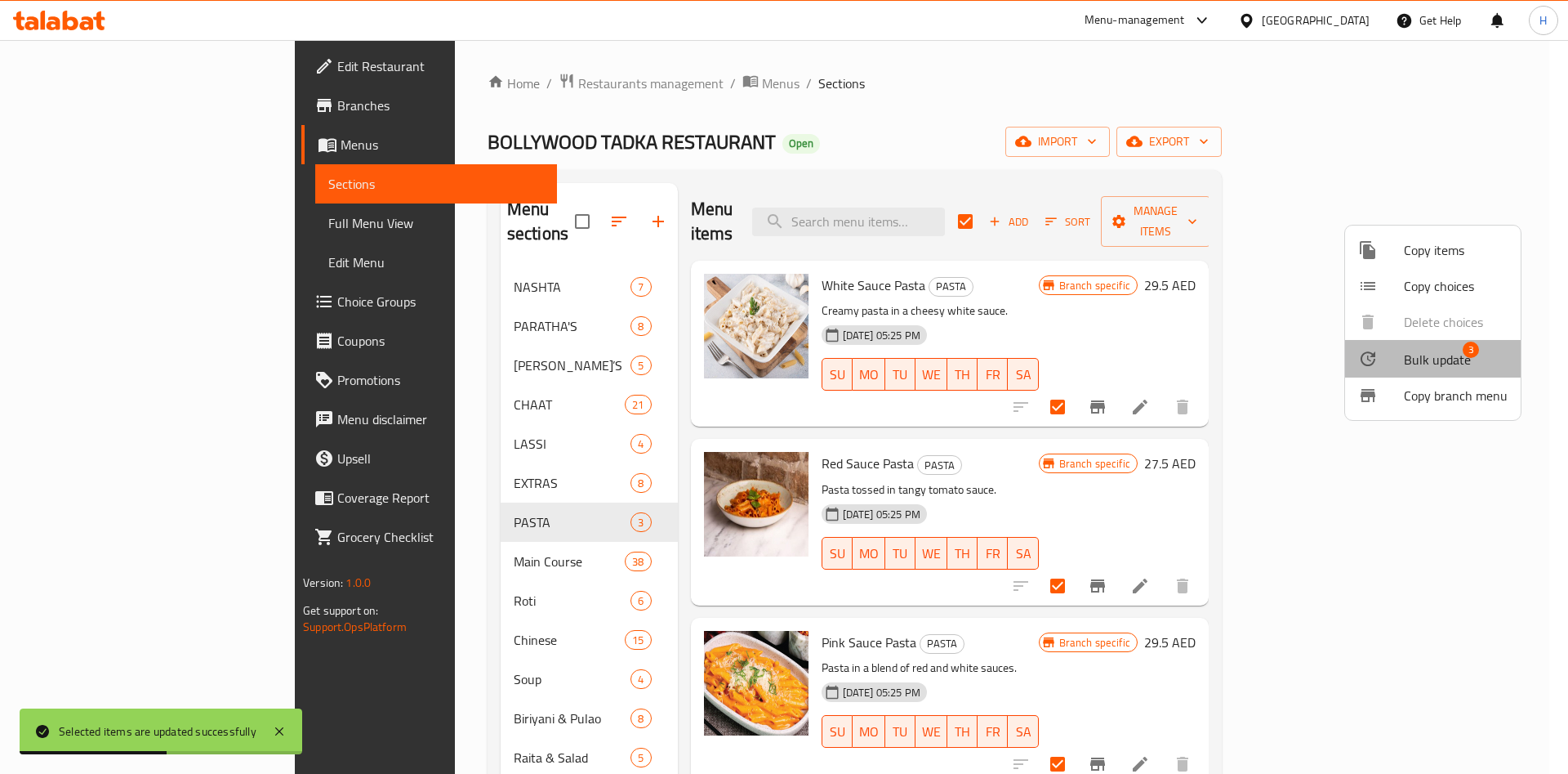
click at [1446, 361] on span "Bulk update" at bounding box center [1437, 359] width 67 height 20
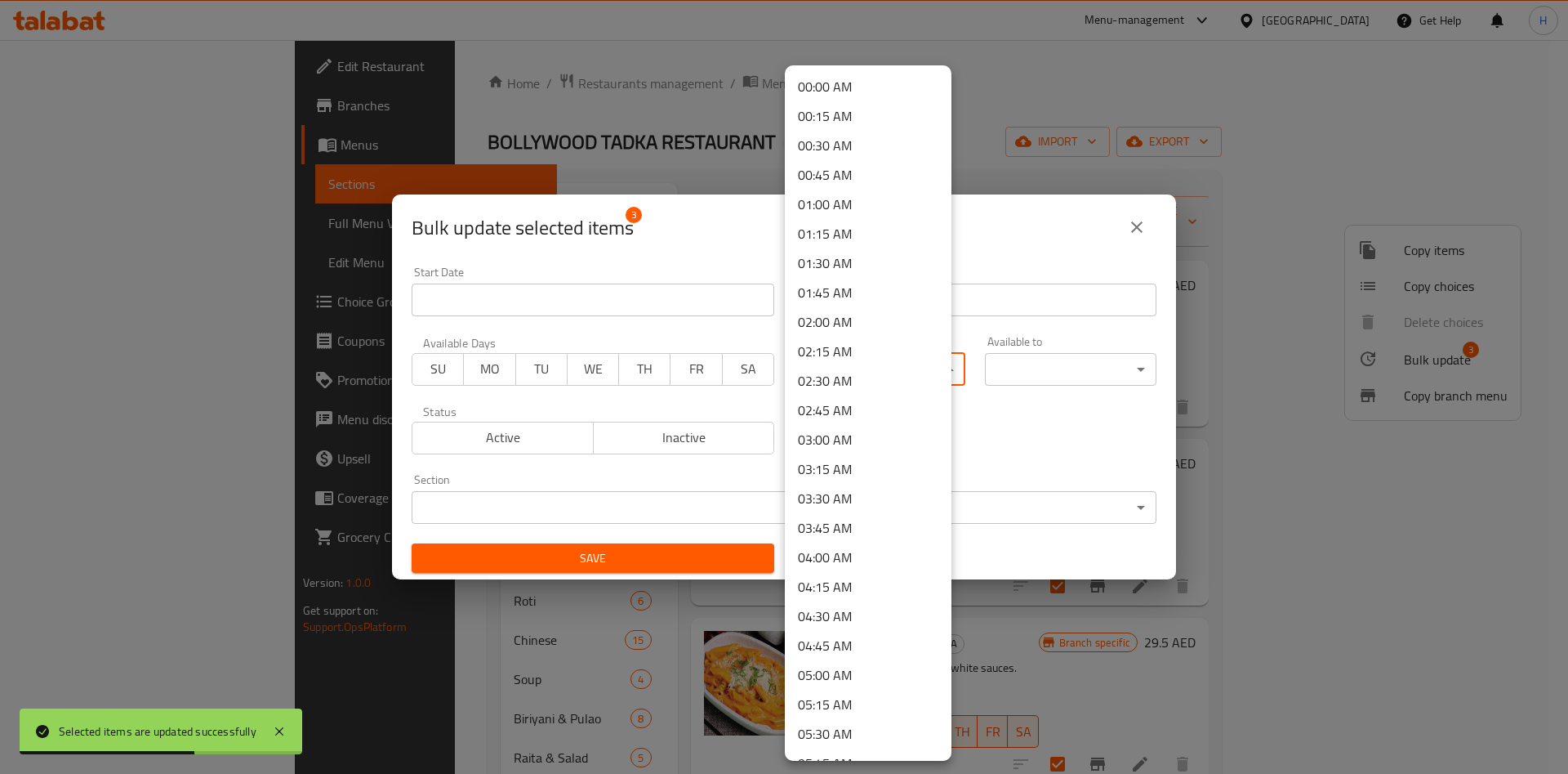
click at [885, 373] on body "Selected items are updated successfully ​ Menu-management [GEOGRAPHIC_DATA] Get…" at bounding box center [784, 407] width 1568 height 734
click at [868, 410] on li "10:00 AM" at bounding box center [868, 405] width 166 height 29
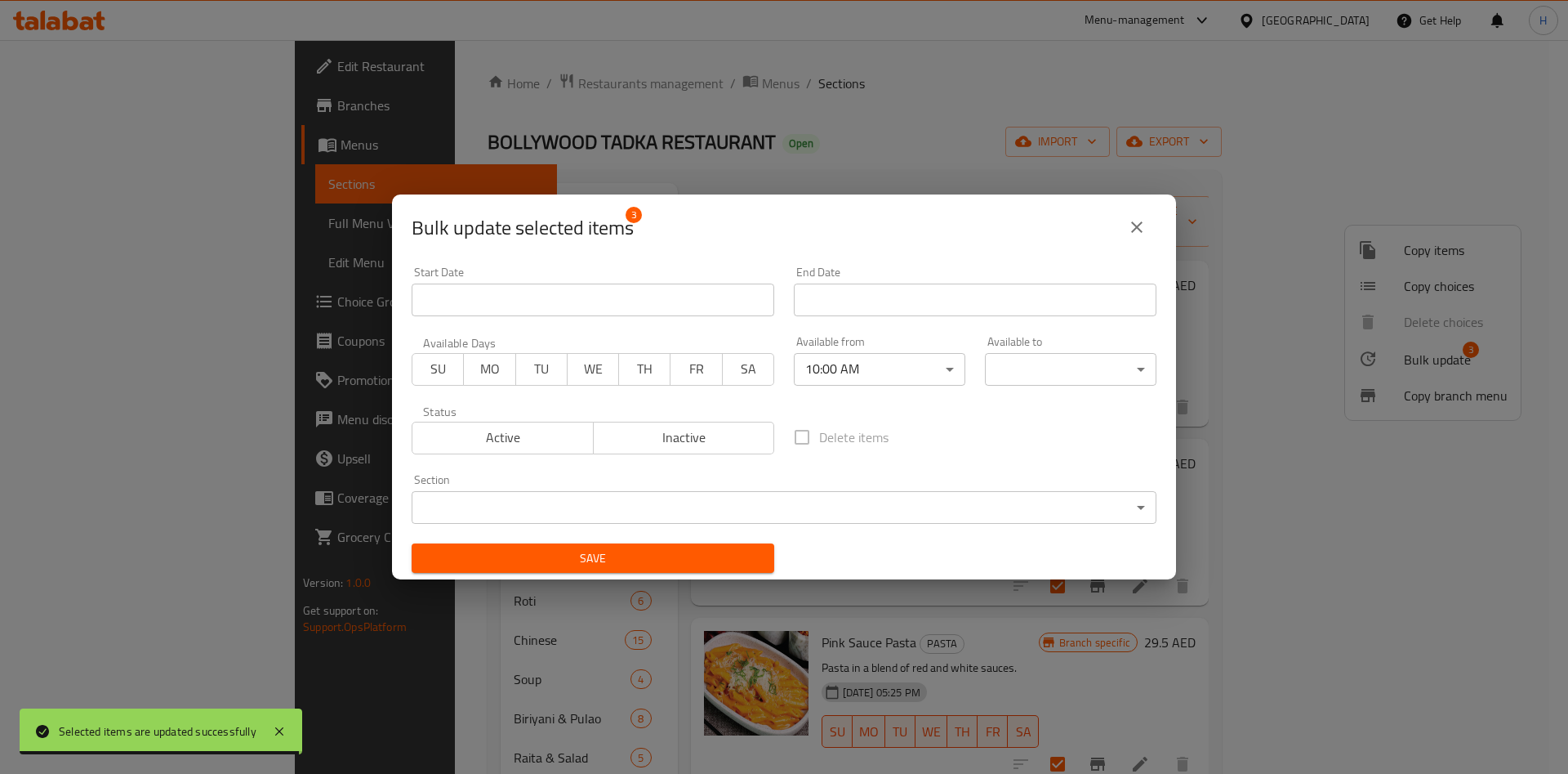
click at [1026, 358] on body "Selected items are updated successfully ​ Menu-management [GEOGRAPHIC_DATA] Get…" at bounding box center [784, 407] width 1568 height 734
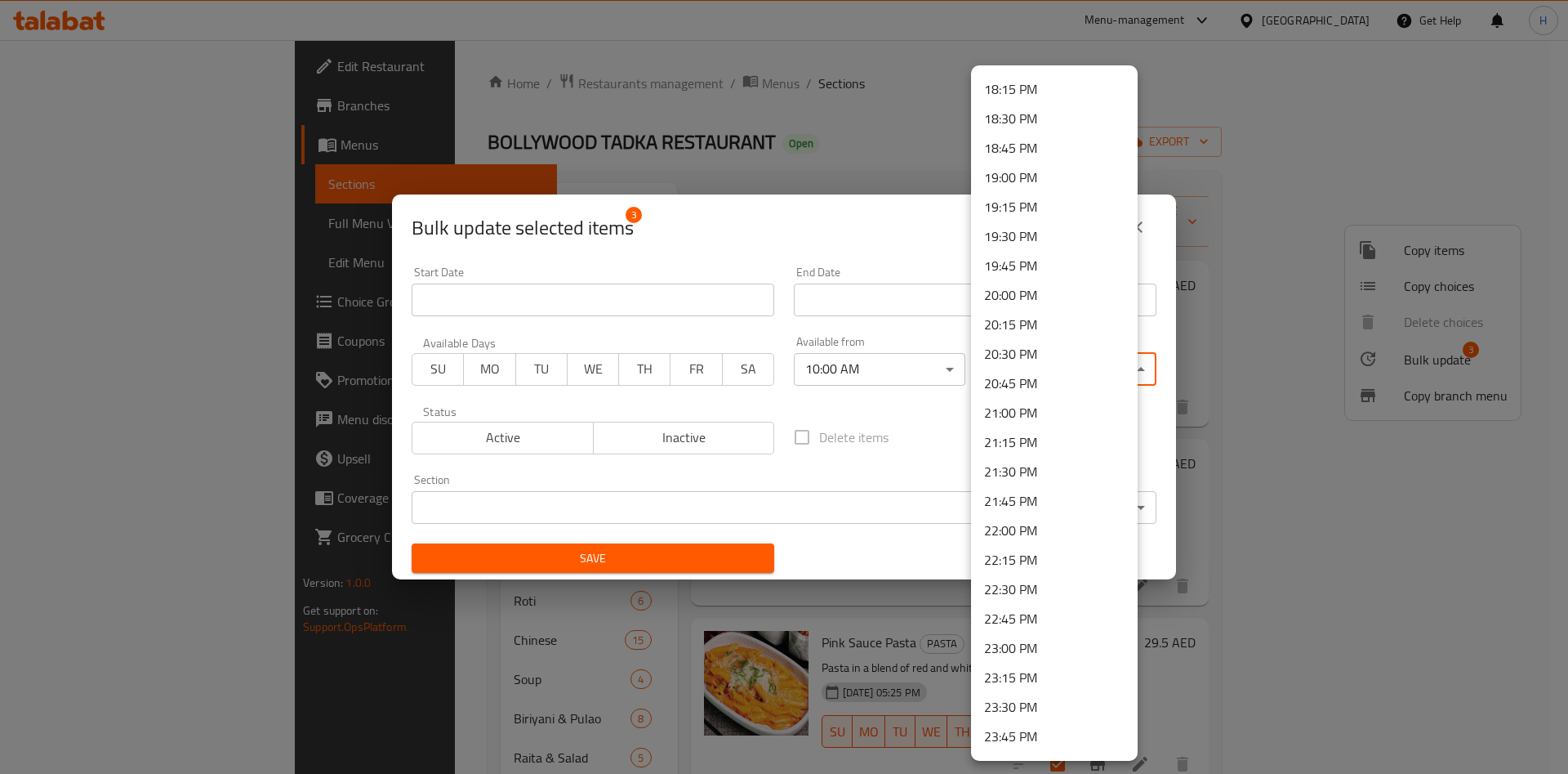
scroll to position [2172, 0]
click at [1052, 561] on li "22:30 PM" at bounding box center [1054, 563] width 166 height 29
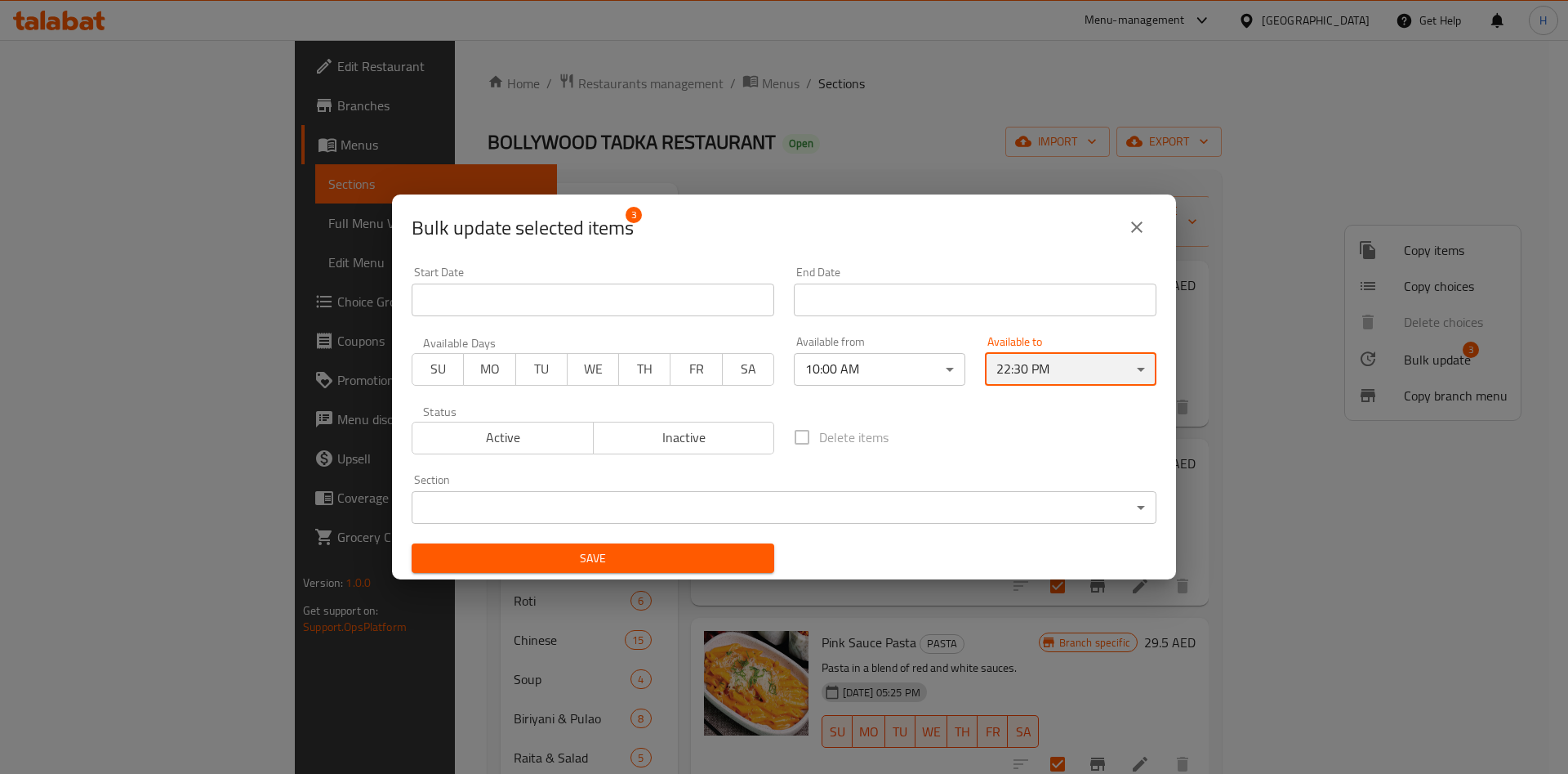
scroll to position [3, 0]
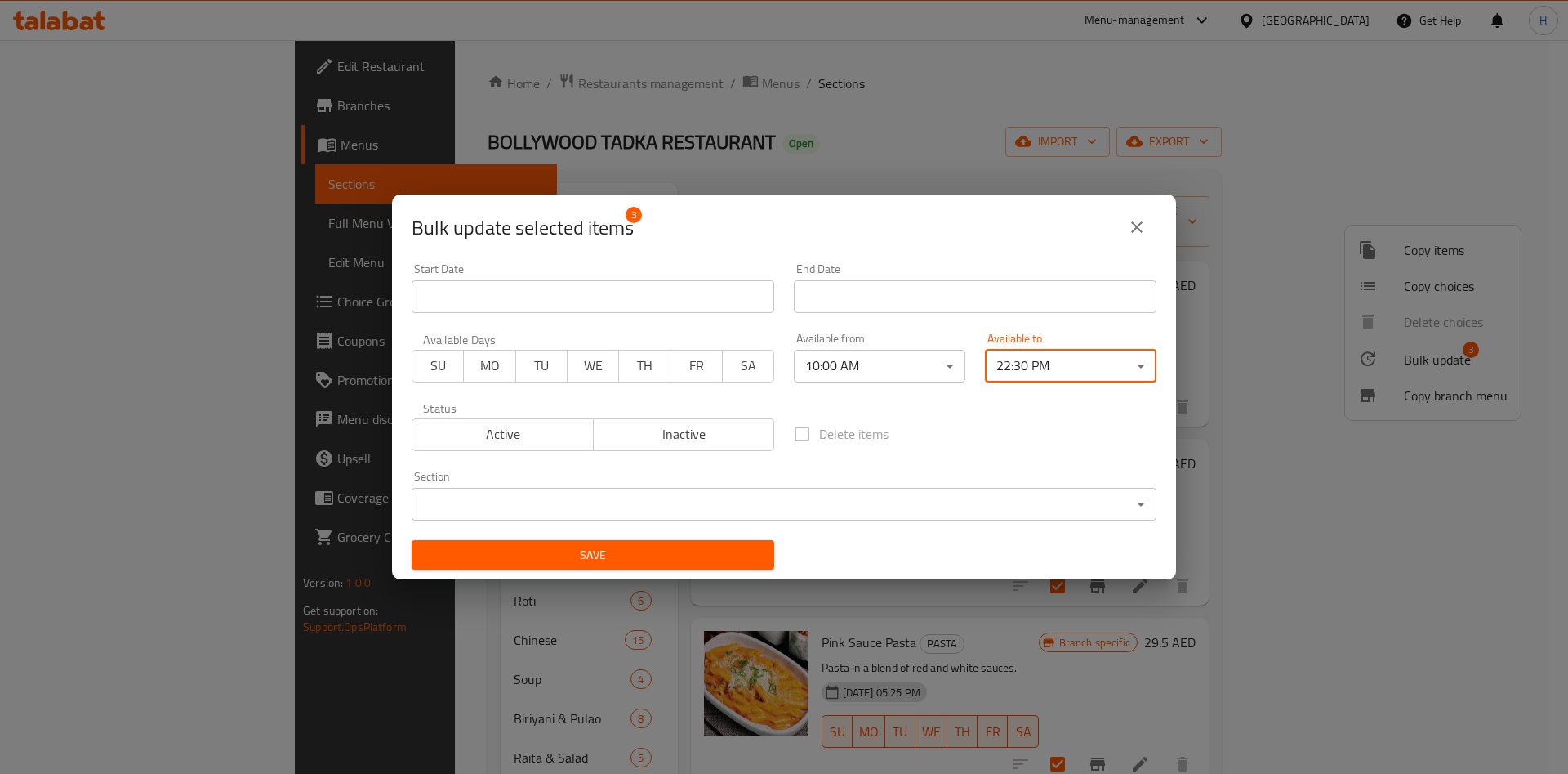
click at [664, 557] on span "Save" at bounding box center [593, 554] width 336 height 20
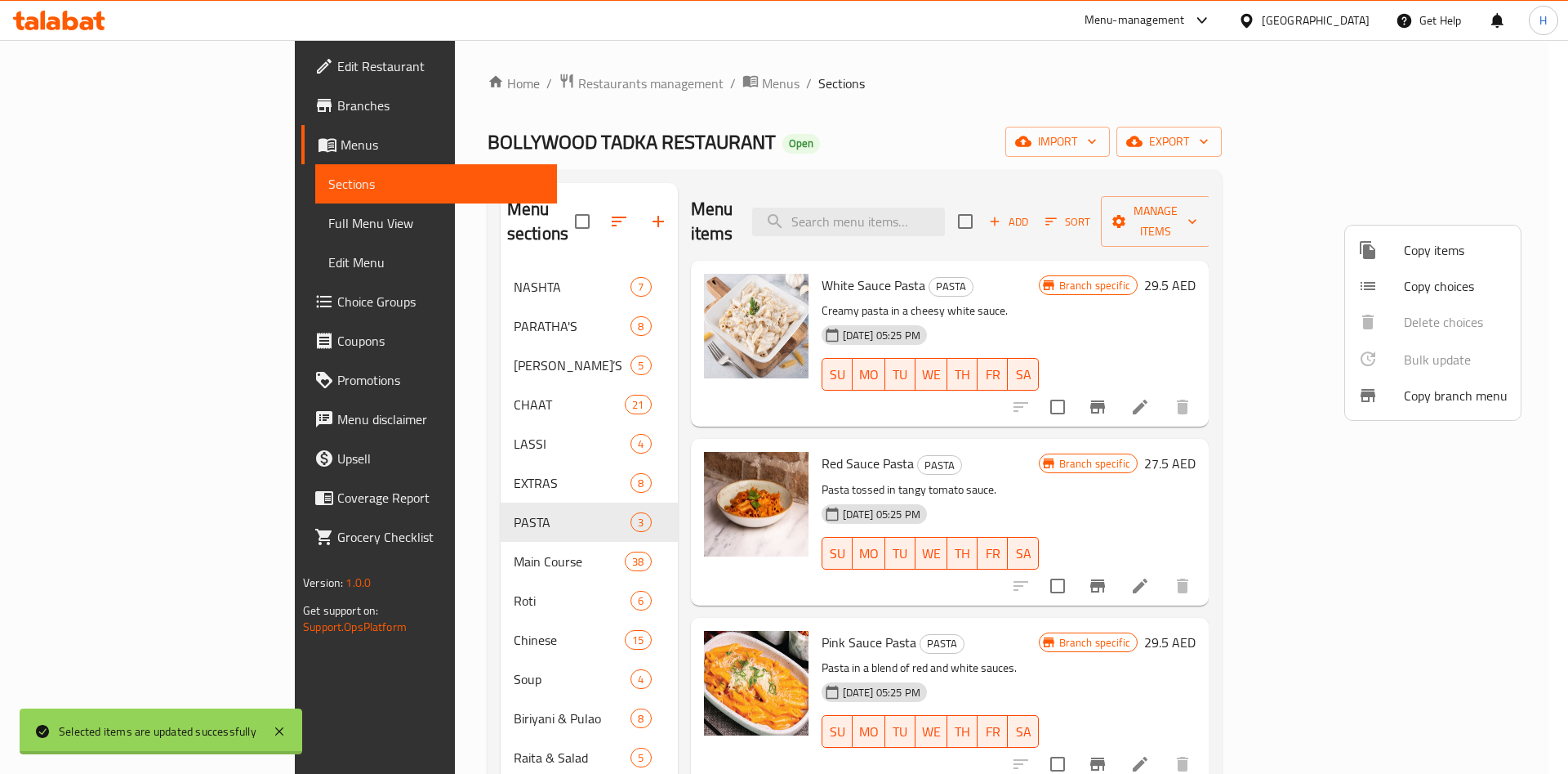
checkbox input "false"
click at [1567, 328] on div at bounding box center [784, 387] width 1568 height 774
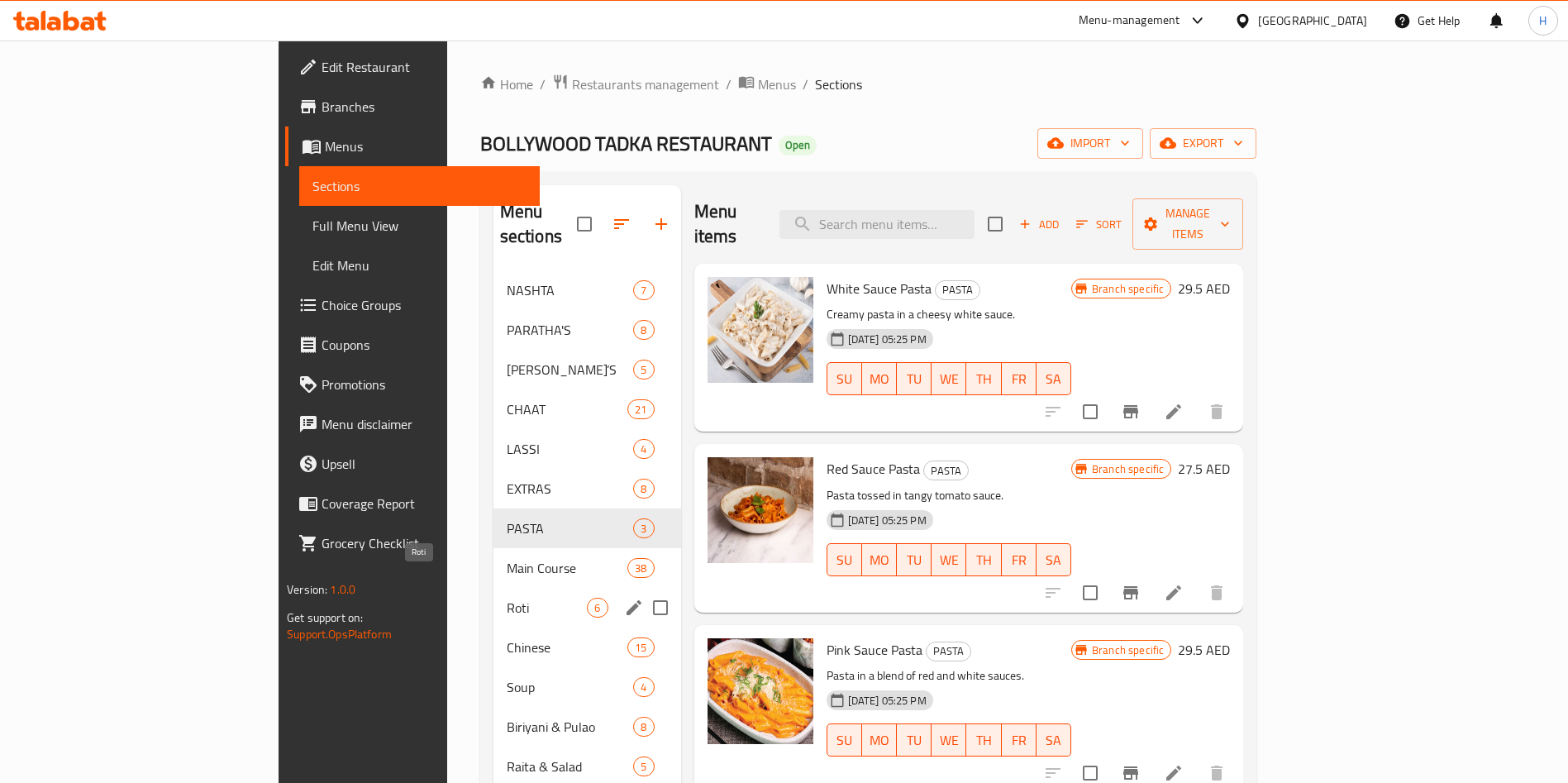
click at [507, 597] on span "Roti" at bounding box center [547, 607] width 81 height 20
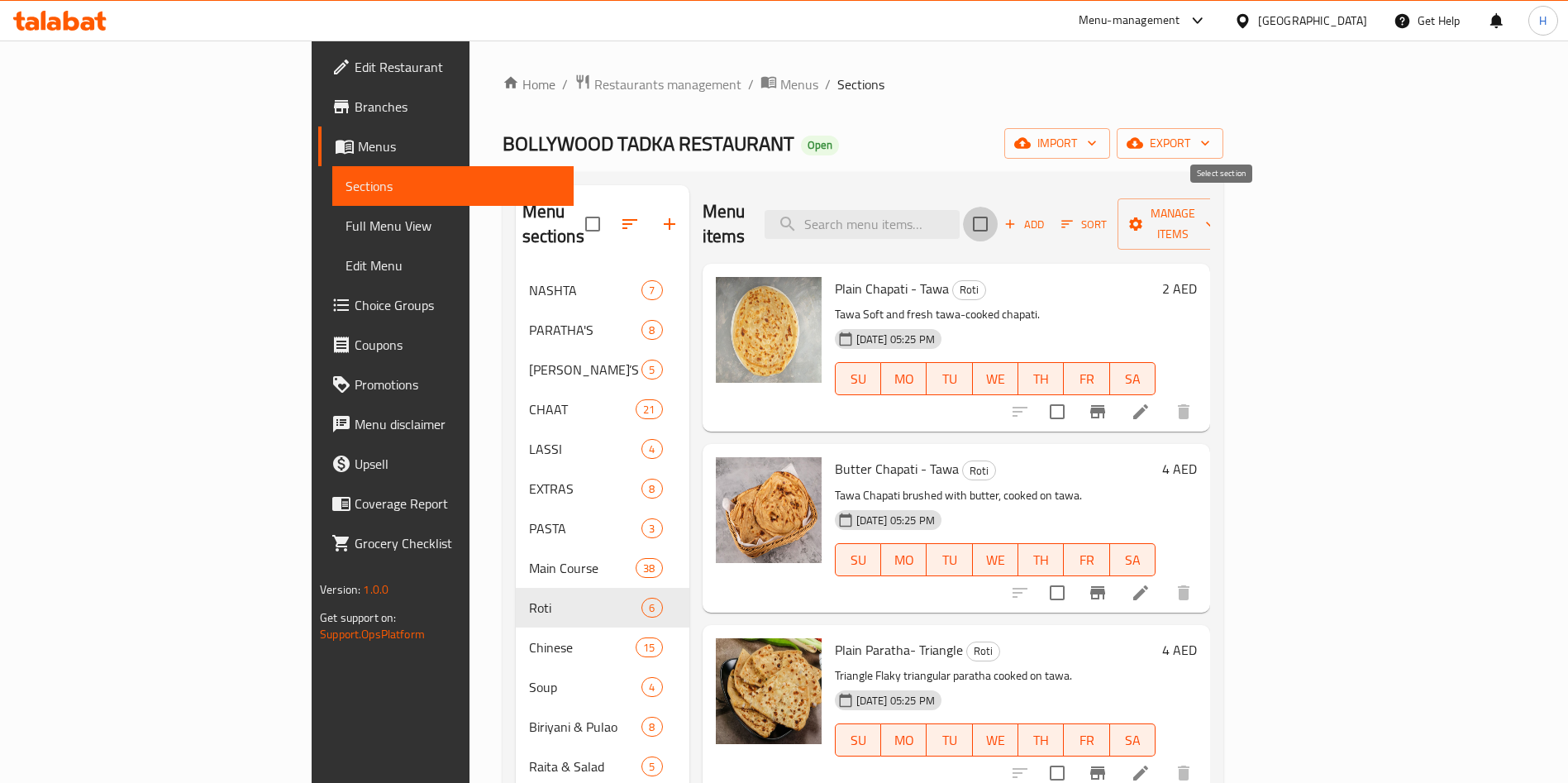
click at [998, 212] on input "checkbox" at bounding box center [980, 224] width 35 height 35
checkbox input "true"
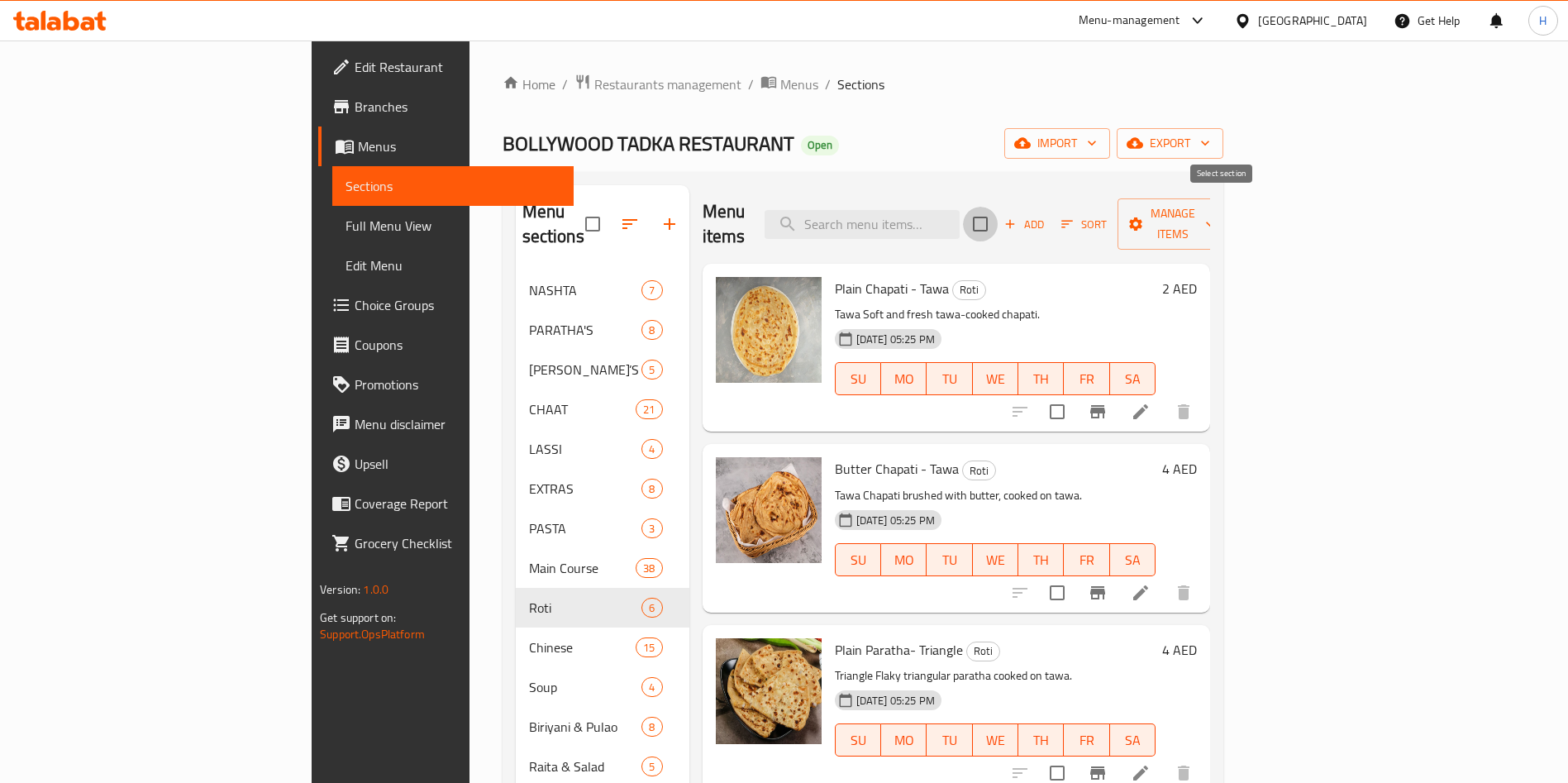
checkbox input "true"
click at [1215, 213] on span "Manage items" at bounding box center [1174, 223] width 85 height 41
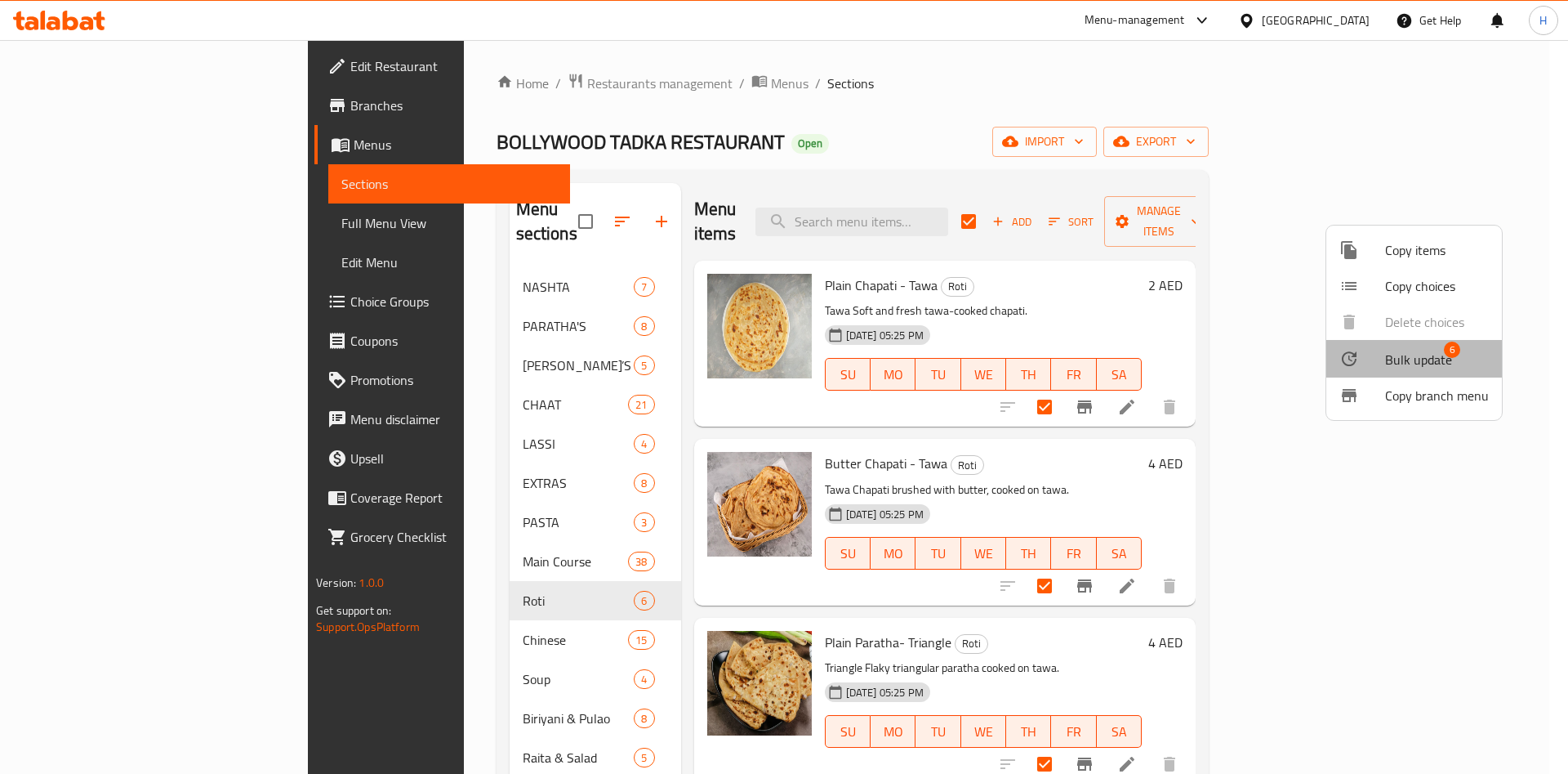
click at [1428, 354] on span "Bulk update" at bounding box center [1419, 359] width 67 height 20
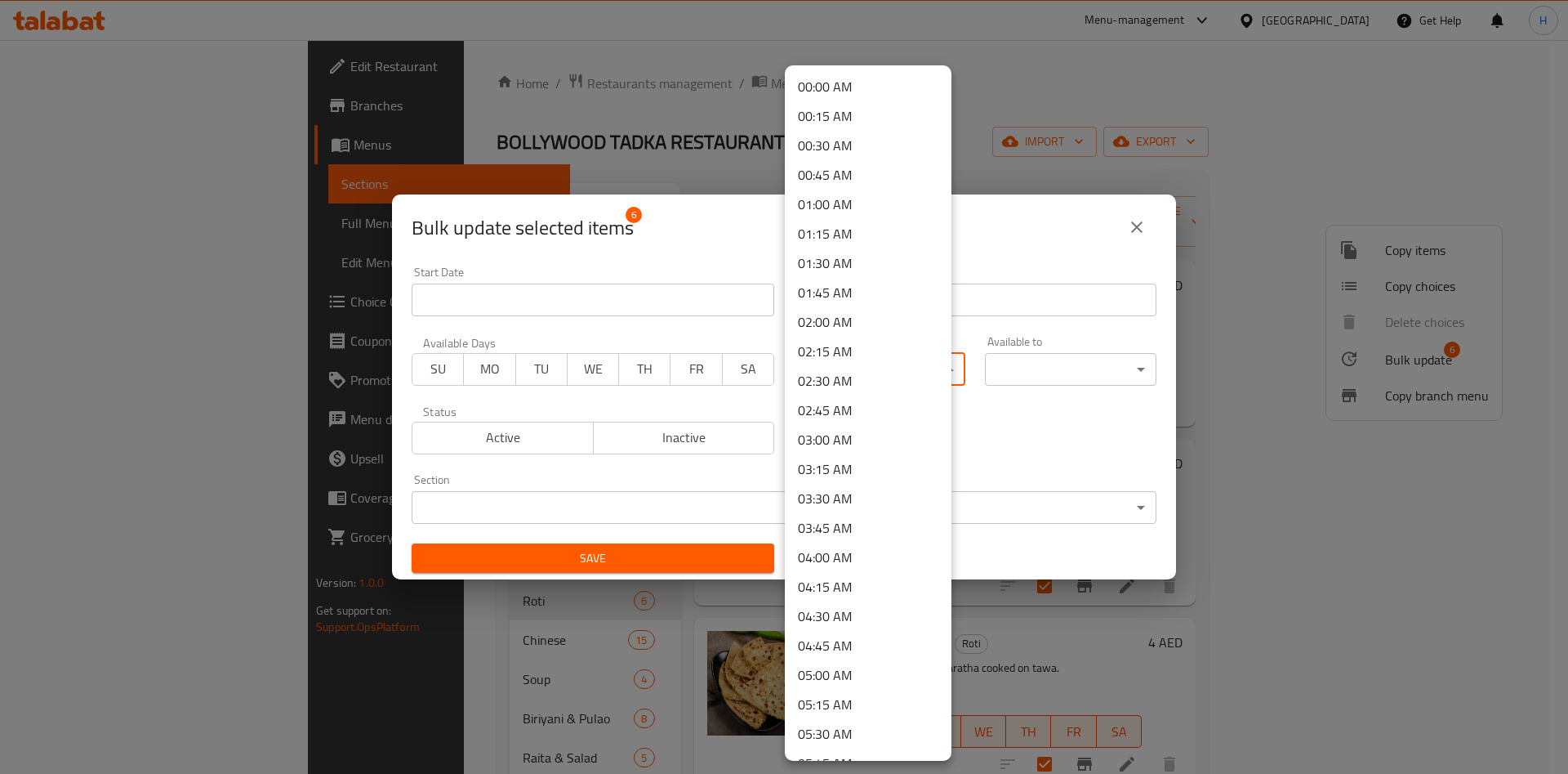
click at [892, 377] on body "​ Menu-management [GEOGRAPHIC_DATA] Get Help H Edit Restaurant Branches Menus S…" at bounding box center [784, 407] width 1568 height 734
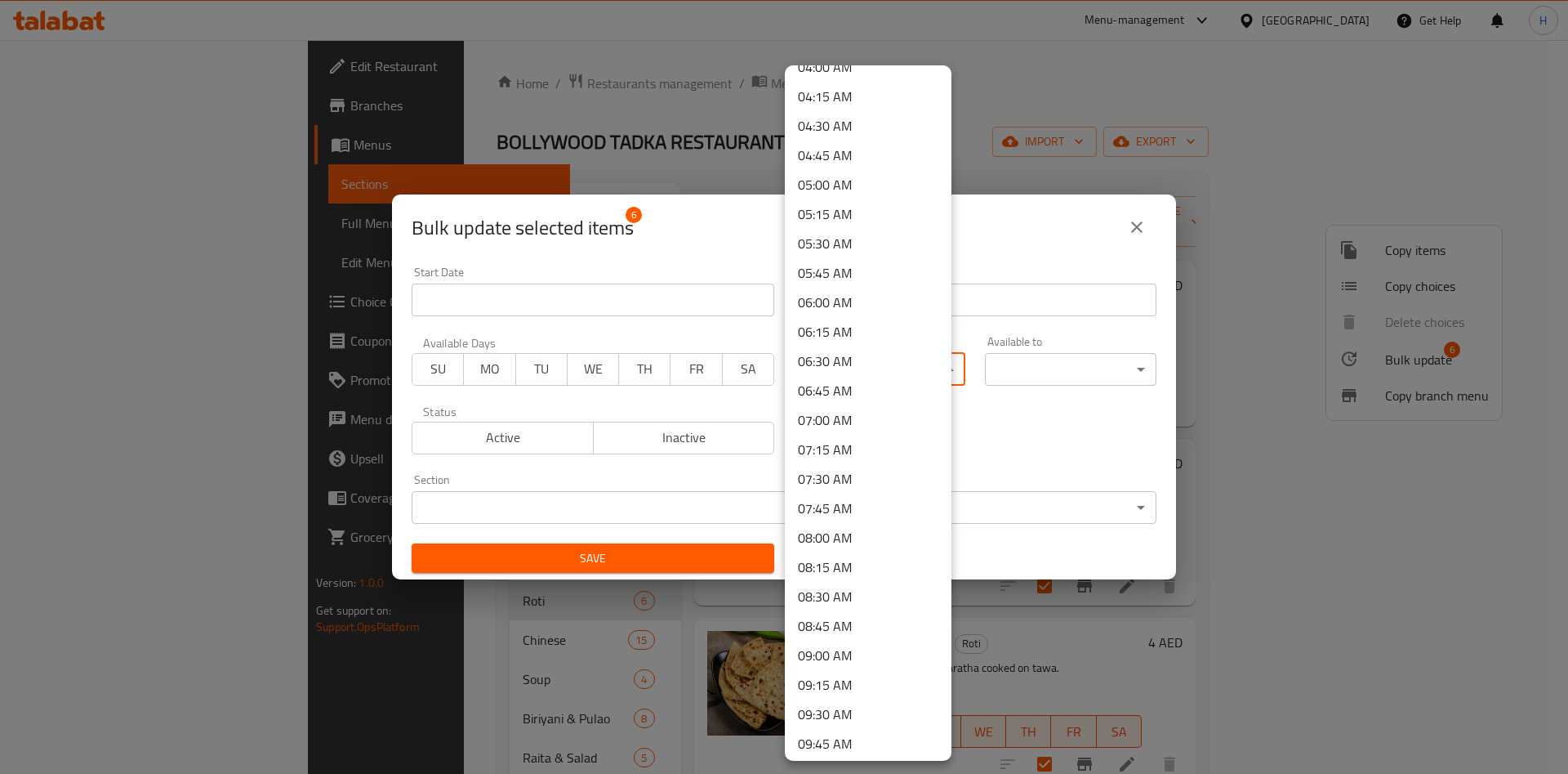
scroll to position [613, 0]
click at [847, 530] on li "09:00 AM" at bounding box center [868, 532] width 166 height 29
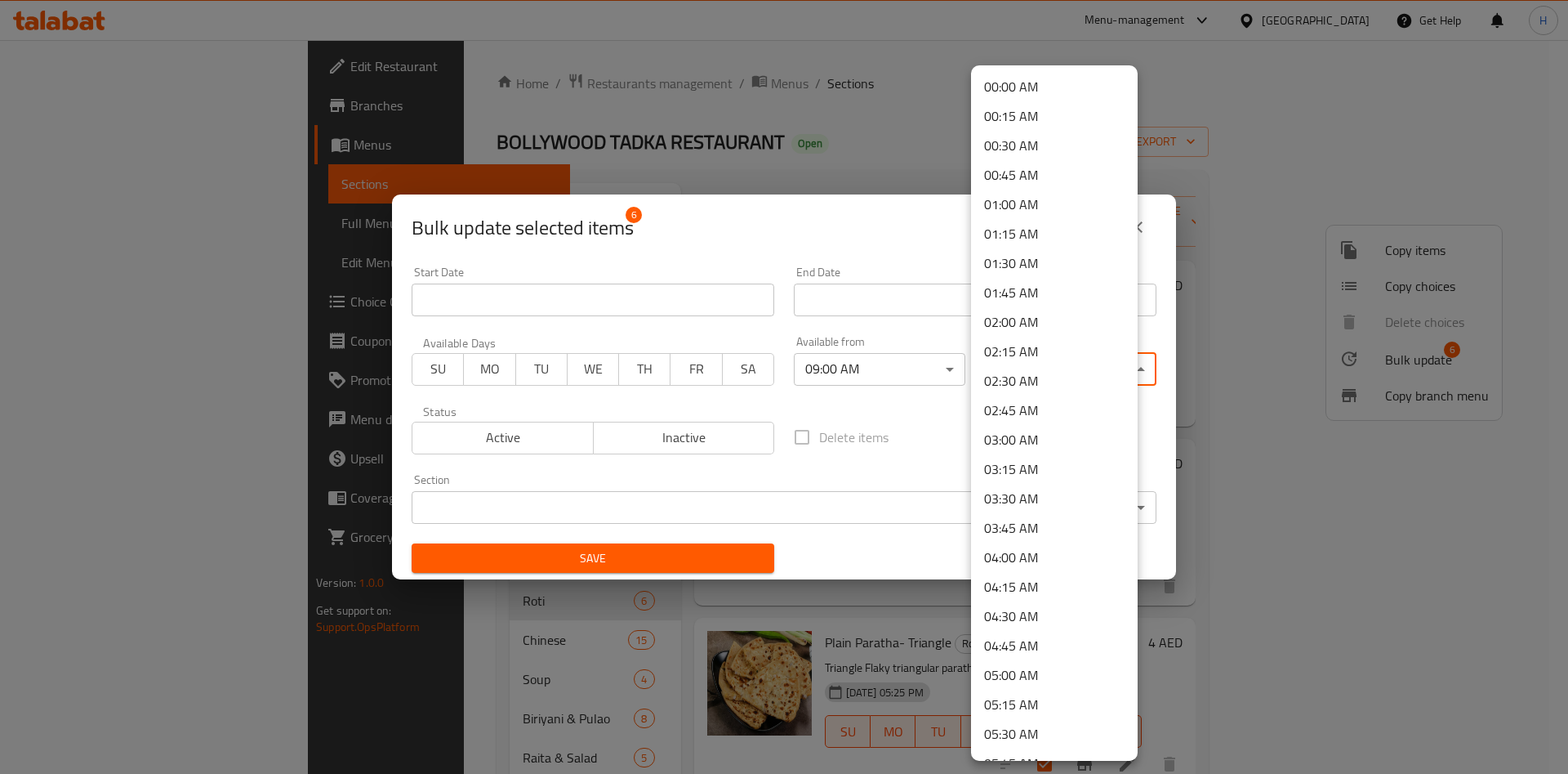
click at [1048, 364] on body "​ Menu-management [GEOGRAPHIC_DATA] Get Help H Edit Restaurant Branches Menus S…" at bounding box center [784, 407] width 1568 height 734
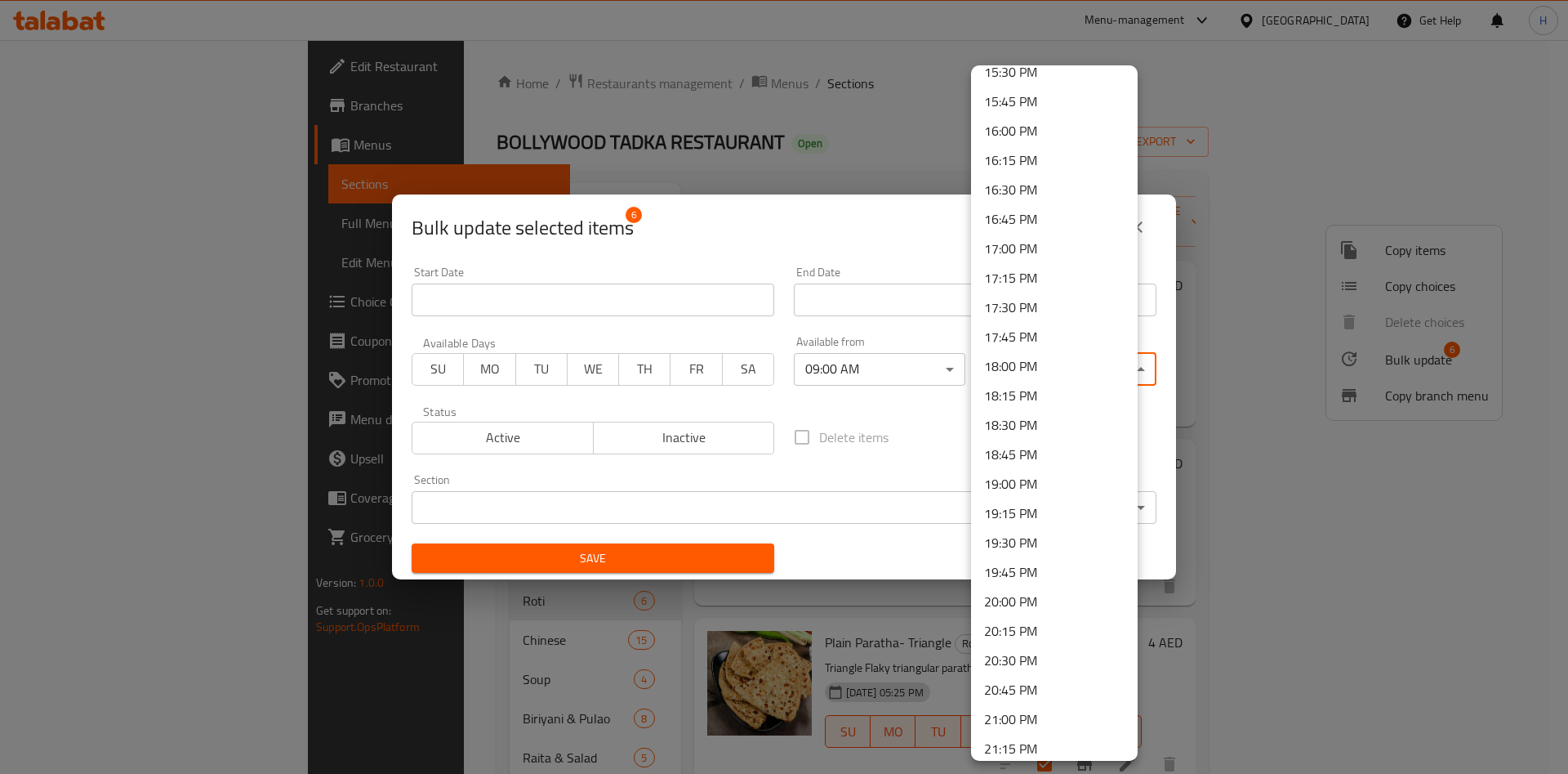
scroll to position [2172, 0]
click at [1037, 555] on li "22:30 PM" at bounding box center [1054, 563] width 166 height 29
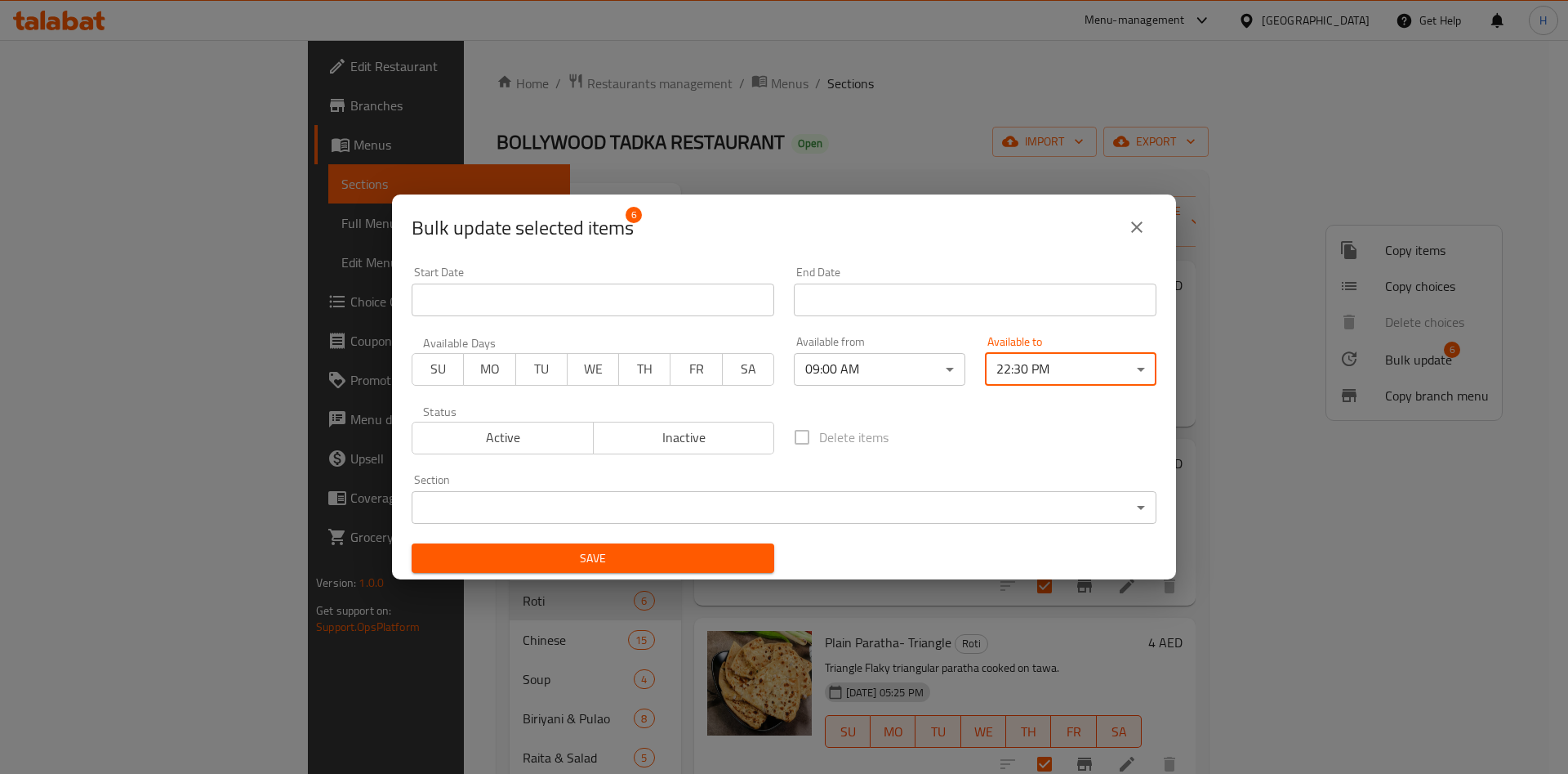
click at [689, 555] on span "Save" at bounding box center [593, 558] width 336 height 20
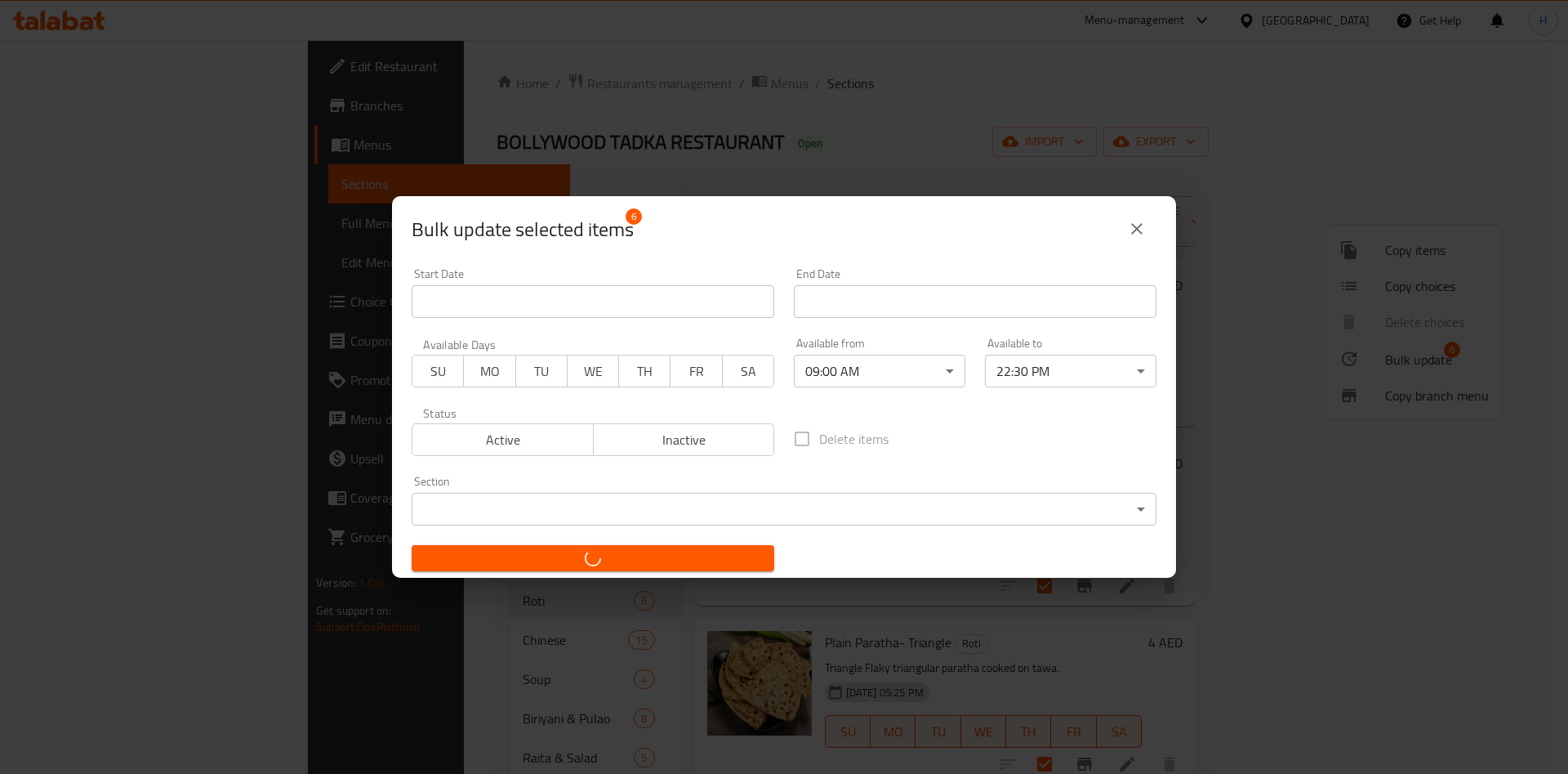
checkbox input "false"
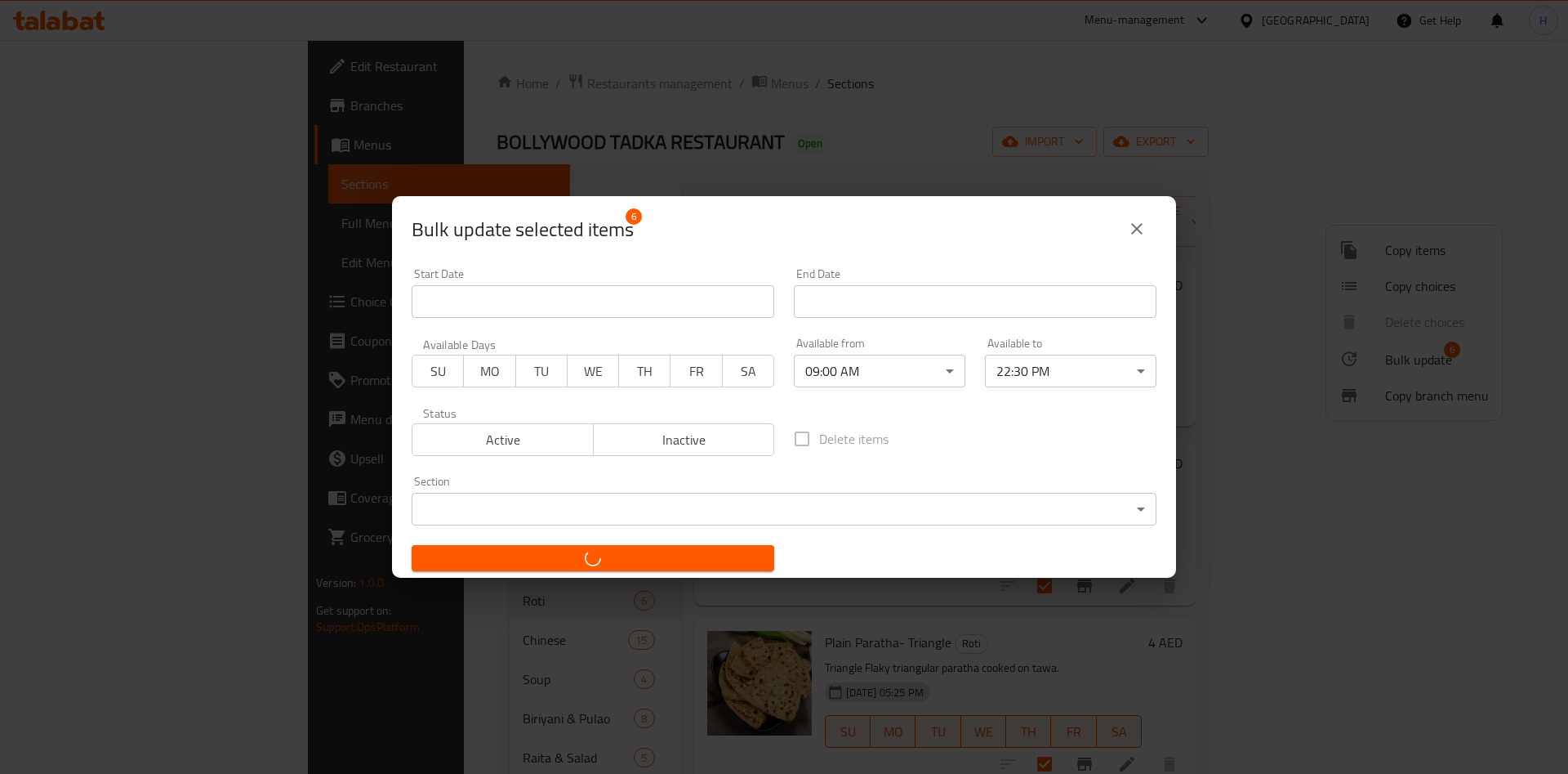
checkbox input "false"
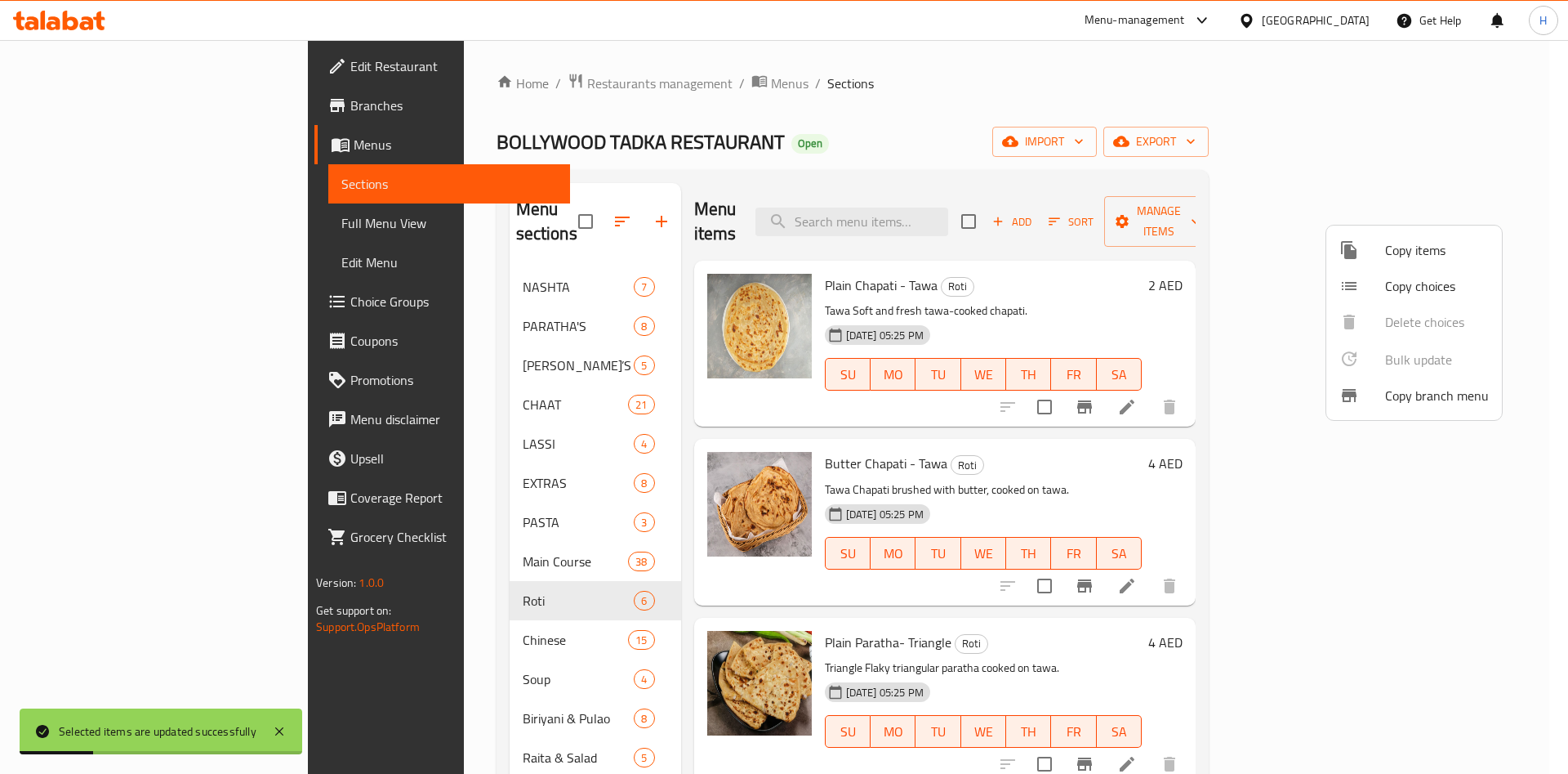
click at [450, 620] on div at bounding box center [784, 387] width 1568 height 774
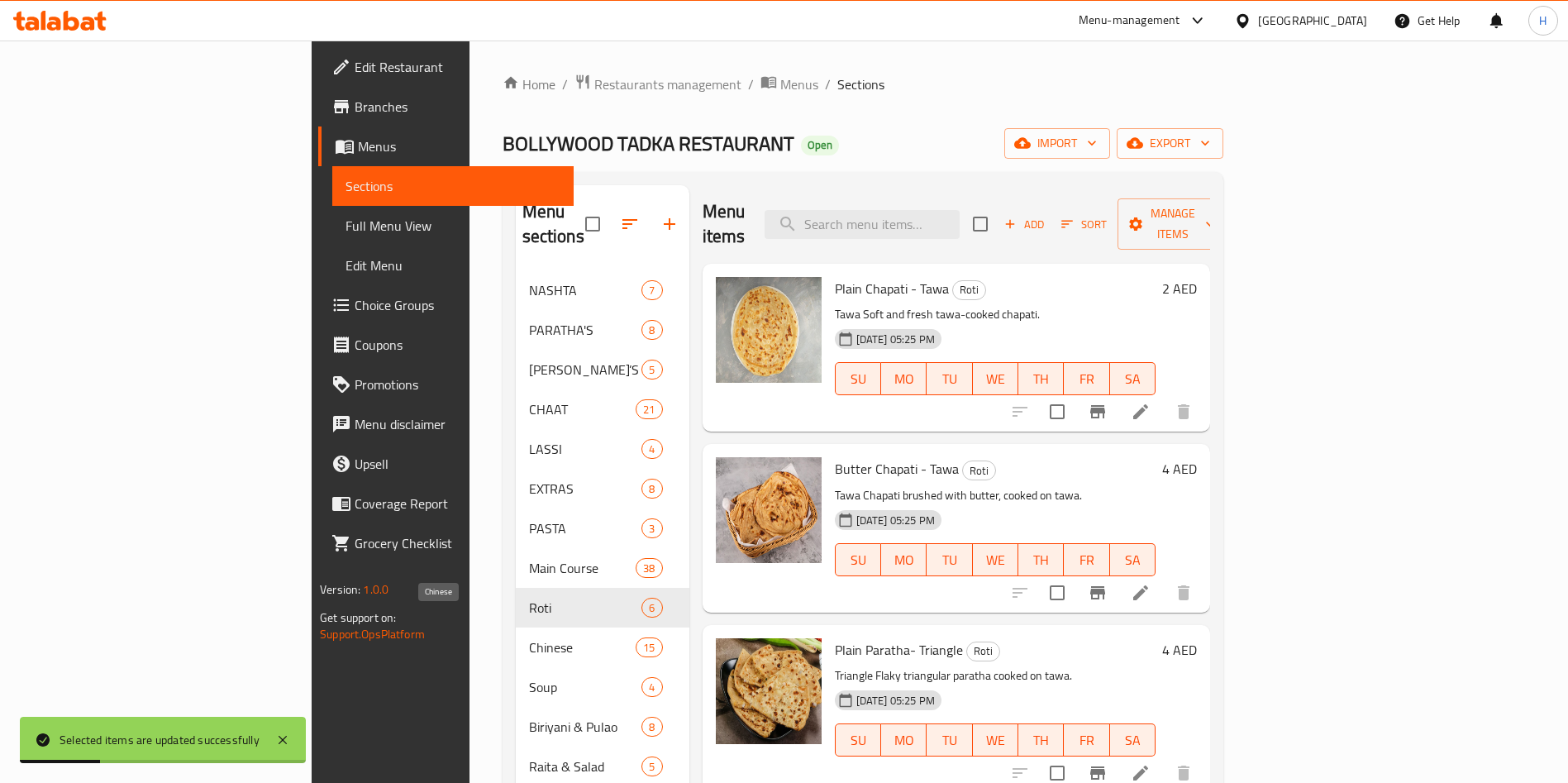
click at [529, 638] on span "Chinese" at bounding box center [583, 647] width 108 height 20
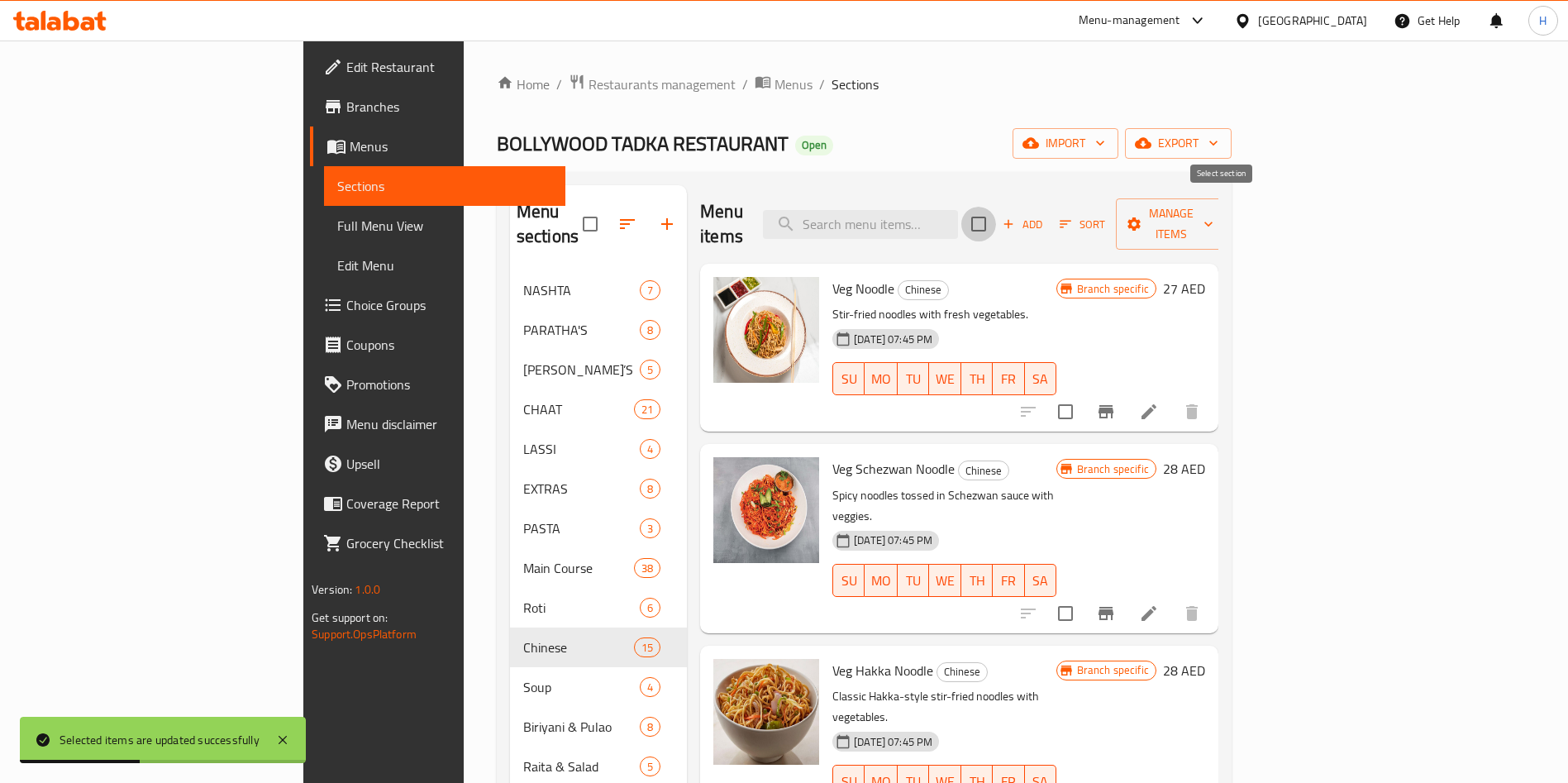
click at [997, 209] on input "checkbox" at bounding box center [979, 224] width 35 height 35
checkbox input "true"
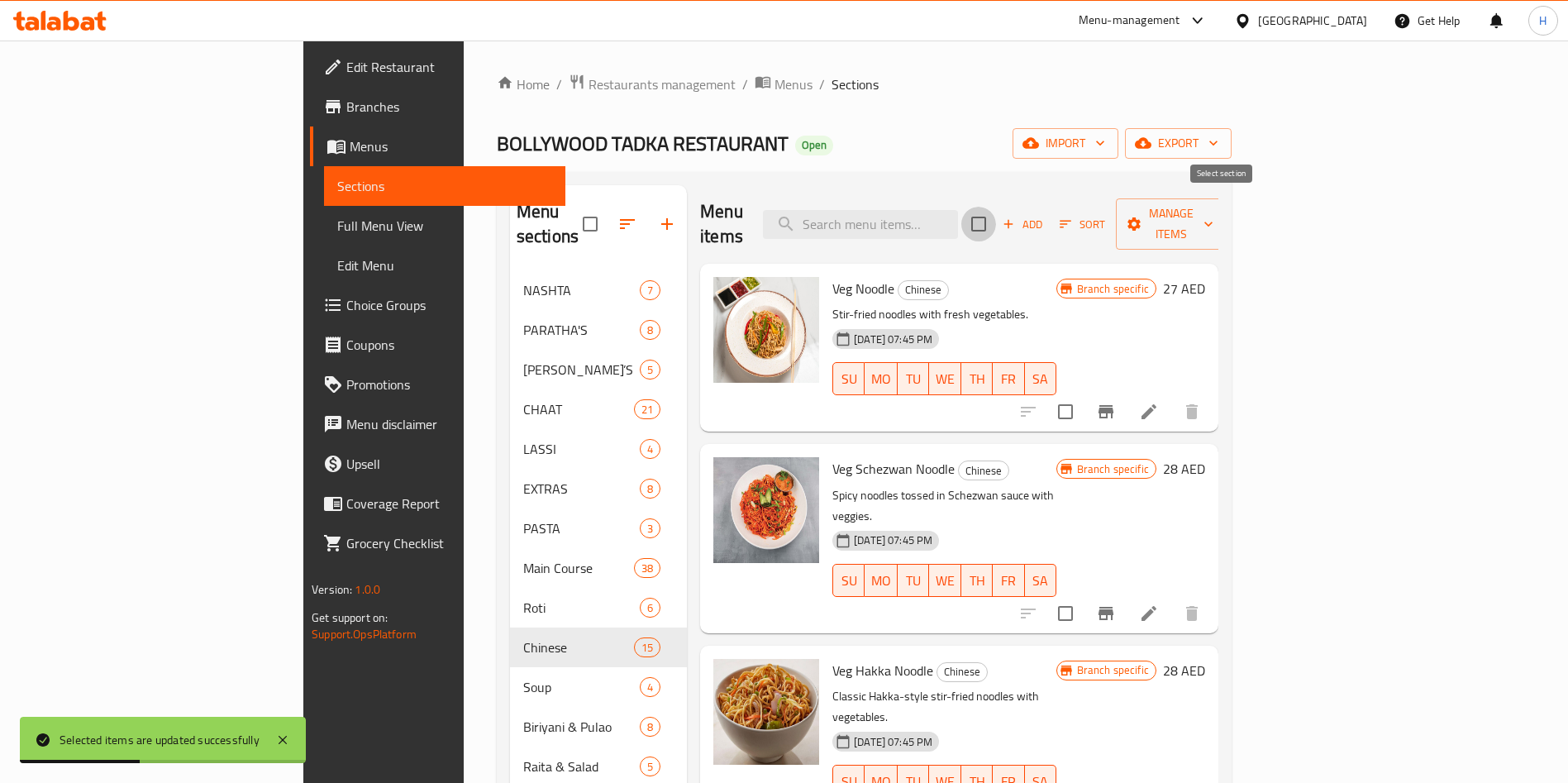
checkbox input "true"
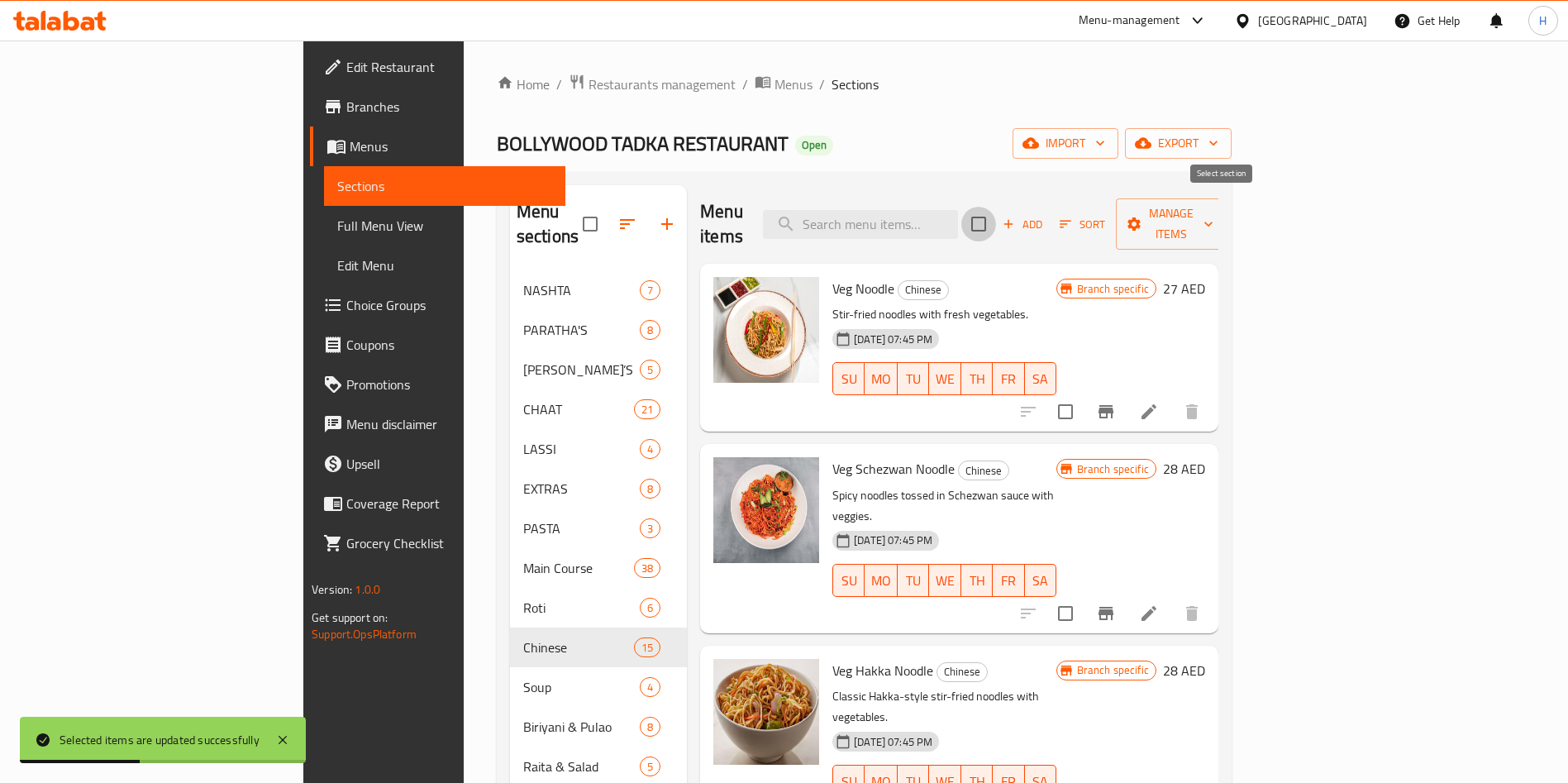
checkbox input "true"
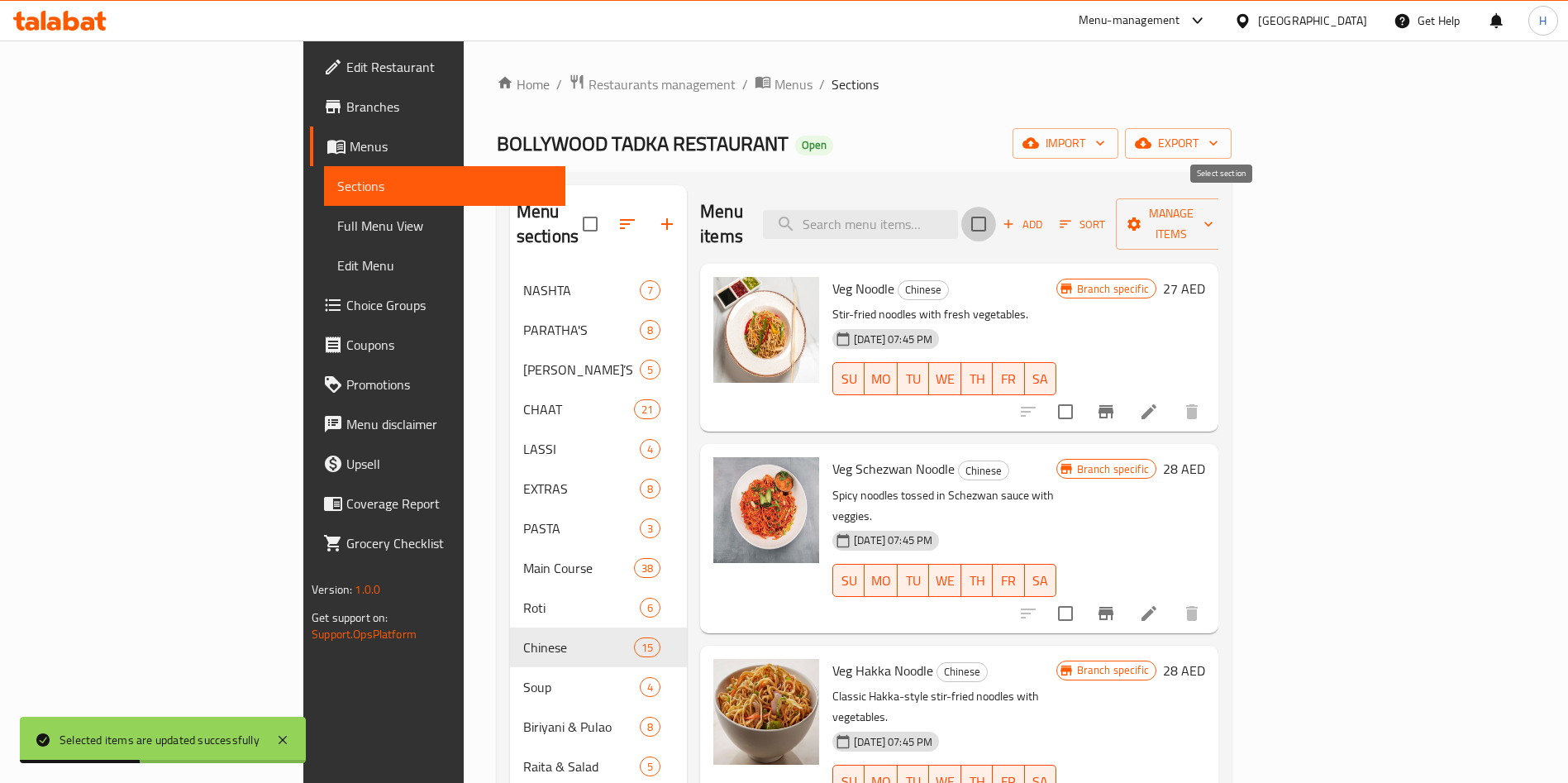
checkbox input "true"
click at [1214, 215] on span "Manage items" at bounding box center [1172, 223] width 85 height 41
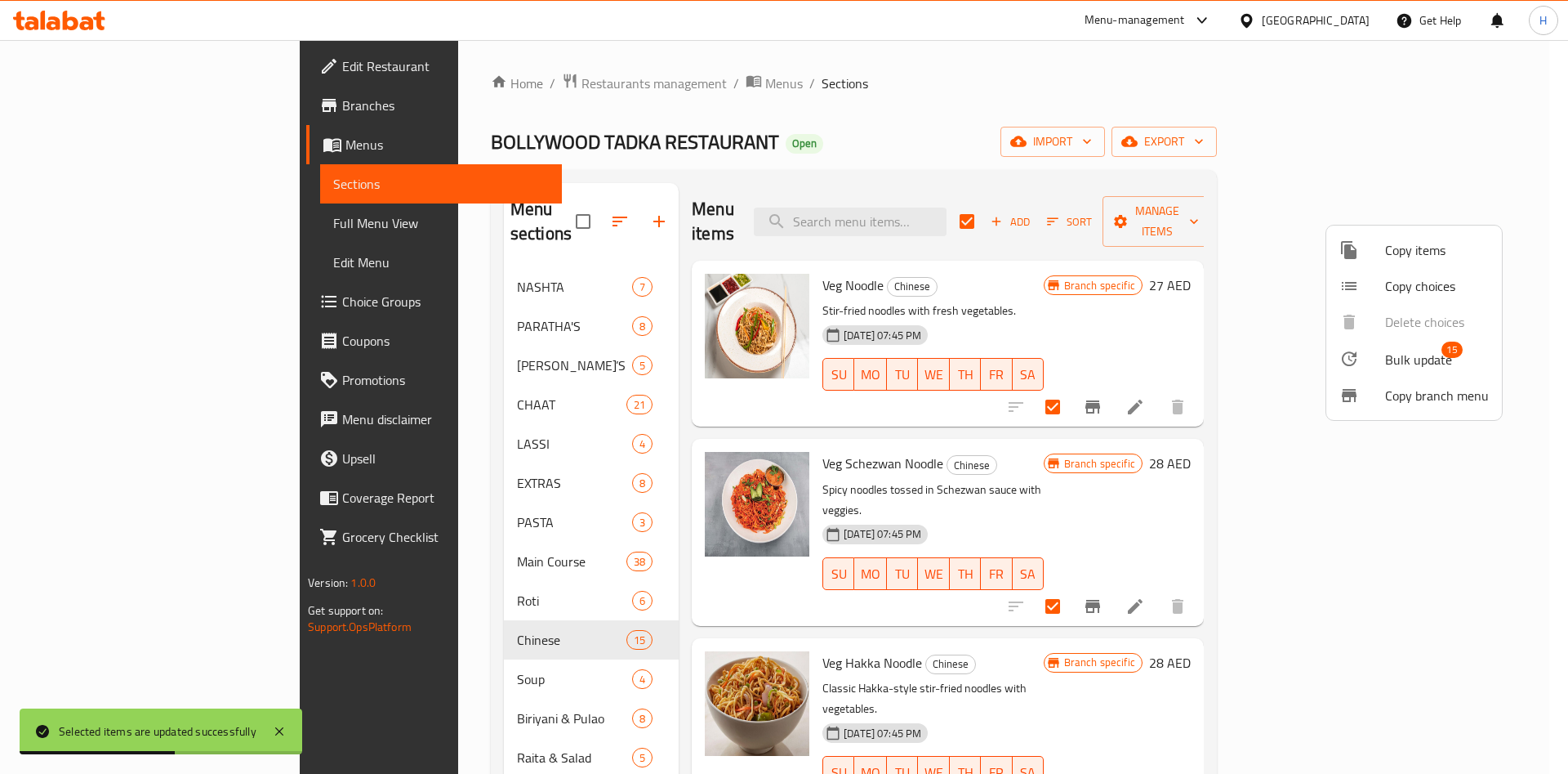
click at [1416, 361] on span "Bulk update" at bounding box center [1419, 359] width 67 height 20
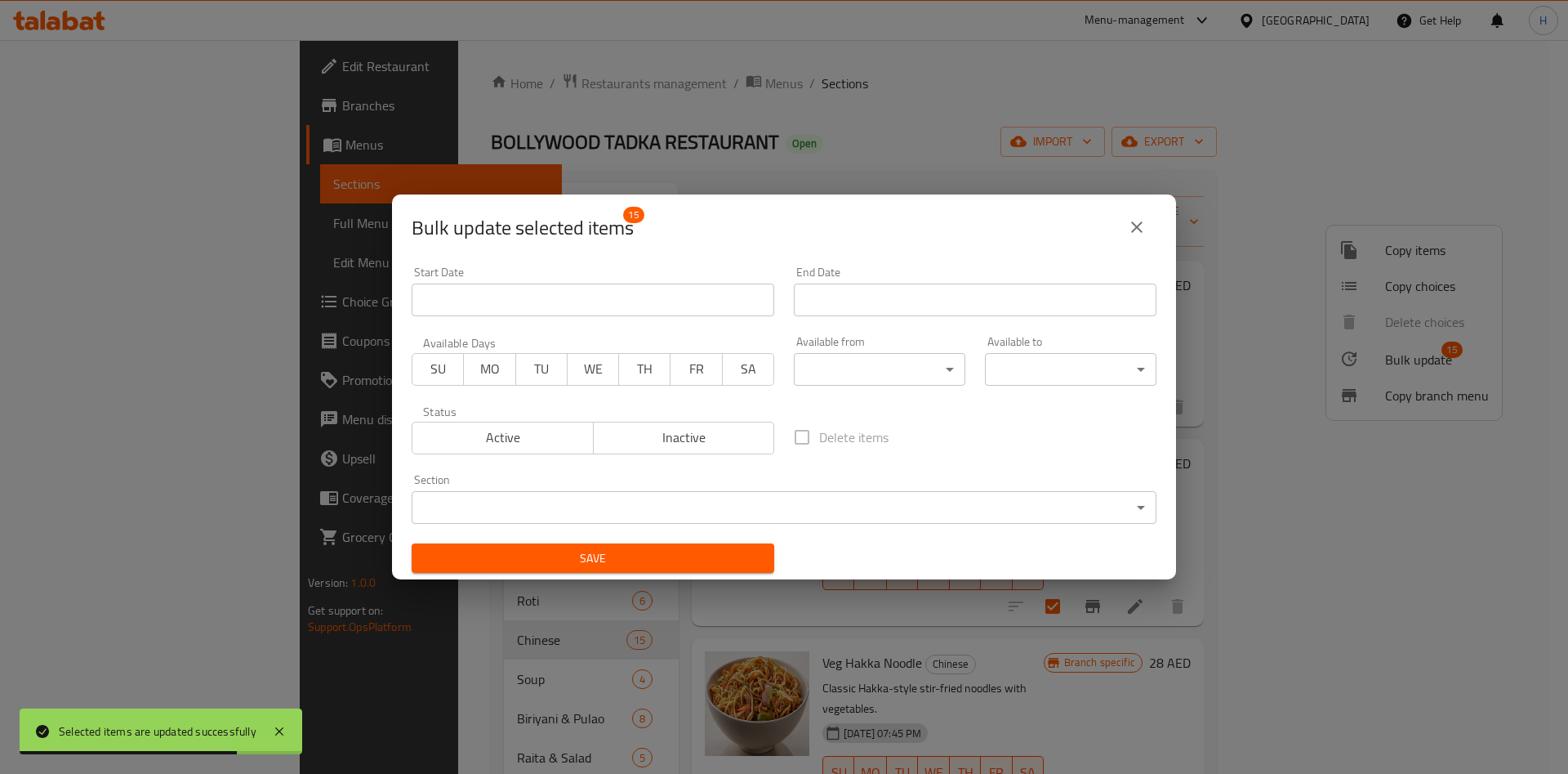
click at [878, 375] on body "Selected items are updated successfully ​ Menu-management [GEOGRAPHIC_DATA] Get…" at bounding box center [784, 407] width 1568 height 734
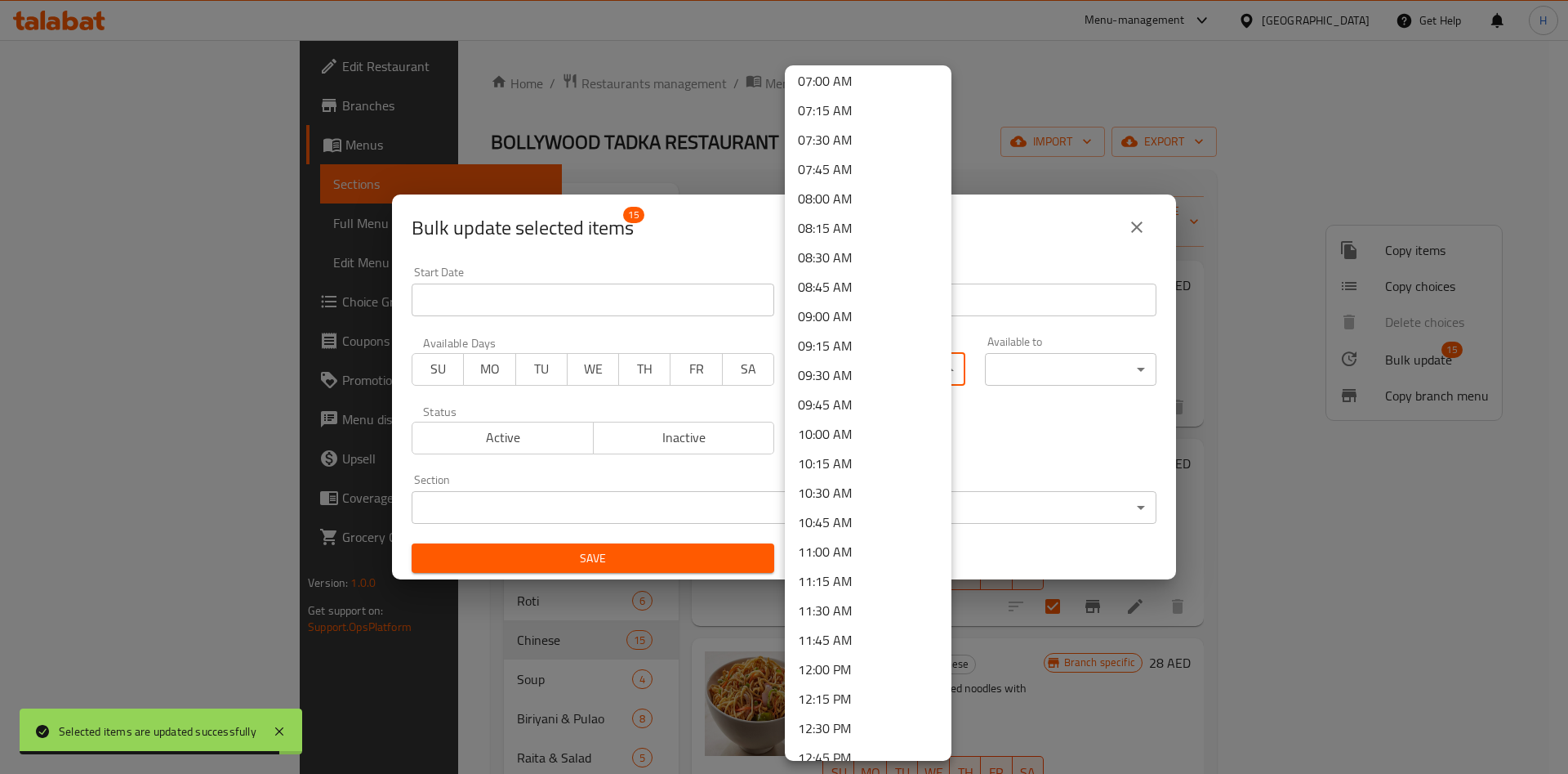
scroll to position [980, 0]
click at [865, 342] on li "10:30 AM" at bounding box center [868, 341] width 166 height 29
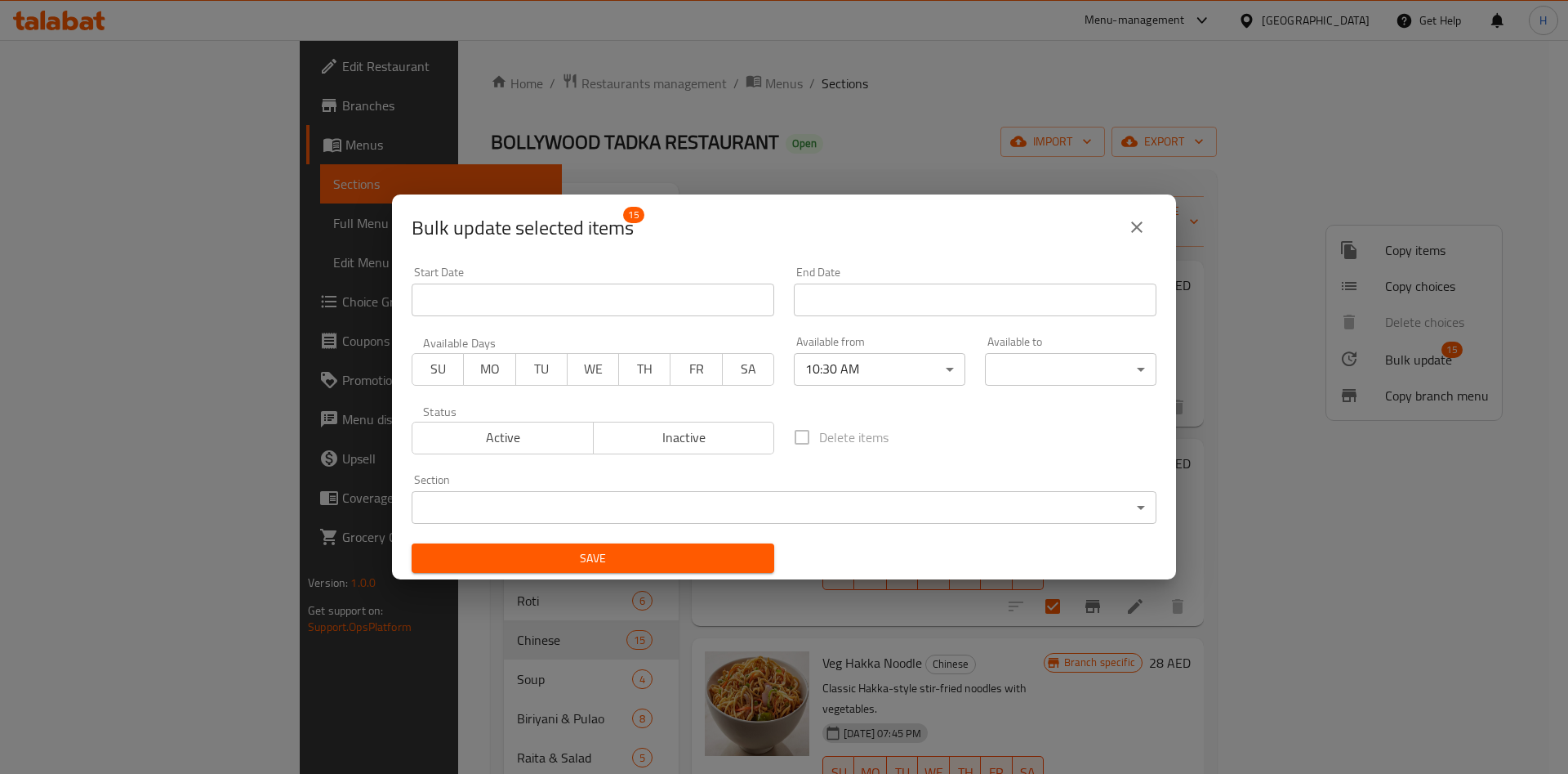
click at [1034, 376] on div "00:00 AM 00:15 AM 00:30 AM 00:45 AM 01:00 AM 01:15 AM 01:30 AM 01:45 AM 02:00 A…" at bounding box center [784, 387] width 1568 height 774
click at [1034, 377] on body "​ Menu-management [GEOGRAPHIC_DATA] Get Help H Edit Restaurant Branches Menus S…" at bounding box center [784, 407] width 1568 height 734
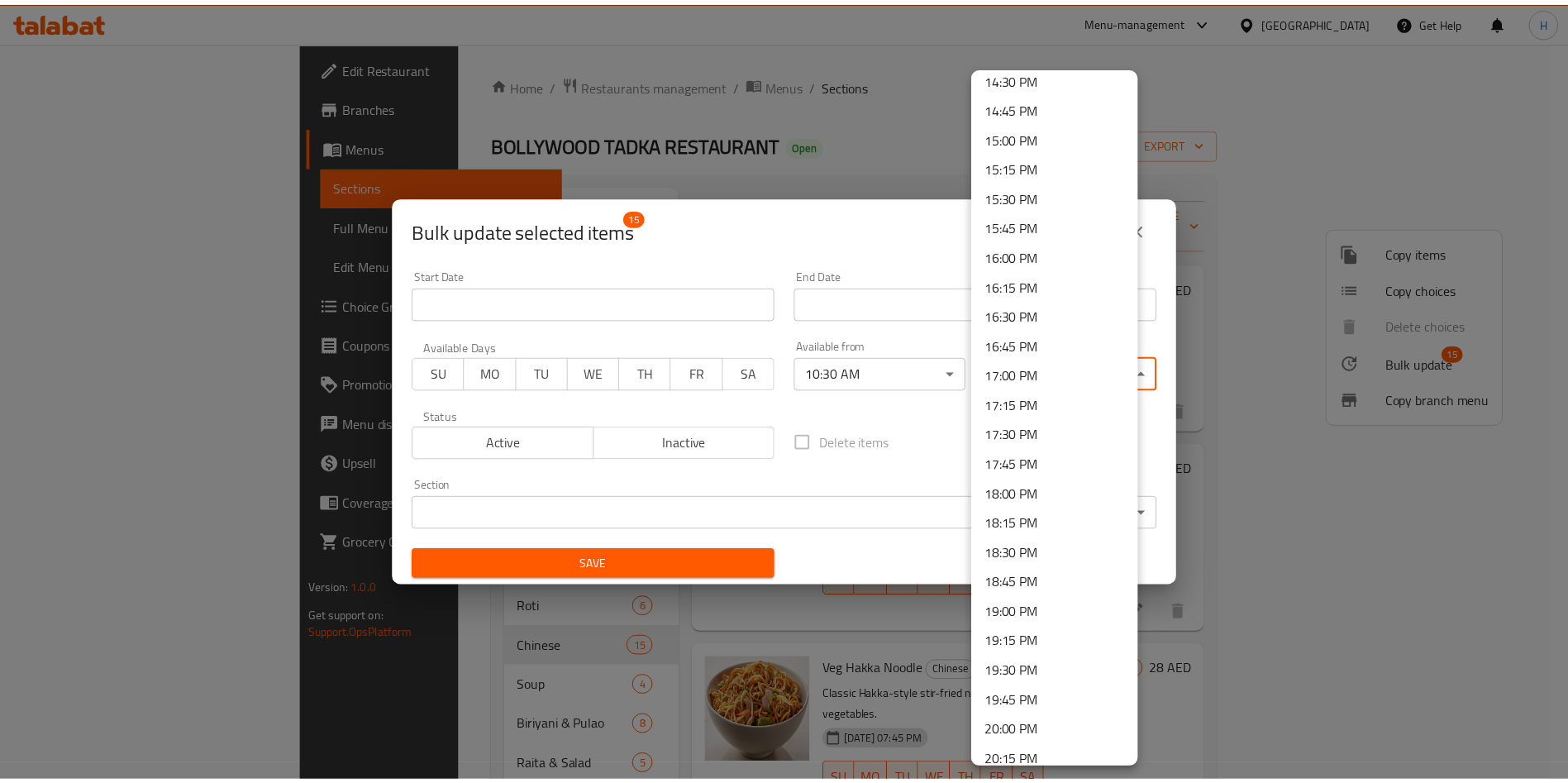
scroll to position [2197, 0]
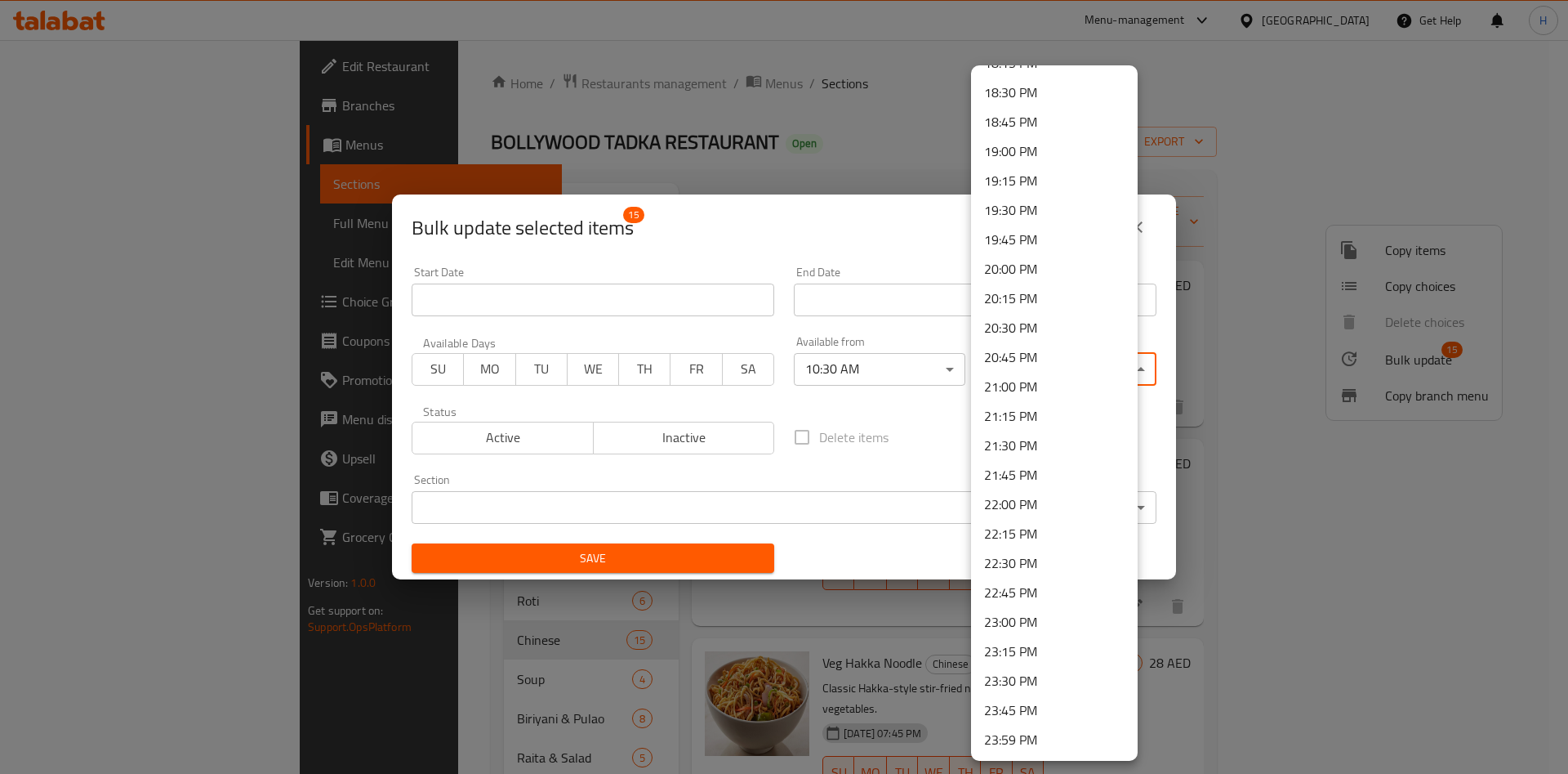
click at [1035, 570] on li "22:30 PM" at bounding box center [1054, 563] width 166 height 29
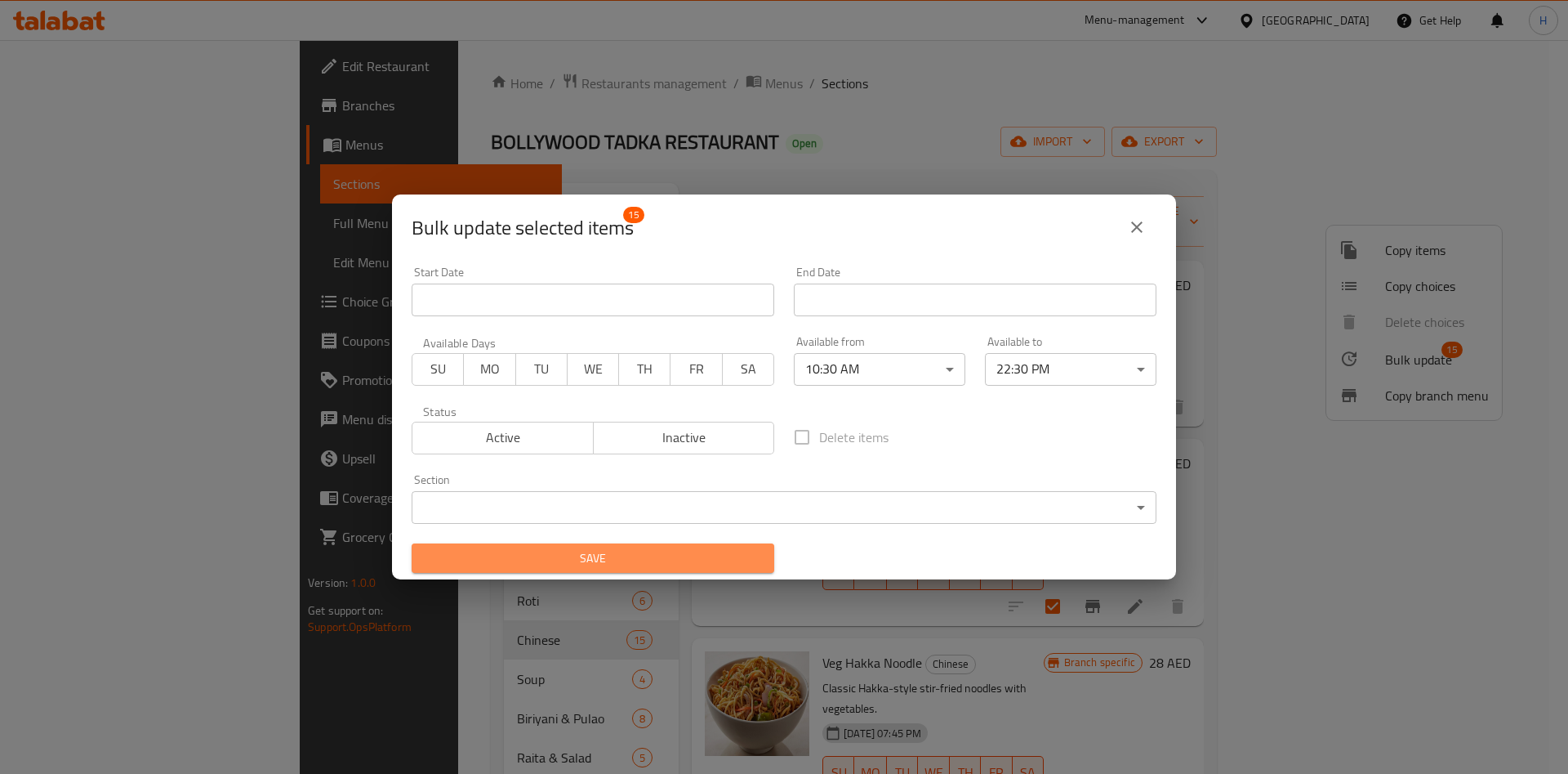
click at [678, 554] on span "Save" at bounding box center [593, 558] width 336 height 20
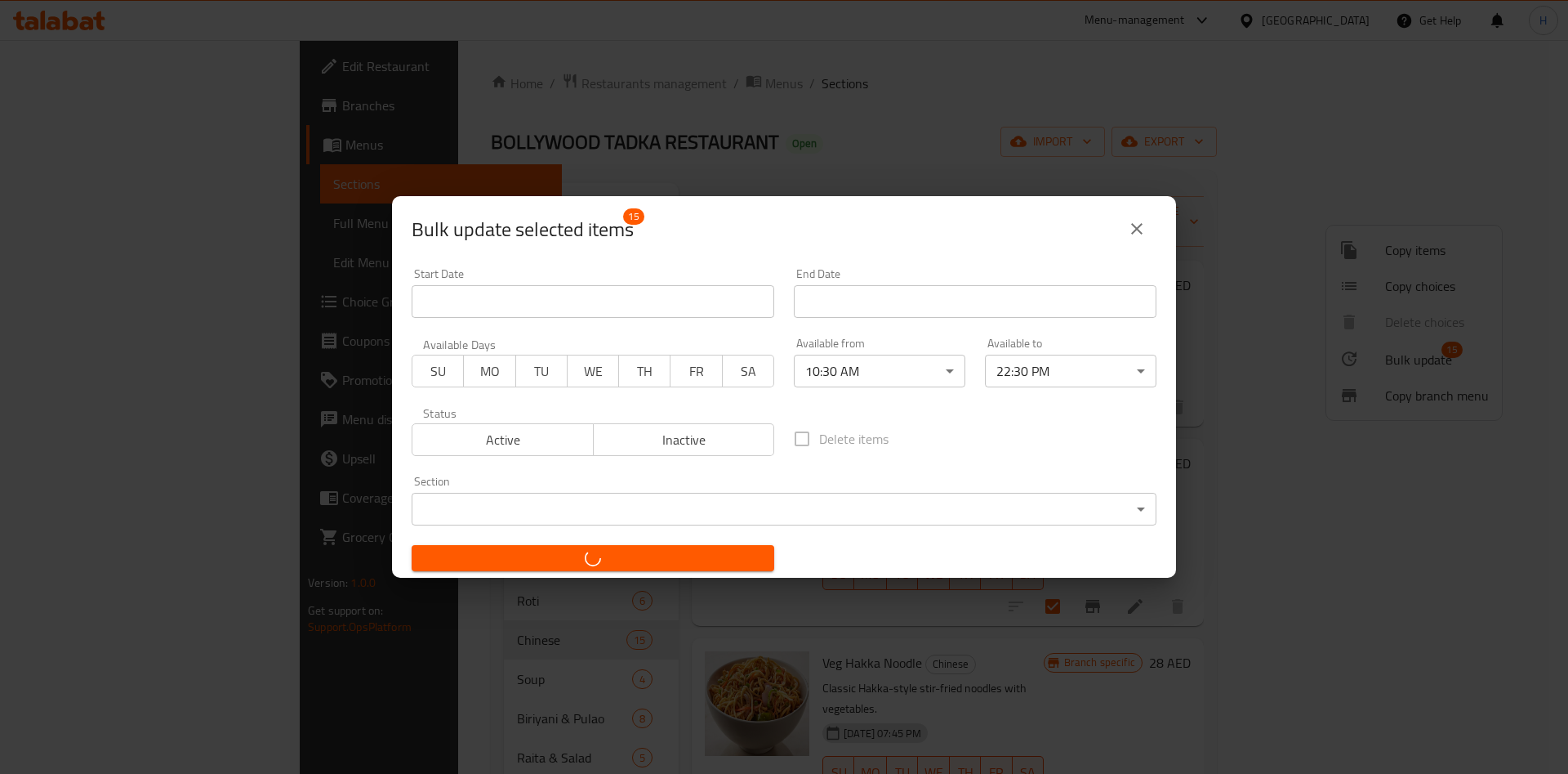
checkbox input "false"
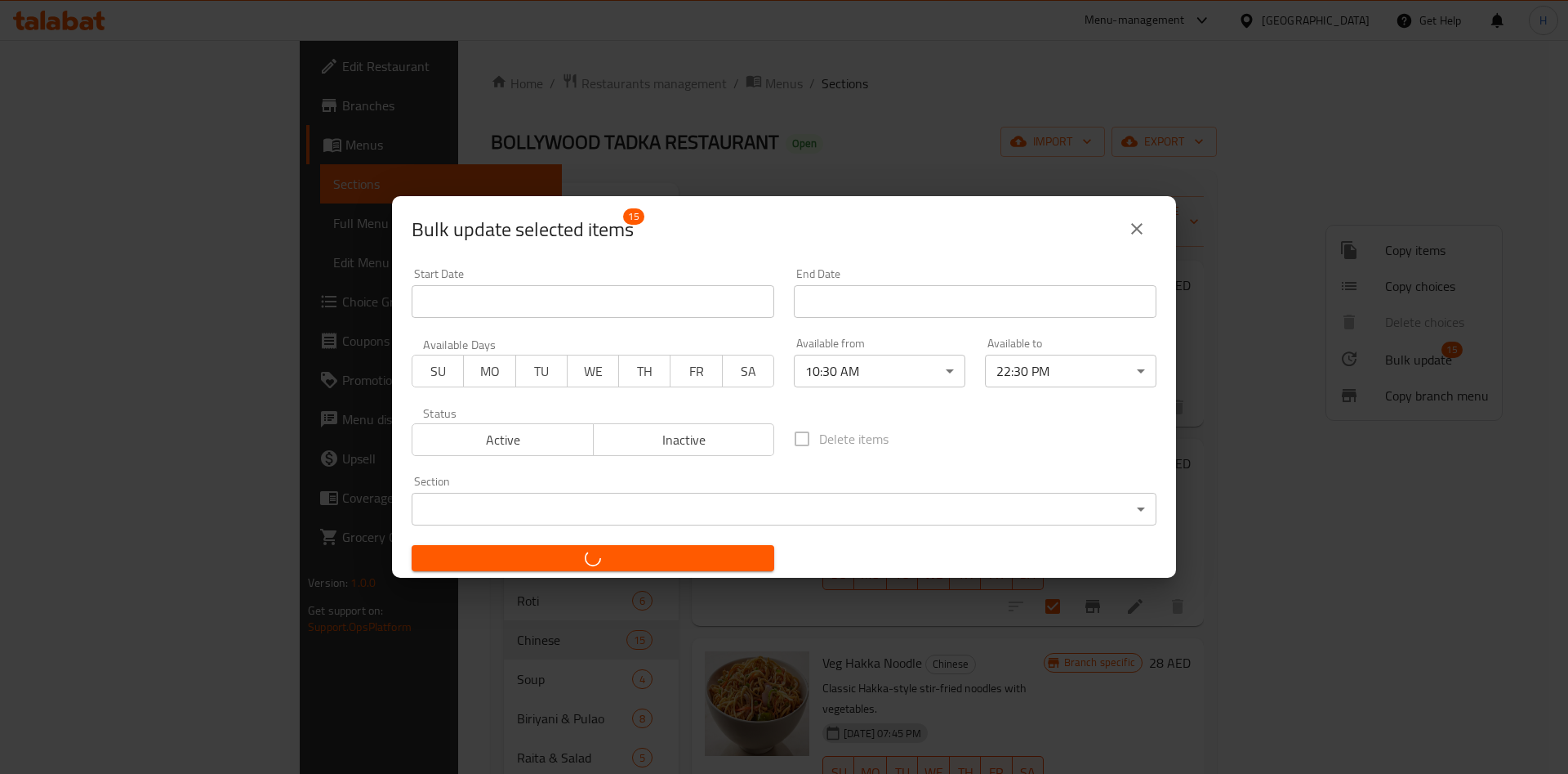
checkbox input "false"
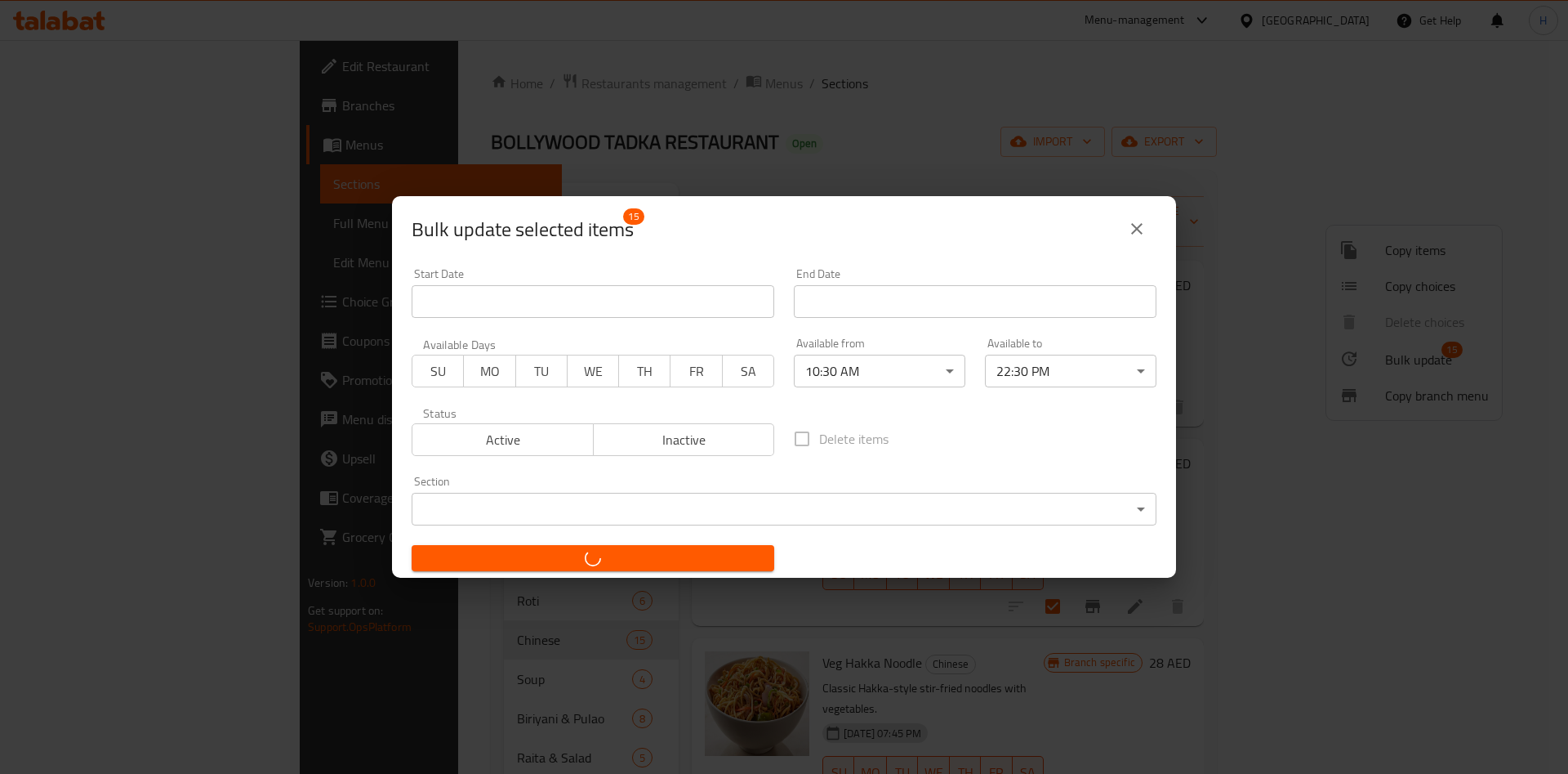
checkbox input "false"
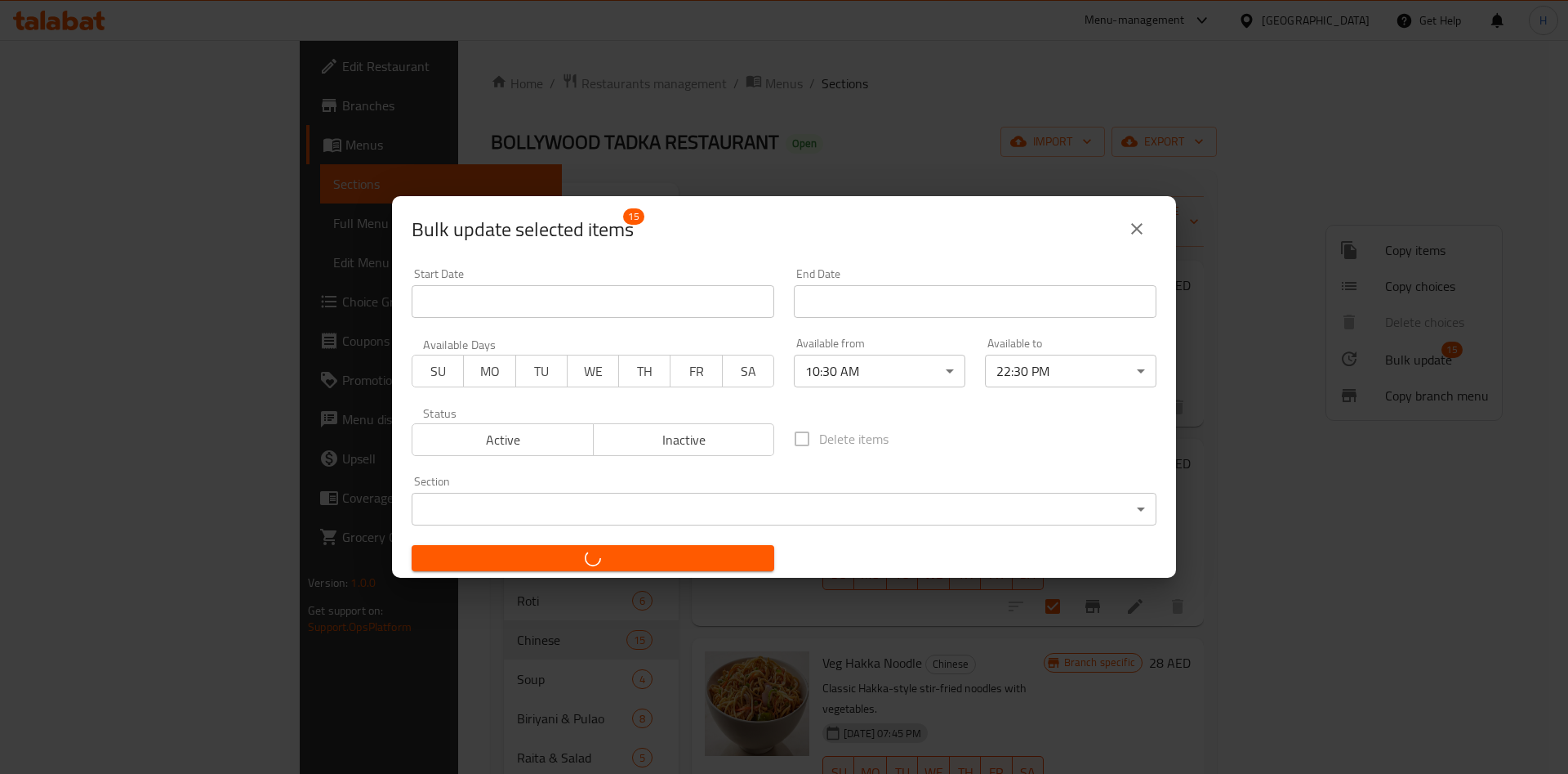
checkbox input "false"
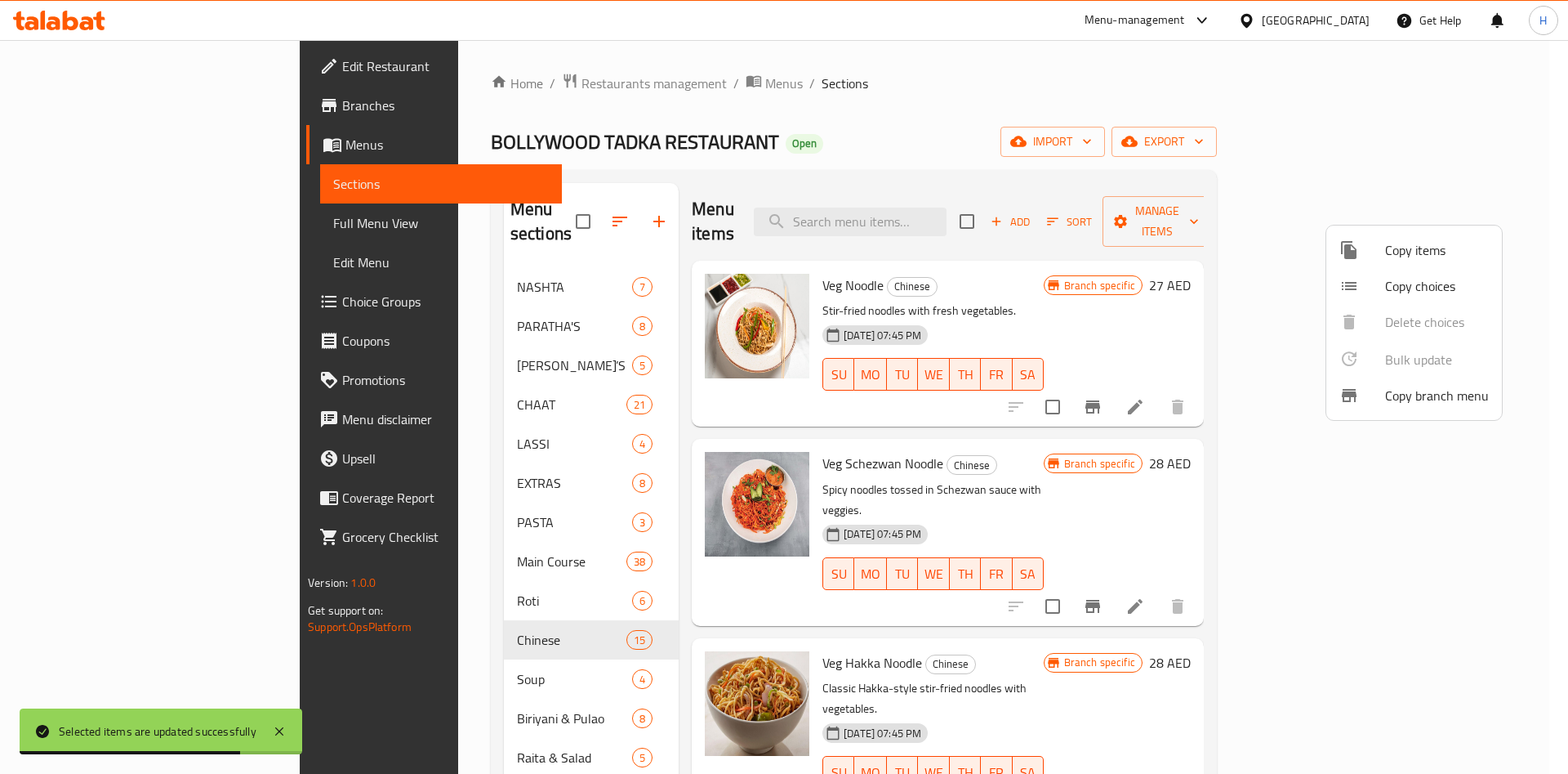
click at [1305, 445] on div at bounding box center [784, 387] width 1568 height 774
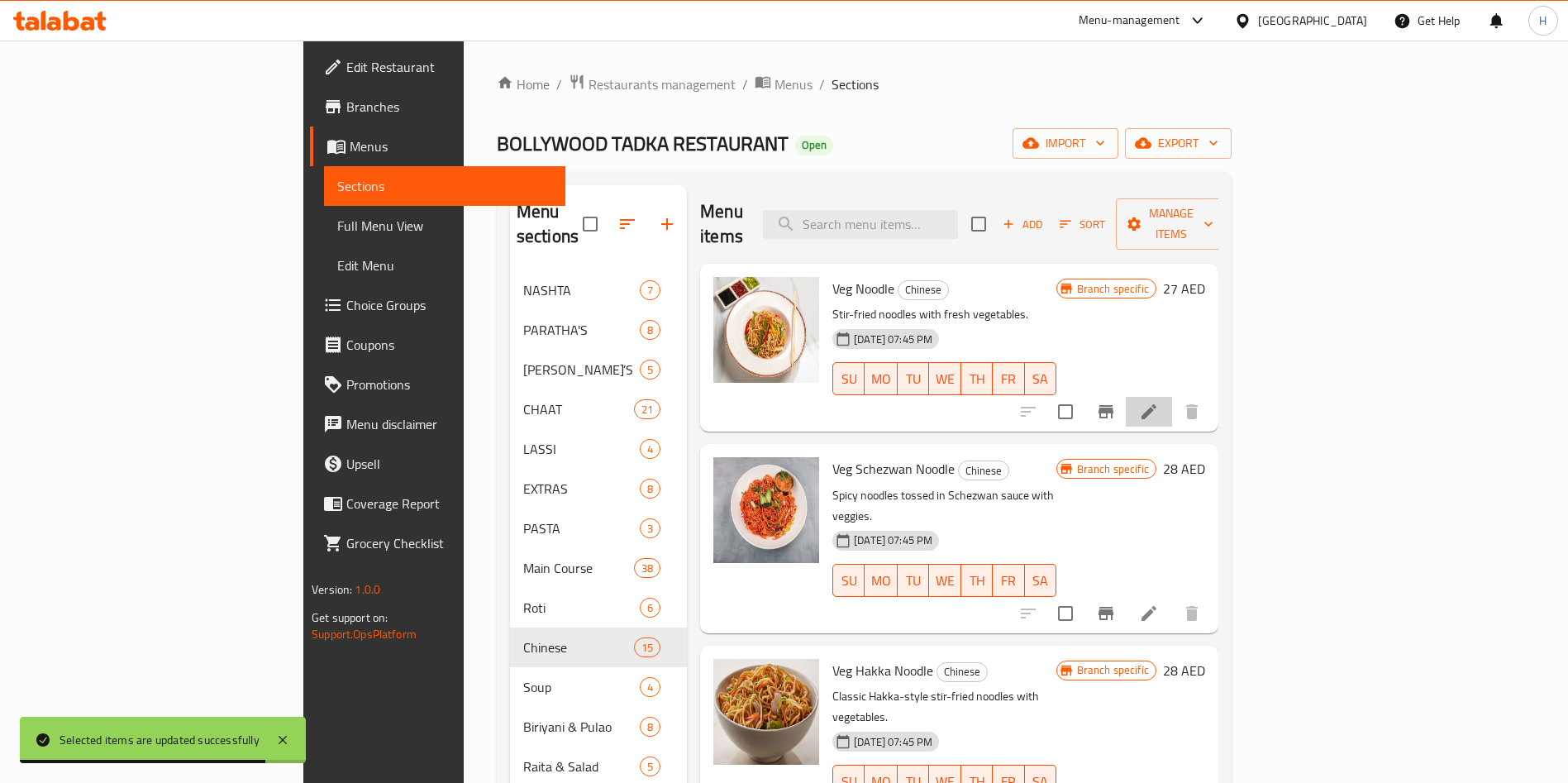
click at [1173, 397] on li at bounding box center [1150, 412] width 46 height 30
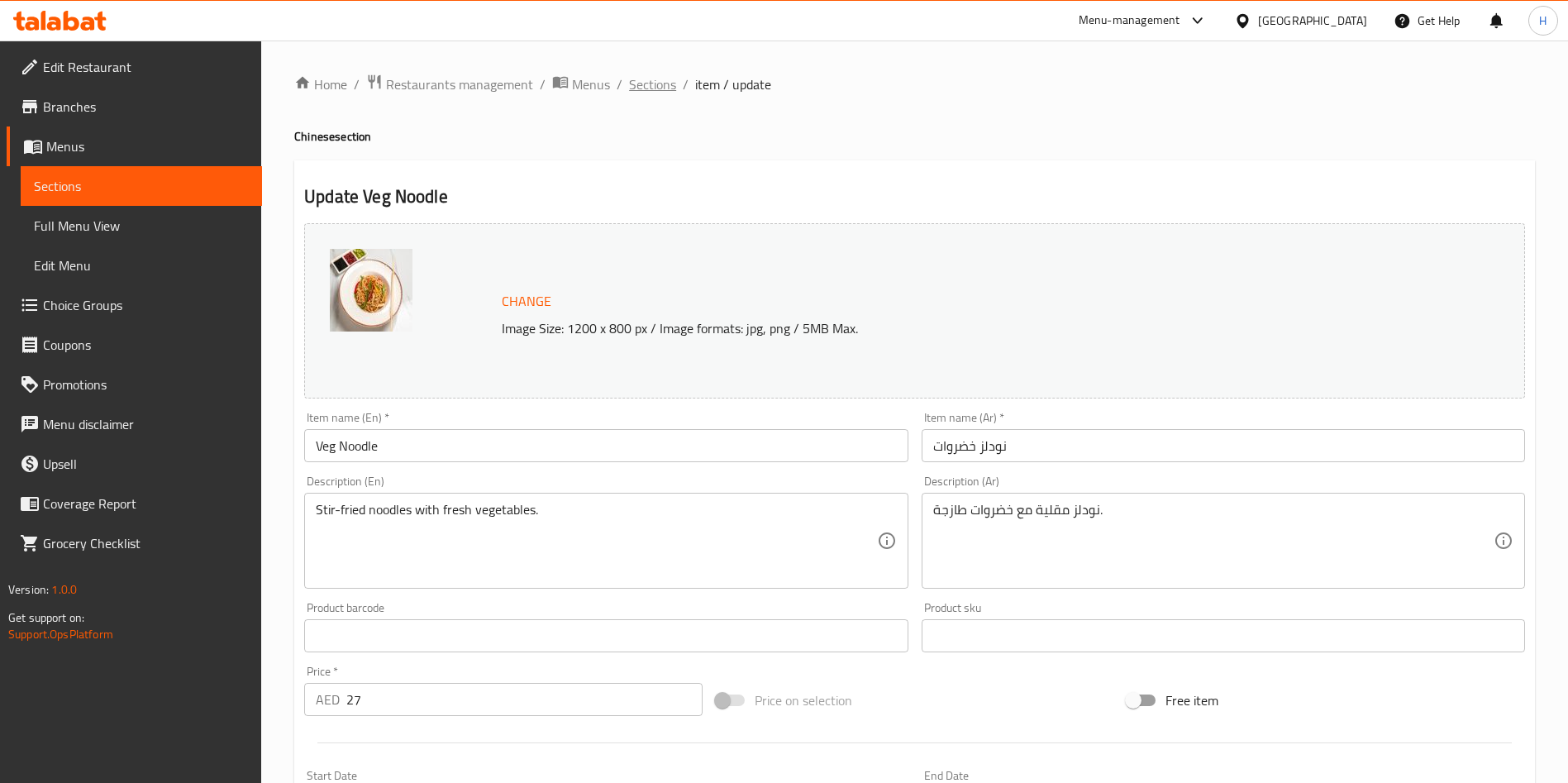
click at [673, 86] on span "Sections" at bounding box center [652, 84] width 47 height 20
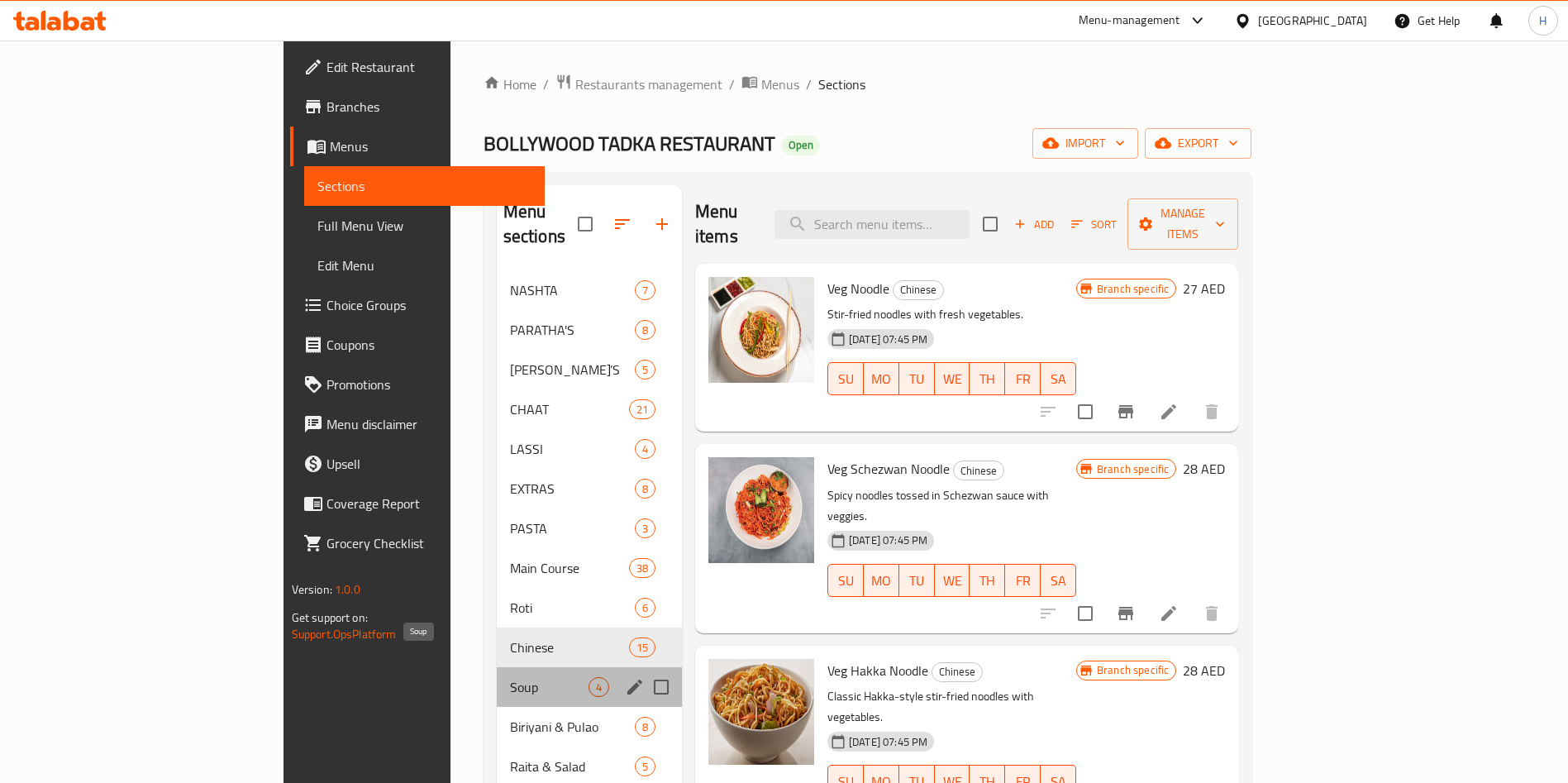
click at [510, 677] on span "Soup" at bounding box center [549, 687] width 79 height 20
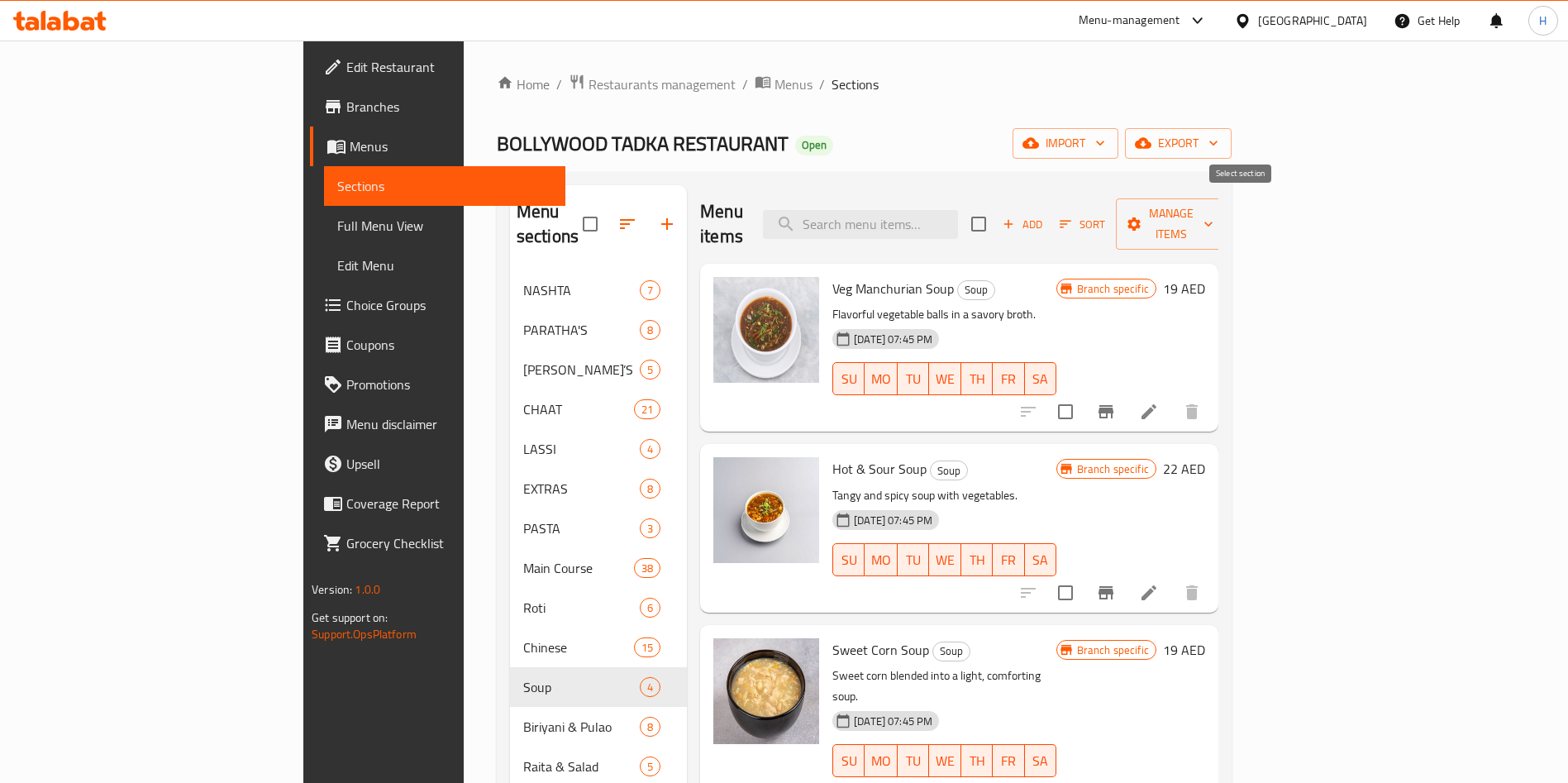
click at [997, 207] on input "checkbox" at bounding box center [979, 224] width 35 height 35
checkbox input "true"
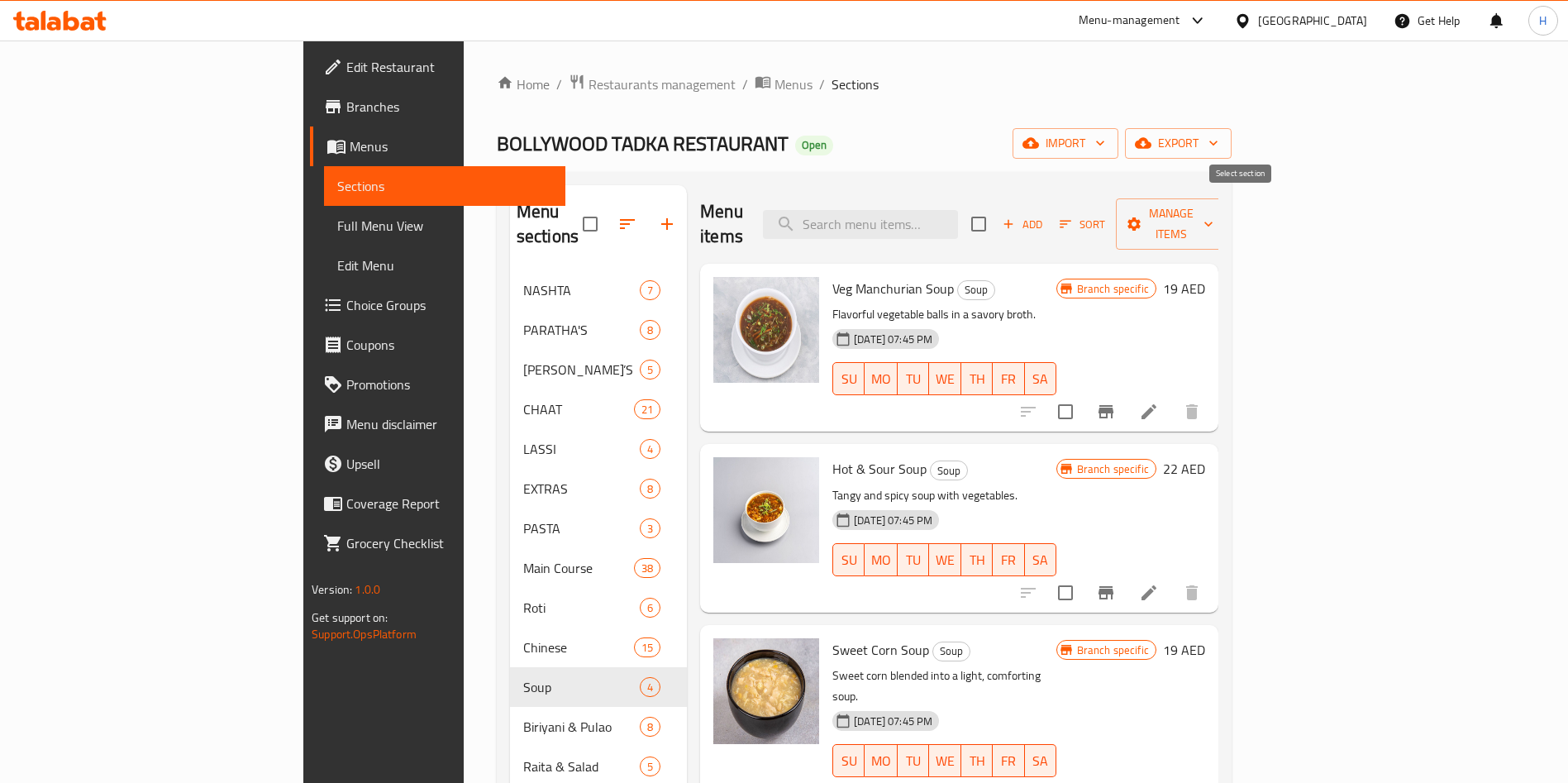
checkbox input "true"
click at [1214, 206] on span "Manage items" at bounding box center [1172, 223] width 85 height 41
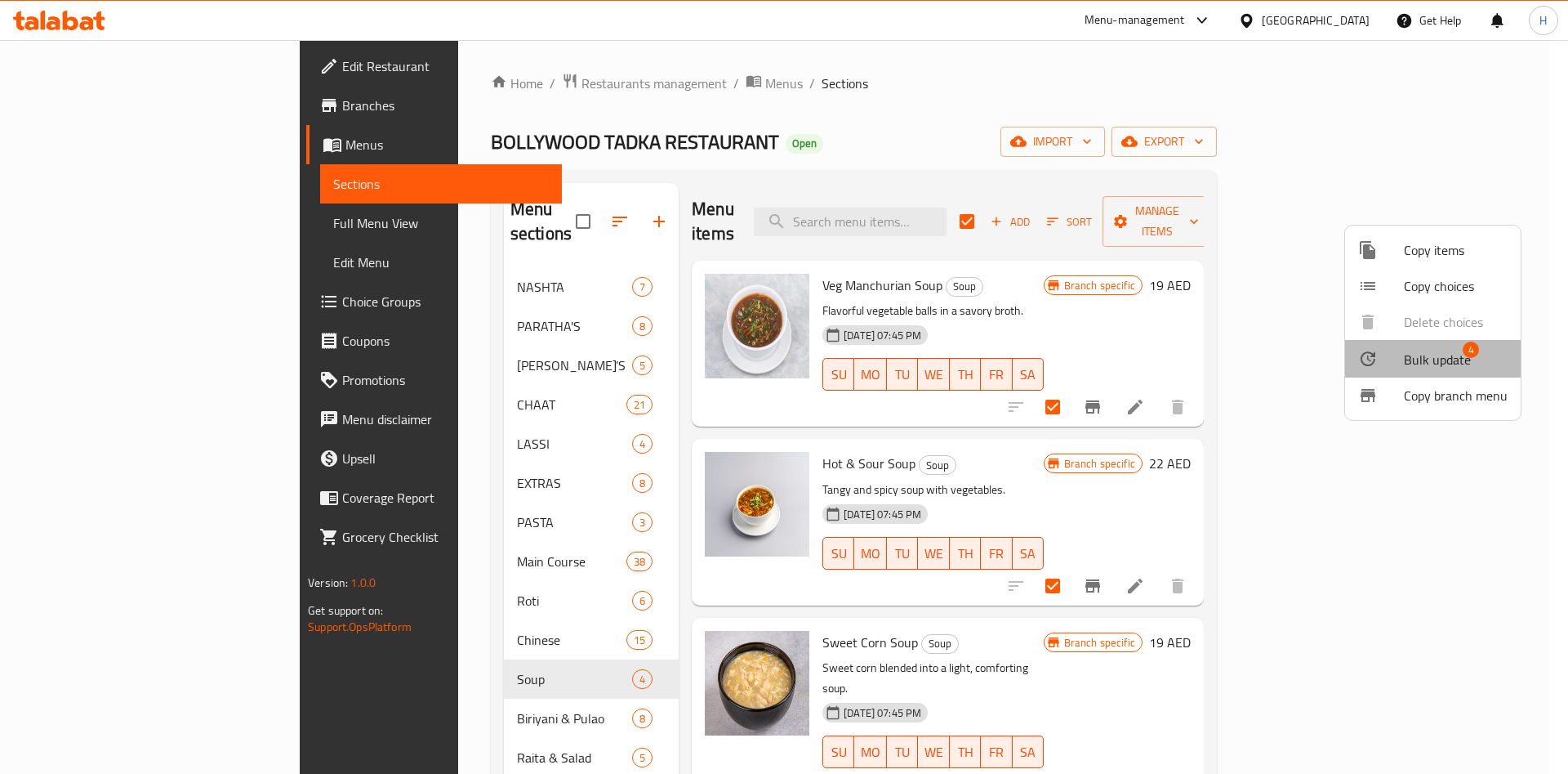
click at [1451, 363] on span "Bulk update" at bounding box center [1437, 359] width 67 height 20
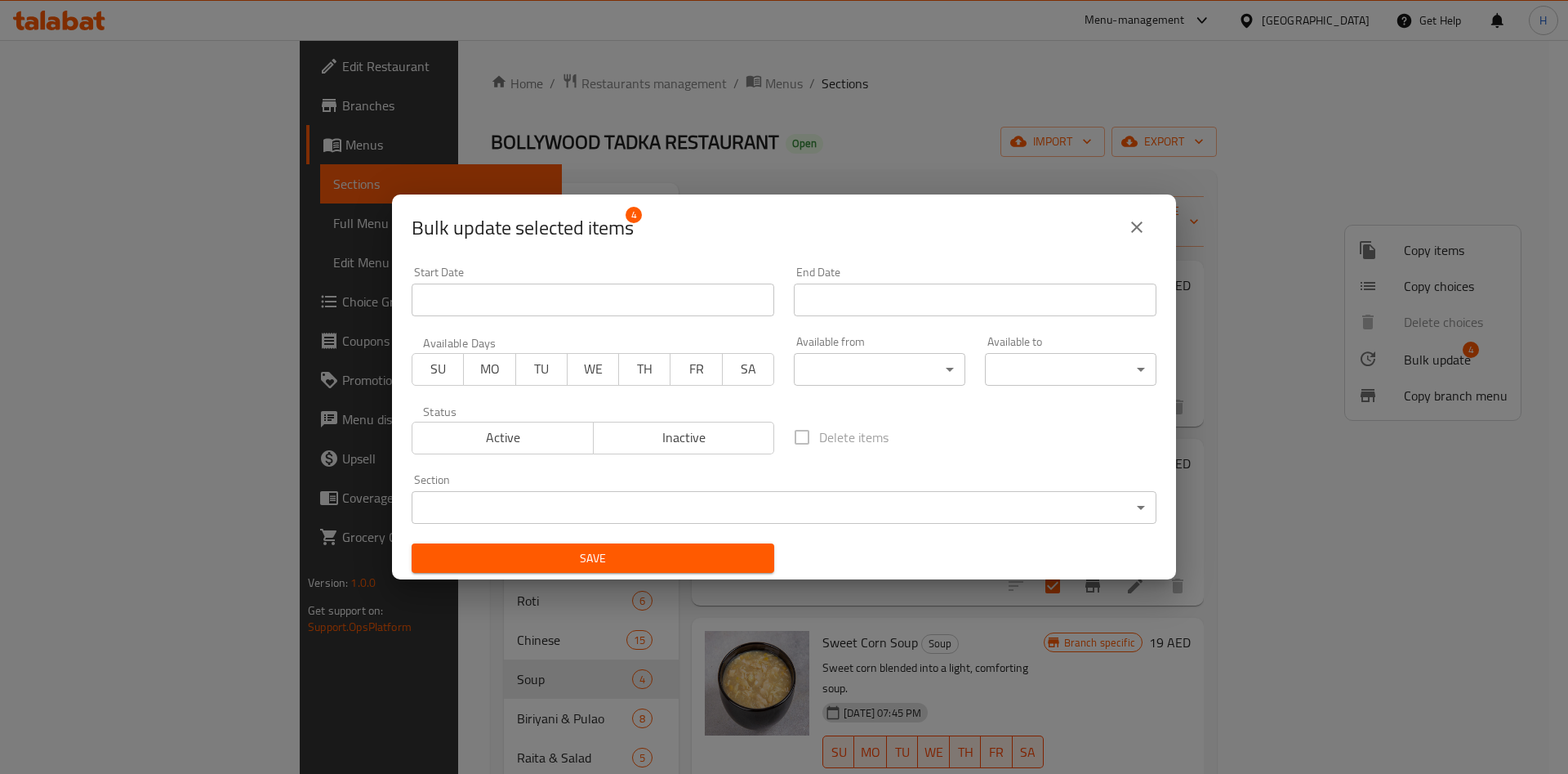
click at [905, 339] on div "Available from ​ ​" at bounding box center [879, 360] width 171 height 49
click at [907, 356] on body "​ Menu-management [GEOGRAPHIC_DATA] Get Help H Edit Restaurant Branches Menus S…" at bounding box center [784, 407] width 1568 height 734
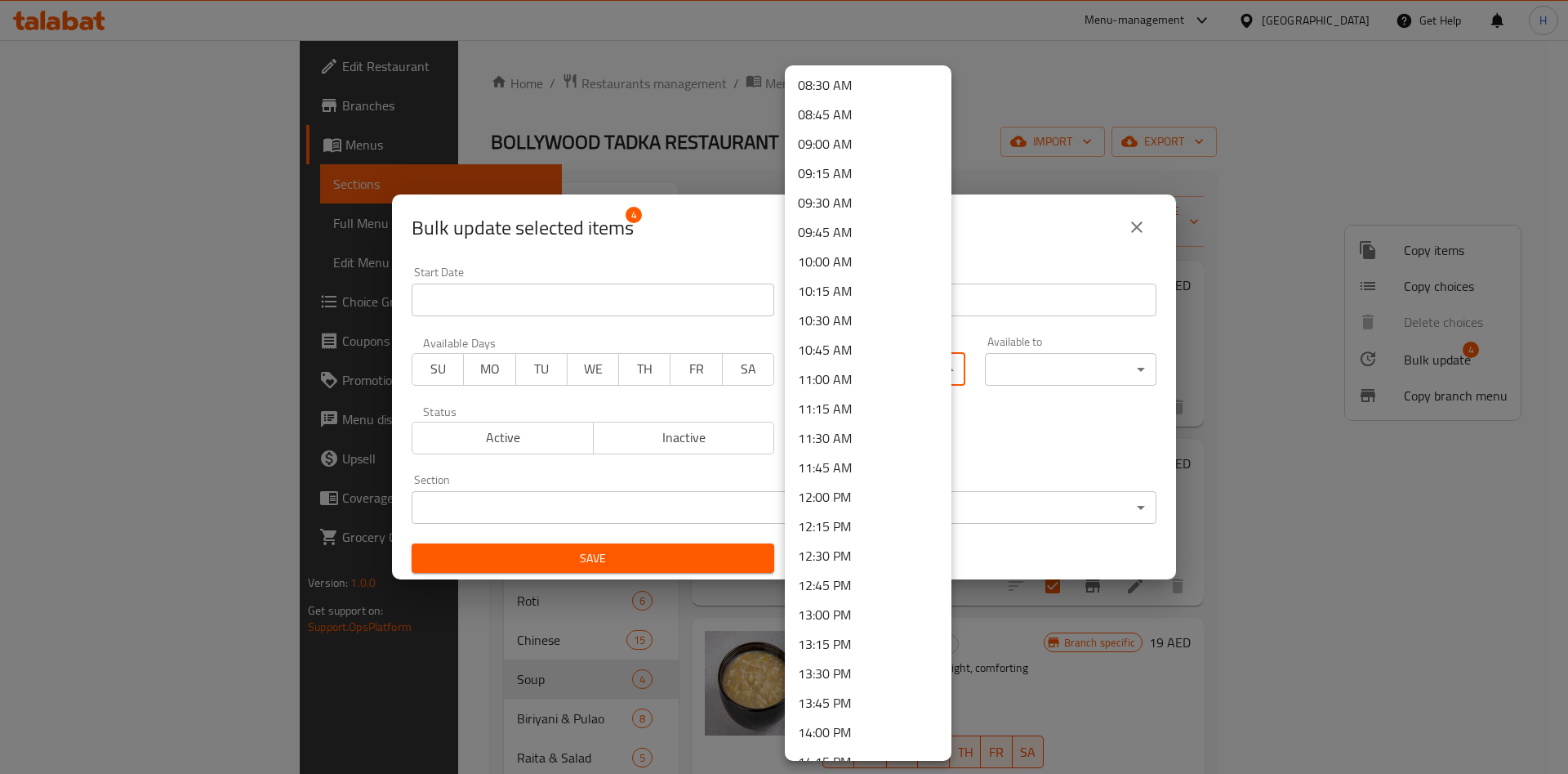
scroll to position [1103, 0]
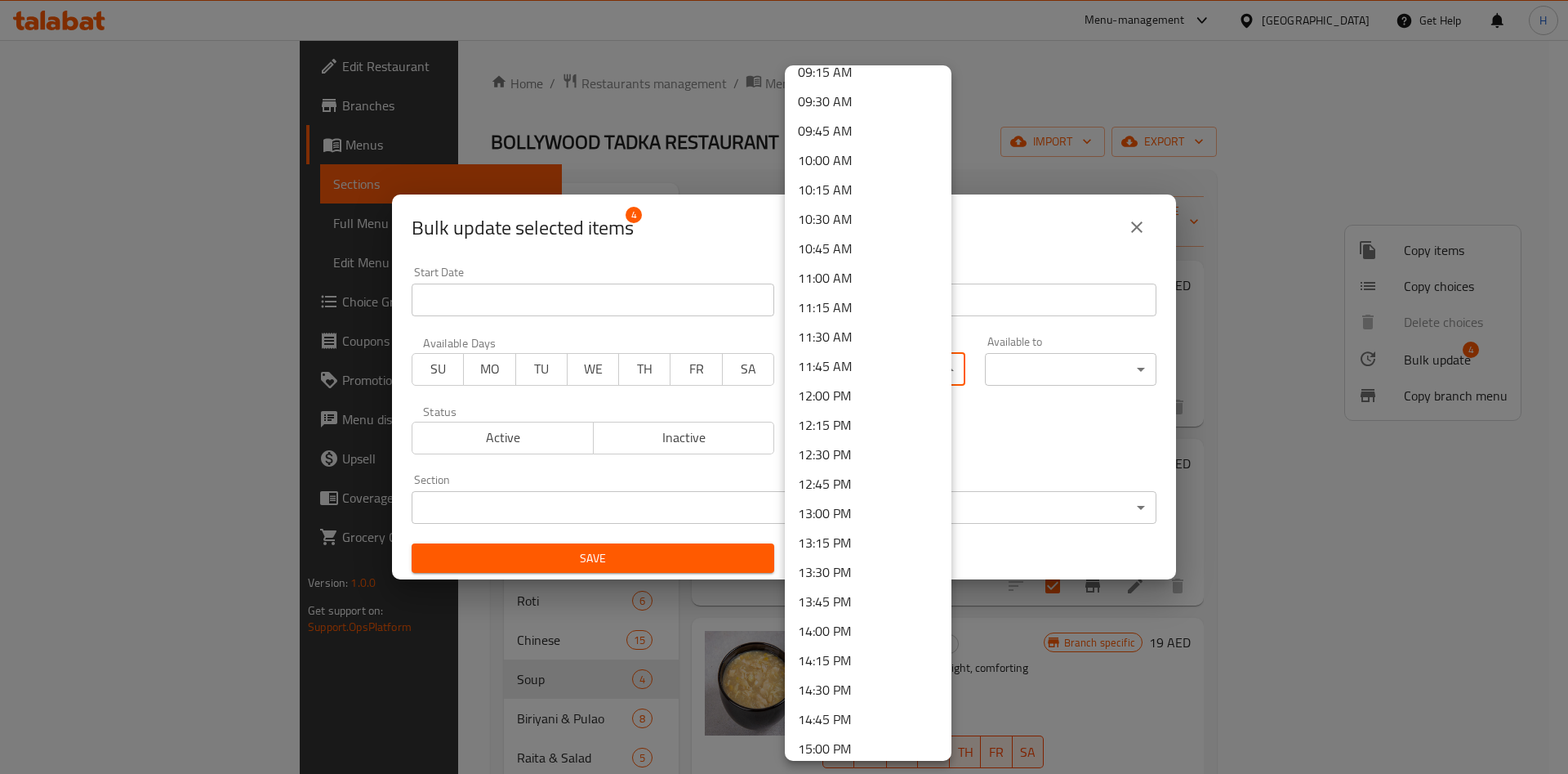
click at [867, 214] on li "10:30 AM" at bounding box center [868, 219] width 166 height 29
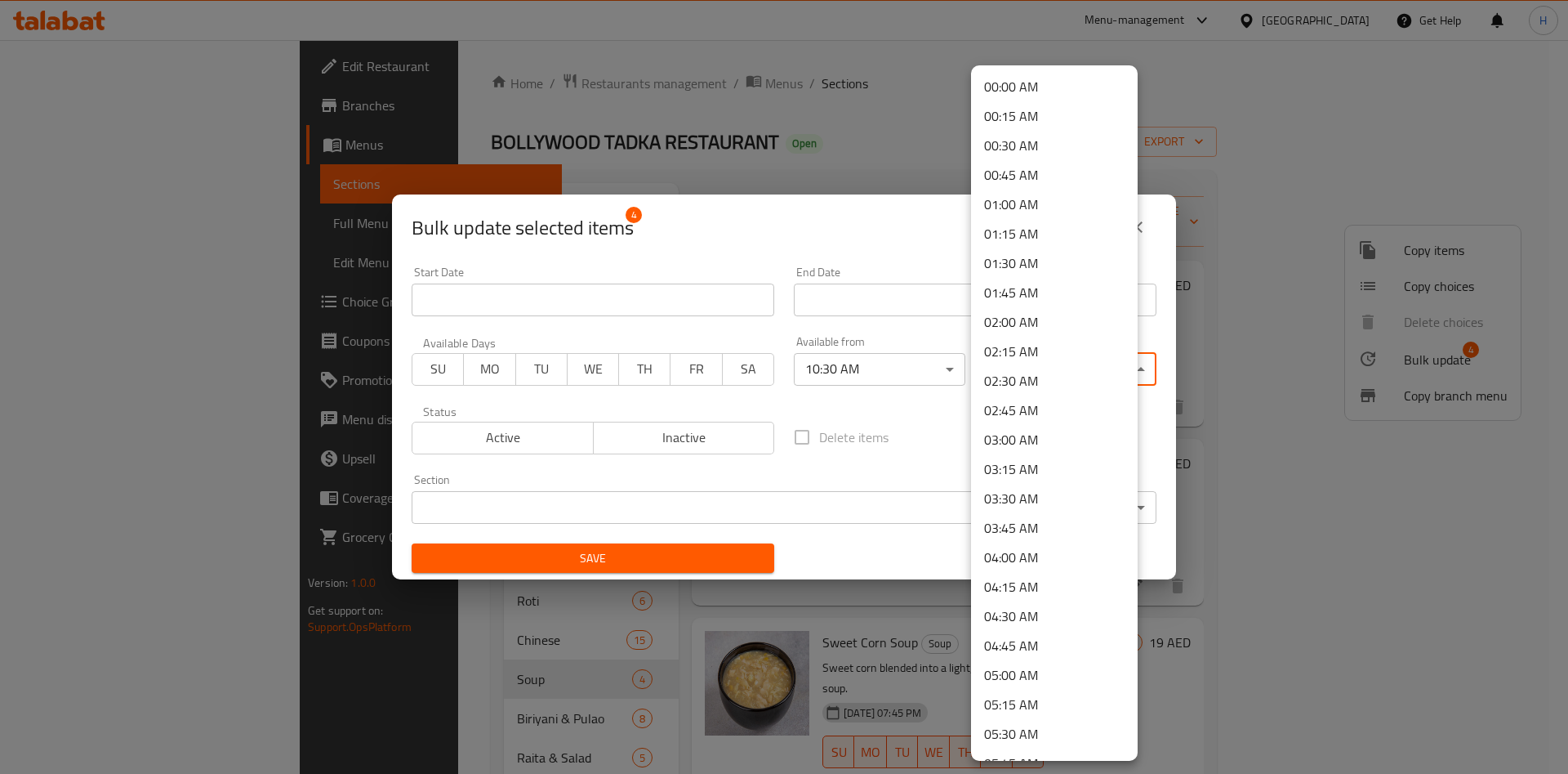
click at [1014, 358] on body "​ Menu-management [GEOGRAPHIC_DATA] Get Help H Edit Restaurant Branches Menus S…" at bounding box center [784, 407] width 1568 height 734
click at [1052, 557] on li "22:30 PM" at bounding box center [1054, 563] width 166 height 29
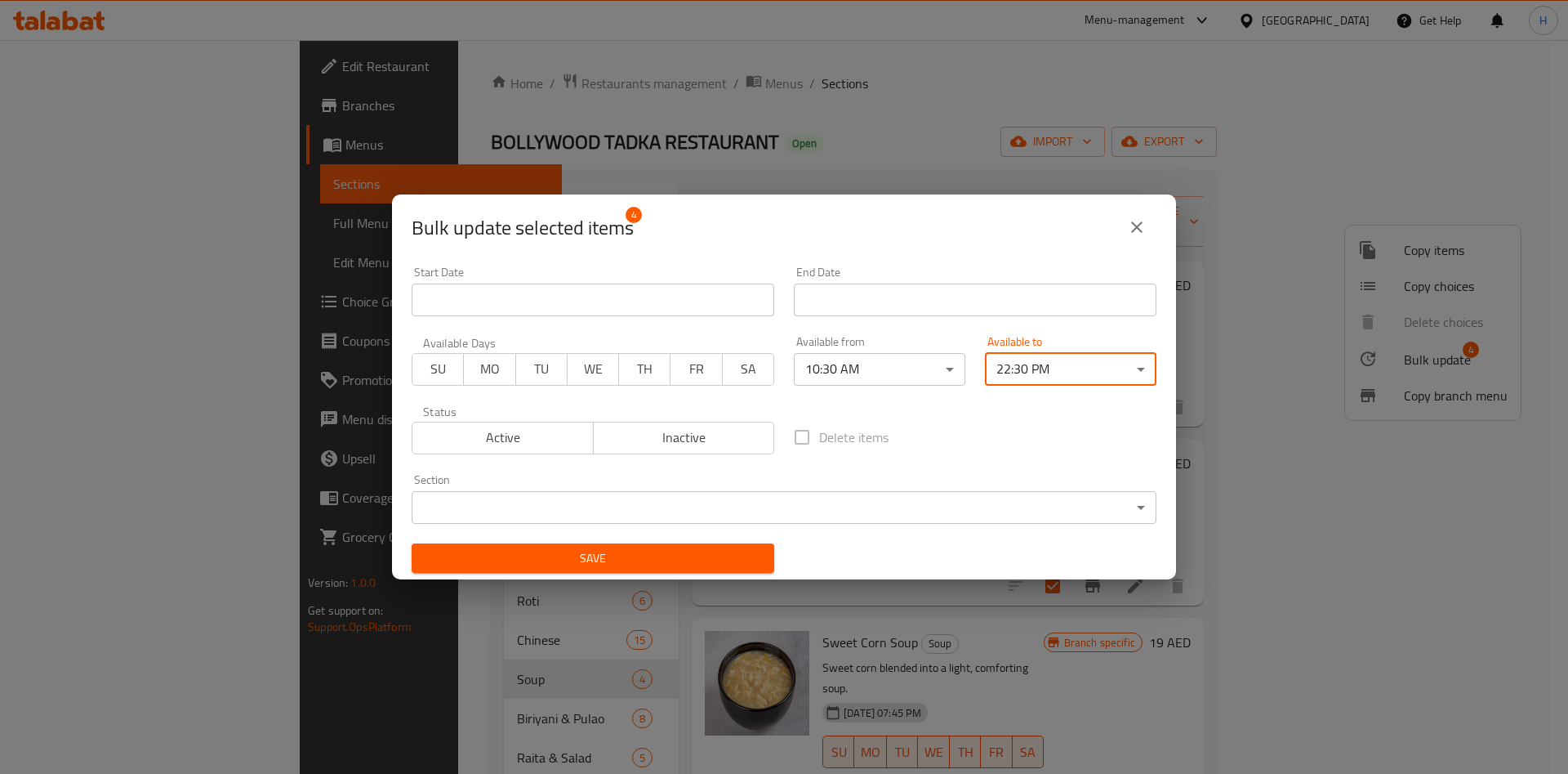
click at [678, 550] on span "Save" at bounding box center [593, 558] width 336 height 20
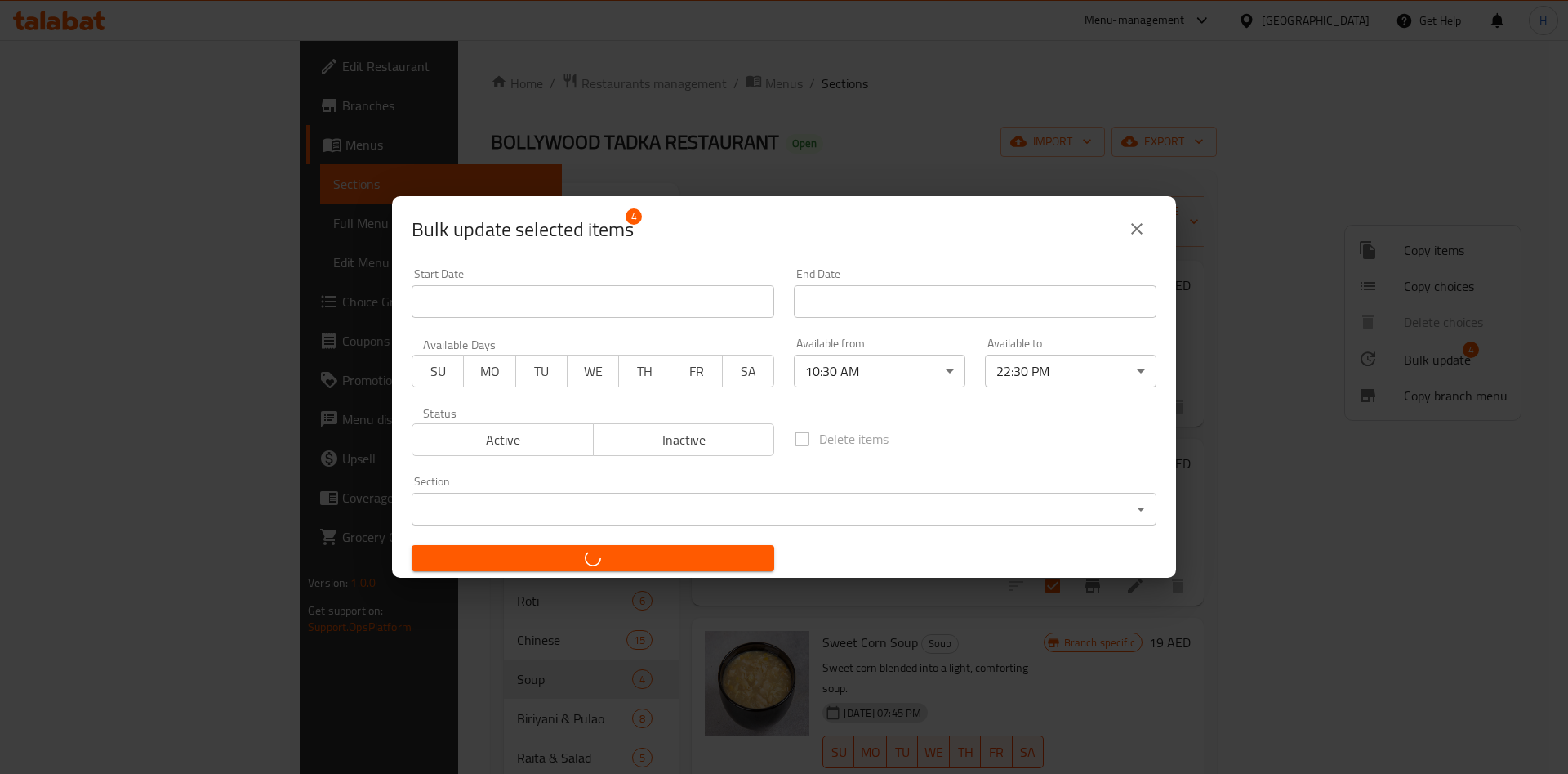
checkbox input "false"
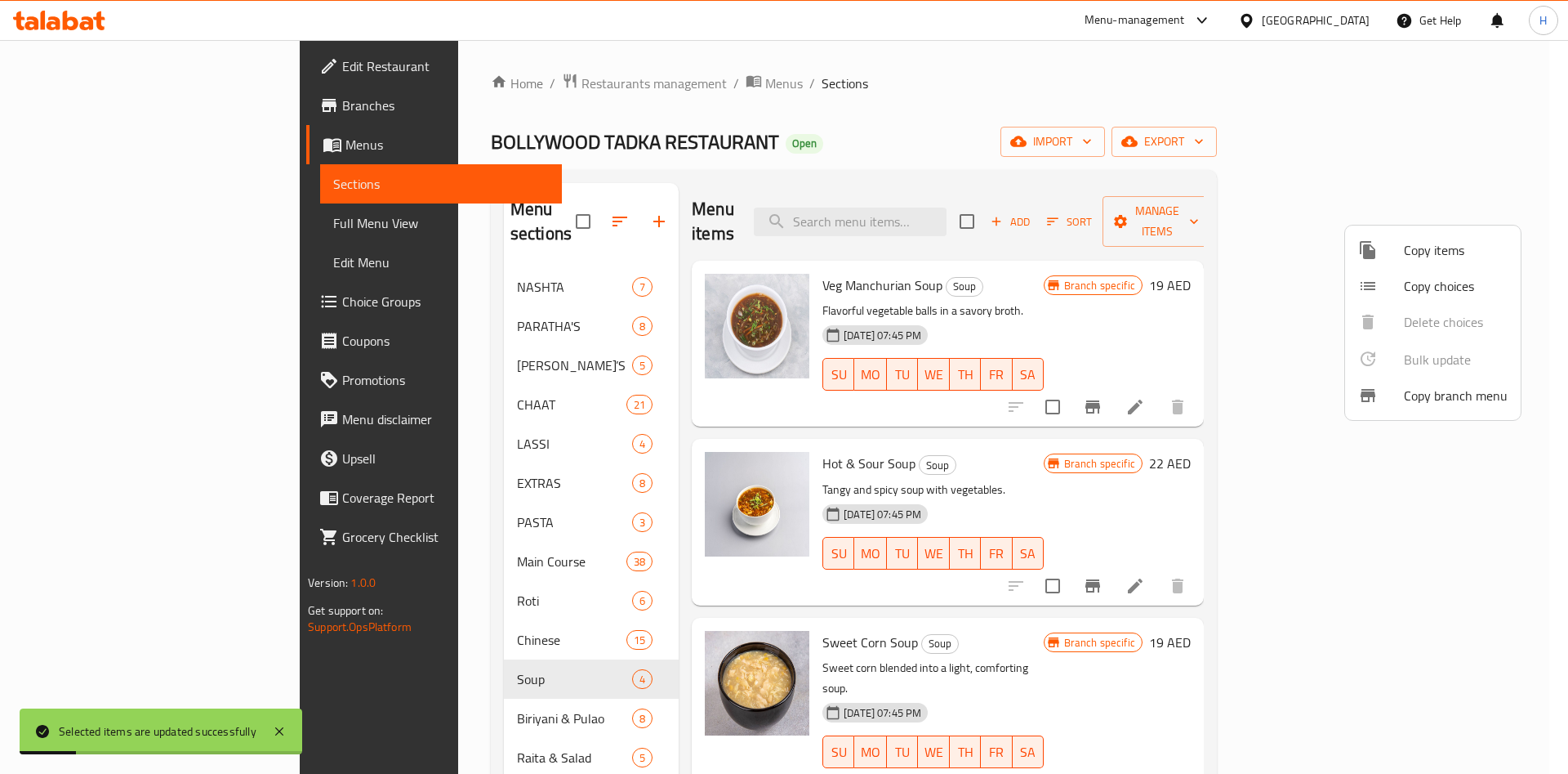
click at [469, 702] on div at bounding box center [784, 387] width 1568 height 774
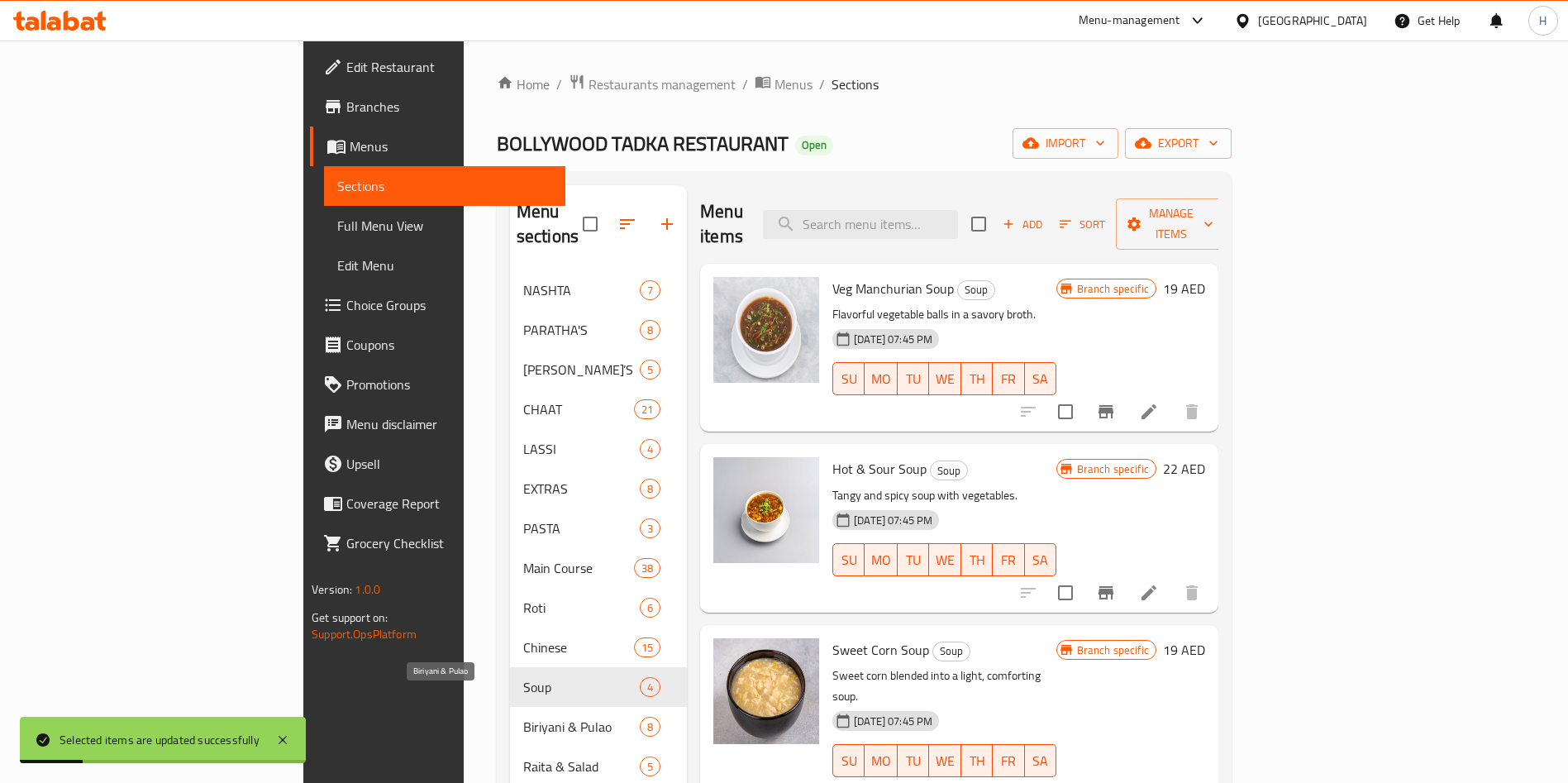
click at [523, 717] on span "Biriyani & Pulao" at bounding box center [581, 726] width 116 height 20
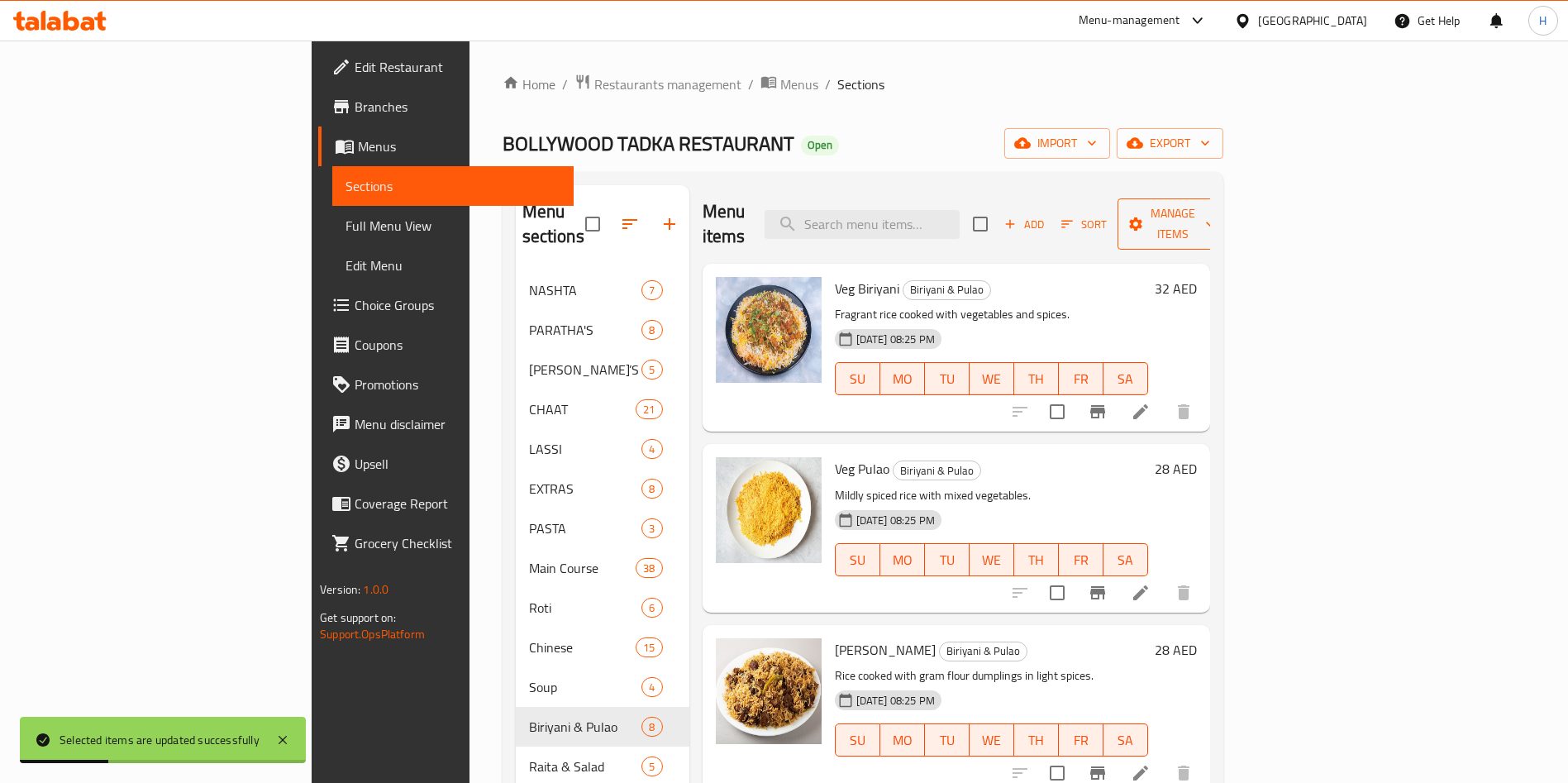
click at [1219, 215] on icon "button" at bounding box center [1210, 223] width 16 height 16
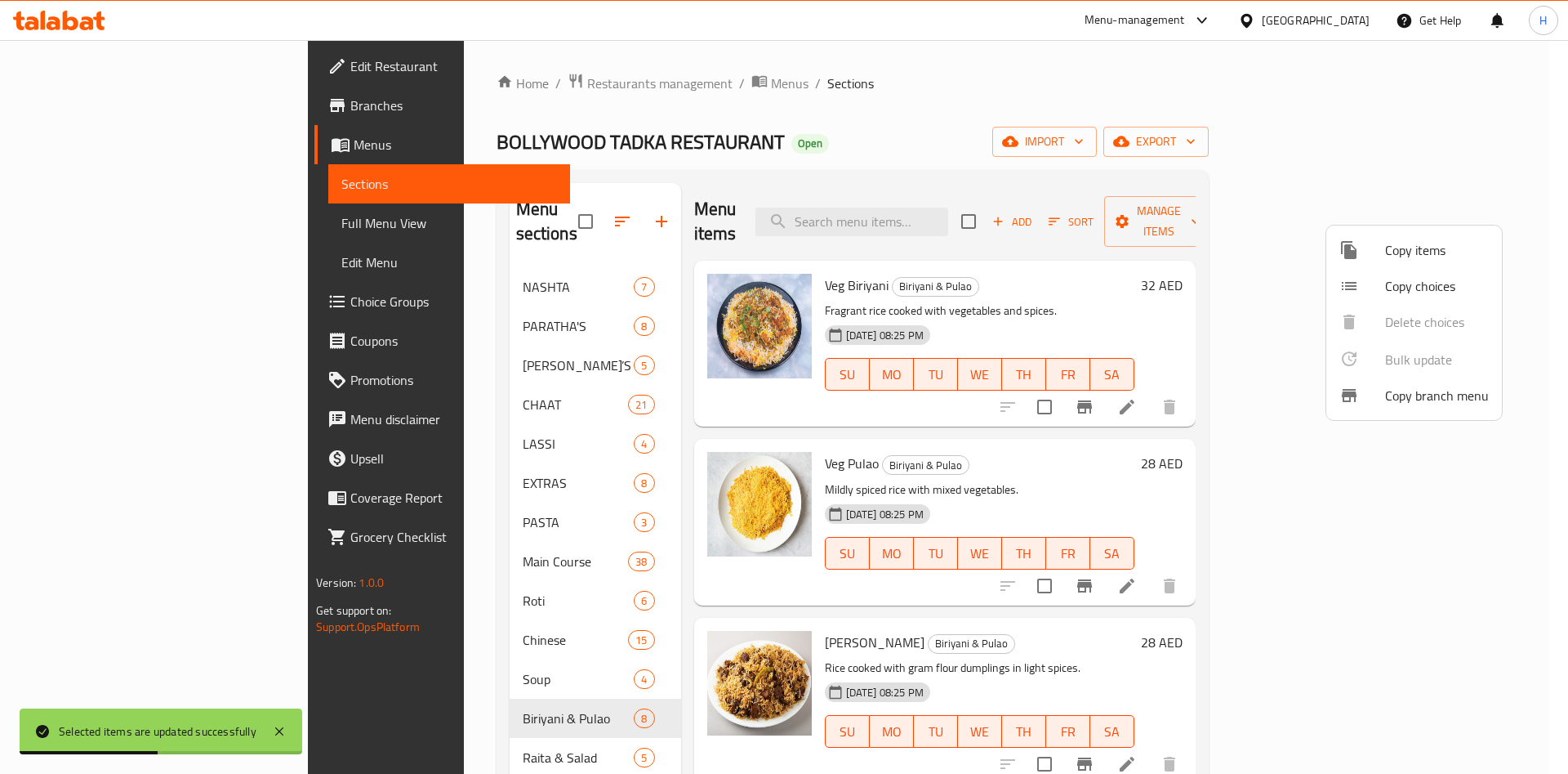
click at [1111, 278] on div at bounding box center [784, 387] width 1568 height 774
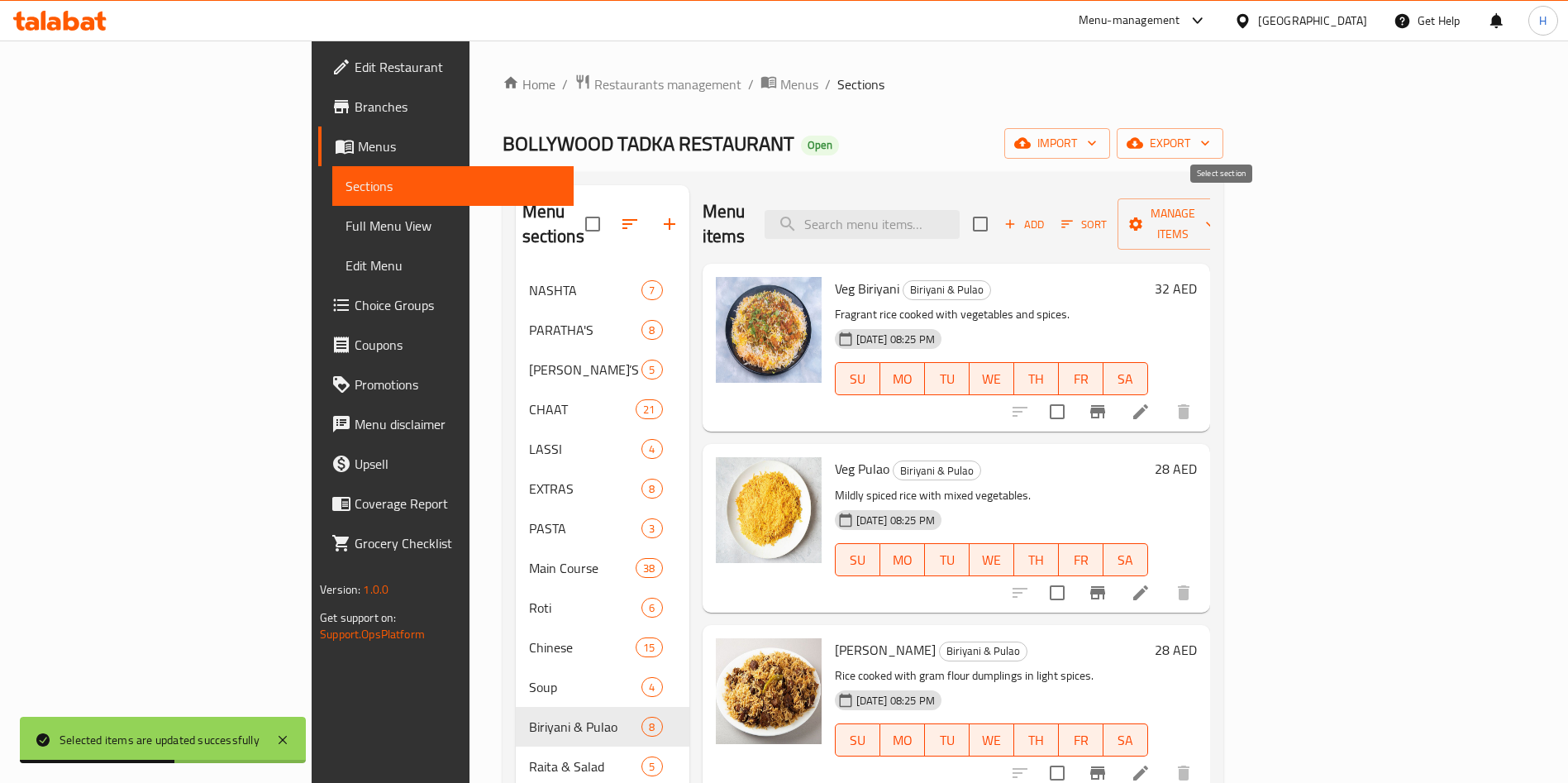
click at [998, 209] on input "checkbox" at bounding box center [980, 224] width 35 height 35
checkbox input "true"
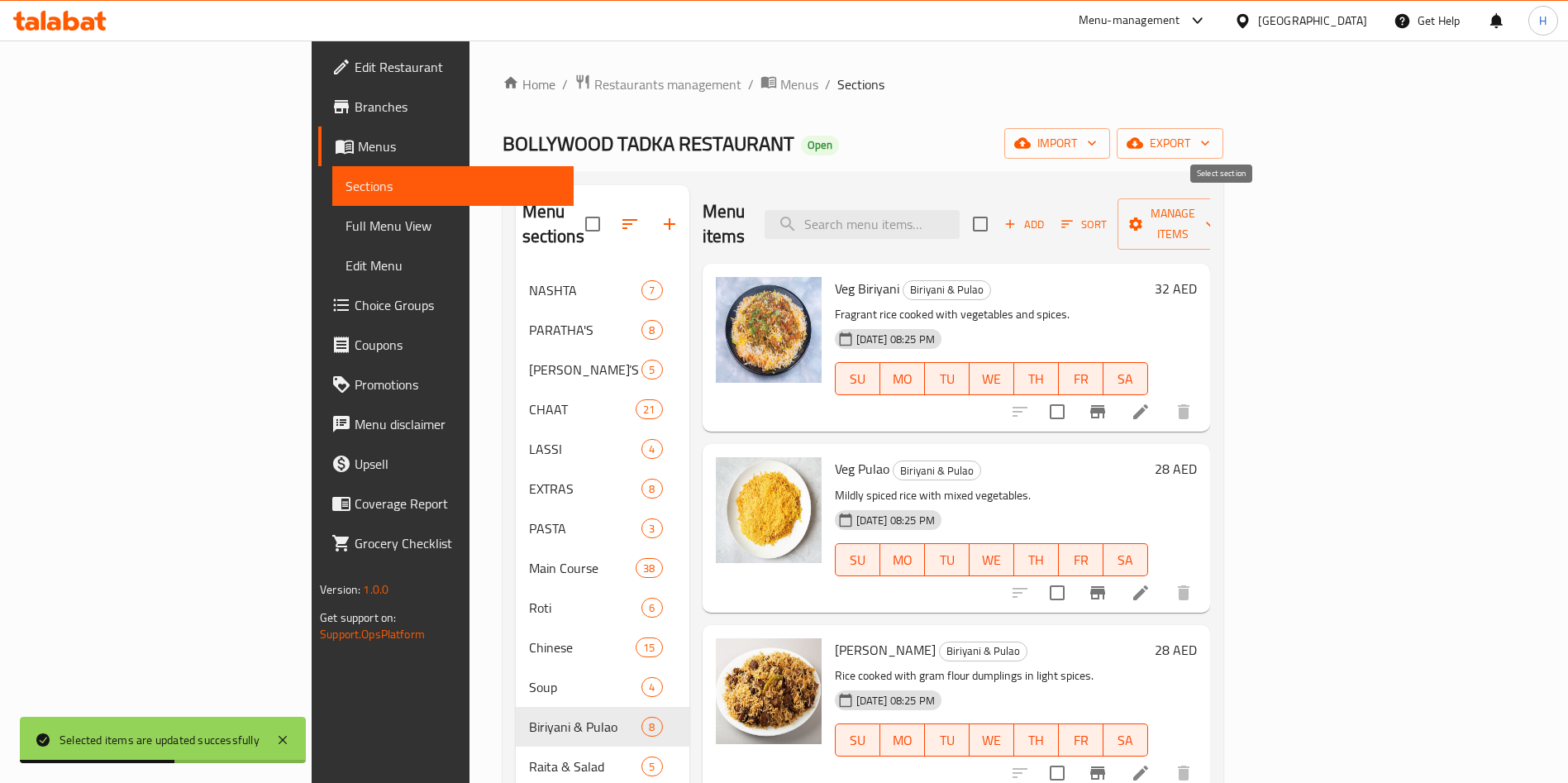
checkbox input "true"
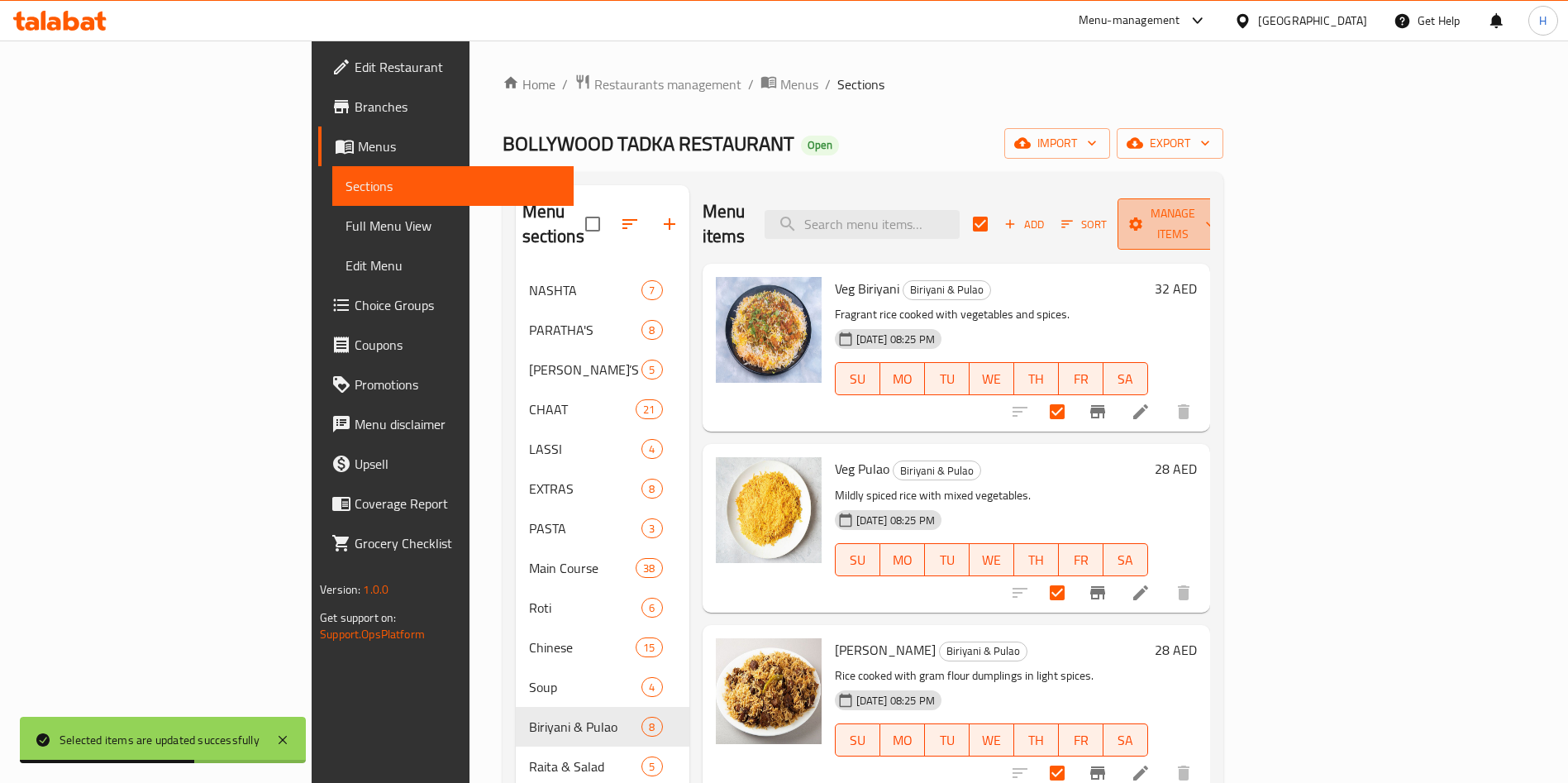
click at [1215, 217] on span "Manage items" at bounding box center [1174, 223] width 85 height 41
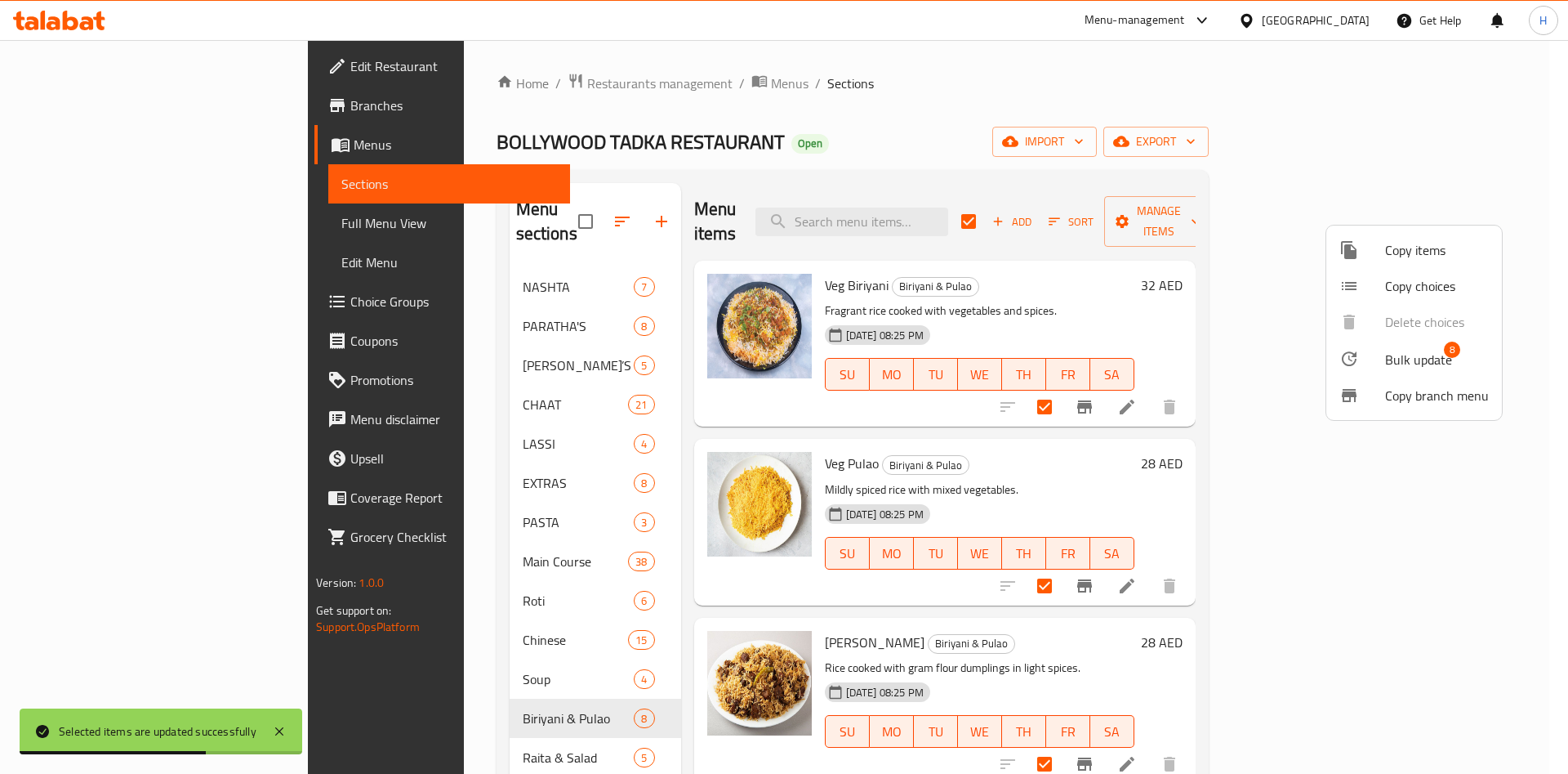
click at [1435, 369] on span "Bulk update" at bounding box center [1419, 359] width 67 height 20
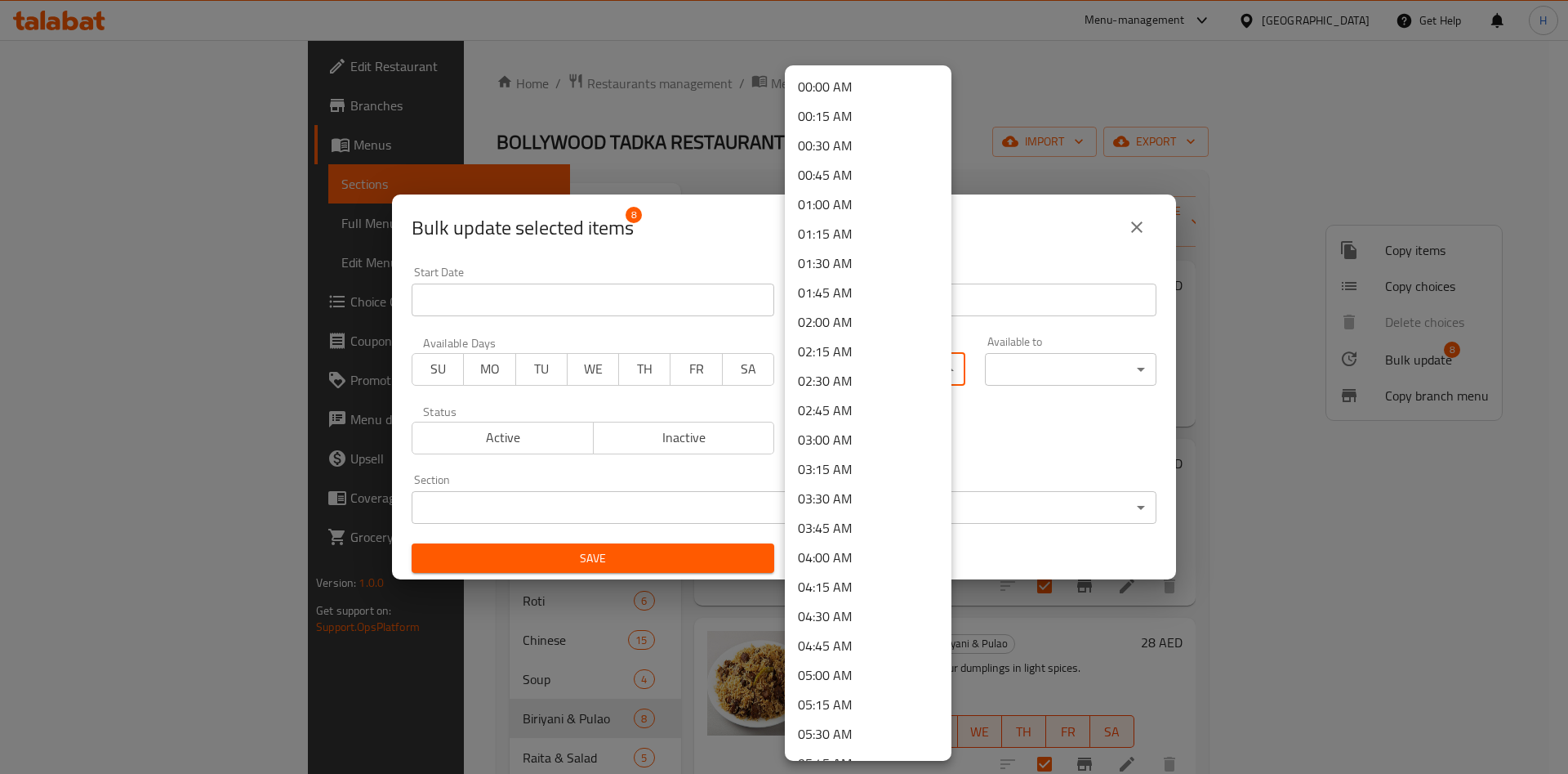
click at [881, 353] on body "​ Menu-management [GEOGRAPHIC_DATA] Get Help H Edit Restaurant Branches Menus S…" at bounding box center [784, 407] width 1568 height 734
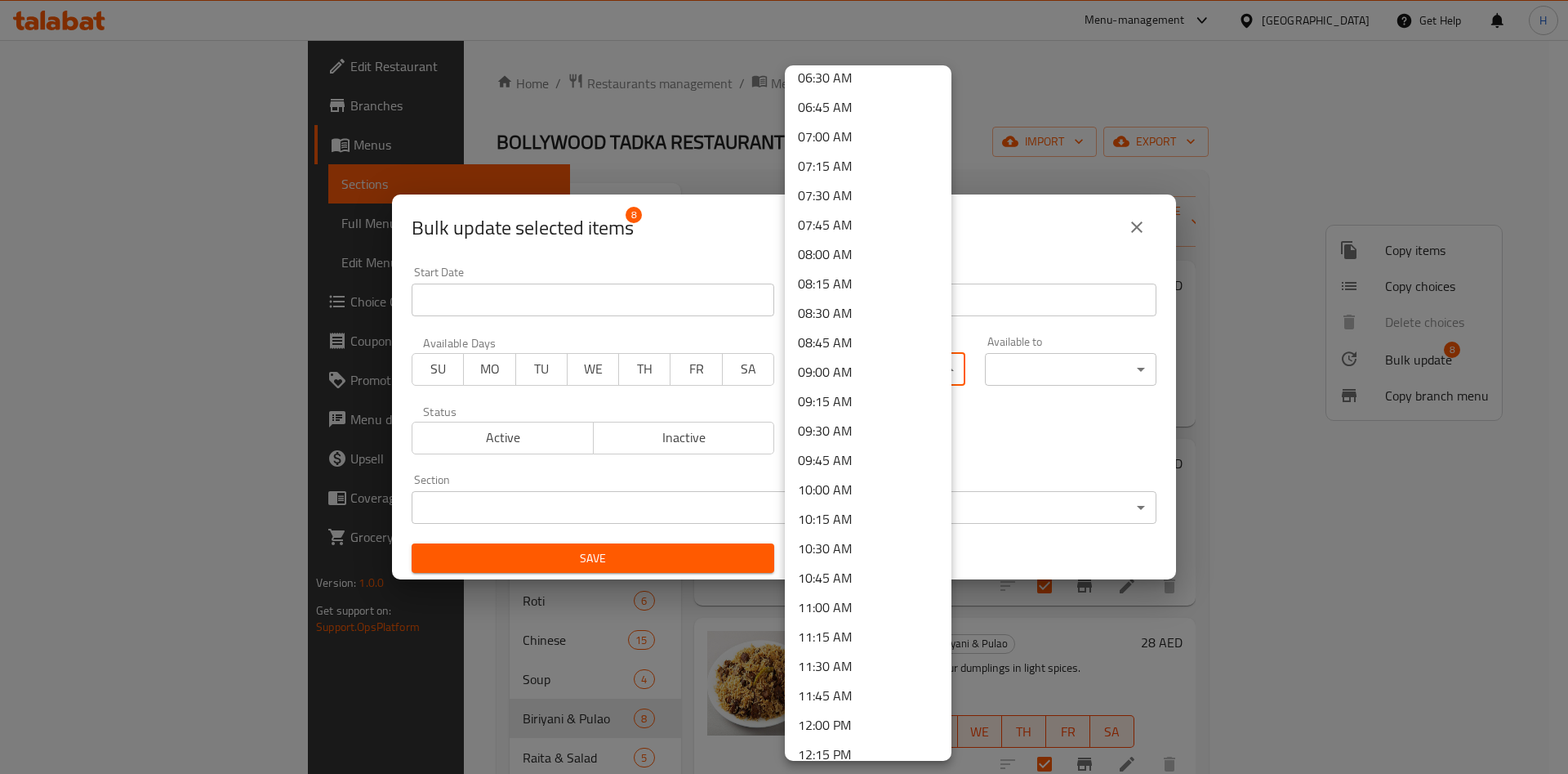
scroll to position [980, 0]
click at [873, 340] on li "10:30 AM" at bounding box center [868, 341] width 166 height 29
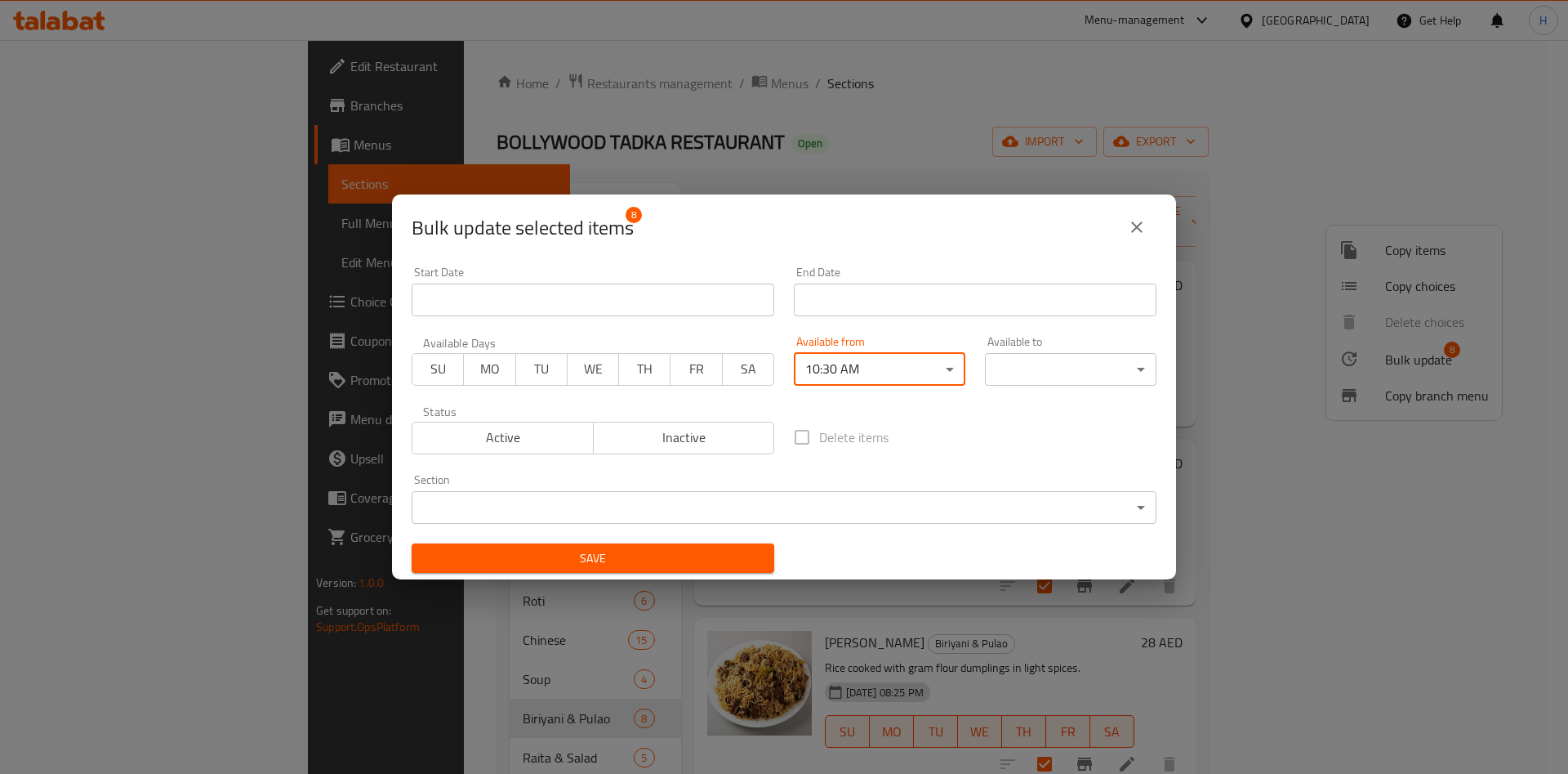
click at [1010, 353] on div "00:00 AM 00:15 AM 00:30 AM 00:45 AM 01:00 AM 01:15 AM 01:30 AM 01:45 AM 02:00 A…" at bounding box center [784, 387] width 1568 height 774
click at [1014, 363] on body "​ Menu-management [GEOGRAPHIC_DATA] Get Help H Edit Restaurant Branches Menus S…" at bounding box center [784, 407] width 1568 height 734
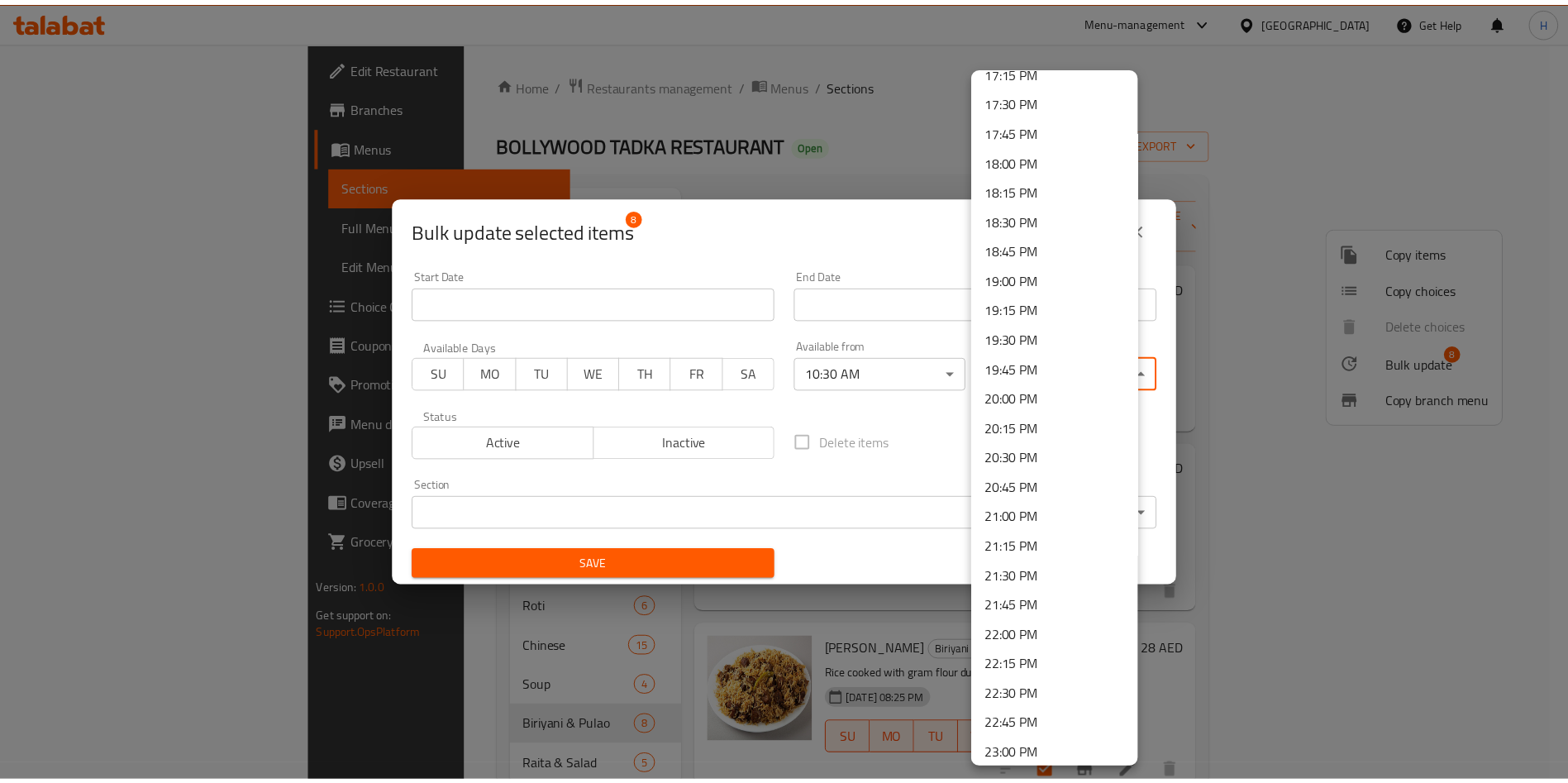
scroll to position [2197, 0]
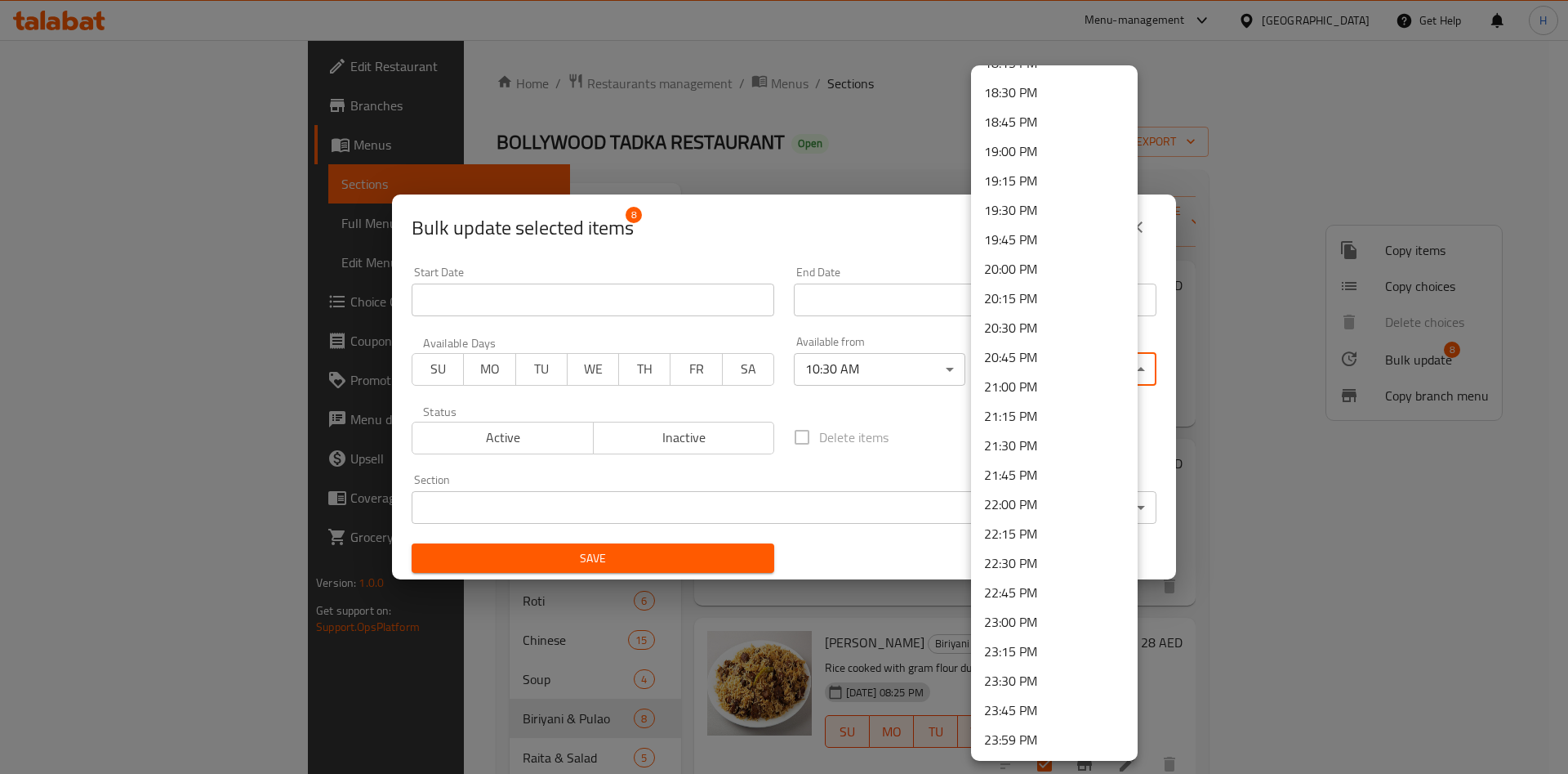
click at [1042, 559] on li "22:30 PM" at bounding box center [1054, 563] width 166 height 29
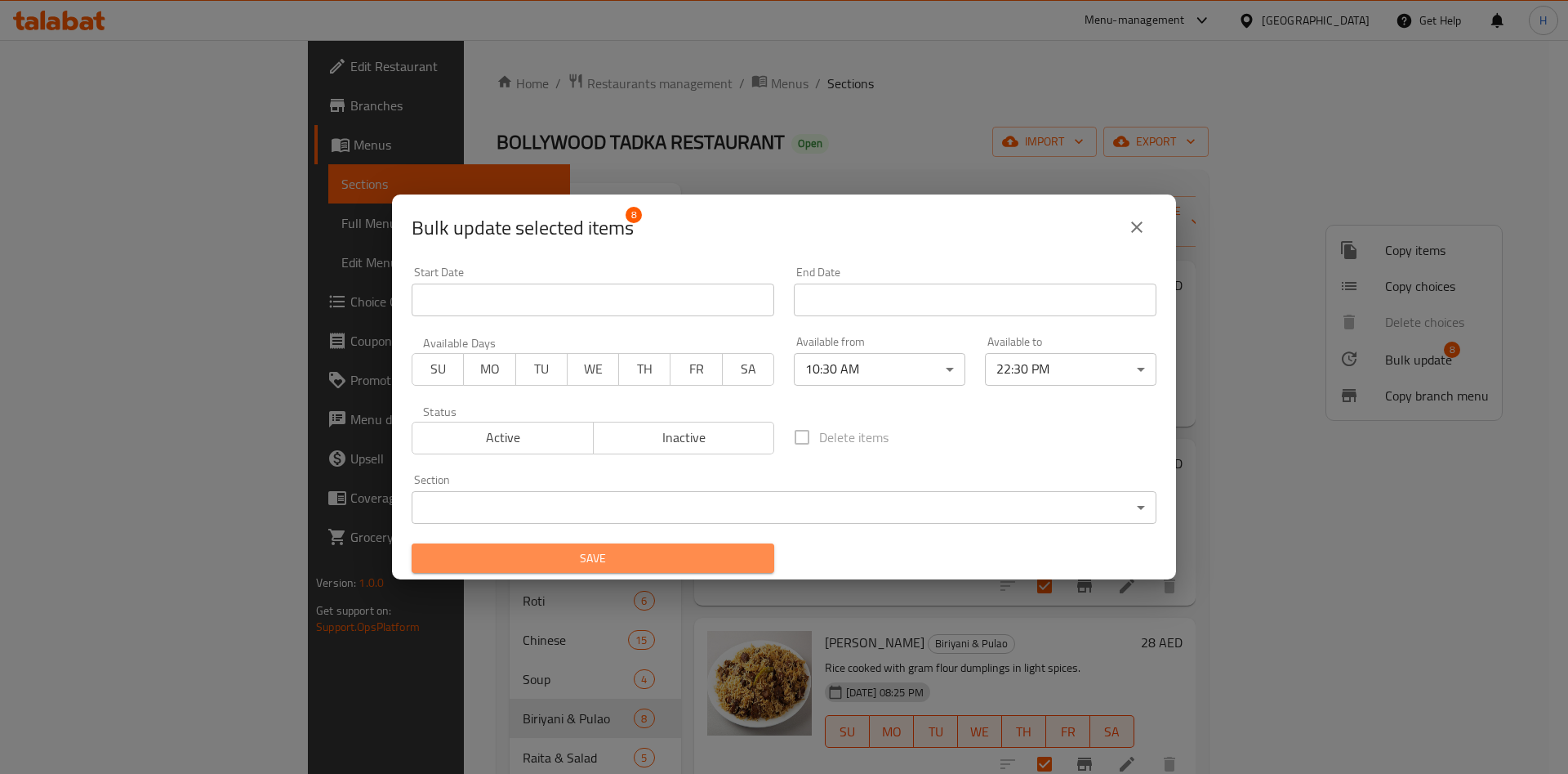
click at [671, 553] on span "Save" at bounding box center [593, 558] width 336 height 20
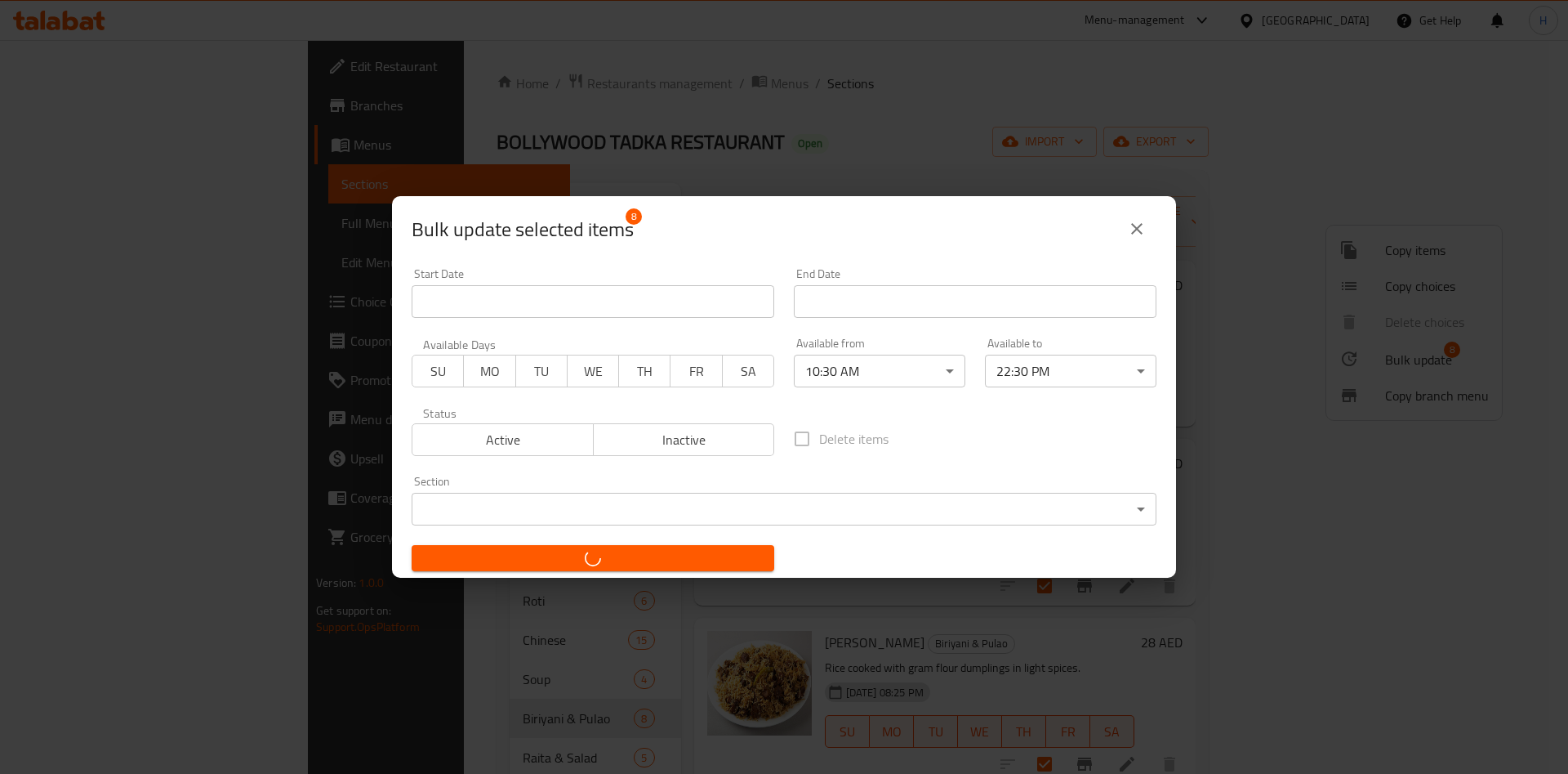
checkbox input "false"
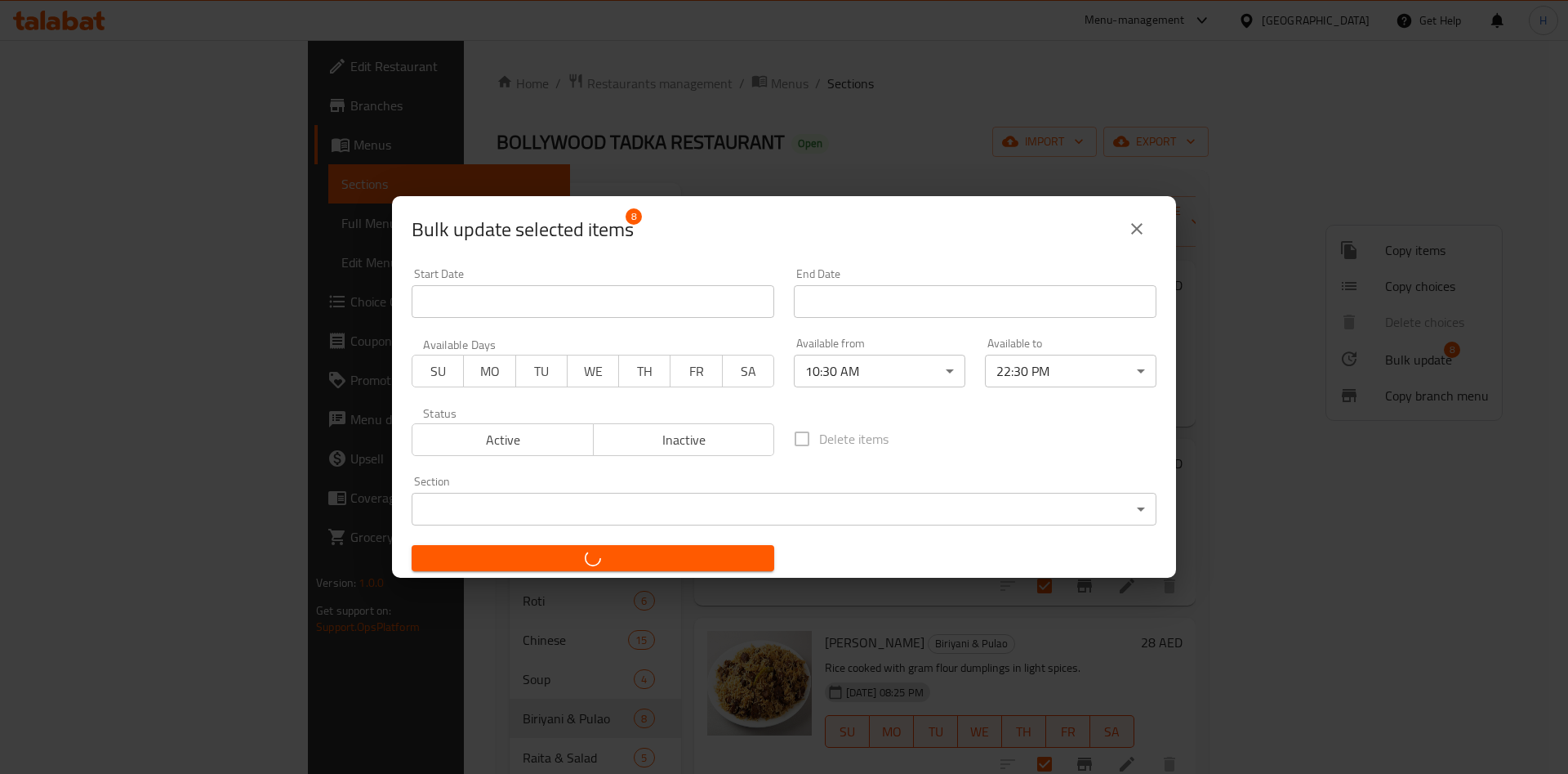
checkbox input "false"
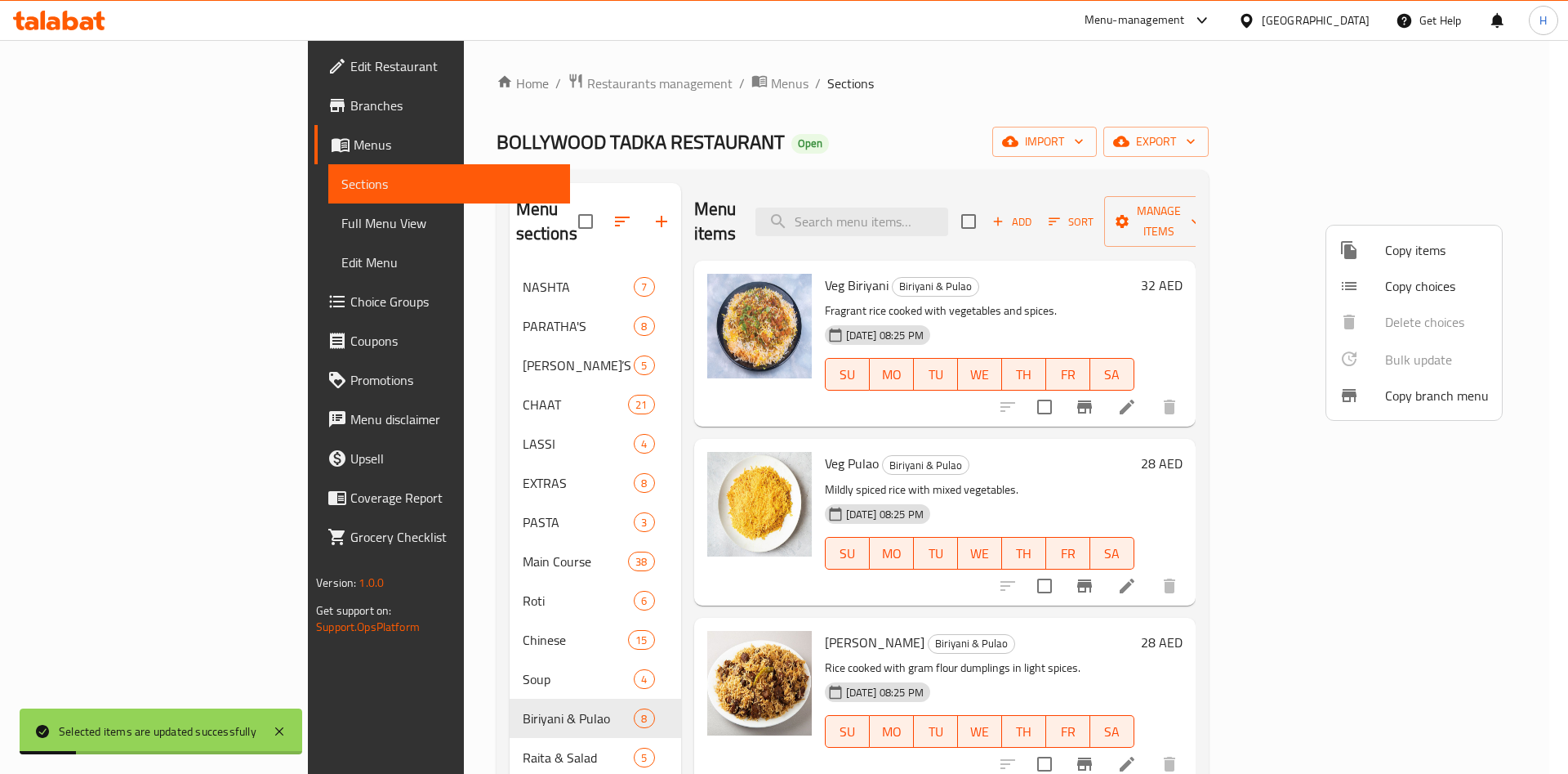
click at [1557, 253] on div at bounding box center [784, 387] width 1568 height 774
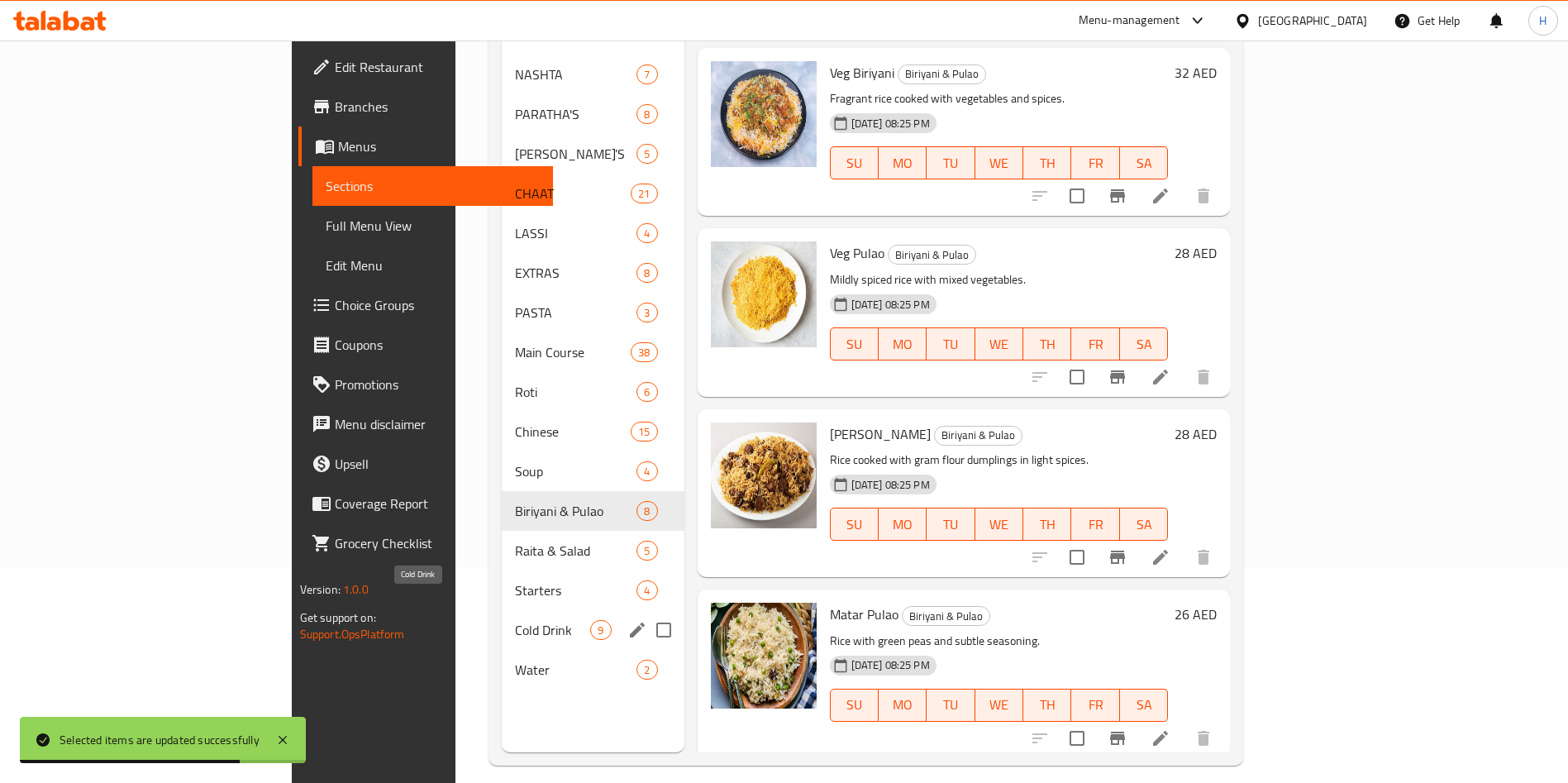
scroll to position [232, 0]
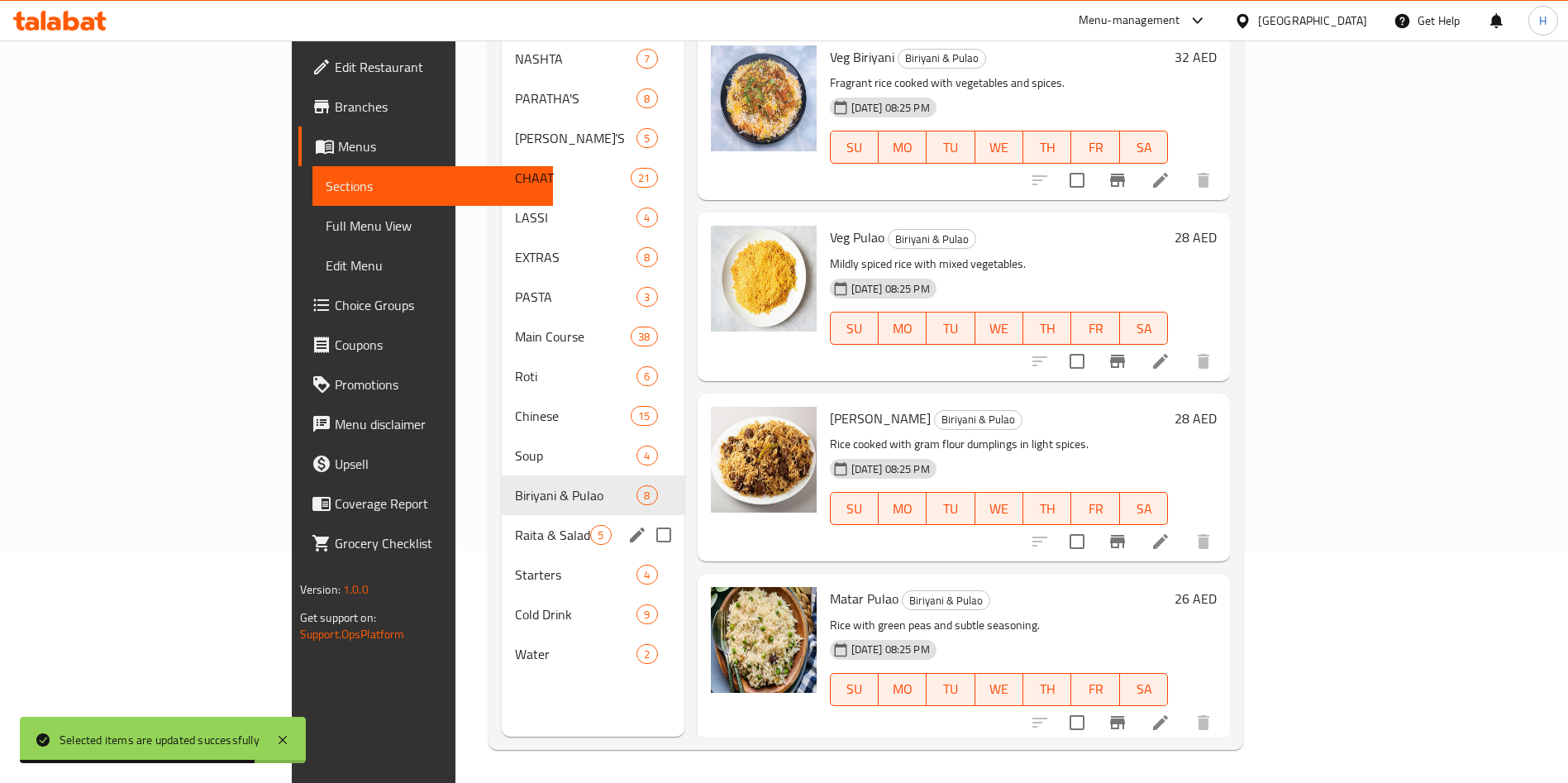
click at [502, 515] on div "Raita & Salad 5" at bounding box center [593, 534] width 182 height 39
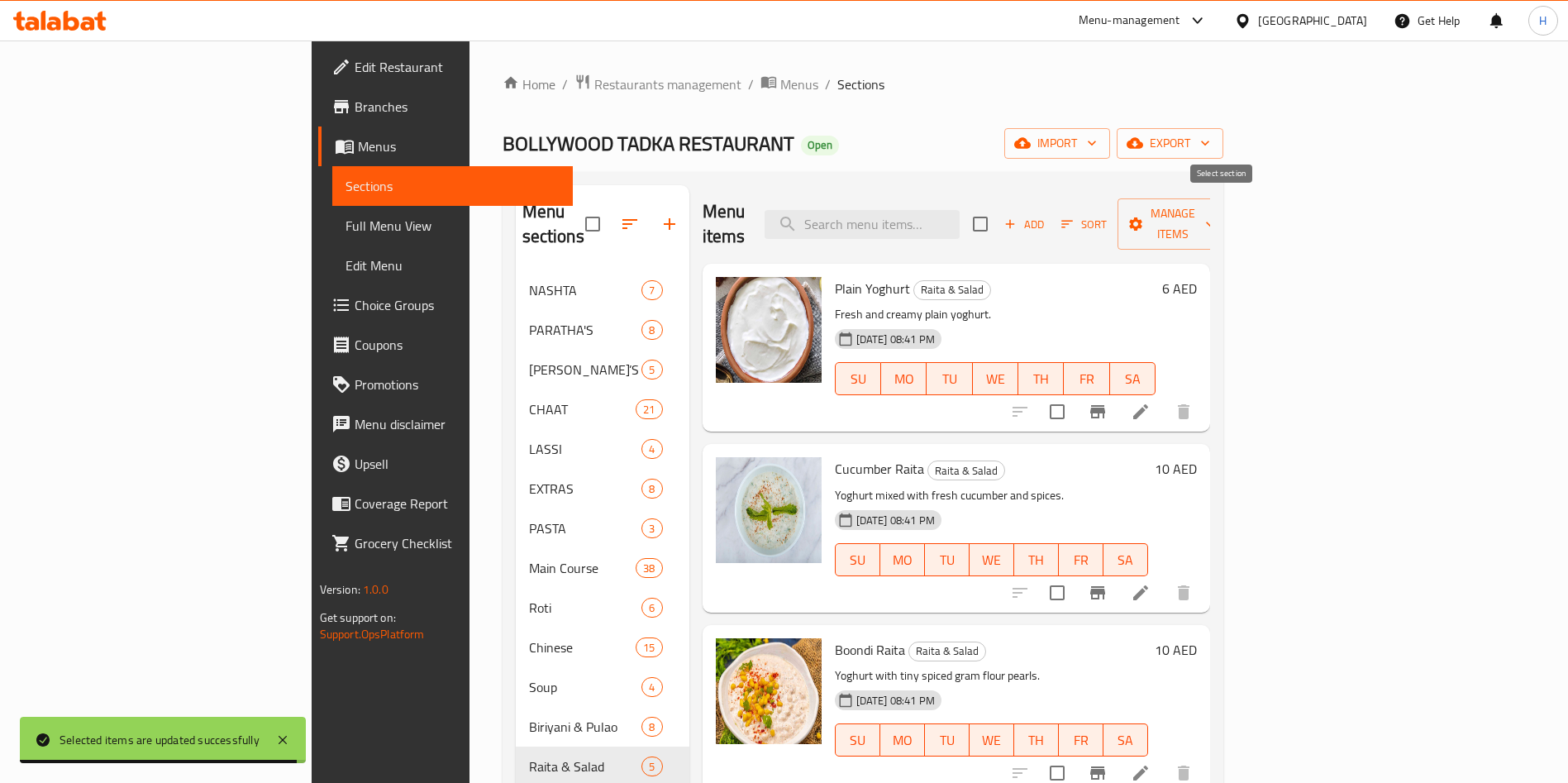
click at [998, 211] on input "checkbox" at bounding box center [980, 224] width 35 height 35
checkbox input "true"
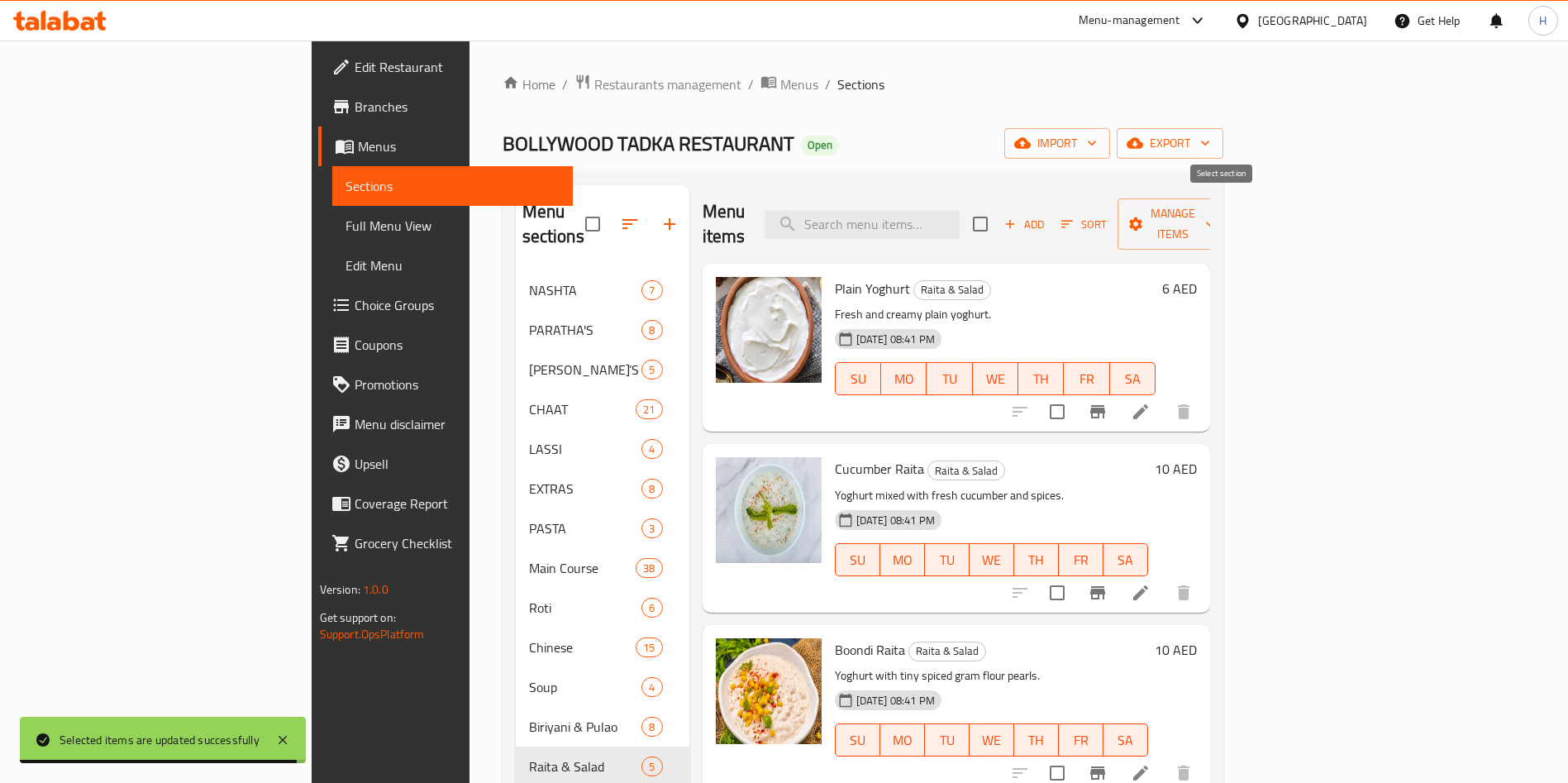
checkbox input "true"
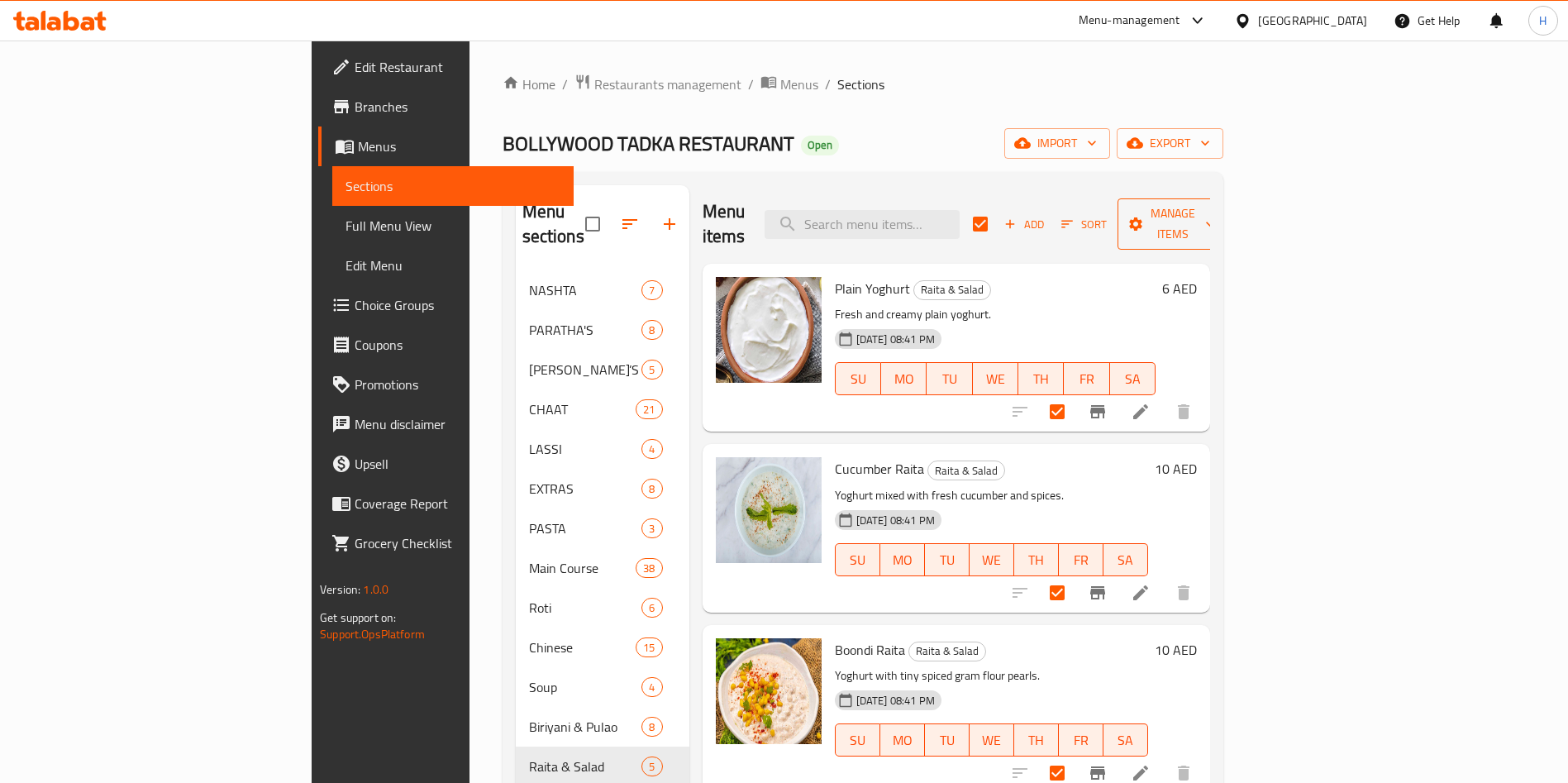
click at [1215, 204] on span "Manage items" at bounding box center [1174, 223] width 85 height 41
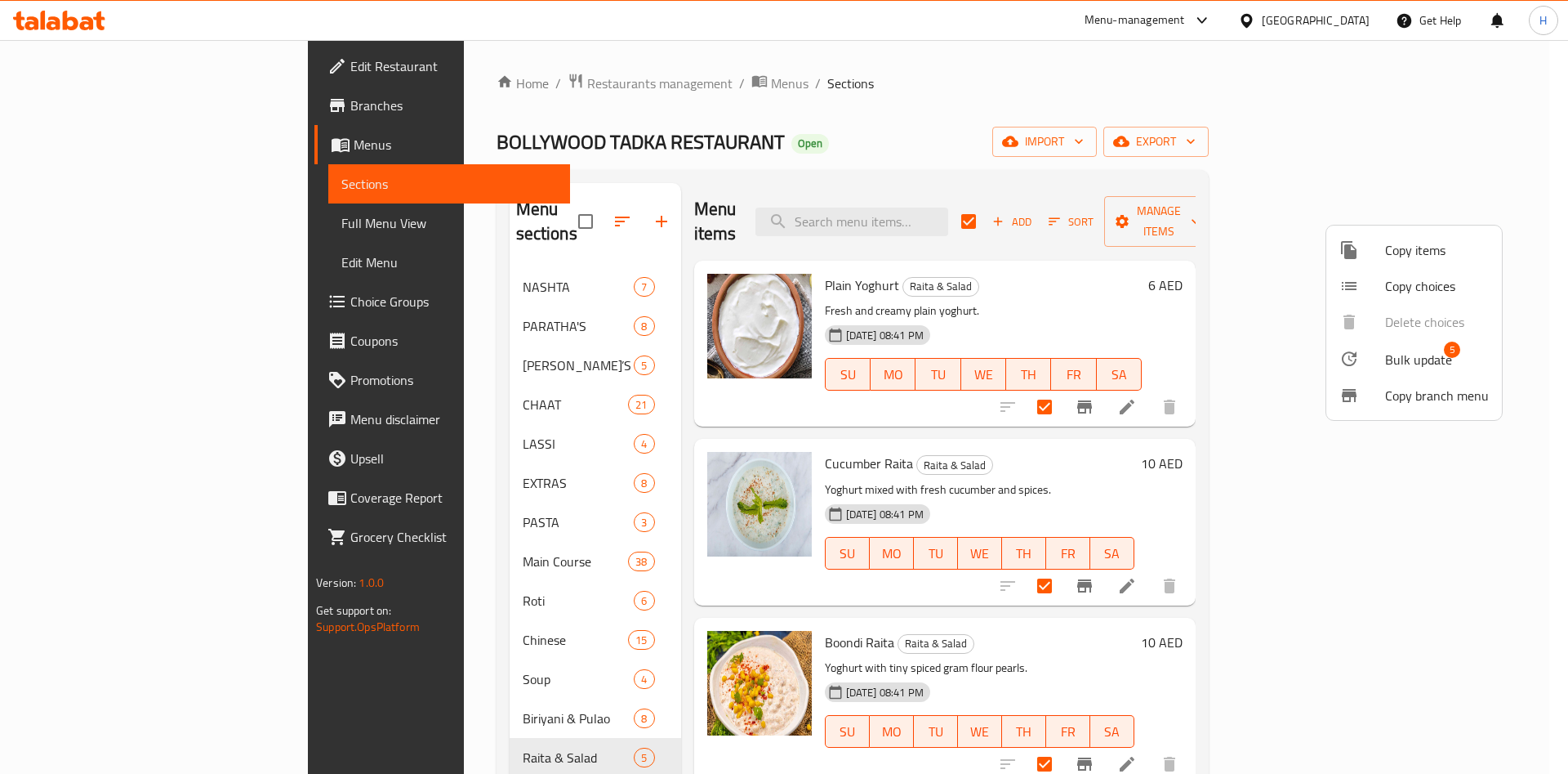
click at [1425, 369] on span "Bulk update" at bounding box center [1419, 359] width 67 height 20
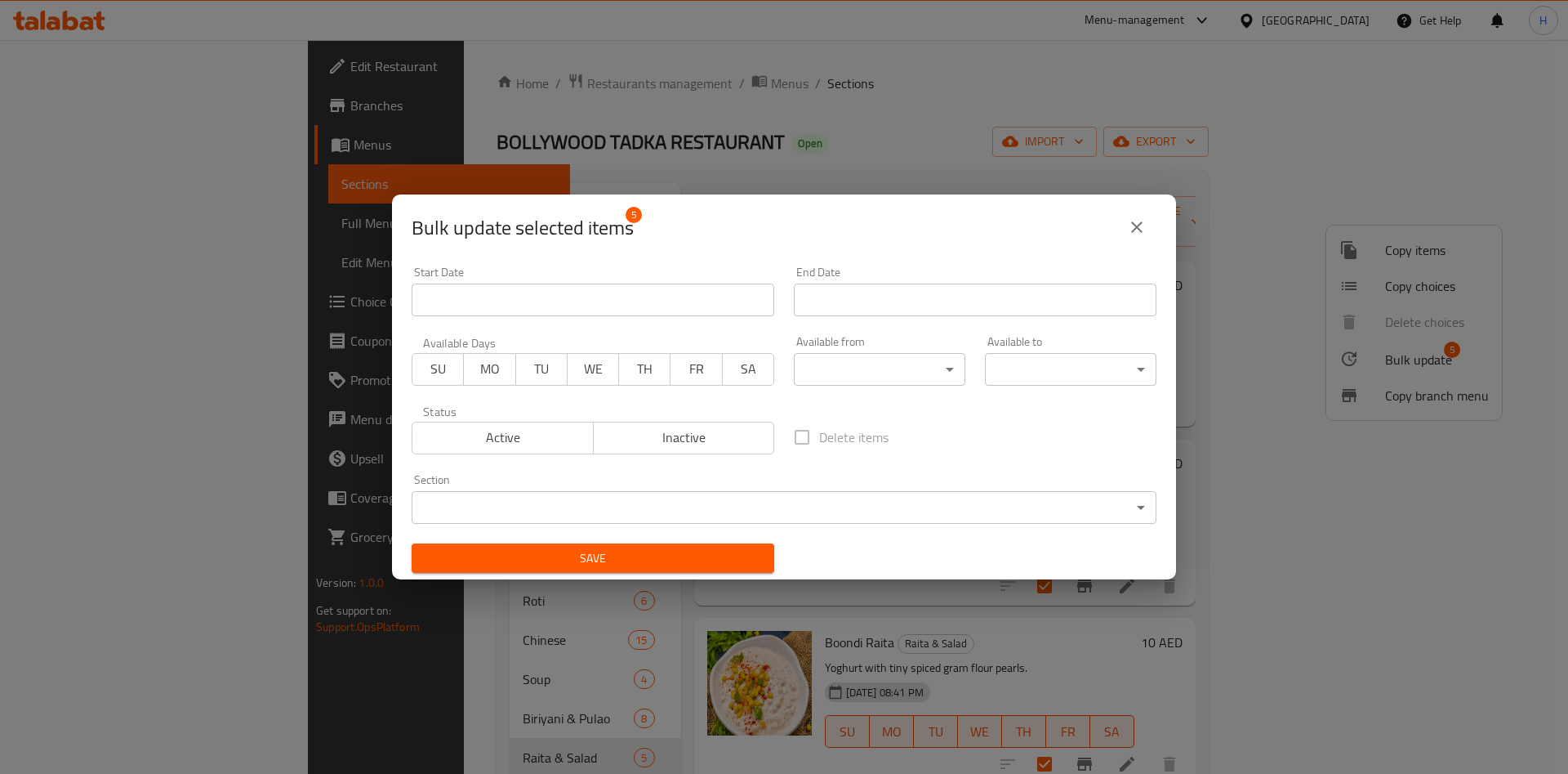
click at [890, 369] on body "​ Menu-management [GEOGRAPHIC_DATA] Get Help H Edit Restaurant Branches Menus S…" at bounding box center [784, 407] width 1568 height 734
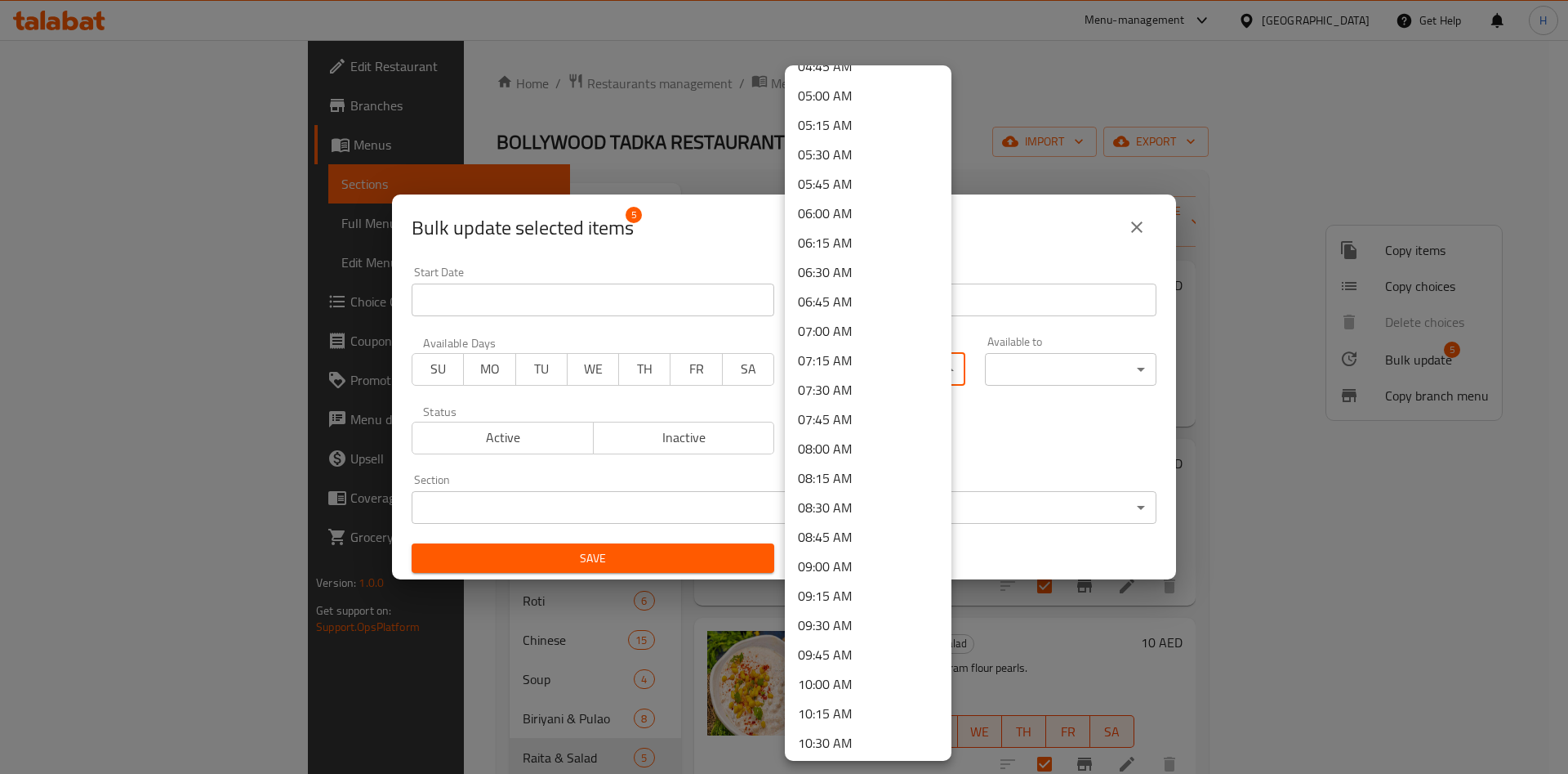
scroll to position [613, 0]
click at [854, 594] on li "09:30 AM" at bounding box center [868, 591] width 166 height 29
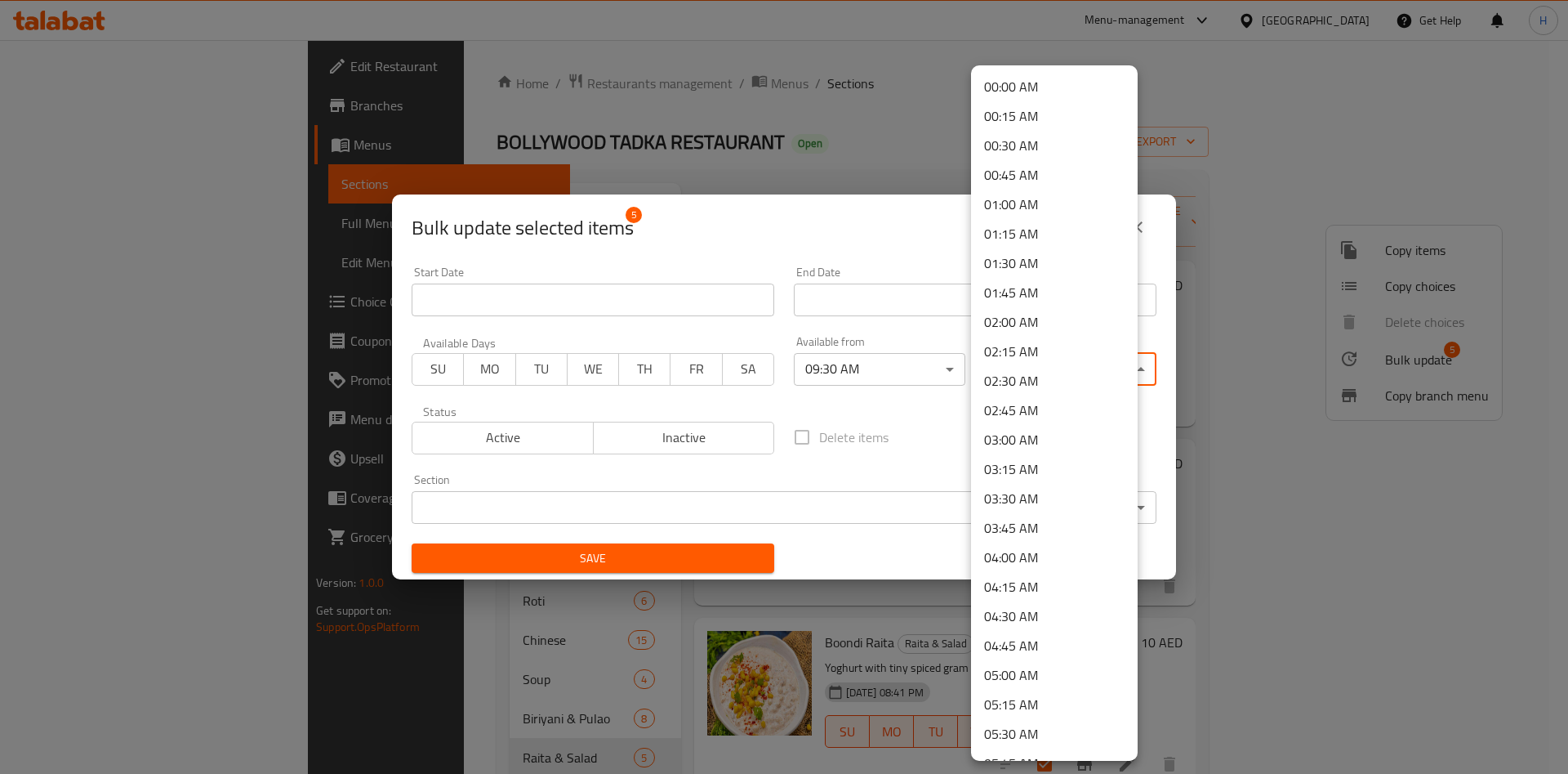
click at [1027, 375] on body "​ Menu-management [GEOGRAPHIC_DATA] Get Help H Edit Restaurant Branches Menus S…" at bounding box center [784, 407] width 1568 height 734
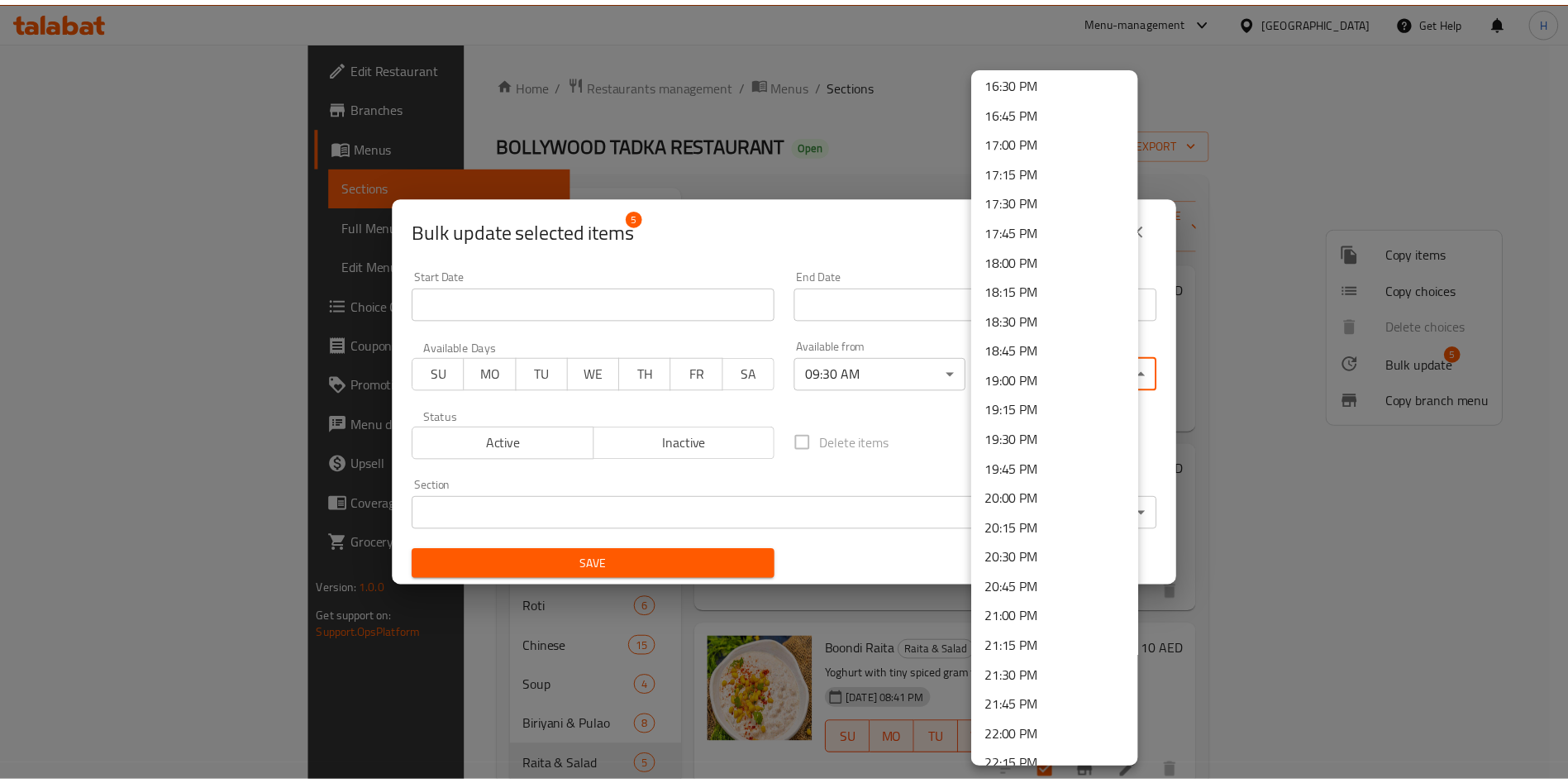
scroll to position [2197, 0]
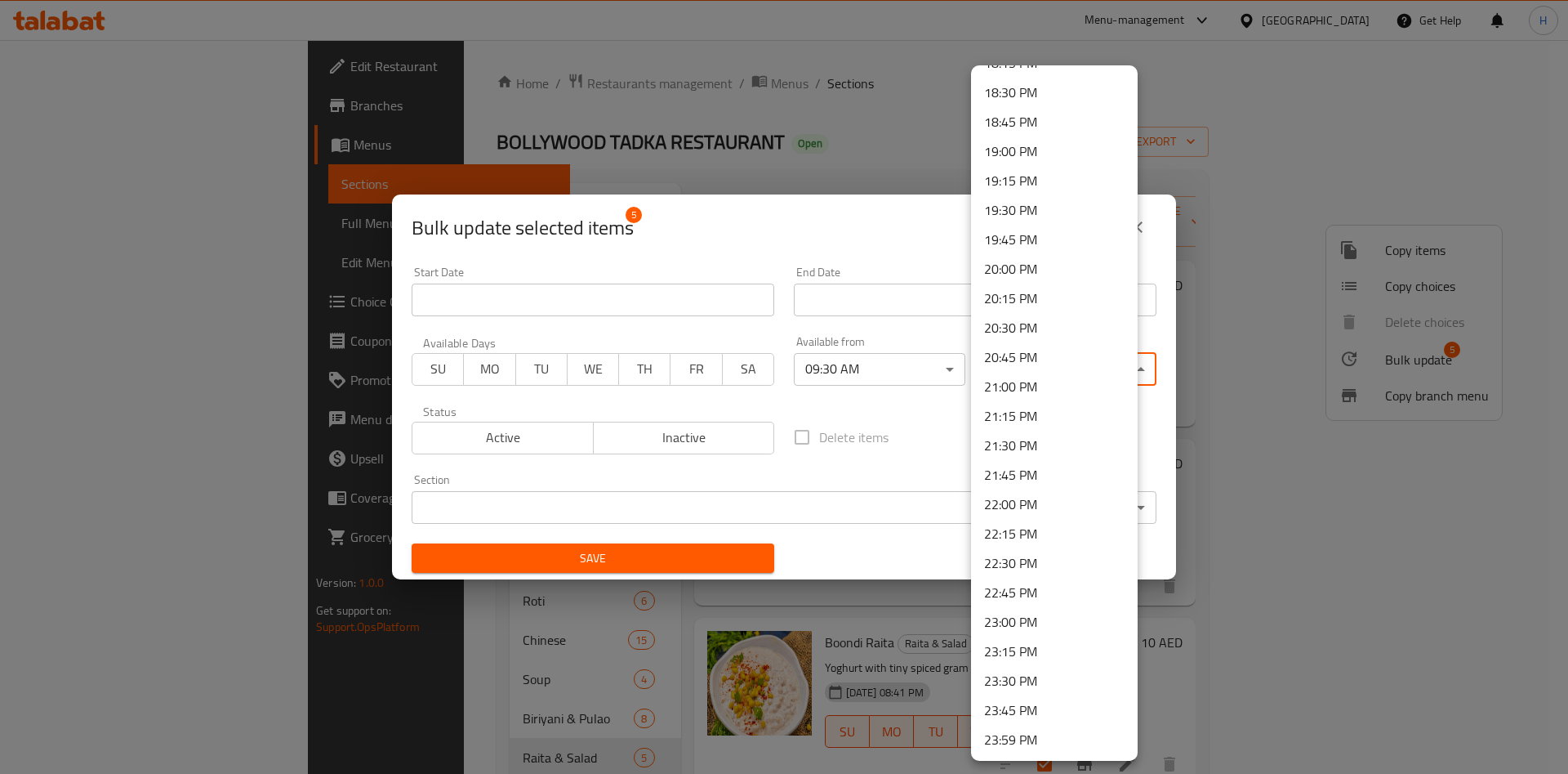
click at [1038, 551] on li "22:30 PM" at bounding box center [1054, 563] width 166 height 29
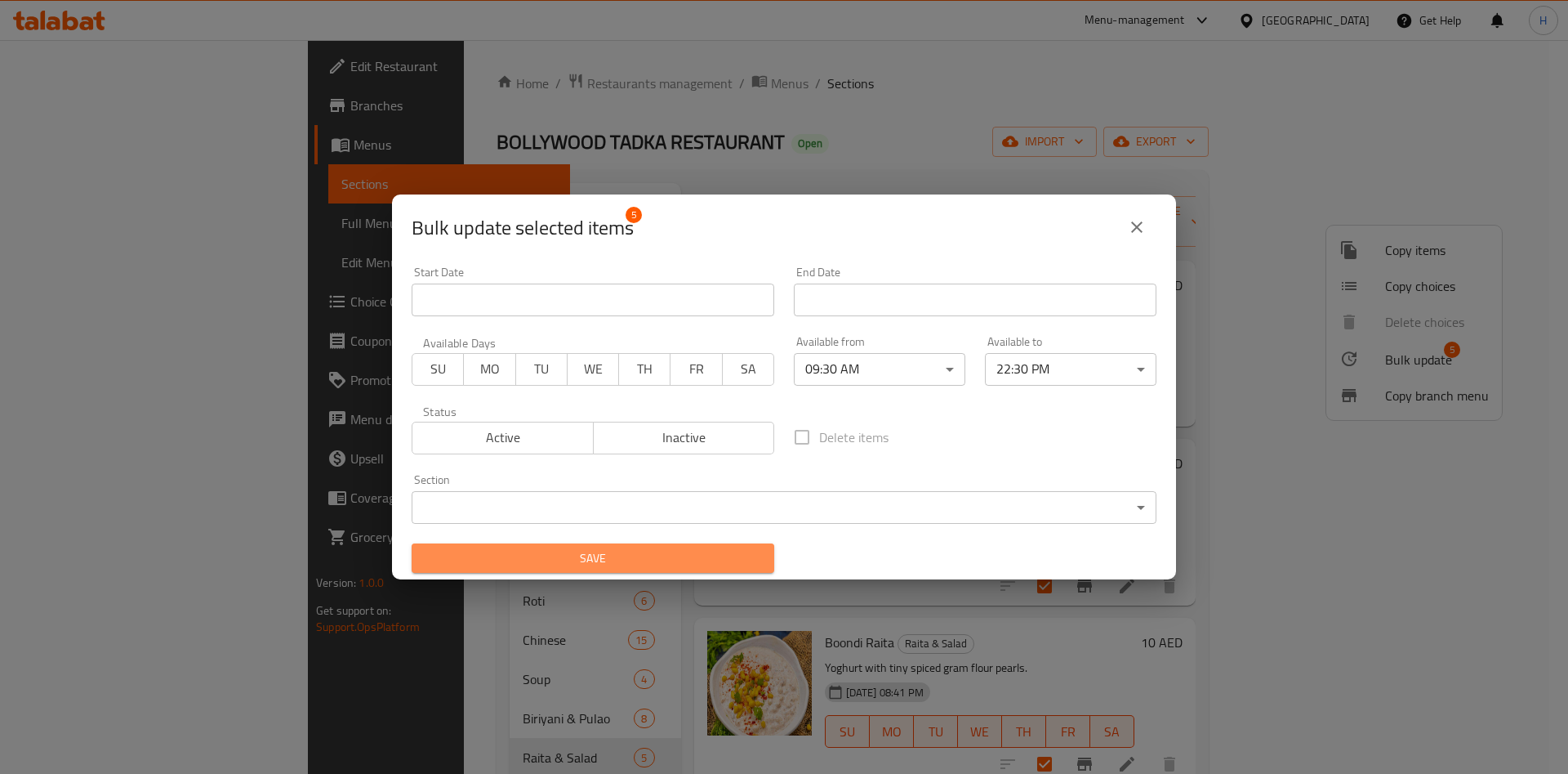
click at [708, 550] on span "Save" at bounding box center [593, 558] width 336 height 20
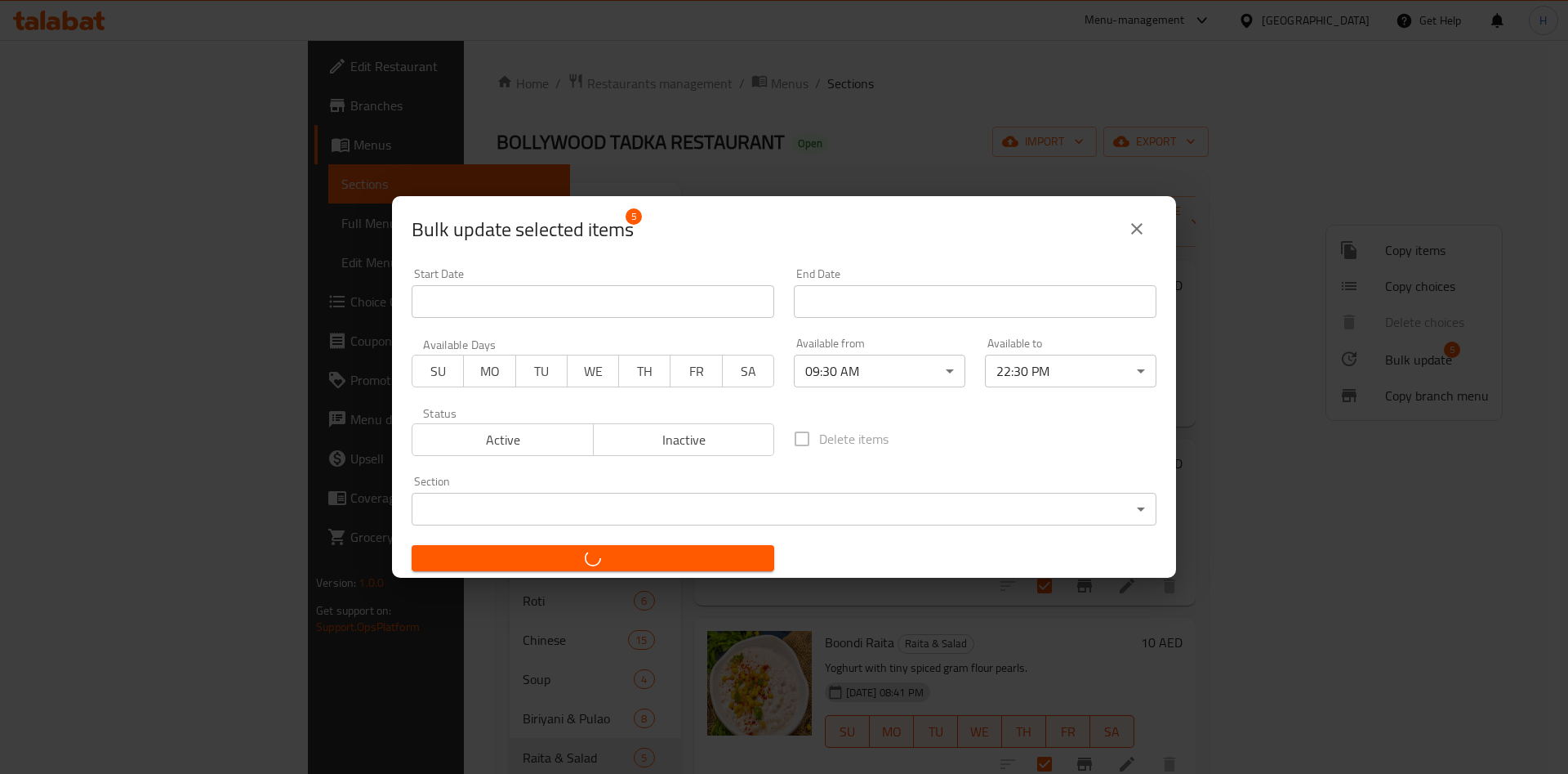
checkbox input "false"
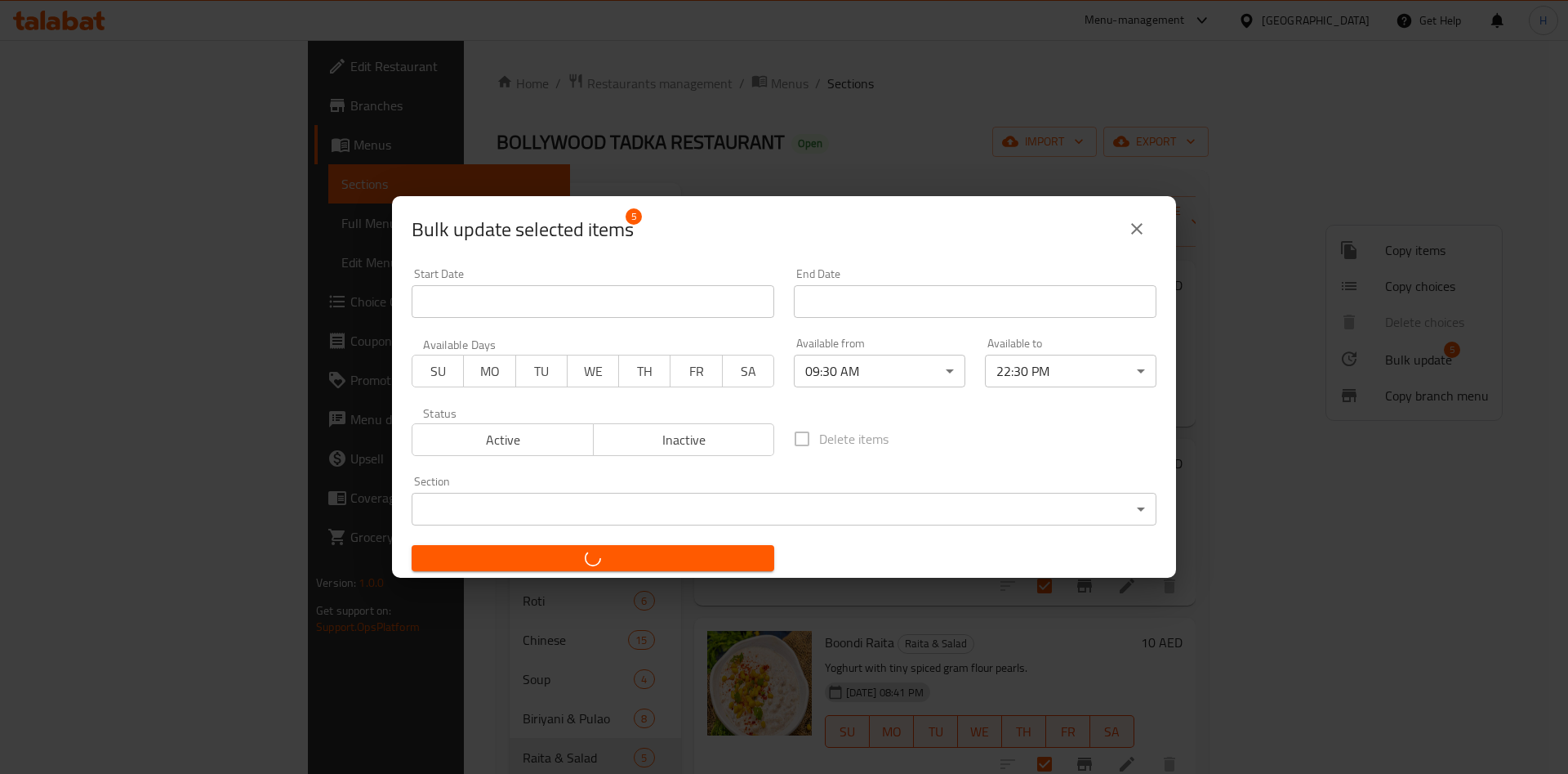
checkbox input "false"
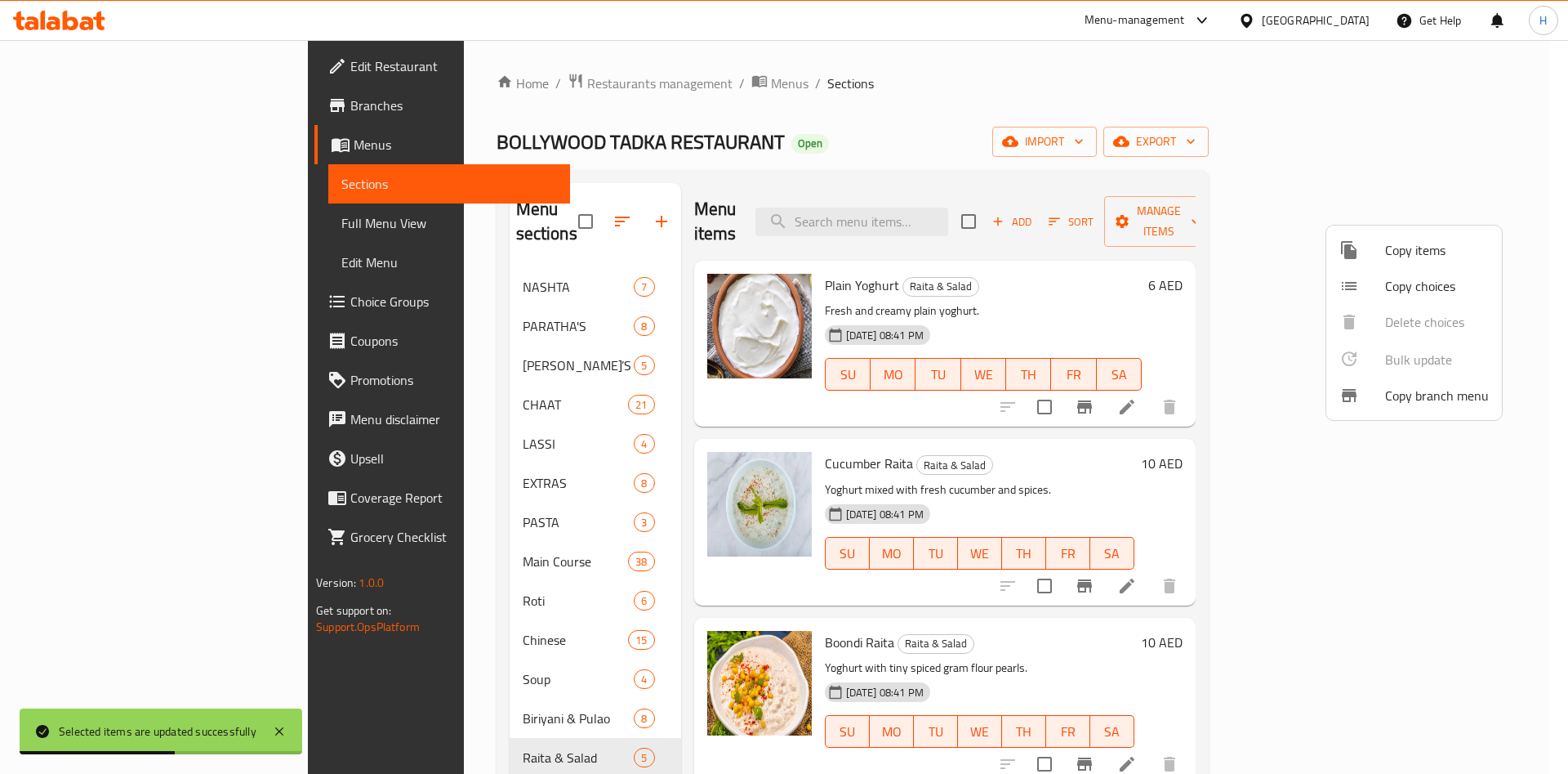
click at [423, 537] on div at bounding box center [784, 387] width 1568 height 774
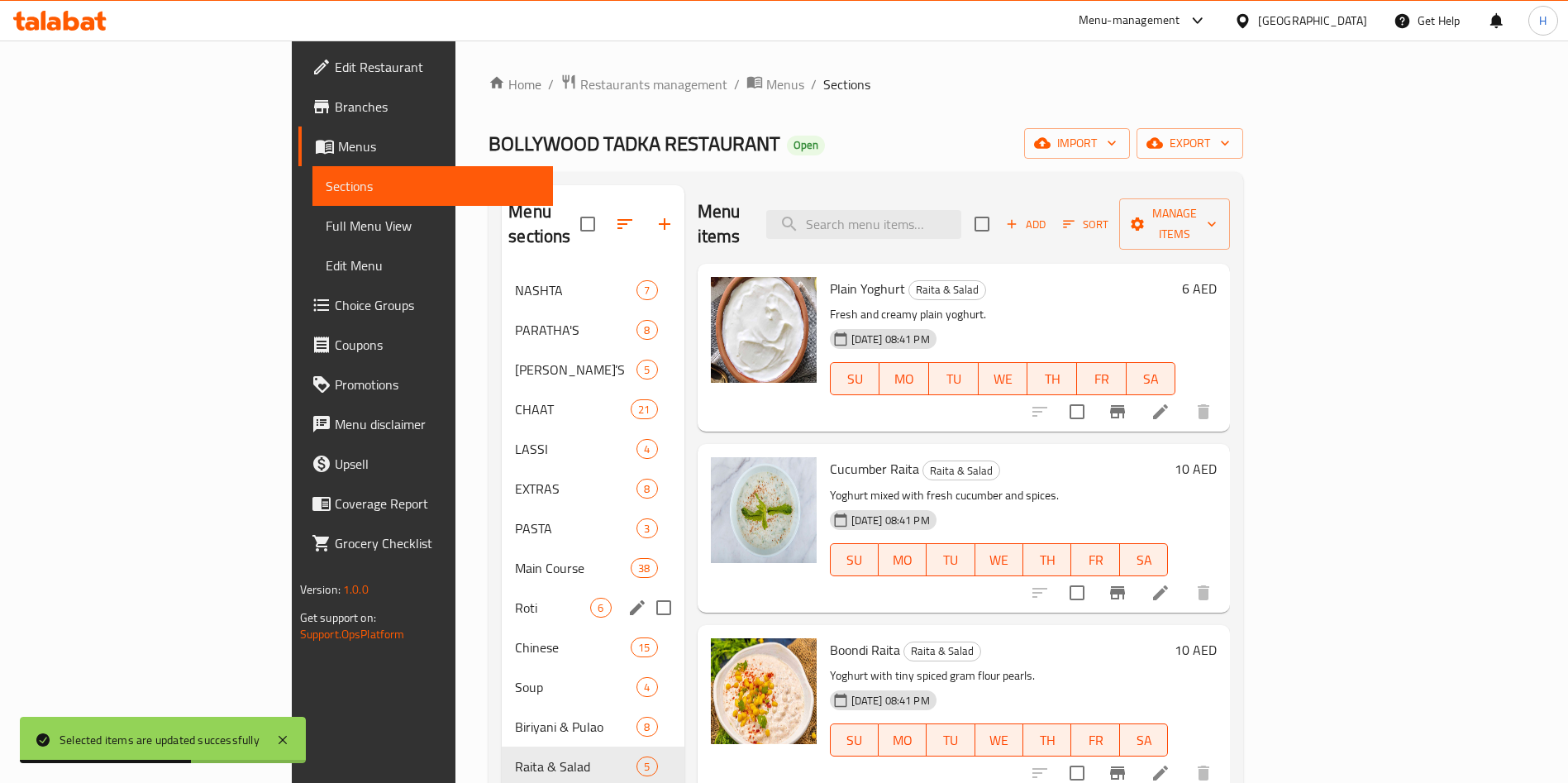
scroll to position [232, 0]
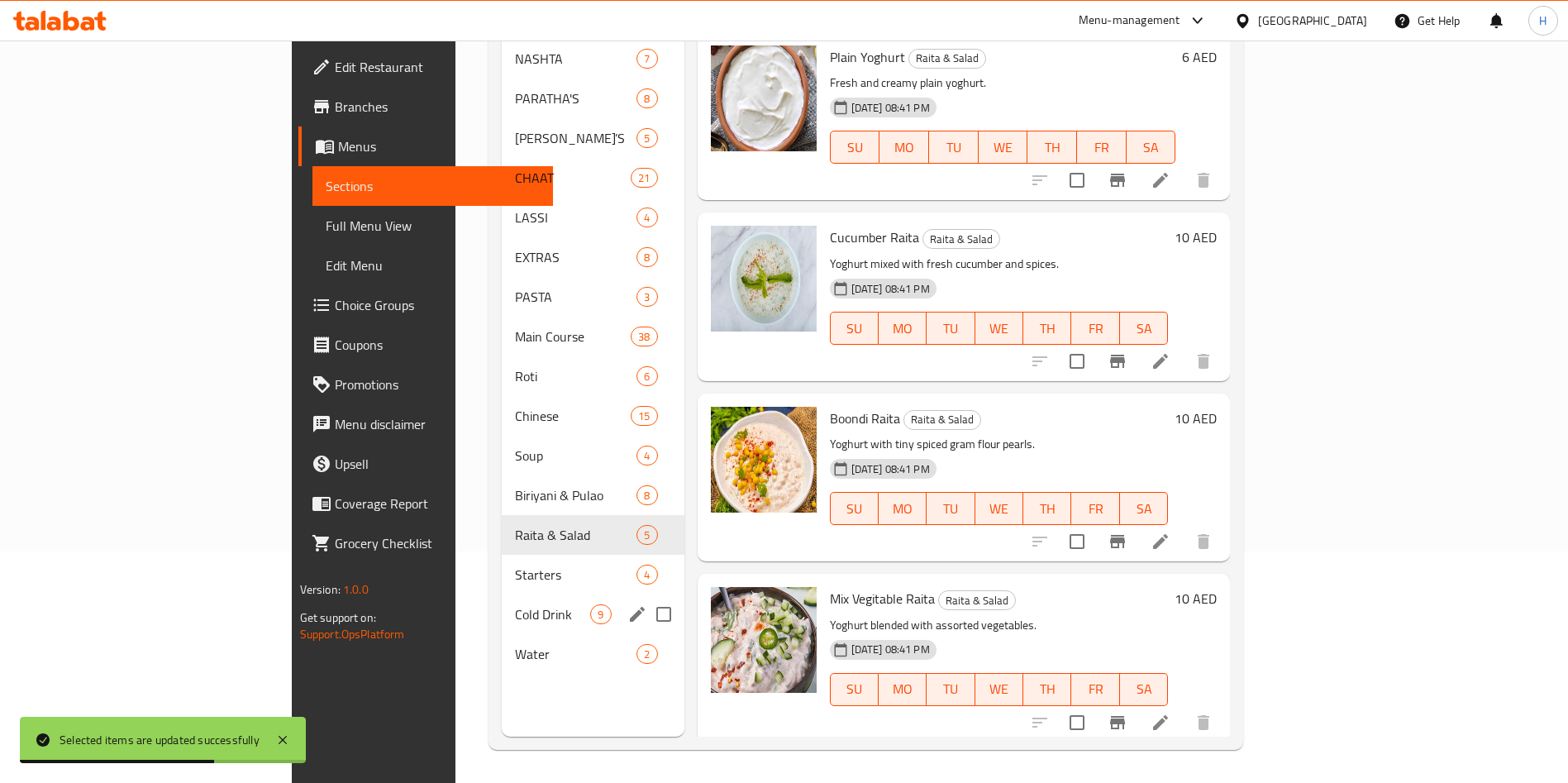
click at [502, 603] on div "Cold Drink 9" at bounding box center [593, 614] width 182 height 39
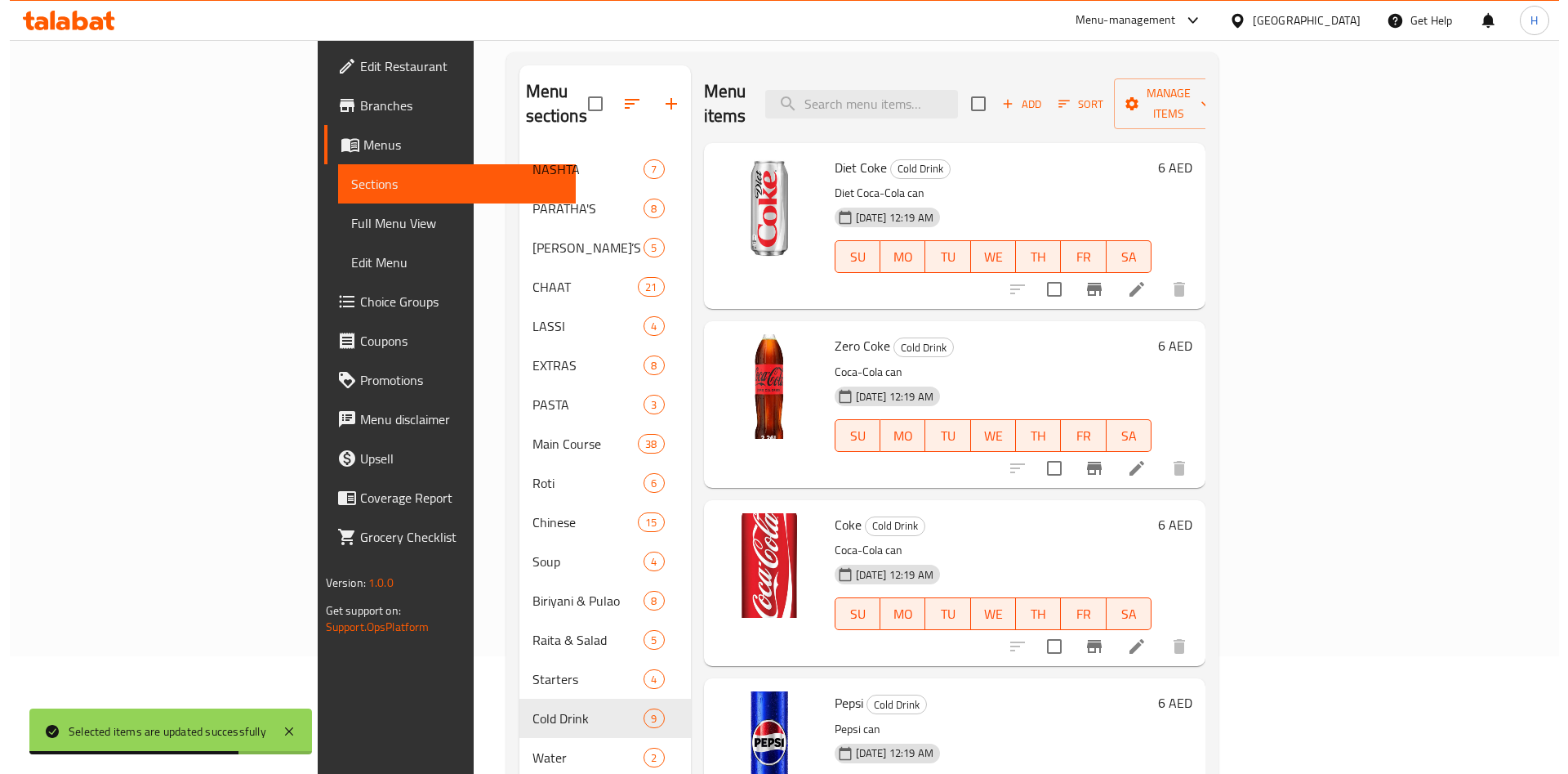
scroll to position [106, 0]
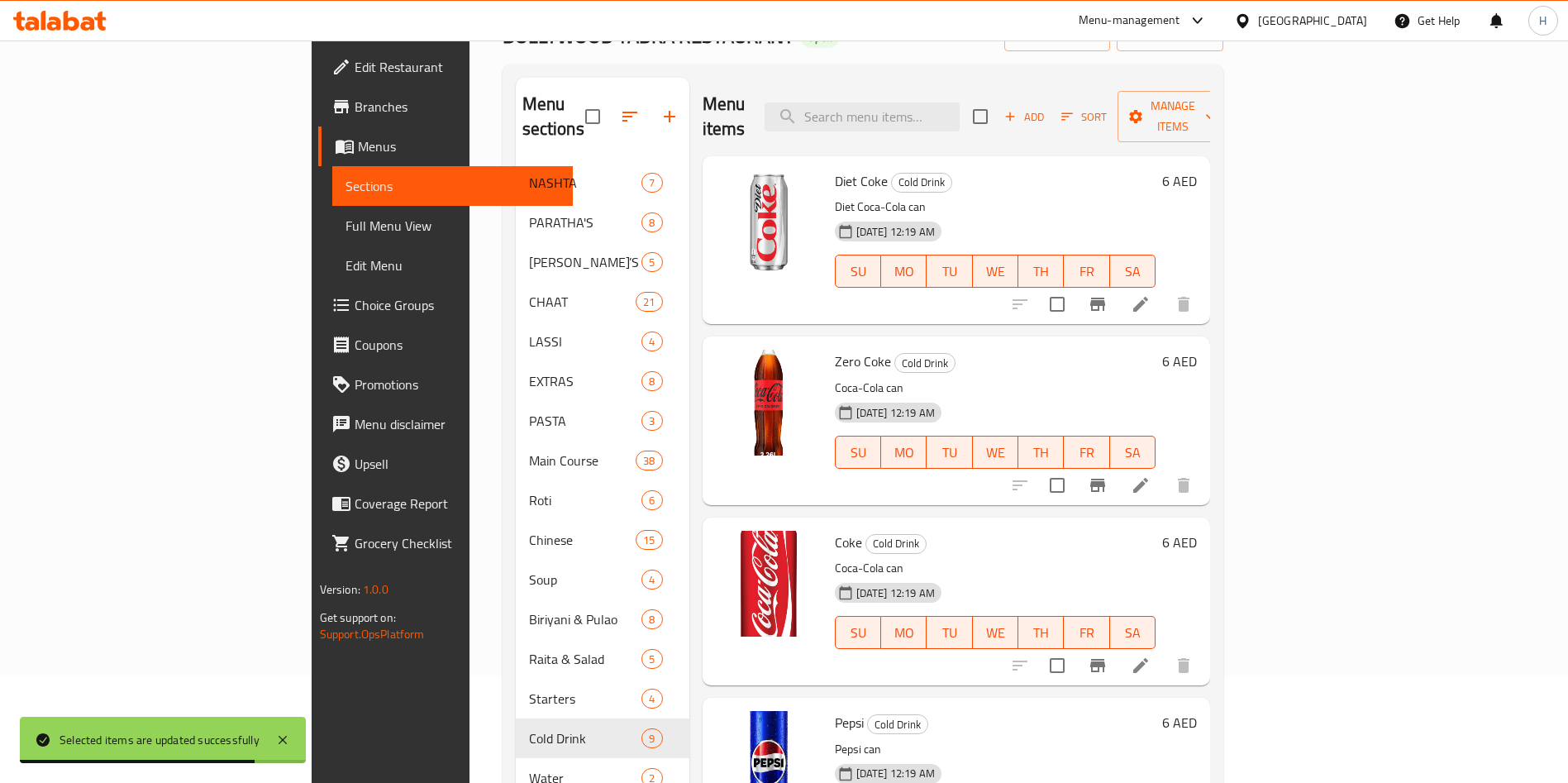
click at [998, 104] on input "checkbox" at bounding box center [980, 116] width 35 height 35
checkbox input "true"
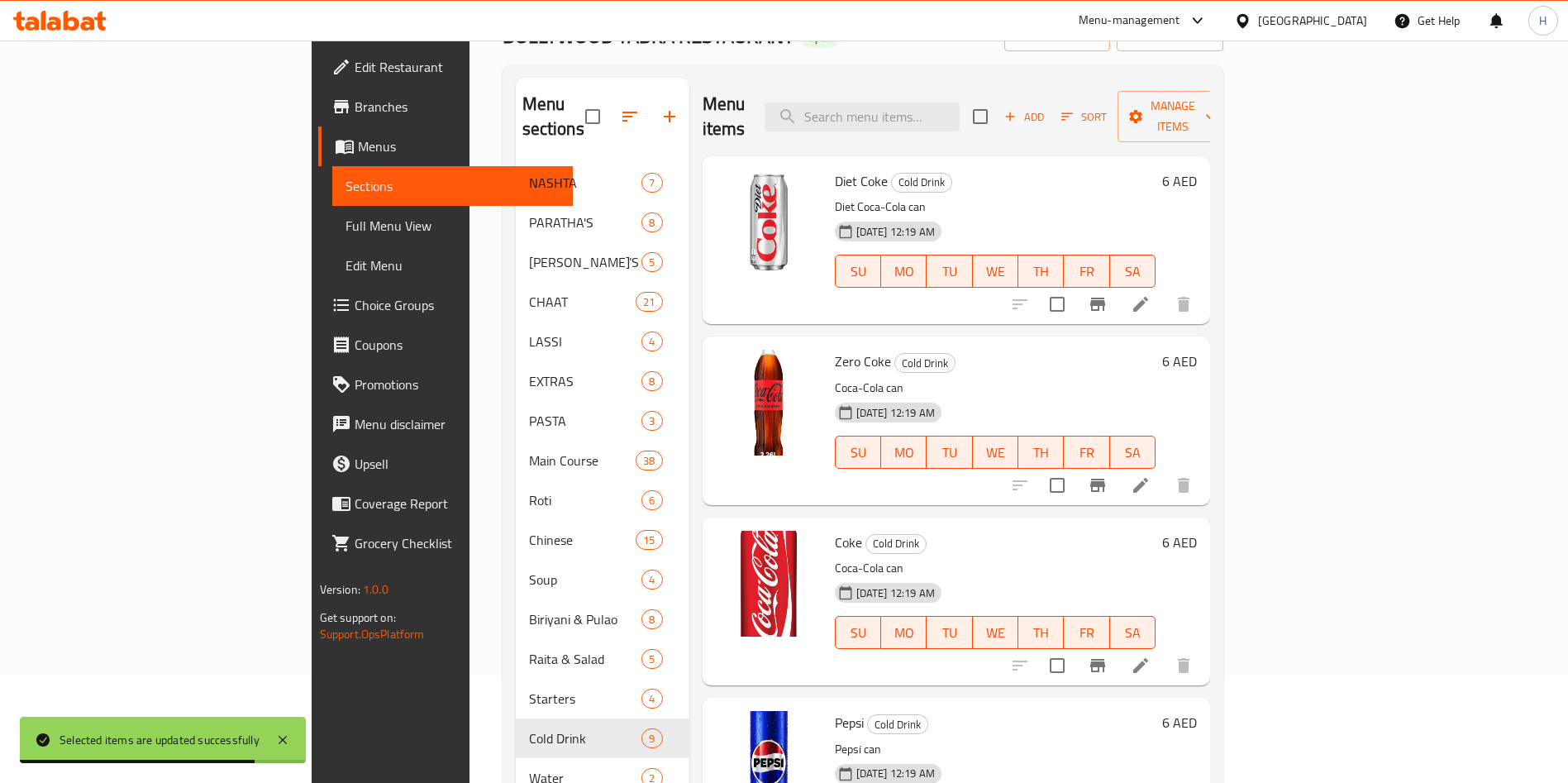
checkbox input "true"
click at [1215, 96] on span "Manage items" at bounding box center [1174, 116] width 85 height 41
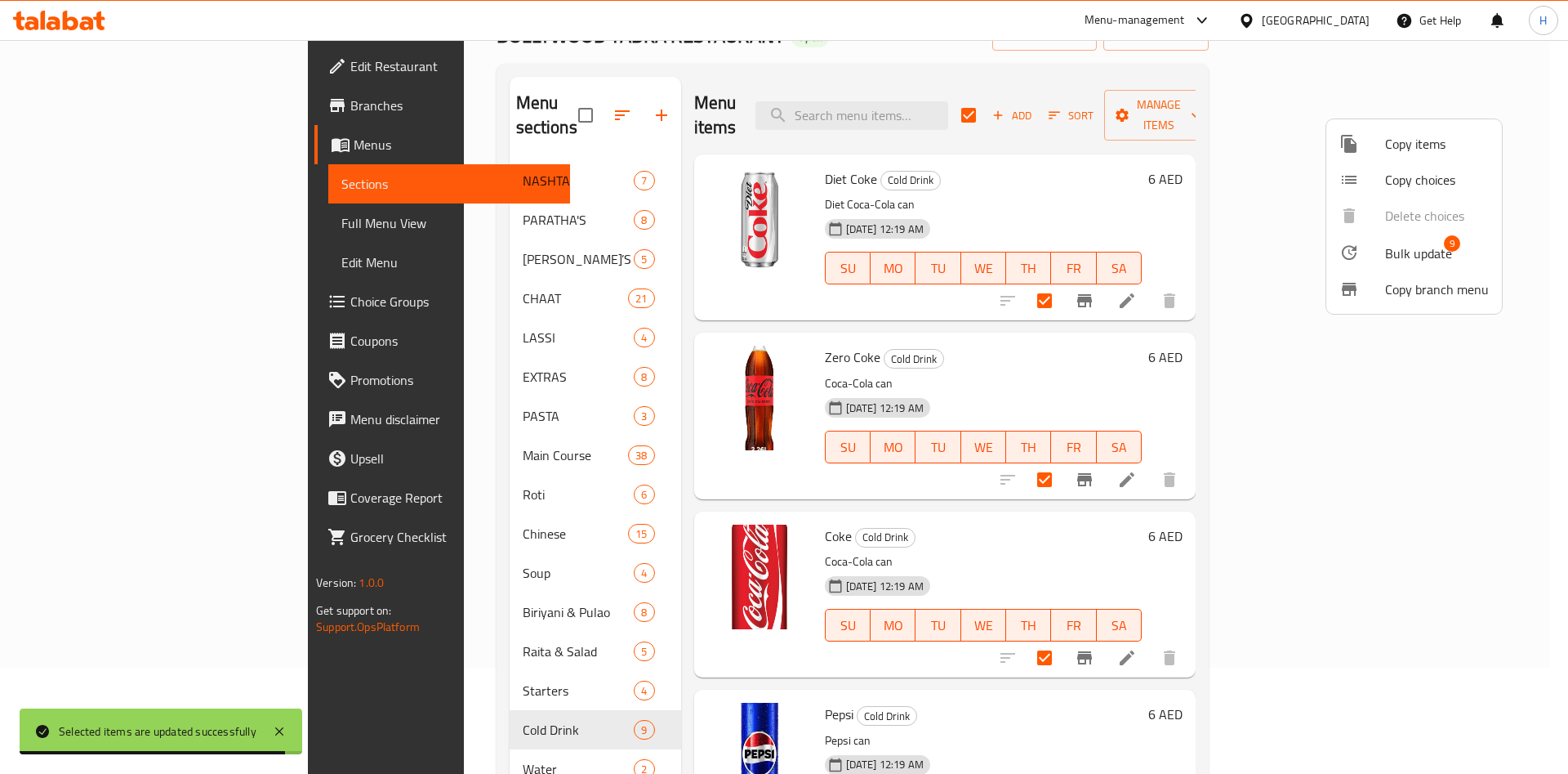
click at [1431, 249] on span "Bulk update" at bounding box center [1419, 253] width 67 height 20
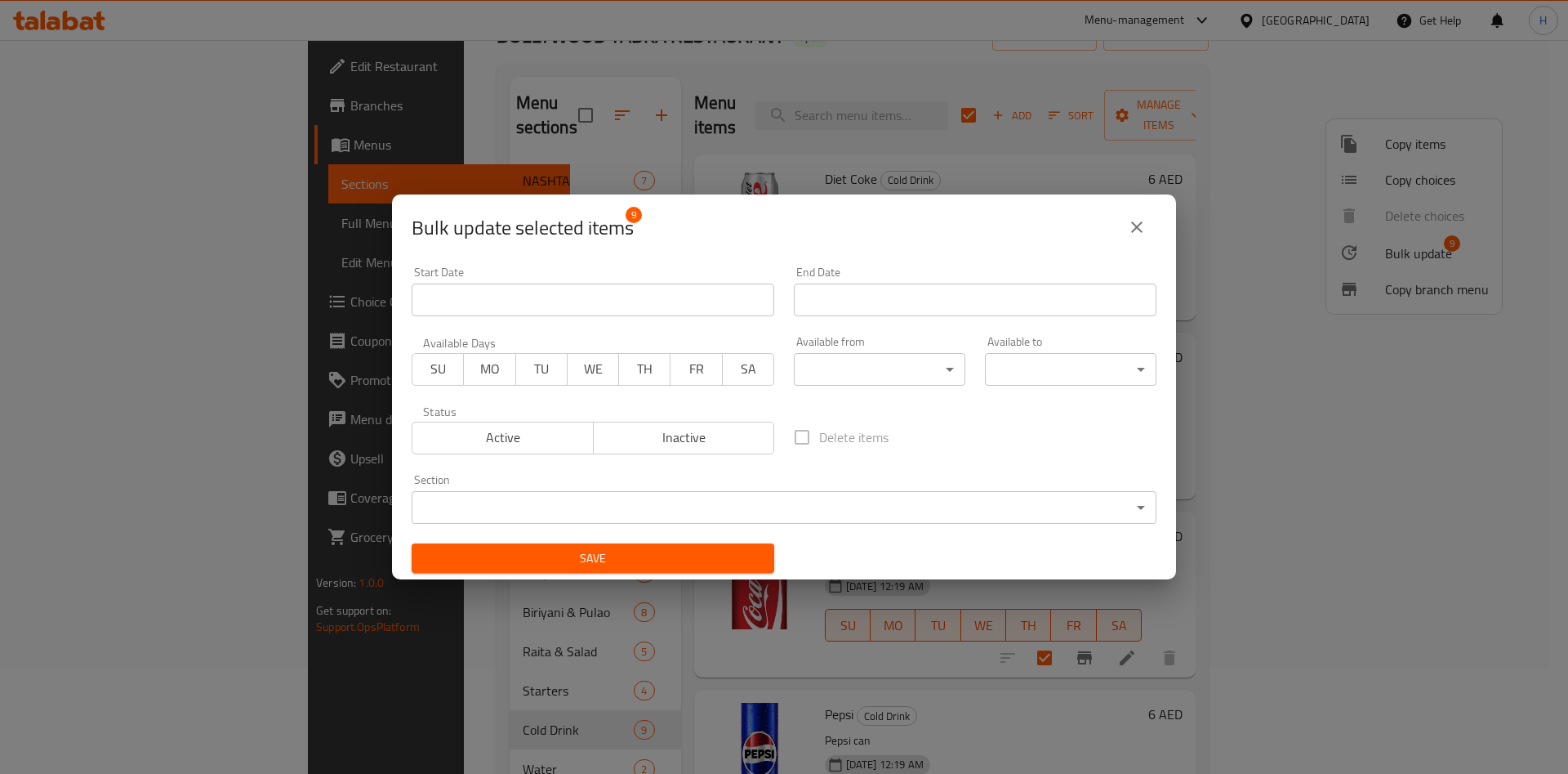
click at [906, 383] on body "​ Menu-management [GEOGRAPHIC_DATA] Get Help H Edit Restaurant Branches Menus S…" at bounding box center [784, 300] width 1568 height 734
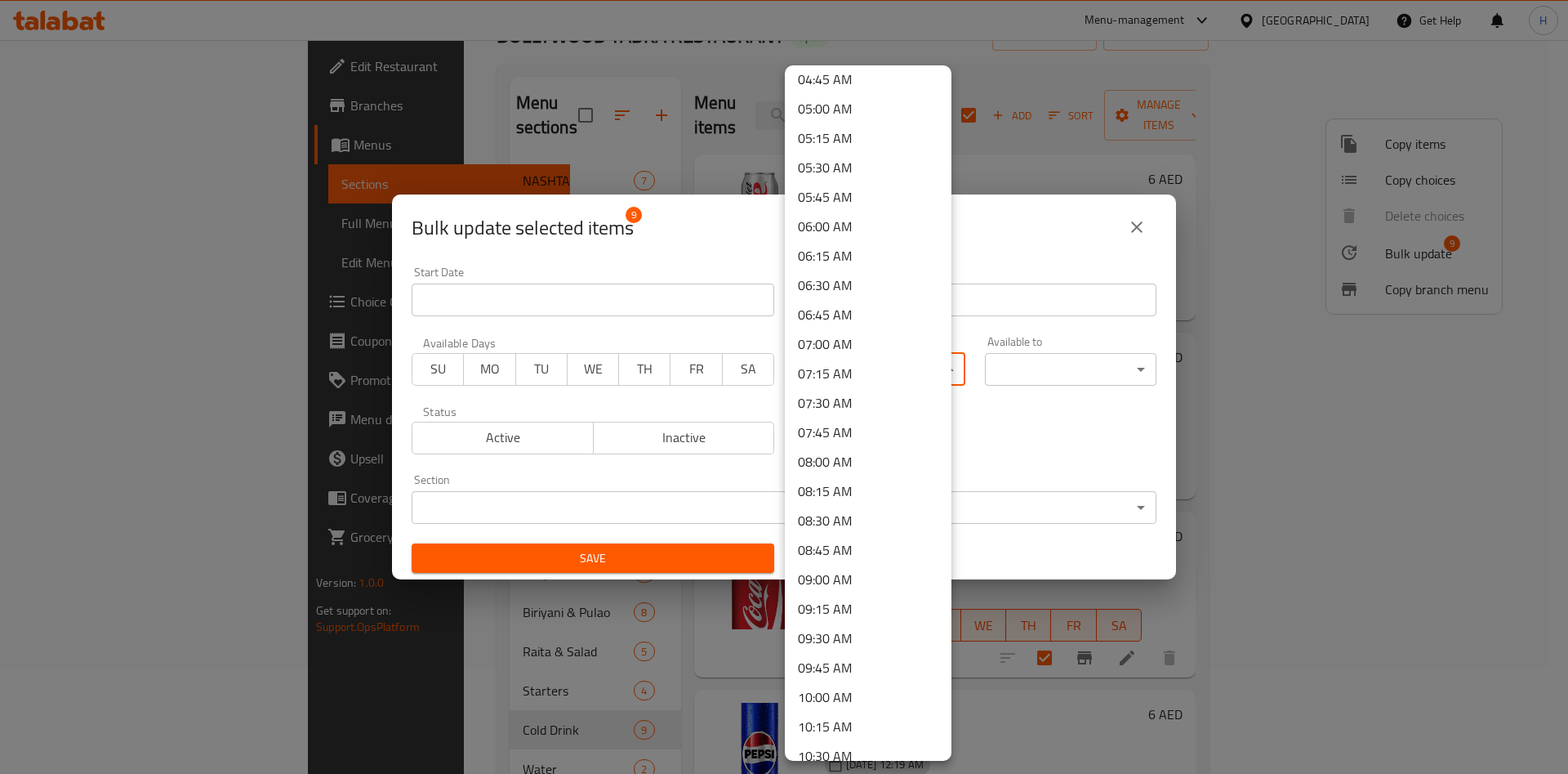
scroll to position [613, 0]
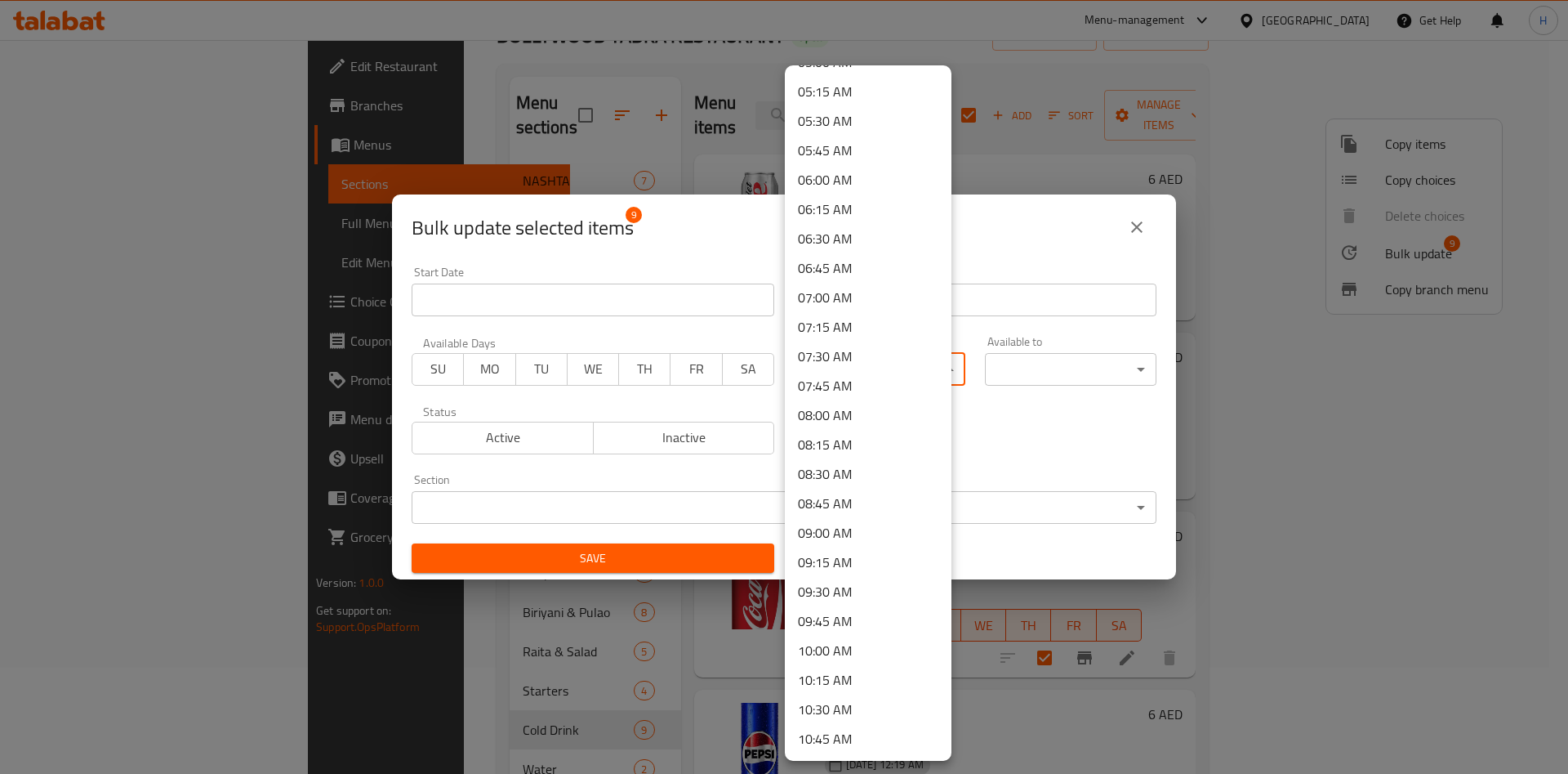
click at [870, 414] on li "08:00 AM" at bounding box center [868, 415] width 166 height 29
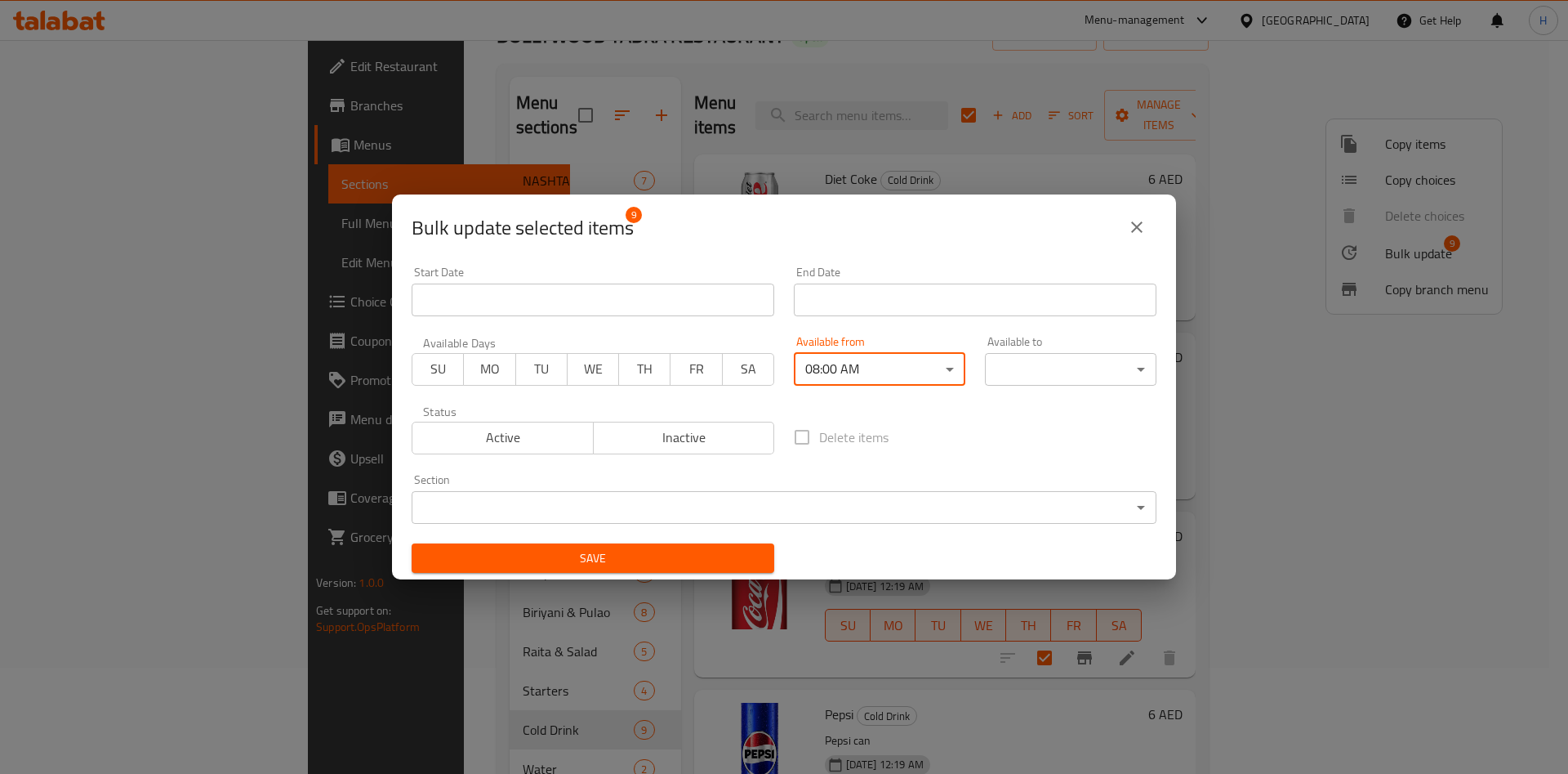
click at [1044, 371] on body "​ Menu-management [GEOGRAPHIC_DATA] Get Help H Edit Restaurant Branches Menus S…" at bounding box center [784, 300] width 1568 height 734
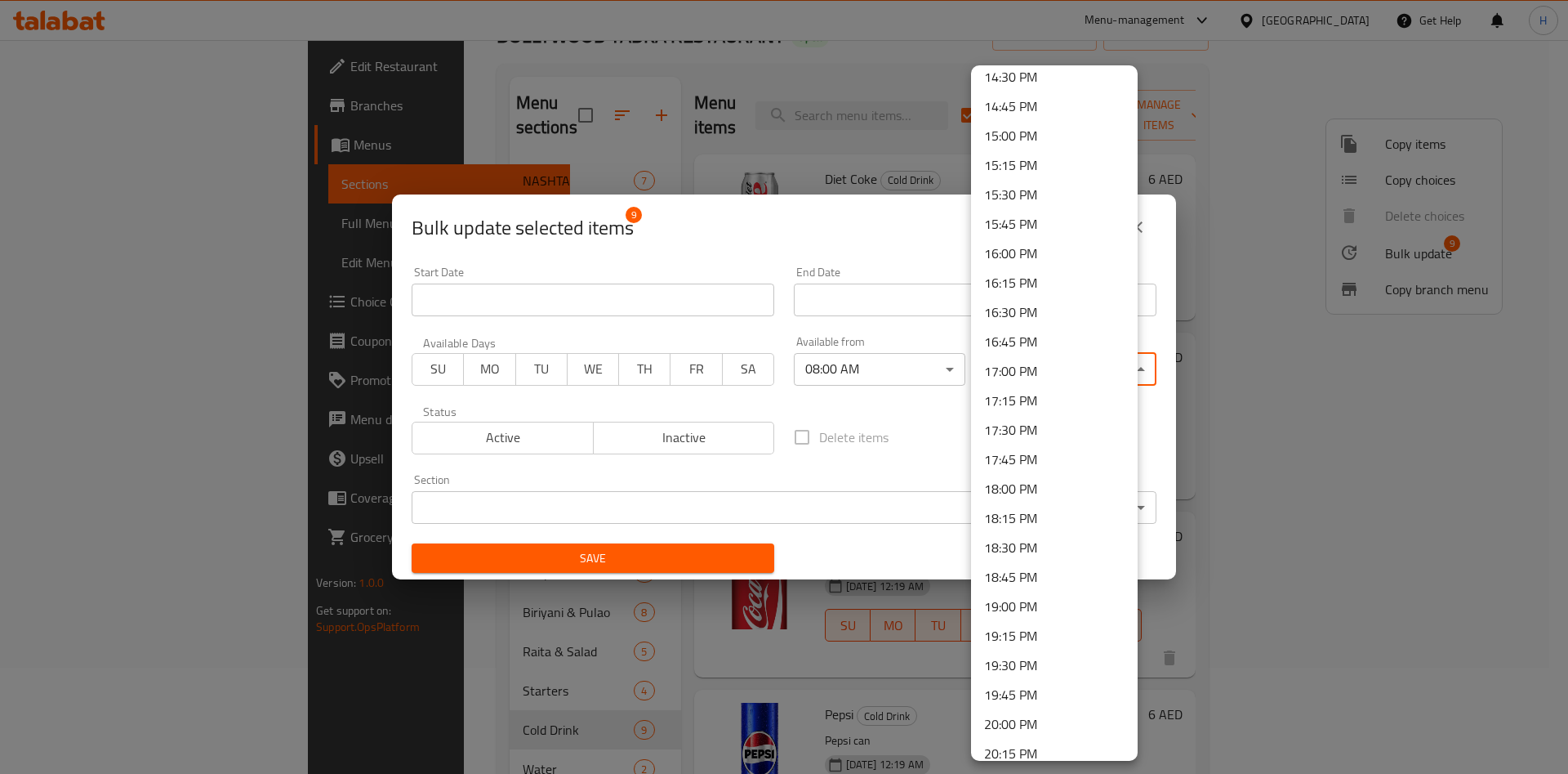
scroll to position [2172, 0]
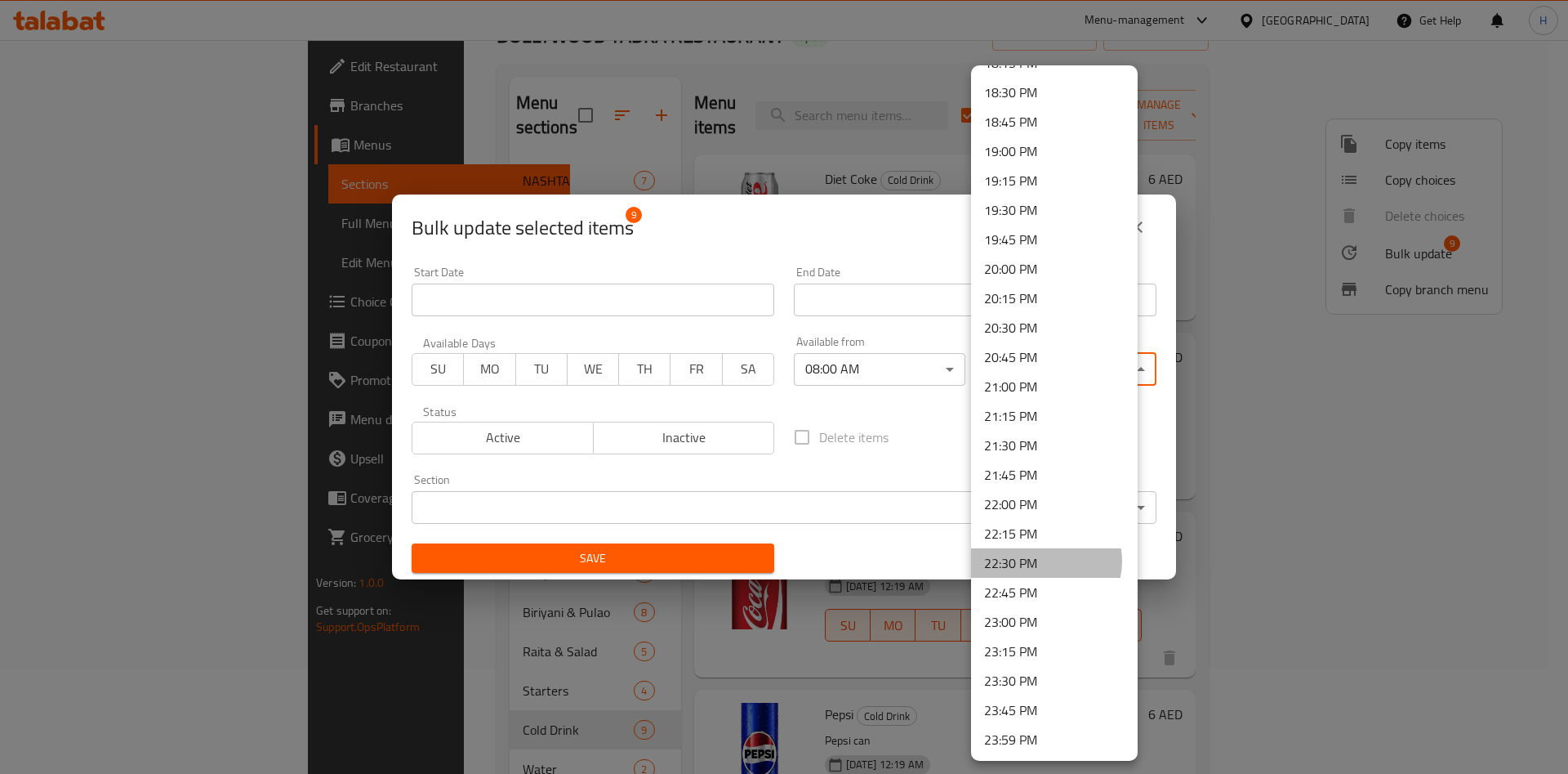
click at [1042, 561] on li "22:30 PM" at bounding box center [1054, 563] width 166 height 29
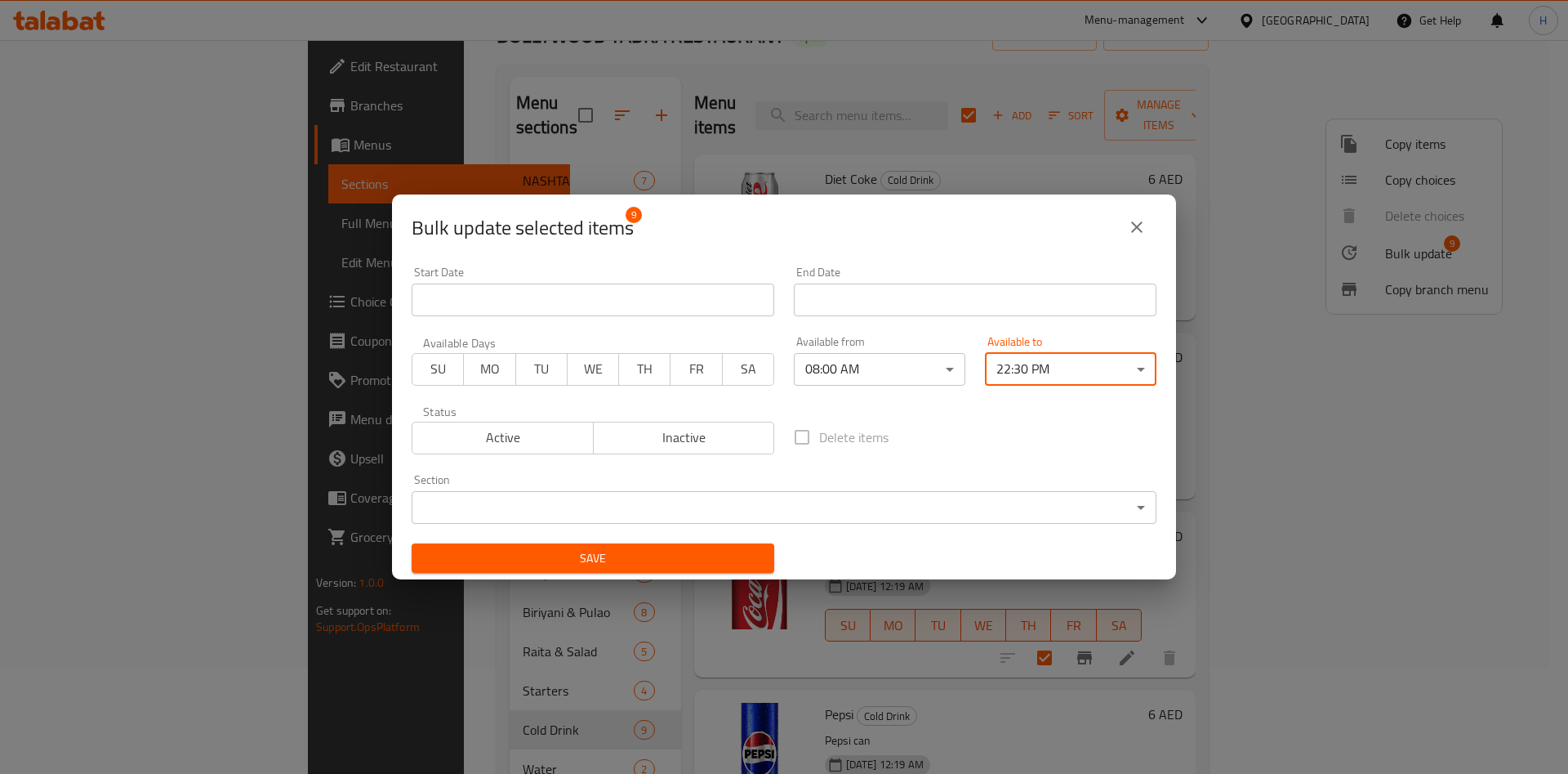
click at [665, 561] on span "Save" at bounding box center [593, 558] width 336 height 20
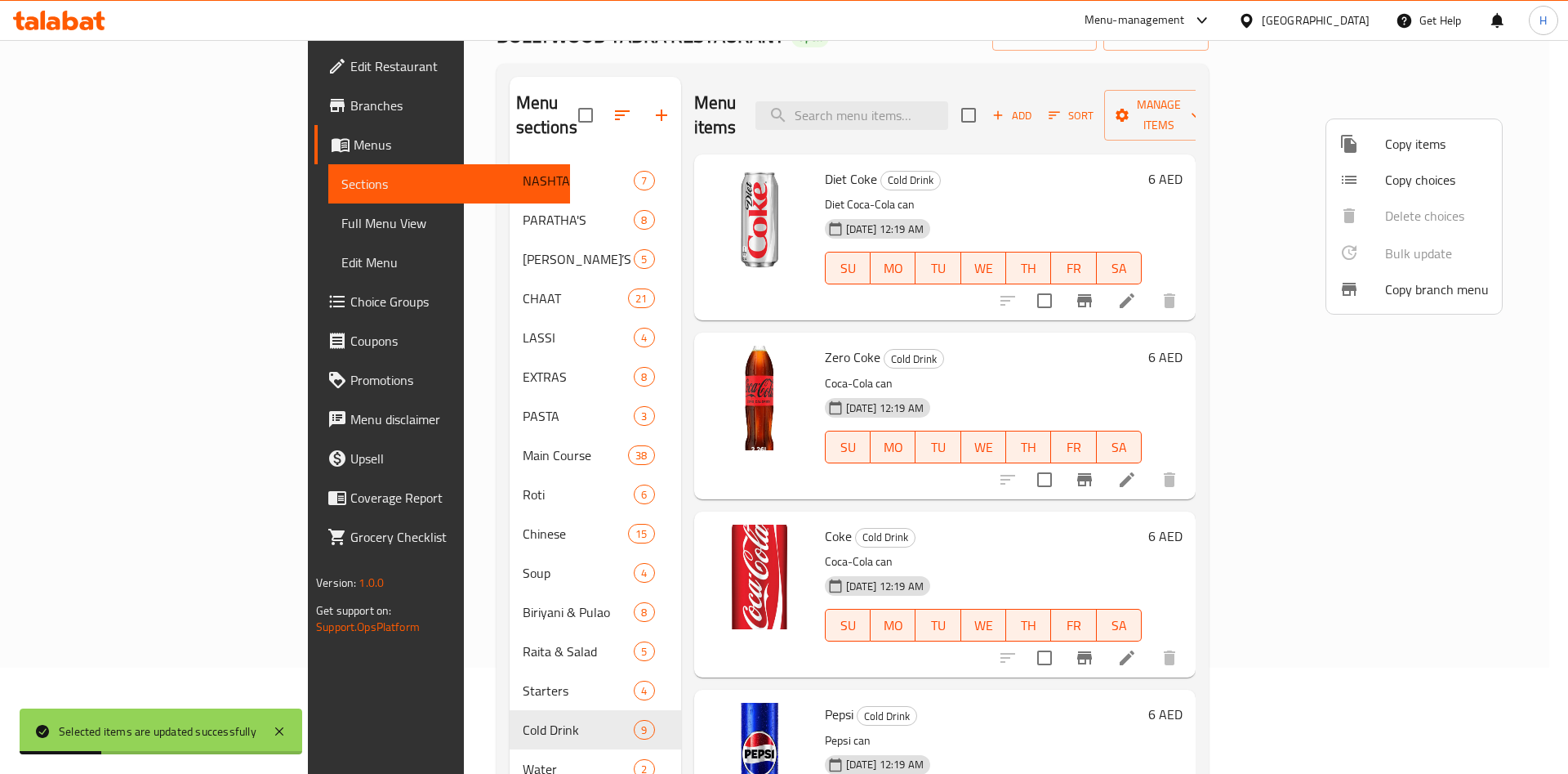
click at [464, 734] on div at bounding box center [784, 387] width 1568 height 774
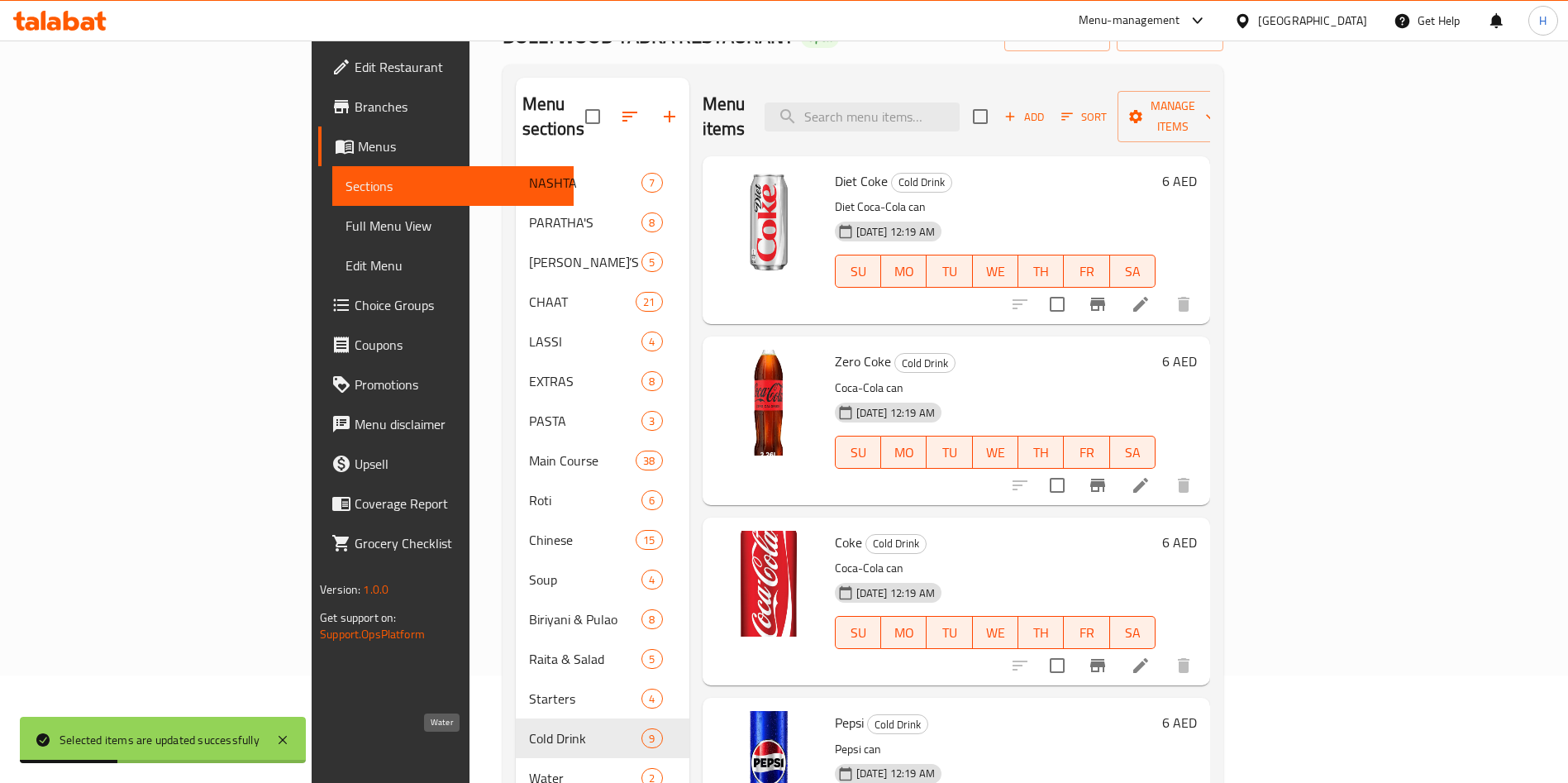
click at [529, 768] on span "Water" at bounding box center [586, 777] width 114 height 20
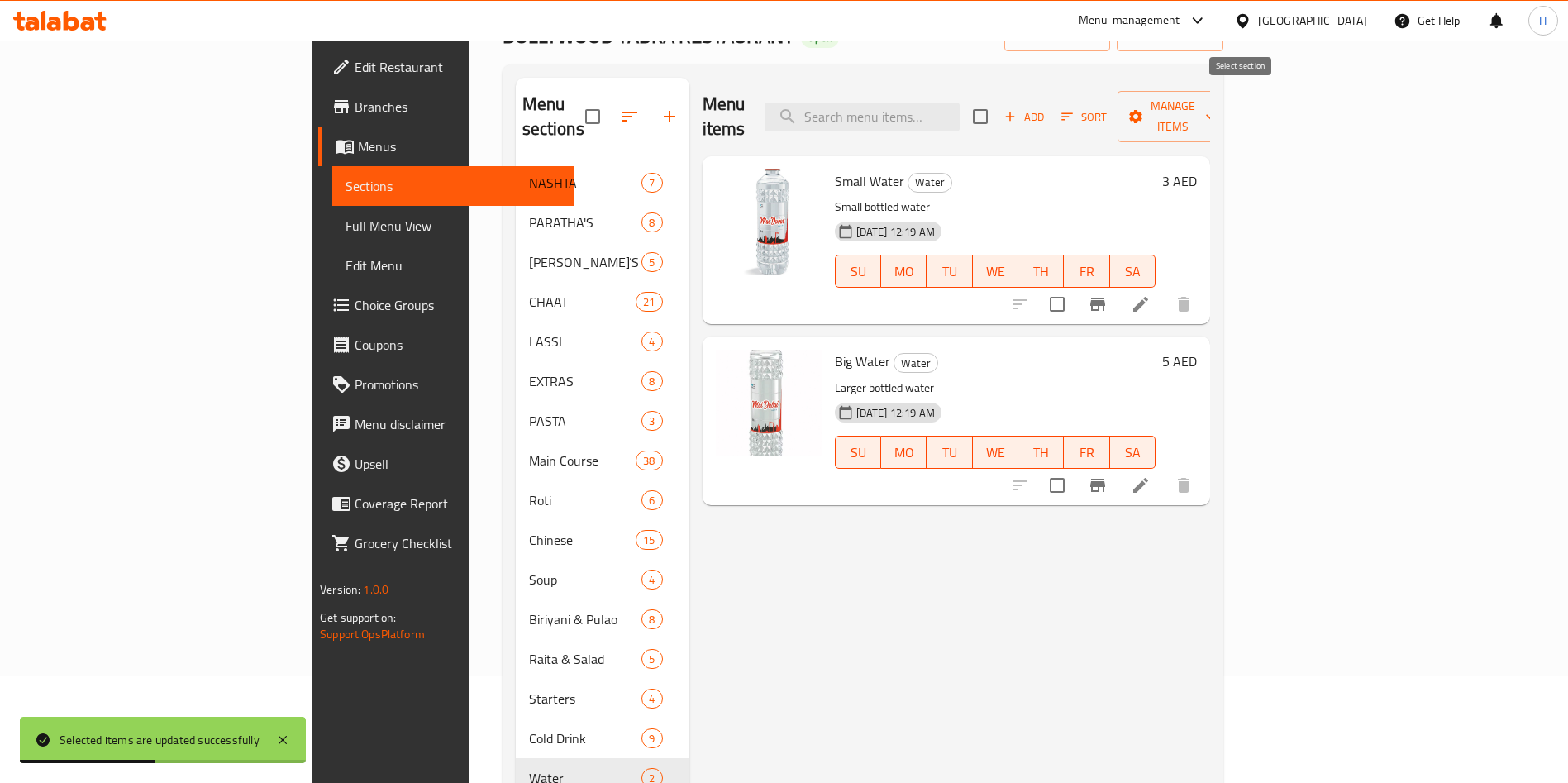
click at [998, 101] on input "checkbox" at bounding box center [980, 116] width 35 height 35
click at [1228, 91] on button "Manage items" at bounding box center [1173, 116] width 111 height 51
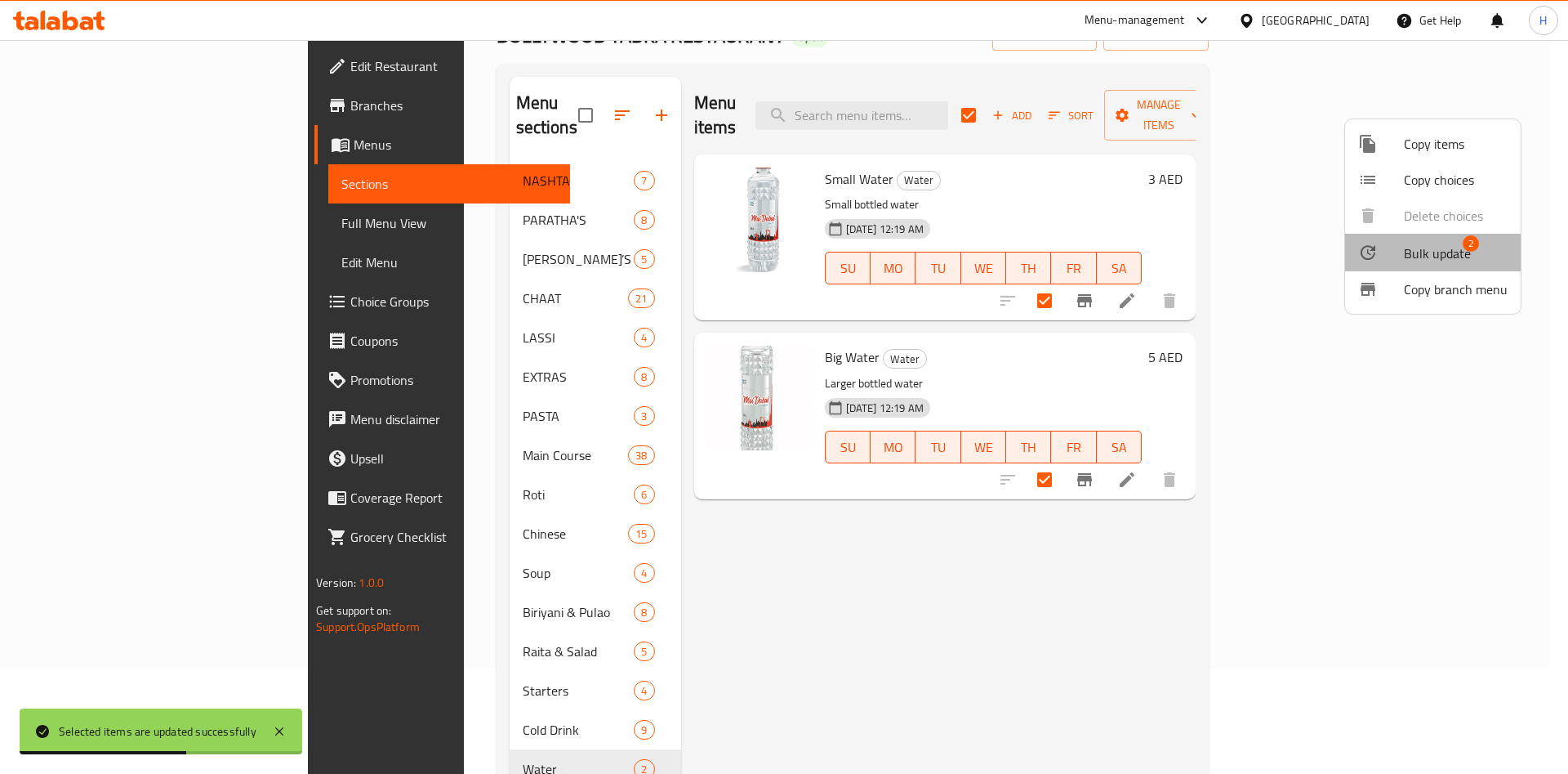
click at [1433, 253] on span "Bulk update" at bounding box center [1437, 253] width 67 height 20
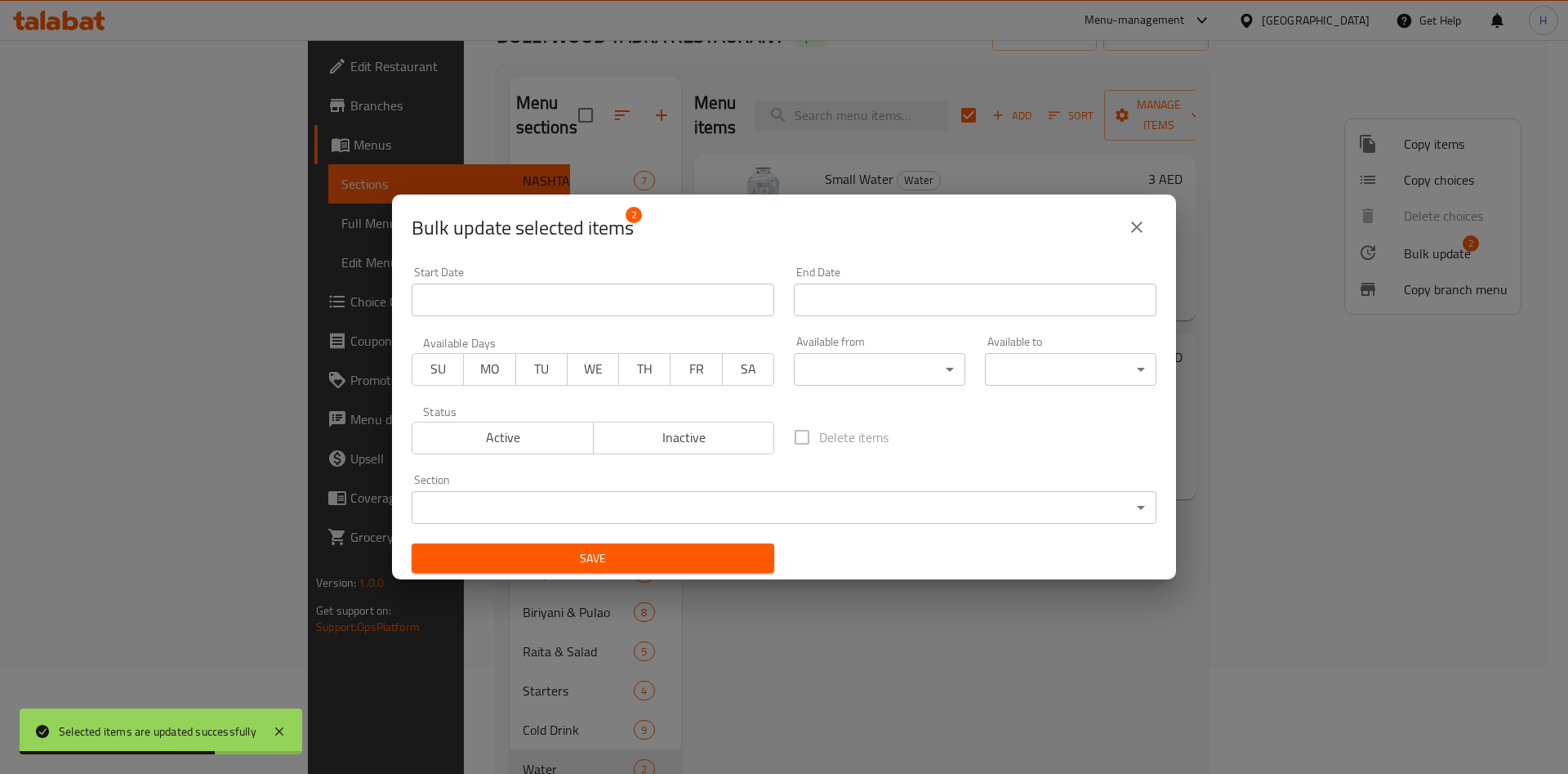
click at [929, 371] on body "Selected items are updated successfully ​ Menu-management [GEOGRAPHIC_DATA] Get…" at bounding box center [784, 300] width 1568 height 734
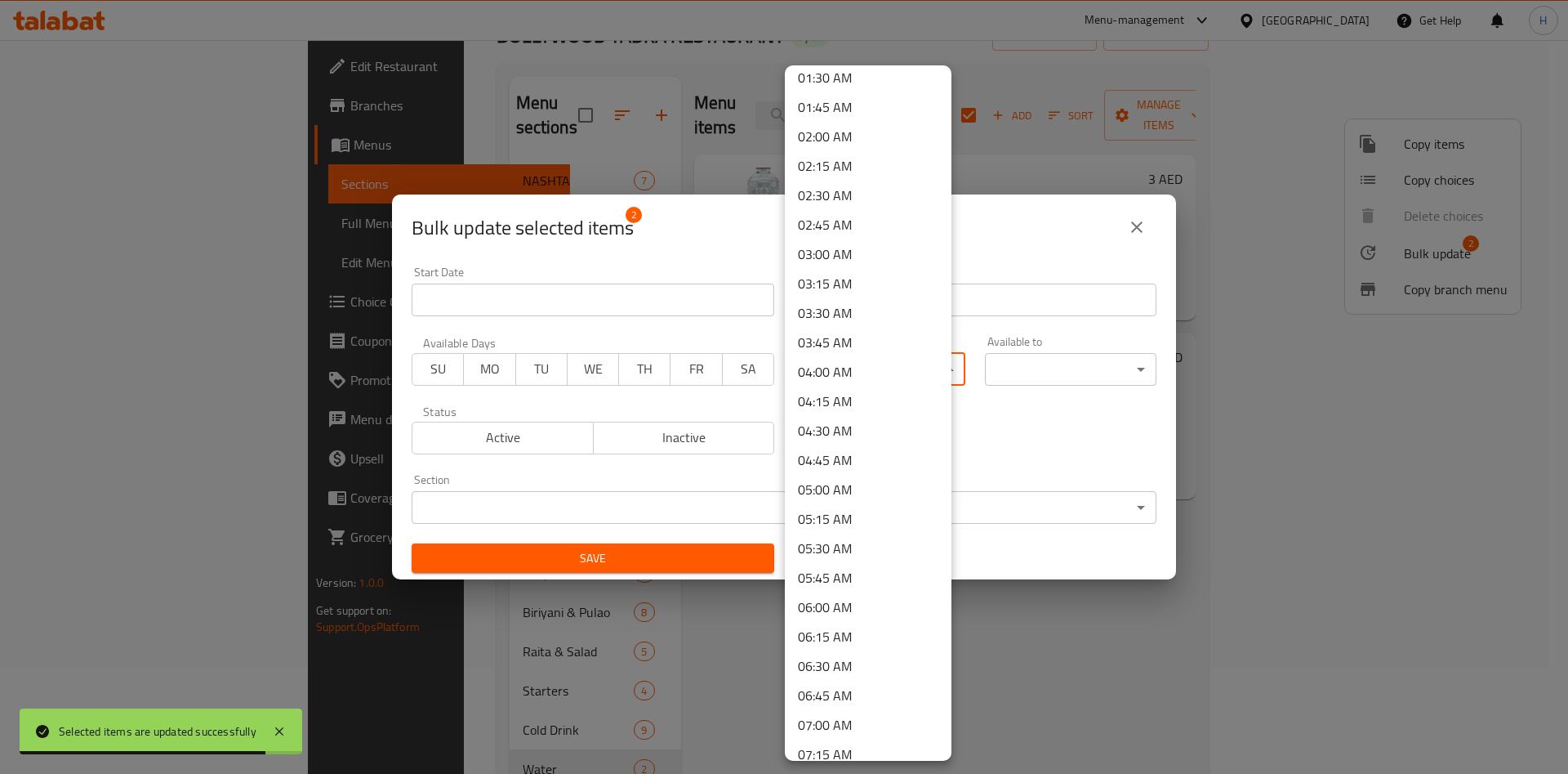
scroll to position [491, 0]
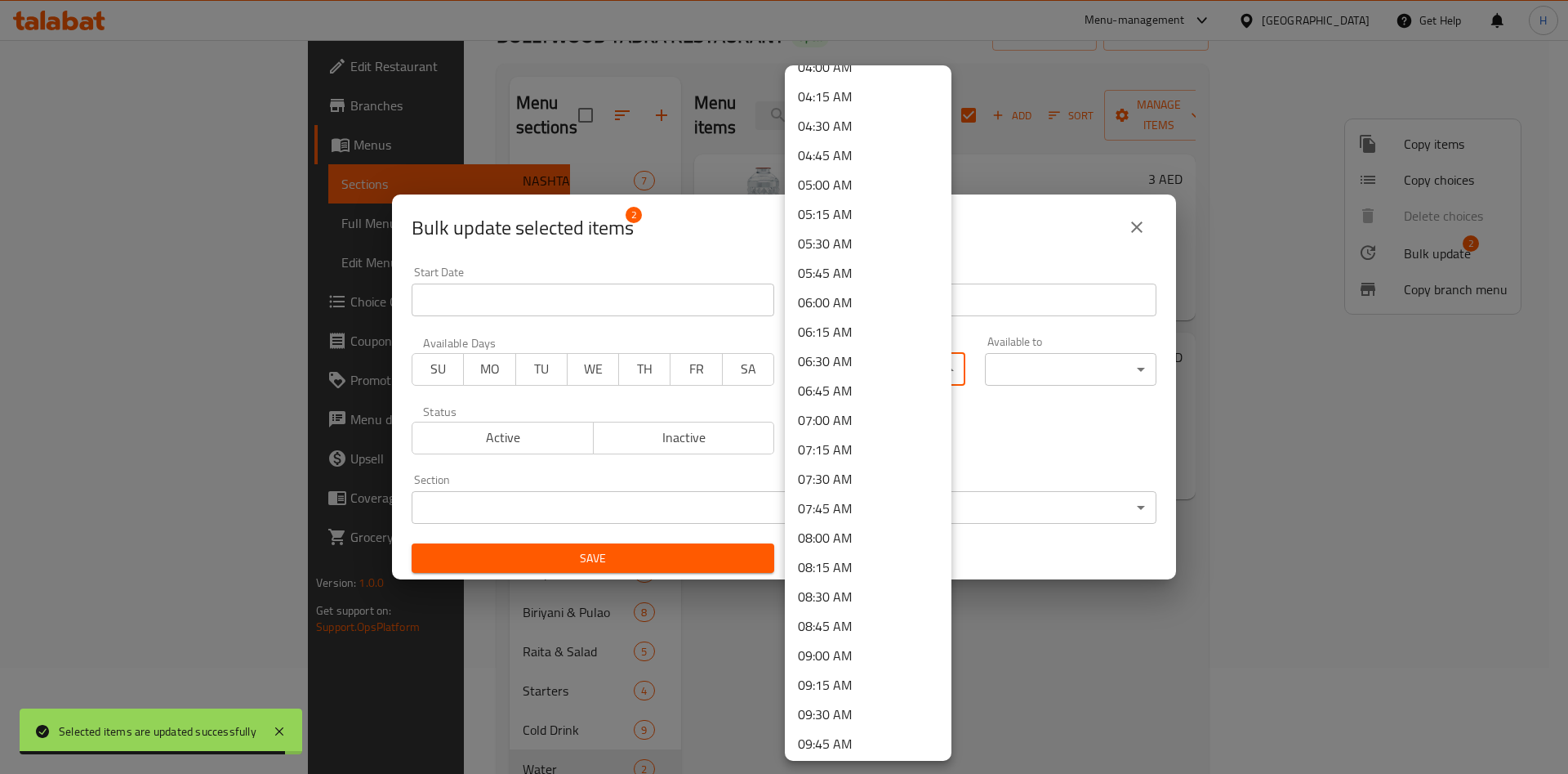
click at [870, 527] on li "08:00 AM" at bounding box center [868, 537] width 166 height 29
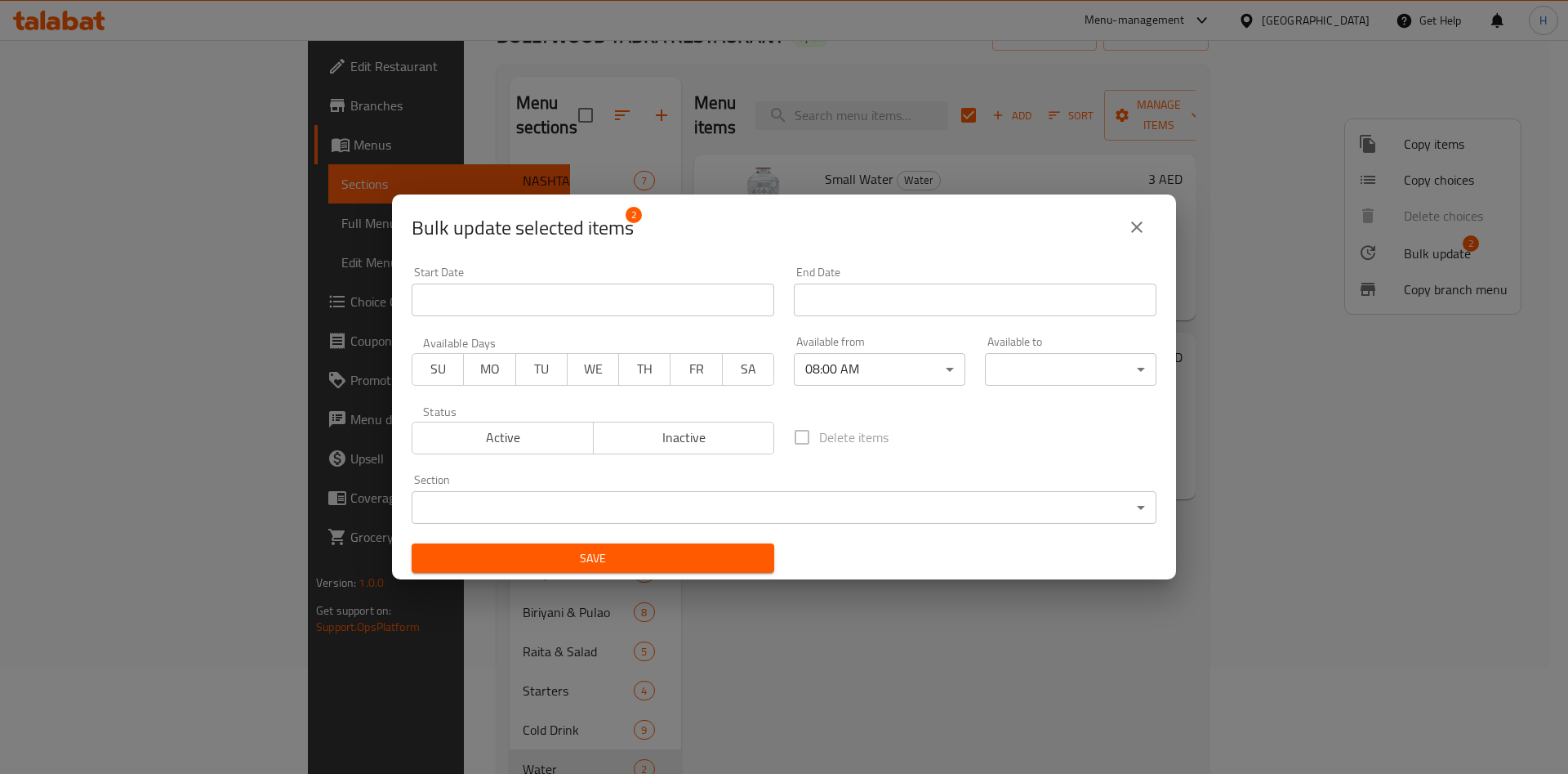
click at [1026, 369] on body "Selected items are updated successfully ​ Menu-management [GEOGRAPHIC_DATA] Get…" at bounding box center [784, 300] width 1568 height 734
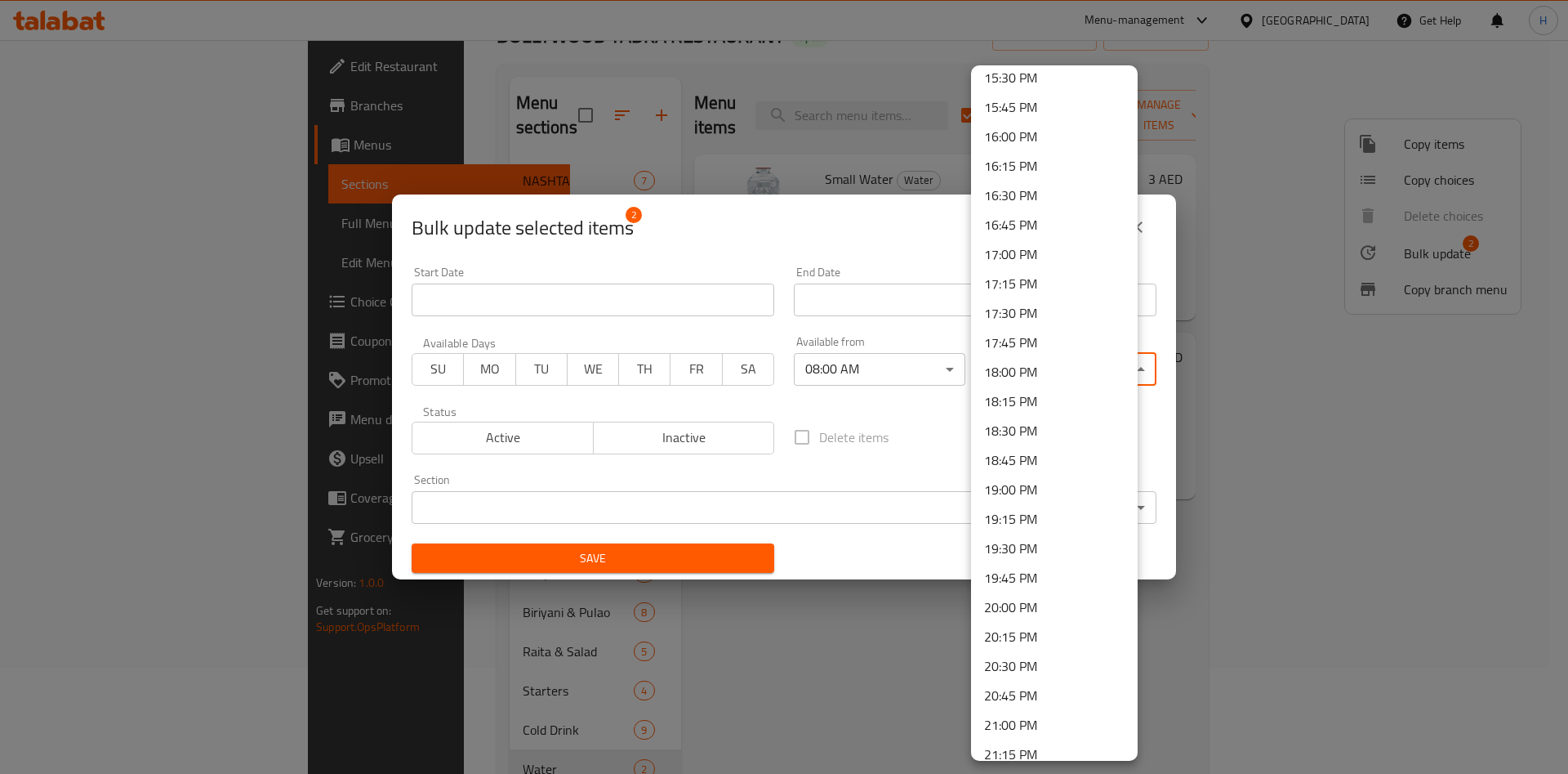
scroll to position [2172, 0]
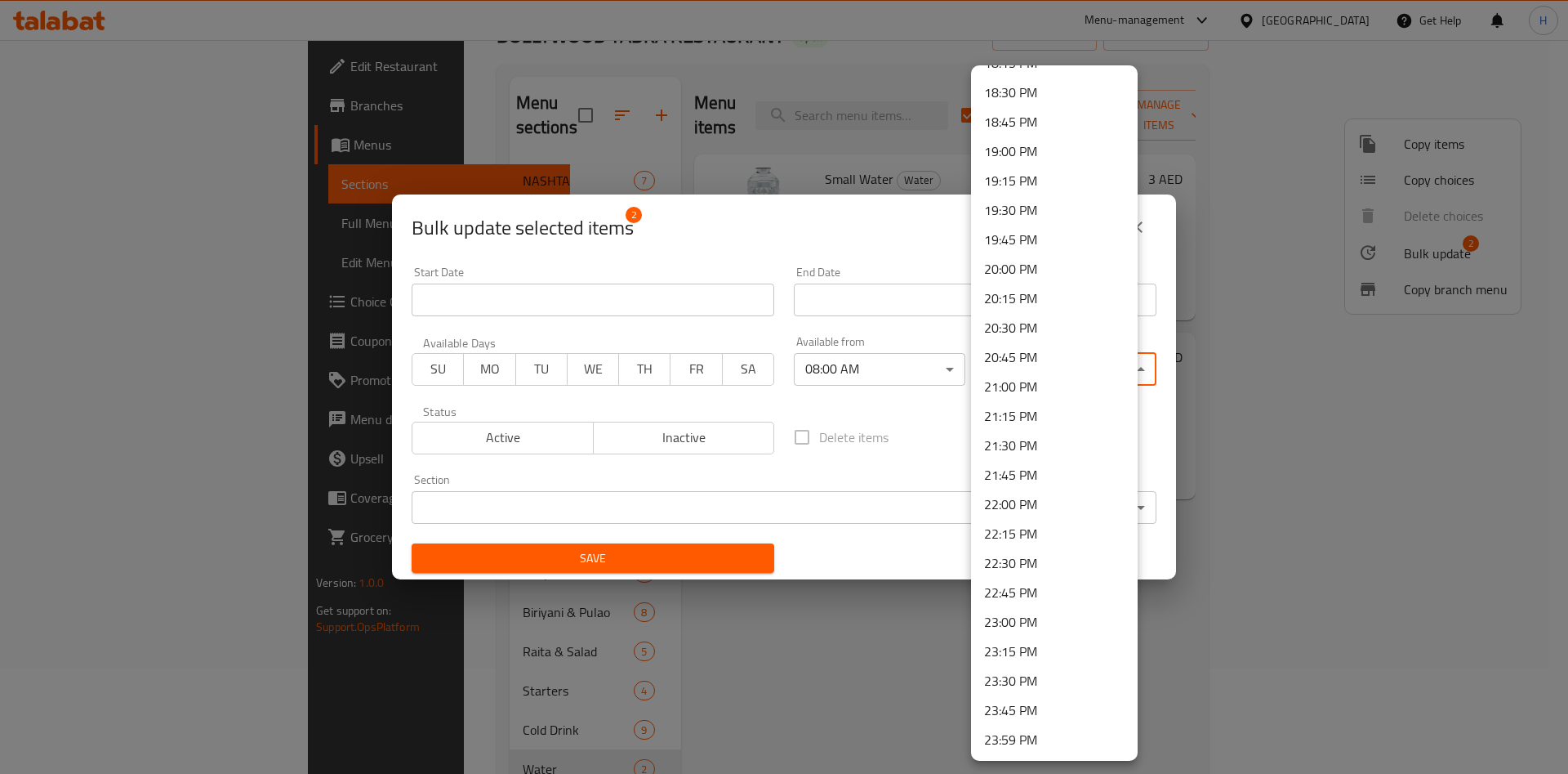
click at [1067, 563] on li "22:30 PM" at bounding box center [1054, 563] width 166 height 29
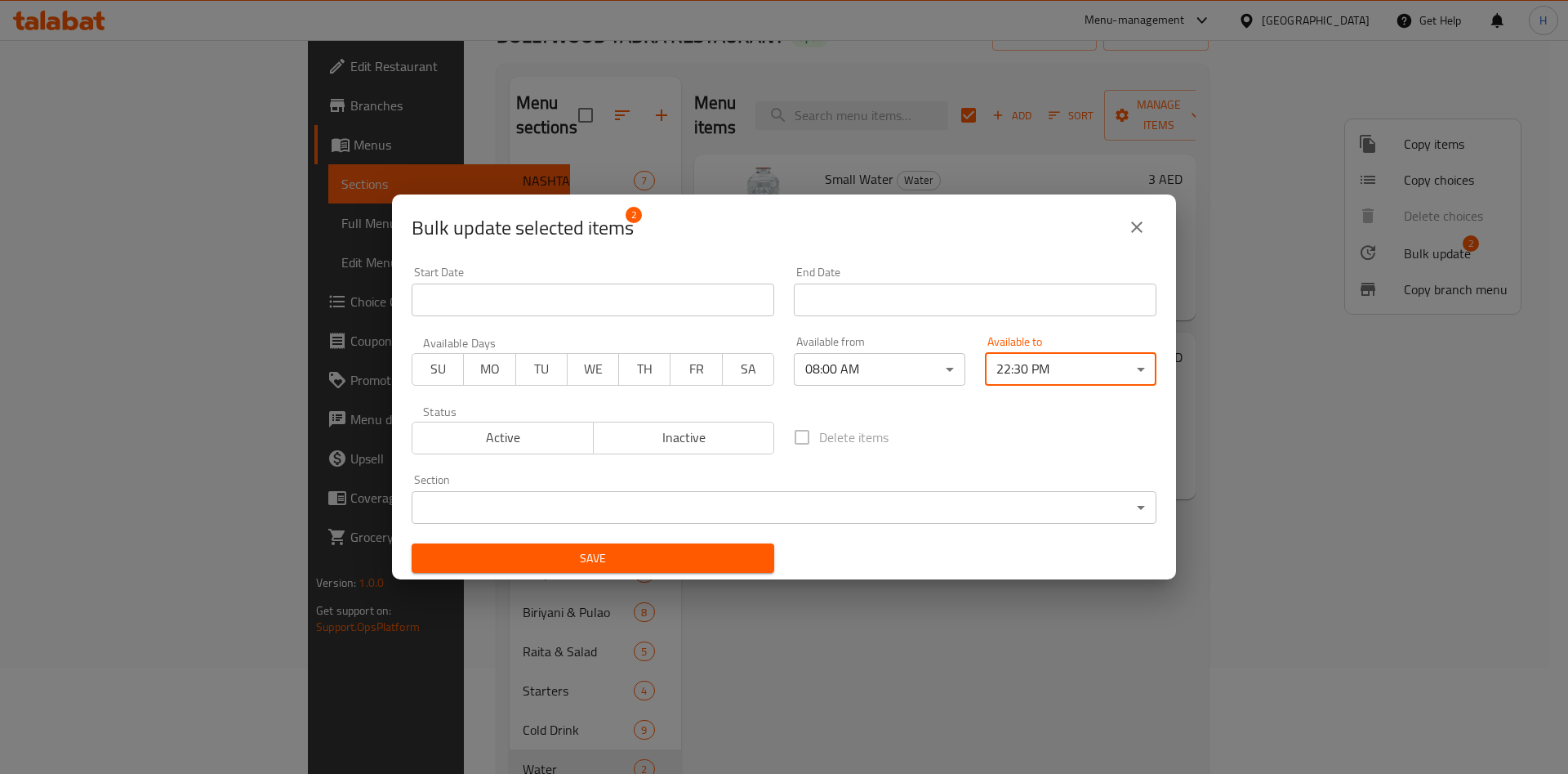
click at [654, 558] on span "Save" at bounding box center [593, 558] width 336 height 20
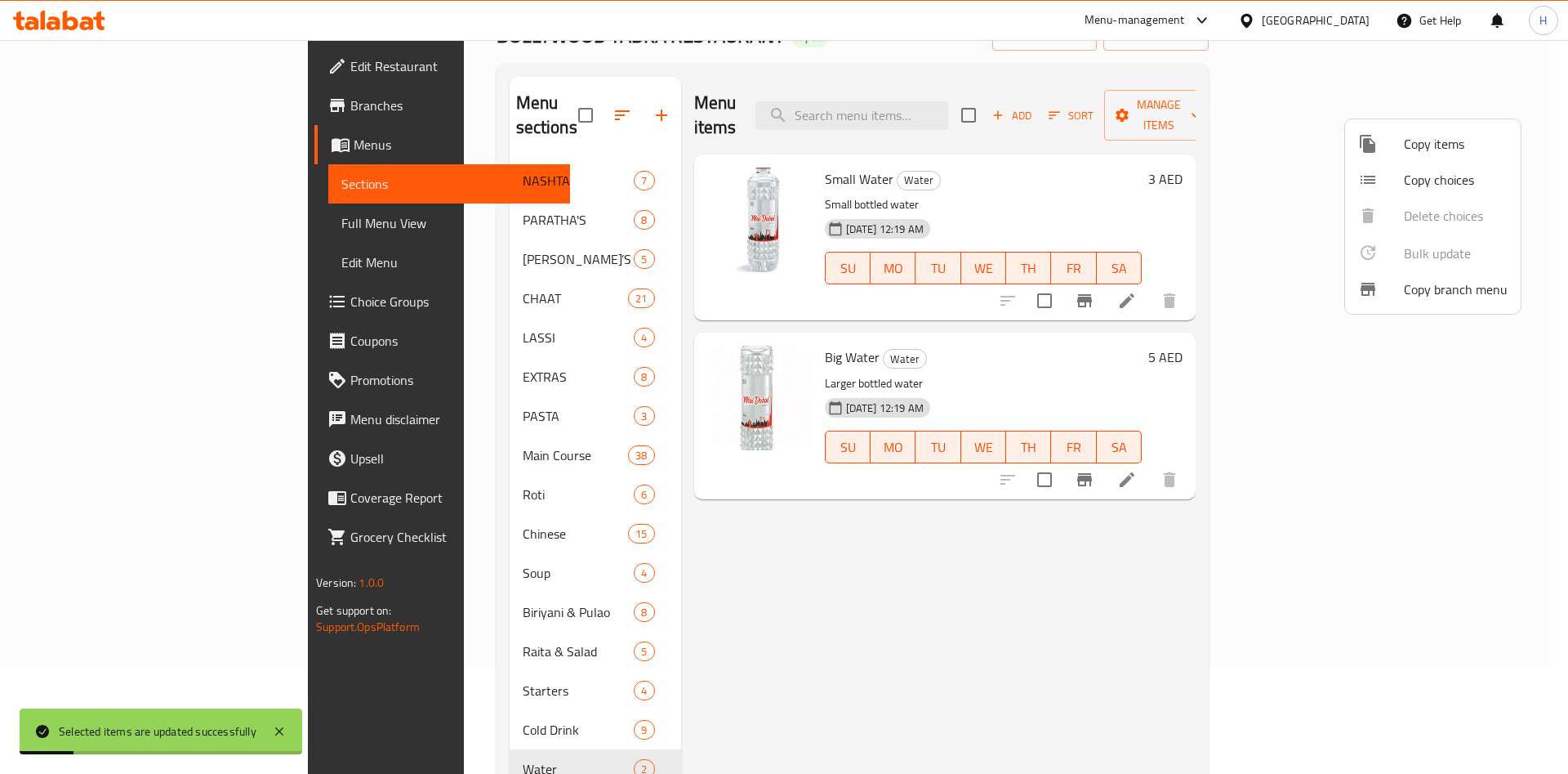
click at [484, 668] on div at bounding box center [784, 387] width 1568 height 774
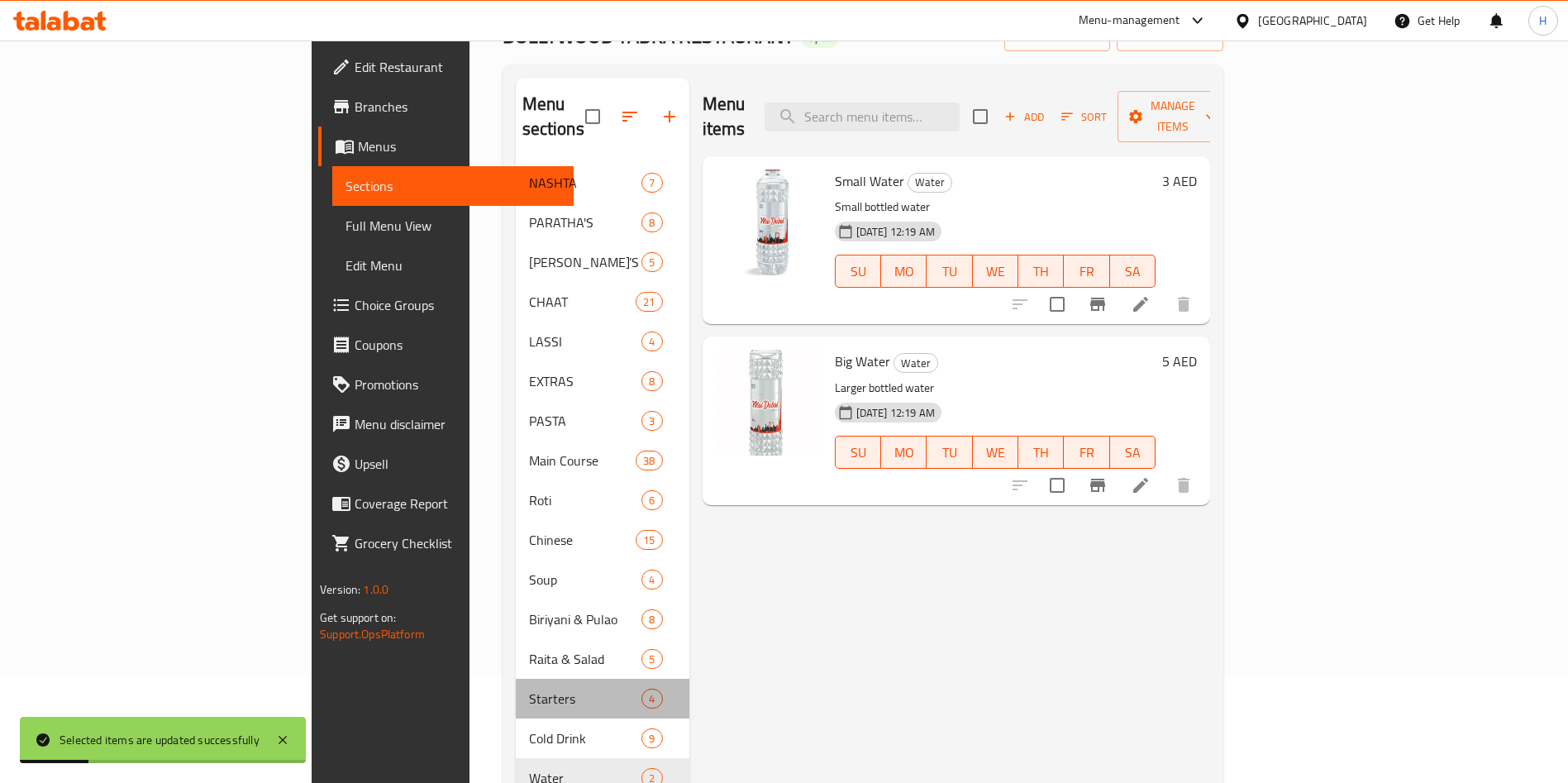
click at [516, 690] on div "Starters 4" at bounding box center [602, 698] width 173 height 39
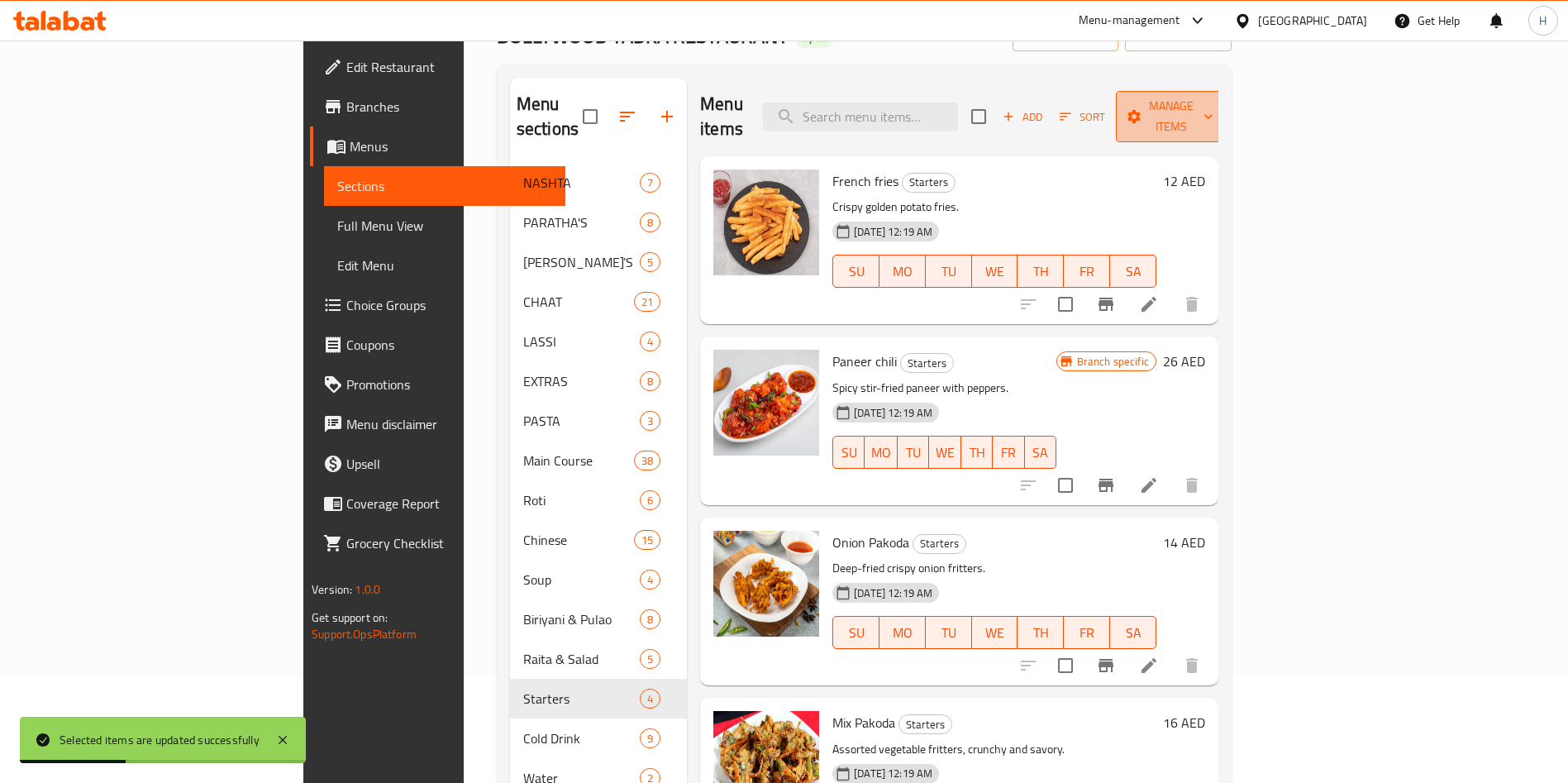
click at [1214, 114] on span "Manage items" at bounding box center [1172, 116] width 85 height 41
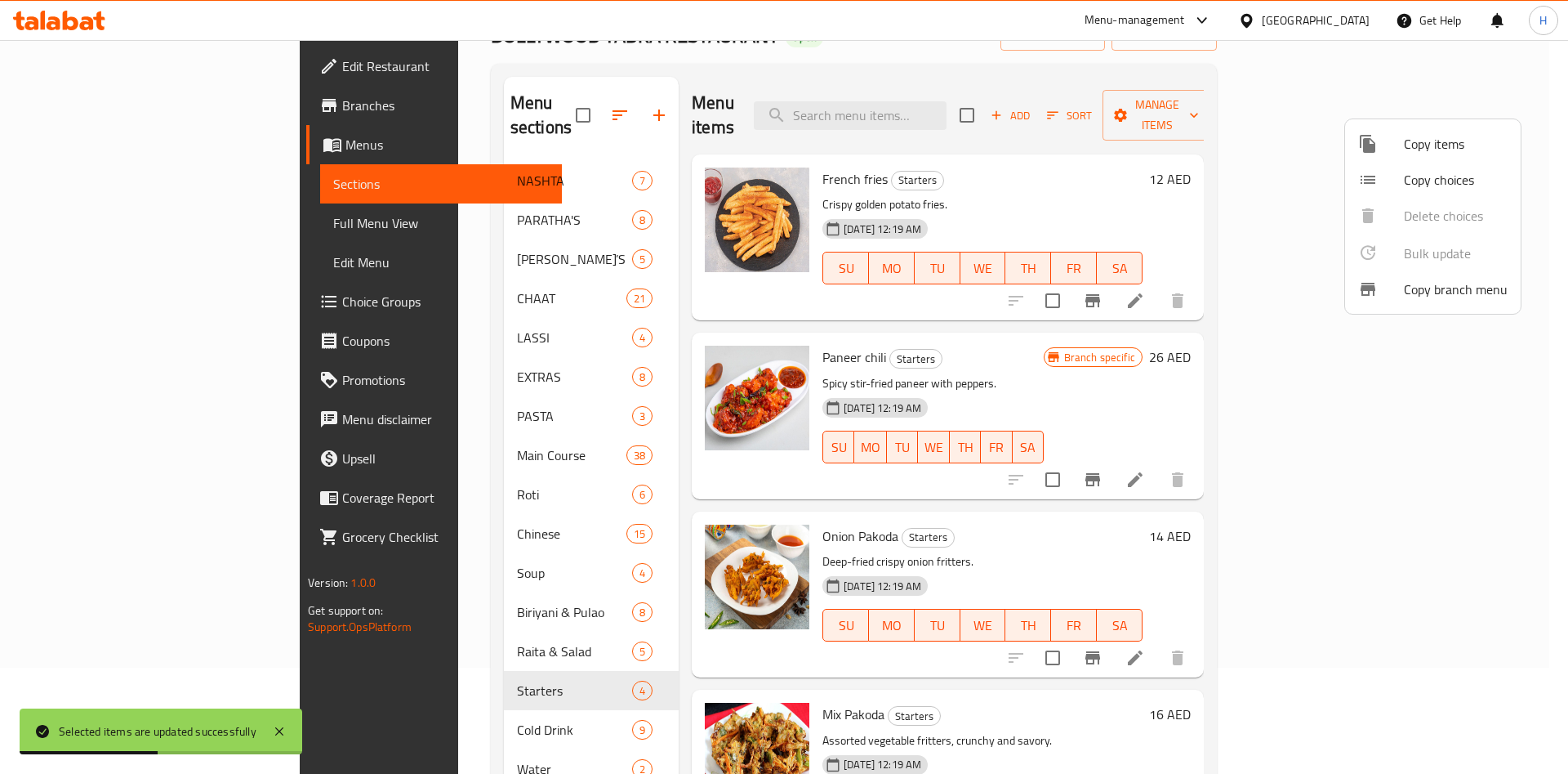
click at [1219, 113] on div at bounding box center [784, 387] width 1568 height 774
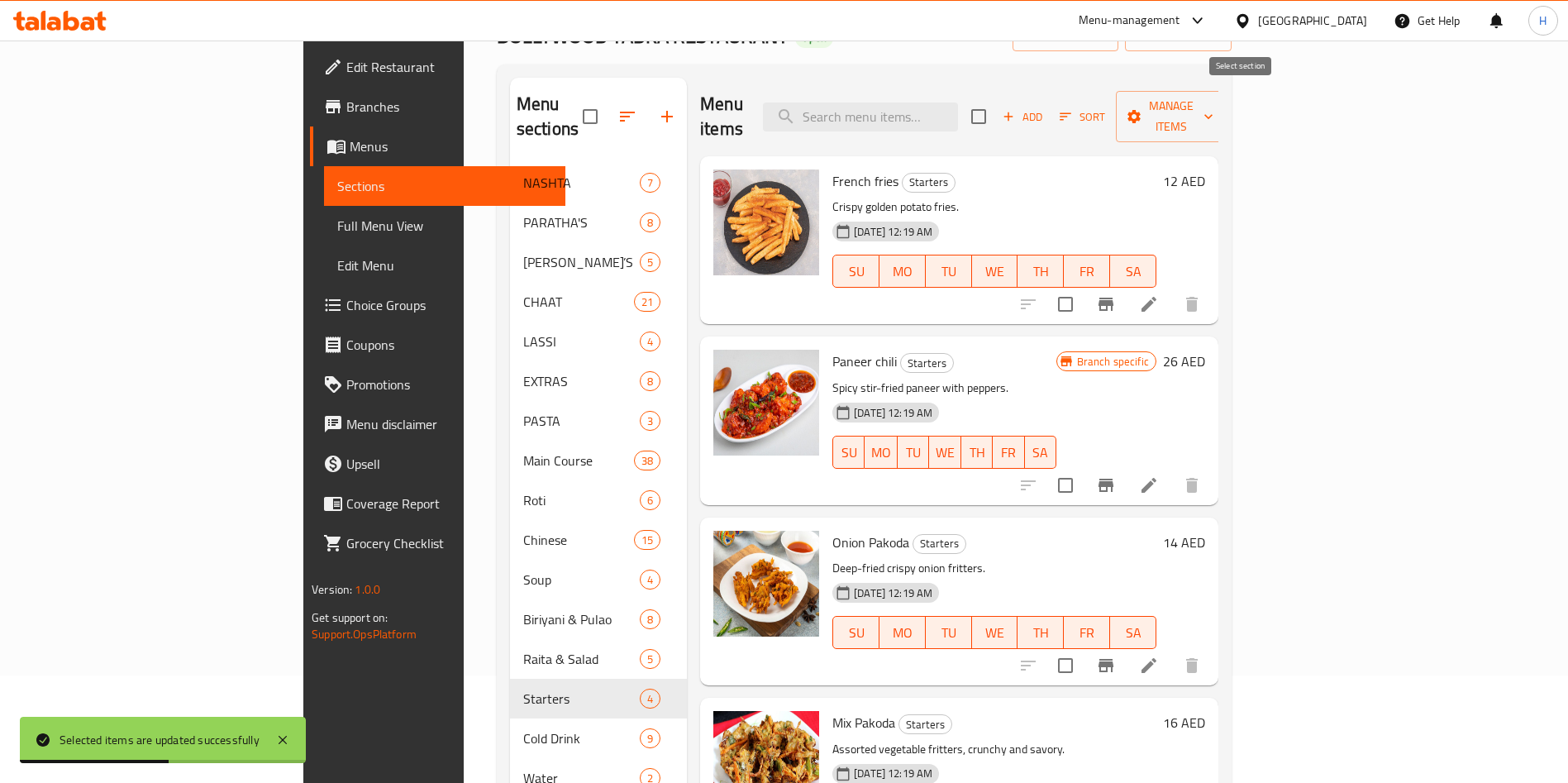
click at [997, 102] on input "checkbox" at bounding box center [979, 116] width 35 height 35
click at [1214, 101] on span "Manage items" at bounding box center [1172, 116] width 85 height 41
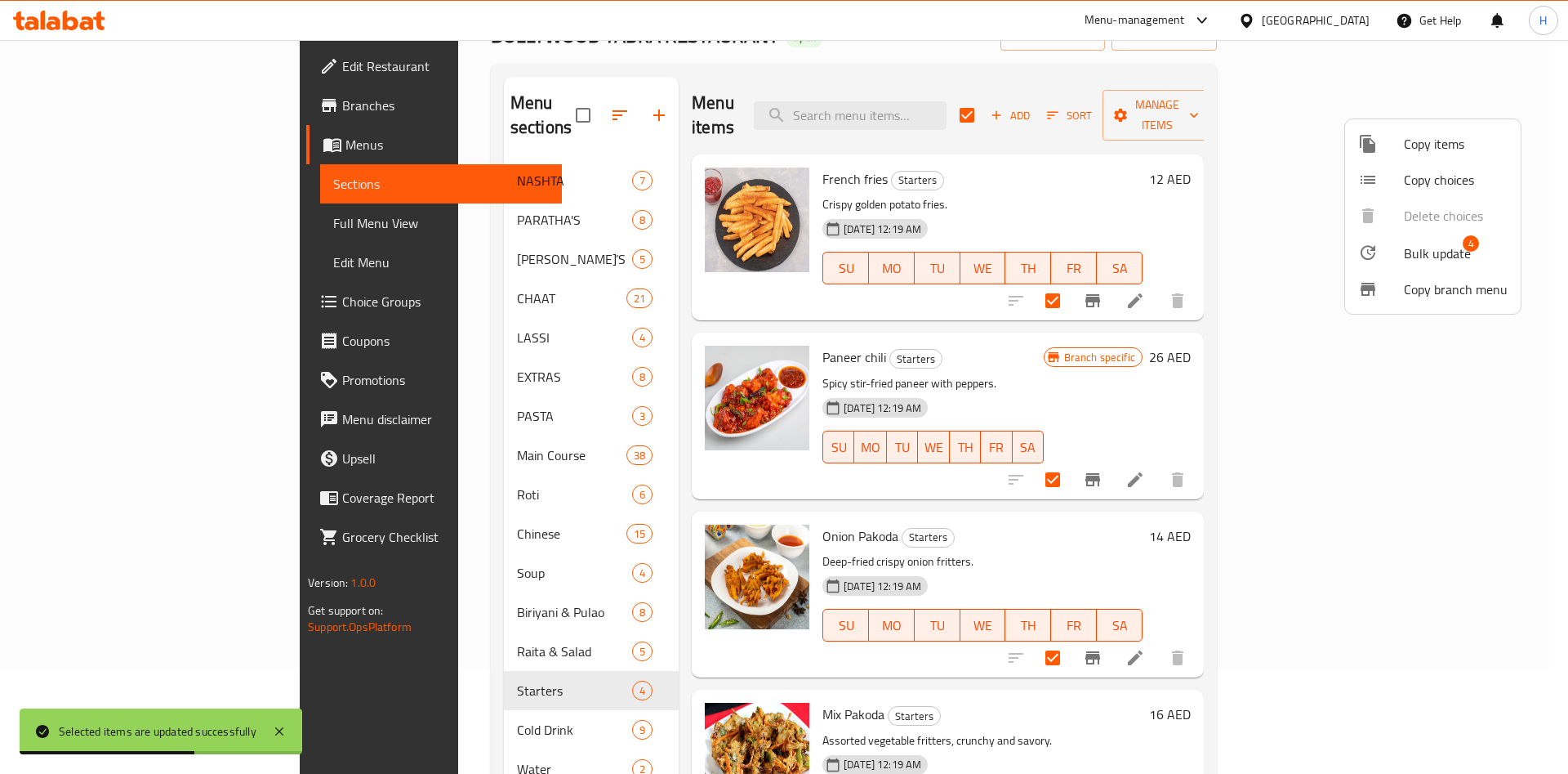
click at [1440, 244] on span "Bulk update" at bounding box center [1437, 253] width 67 height 20
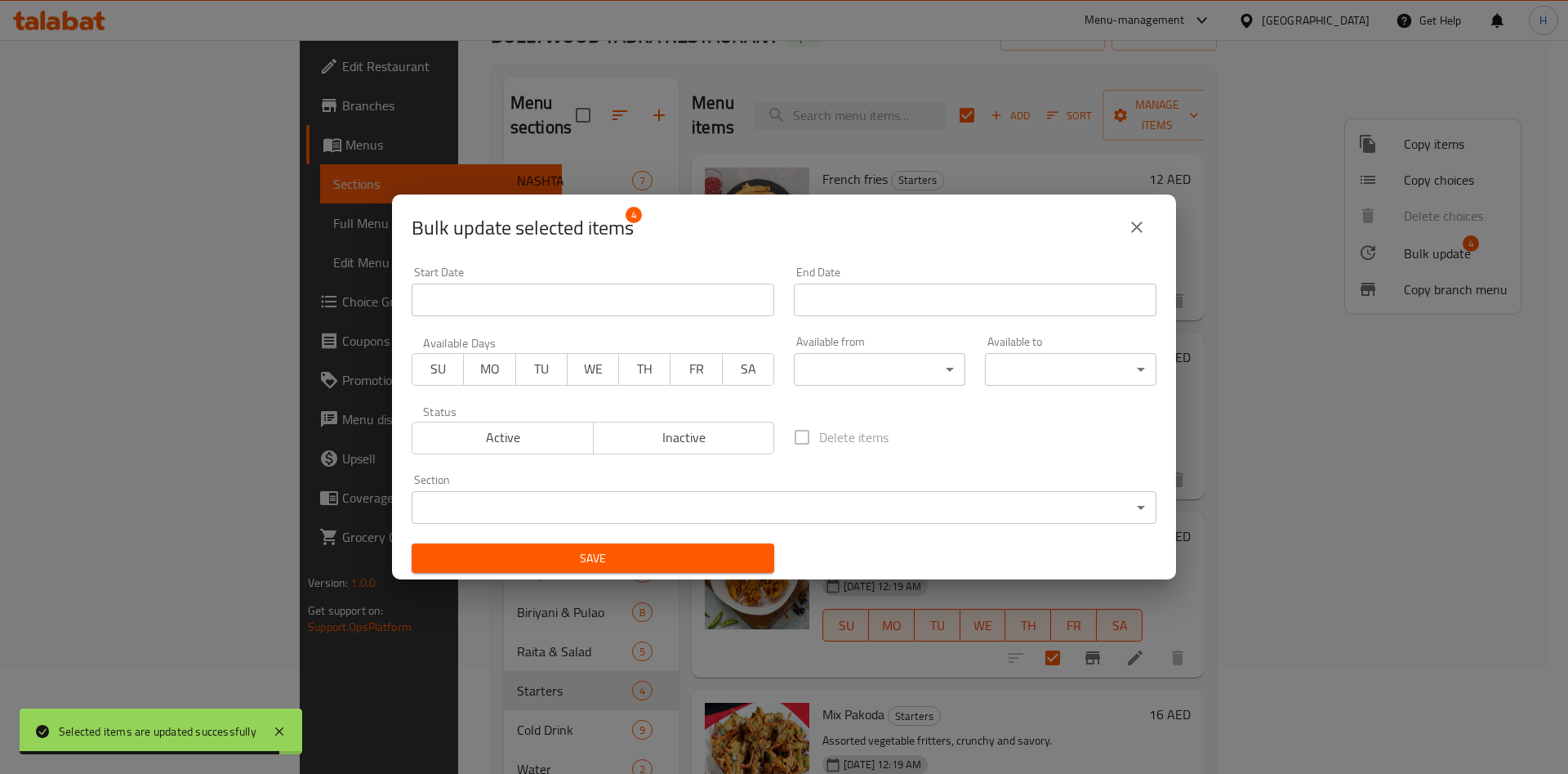
click at [884, 358] on body "Selected items are updated successfully ​ Menu-management [GEOGRAPHIC_DATA] Get…" at bounding box center [784, 300] width 1568 height 734
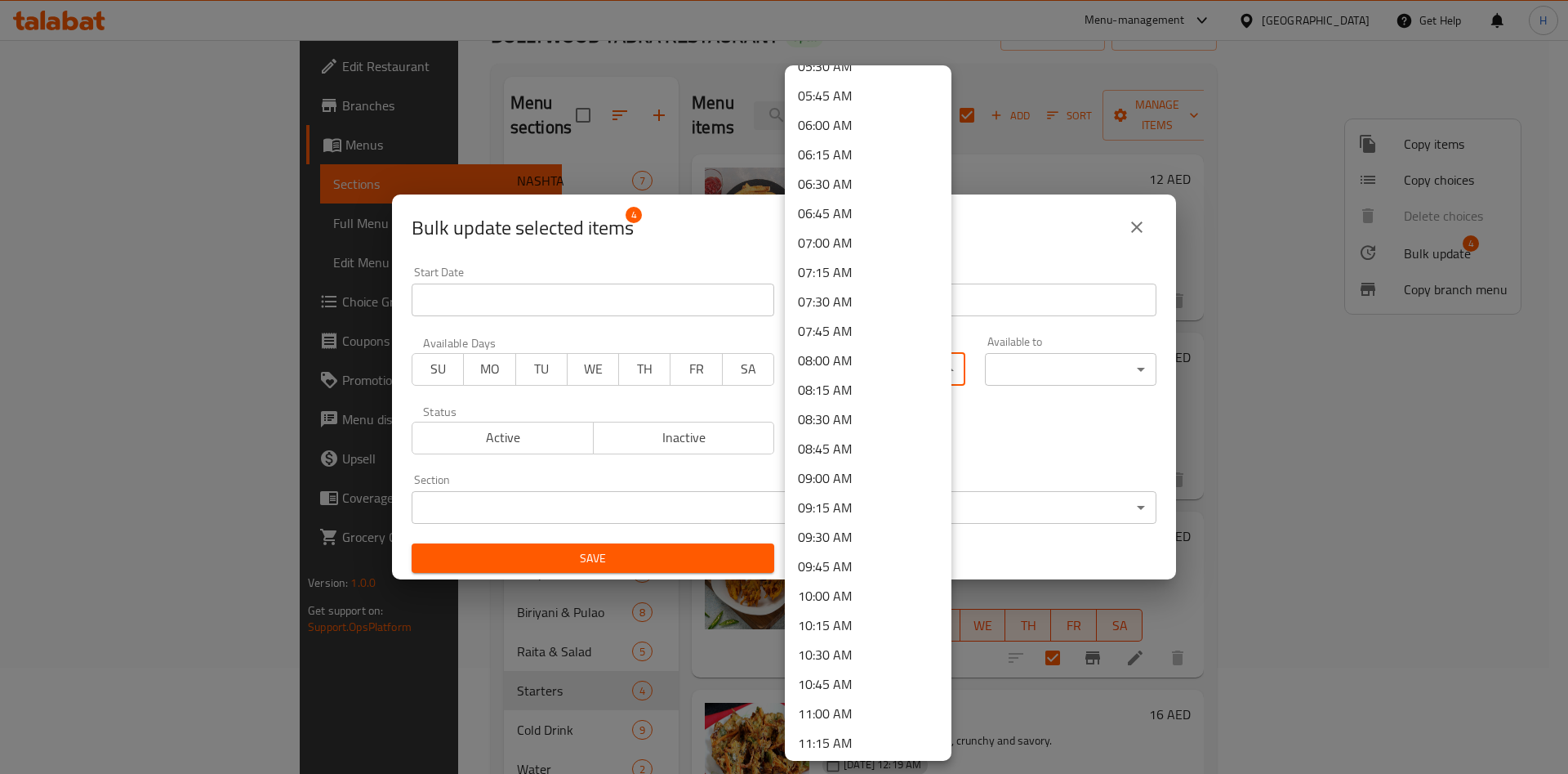
scroll to position [736, 0]
click at [863, 461] on li "09:30 AM" at bounding box center [868, 469] width 166 height 29
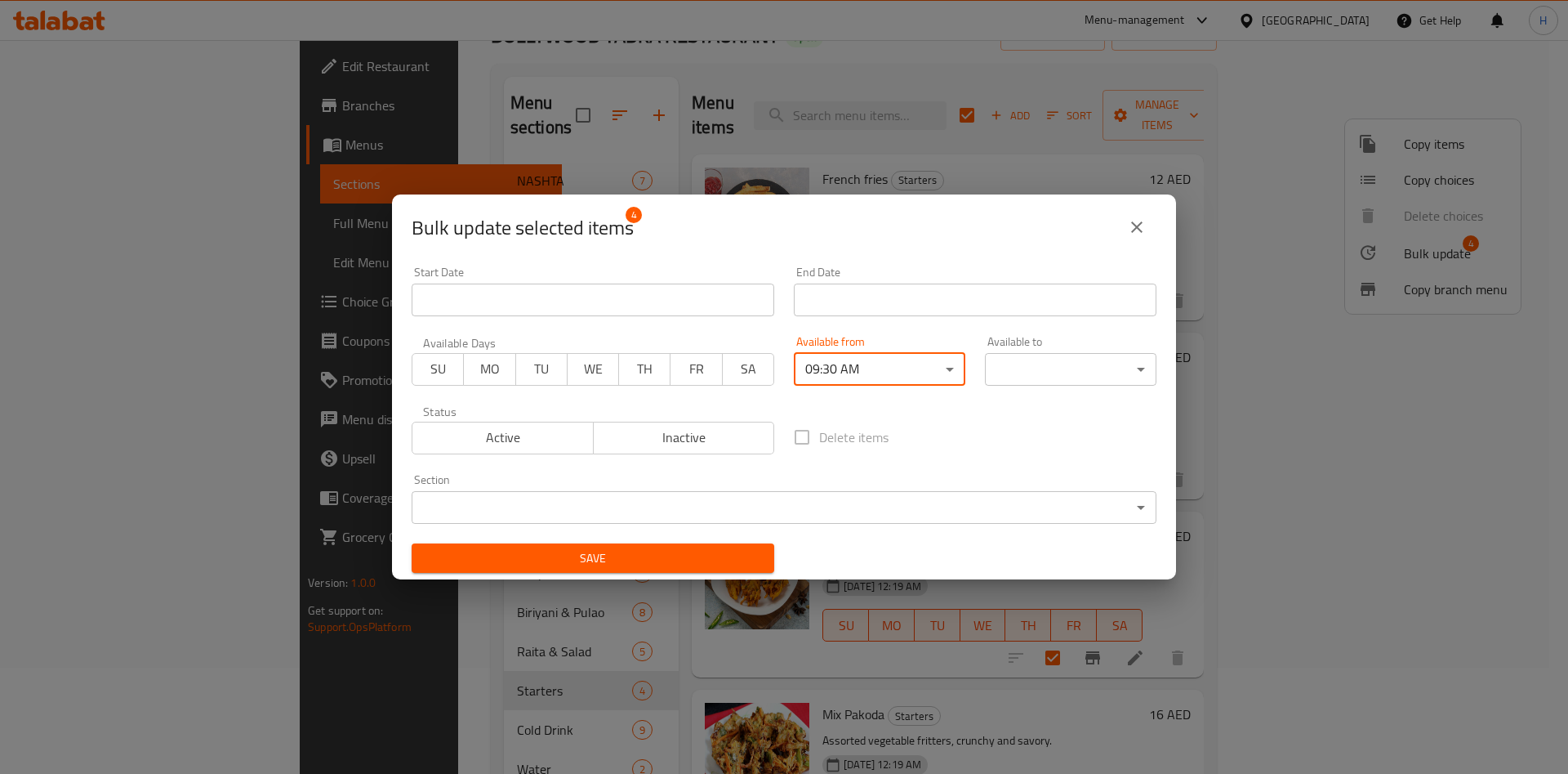
click at [1032, 354] on body "​ Menu-management [GEOGRAPHIC_DATA] Get Help H Edit Restaurant Branches Menus S…" at bounding box center [784, 300] width 1568 height 734
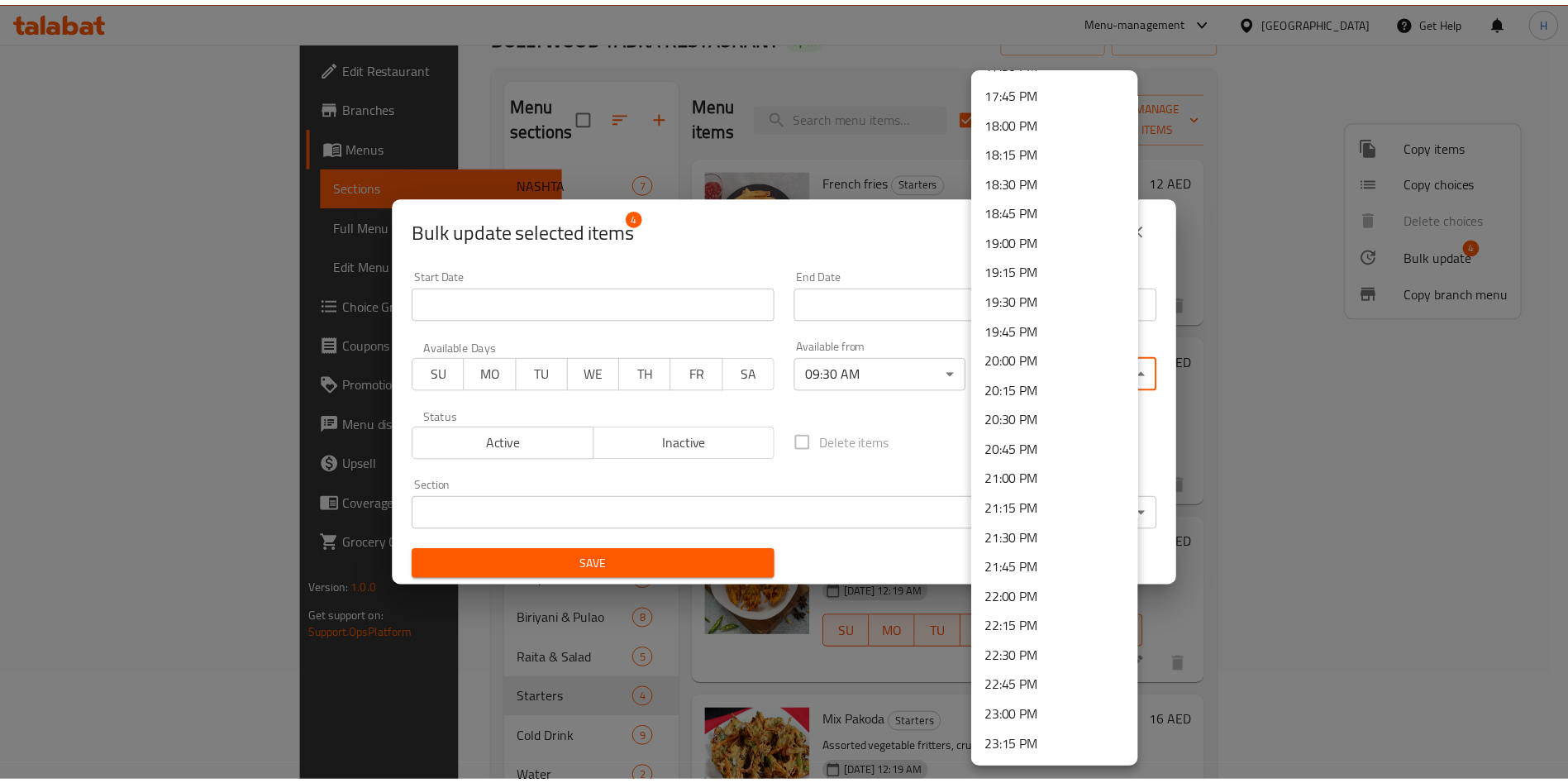
scroll to position [2197, 0]
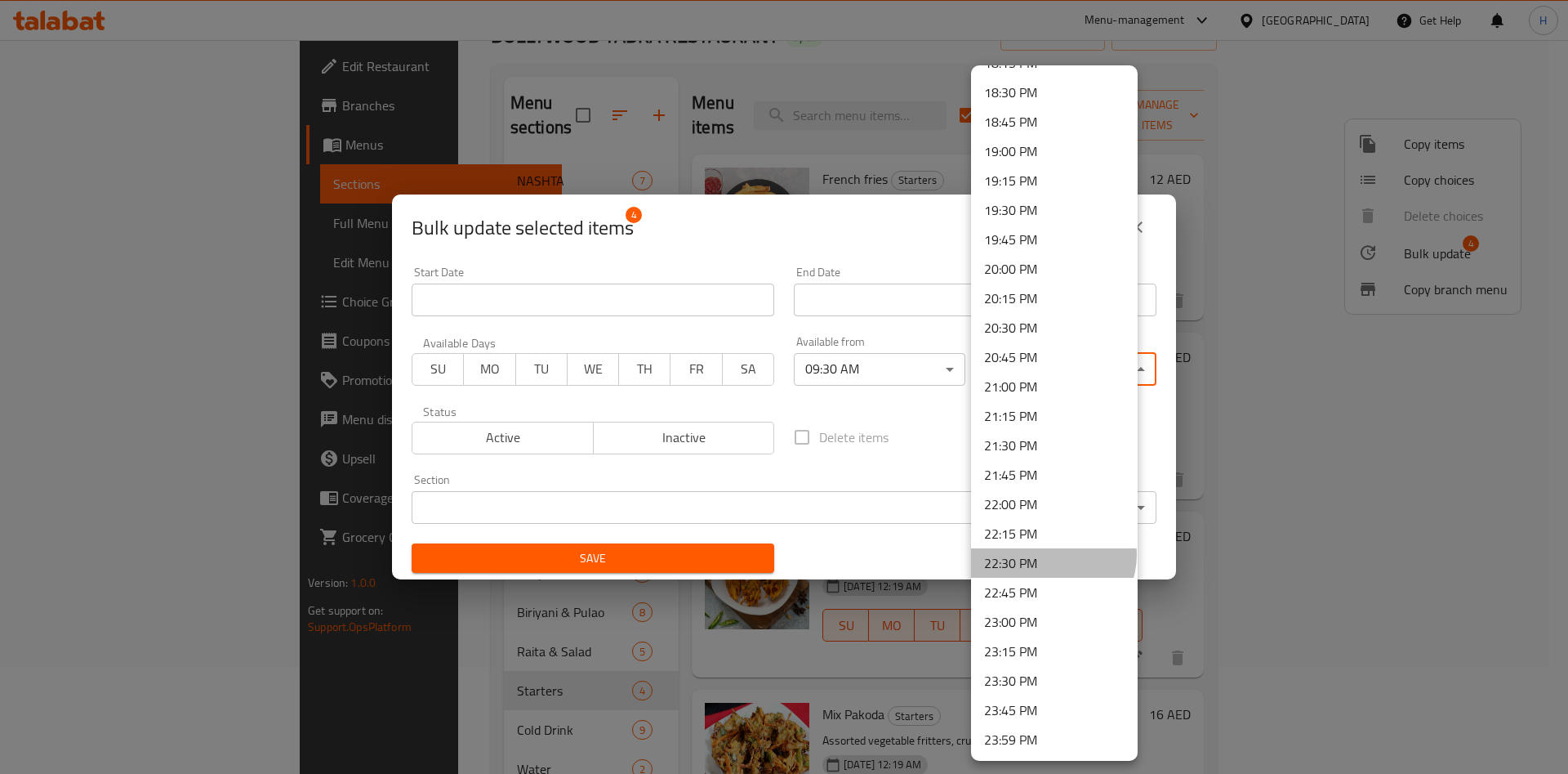
click at [1052, 555] on li "22:30 PM" at bounding box center [1054, 563] width 166 height 29
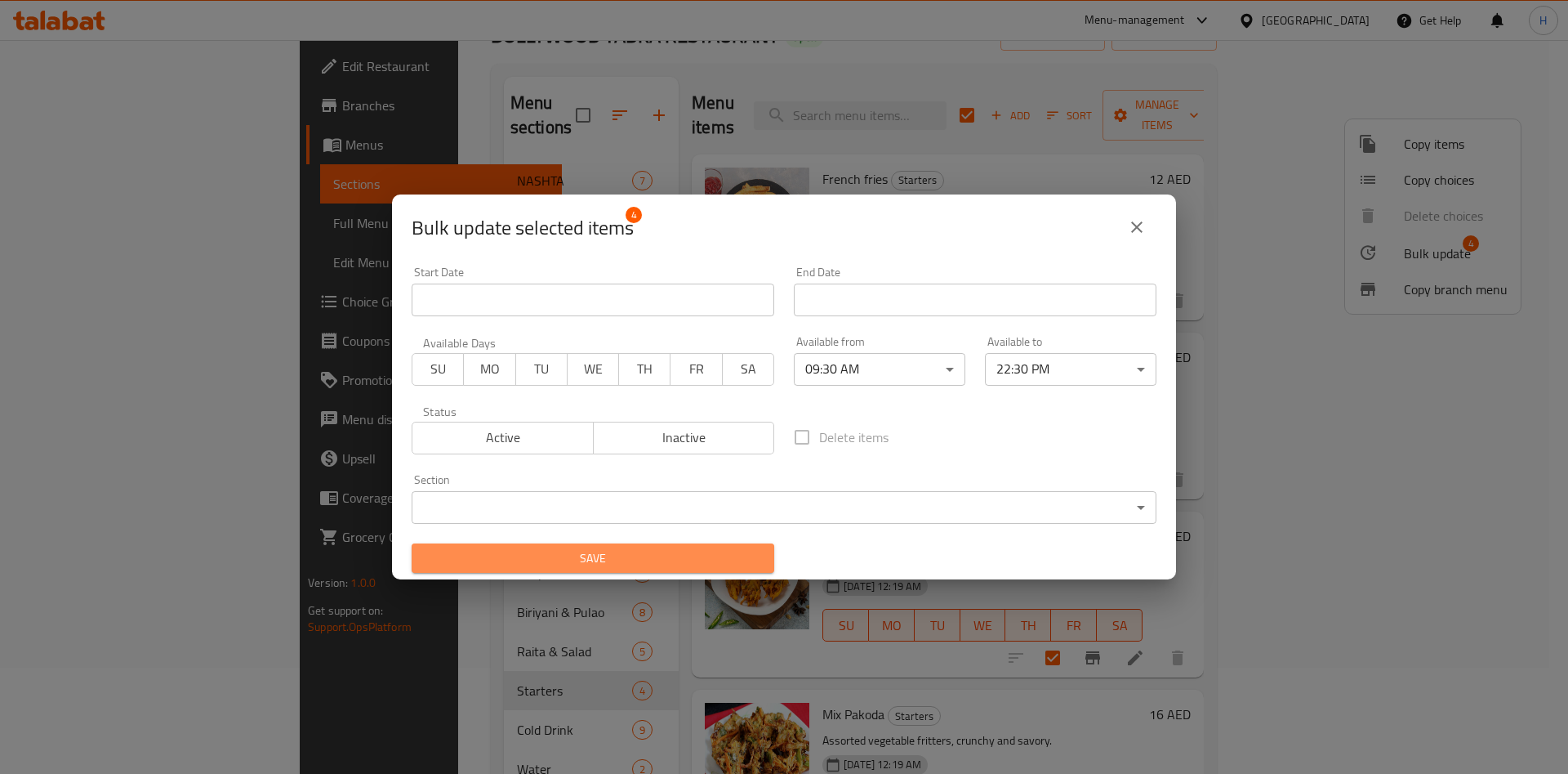
click at [662, 557] on span "Save" at bounding box center [593, 558] width 336 height 20
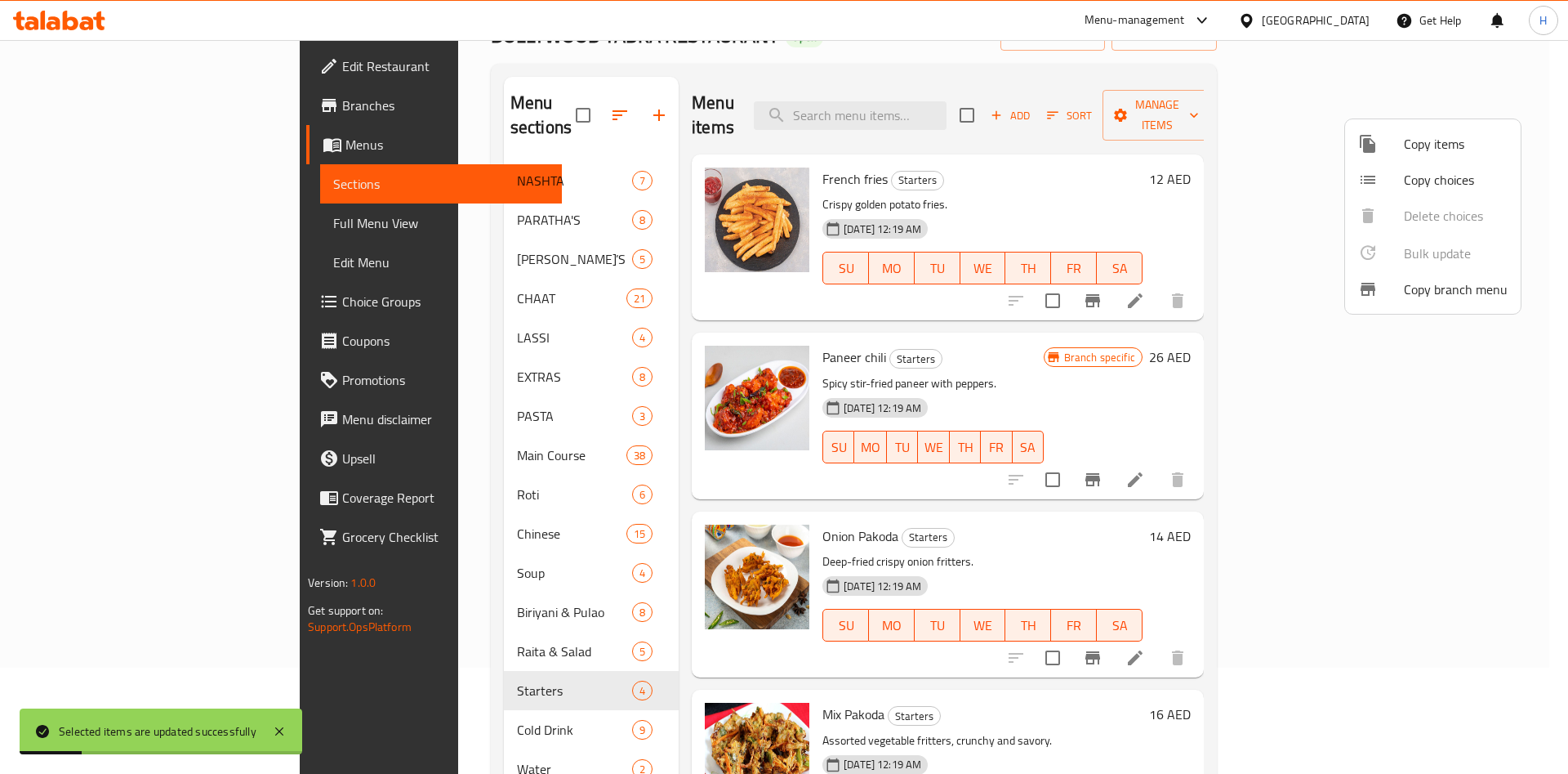
click at [549, 91] on div at bounding box center [784, 387] width 1568 height 774
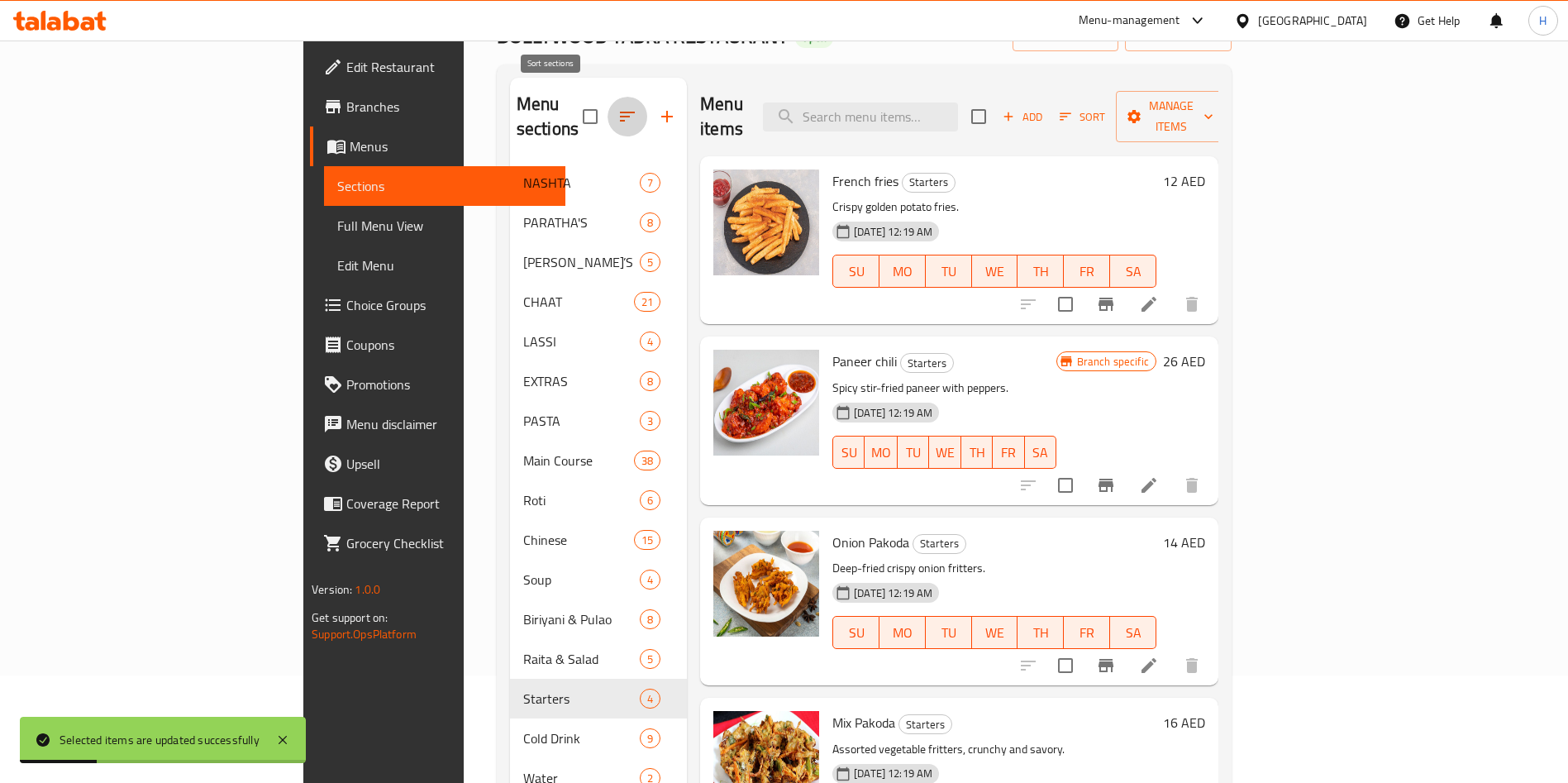
click at [618, 107] on icon "button" at bounding box center [627, 116] width 20 height 20
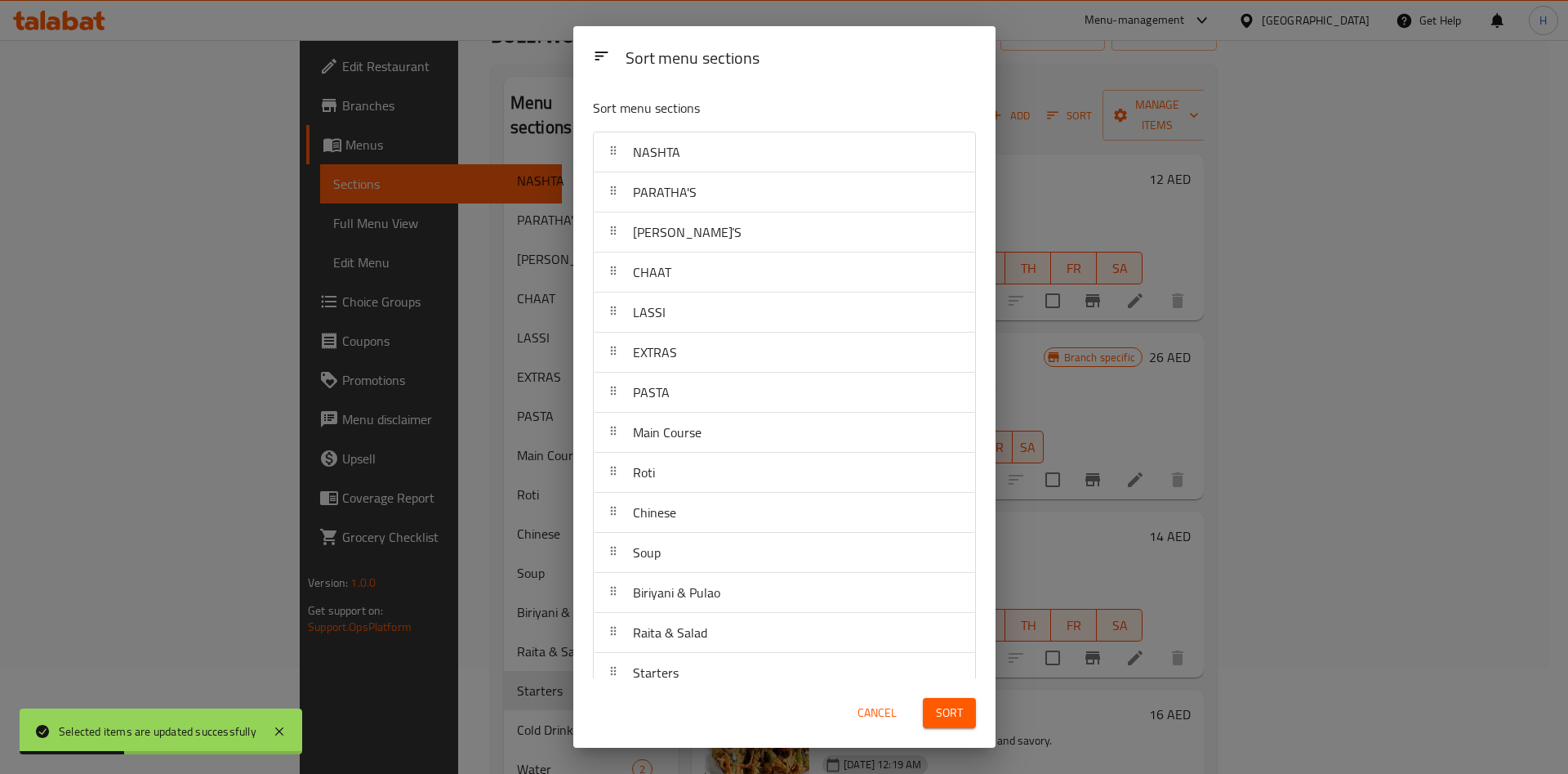
click at [630, 147] on div "NASHTA" at bounding box center [657, 151] width 61 height 39
click at [532, 160] on div "Sort menu sections Sort menu sections NASHTA PARATHA'S THALI’S CHAAT LASSI EXTR…" at bounding box center [784, 387] width 1568 height 774
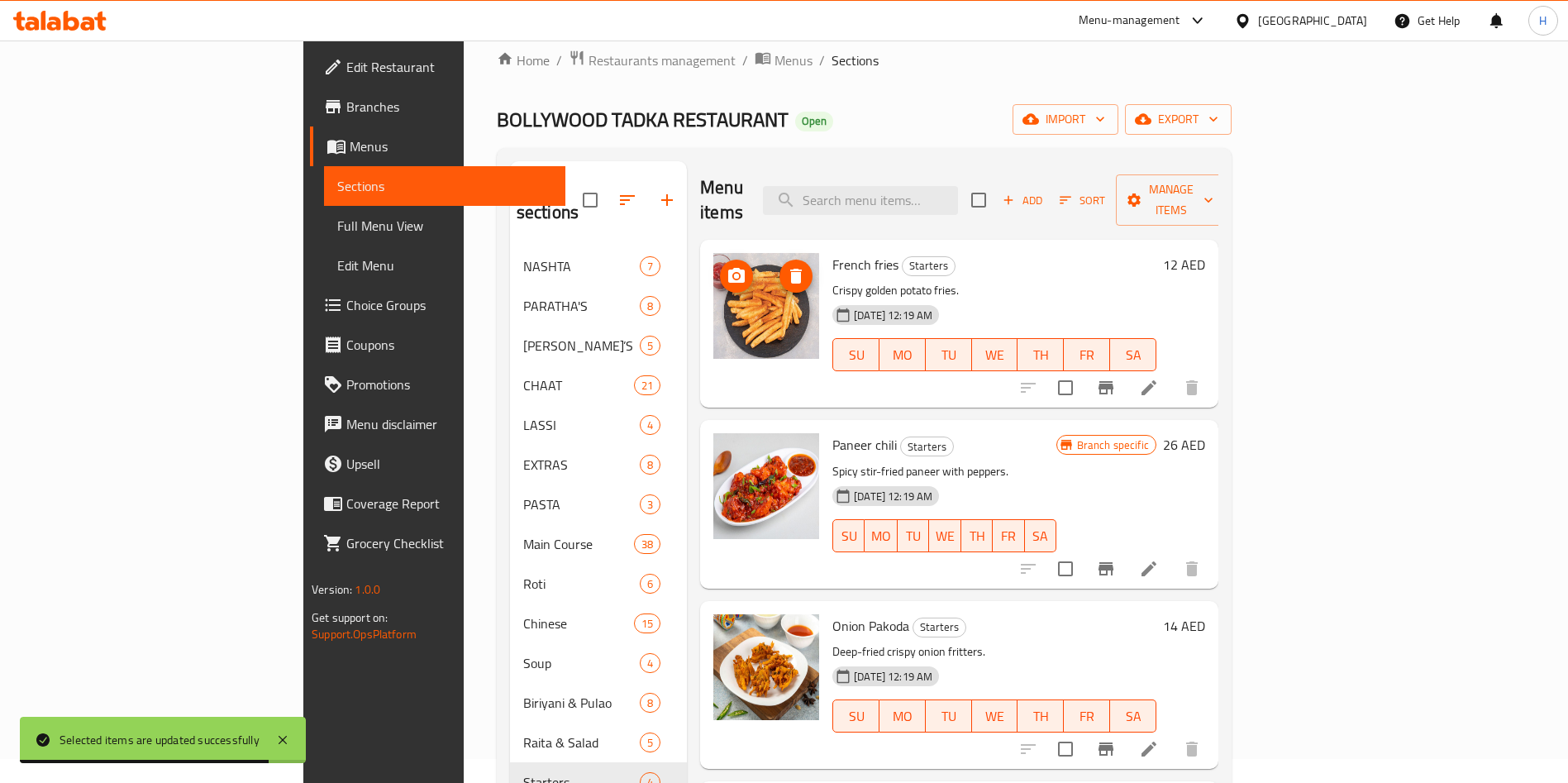
scroll to position [0, 0]
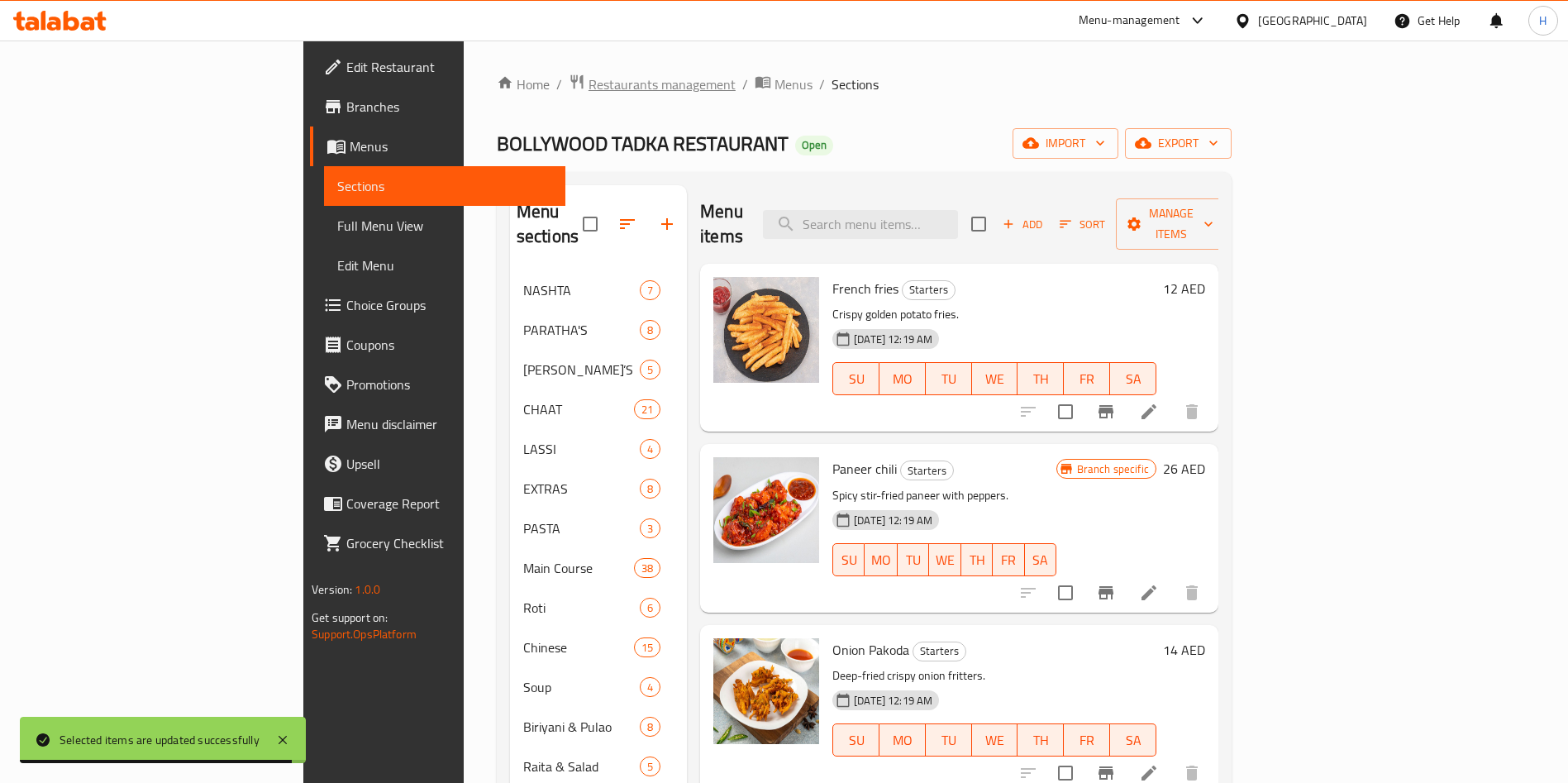
click at [589, 83] on span "Restaurants management" at bounding box center [662, 84] width 147 height 20
